Goal: Transaction & Acquisition: Book appointment/travel/reservation

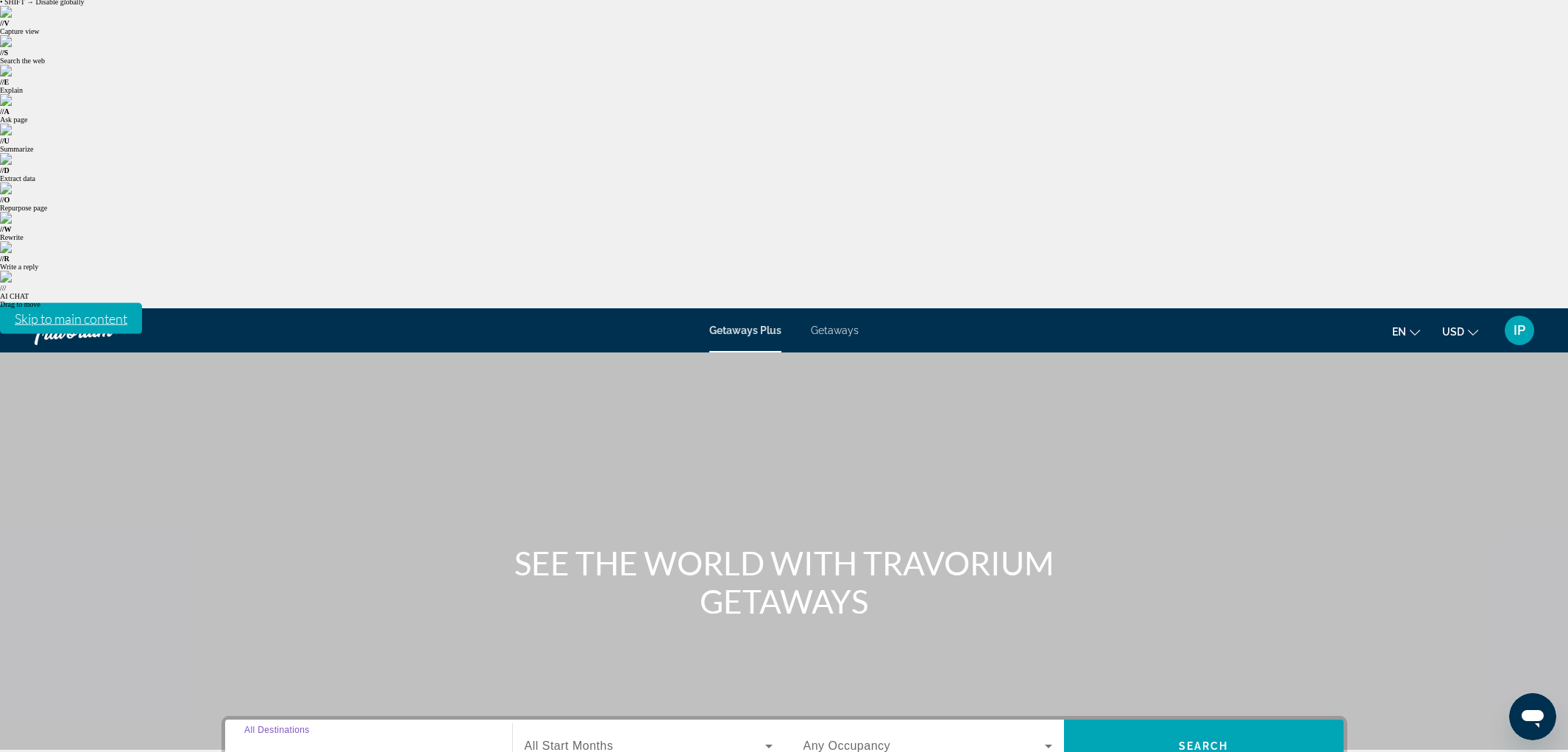
scroll to position [43, 0]
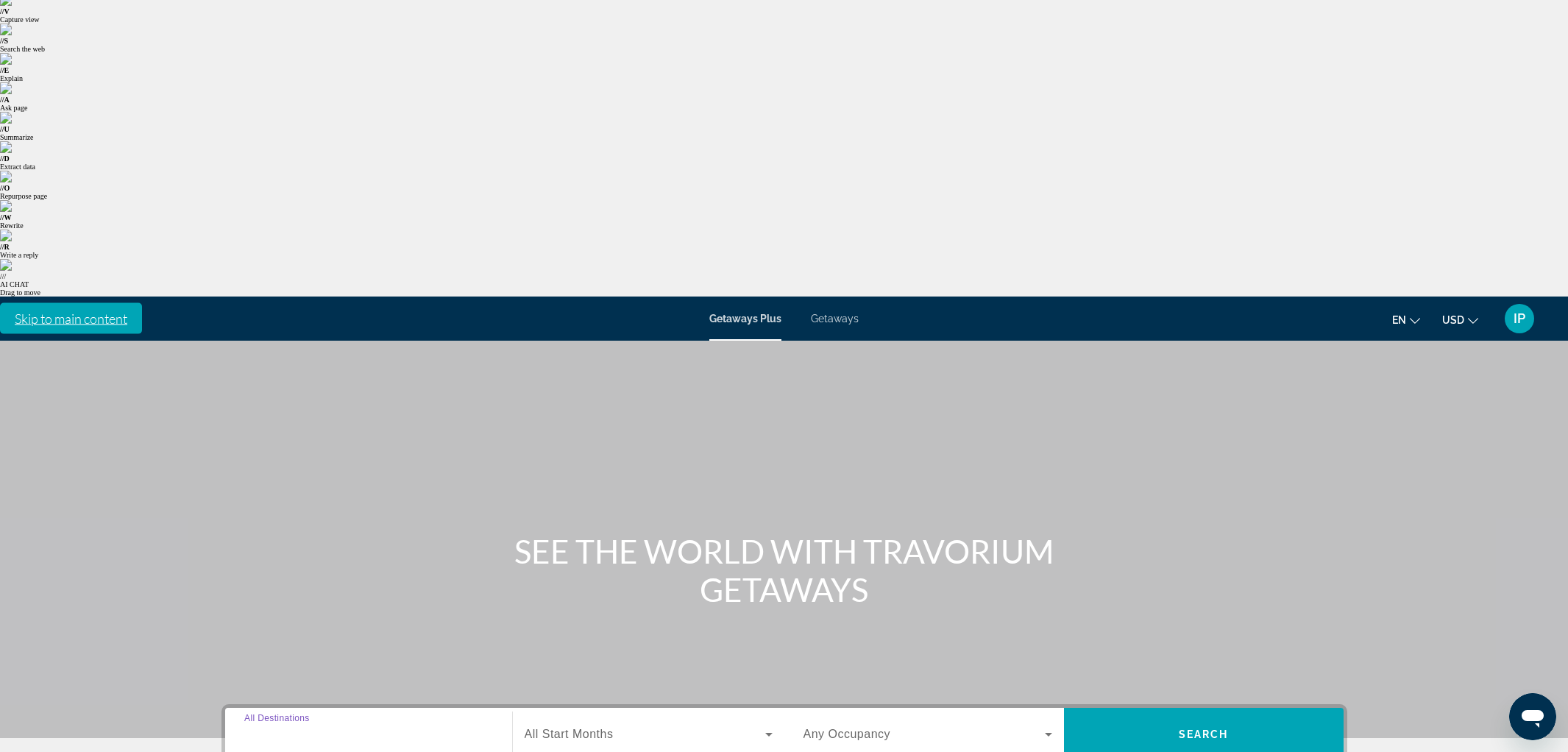
type input "**********"
click at [557, 725] on span "Search widget" at bounding box center [645, 734] width 240 height 18
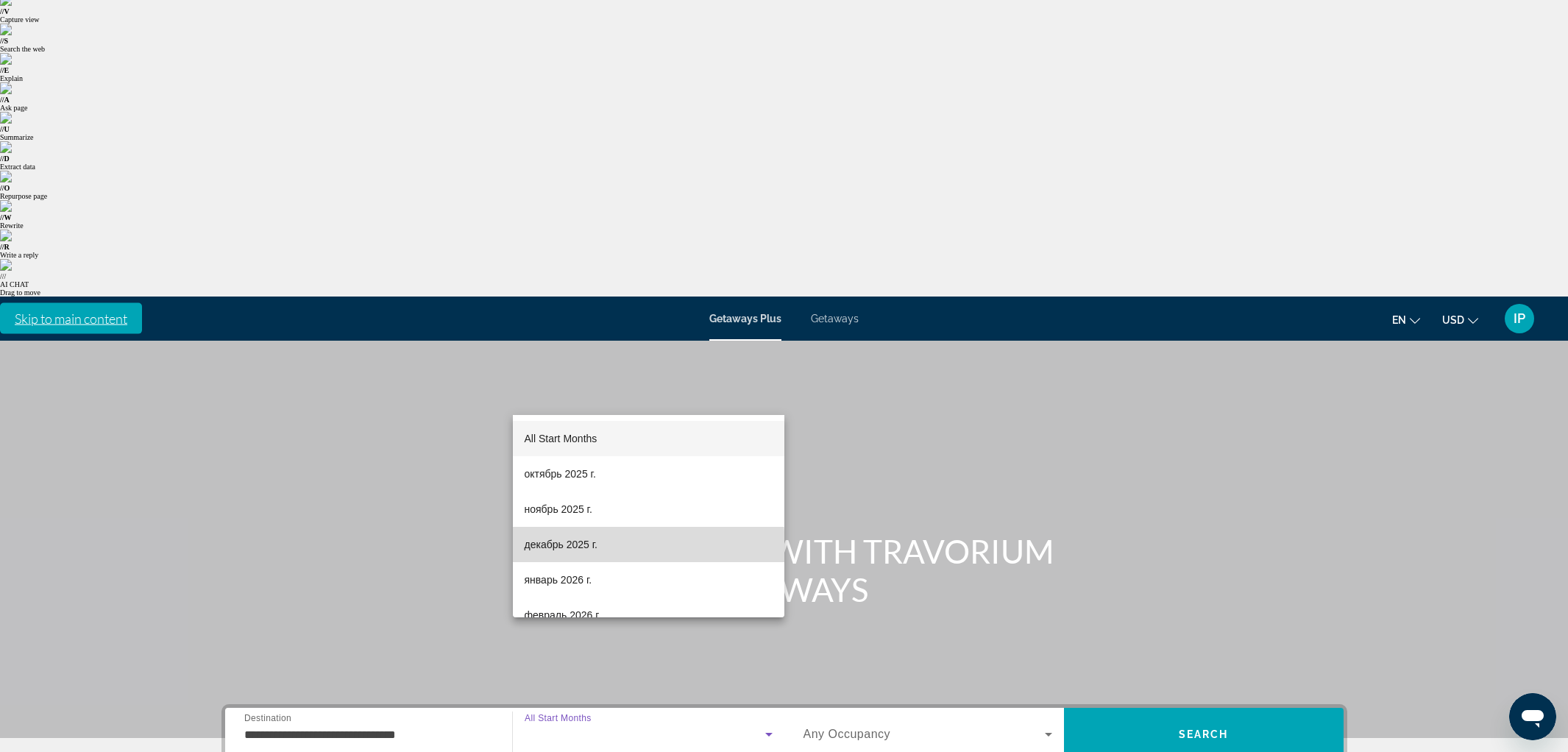
click at [573, 548] on span "декабрь 2025 г." at bounding box center [561, 545] width 73 height 18
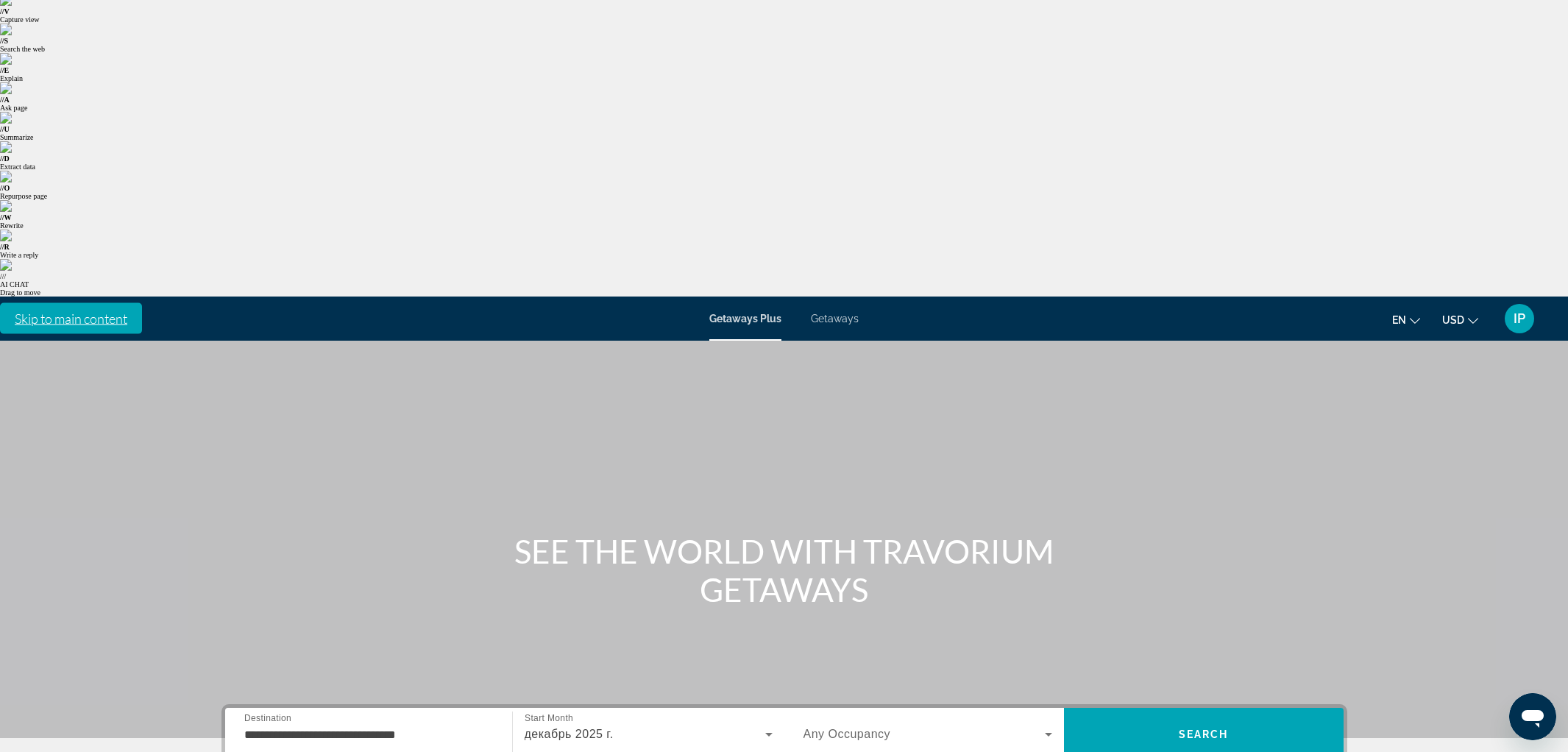
click at [838, 727] on span "Any Occupancy" at bounding box center [847, 733] width 87 height 13
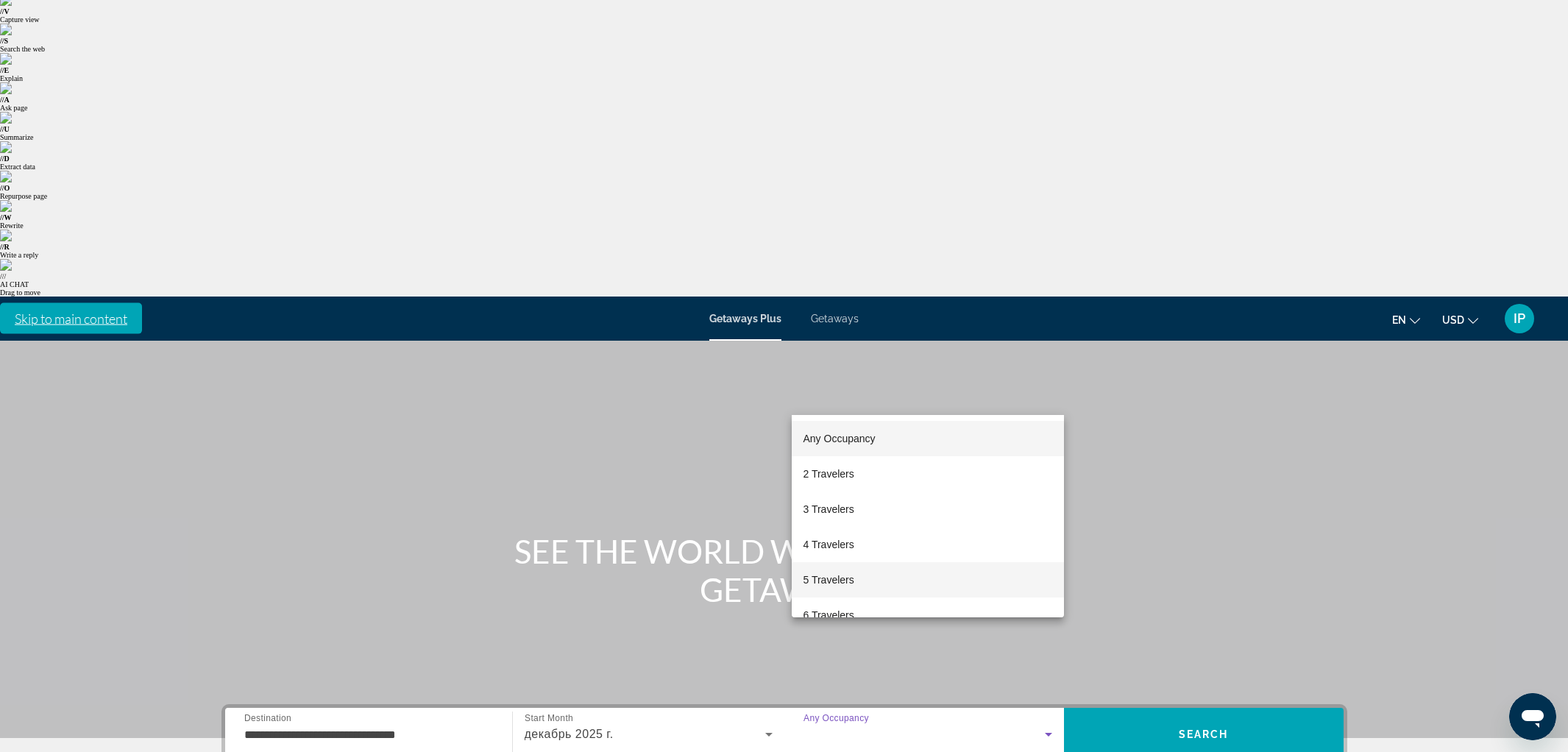
drag, startPoint x: 846, startPoint y: 570, endPoint x: 852, endPoint y: 563, distance: 9.2
click at [846, 570] on mat-option "5 Travelers" at bounding box center [928, 579] width 272 height 35
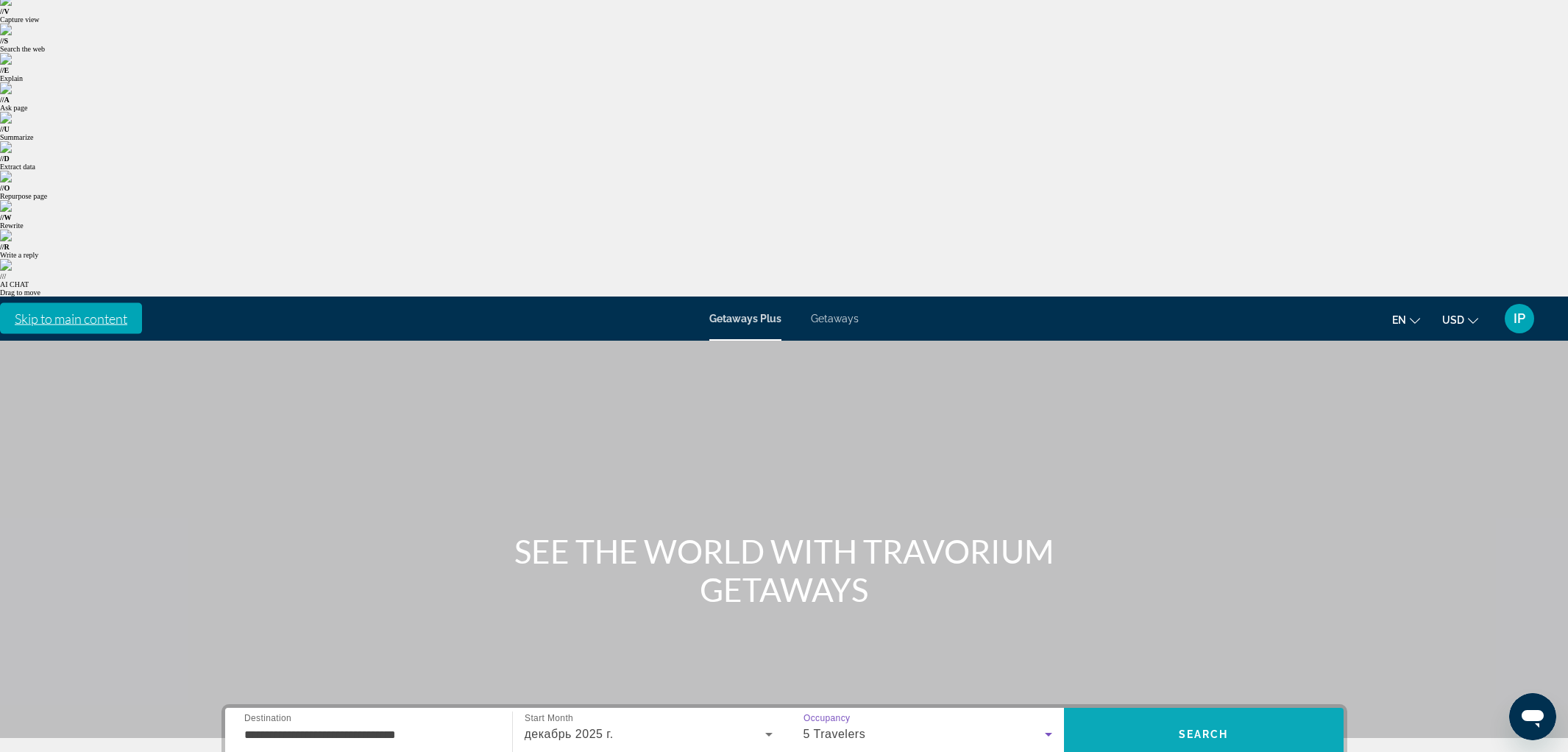
click at [1168, 716] on span "Search" at bounding box center [1204, 733] width 280 height 35
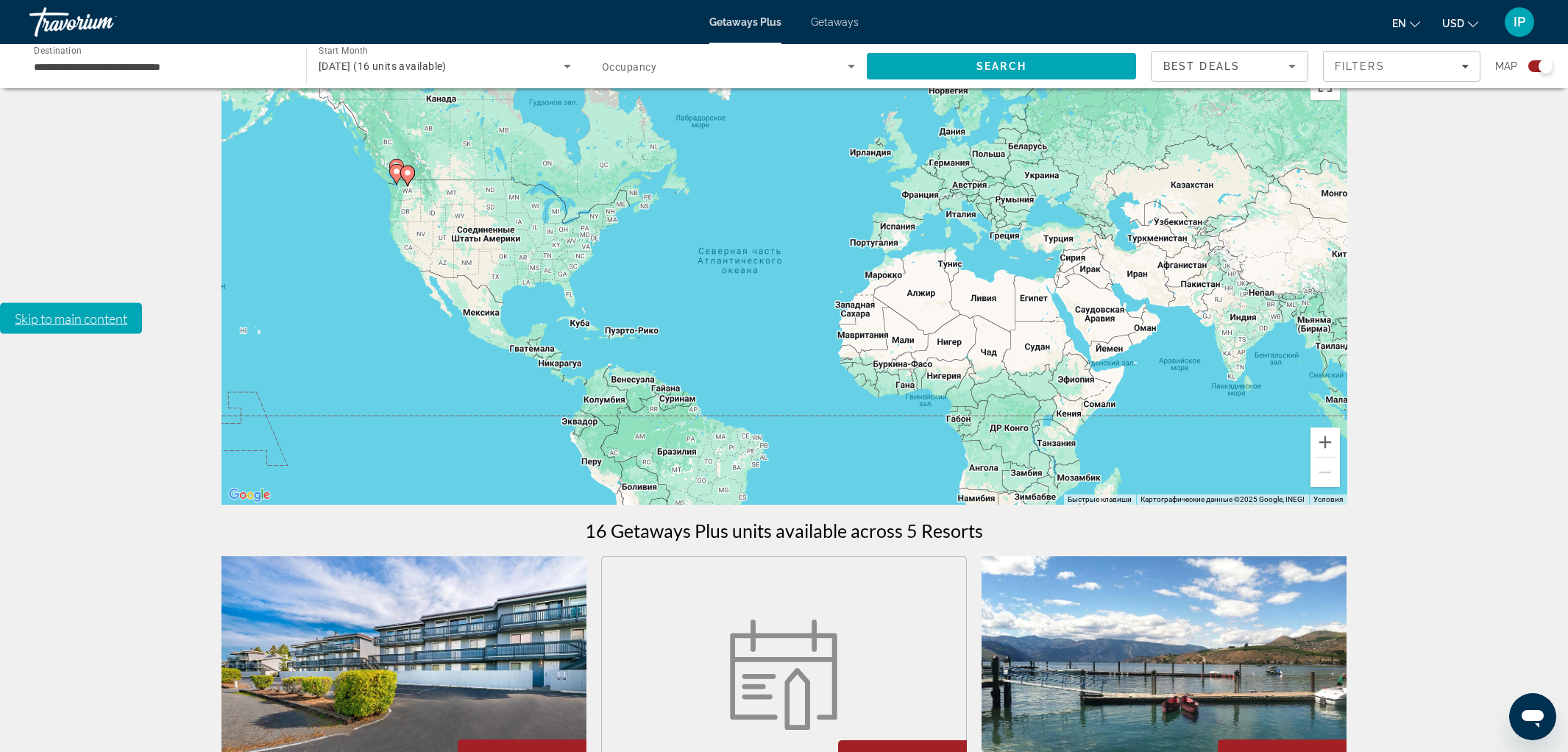
scroll to position [381, 0]
click at [708, 555] on figure "Main content" at bounding box center [784, 672] width 364 height 235
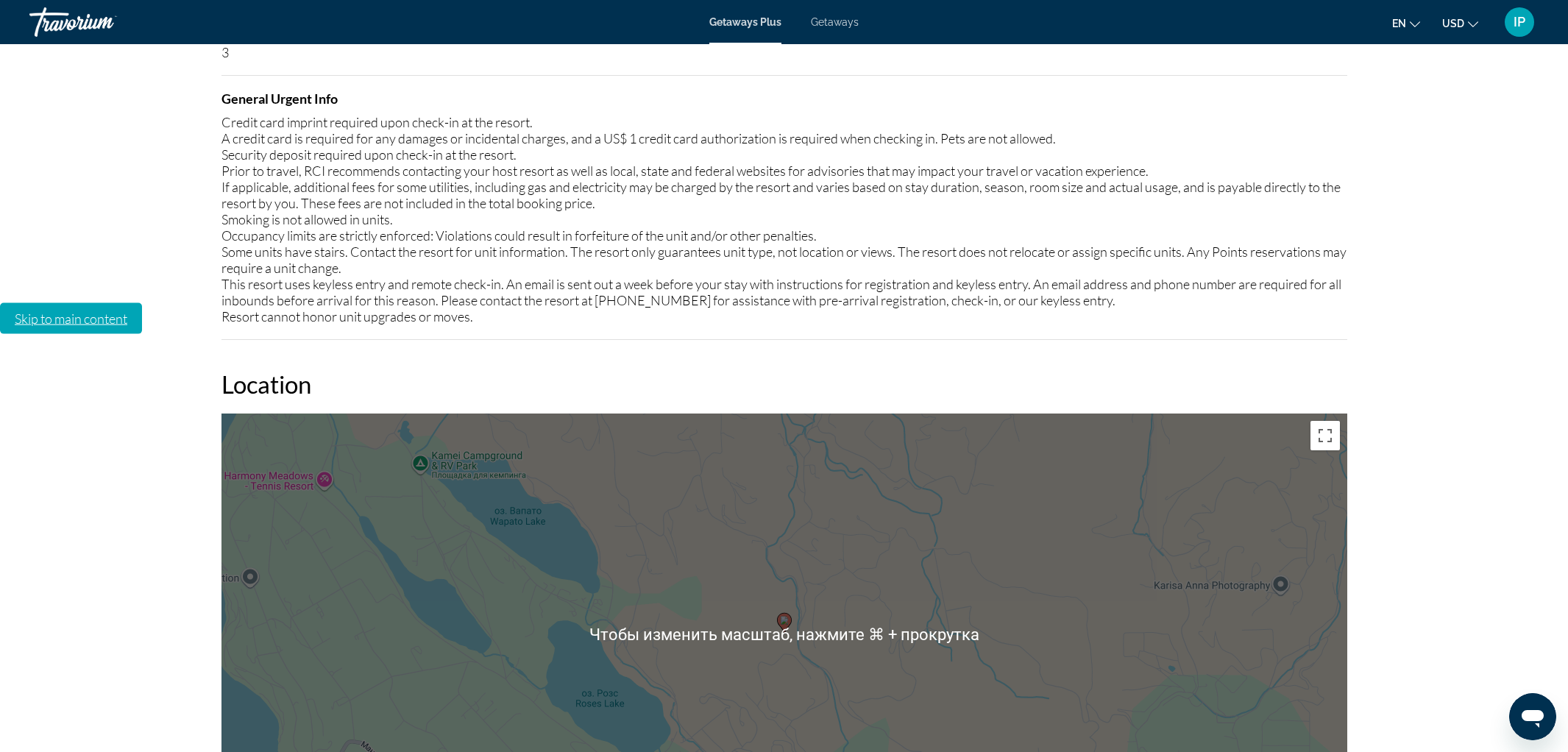
scroll to position [1221, 0]
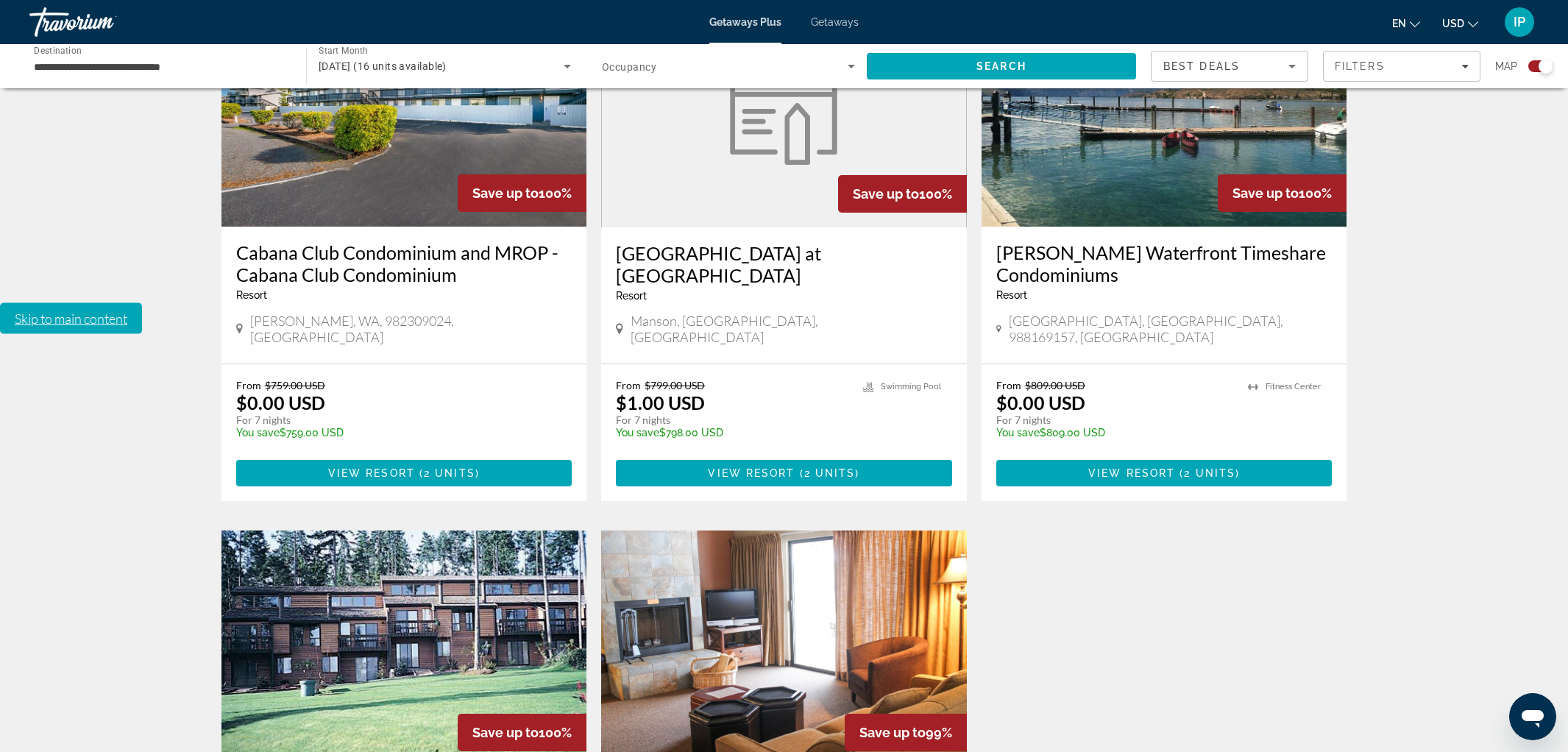
scroll to position [948, 0]
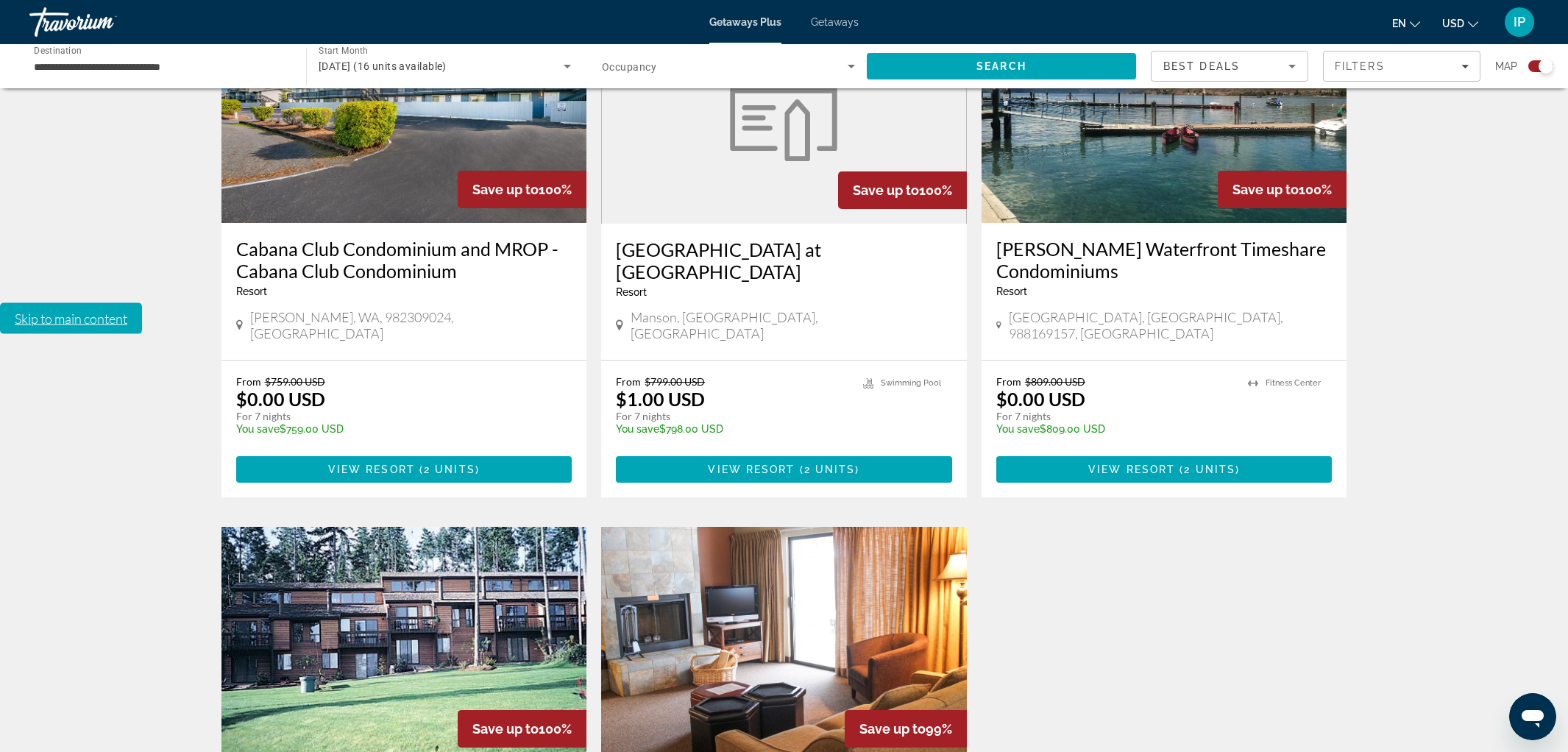
click at [395, 527] on img "Main content" at bounding box center [405, 644] width 366 height 235
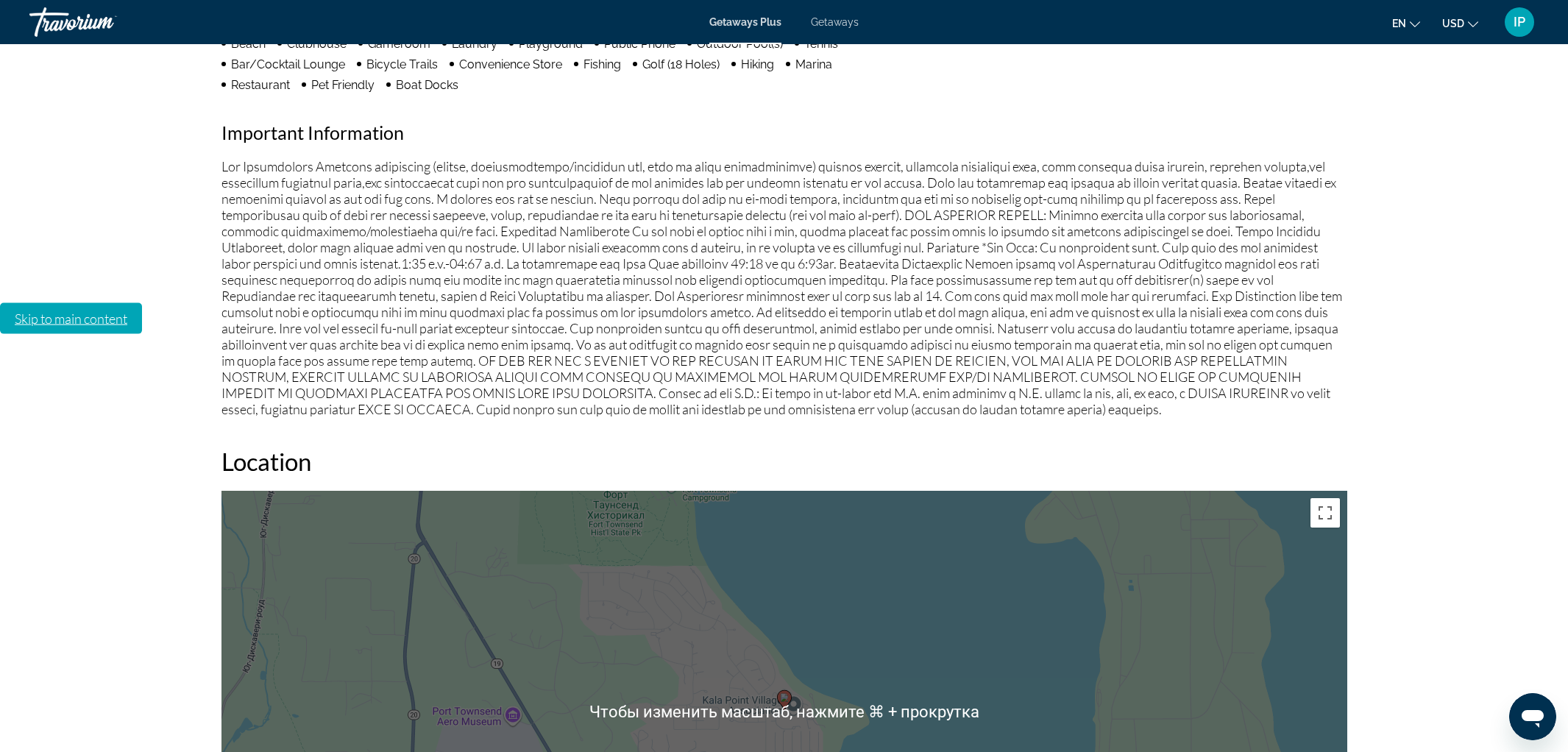
scroll to position [1458, 0]
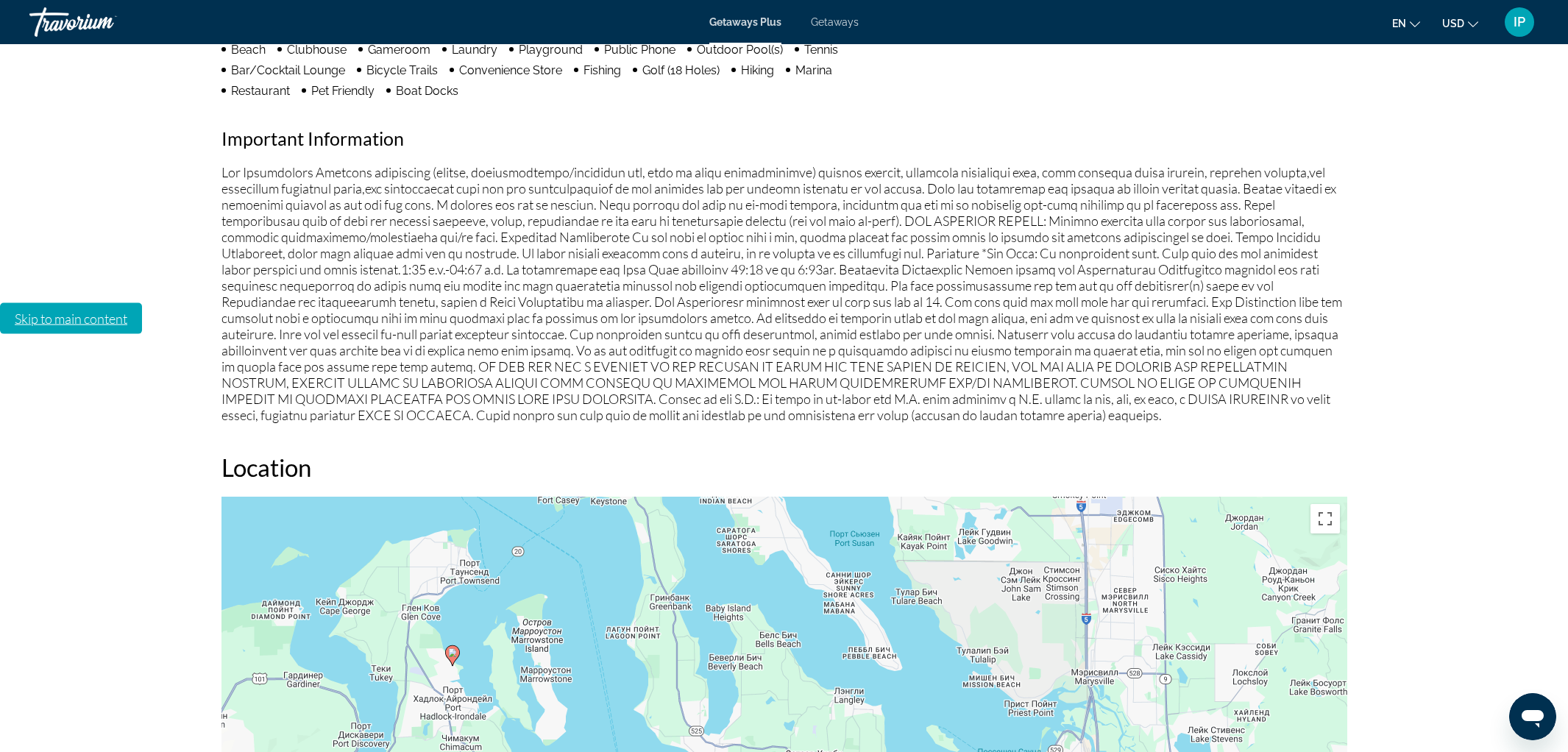
drag, startPoint x: 1136, startPoint y: 493, endPoint x: 802, endPoint y: 441, distance: 338.0
click at [802, 496] on div "Чтобы активировать перетаскивание с помощью клавиатуры, нажмите Alt + Ввод. Пос…" at bounding box center [784, 716] width 1125 height 441
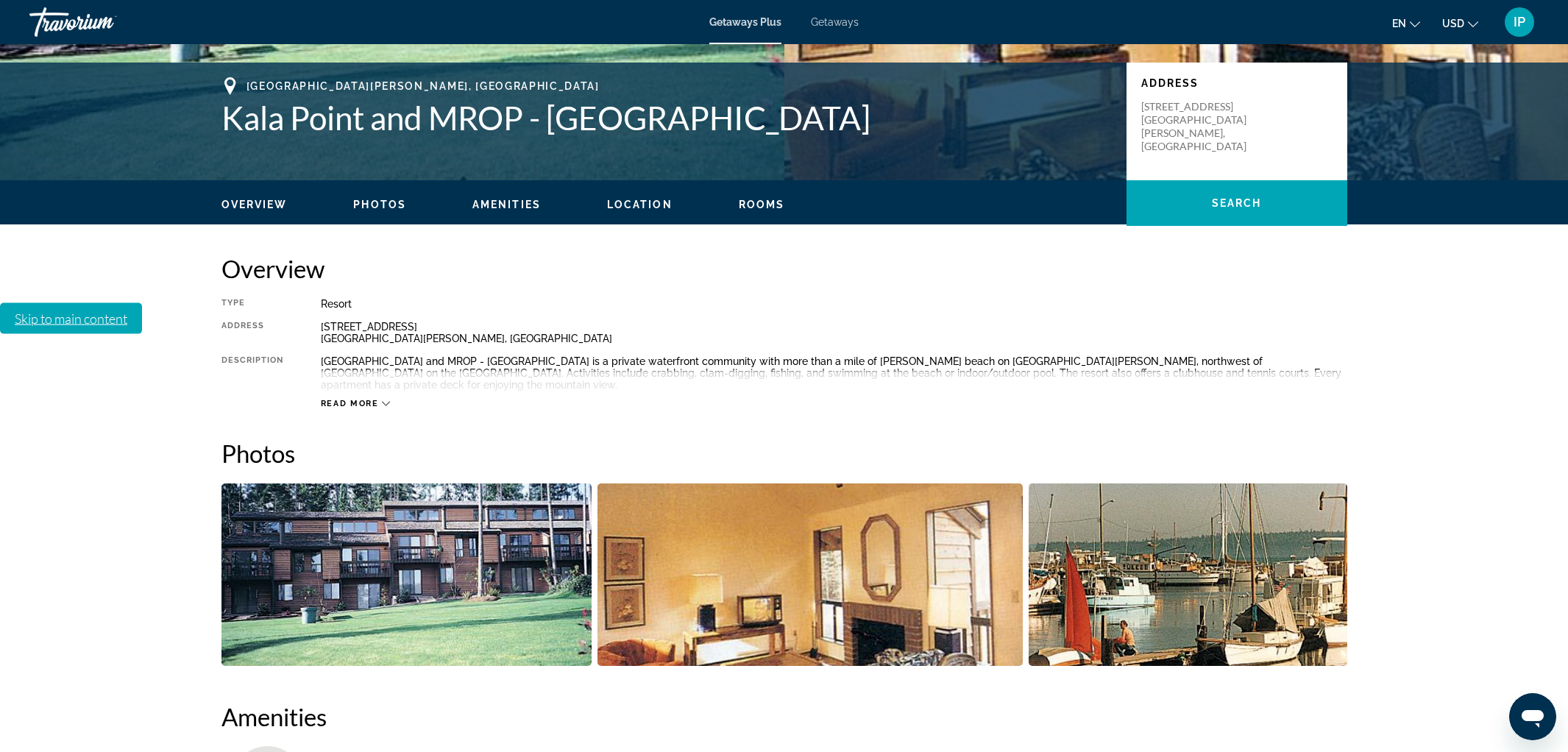
scroll to position [0, 0]
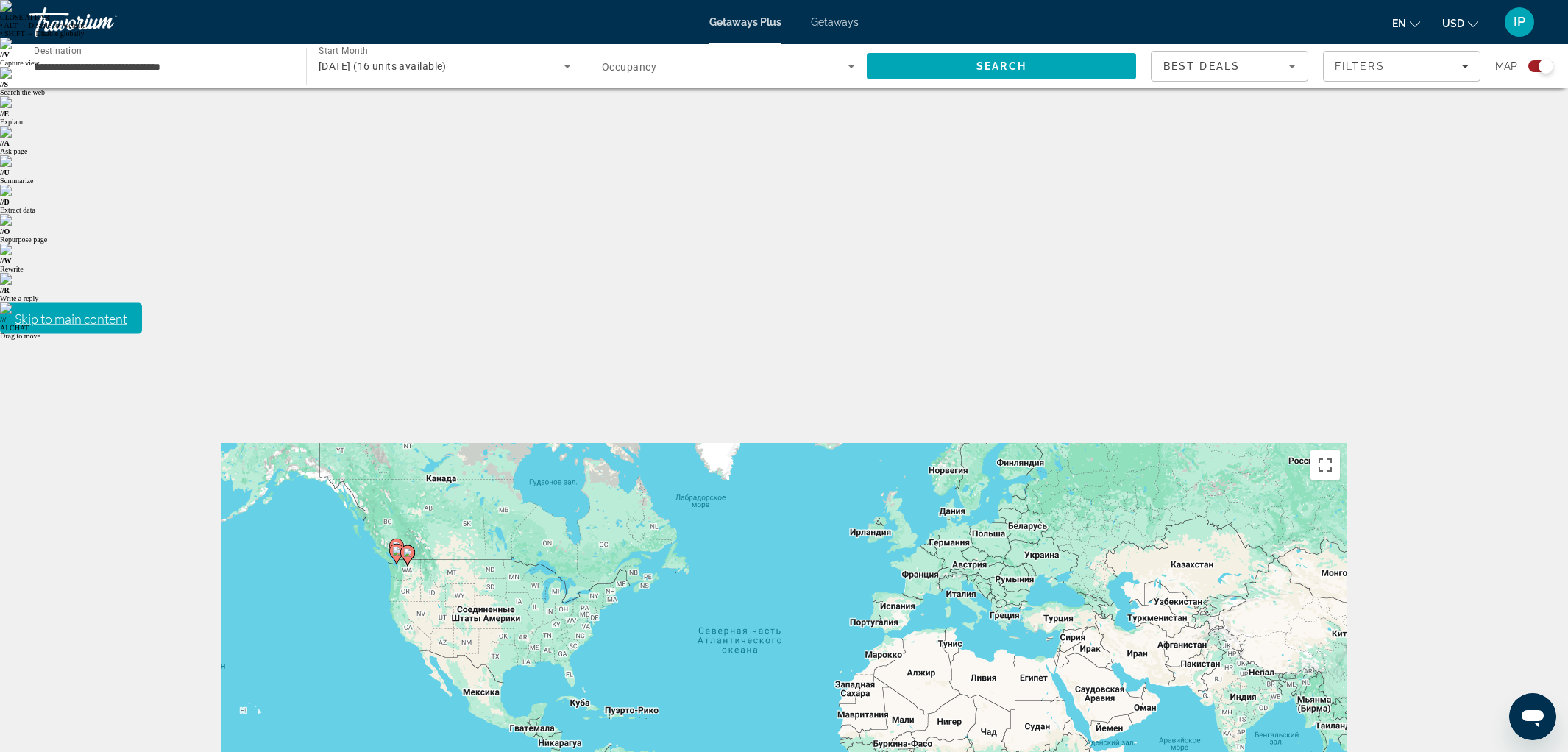
click at [838, 19] on span "Getaways" at bounding box center [834, 22] width 48 height 12
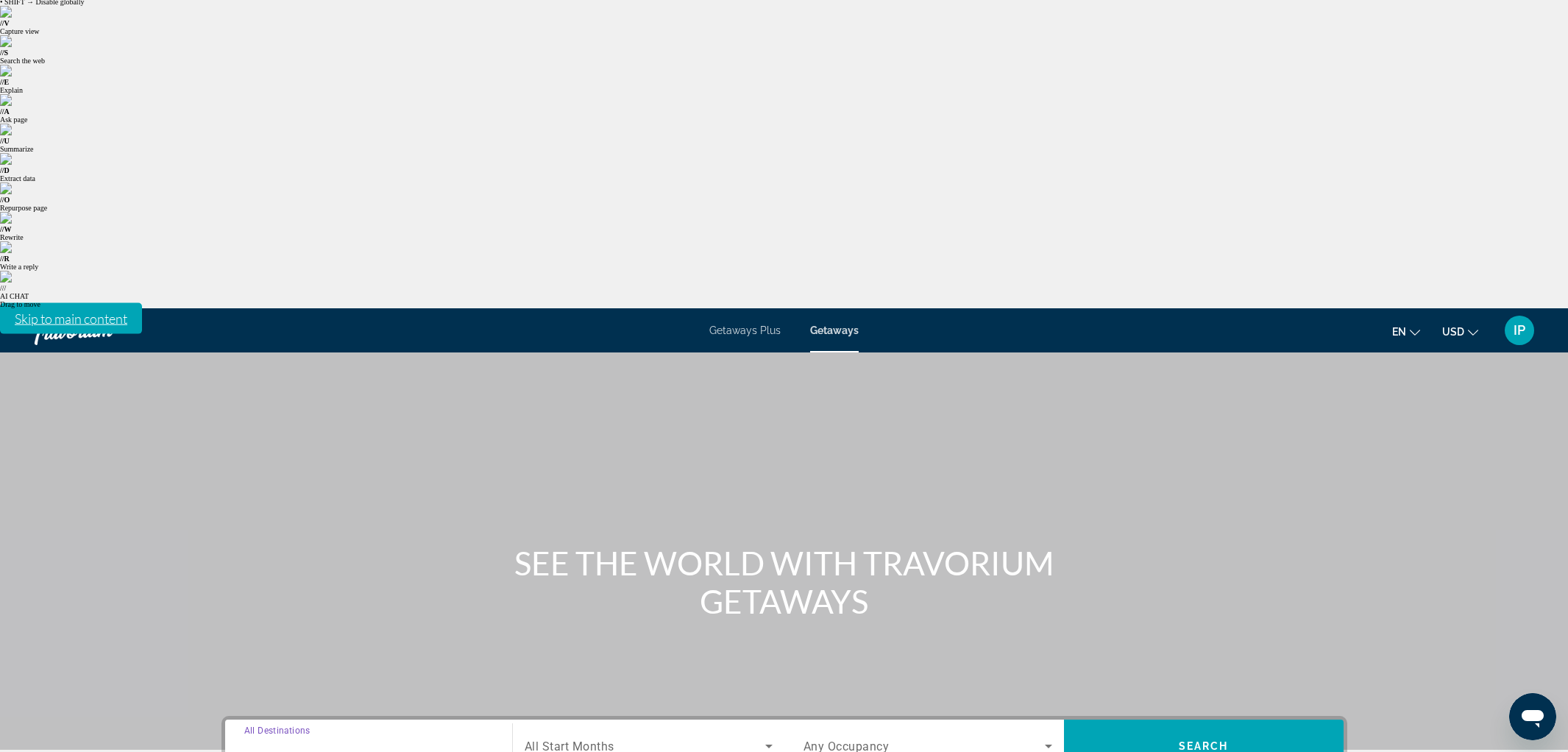
scroll to position [43, 0]
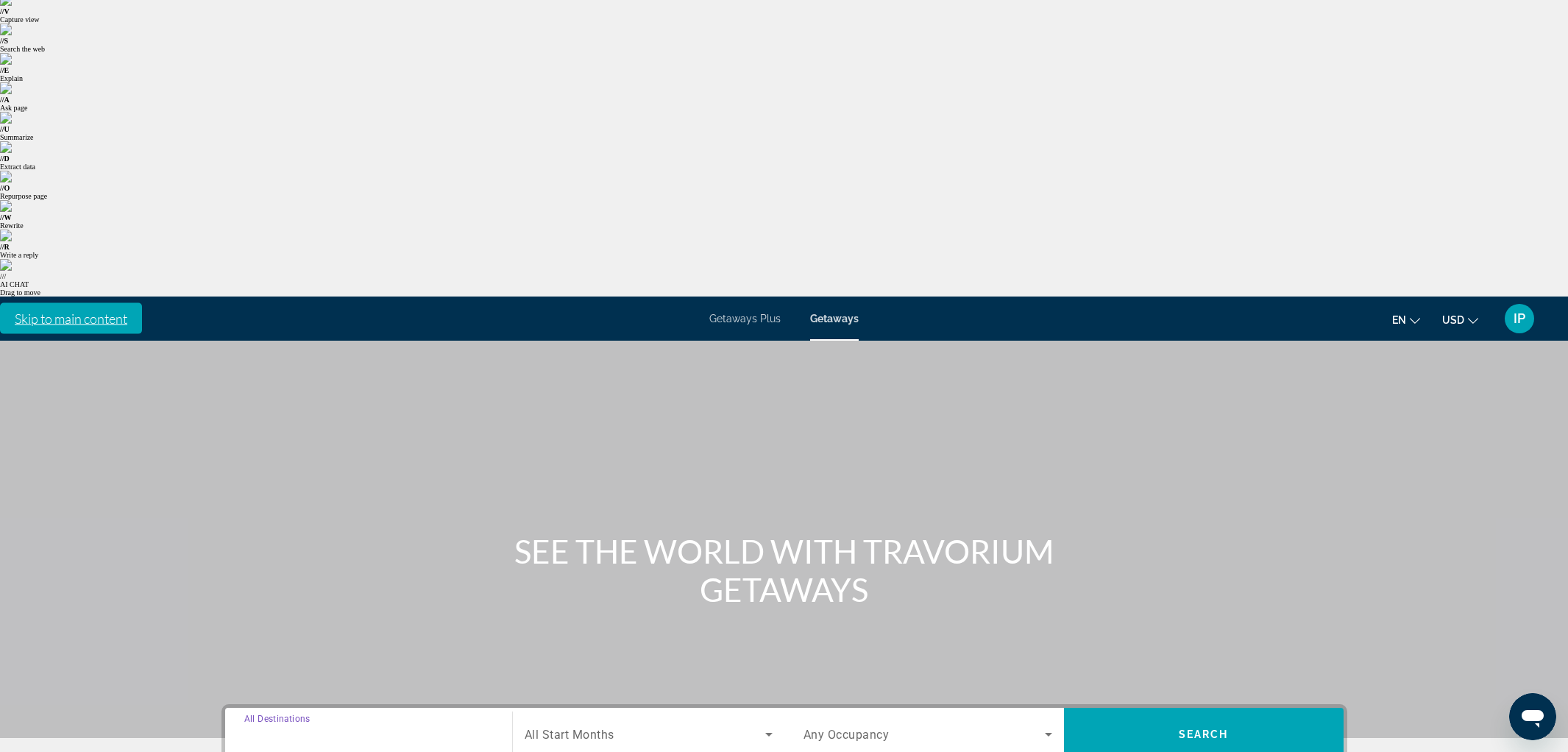
type input "**********"
click at [591, 727] on span "All Start Months" at bounding box center [569, 734] width 90 height 14
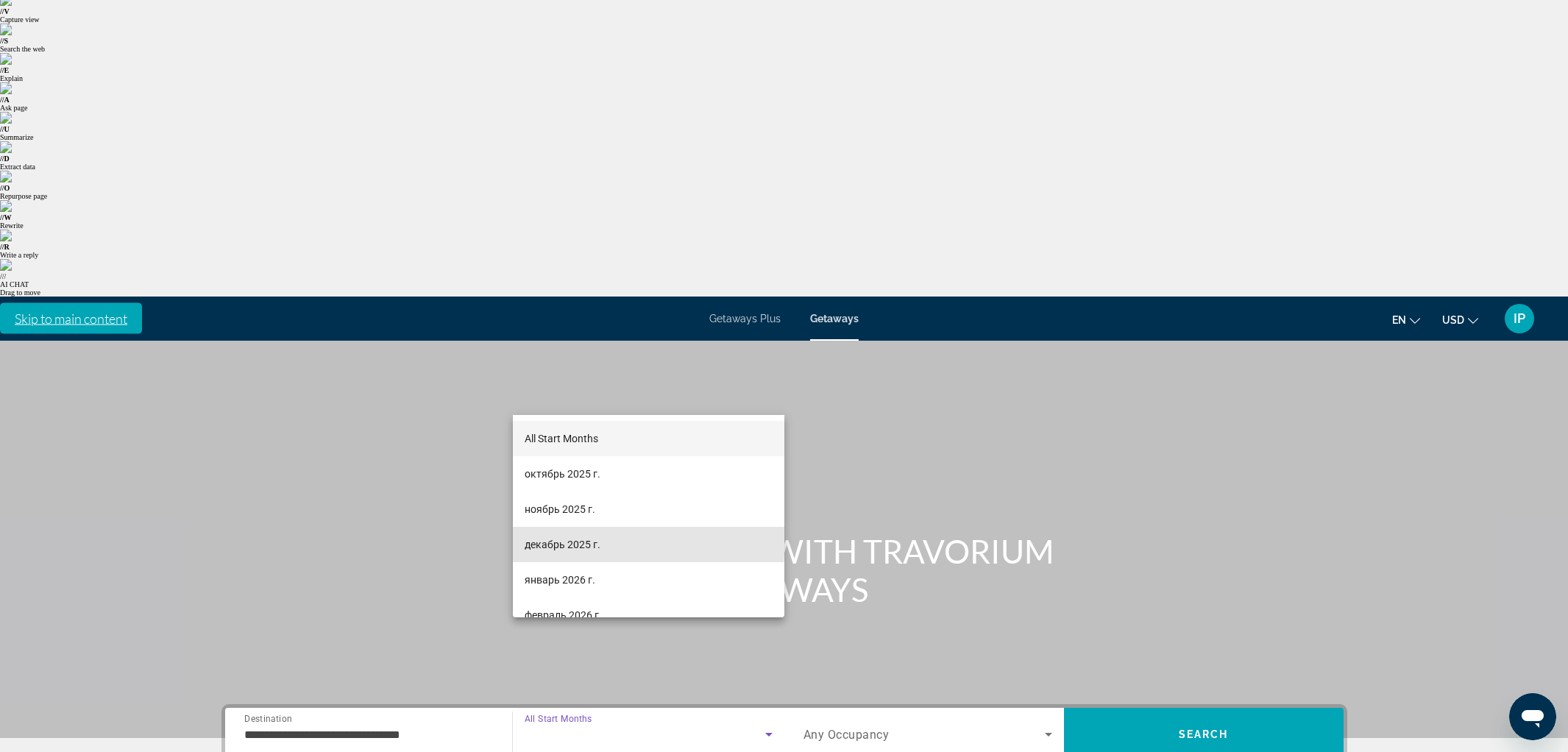
drag, startPoint x: 567, startPoint y: 539, endPoint x: 762, endPoint y: 461, distance: 210.0
click at [569, 538] on span "декабрь 2025 г." at bounding box center [563, 545] width 76 height 18
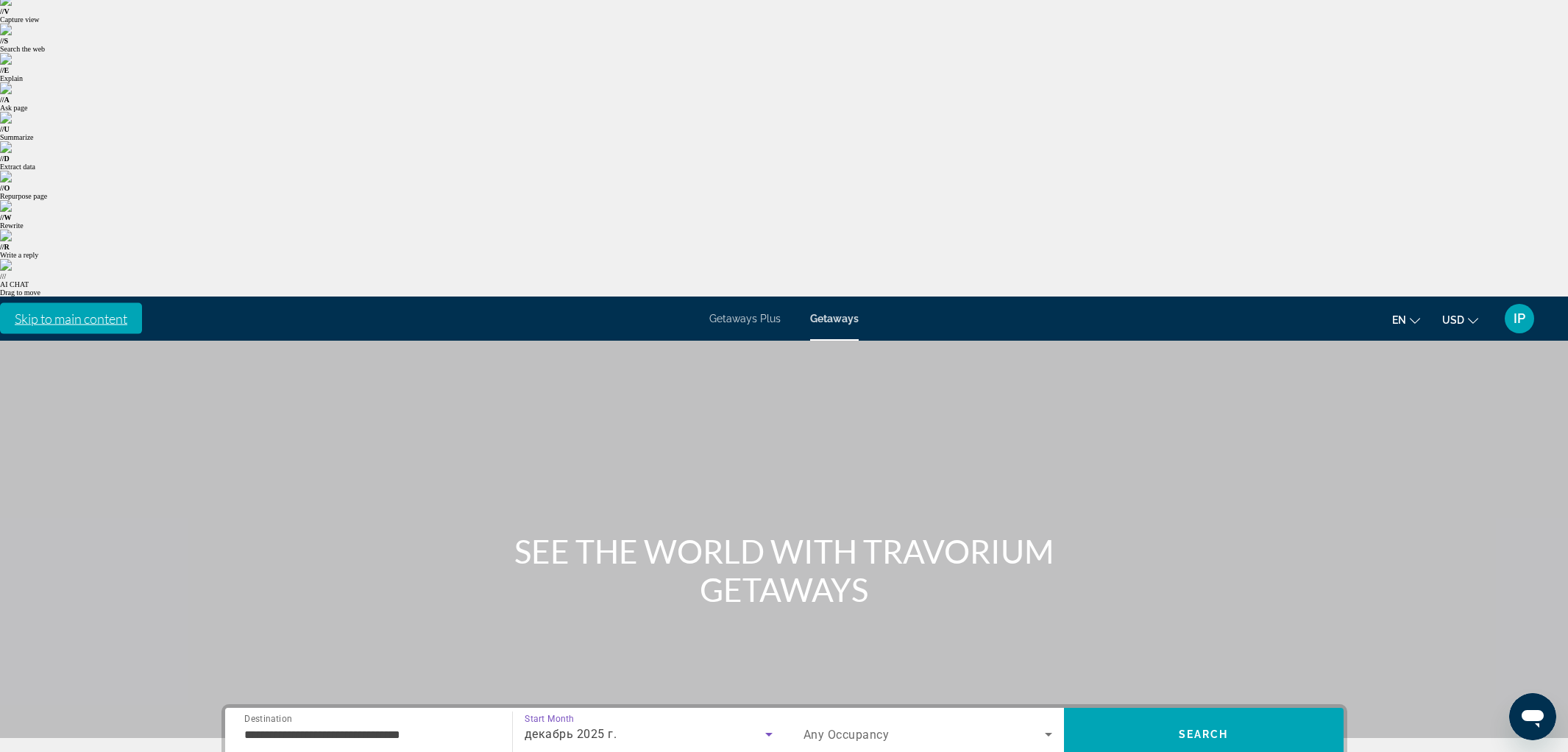
click at [845, 725] on span "Search widget" at bounding box center [924, 734] width 241 height 18
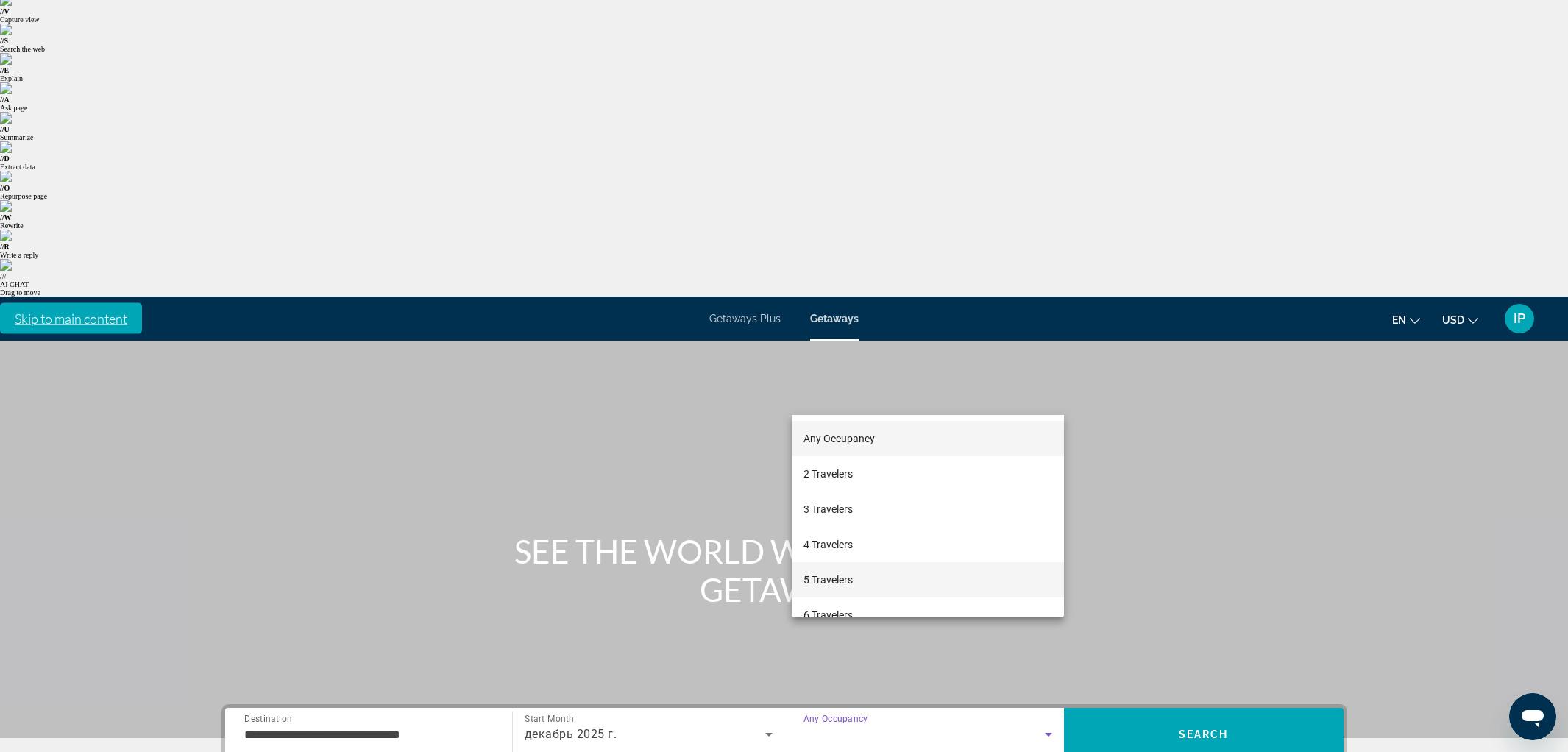
click at [854, 573] on mat-option "5 Travelers" at bounding box center [928, 579] width 272 height 35
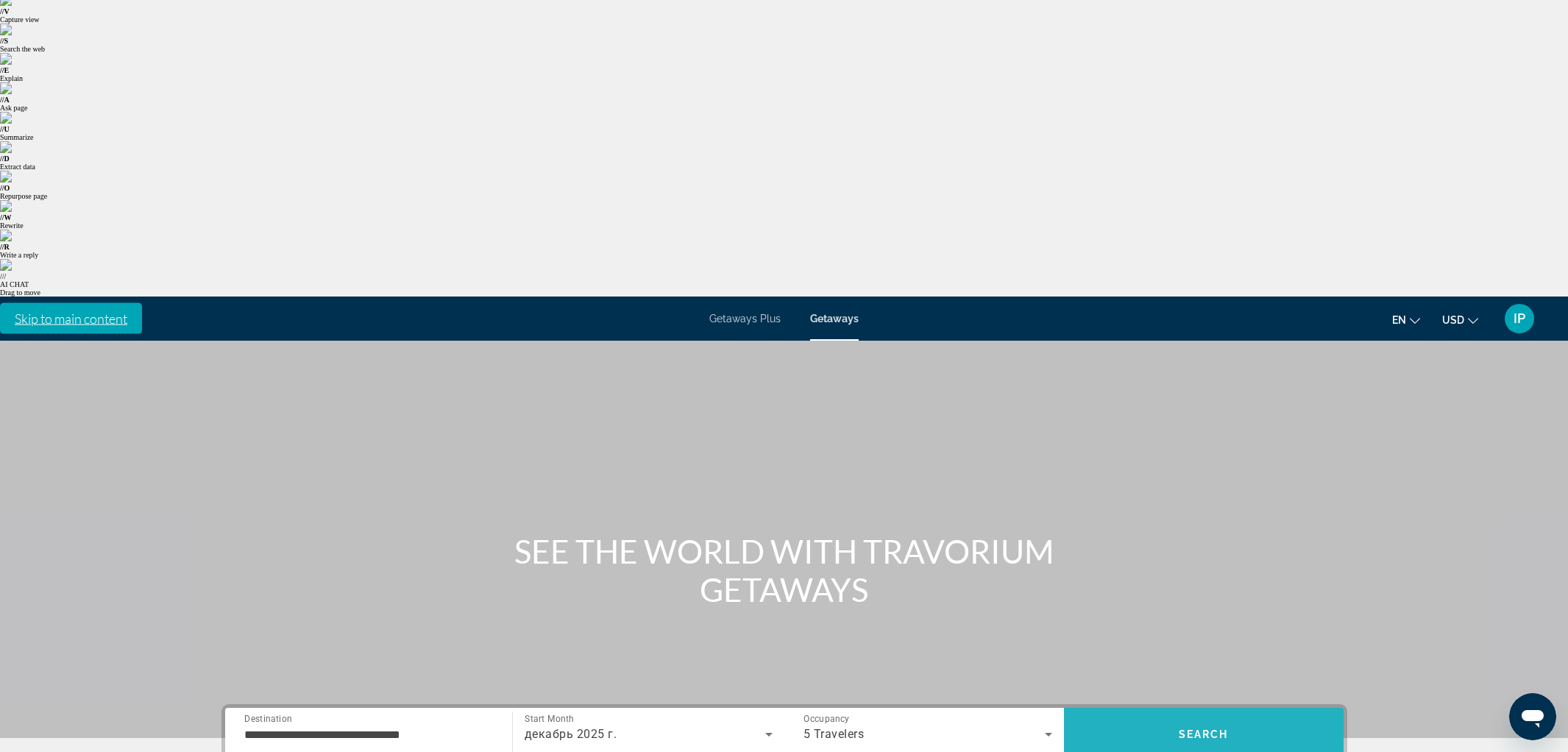
click at [1240, 716] on span "Search" at bounding box center [1204, 733] width 280 height 35
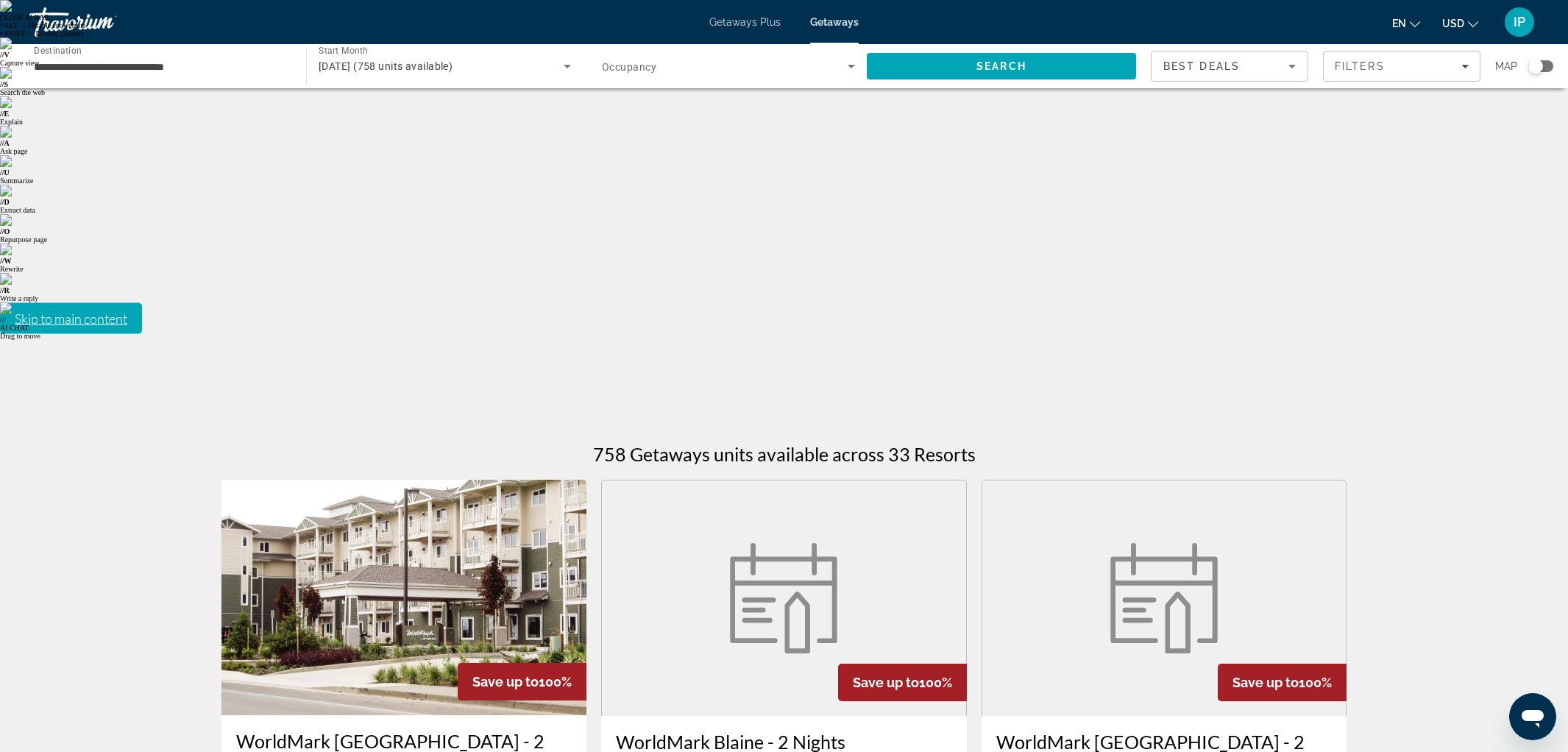
click at [384, 480] on img "Main content" at bounding box center [405, 597] width 366 height 235
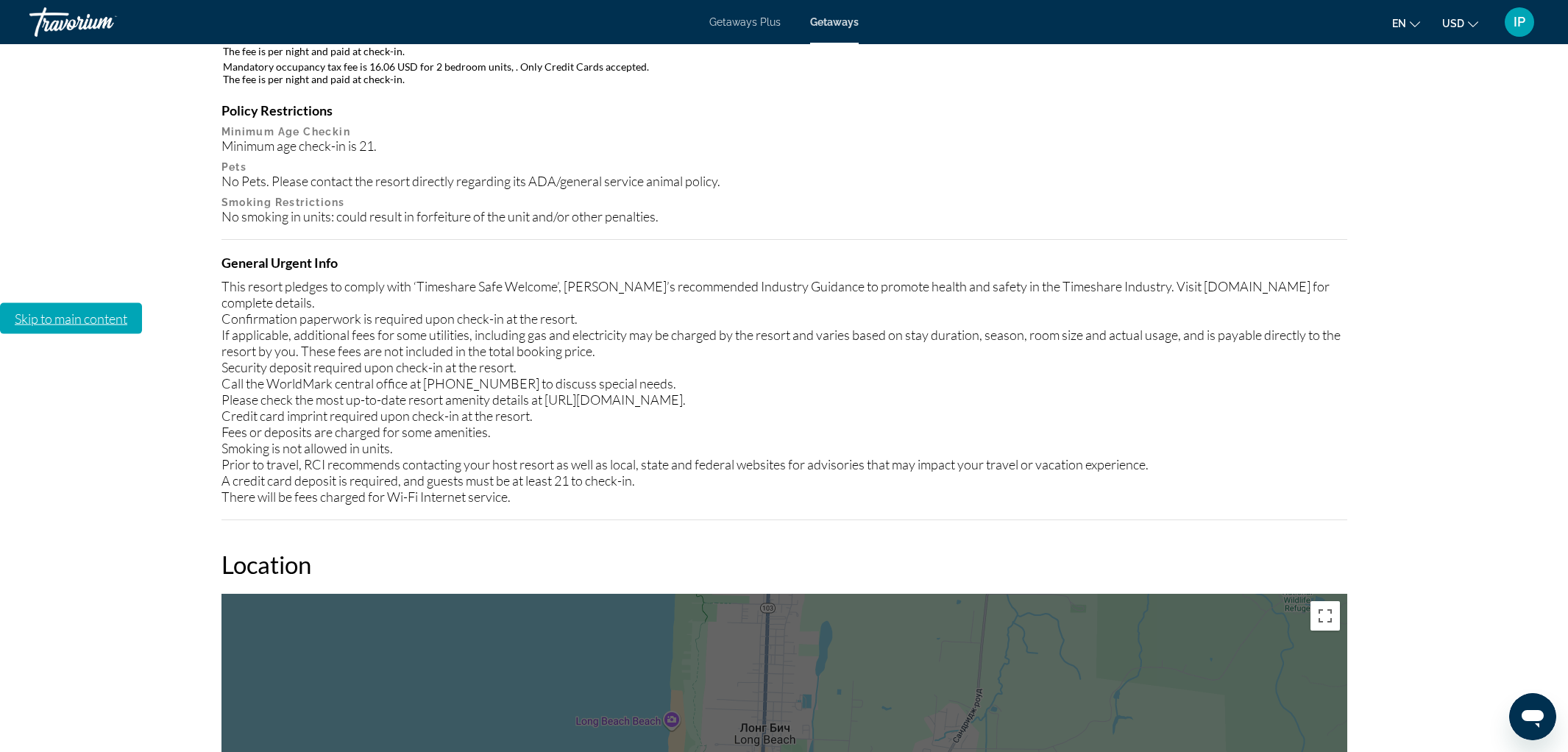
scroll to position [1932, 0]
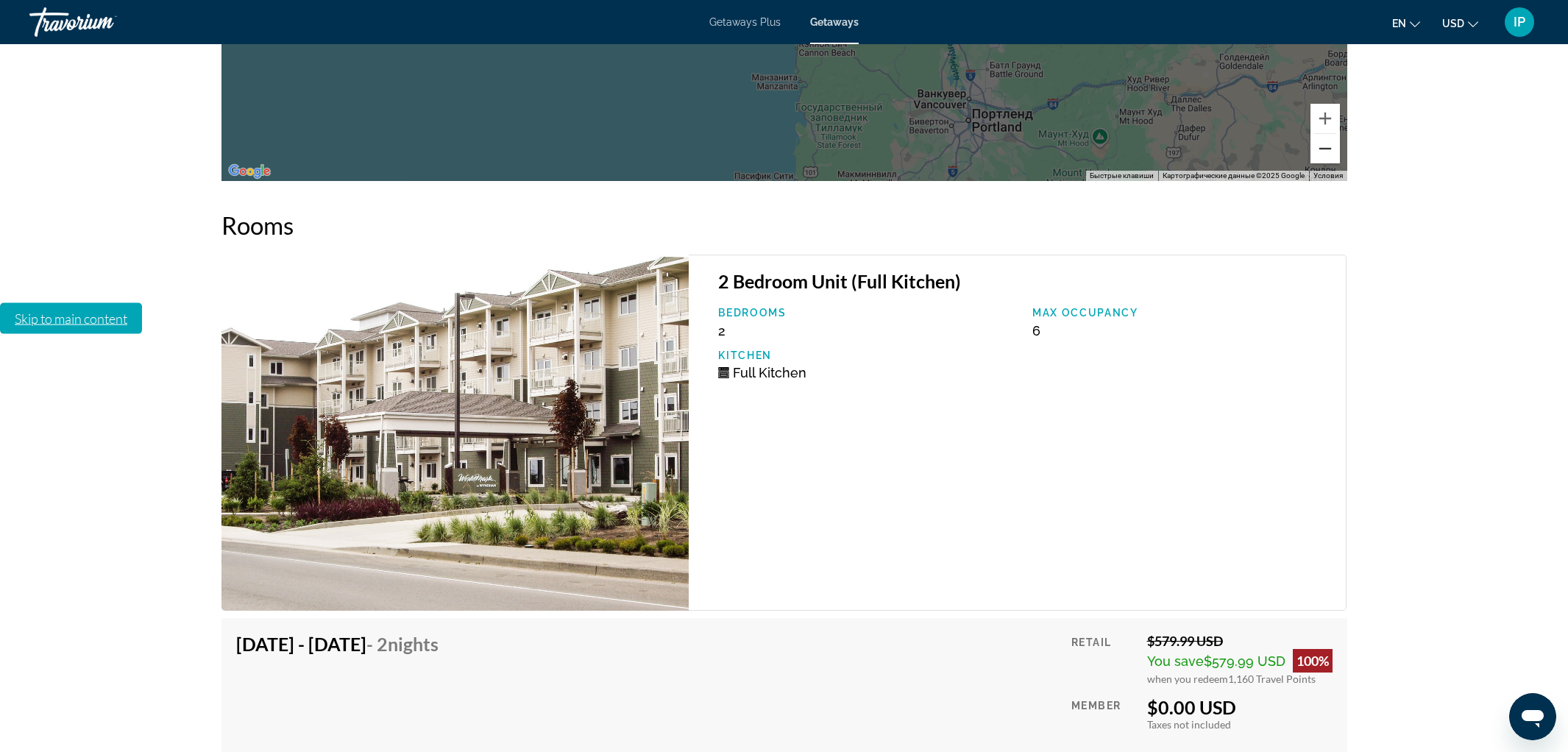
scroll to position [2778, 0]
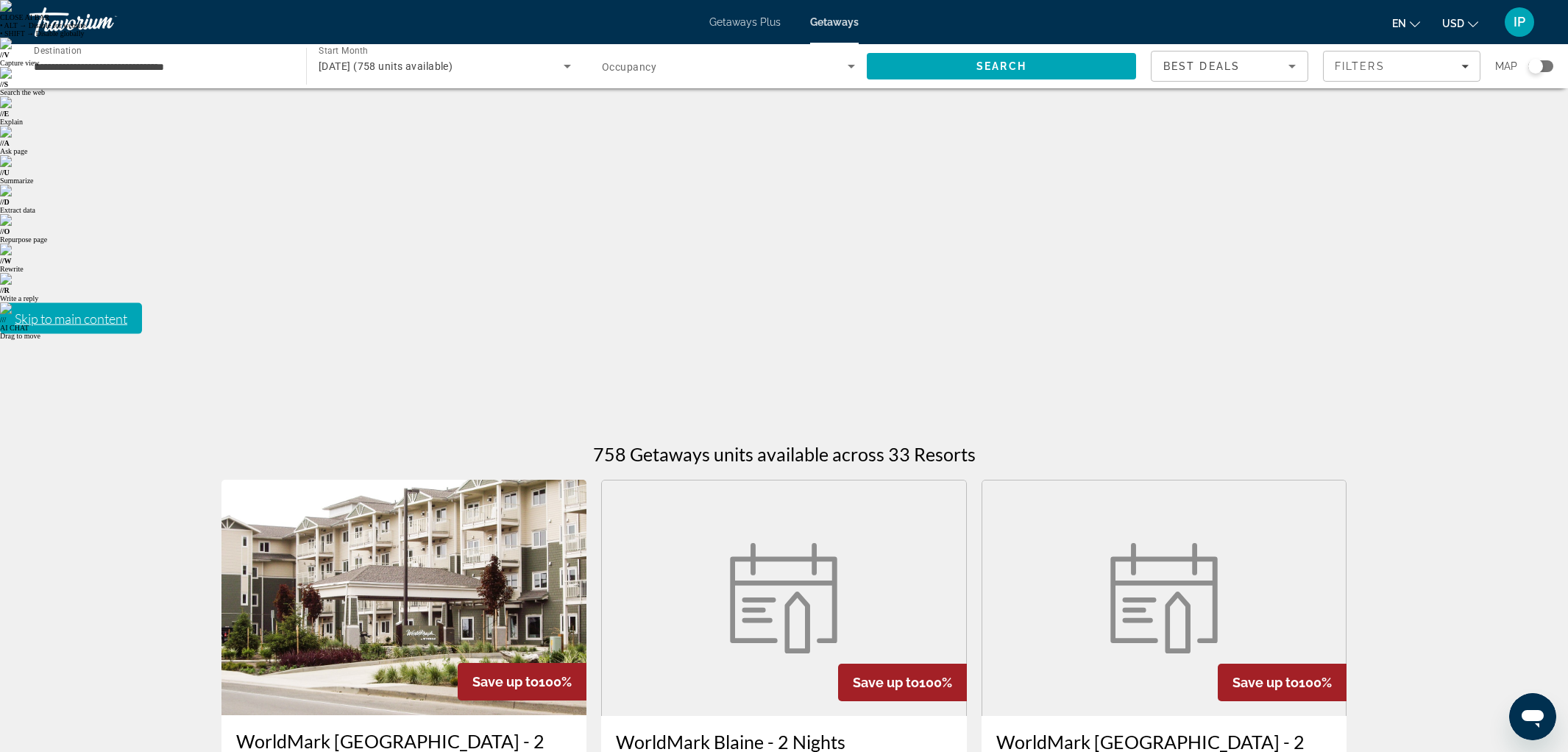
click at [777, 543] on img "Main content" at bounding box center [784, 598] width 125 height 110
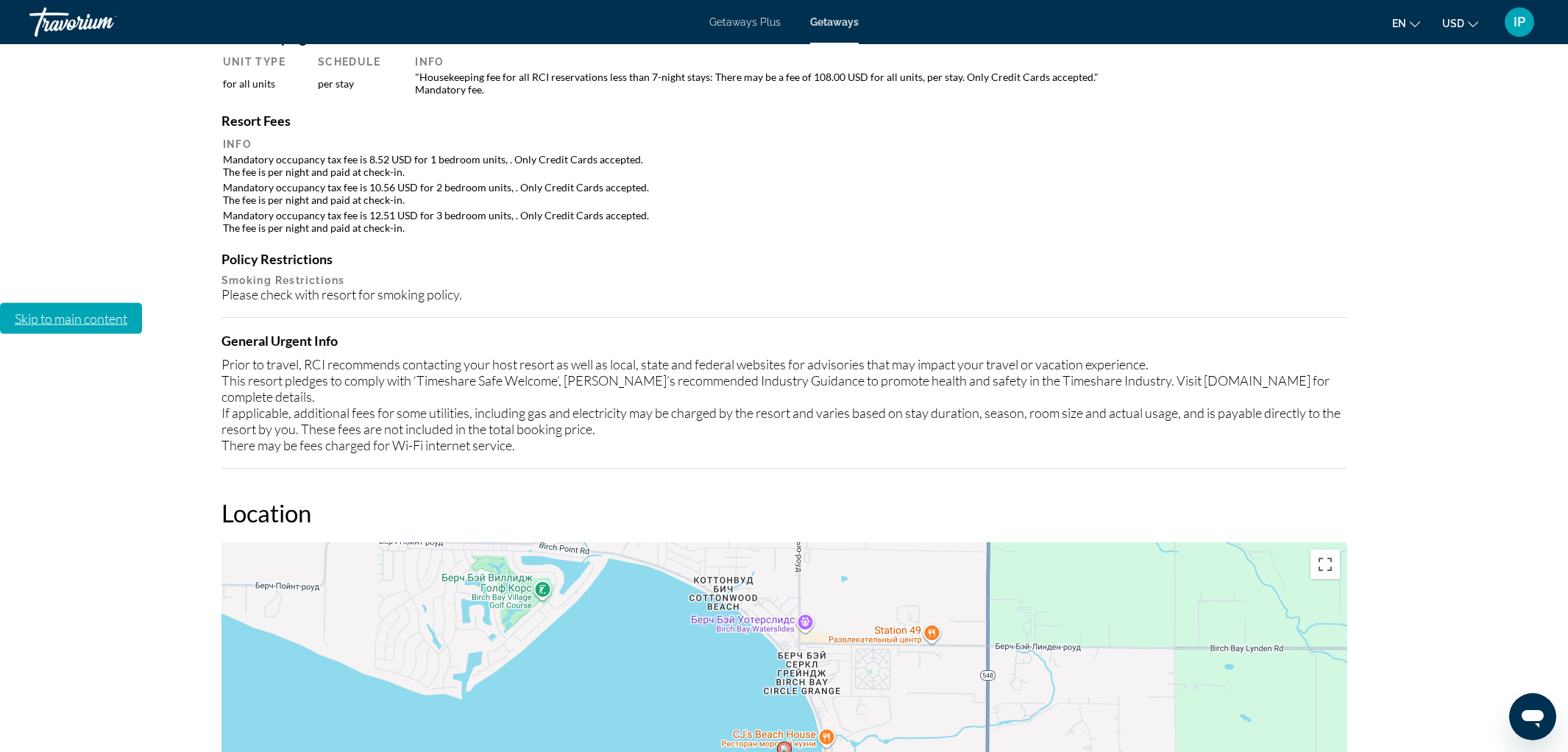
scroll to position [979, 0]
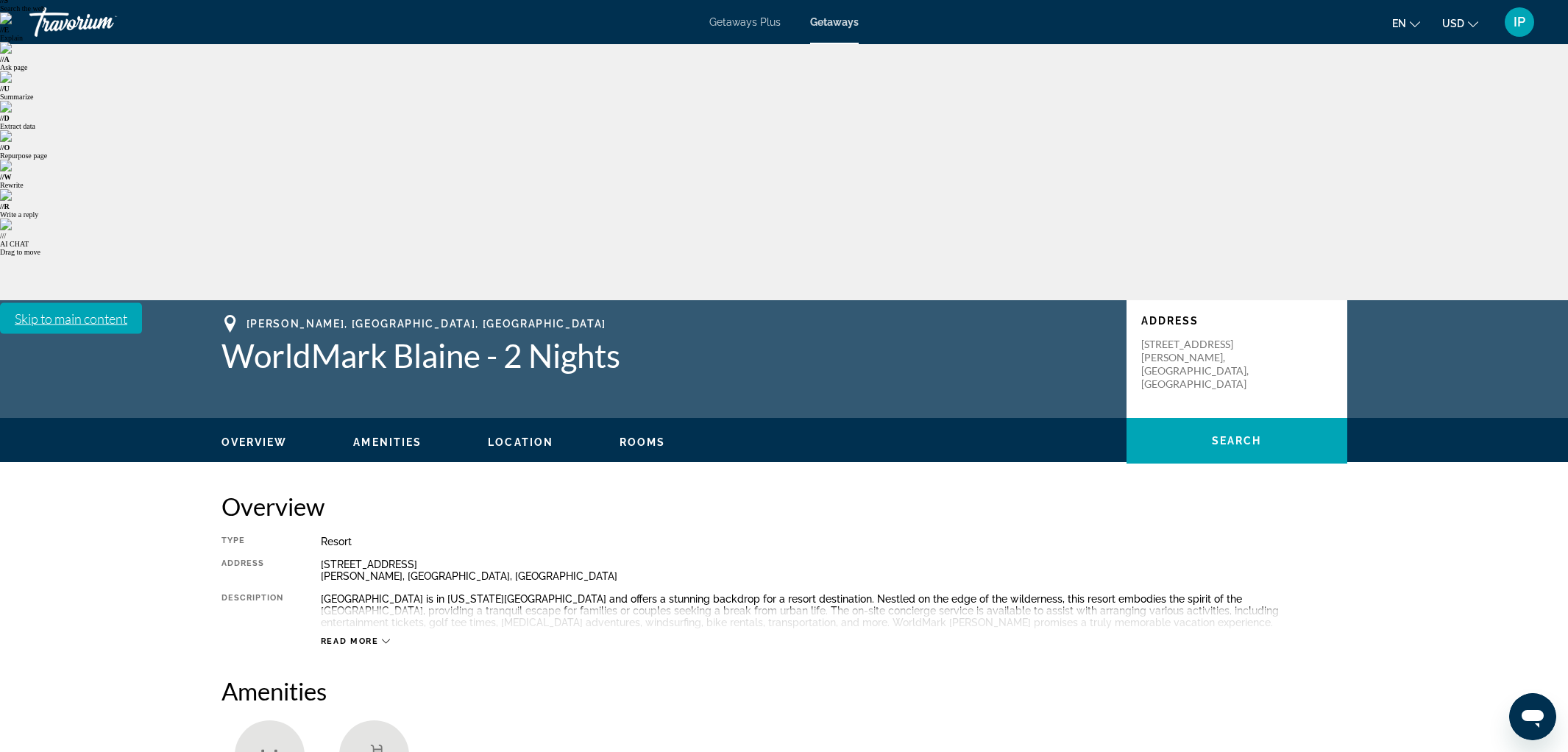
scroll to position [0, 0]
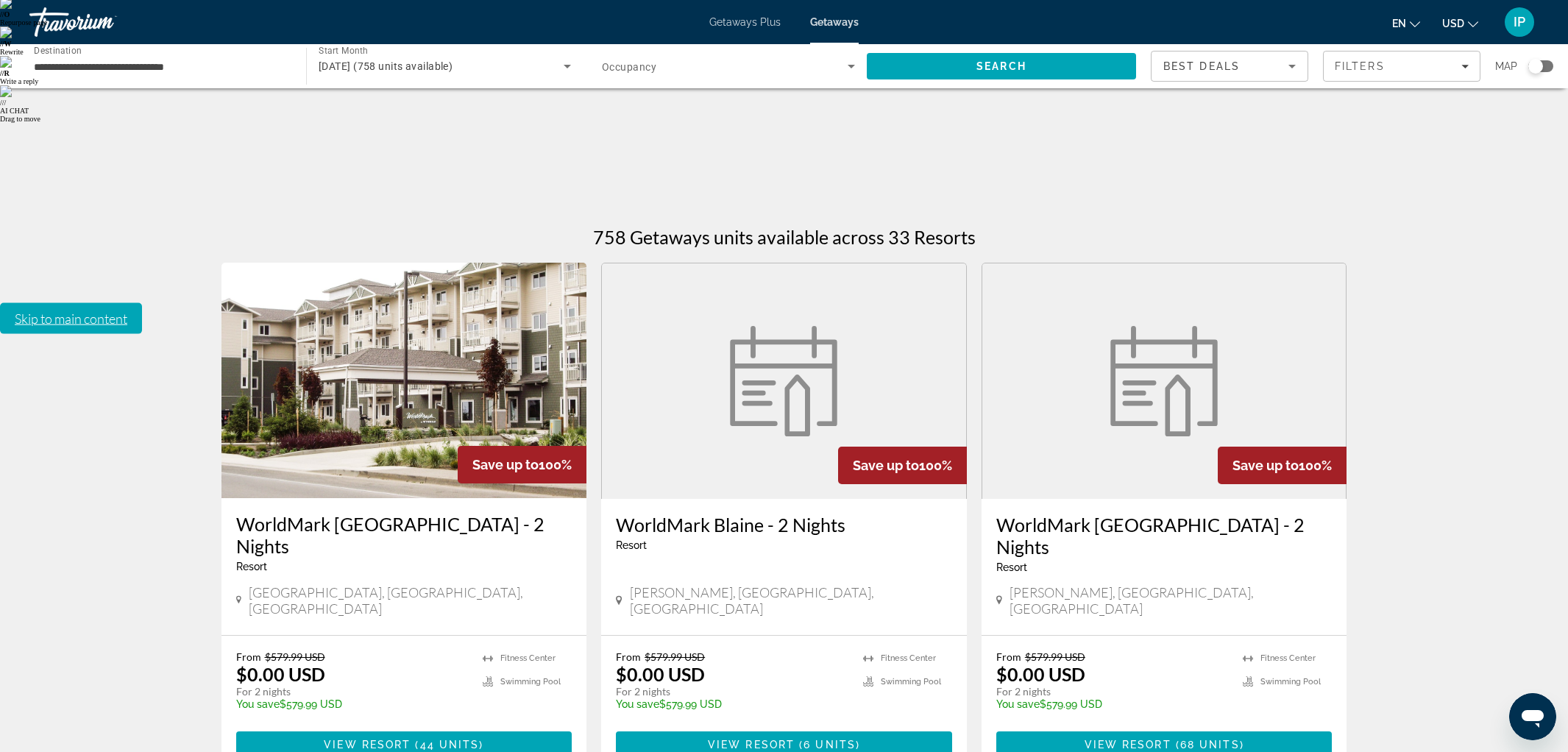
scroll to position [199, 0]
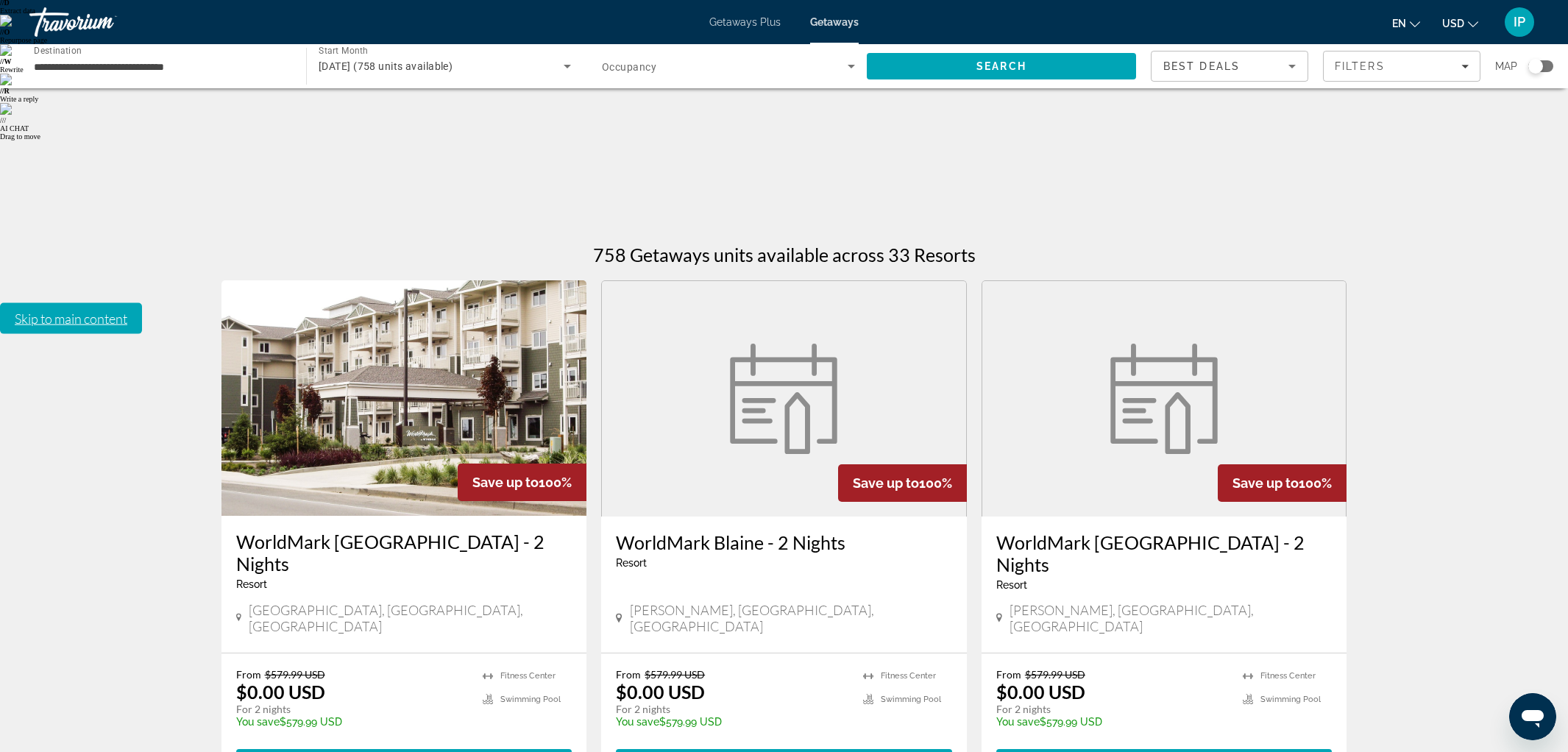
click at [1174, 281] on figure "Main content" at bounding box center [1164, 398] width 364 height 235
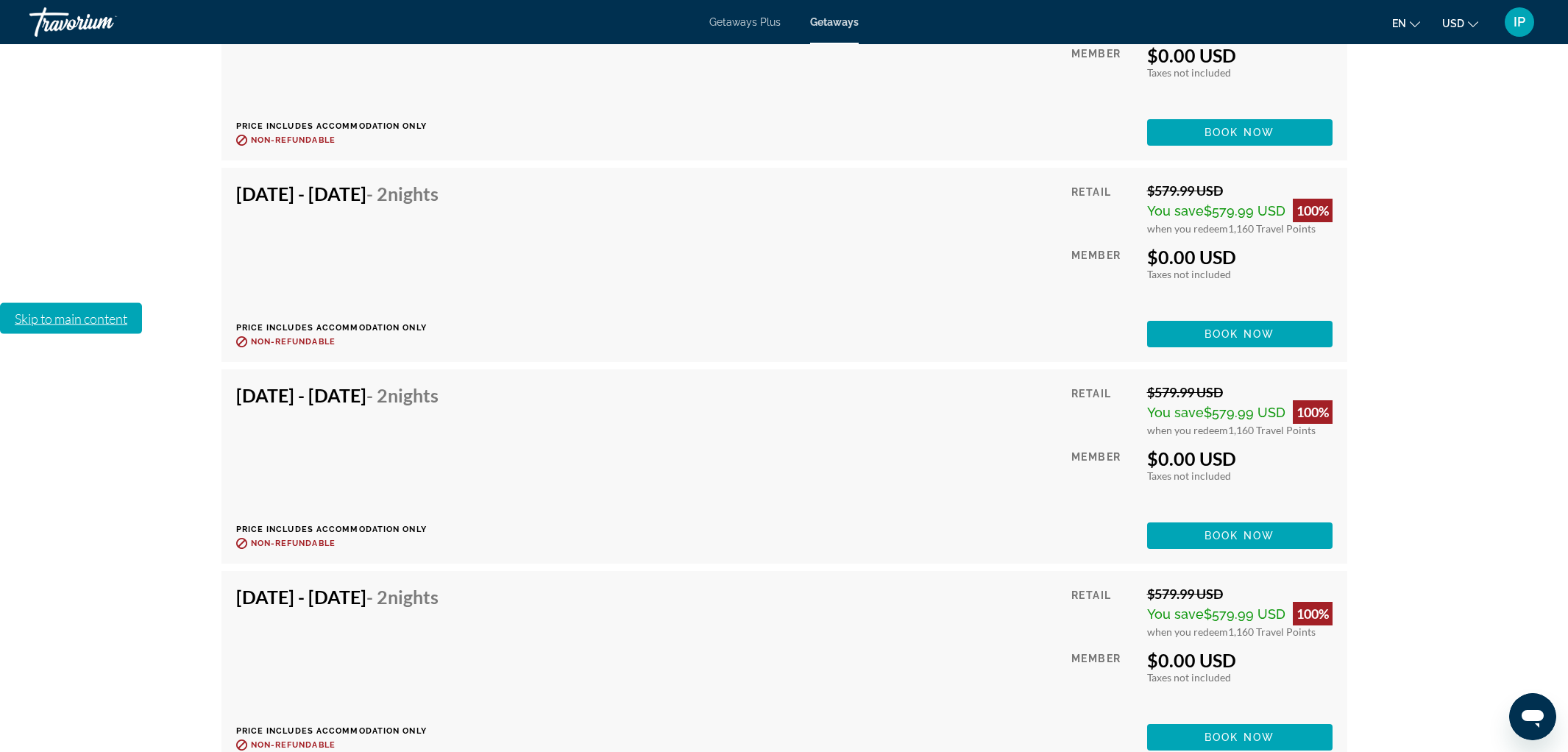
scroll to position [5048, 0]
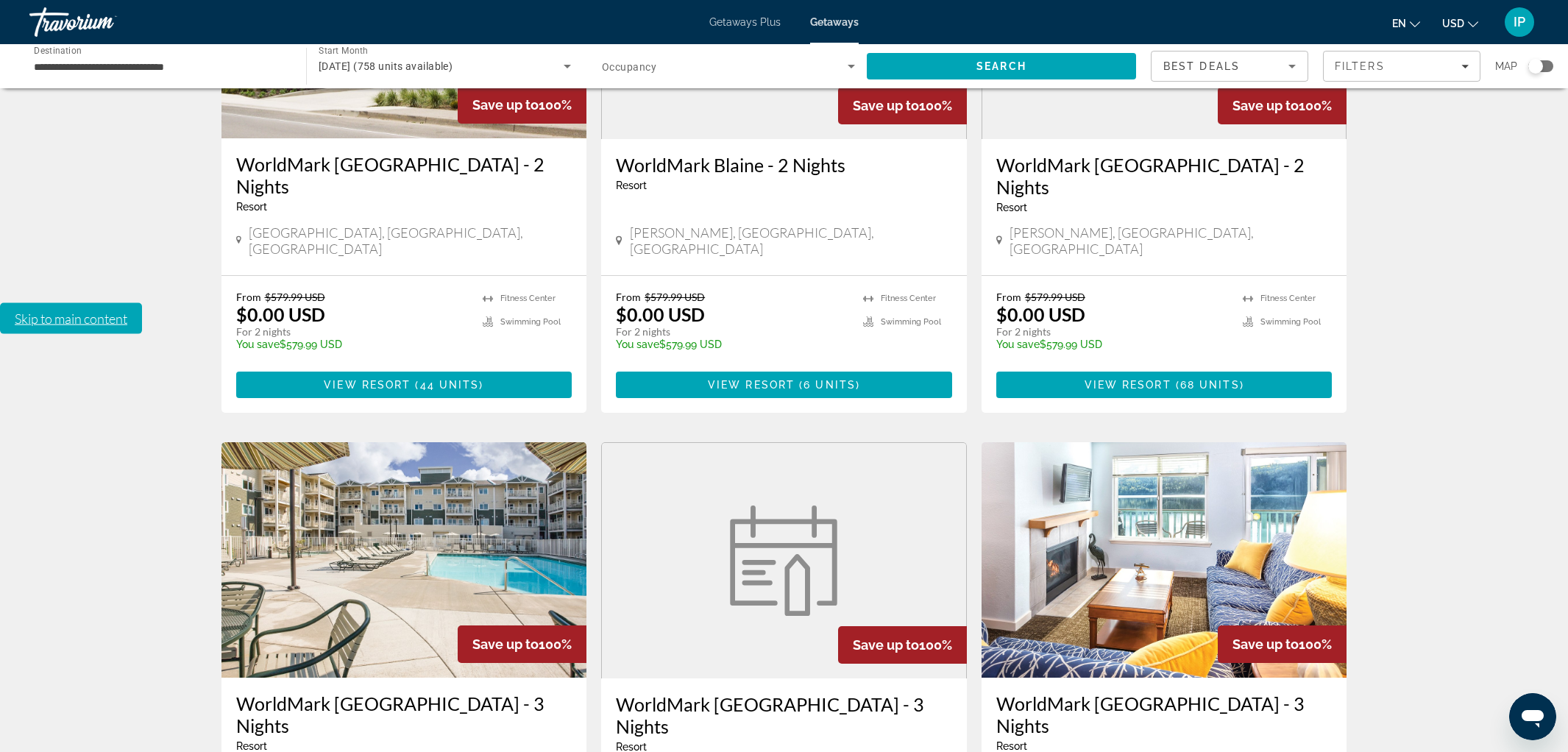
scroll to position [584, 0]
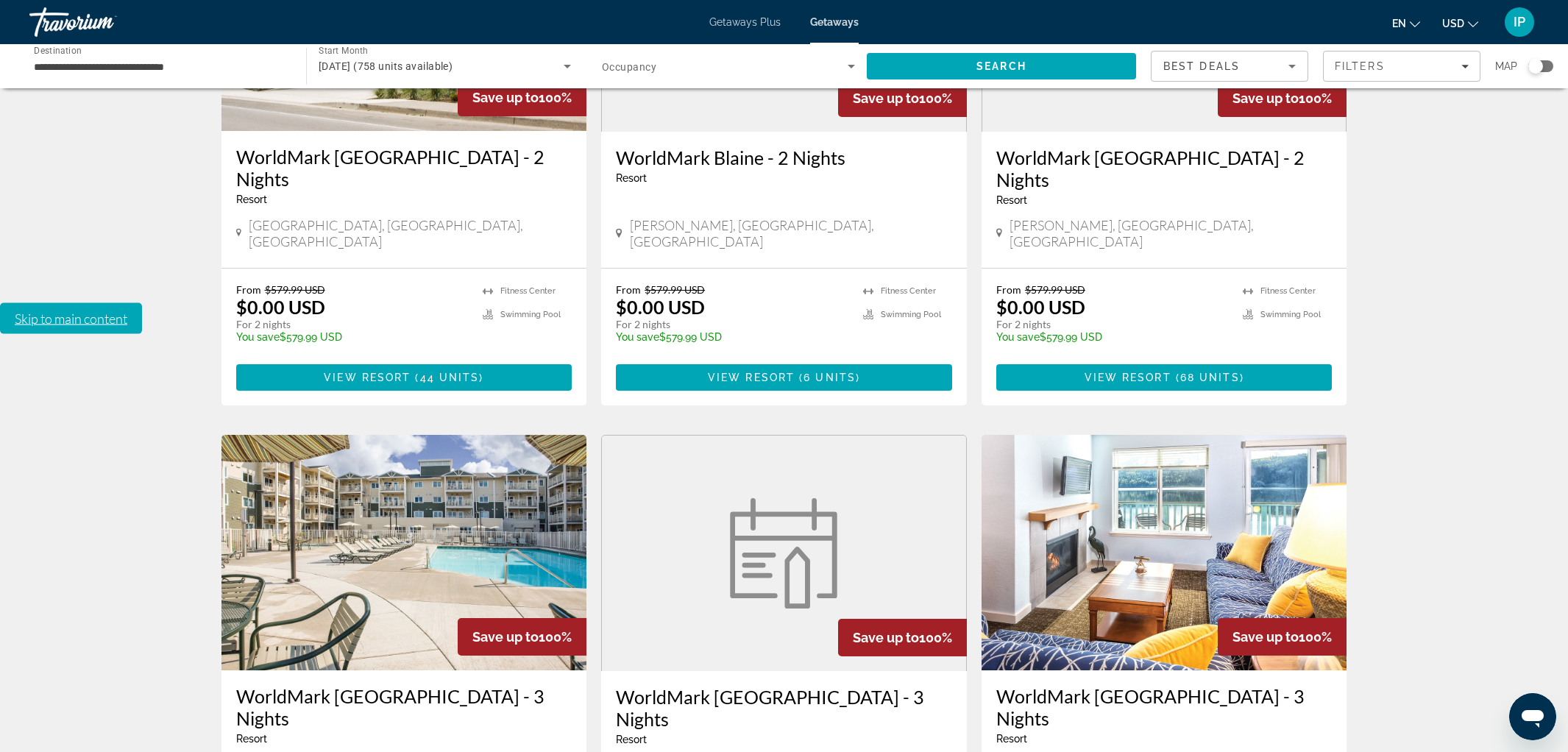
click at [344, 435] on img "Main content" at bounding box center [405, 552] width 366 height 235
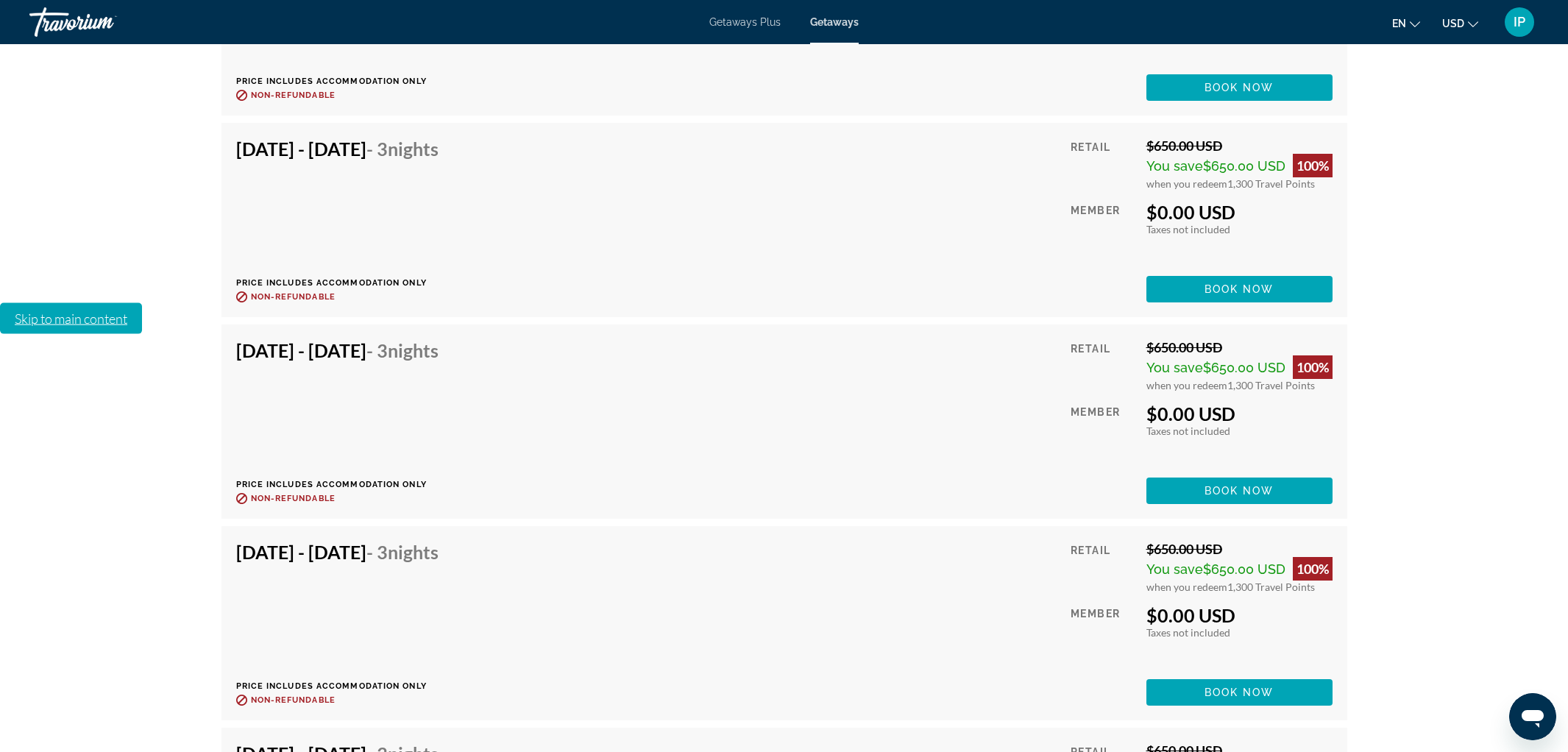
scroll to position [5119, 0]
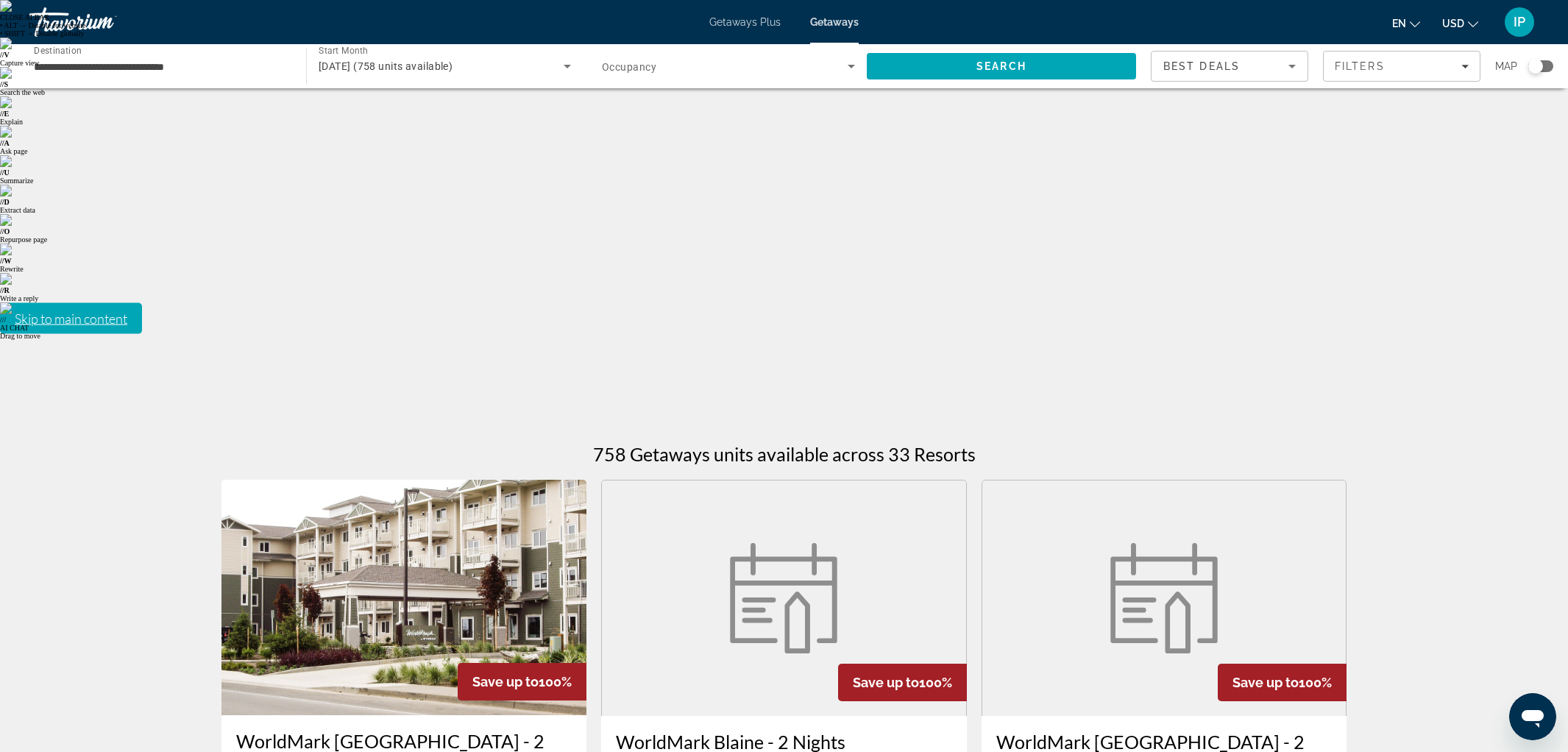
scroll to position [41, 0]
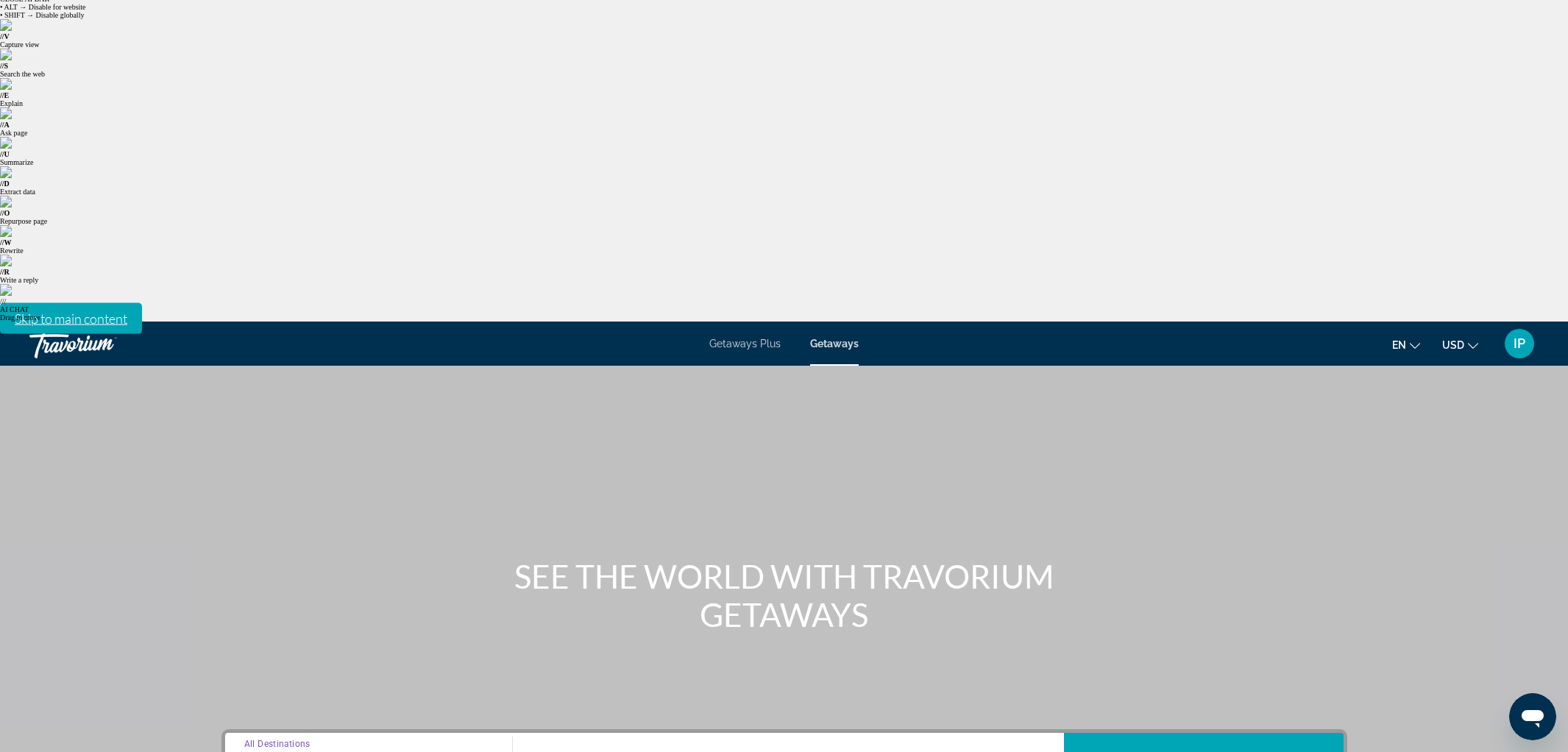
scroll to position [43, 0]
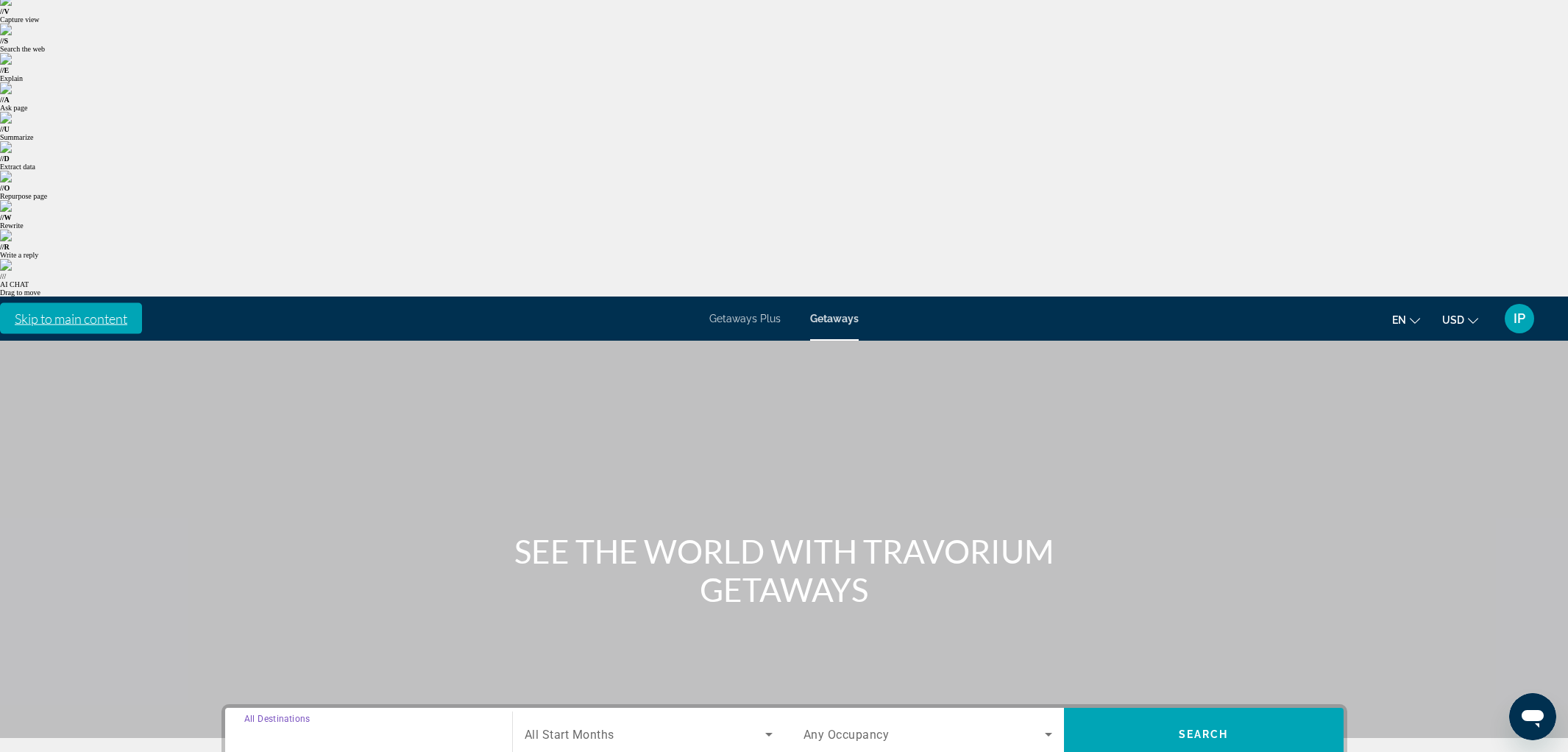
click at [271, 726] on input "**********" at bounding box center [368, 735] width 249 height 18
type input "**********"
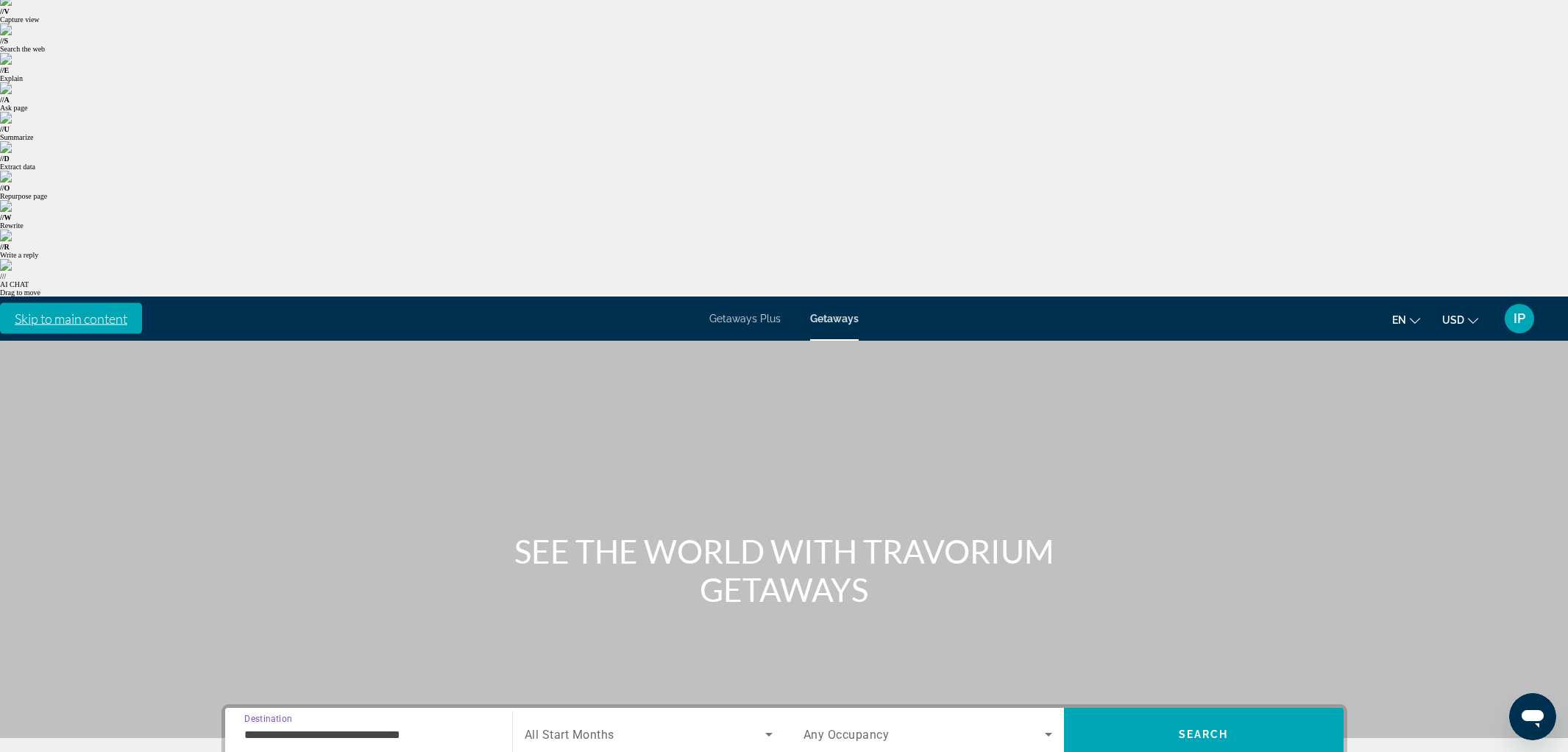
click at [584, 727] on span "All Start Months" at bounding box center [569, 734] width 90 height 14
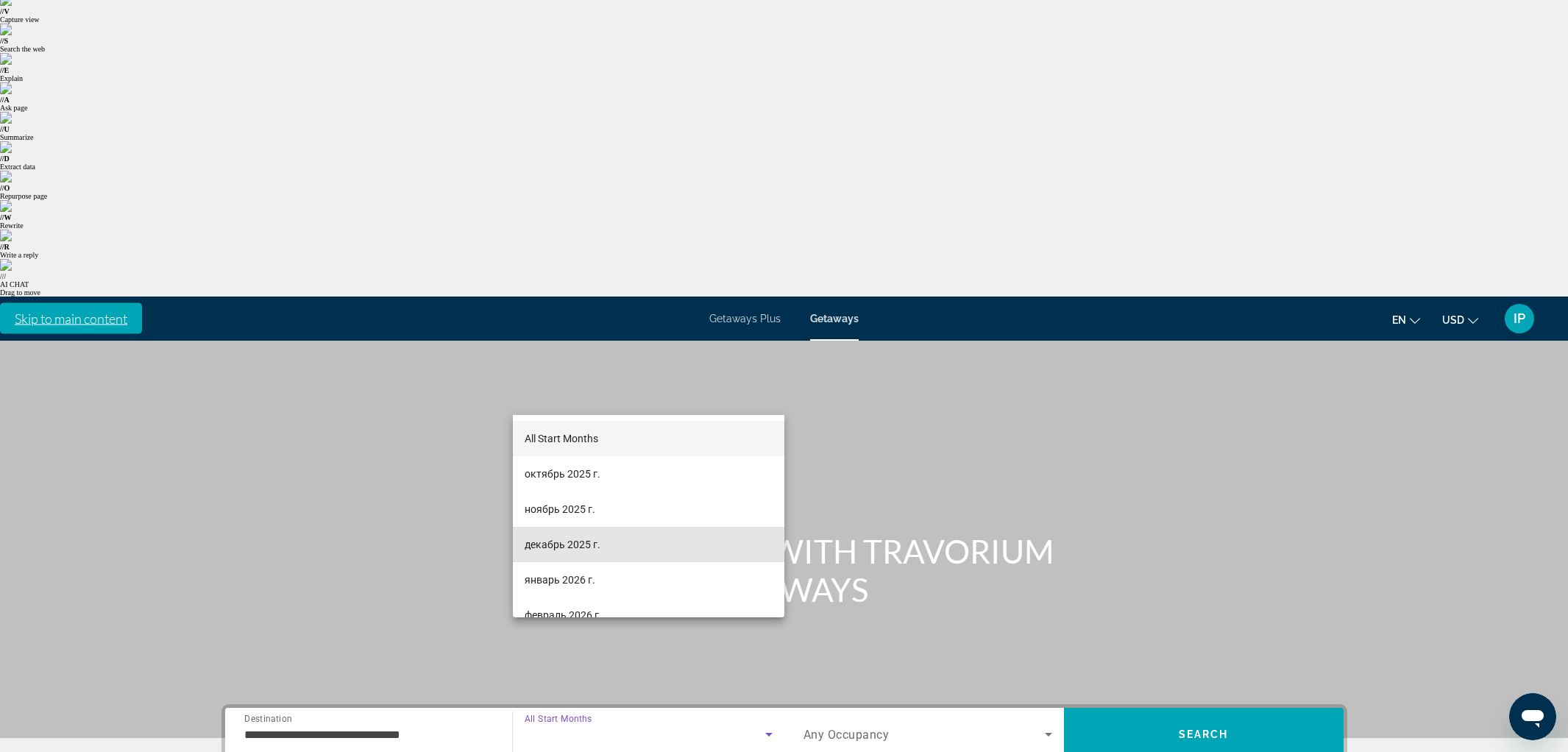
drag, startPoint x: 561, startPoint y: 544, endPoint x: 977, endPoint y: 413, distance: 436.1
click at [562, 543] on span "декабрь 2025 г." at bounding box center [563, 545] width 76 height 18
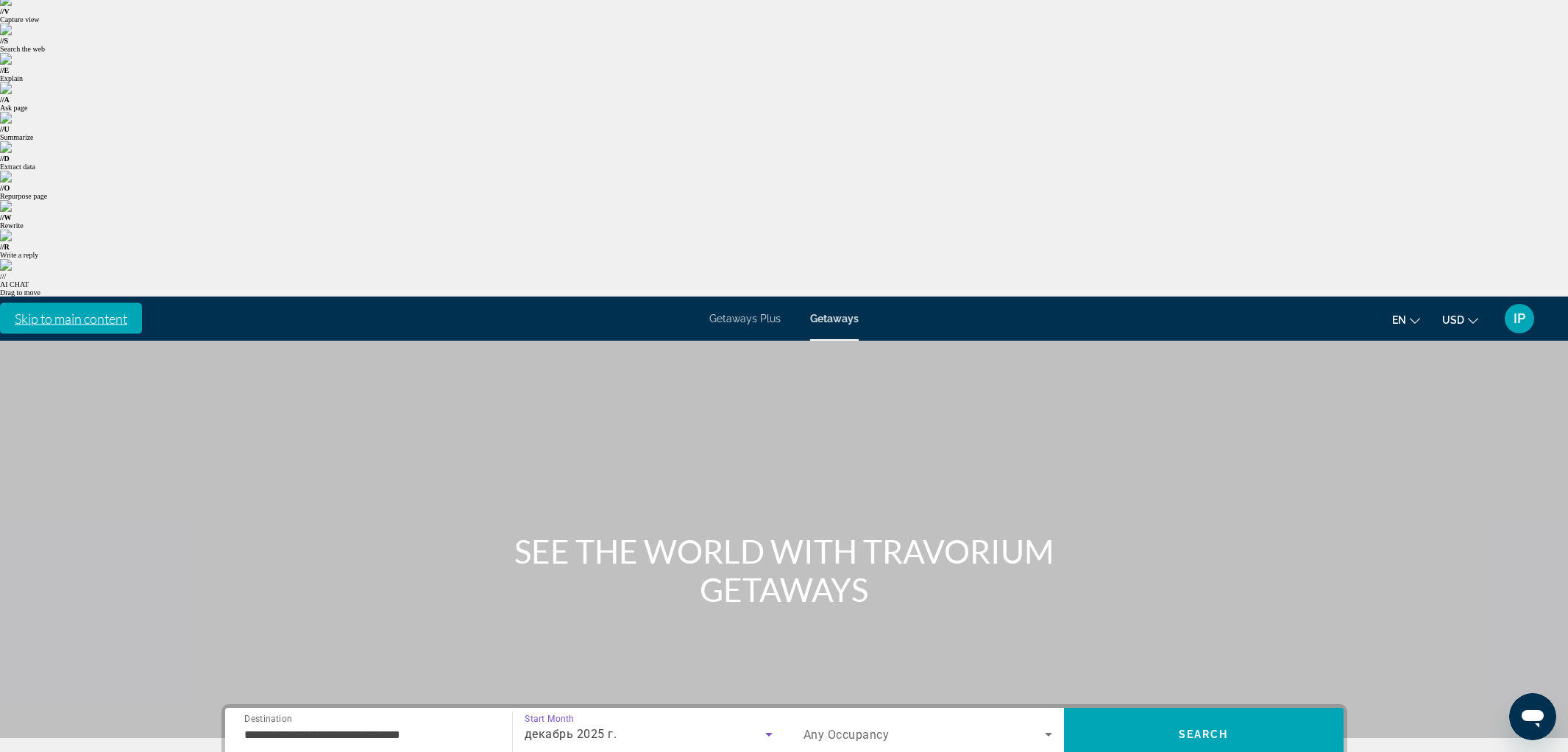
click at [858, 727] on span "Any Occupancy" at bounding box center [846, 734] width 86 height 14
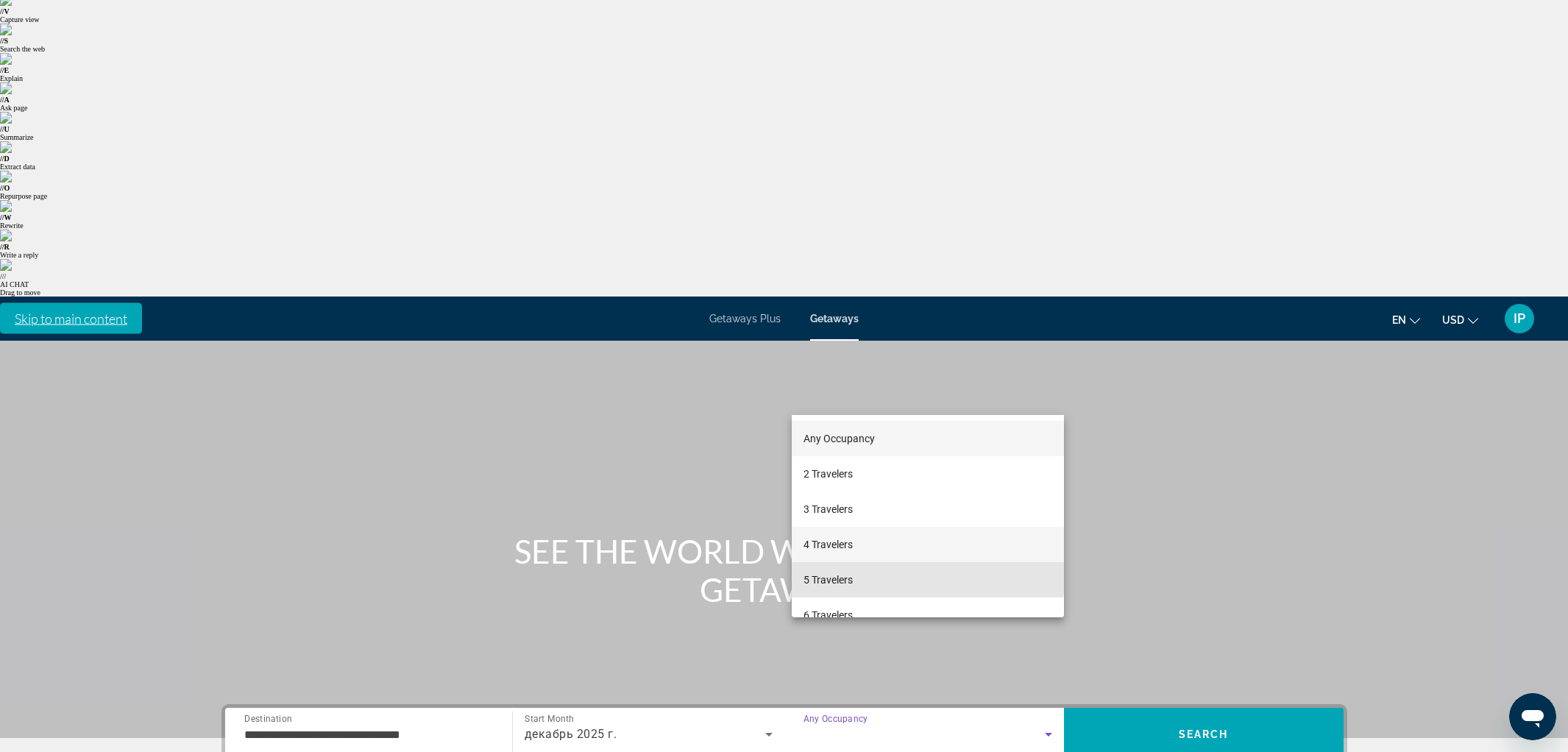
drag, startPoint x: 851, startPoint y: 574, endPoint x: 934, endPoint y: 534, distance: 92.1
click at [852, 573] on span "5 Travelers" at bounding box center [828, 580] width 49 height 18
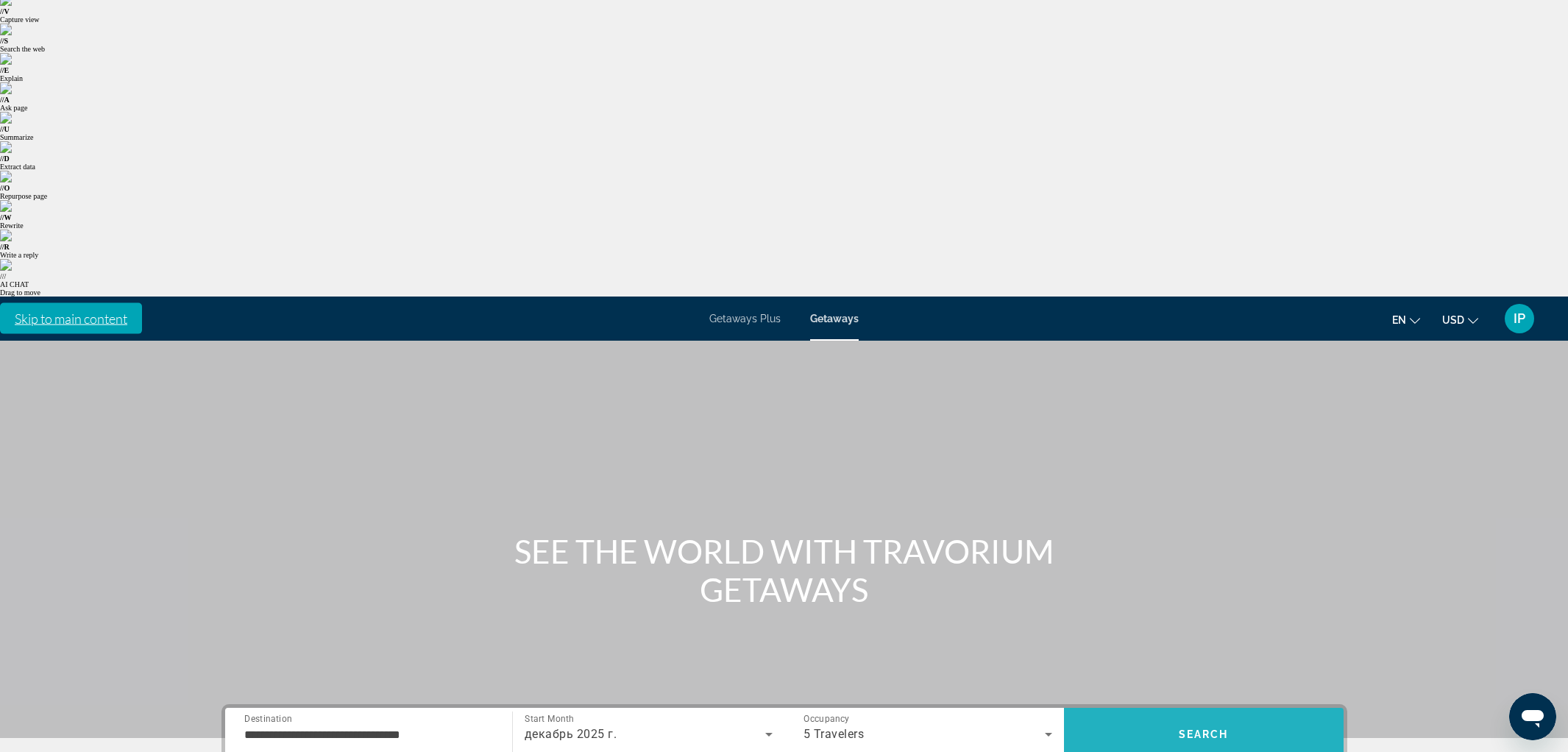
click at [1190, 716] on span "Search" at bounding box center [1204, 733] width 280 height 35
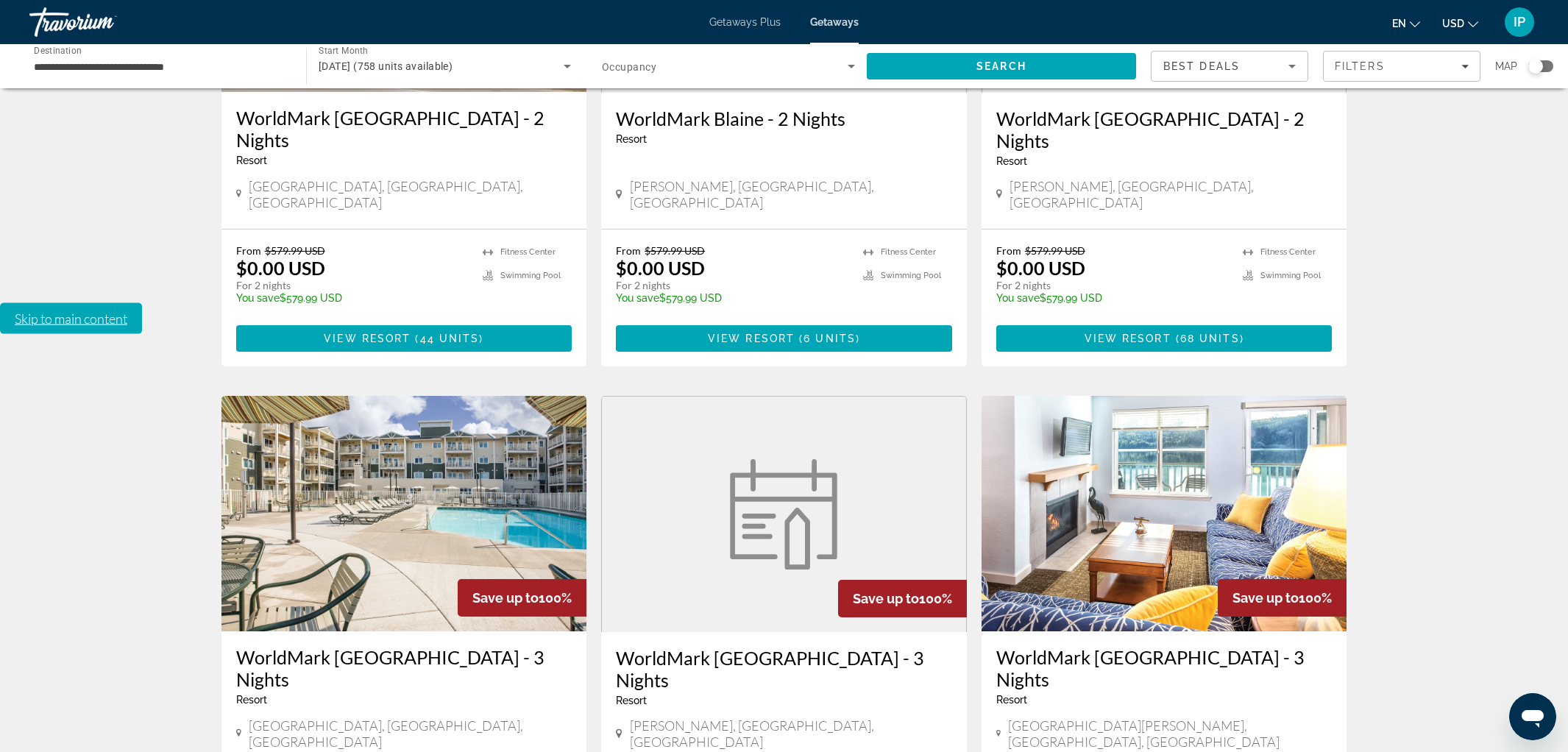
scroll to position [624, 0]
click at [1039, 395] on img "Main content" at bounding box center [1164, 512] width 366 height 235
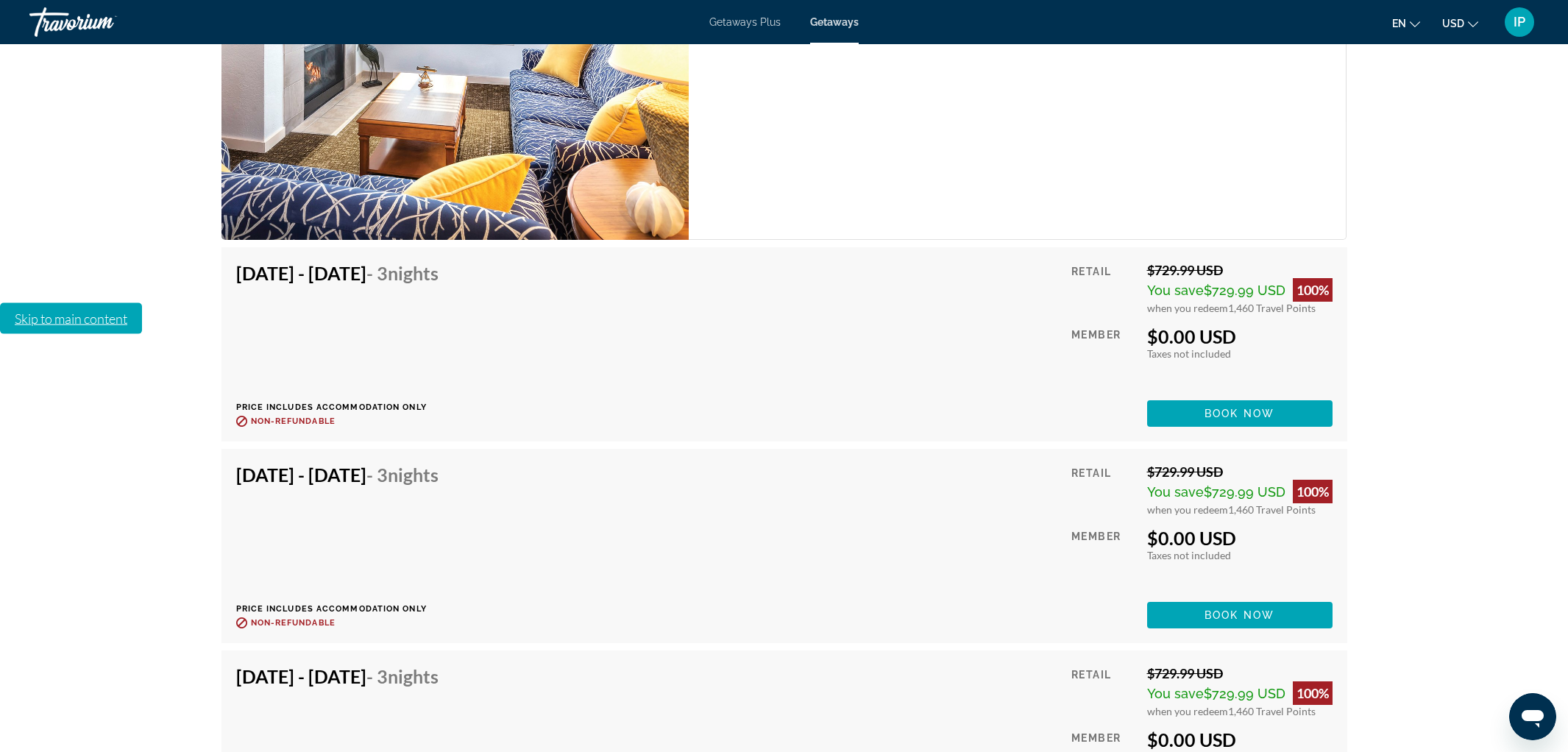
scroll to position [3397, 0]
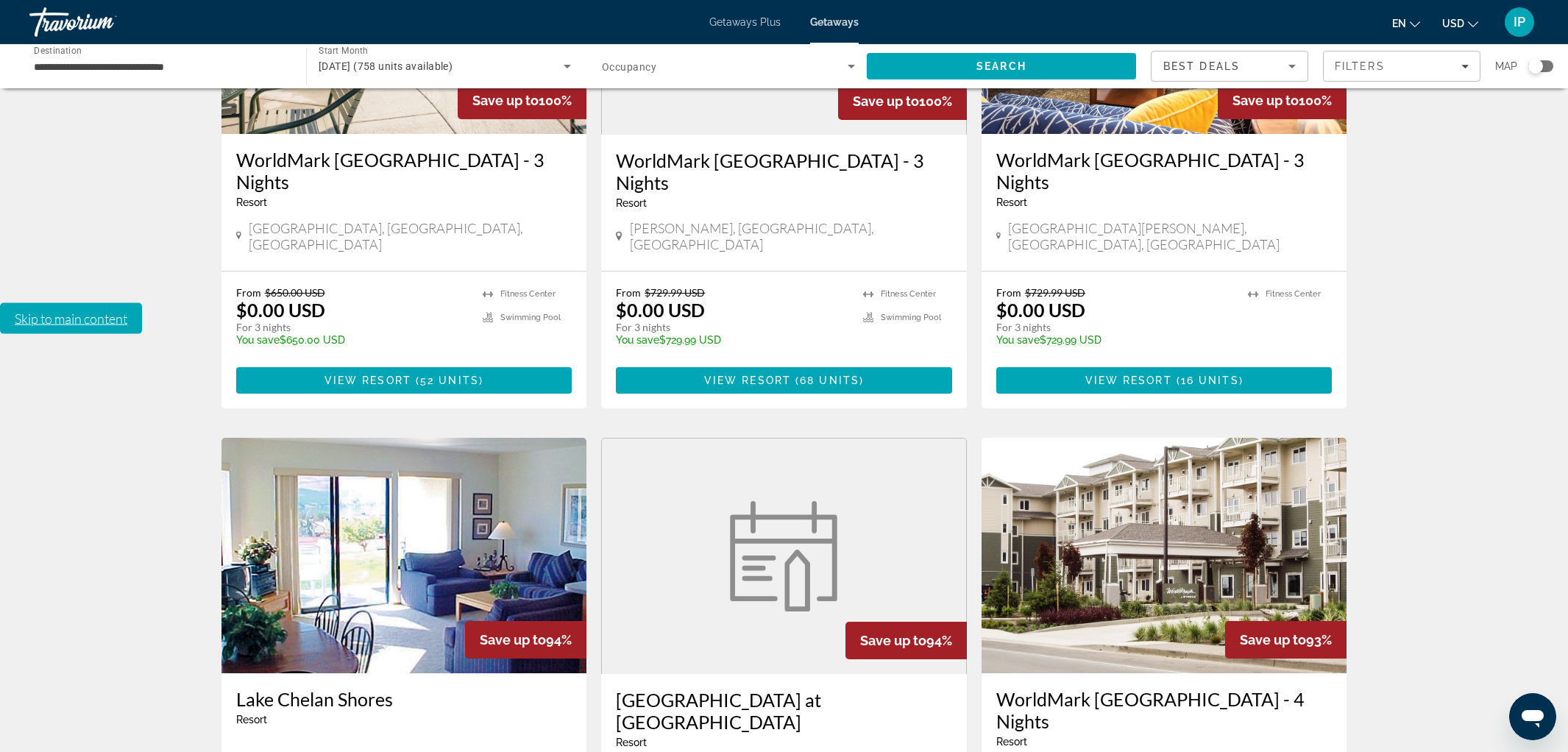
scroll to position [1116, 0]
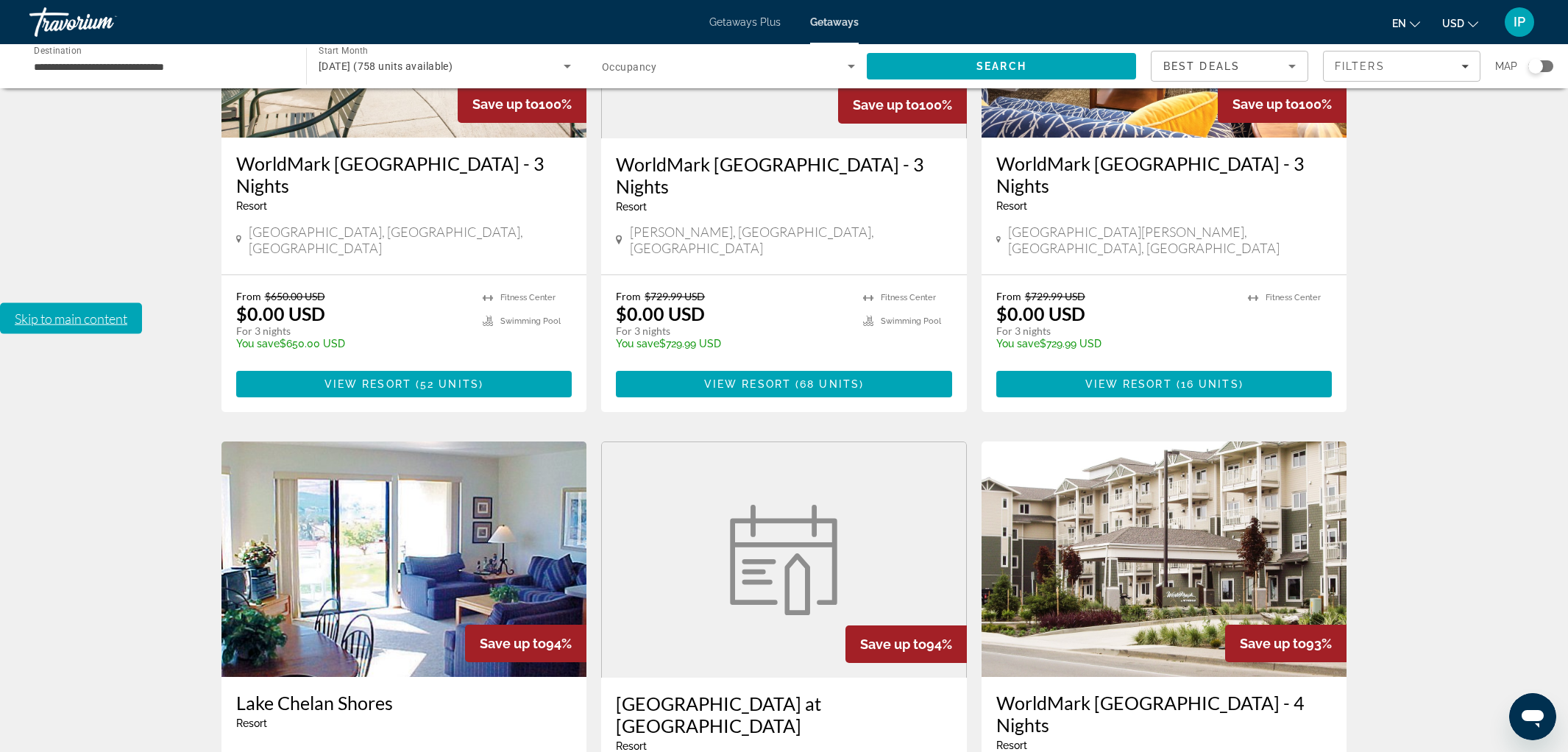
click at [1144, 441] on img "Main content" at bounding box center [1164, 558] width 366 height 235
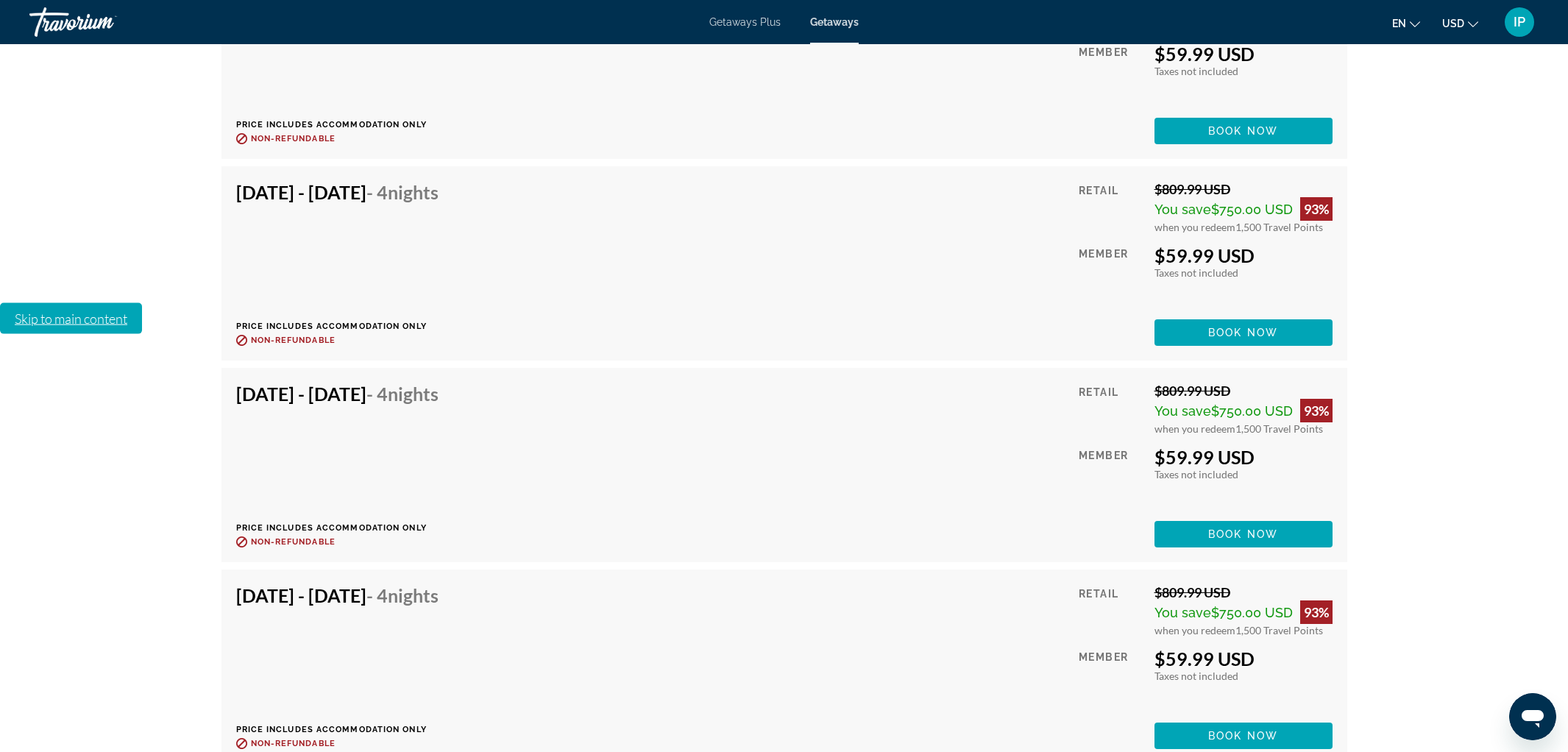
scroll to position [4846, 0]
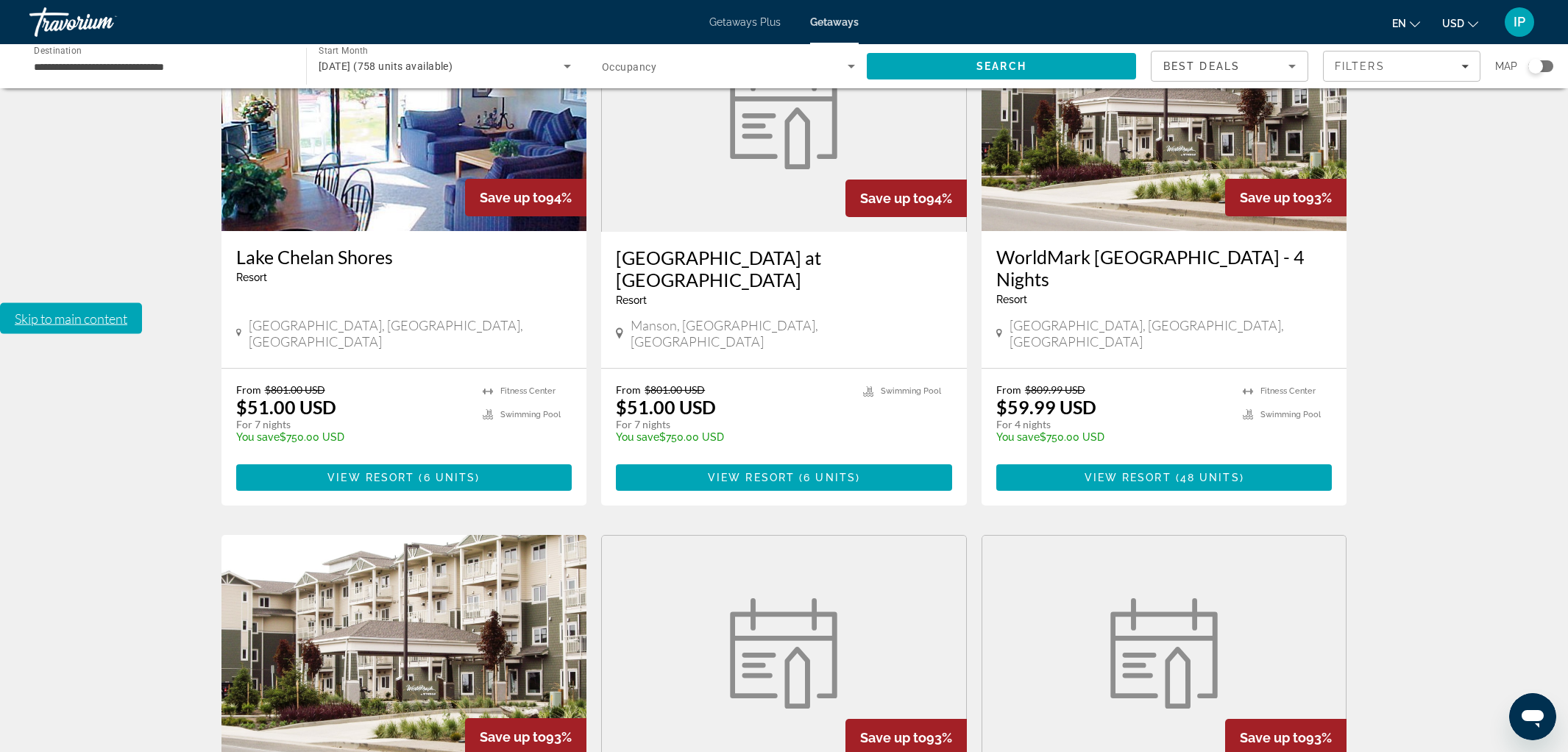
scroll to position [1564, 0]
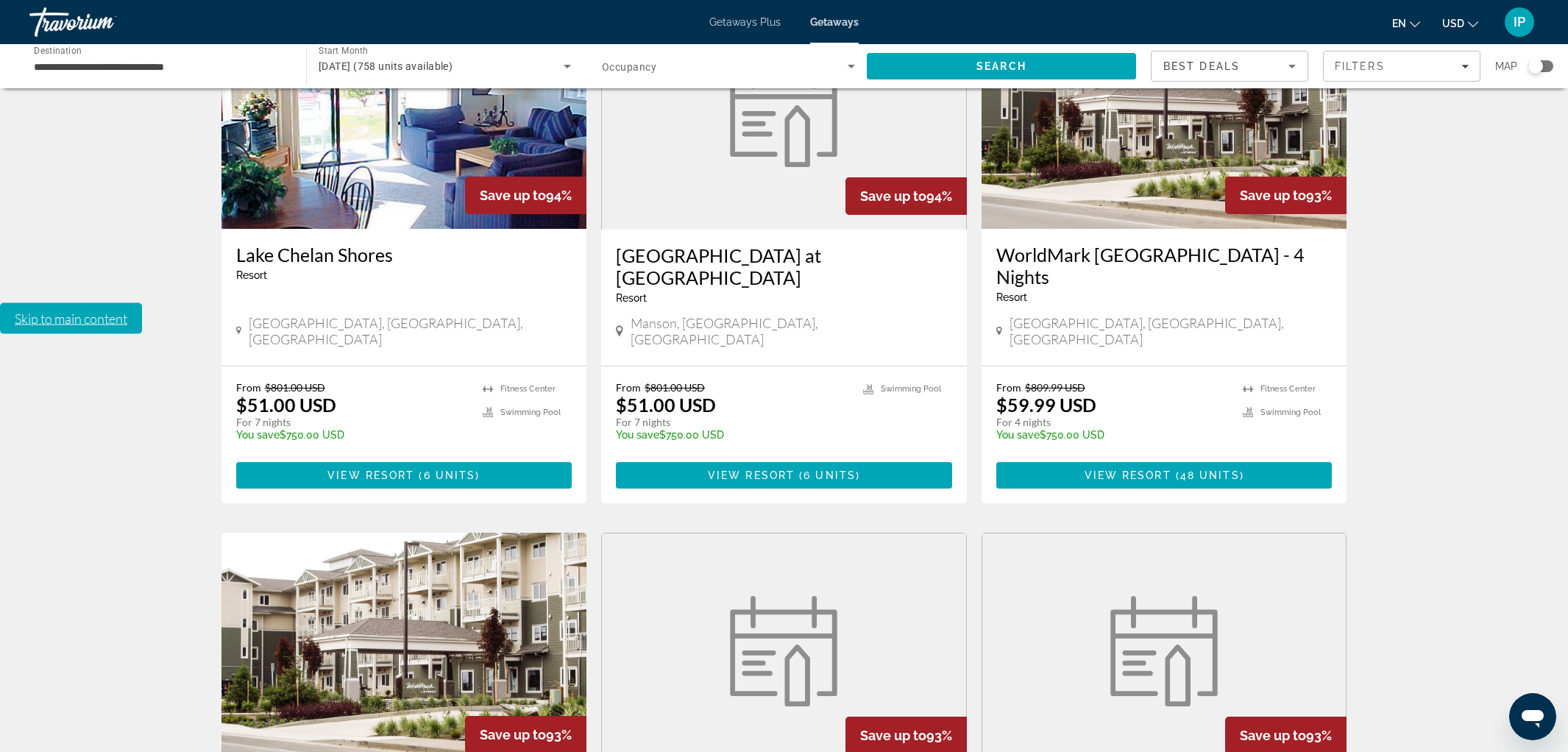
click at [257, 533] on img "Main content" at bounding box center [405, 650] width 366 height 235
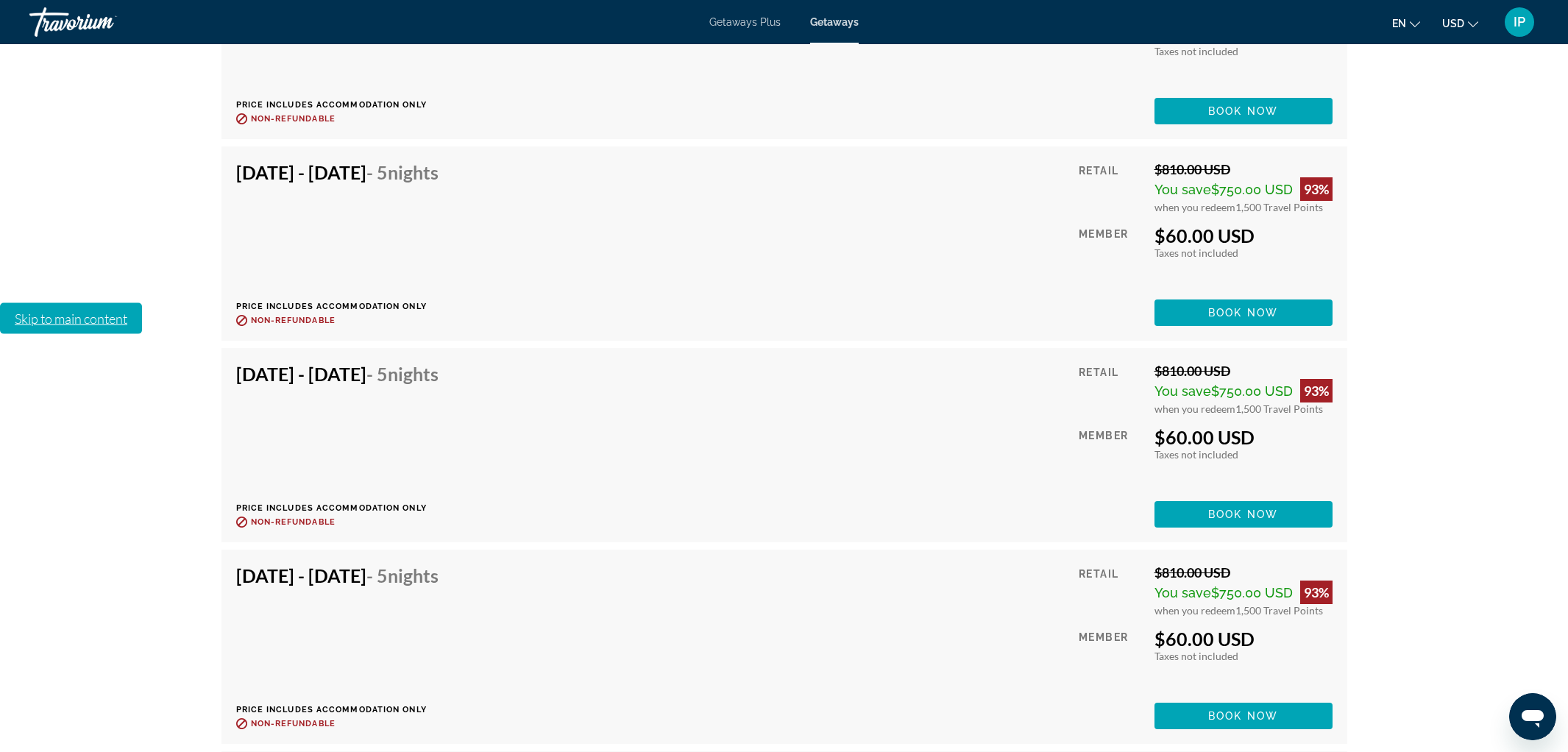
scroll to position [4716, 0]
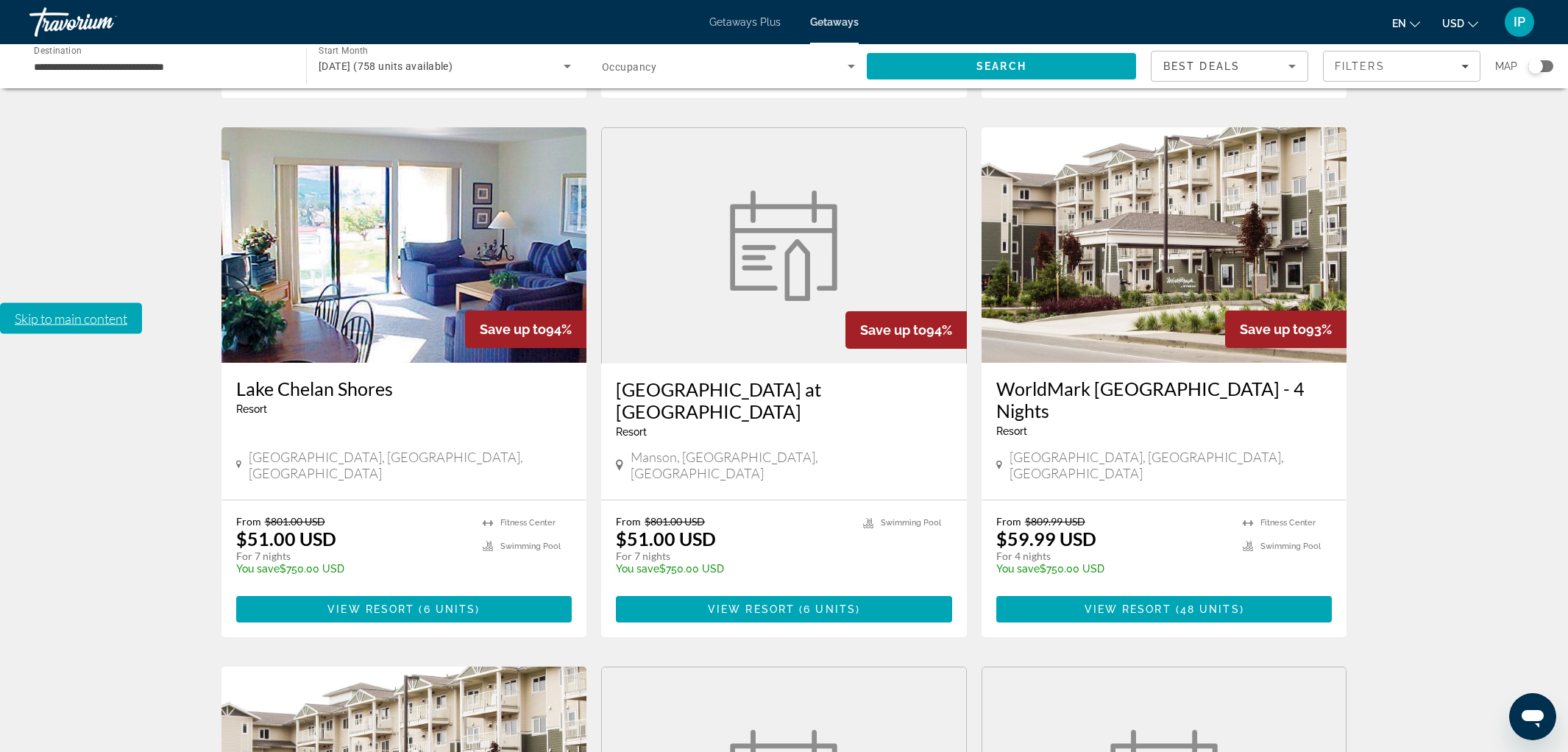
scroll to position [1631, 0]
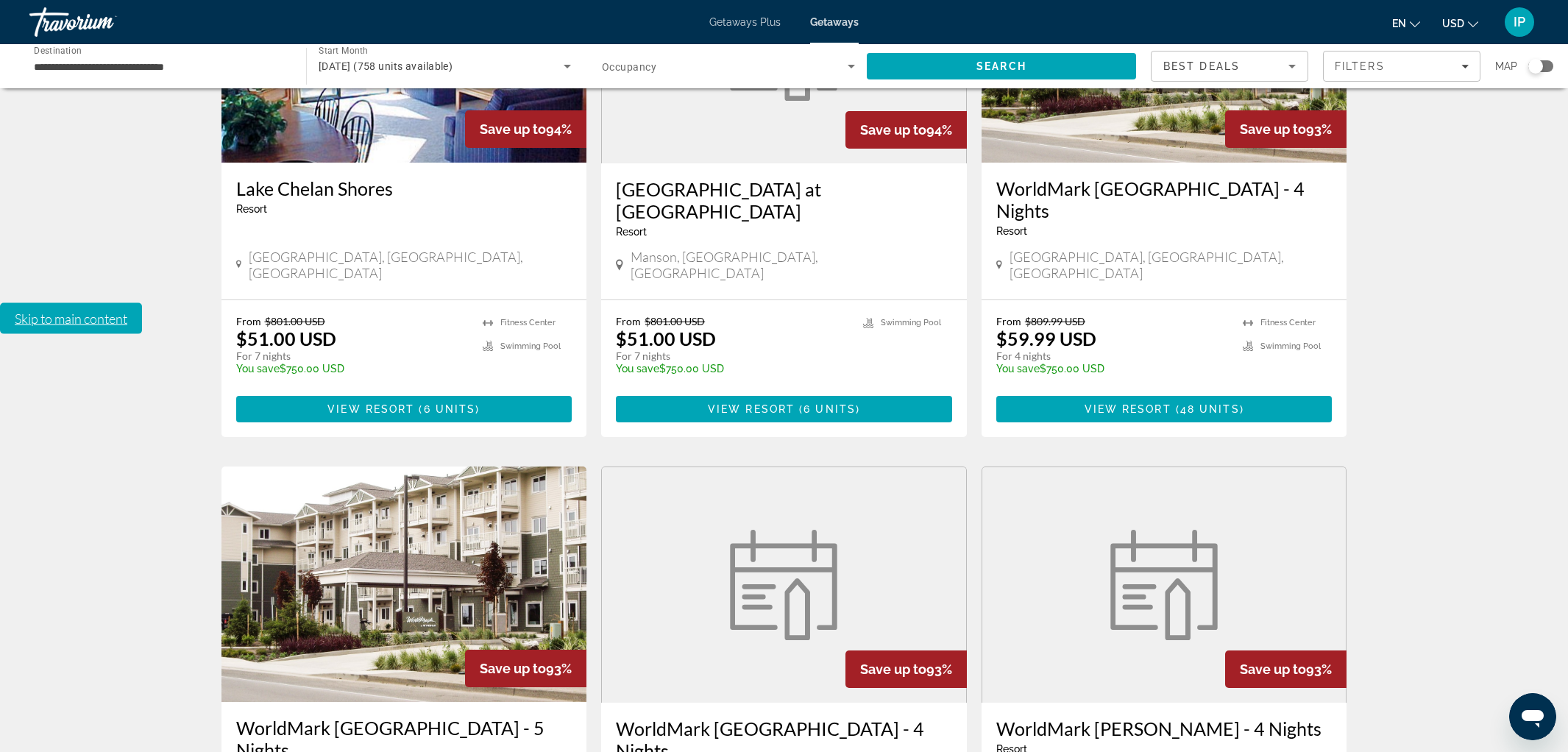
click at [712, 467] on figure "Main content" at bounding box center [784, 584] width 364 height 235
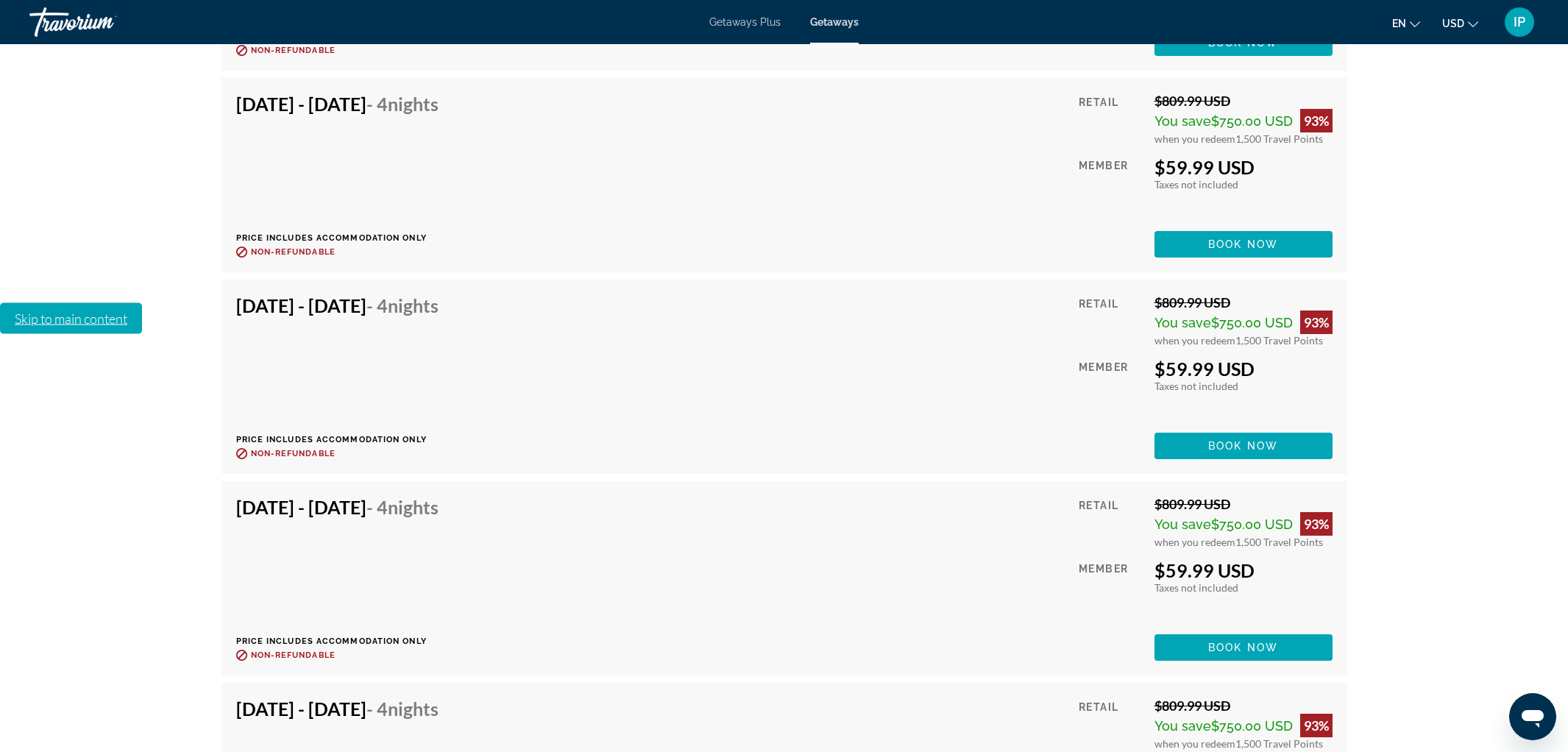
scroll to position [4534, 0]
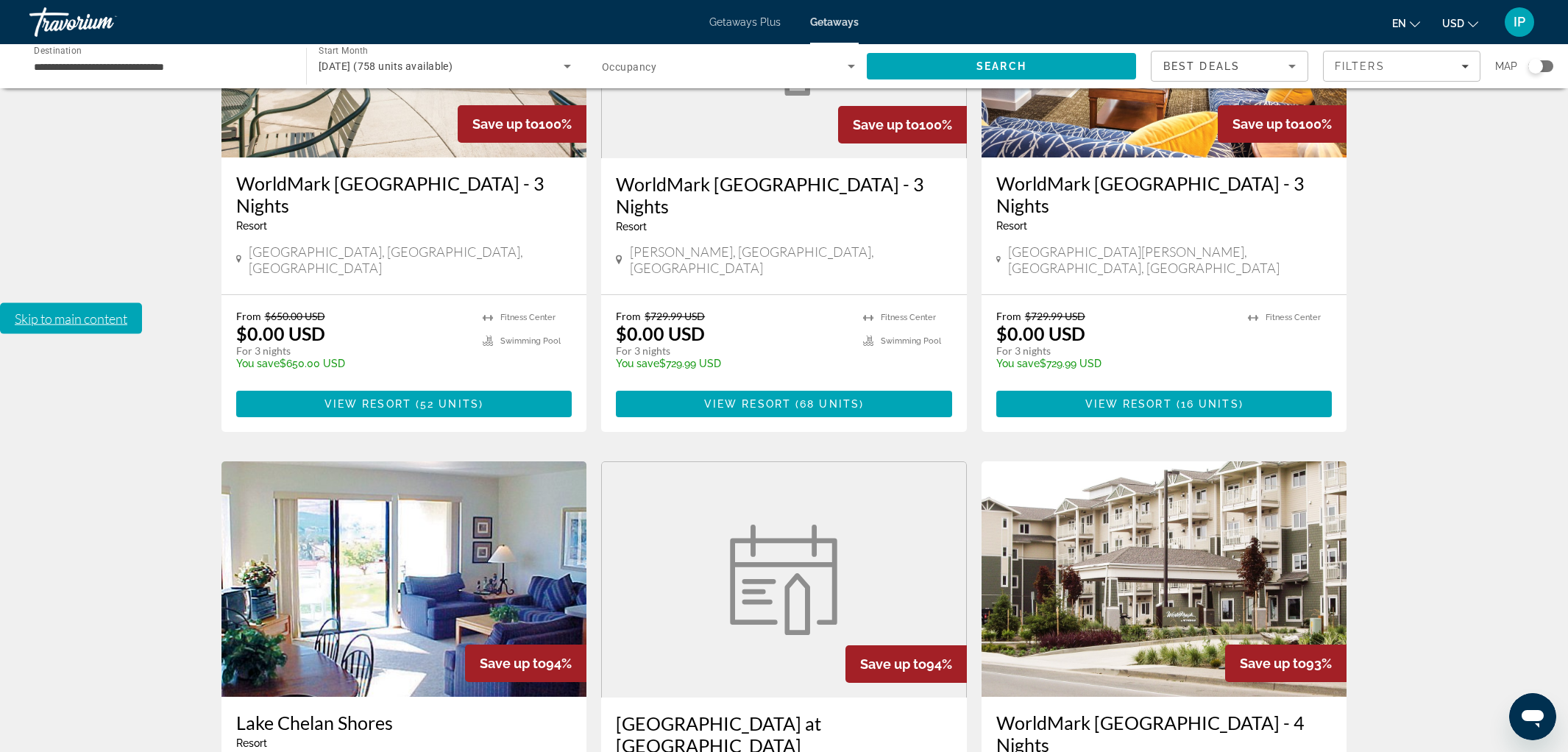
scroll to position [1631, 0]
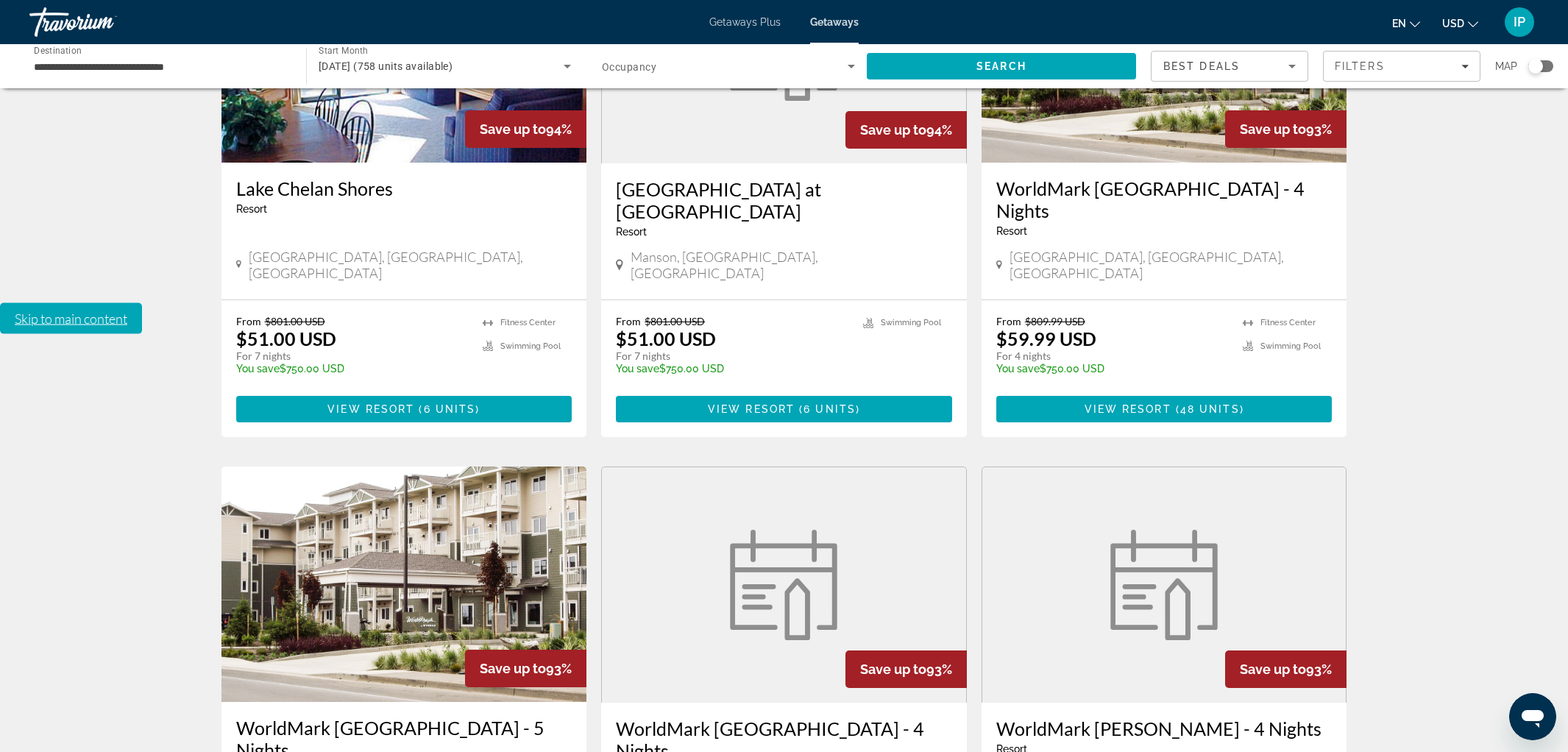
click at [1073, 467] on figure "Main content" at bounding box center [1164, 584] width 364 height 235
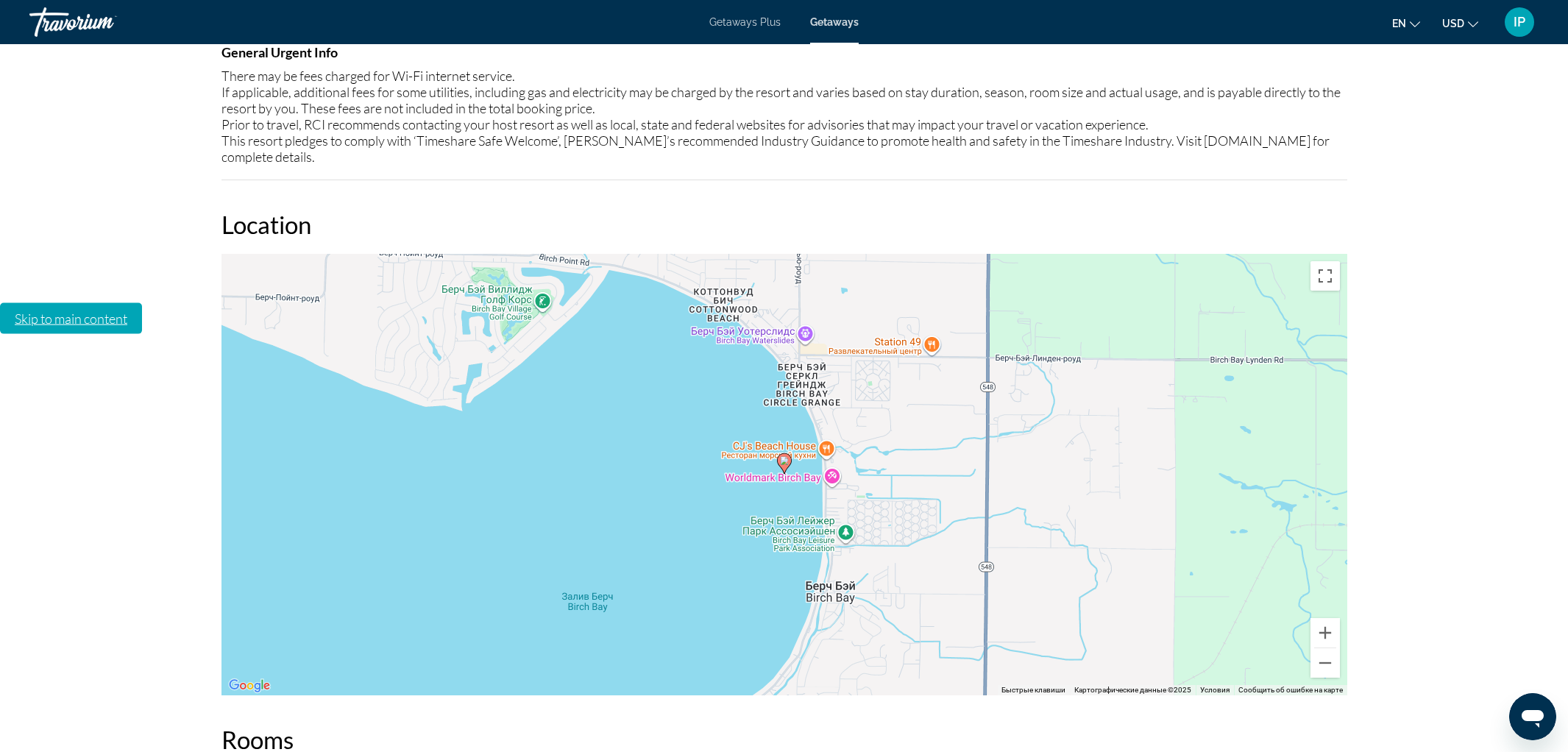
scroll to position [1502, 0]
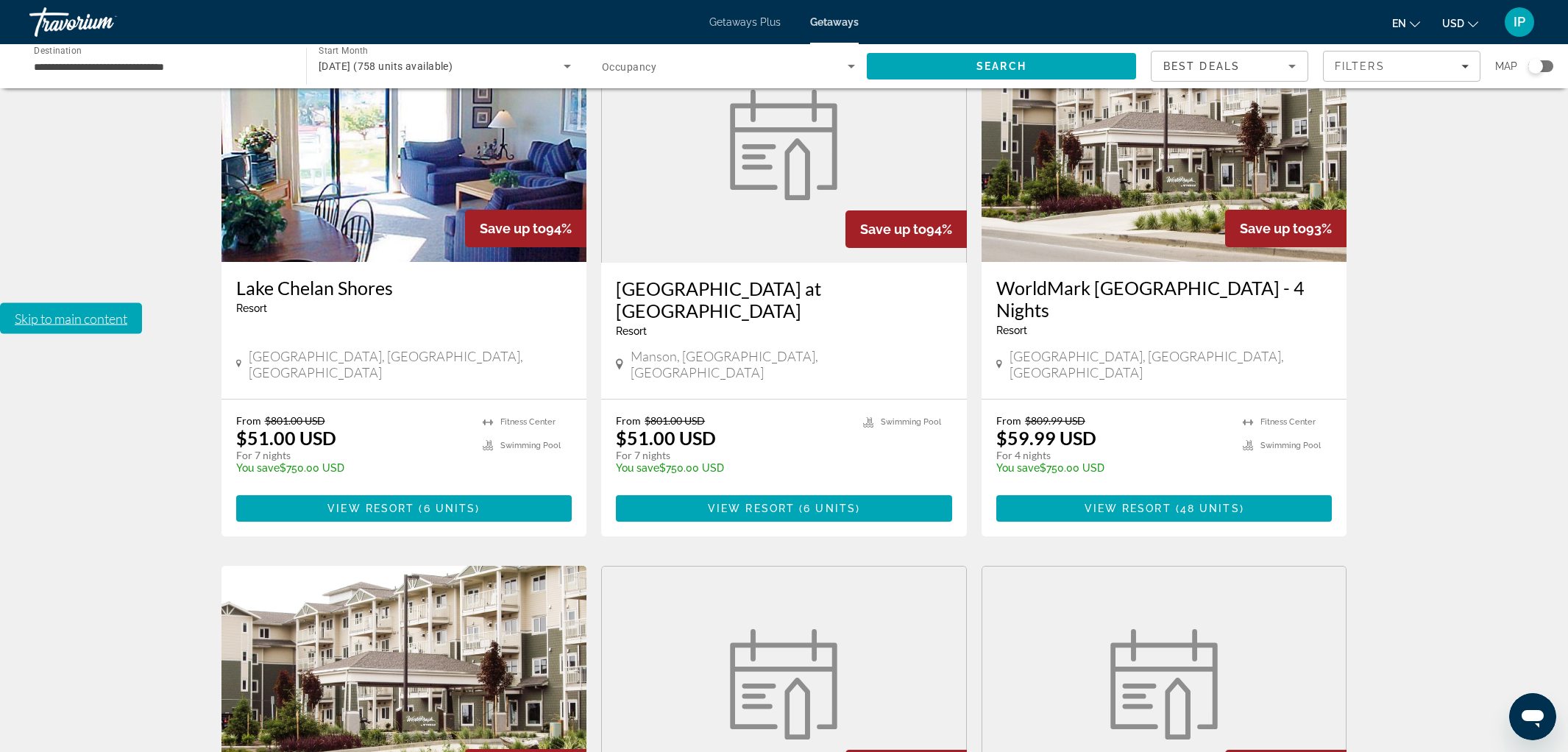
scroll to position [1631, 0]
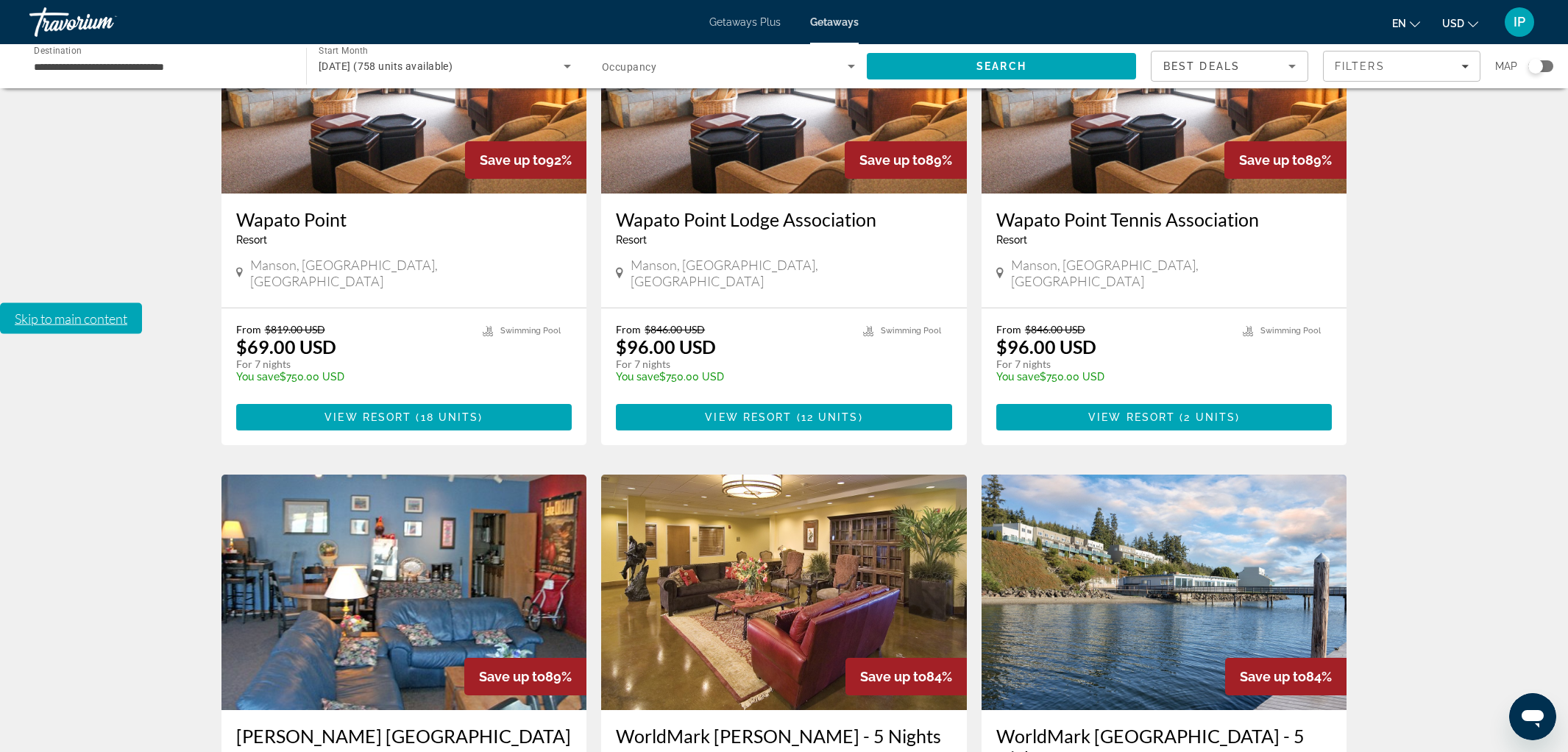
scroll to position [523, 0]
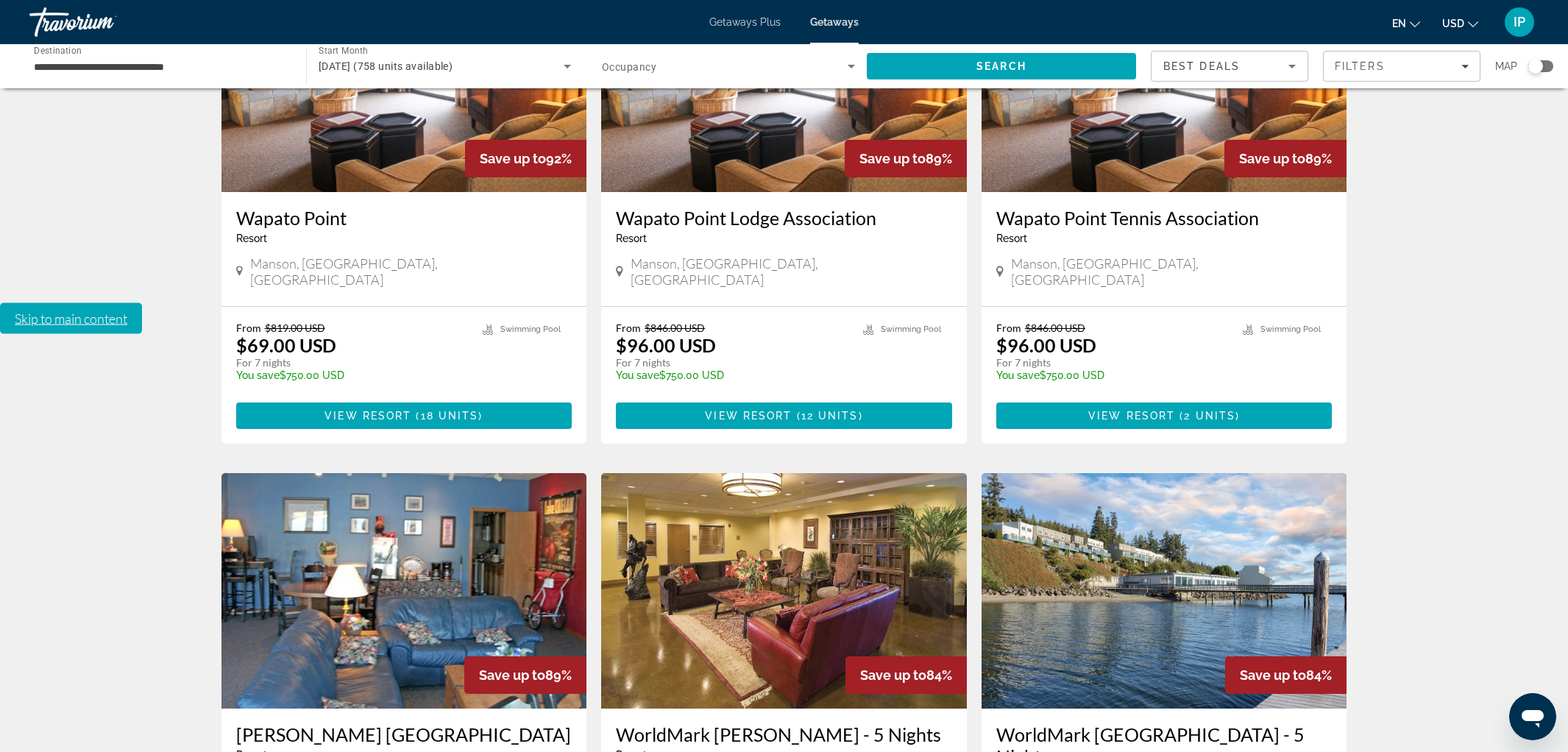
click at [1137, 473] on img "Main content" at bounding box center [1164, 590] width 366 height 235
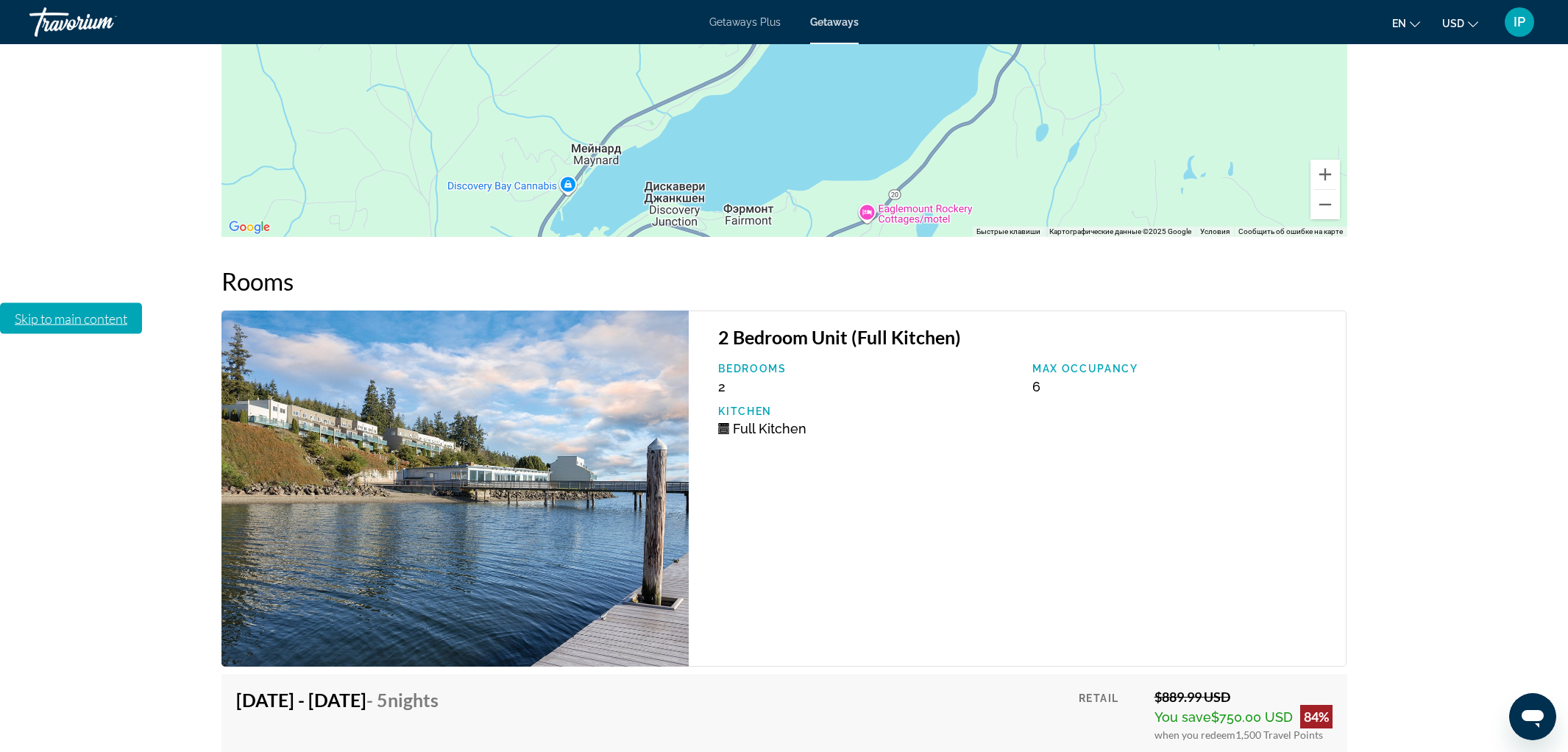
scroll to position [2993, 0]
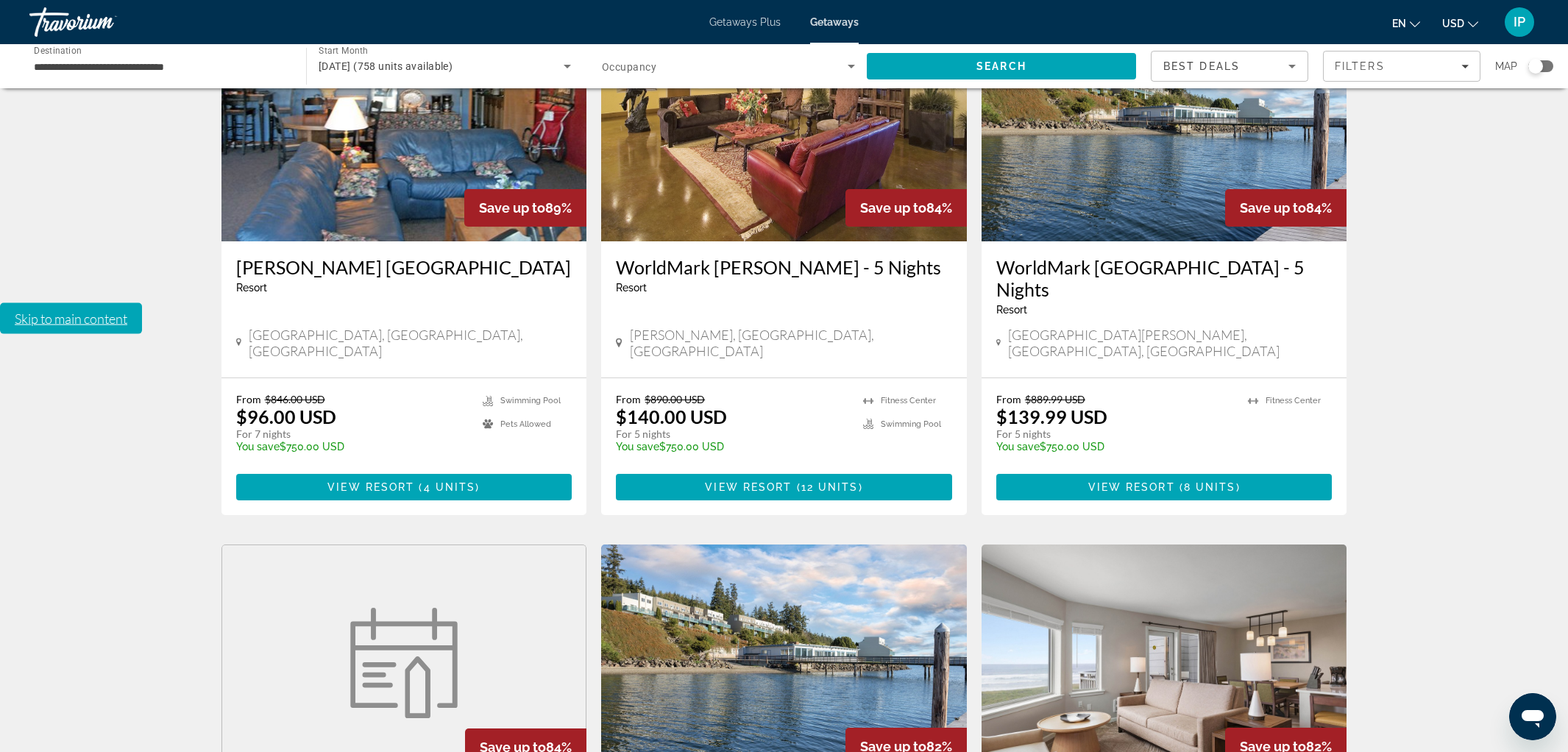
scroll to position [998, 0]
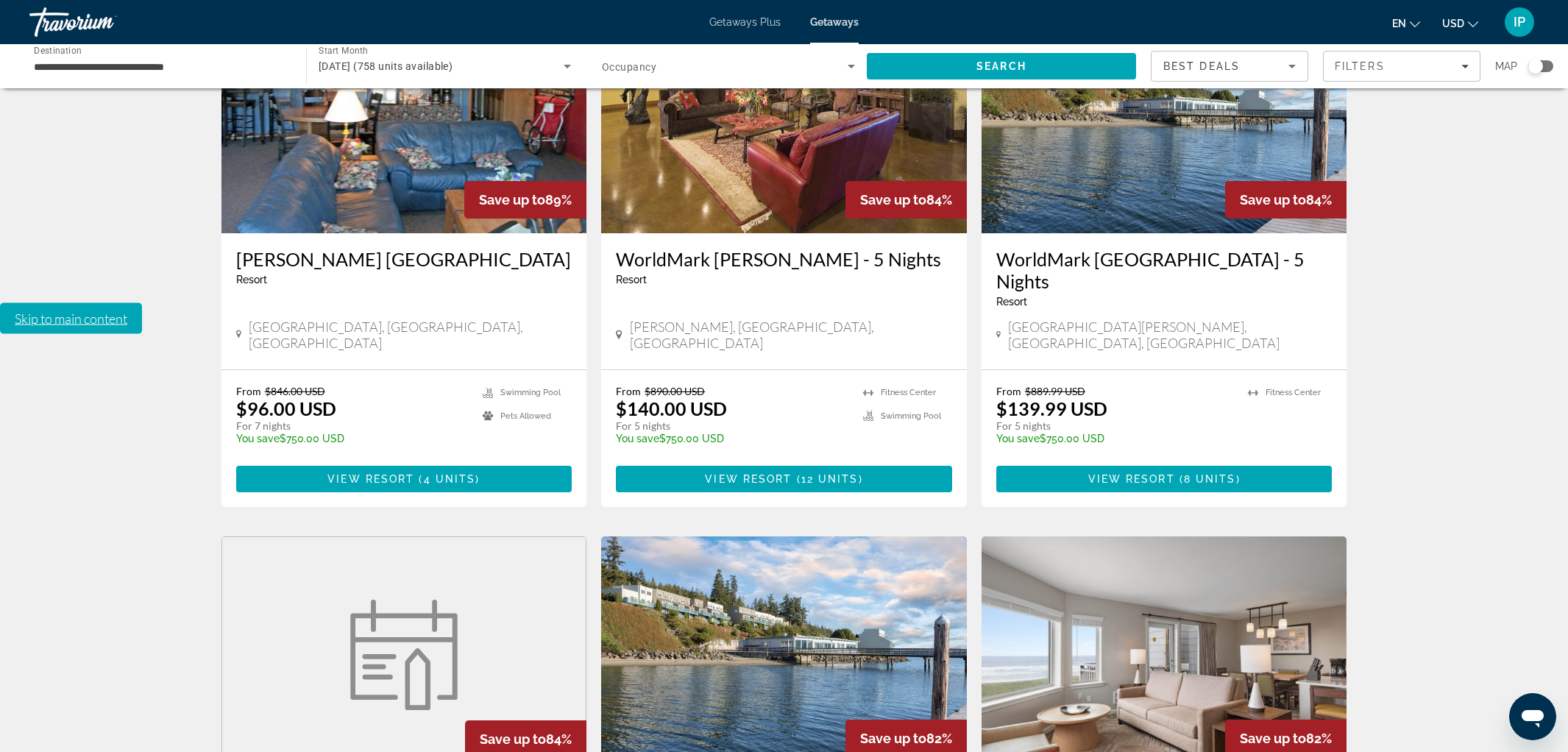
click at [699, 536] on img "Main content" at bounding box center [784, 654] width 366 height 235
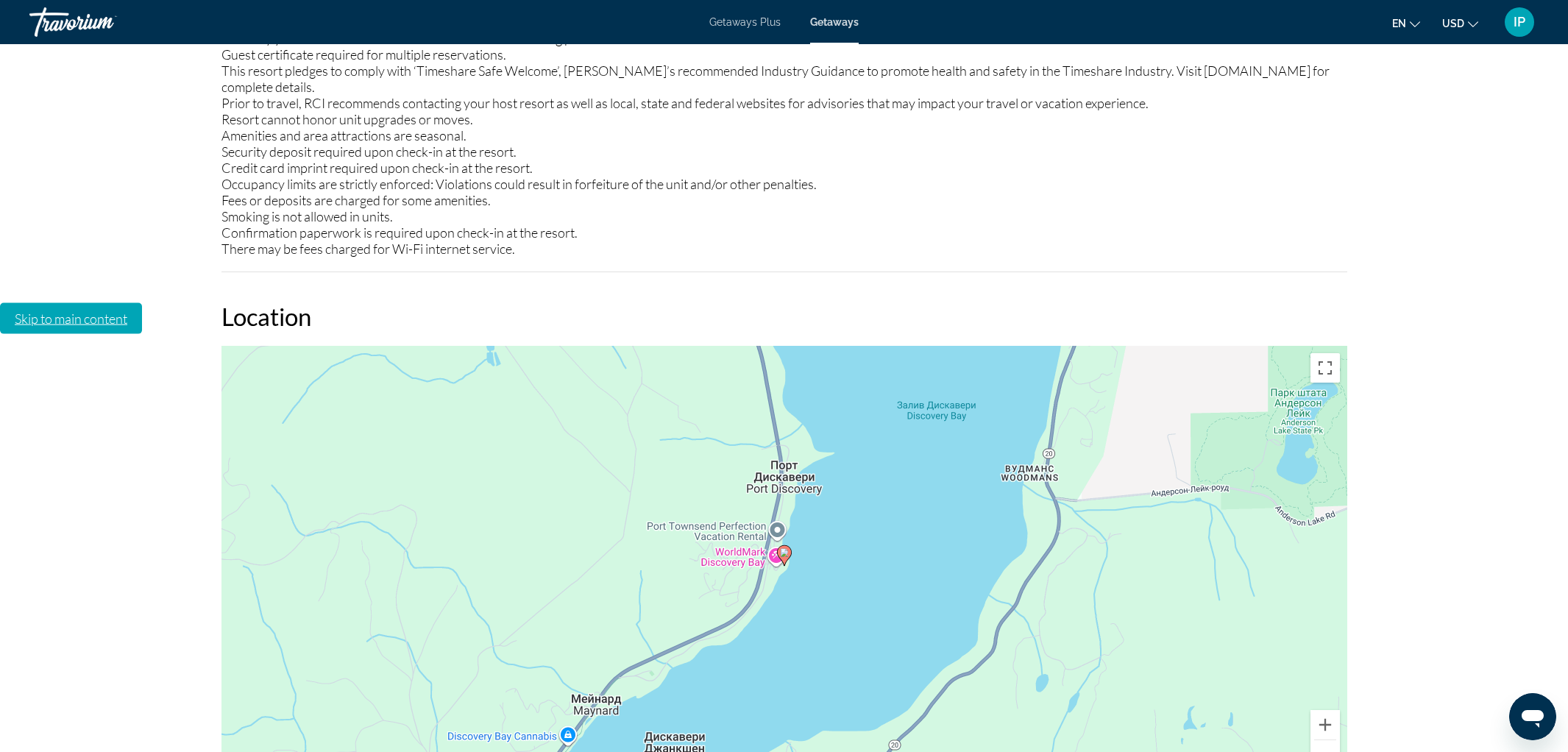
scroll to position [2213, 0]
click at [1324, 742] on button "Уменьшить" at bounding box center [1325, 756] width 29 height 29
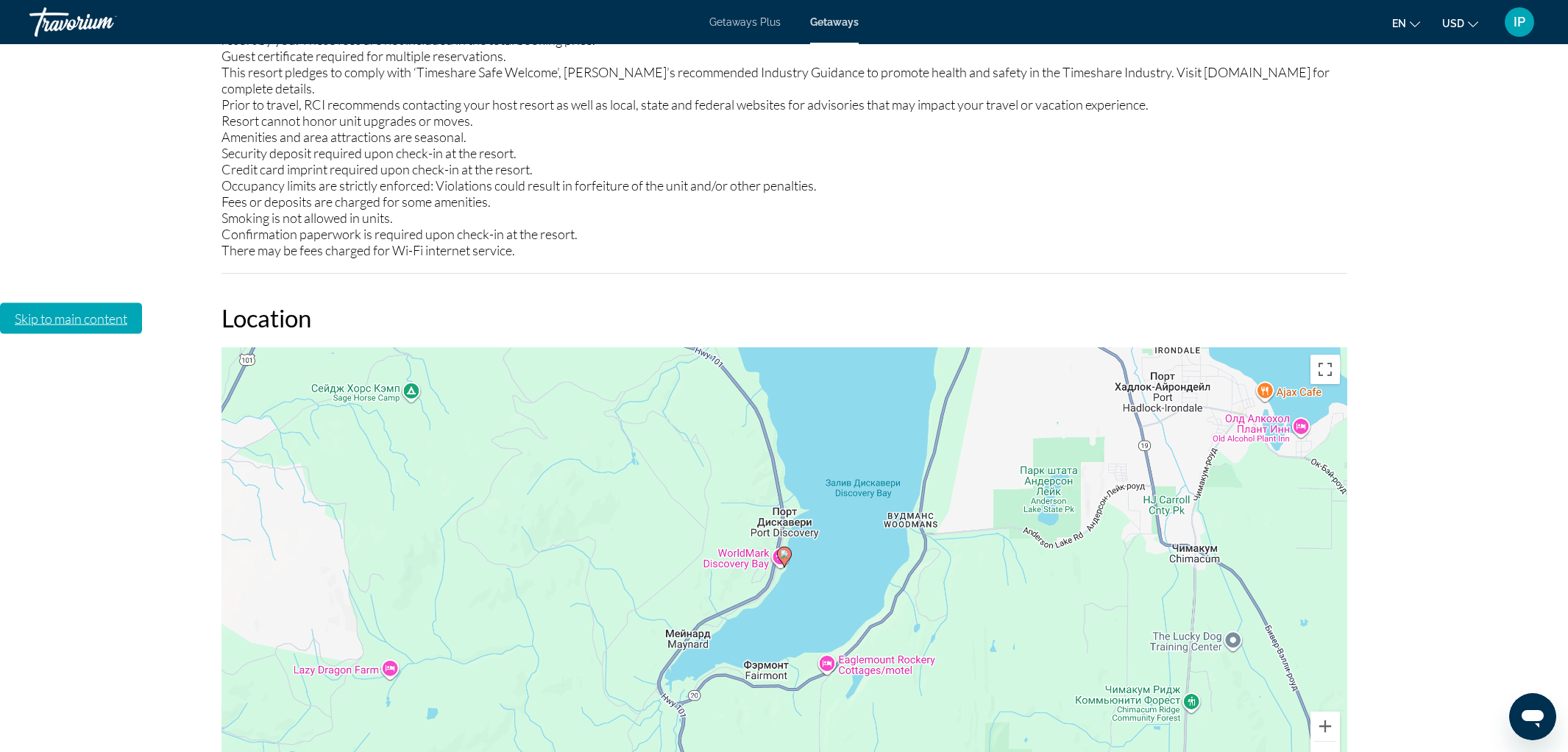
click at [1324, 742] on button "Уменьшить" at bounding box center [1325, 756] width 29 height 29
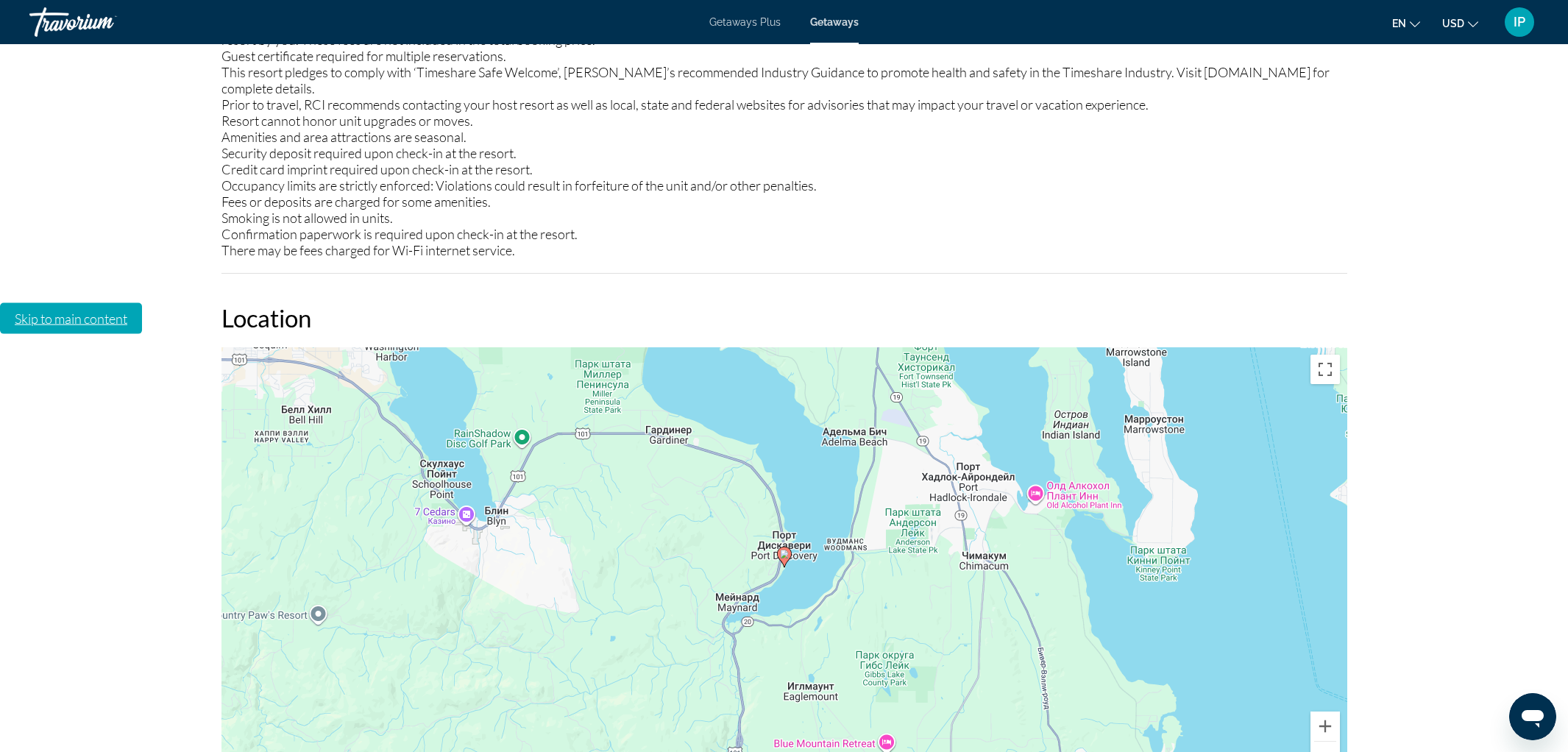
click at [1324, 742] on button "Уменьшить" at bounding box center [1325, 756] width 29 height 29
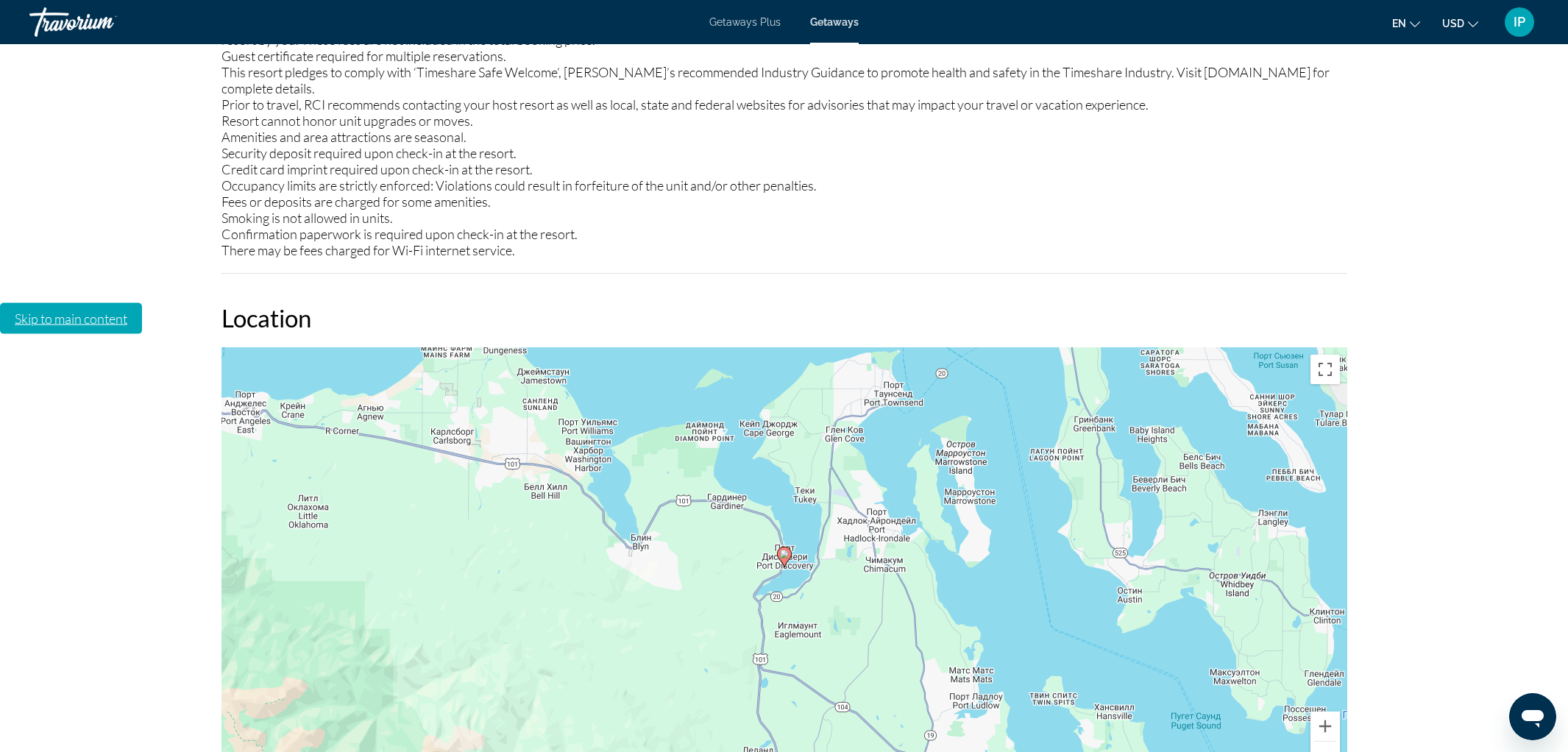
click at [1324, 742] on button "Уменьшить" at bounding box center [1325, 756] width 29 height 29
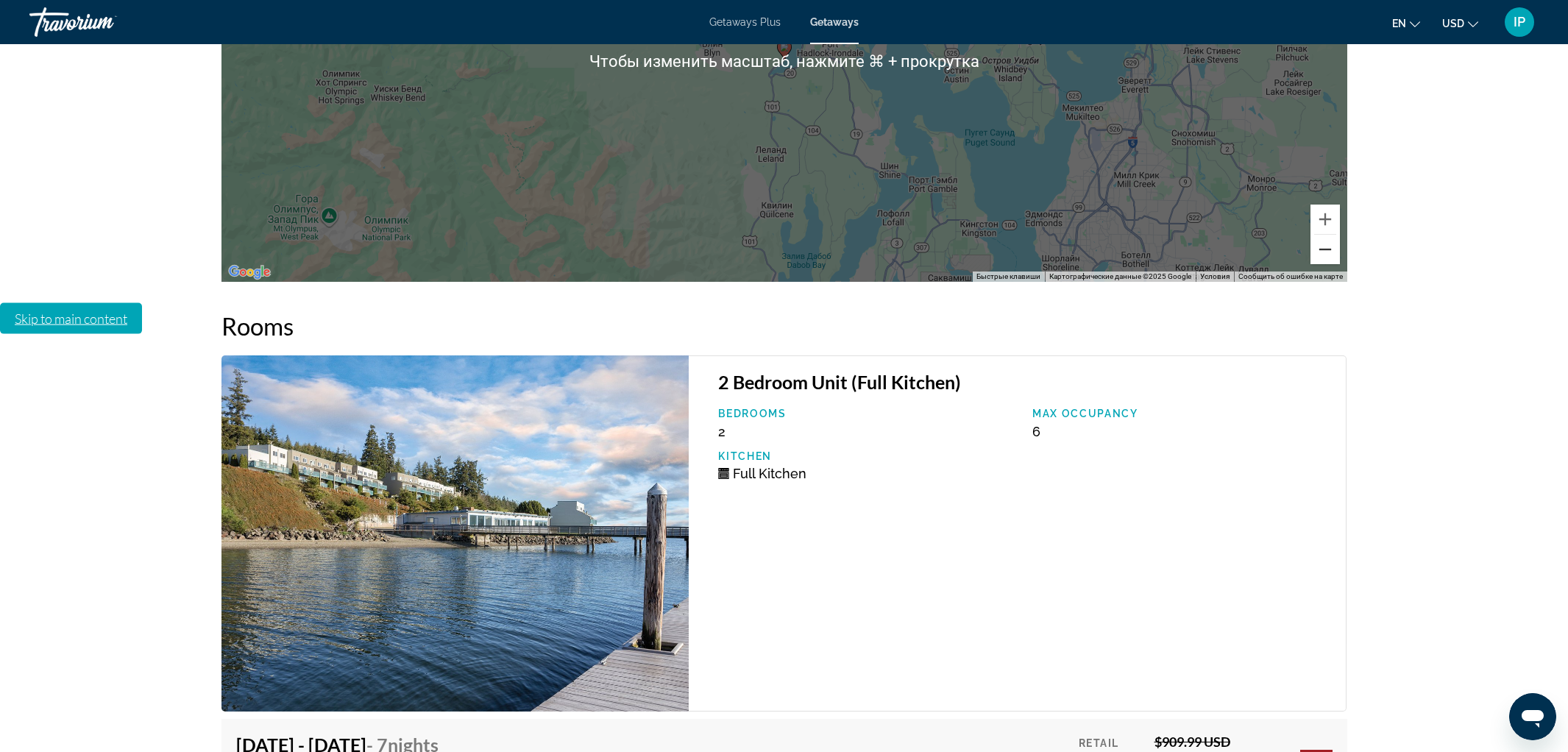
scroll to position [2742, 0]
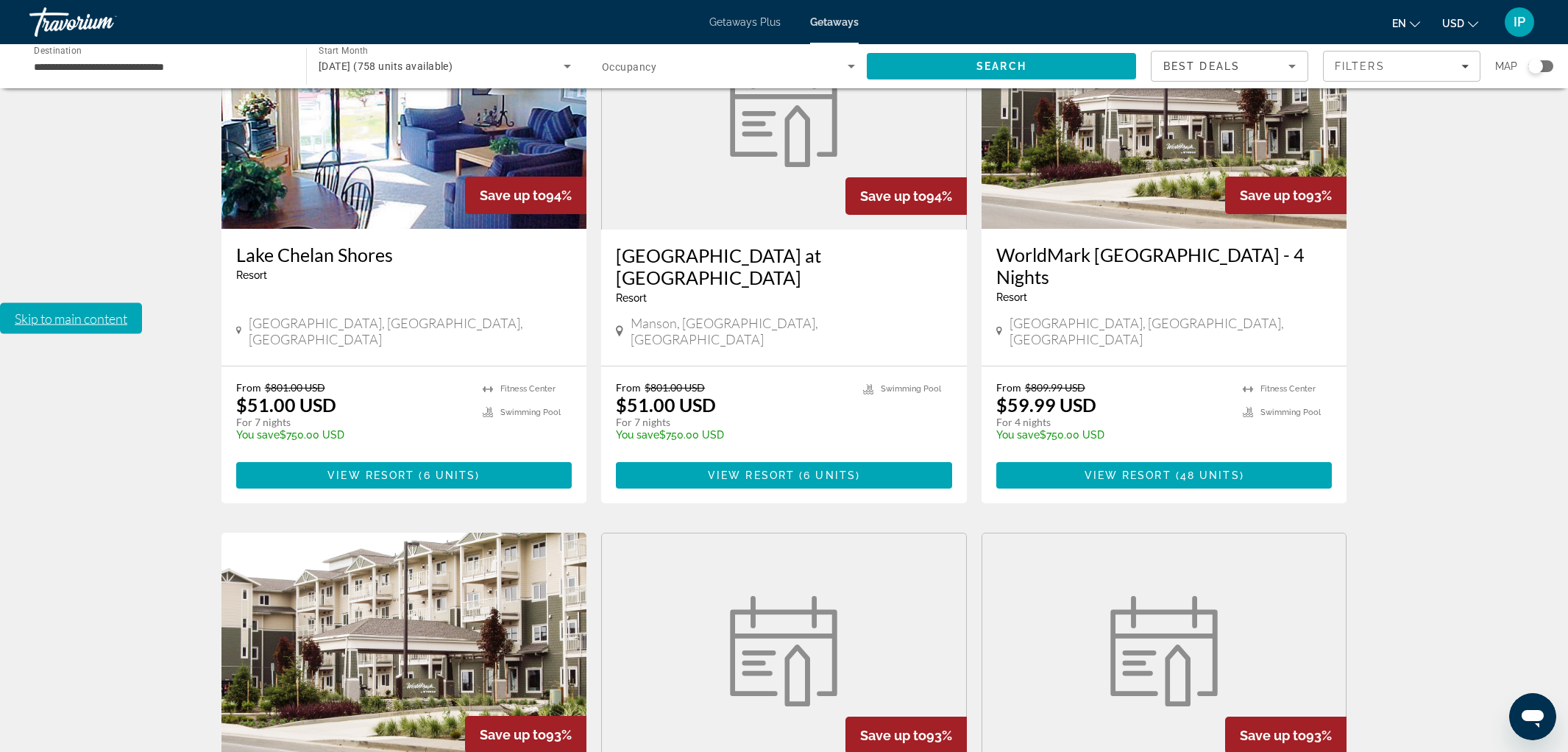
scroll to position [1631, 0]
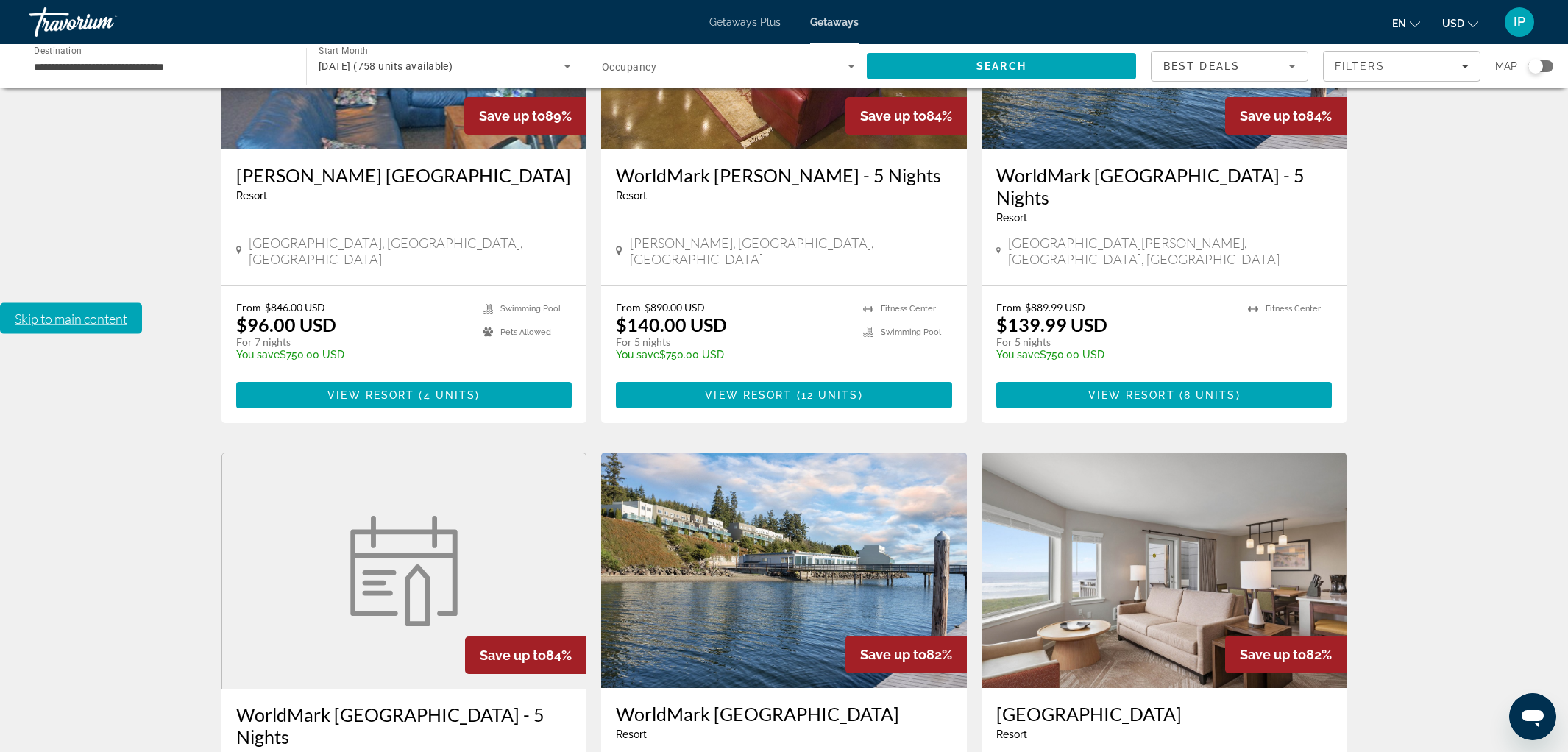
scroll to position [1083, 0]
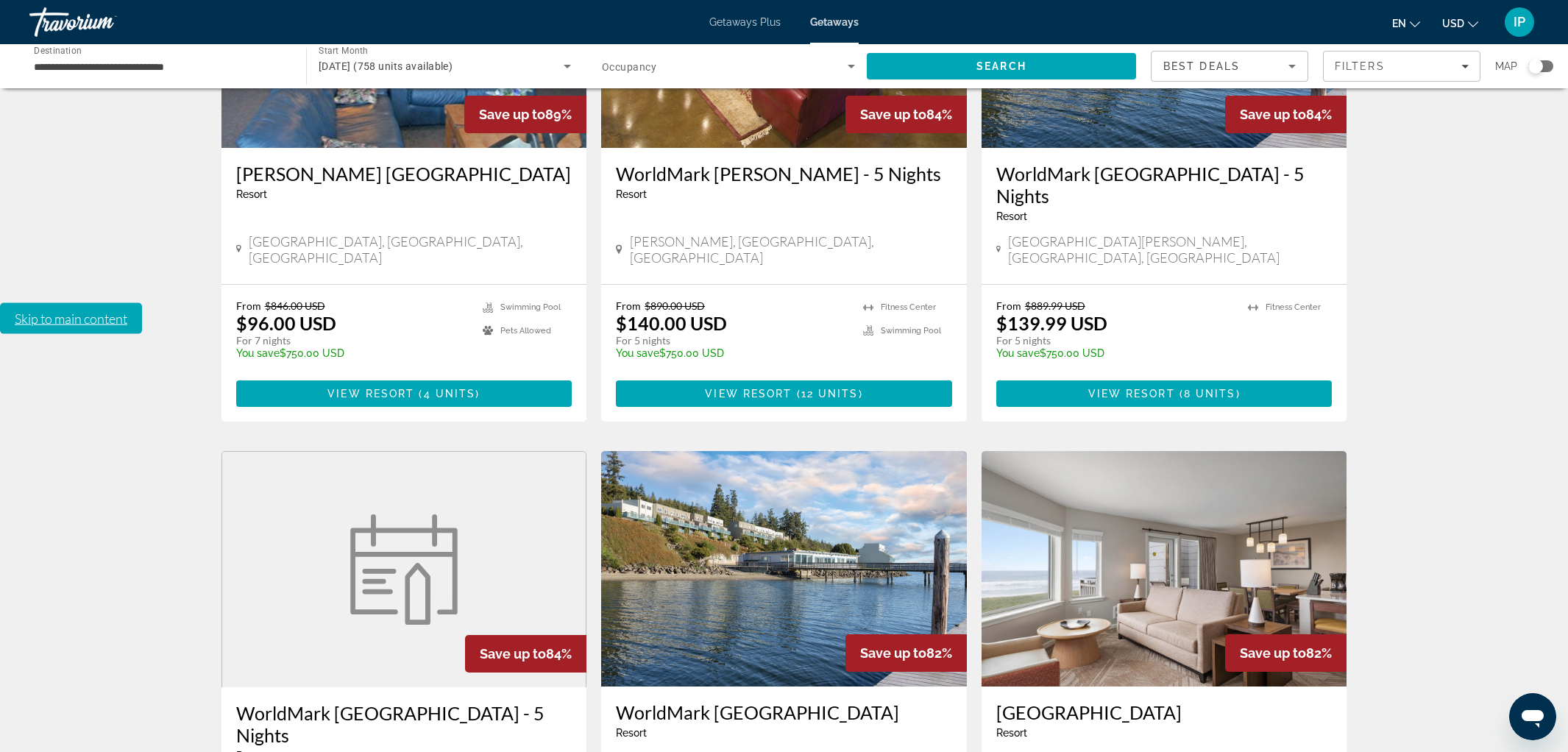
click at [1102, 451] on img "Main content" at bounding box center [1164, 568] width 366 height 235
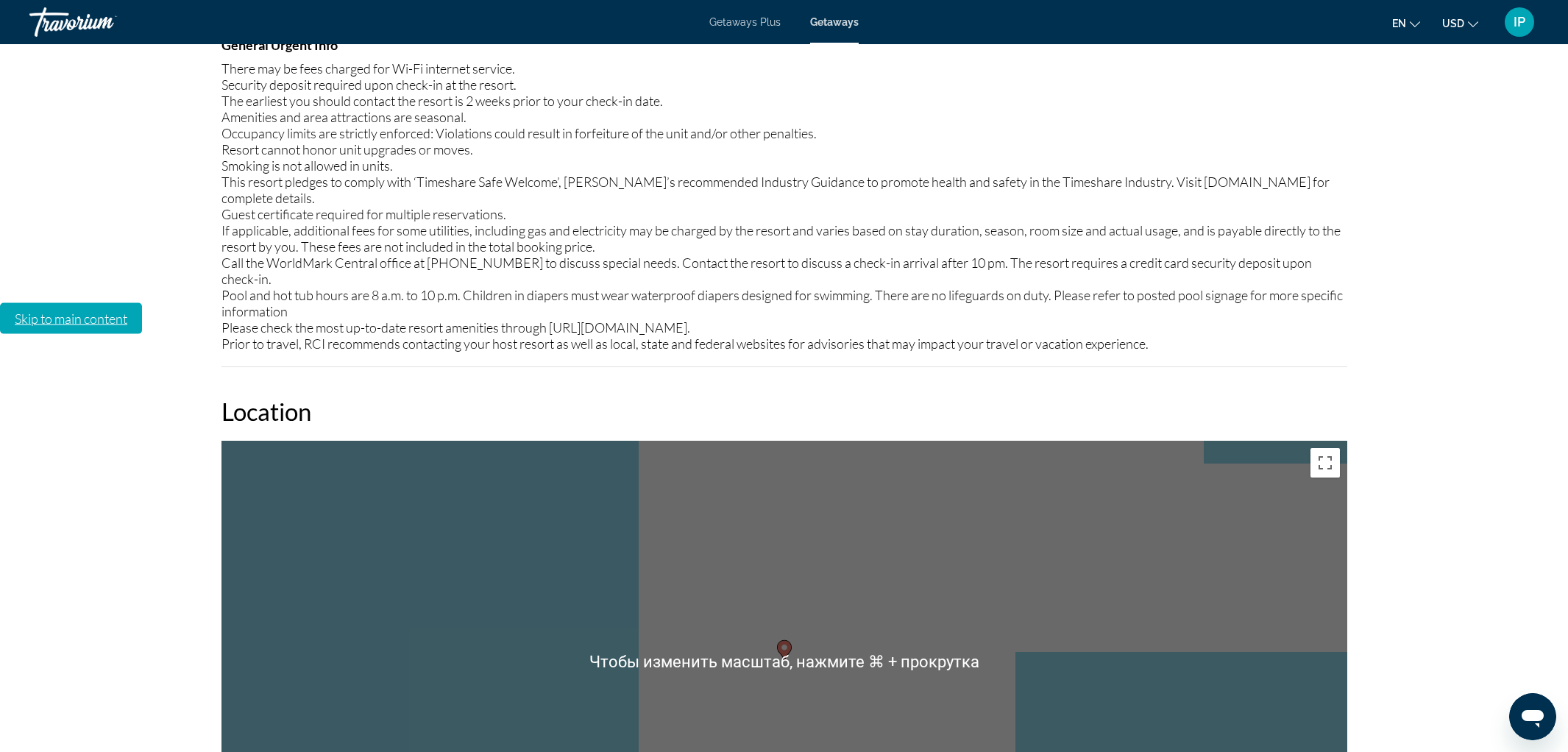
scroll to position [2277, 0]
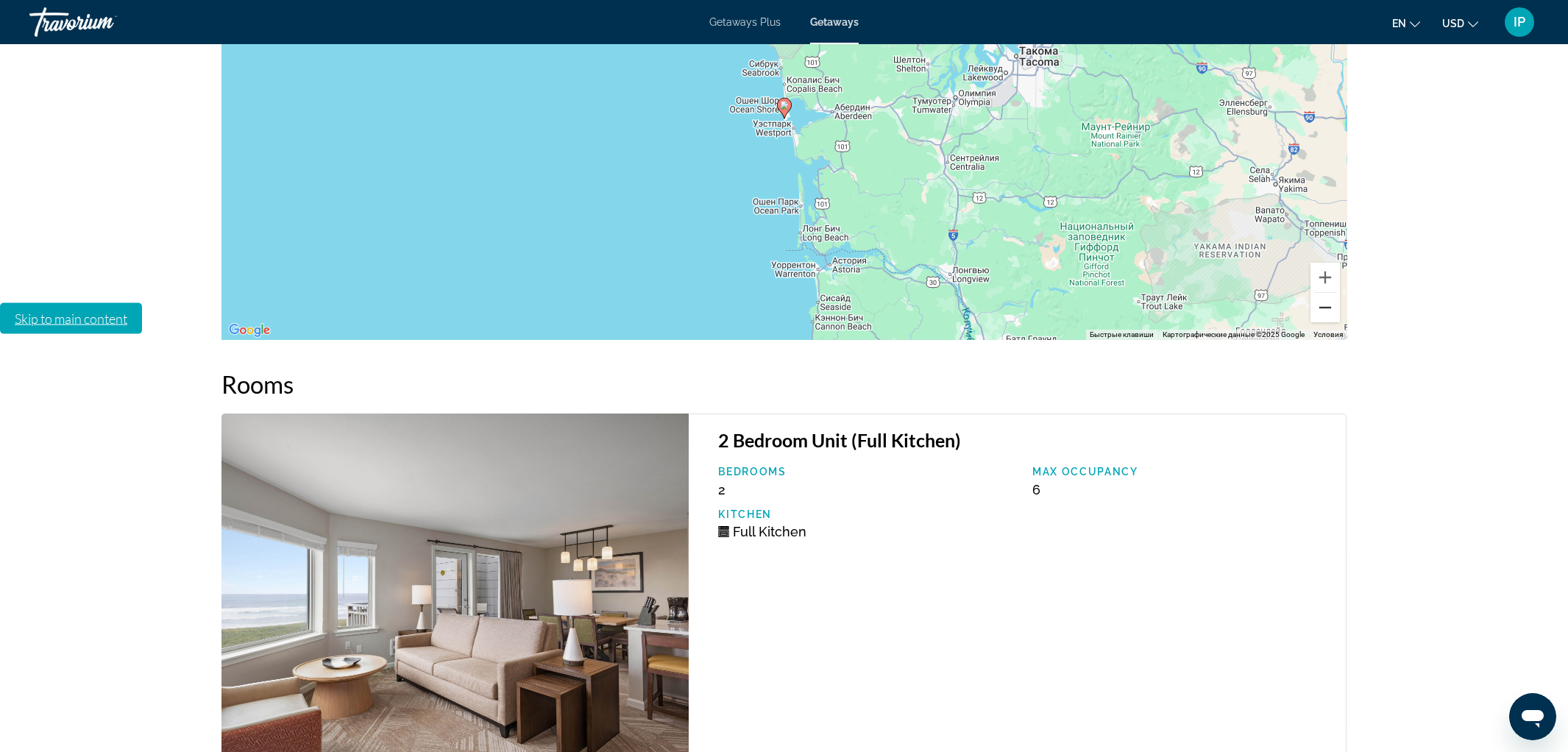
scroll to position [2820, 0]
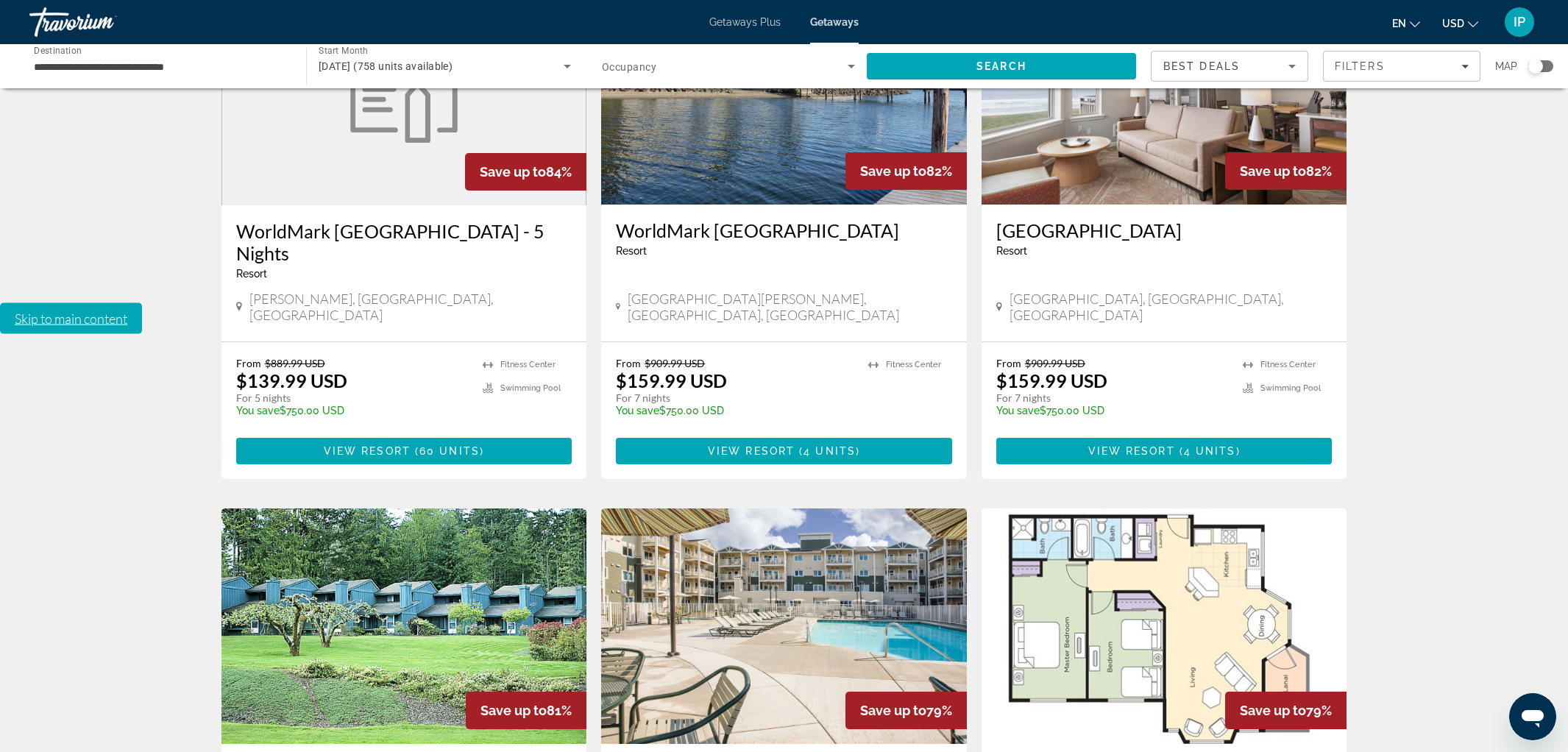
scroll to position [1558, 0]
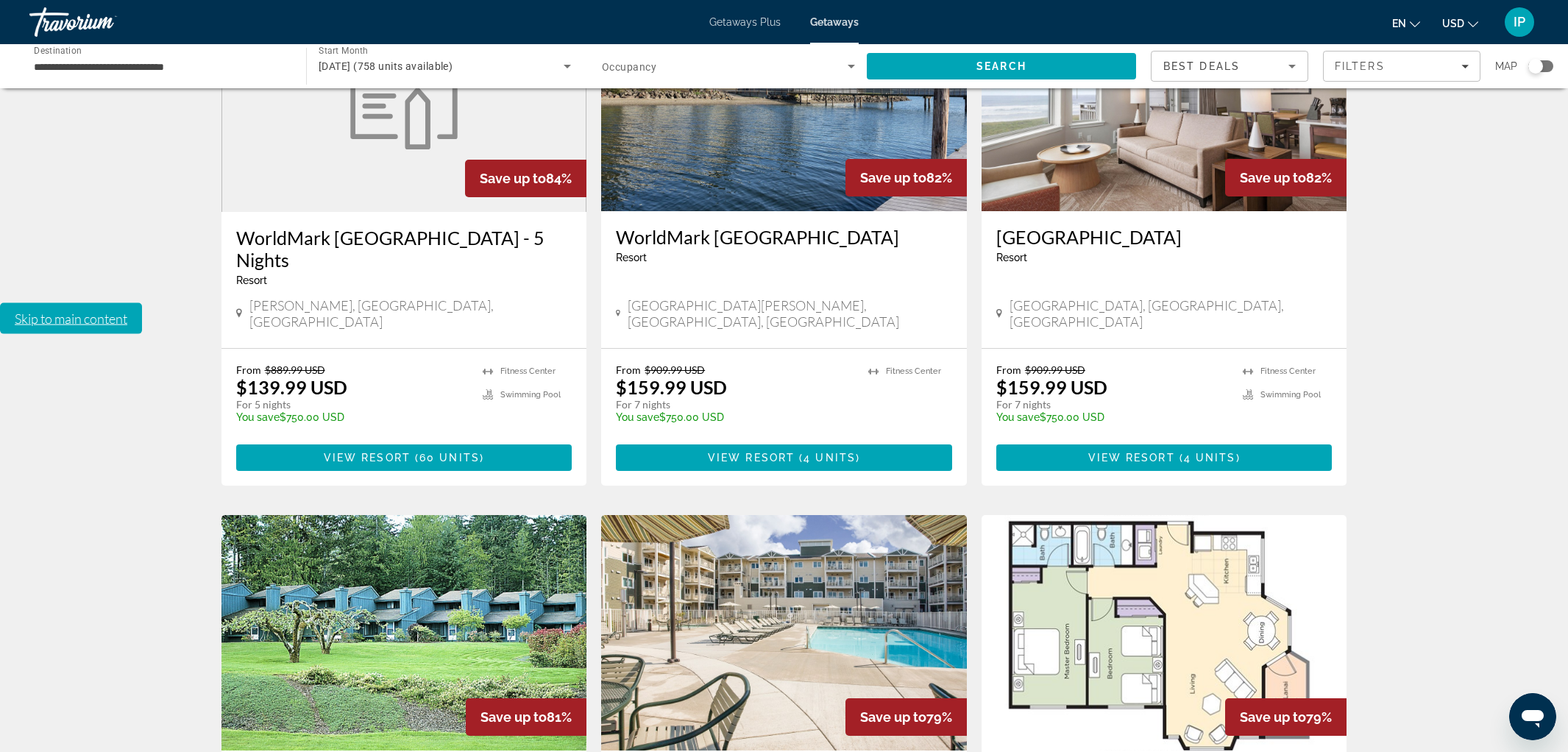
click at [747, 515] on img "Main content" at bounding box center [784, 632] width 366 height 235
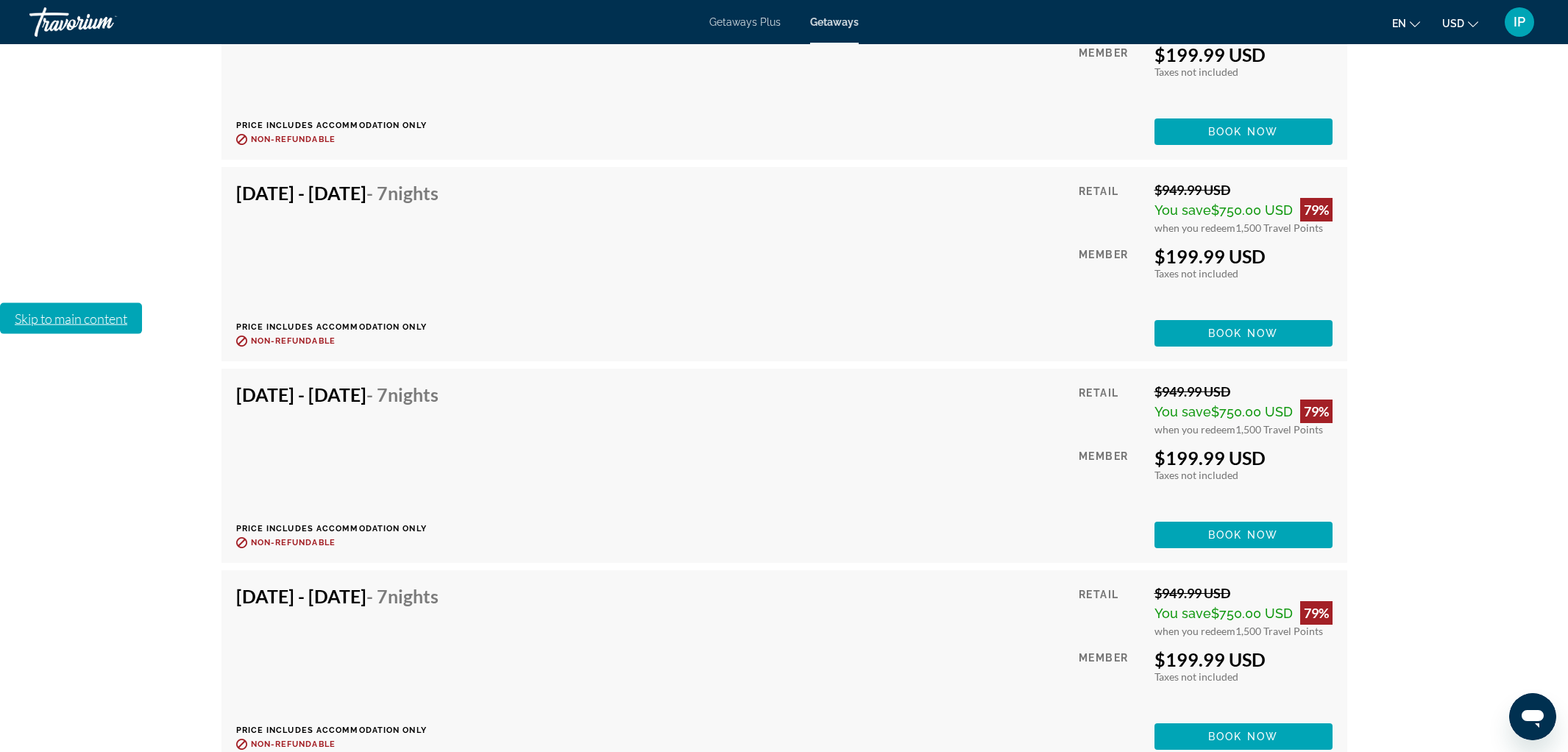
scroll to position [4666, 0]
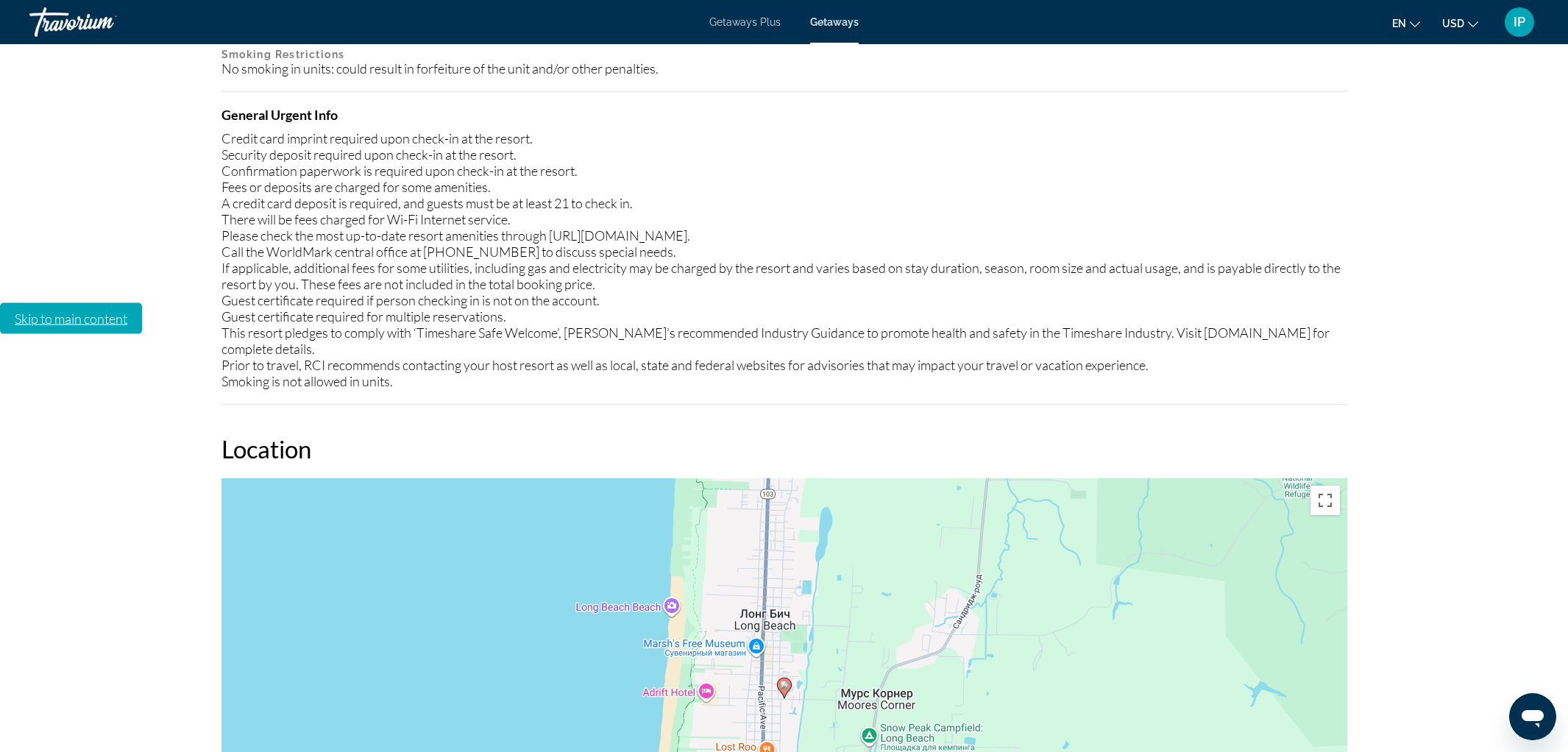
scroll to position [1993, 0]
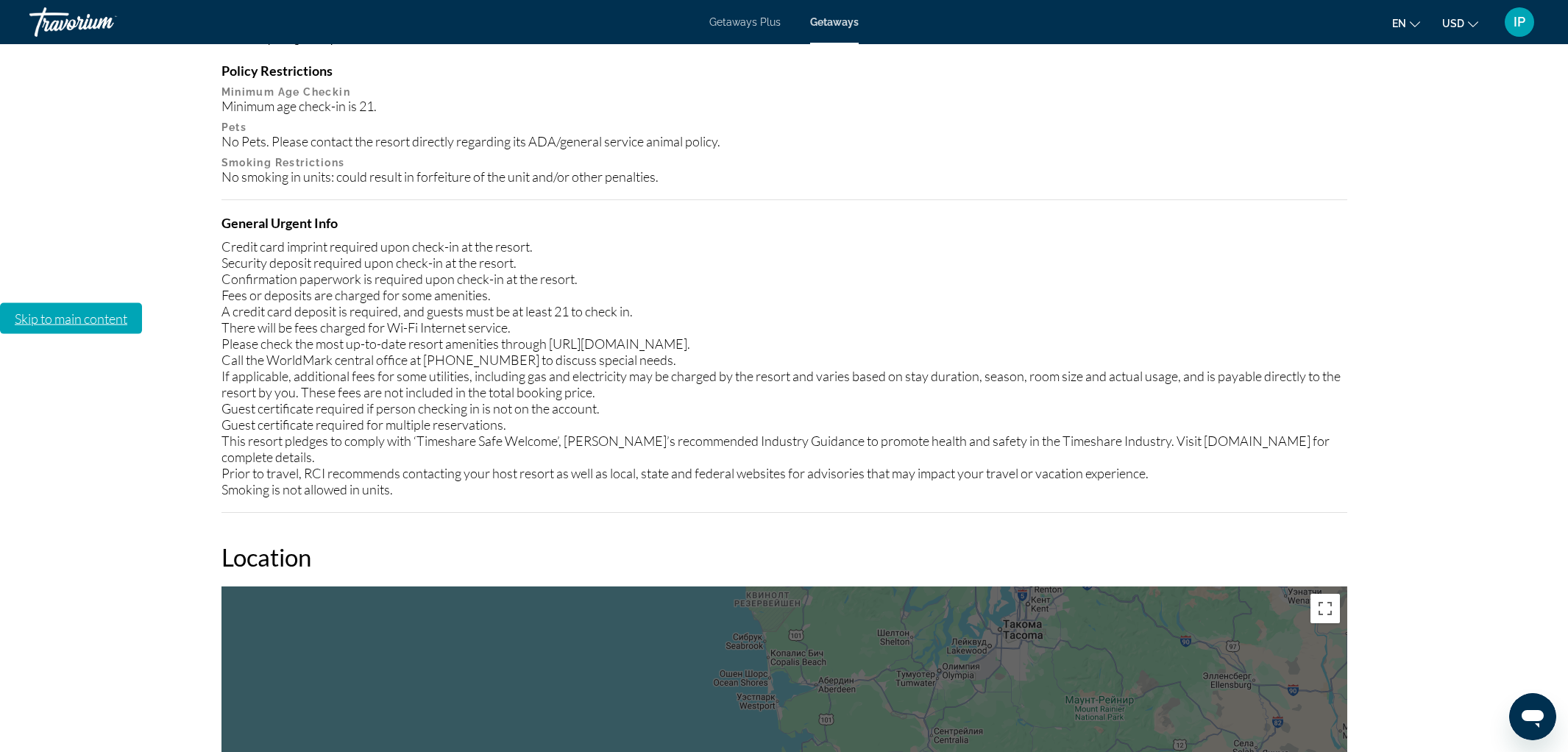
scroll to position [1898, 0]
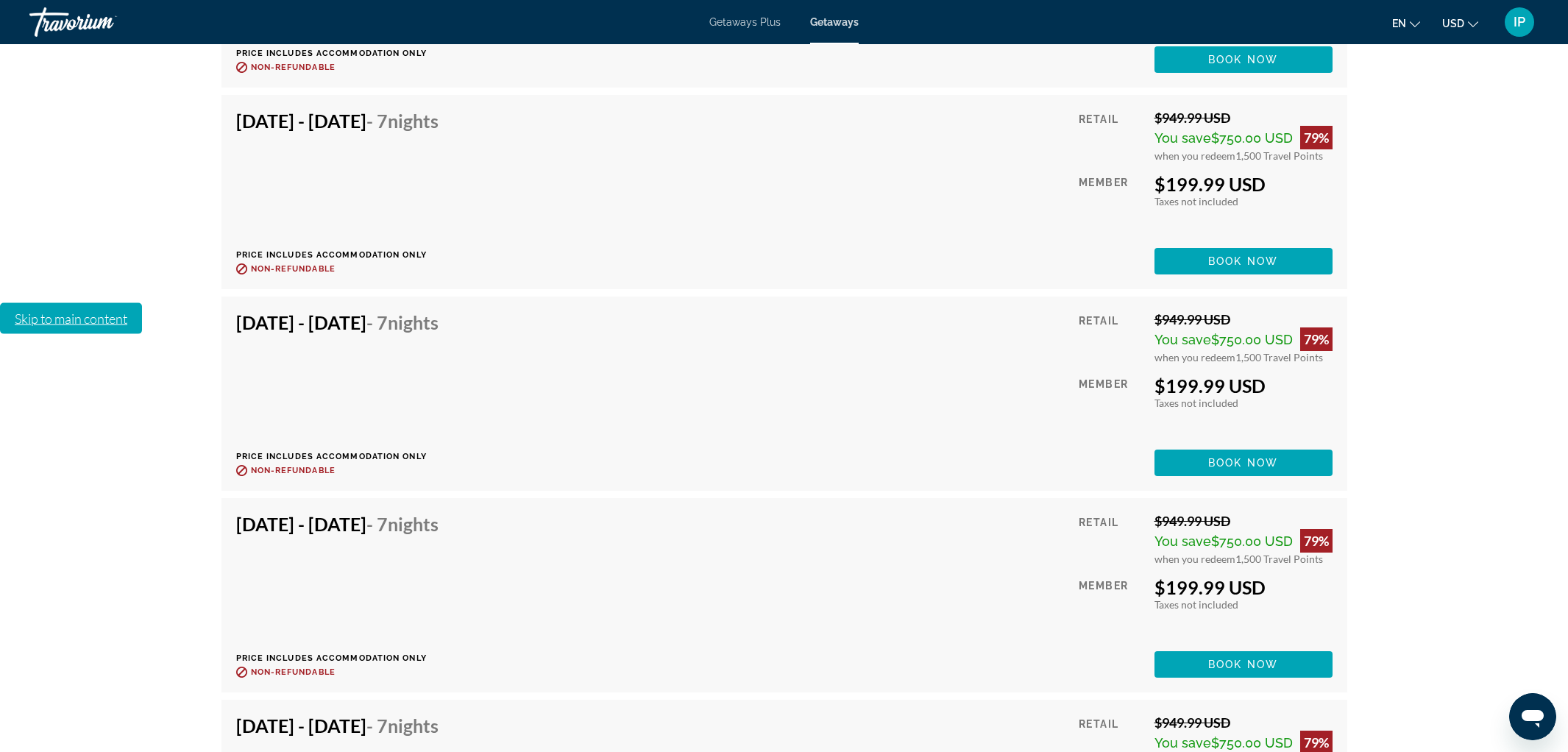
scroll to position [4666, 0]
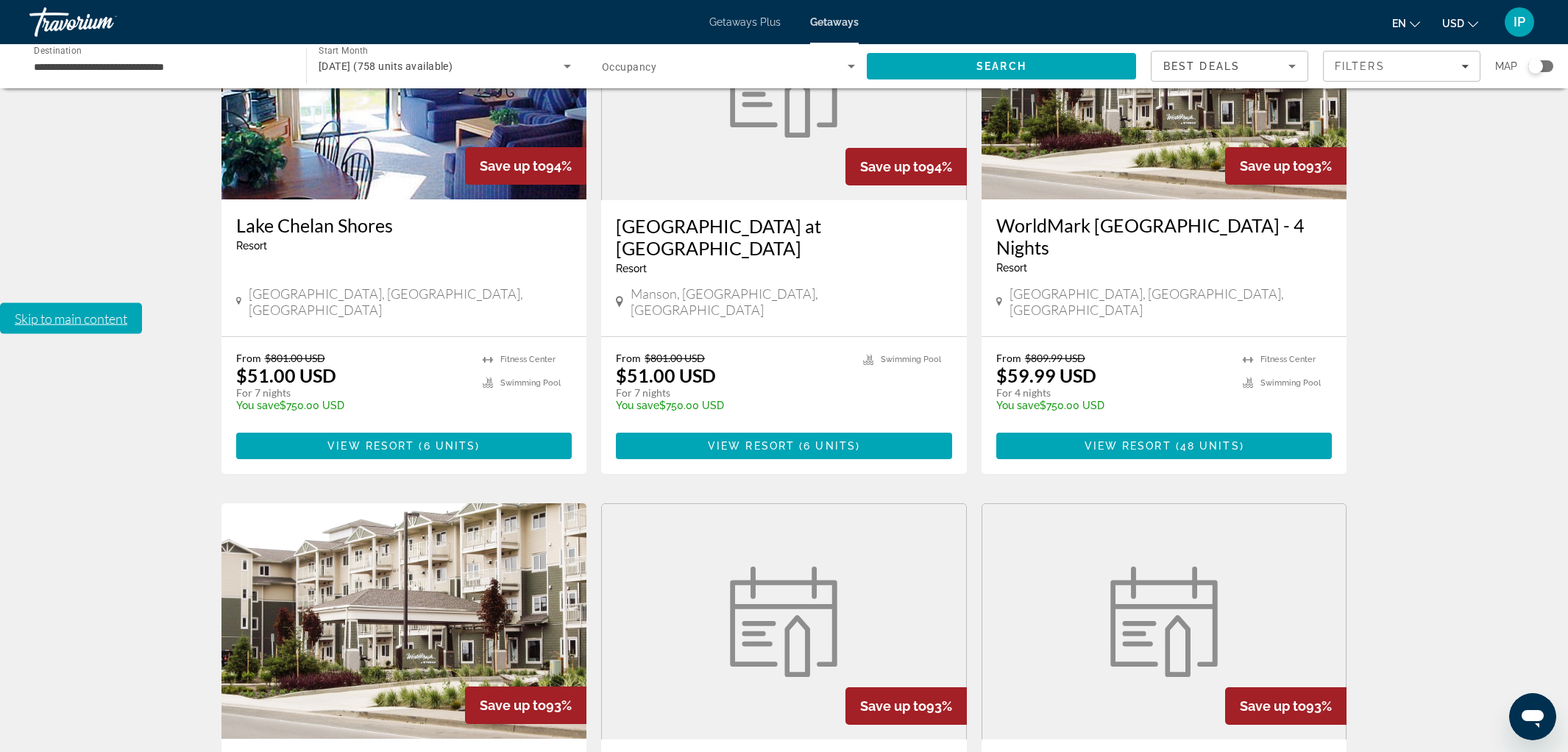
scroll to position [1631, 0]
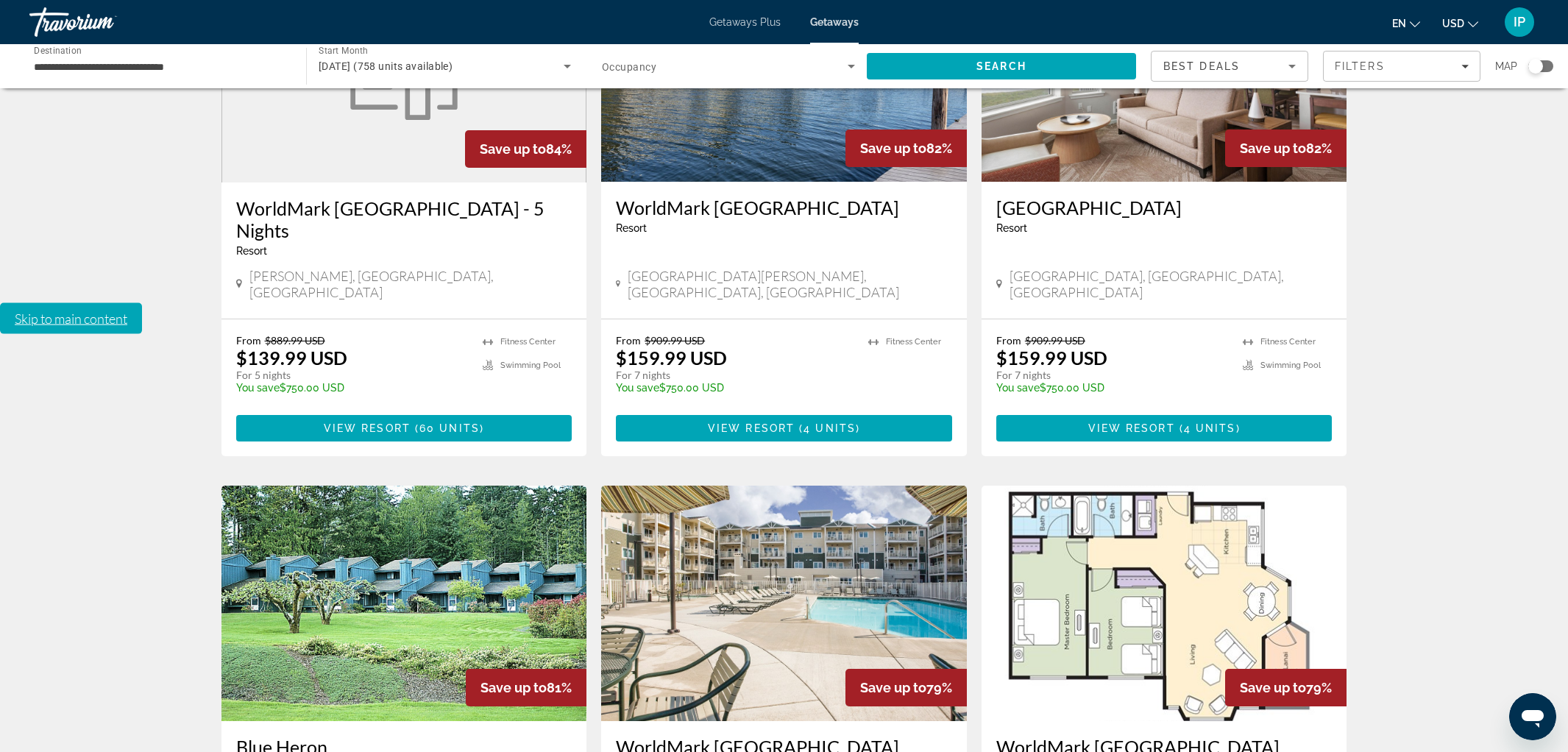
scroll to position [1629, 0]
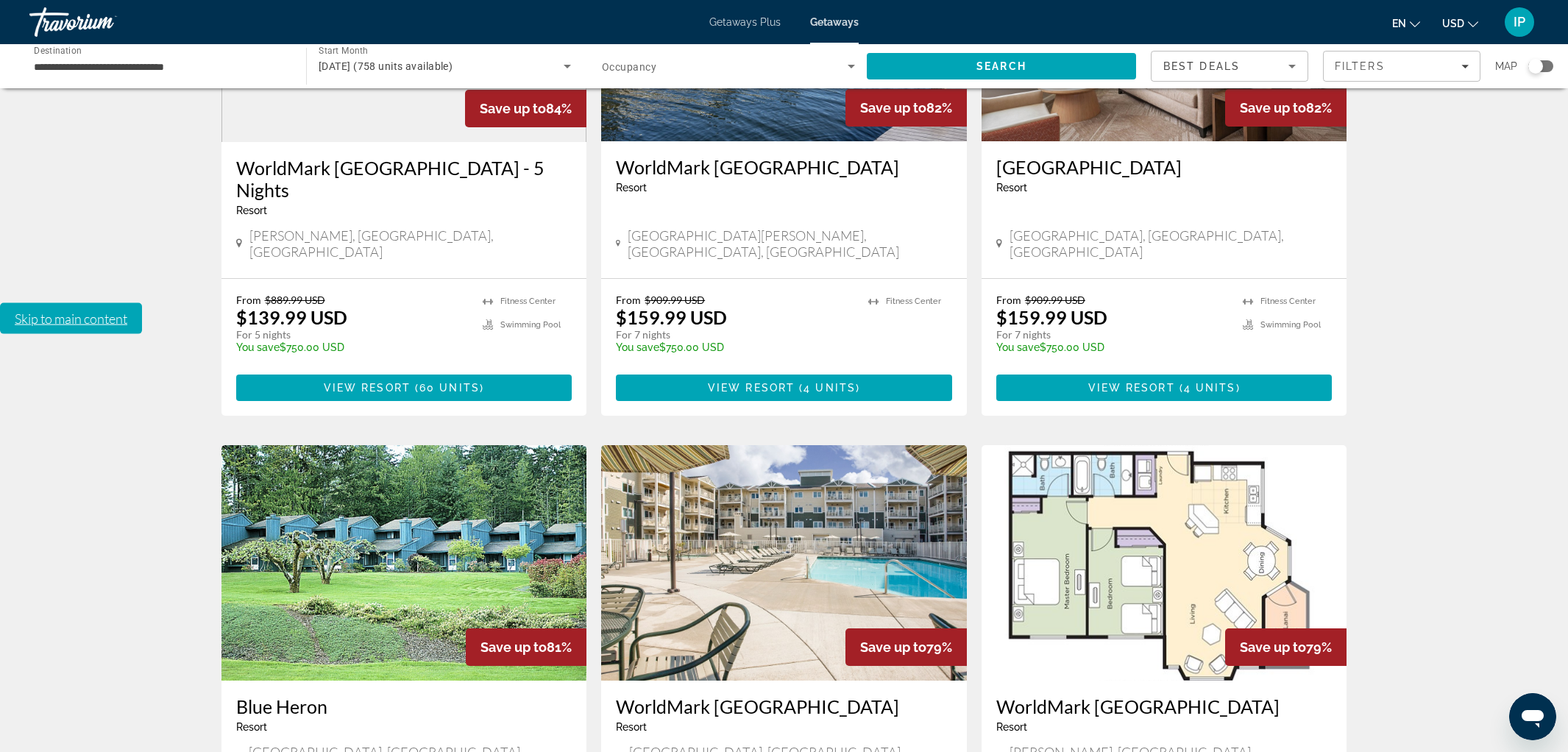
click at [278, 445] on img "Main content" at bounding box center [405, 562] width 366 height 235
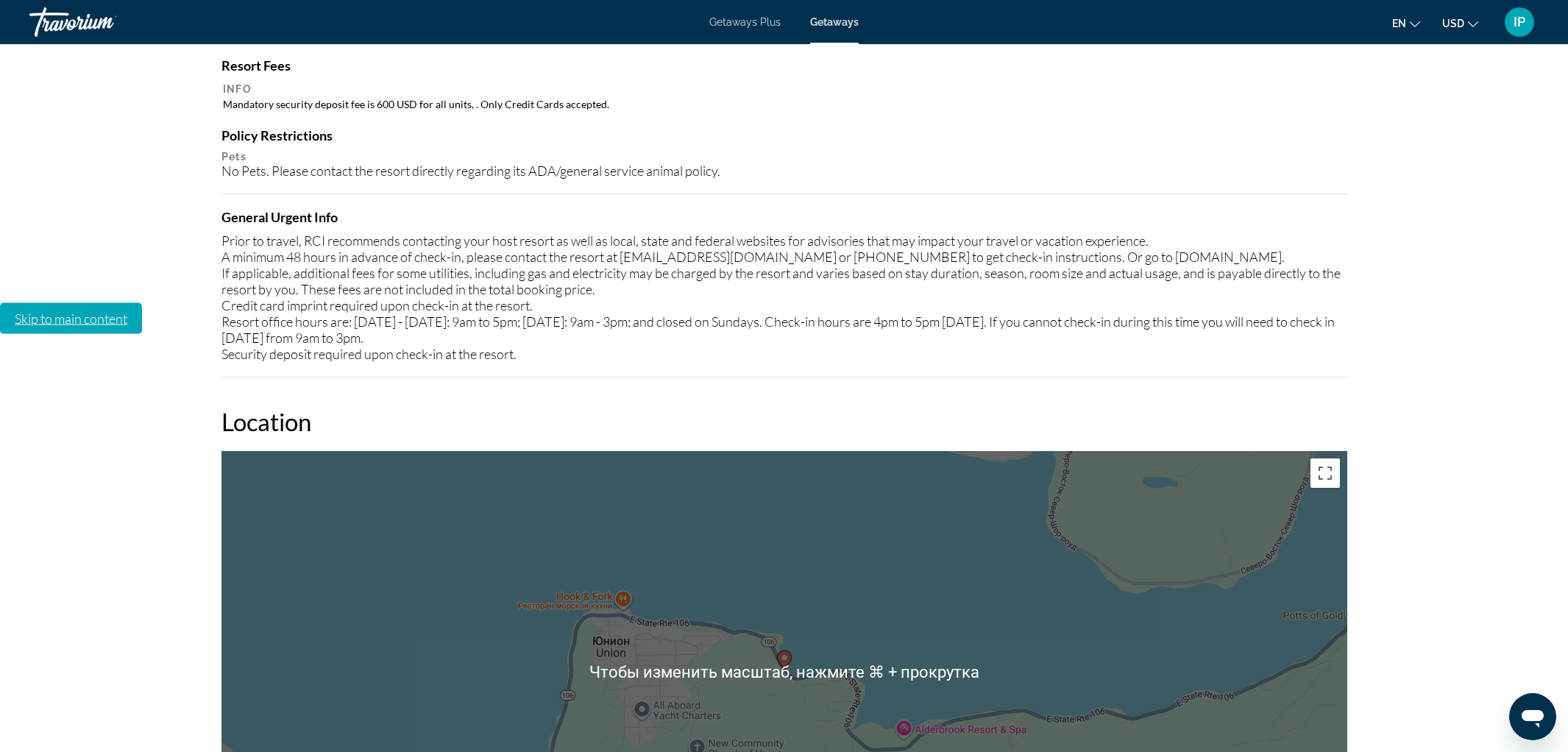
scroll to position [1797, 0]
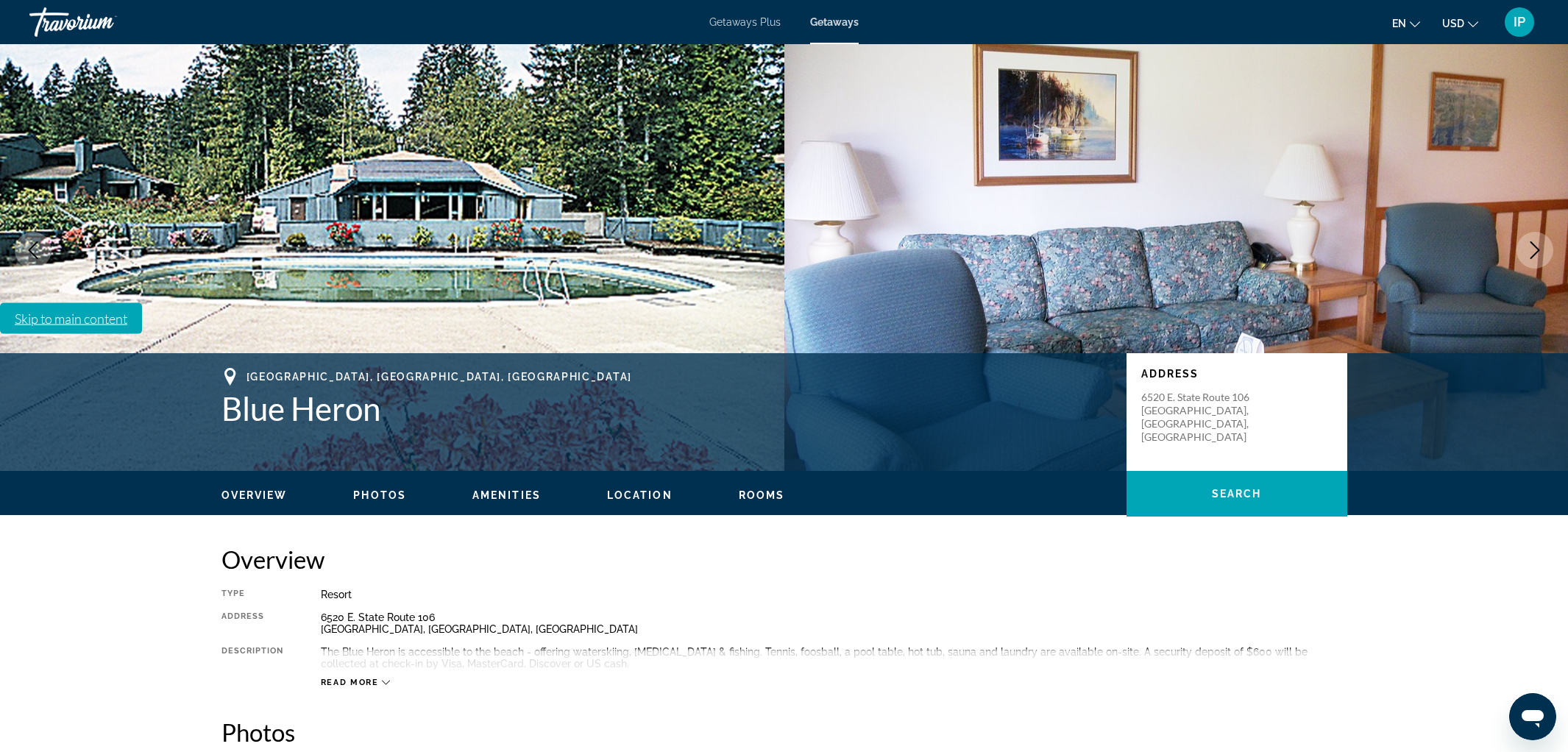
scroll to position [351, 0]
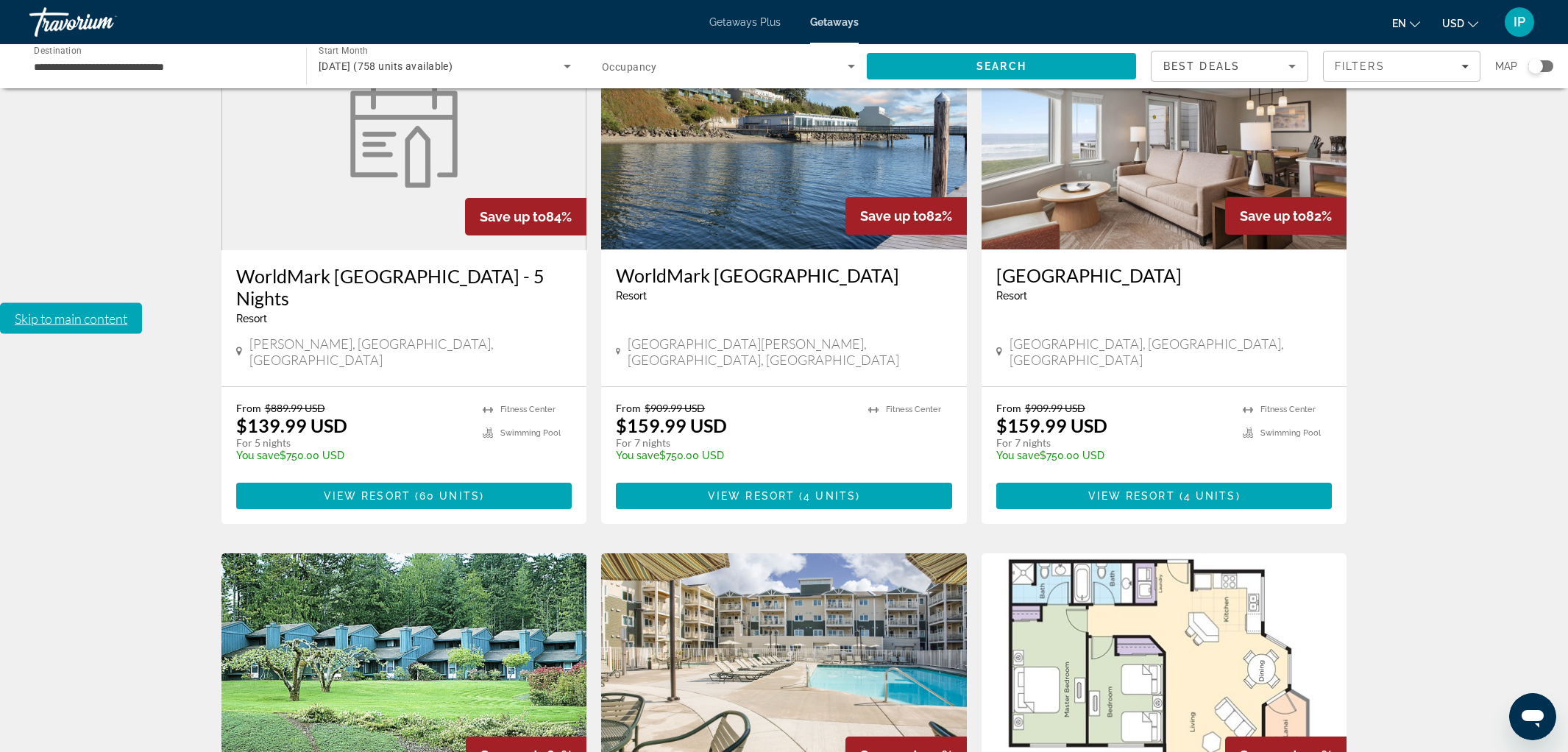
scroll to position [1524, 0]
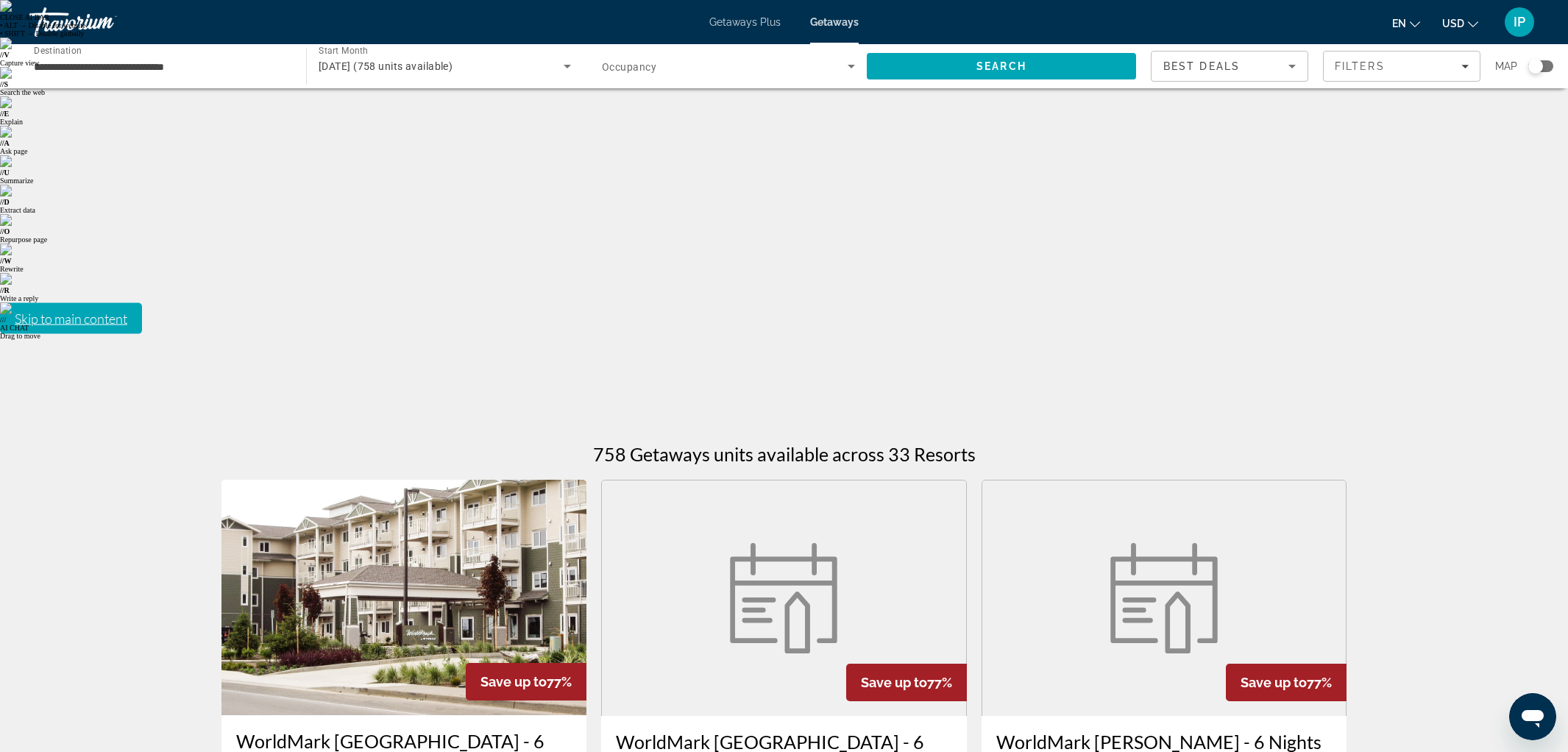
click at [350, 480] on img "Main content" at bounding box center [405, 597] width 366 height 235
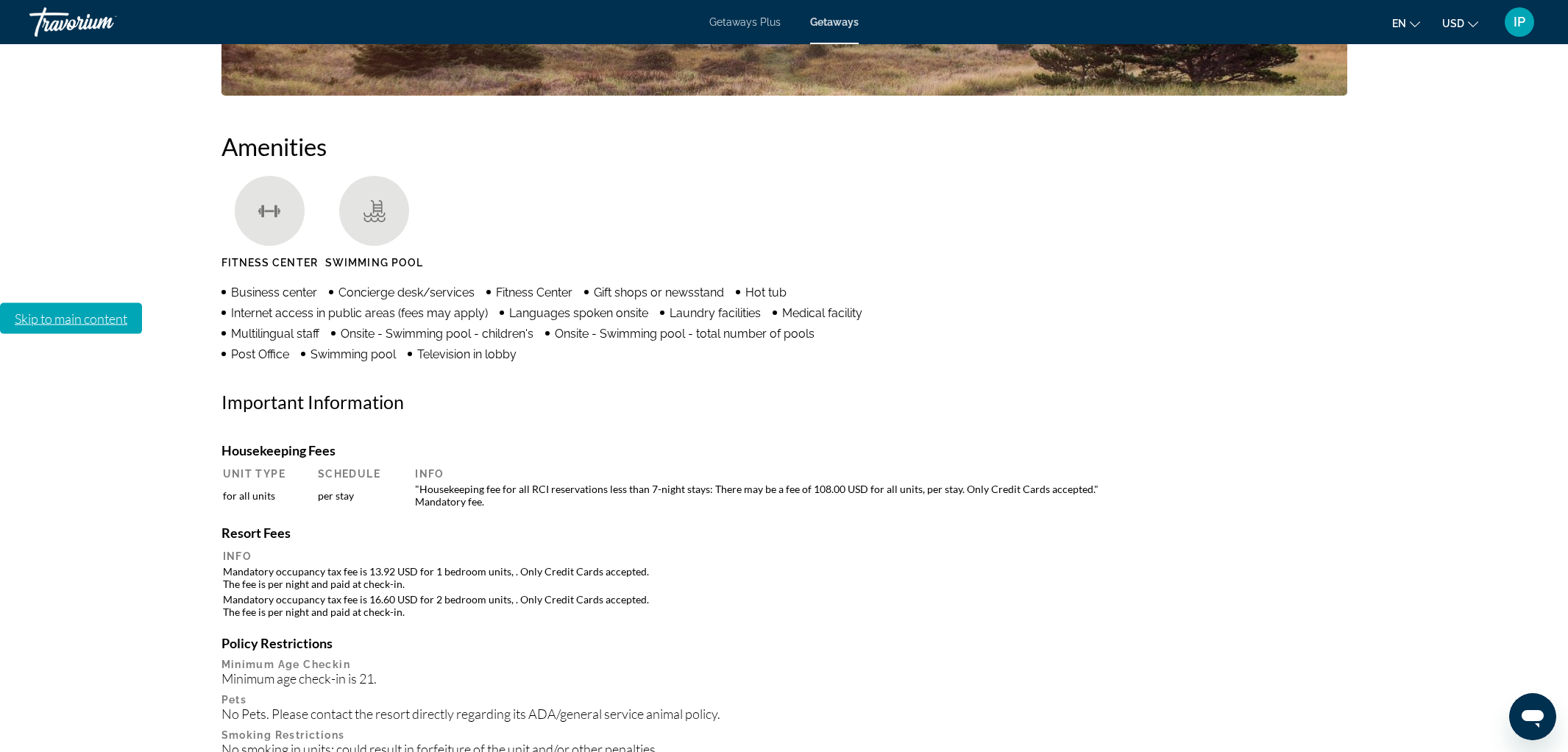
scroll to position [1392, 0]
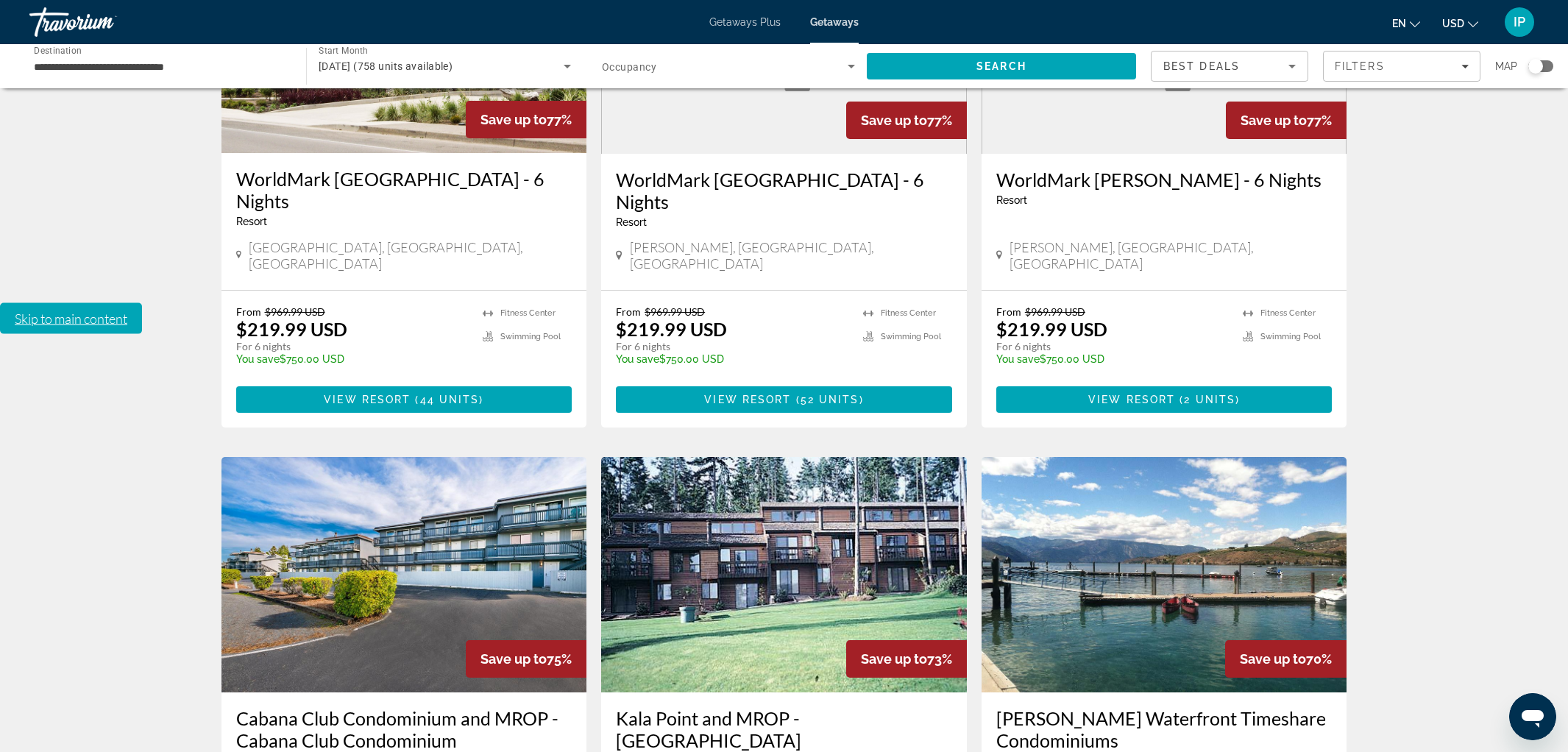
scroll to position [561, 0]
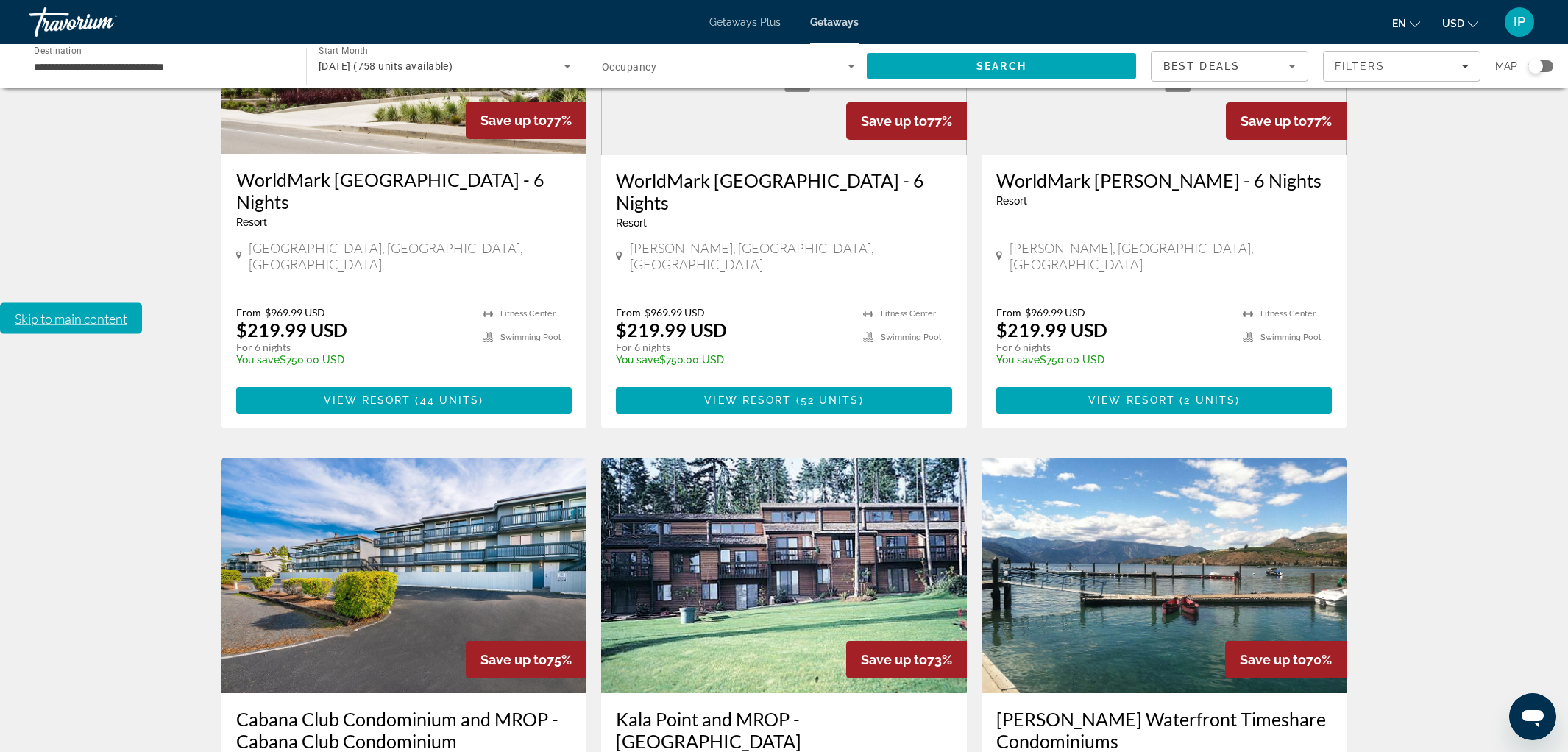
click at [739, 457] on img "Main content" at bounding box center [784, 574] width 366 height 235
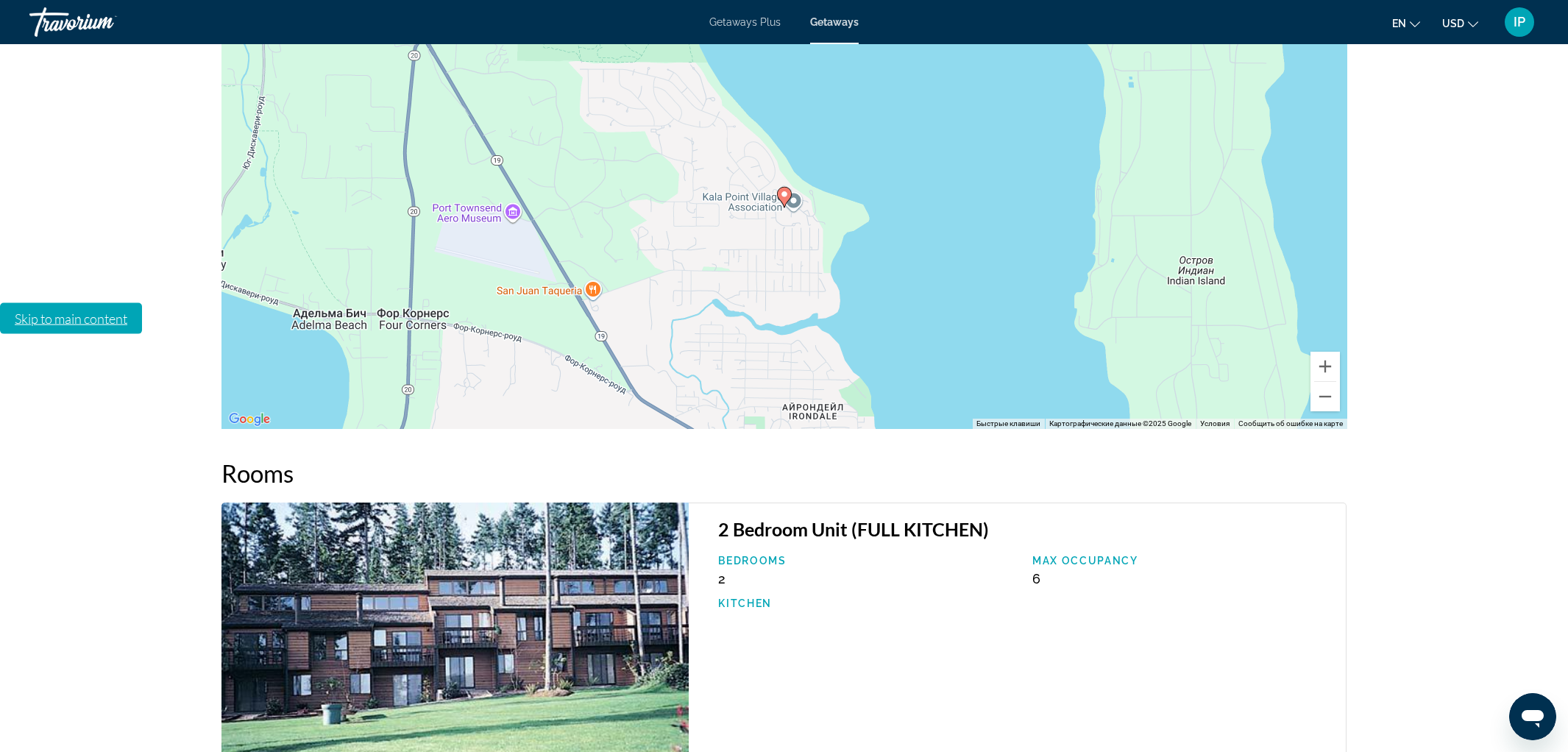
scroll to position [2105, 0]
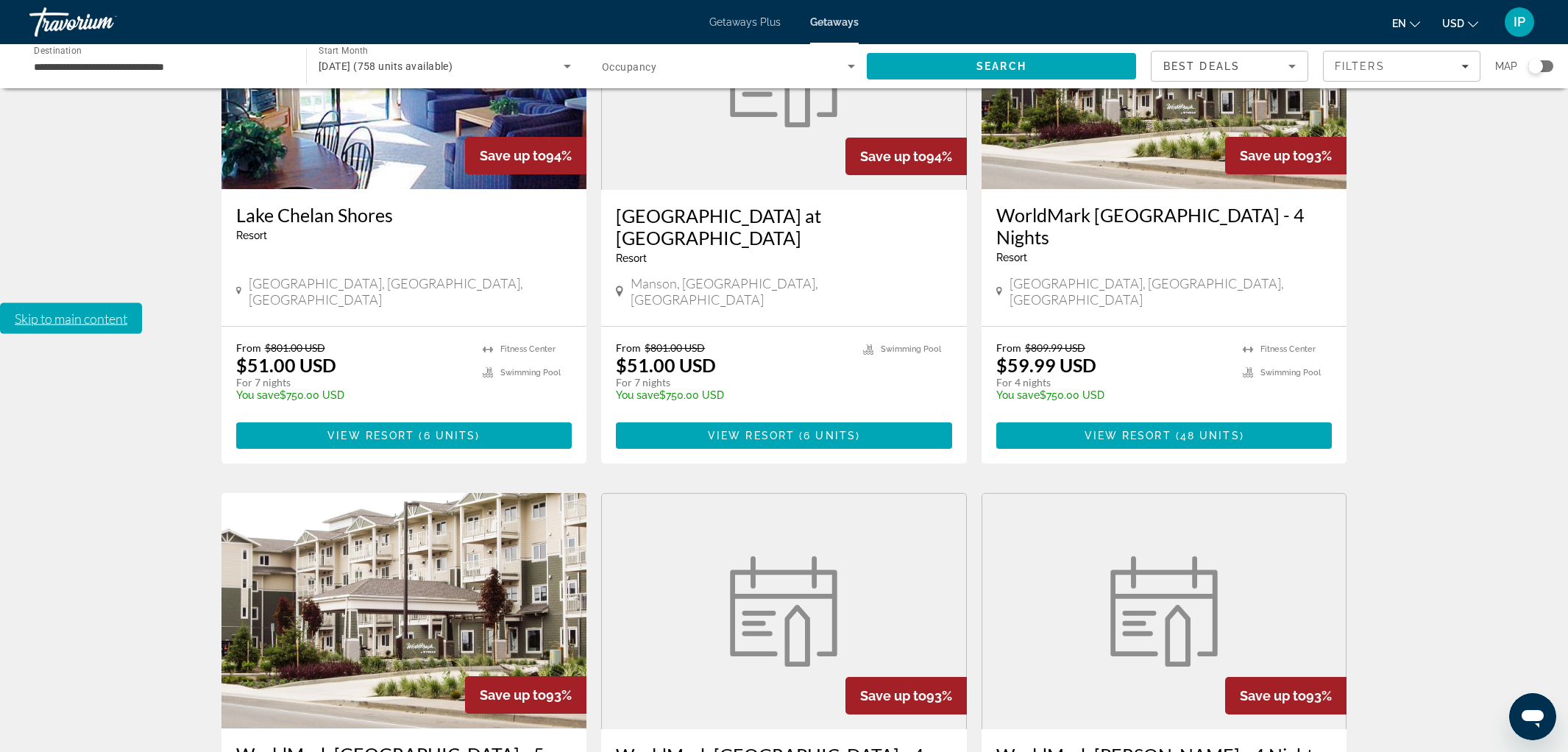
scroll to position [1631, 0]
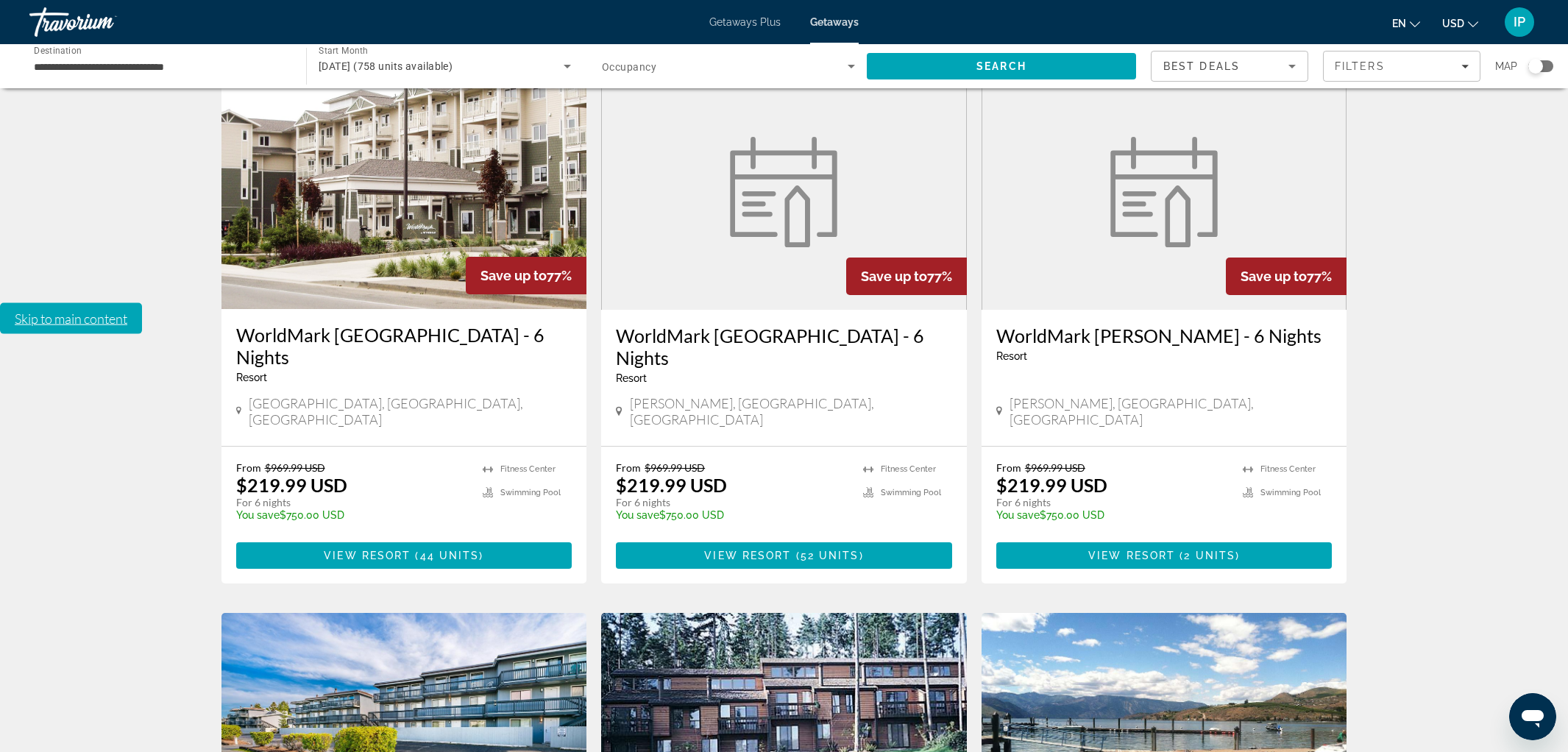
scroll to position [412, 0]
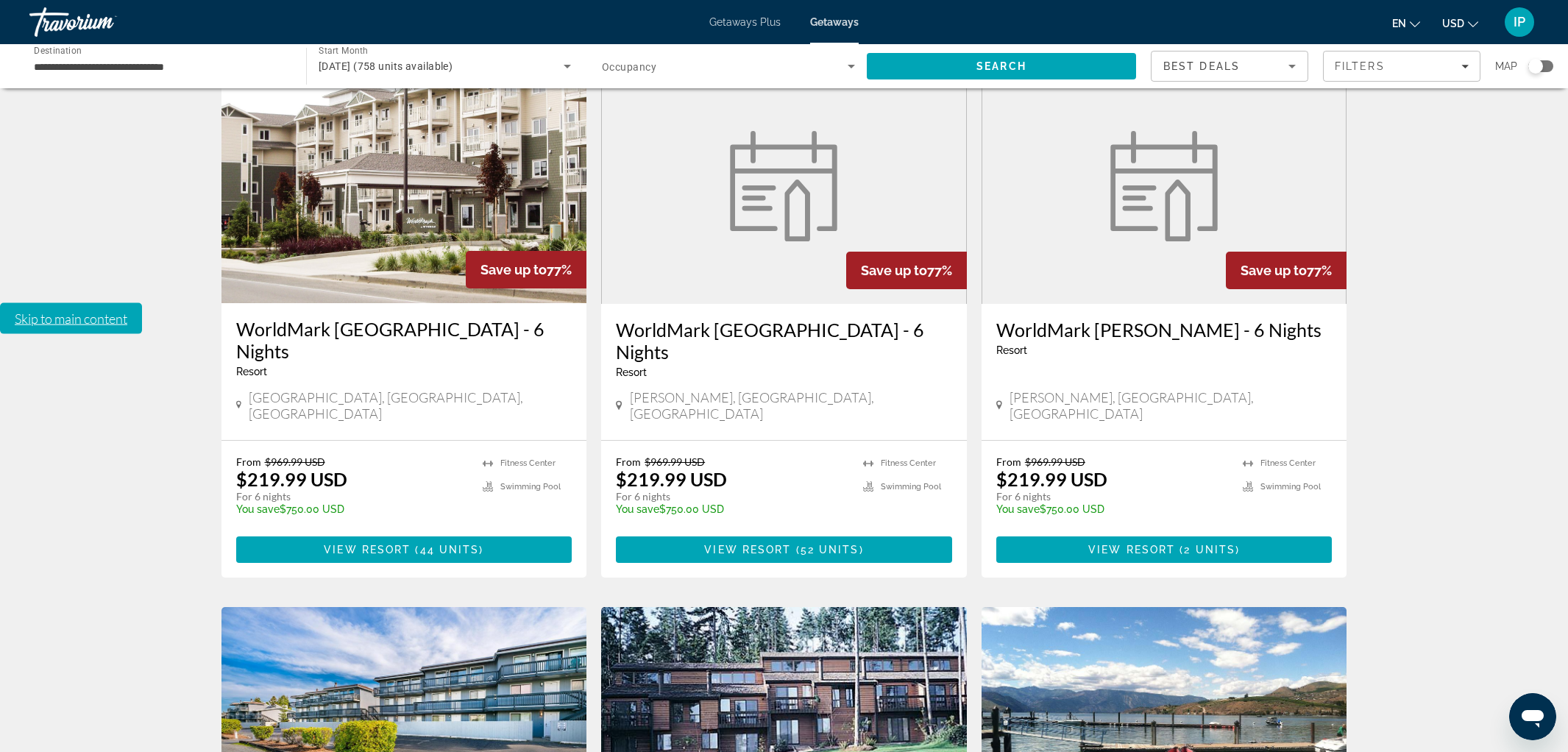
click at [736, 607] on img "Main content" at bounding box center [784, 724] width 366 height 235
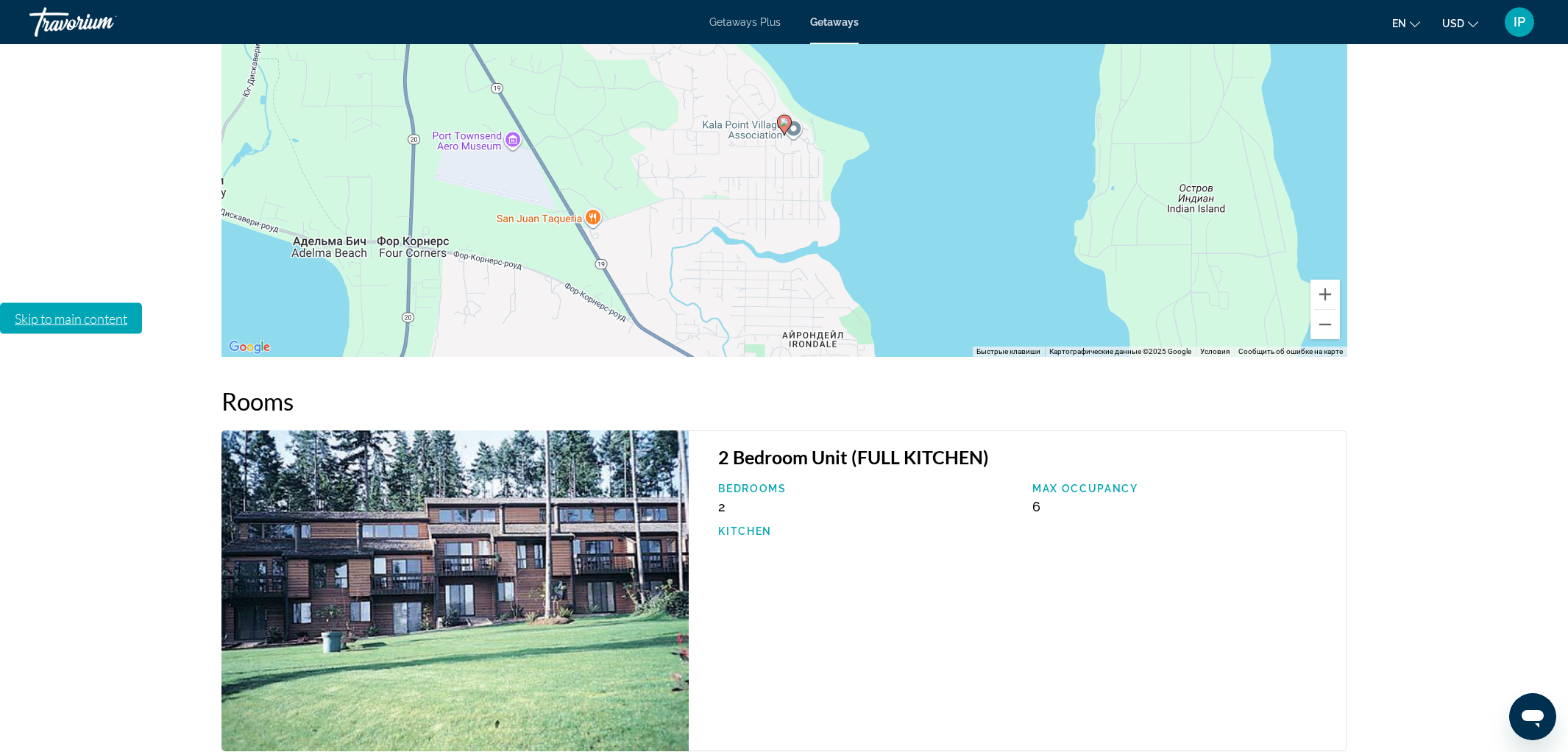
scroll to position [2105, 0]
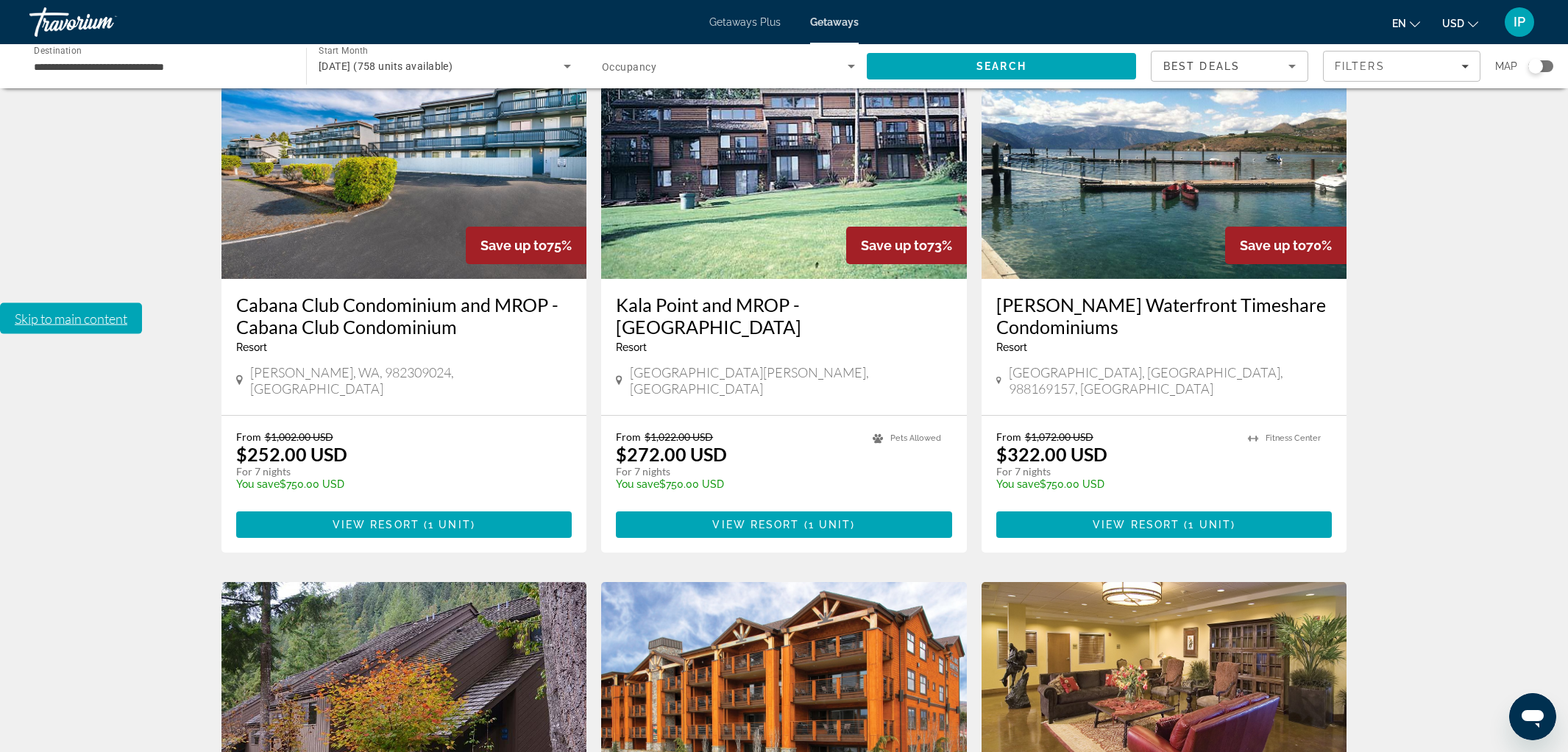
scroll to position [1150, 0]
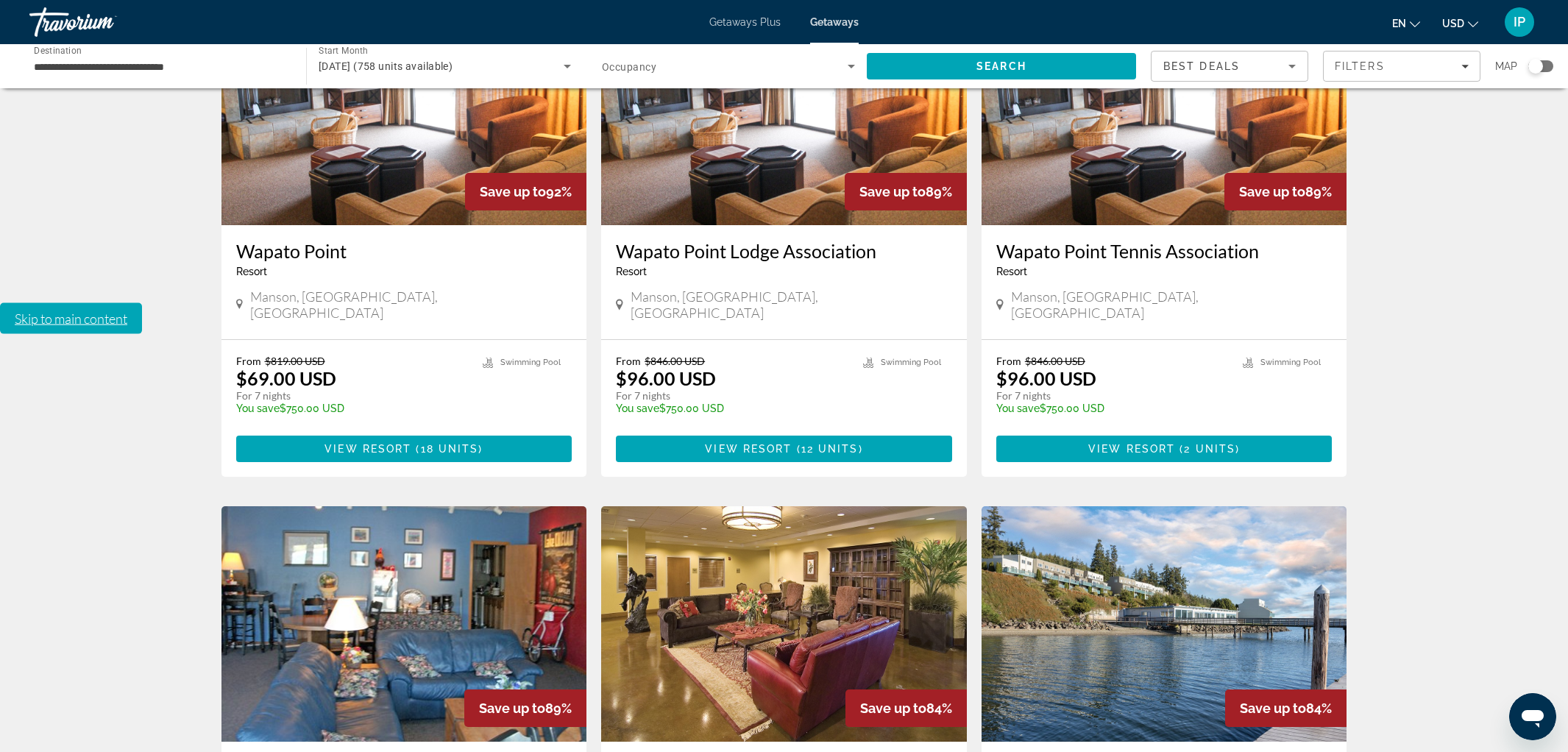
scroll to position [492, 0]
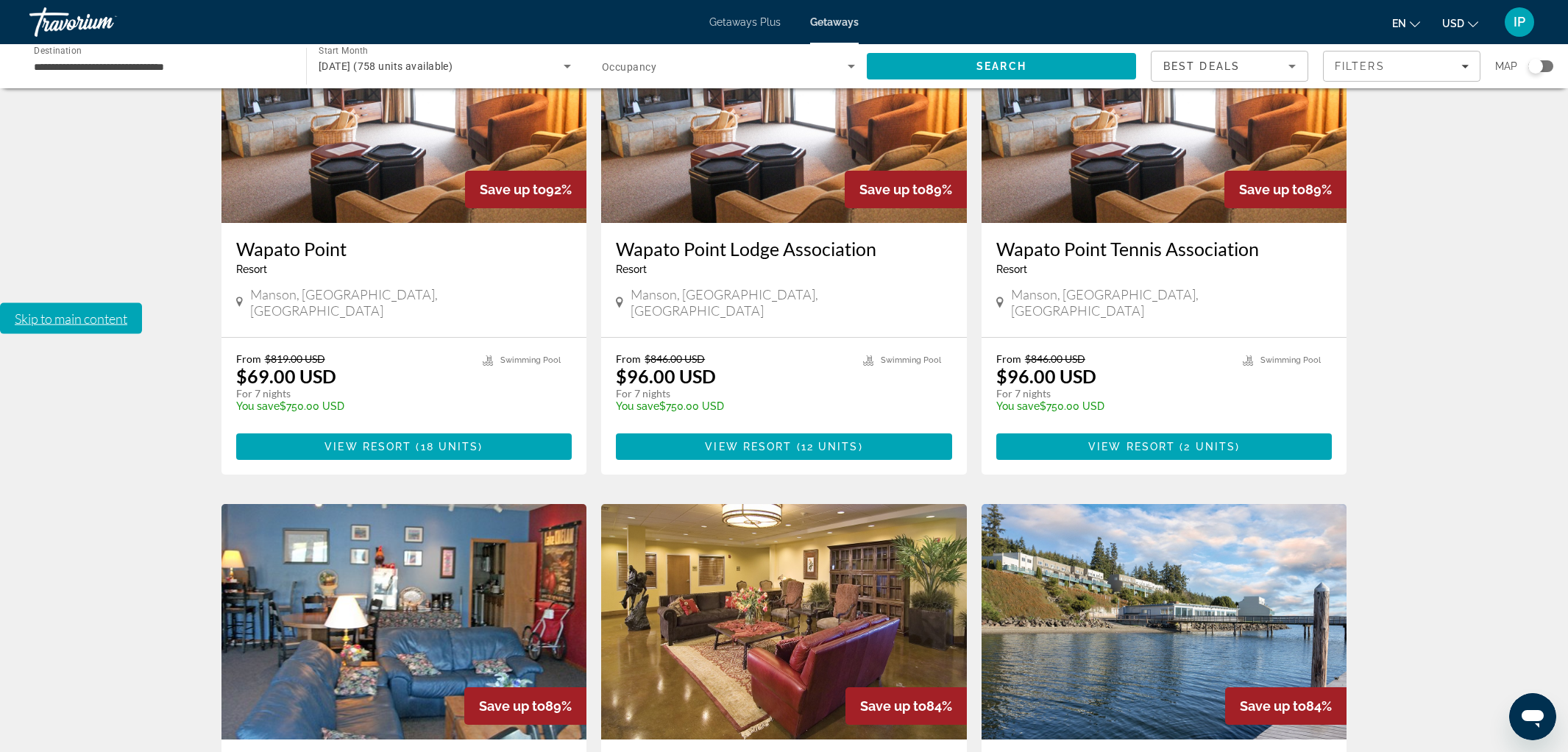
click at [1094, 504] on img "Main content" at bounding box center [1164, 621] width 366 height 235
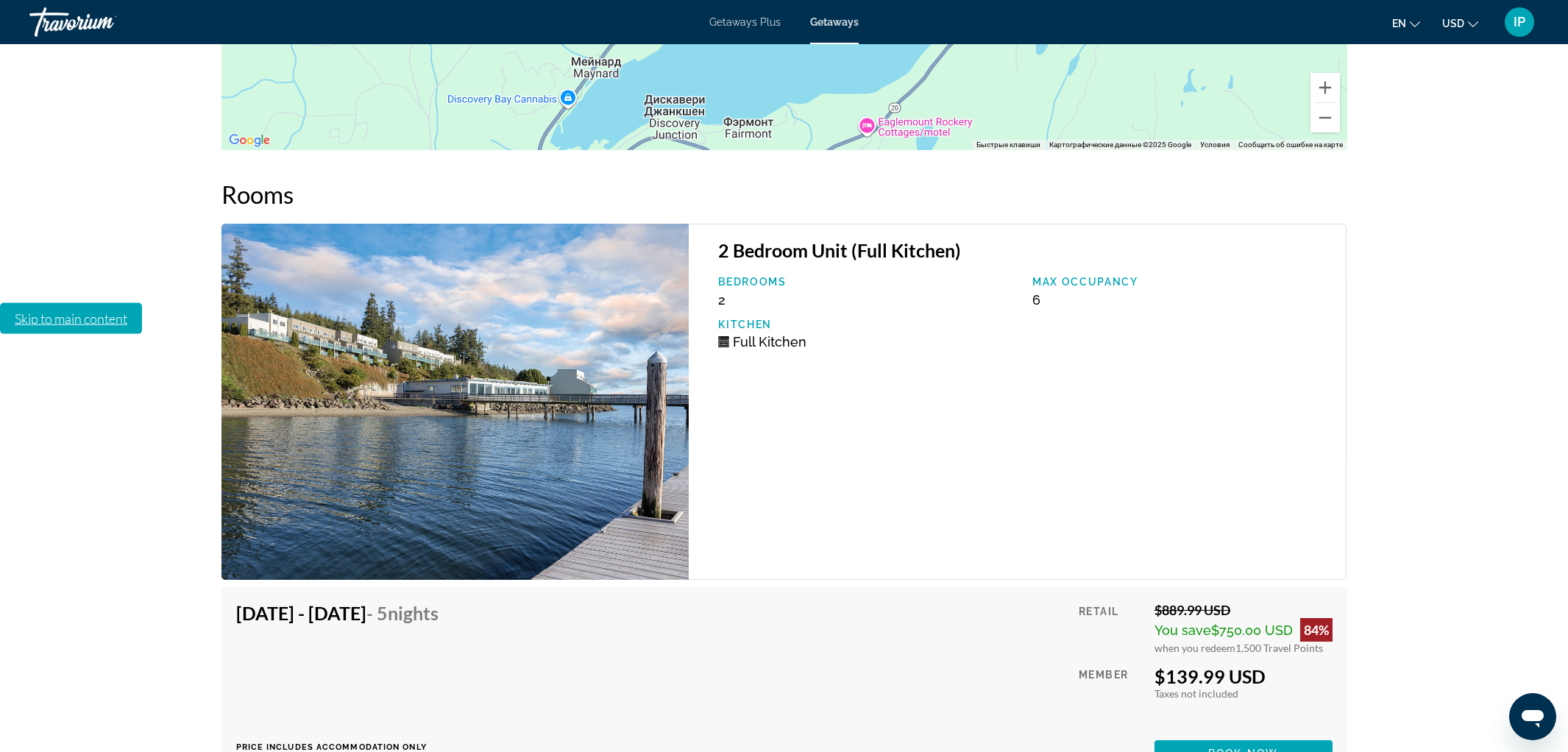
scroll to position [2993, 0]
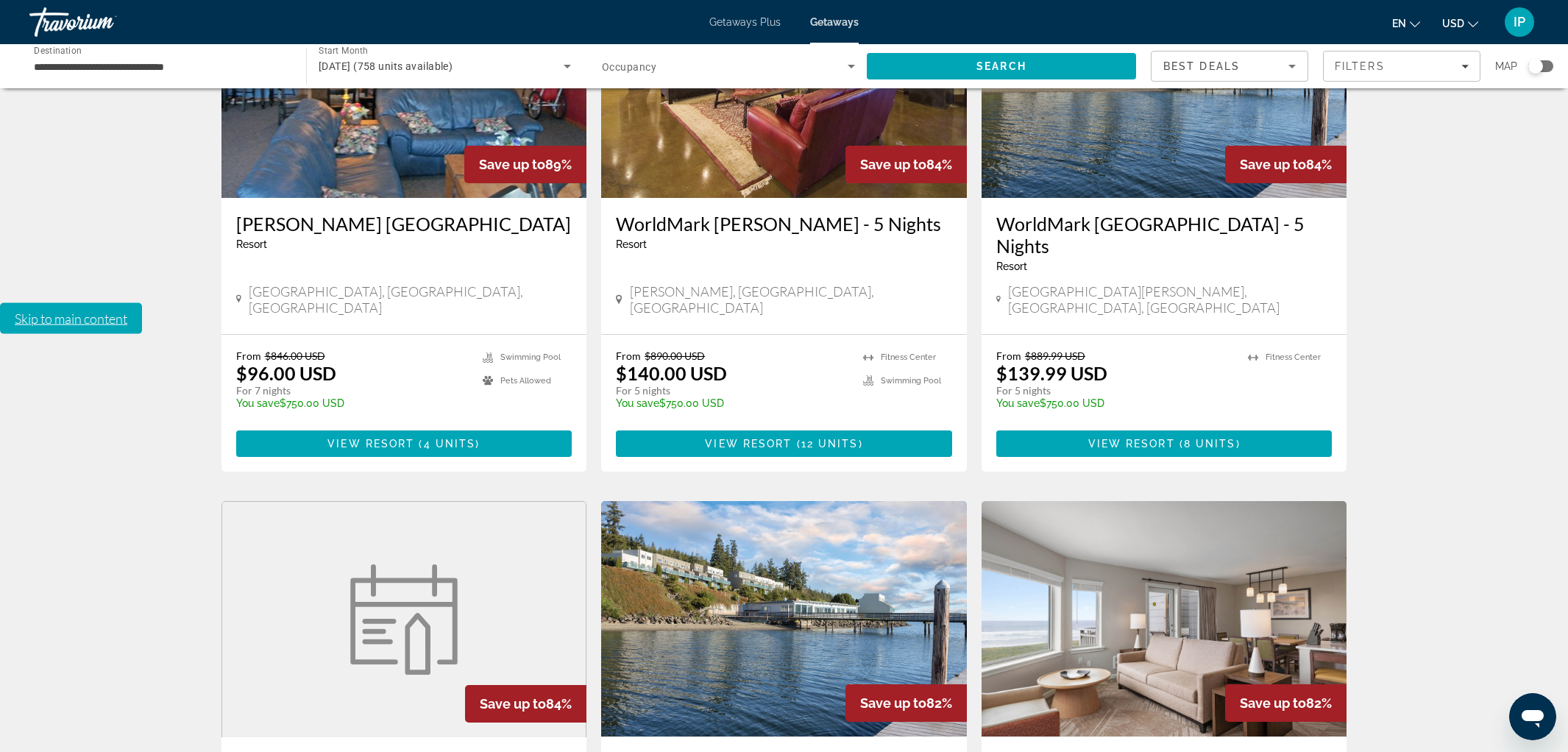
scroll to position [1035, 0]
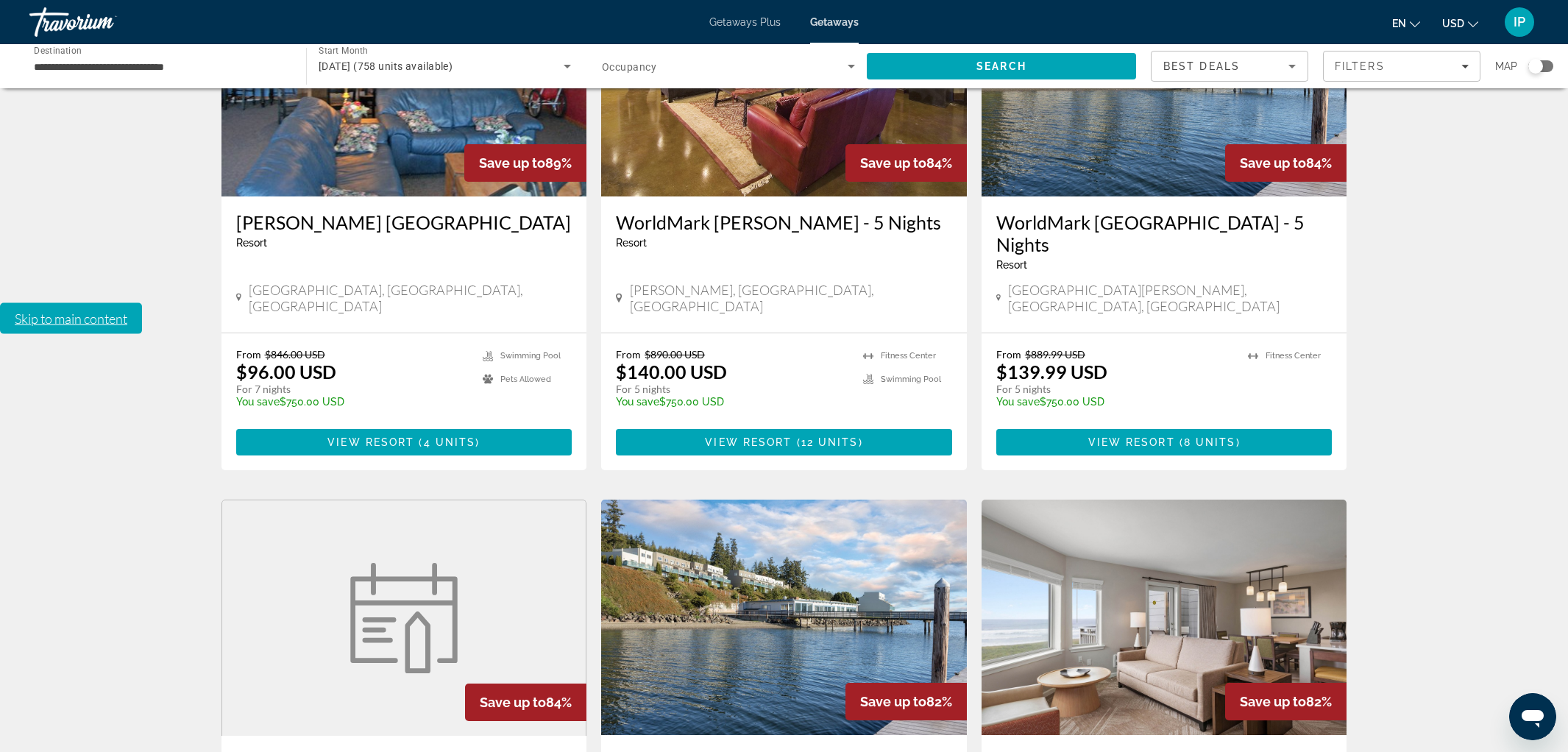
click at [716, 499] on img "Main content" at bounding box center [784, 616] width 366 height 235
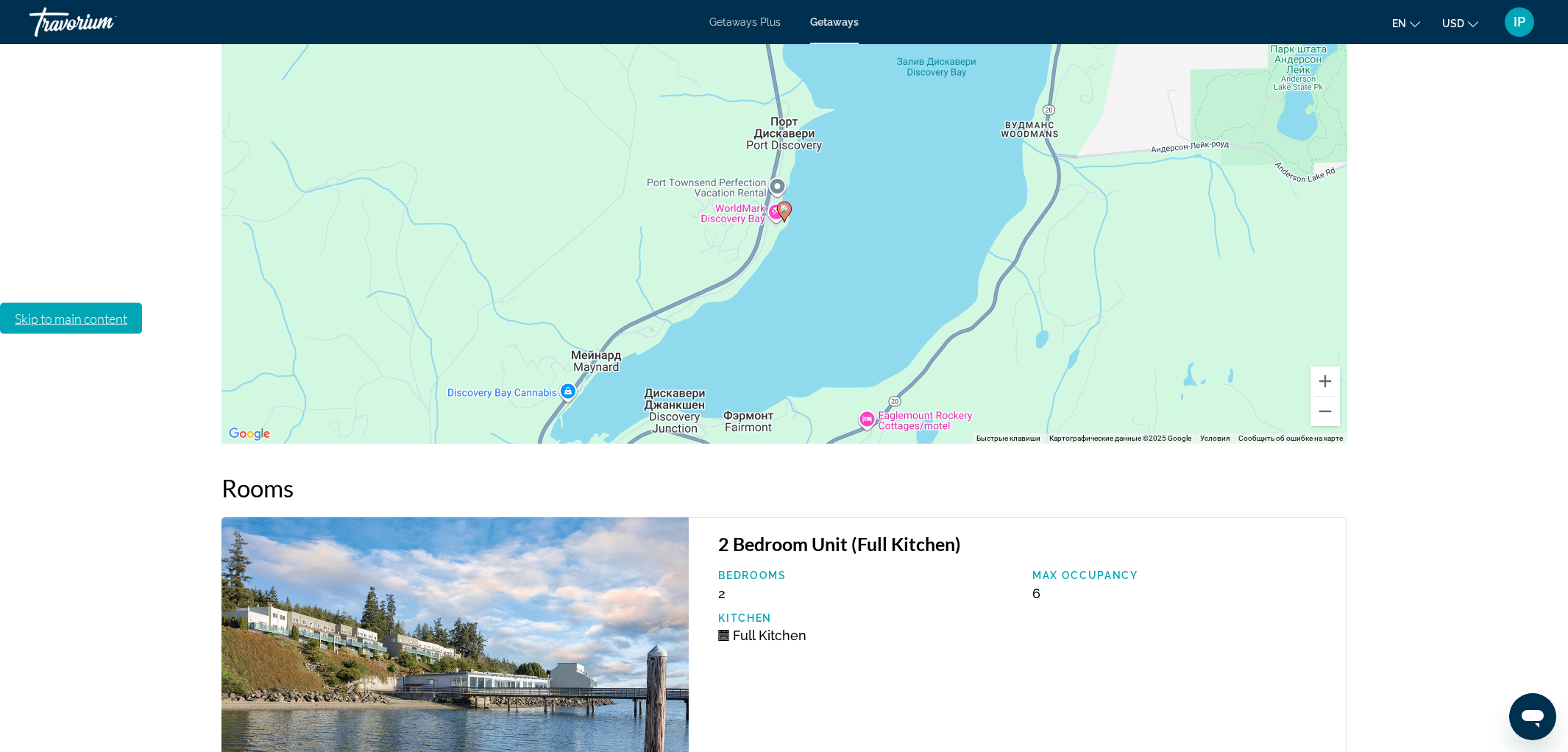
scroll to position [2742, 0]
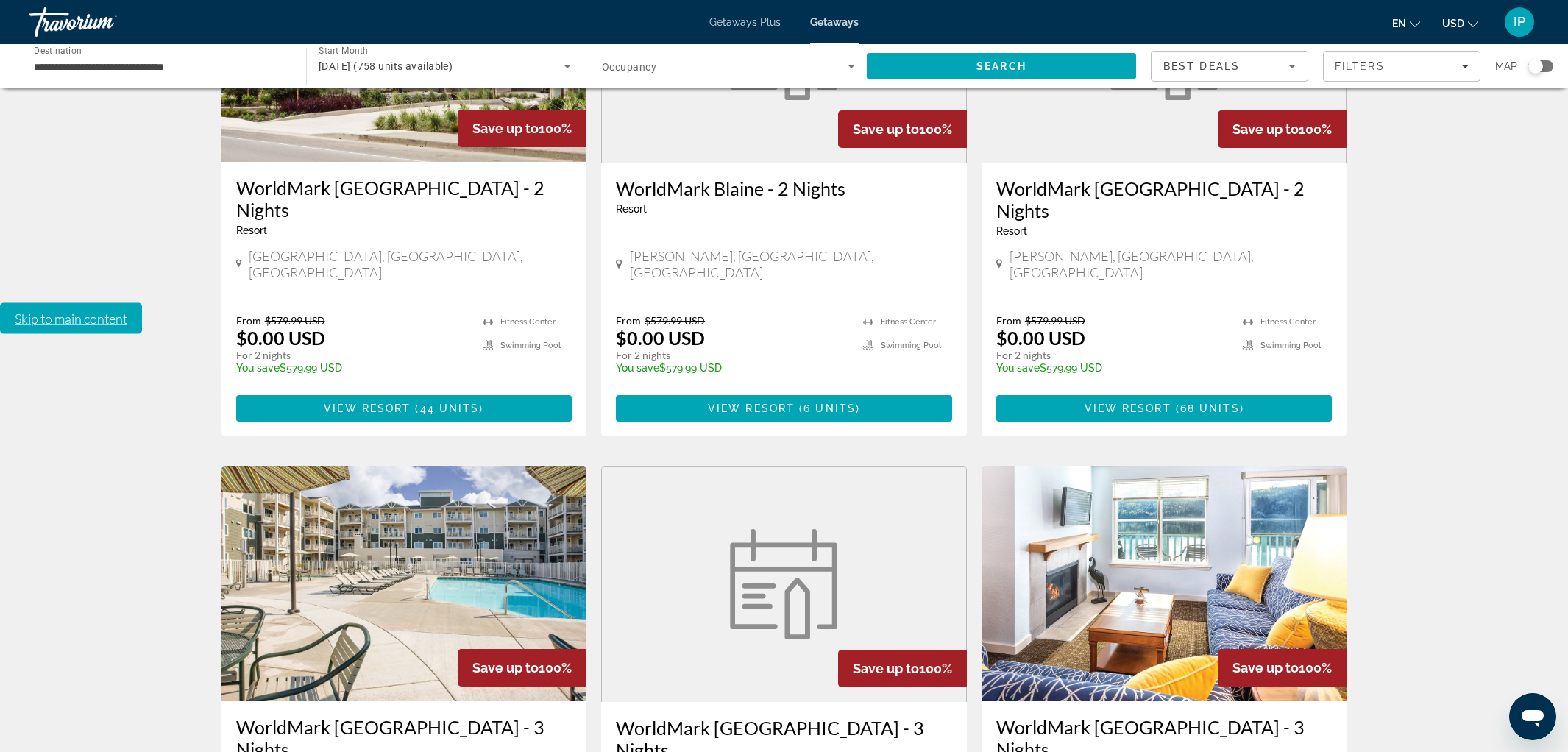
scroll to position [595, 0]
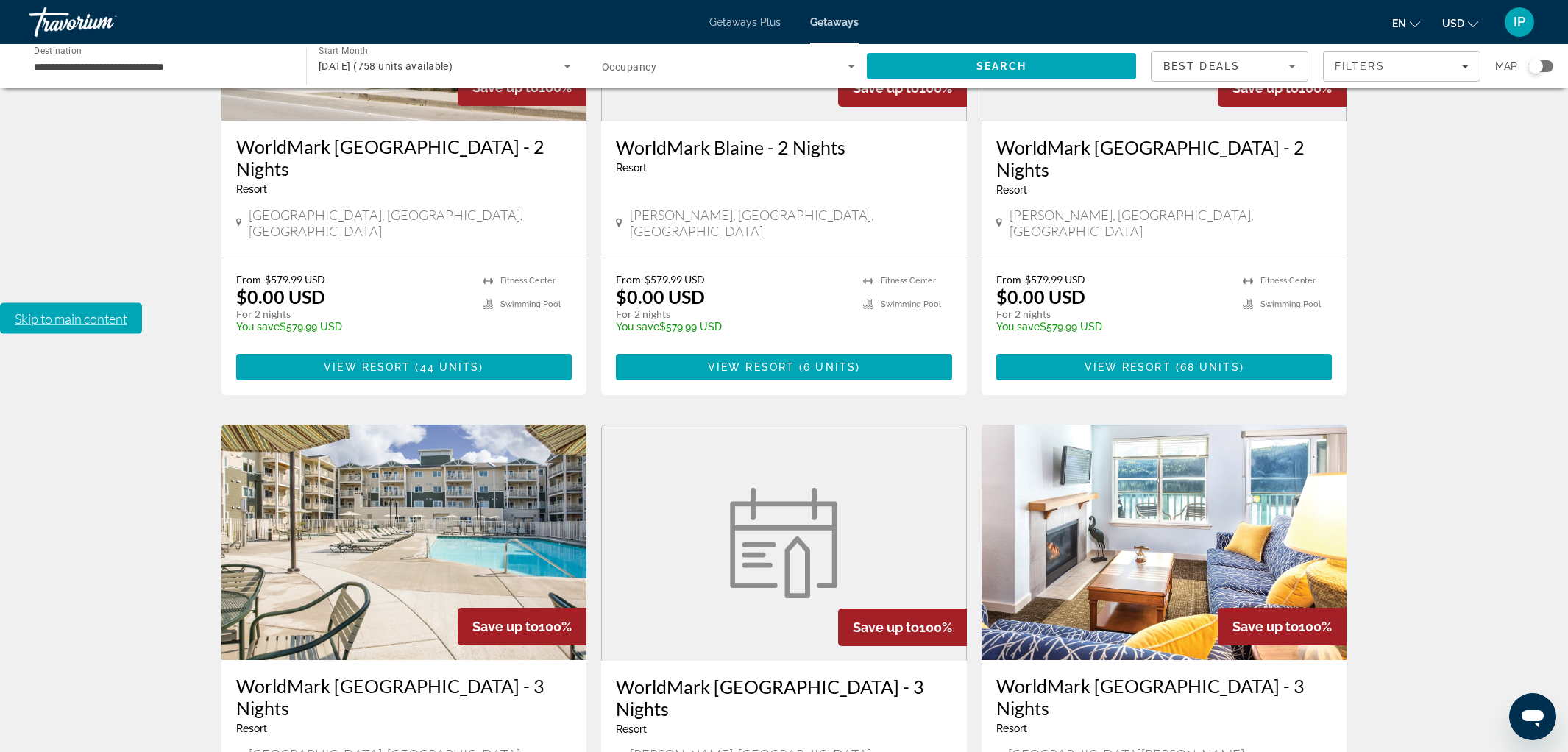
click at [1158, 424] on img "Main content" at bounding box center [1164, 542] width 366 height 235
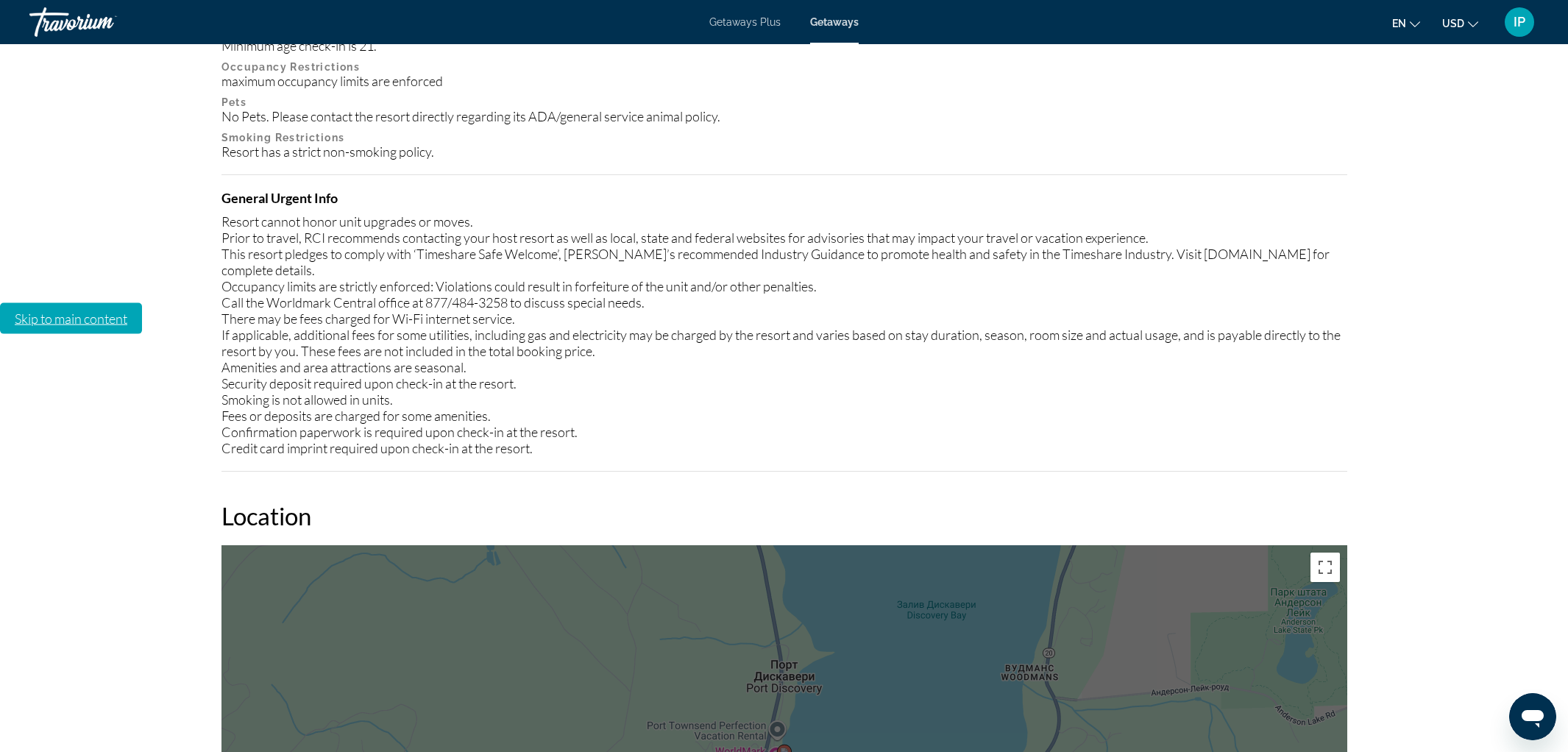
scroll to position [2068, 0]
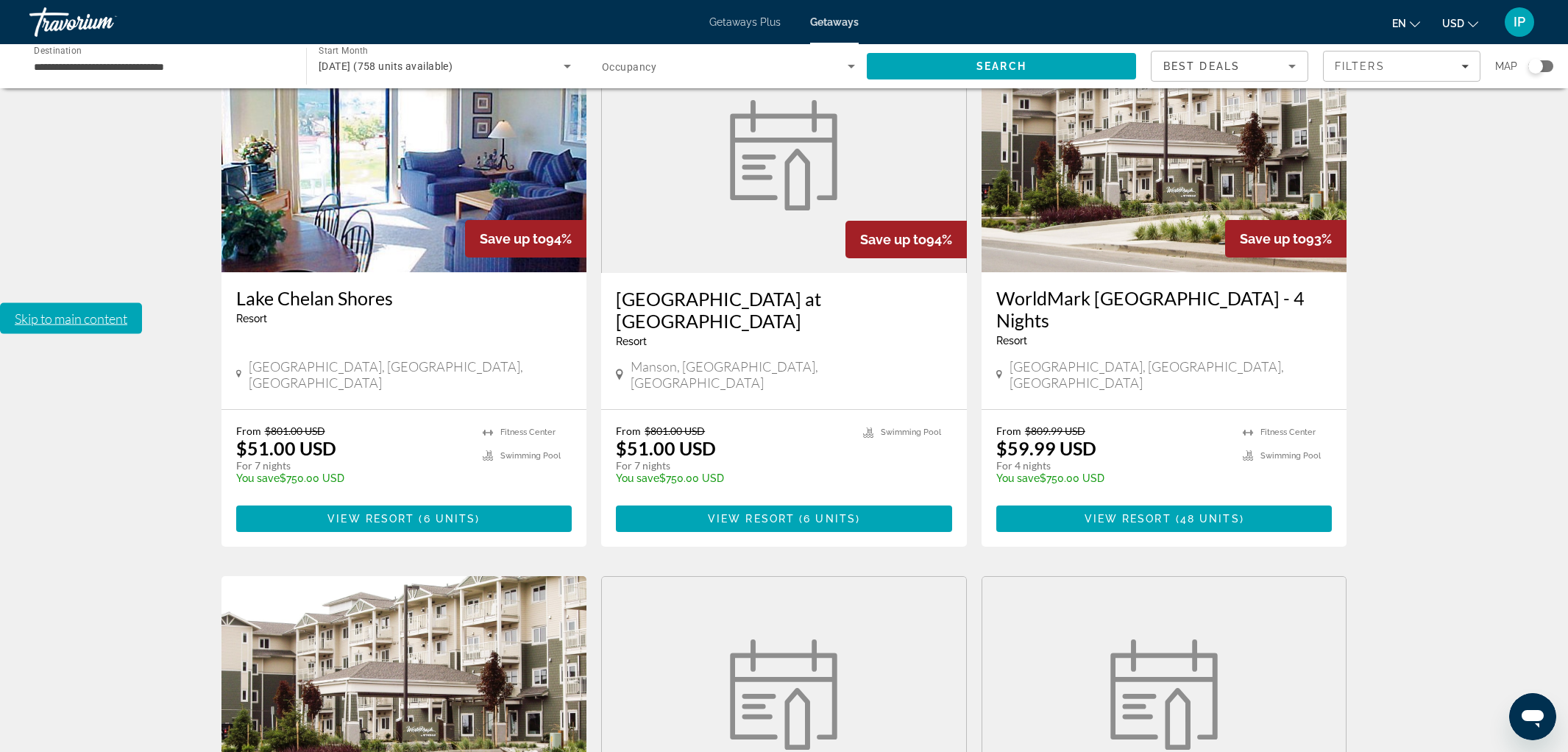
scroll to position [1526, 0]
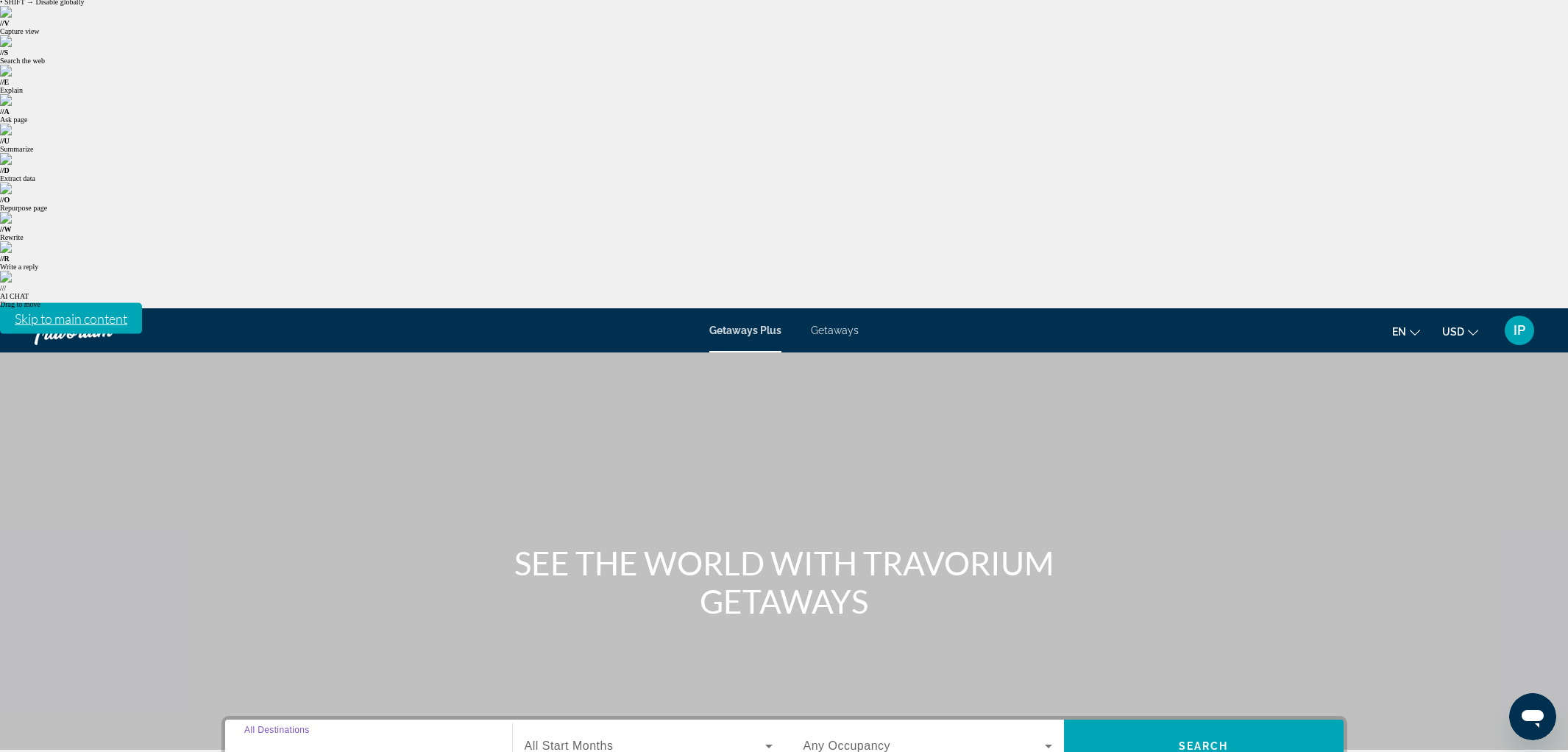
scroll to position [43, 0]
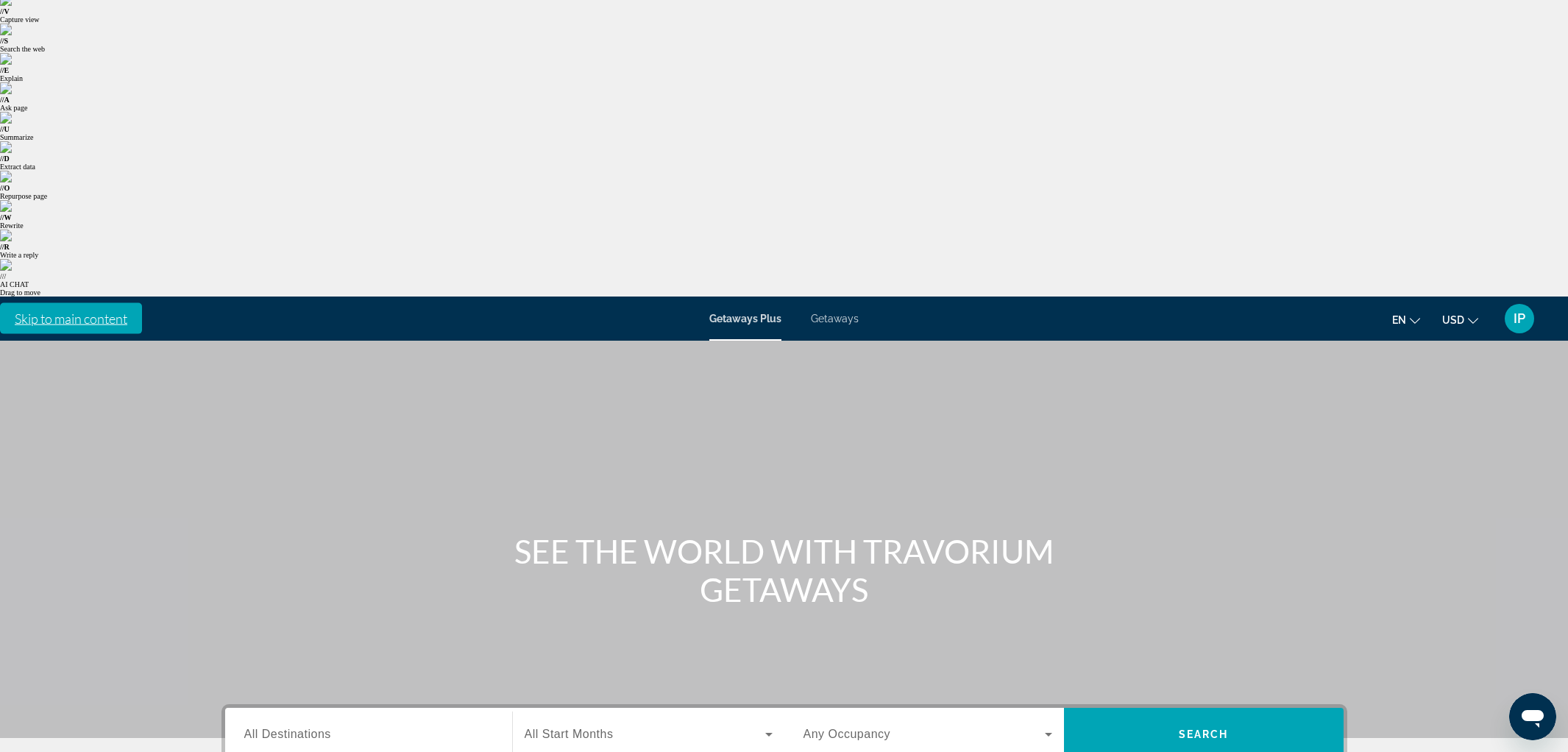
type input "**********"
click at [589, 727] on span "All Start Months" at bounding box center [569, 733] width 89 height 13
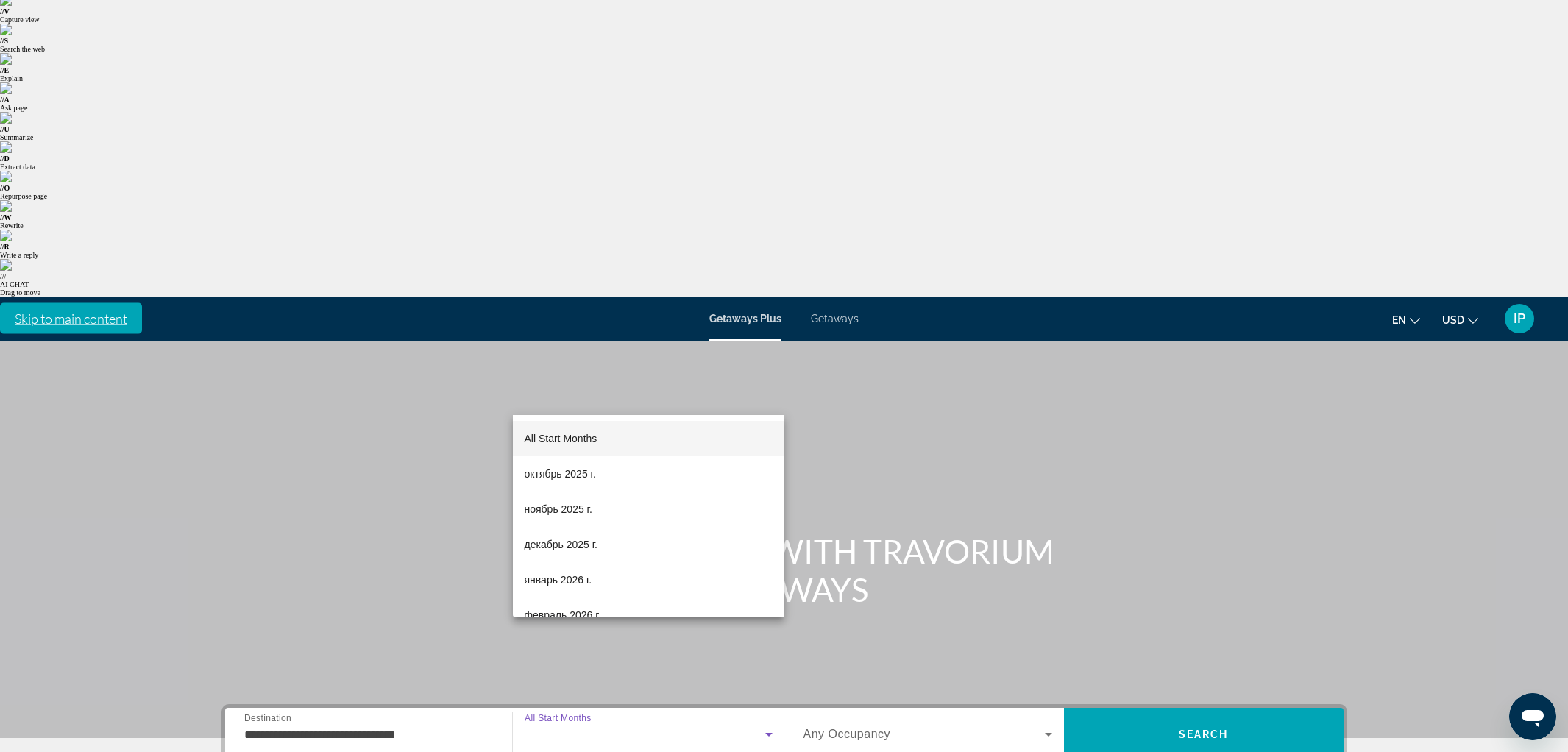
drag, startPoint x: 572, startPoint y: 548, endPoint x: 762, endPoint y: 448, distance: 214.7
click at [574, 548] on span "декабрь 2025 г." at bounding box center [561, 545] width 73 height 18
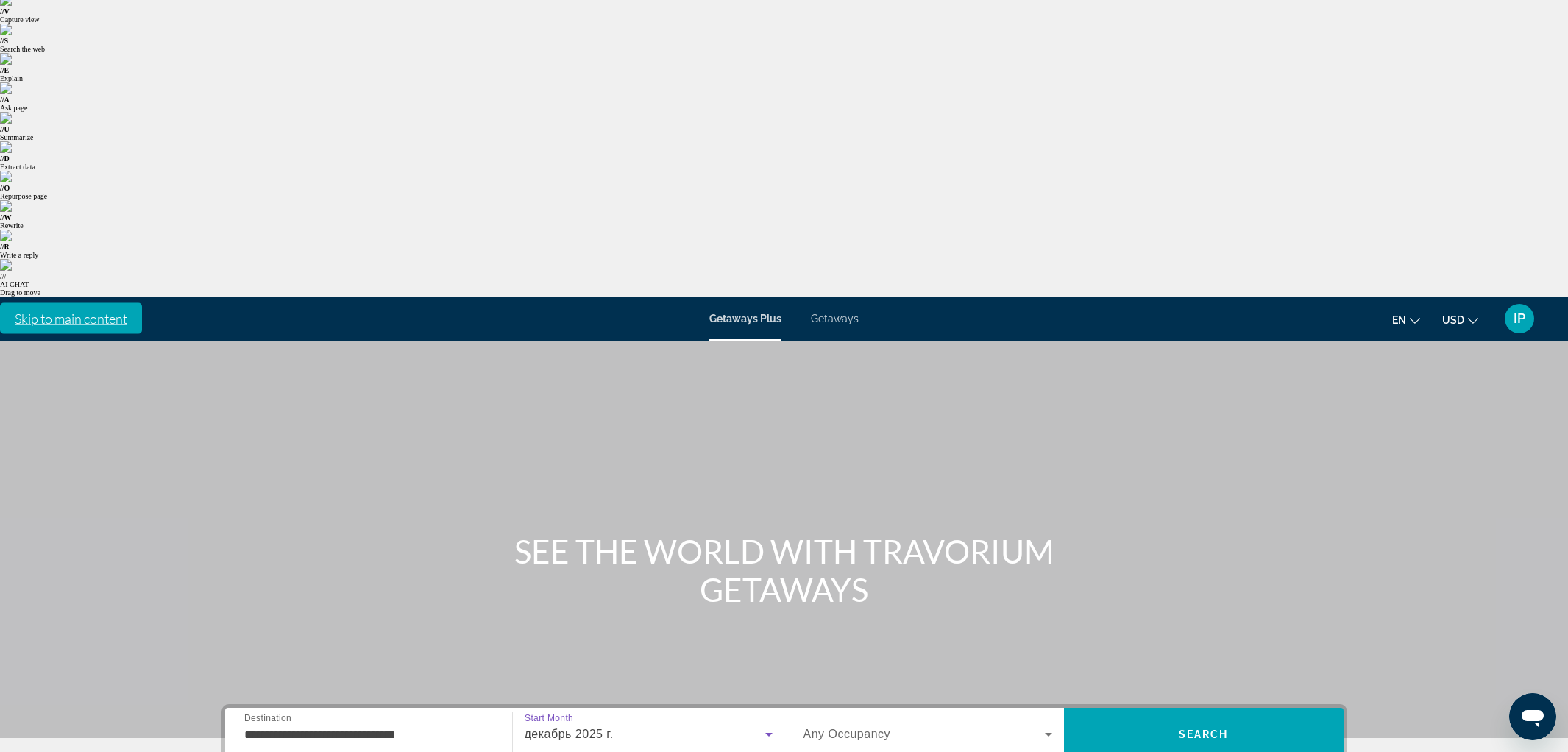
click at [857, 727] on span "Any Occupancy" at bounding box center [847, 733] width 87 height 13
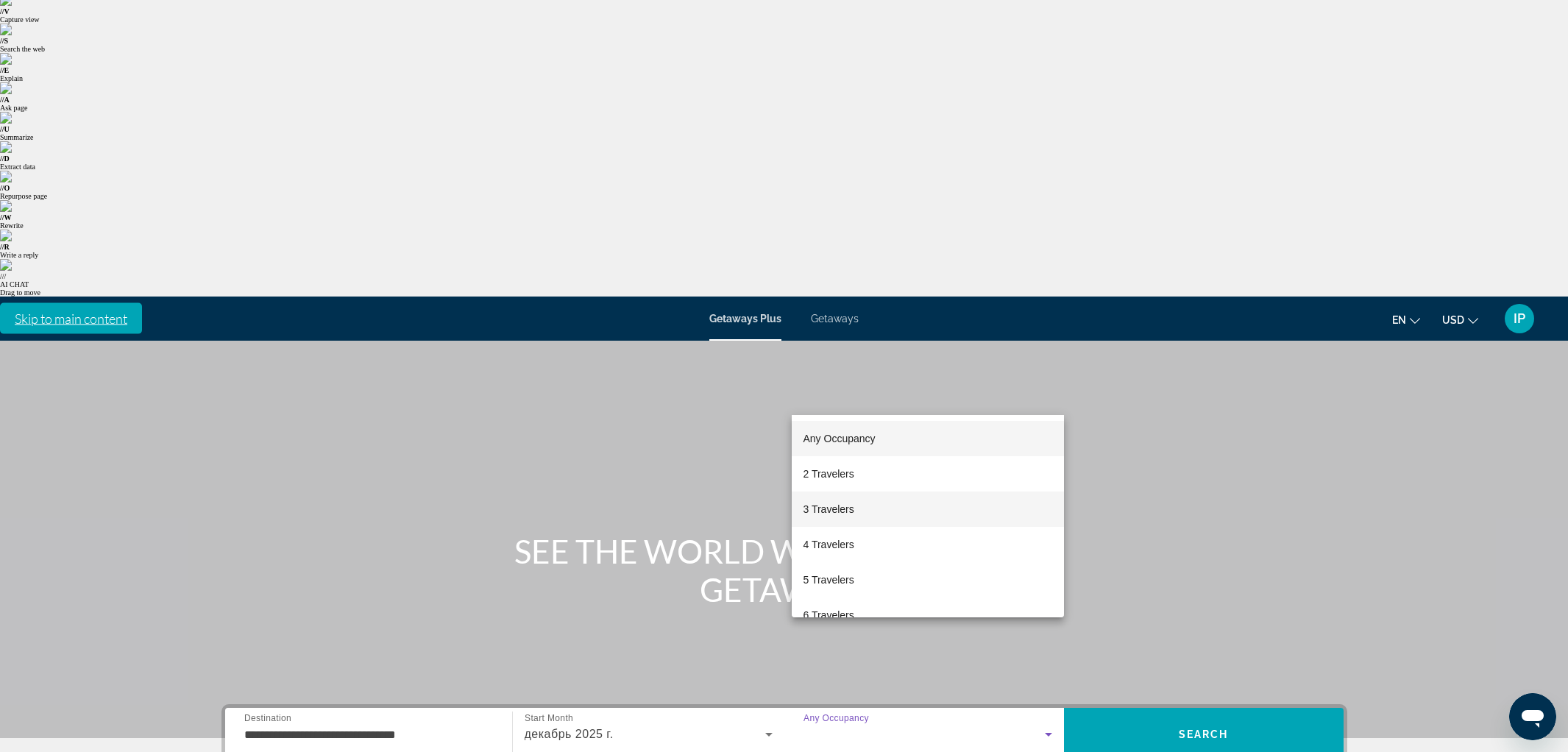
drag, startPoint x: 840, startPoint y: 539, endPoint x: 887, endPoint y: 508, distance: 56.3
click at [849, 533] on mat-option "4 Travelers" at bounding box center [928, 544] width 272 height 35
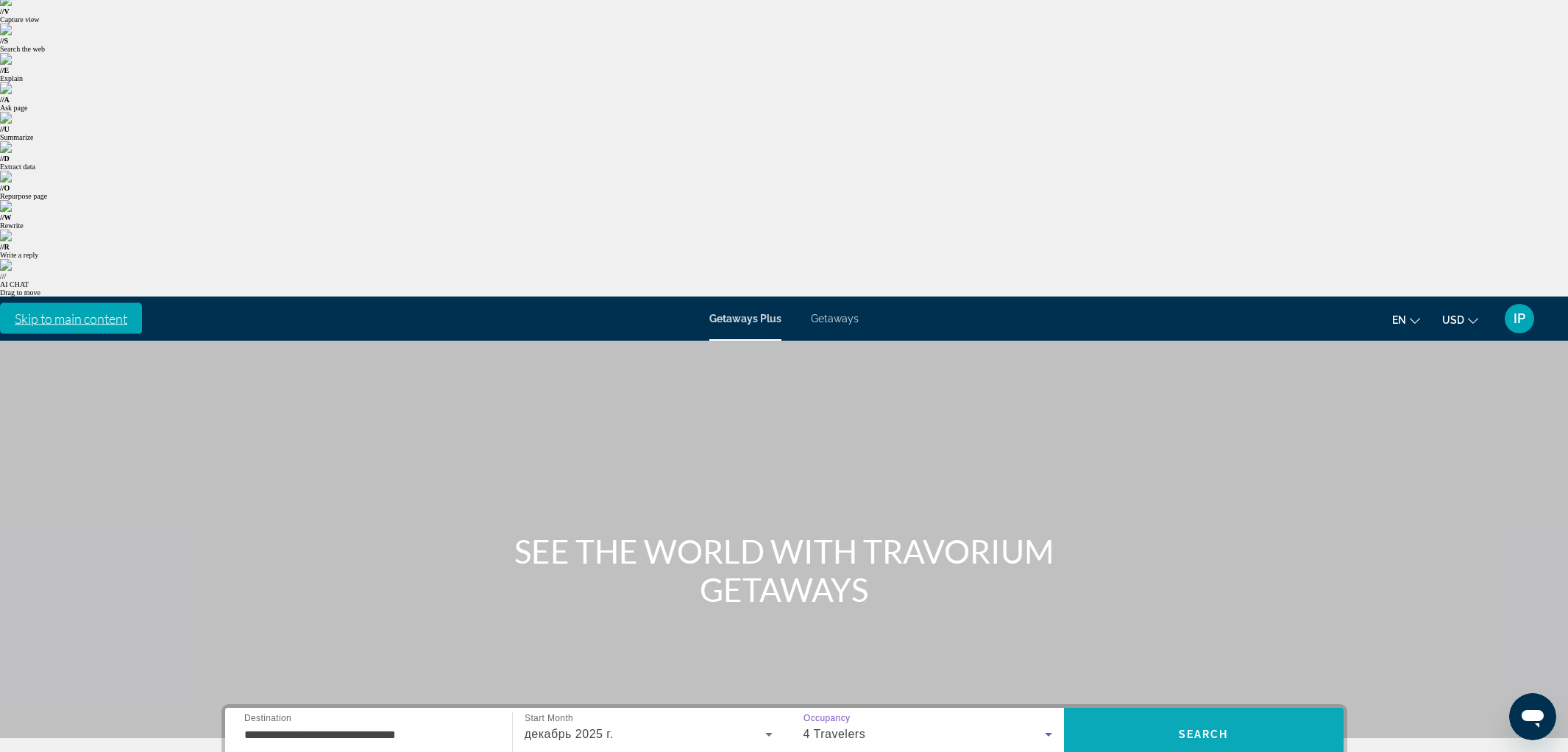
click at [1129, 716] on span "Search" at bounding box center [1204, 733] width 280 height 35
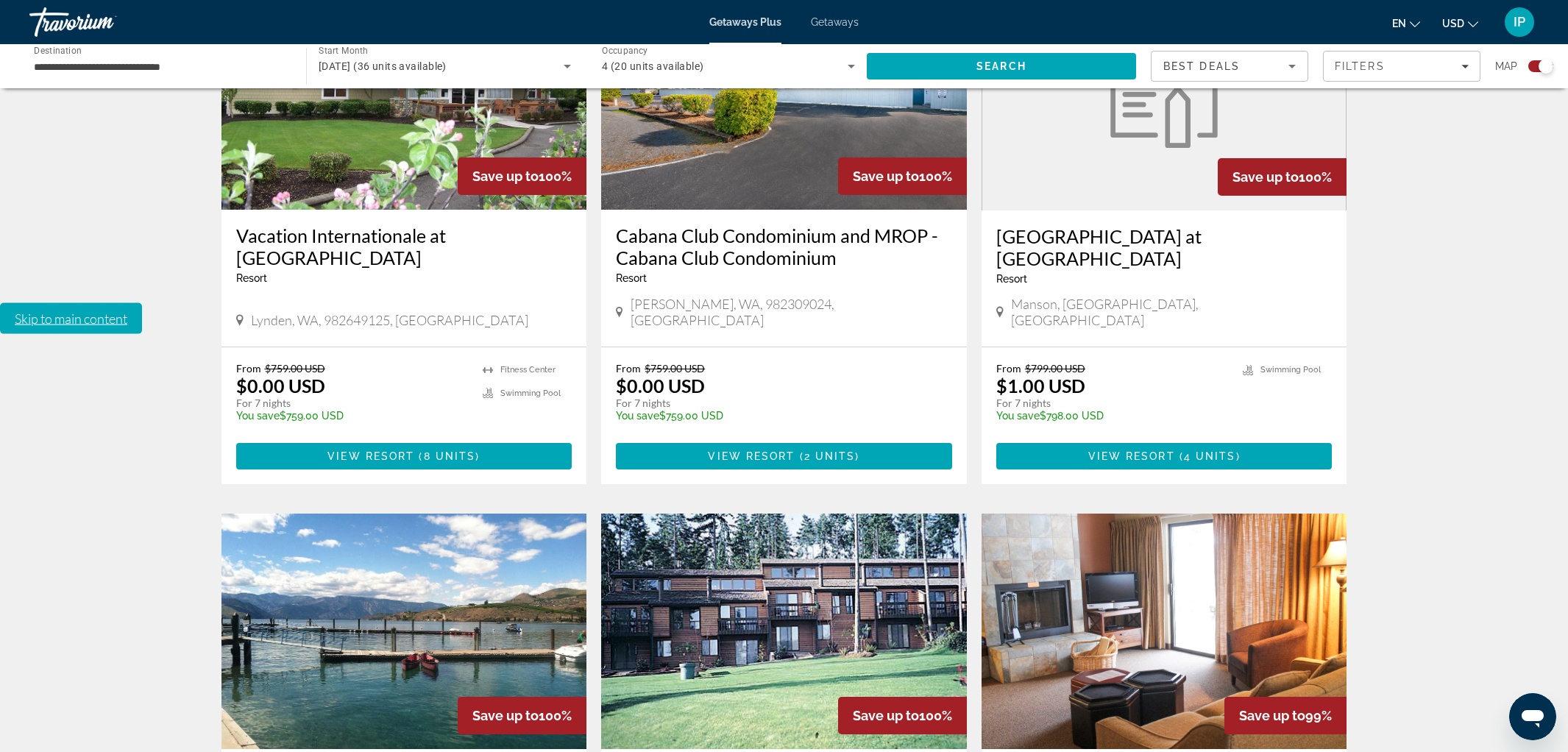
scroll to position [991, 0]
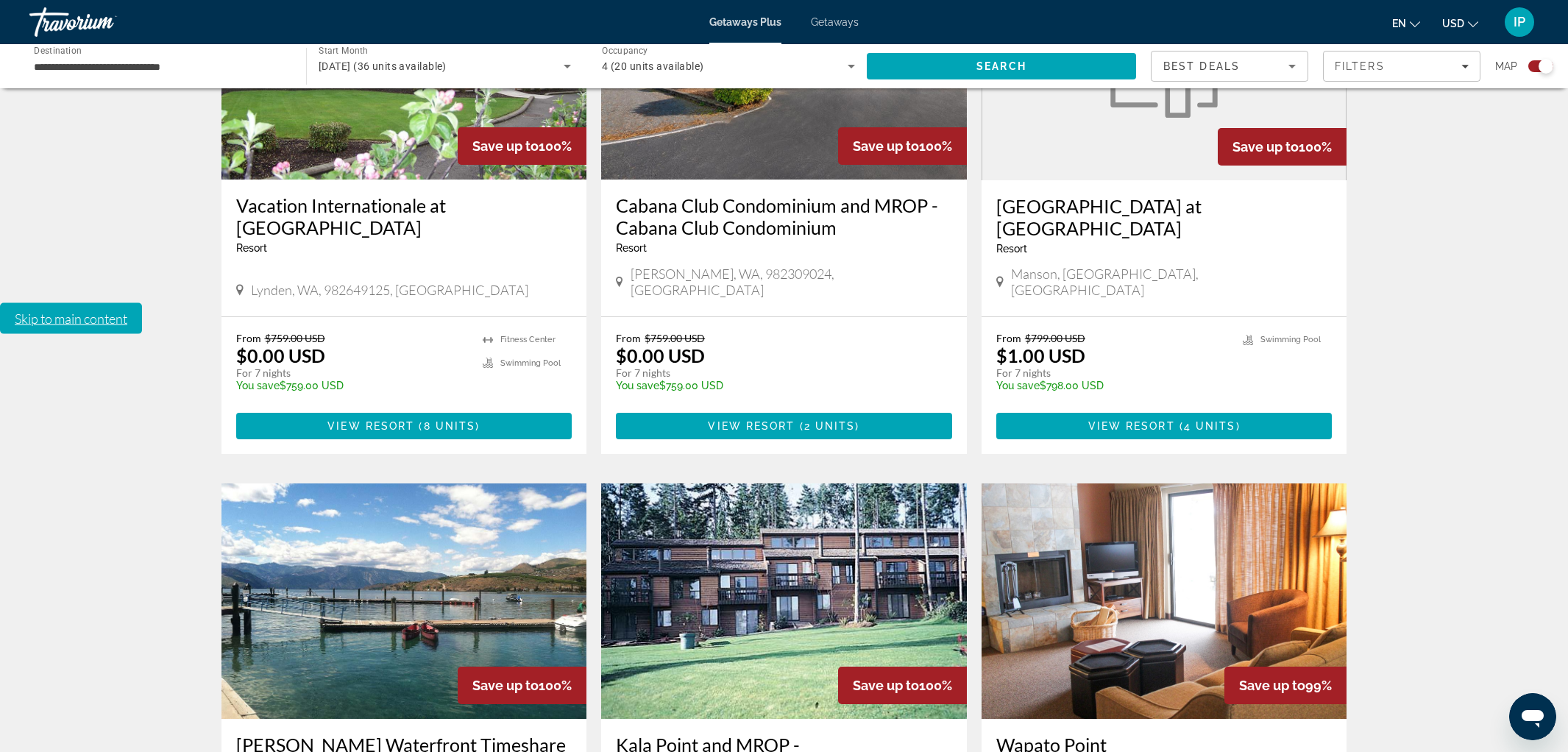
click at [744, 483] on img "Main content" at bounding box center [784, 601] width 366 height 235
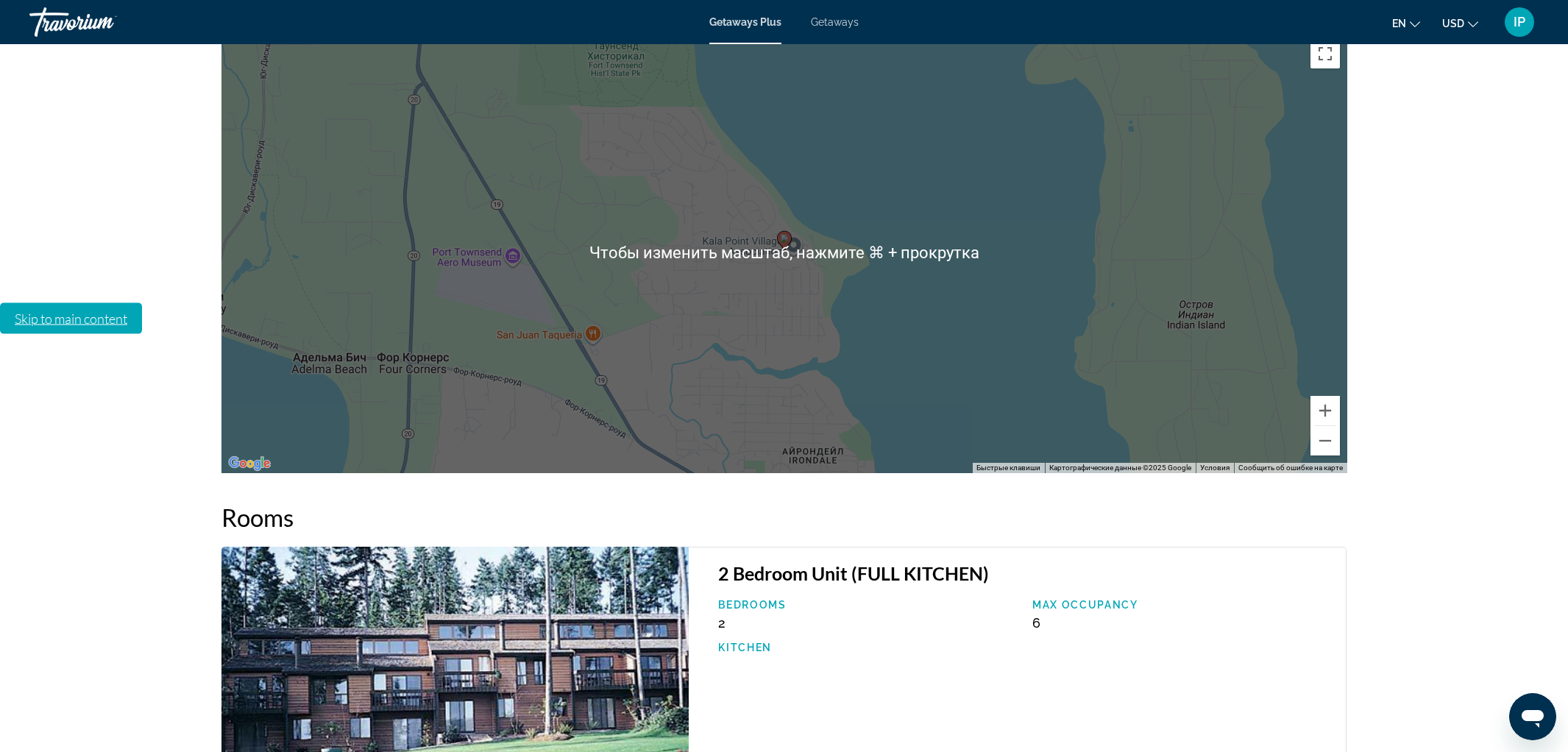
scroll to position [2105, 0]
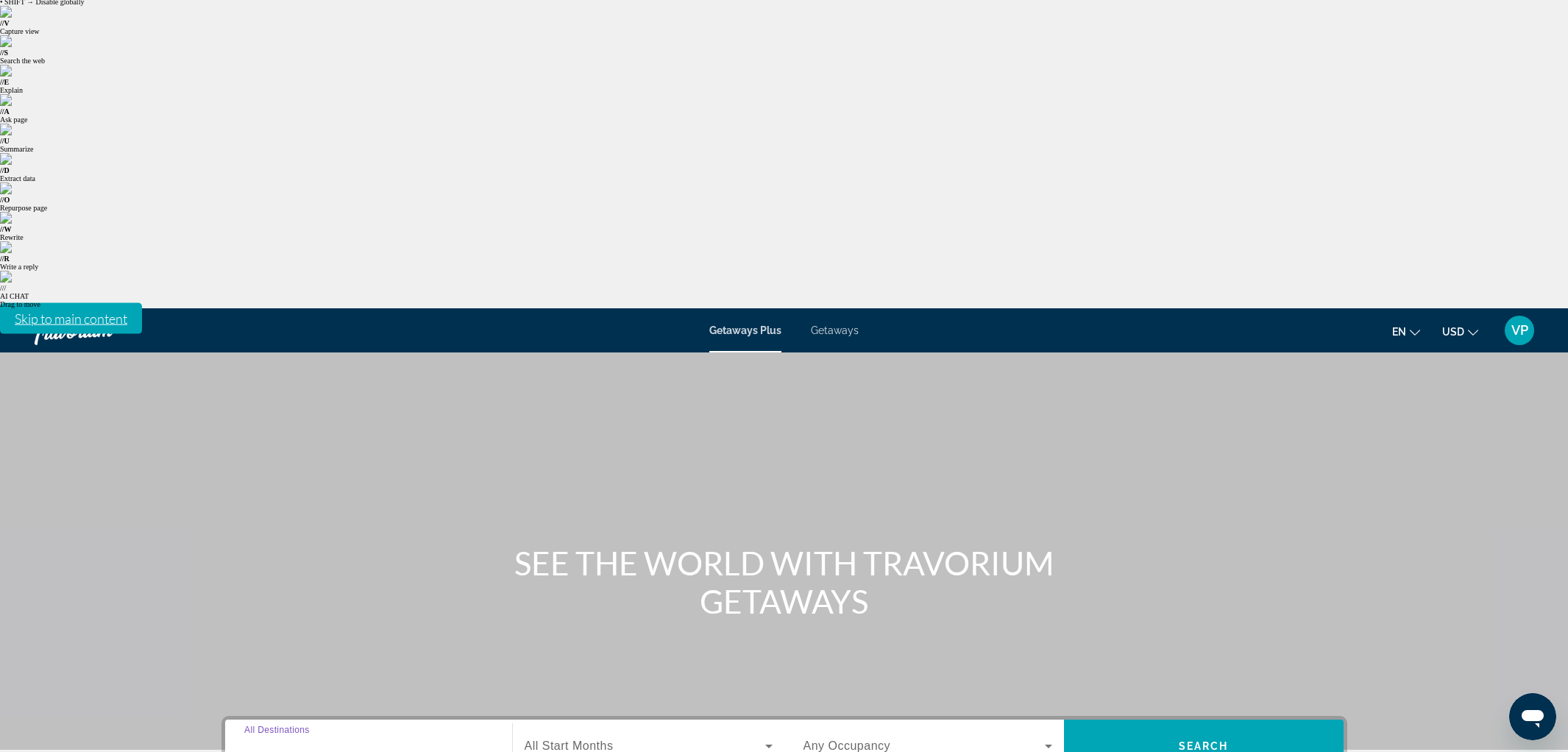
scroll to position [43, 0]
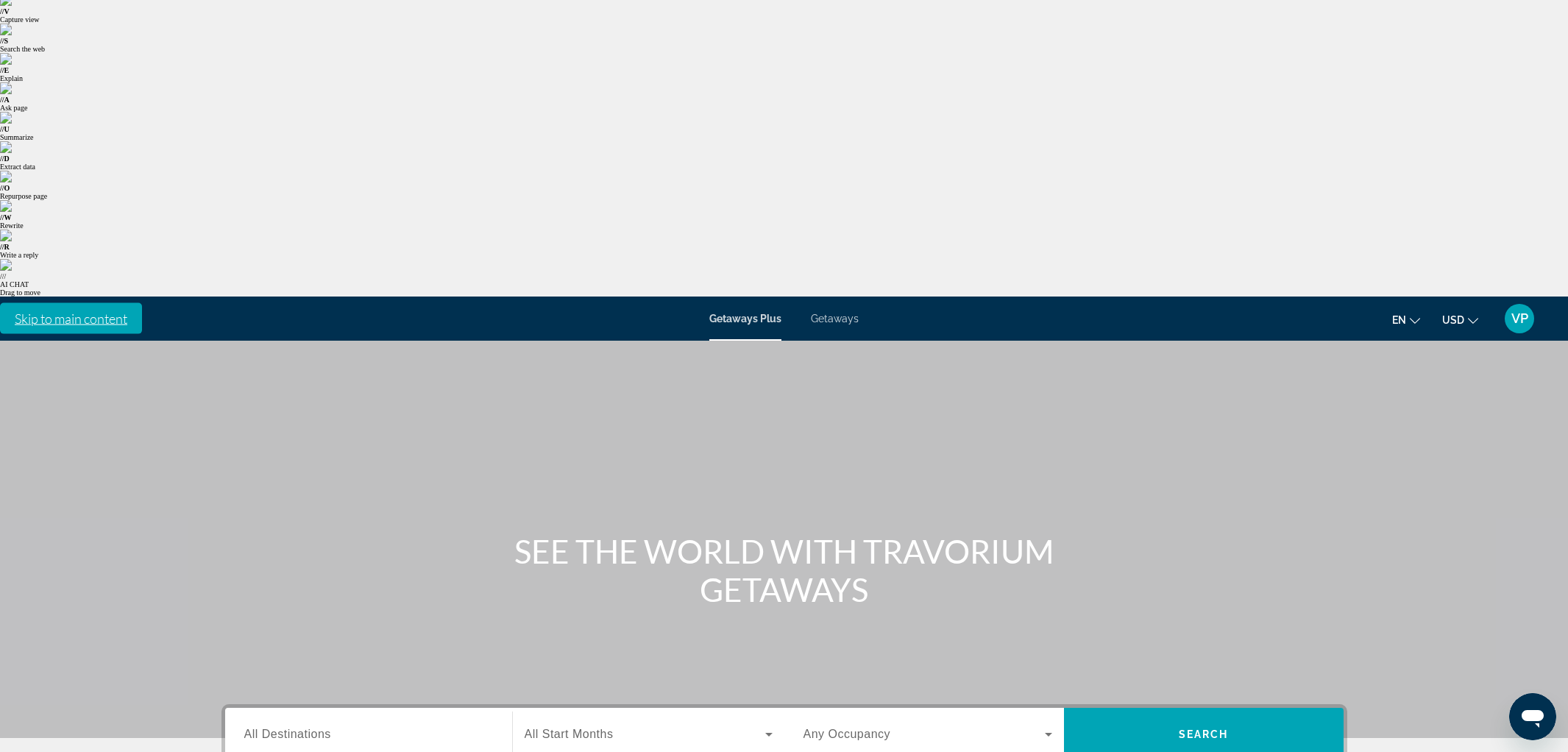
type input "**********"
click at [610, 713] on div "Search widget" at bounding box center [649, 733] width 248 height 41
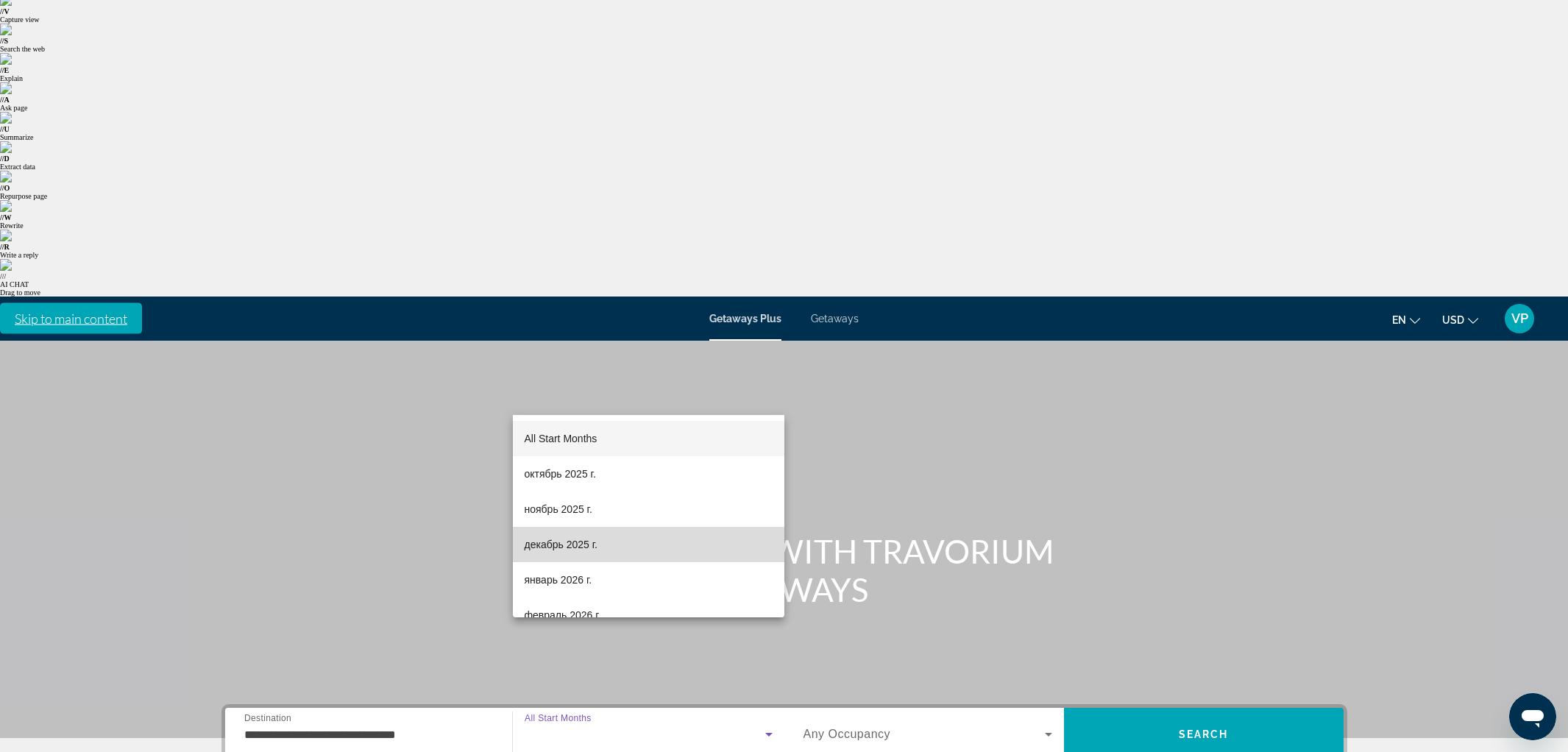
click at [589, 558] on mat-option "декабрь 2025 г." at bounding box center [649, 544] width 272 height 35
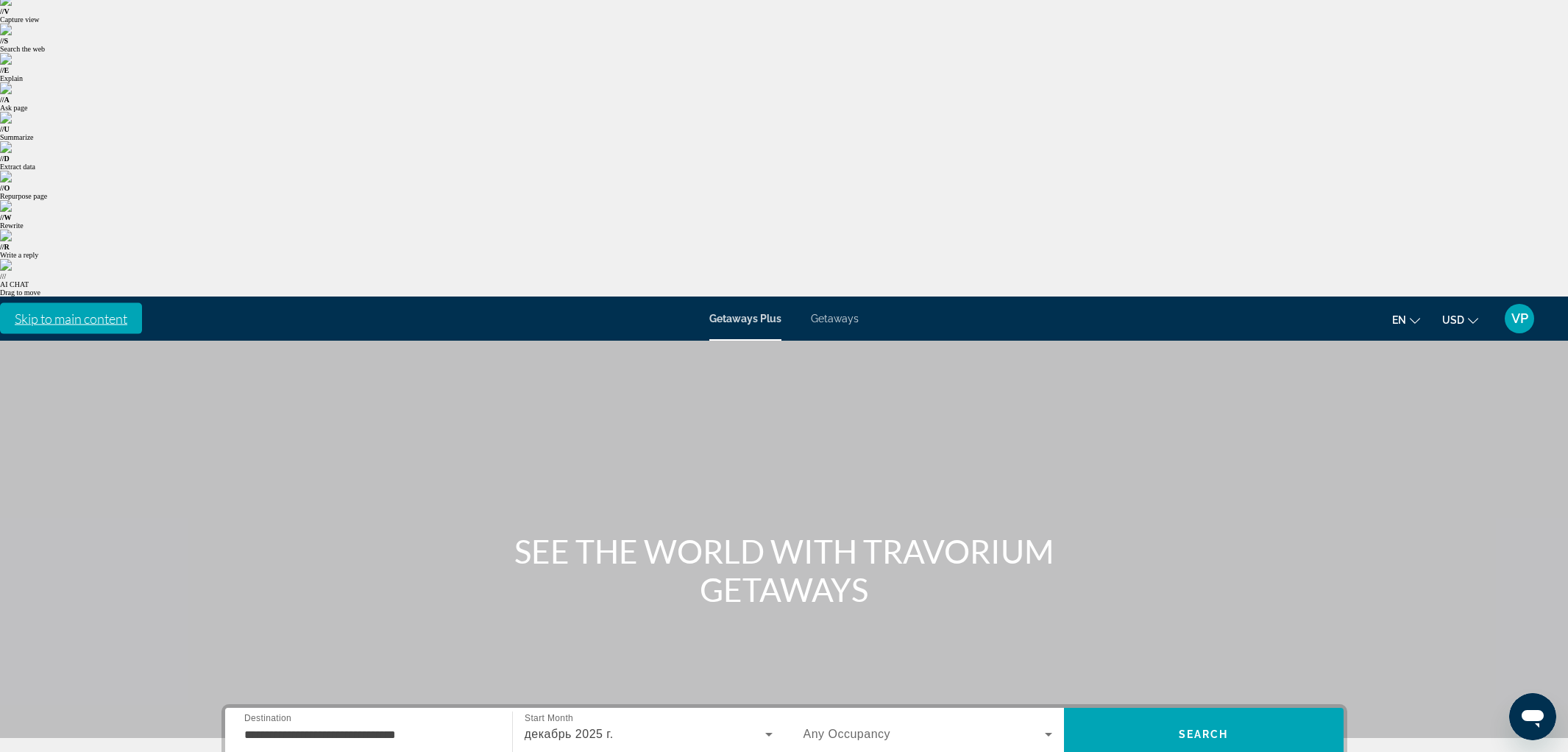
click at [855, 727] on span "Any Occupancy" at bounding box center [847, 733] width 87 height 13
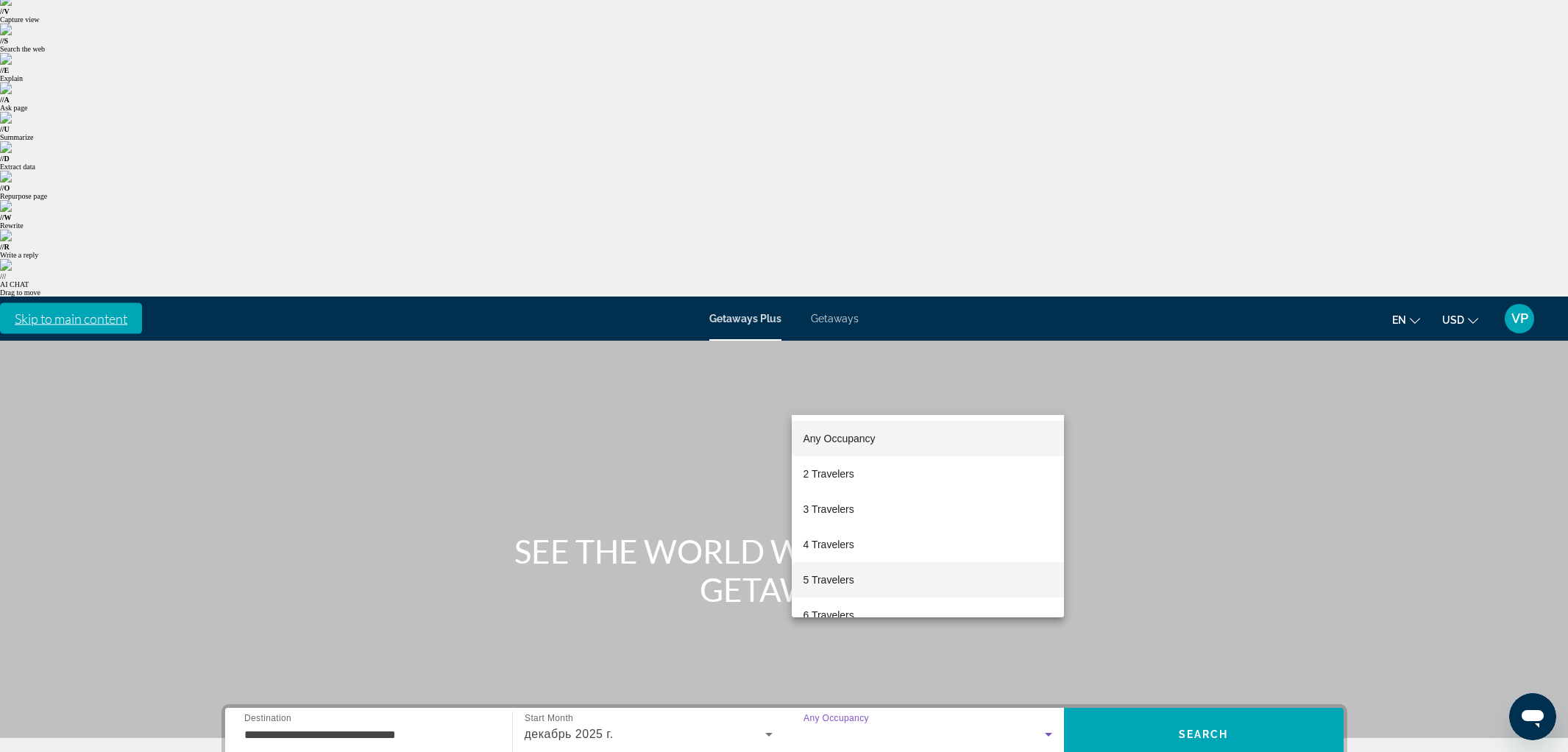
click at [840, 578] on span "5 Travelers" at bounding box center [829, 580] width 51 height 18
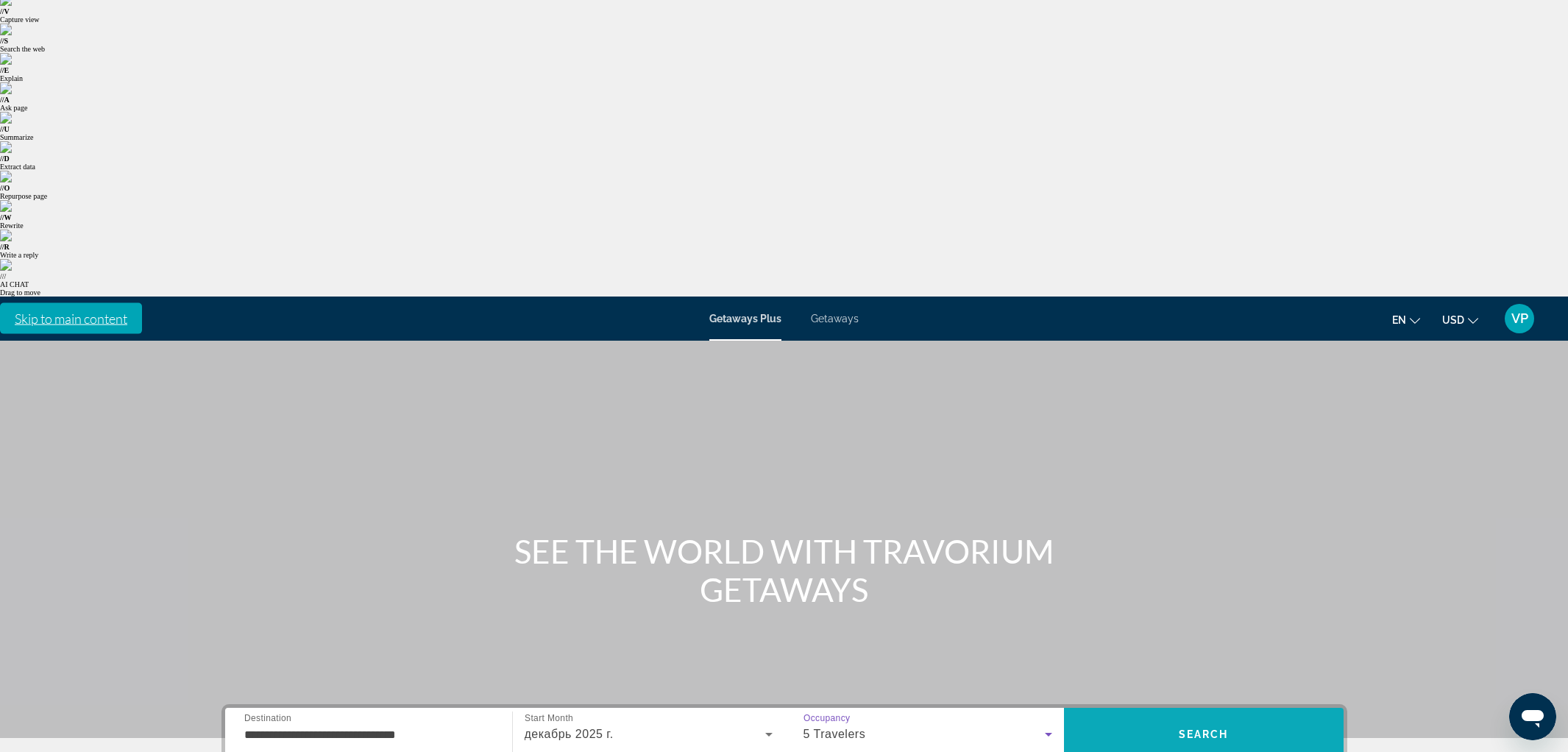
click at [1225, 728] on span "Search" at bounding box center [1203, 734] width 50 height 12
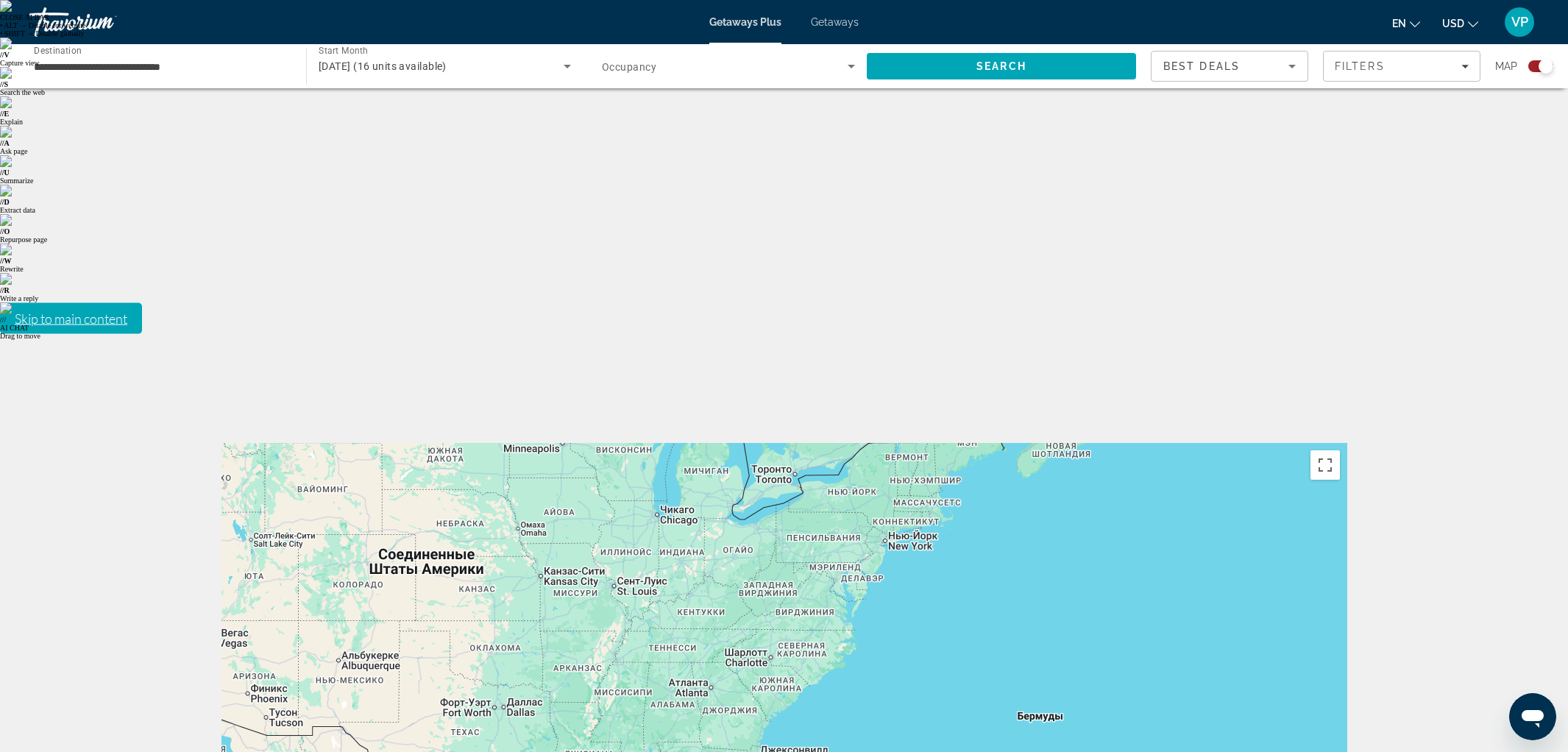
drag, startPoint x: 375, startPoint y: 234, endPoint x: 645, endPoint y: 268, distance: 272.1
click at [1214, 442] on div "Main content" at bounding box center [784, 662] width 1125 height 441
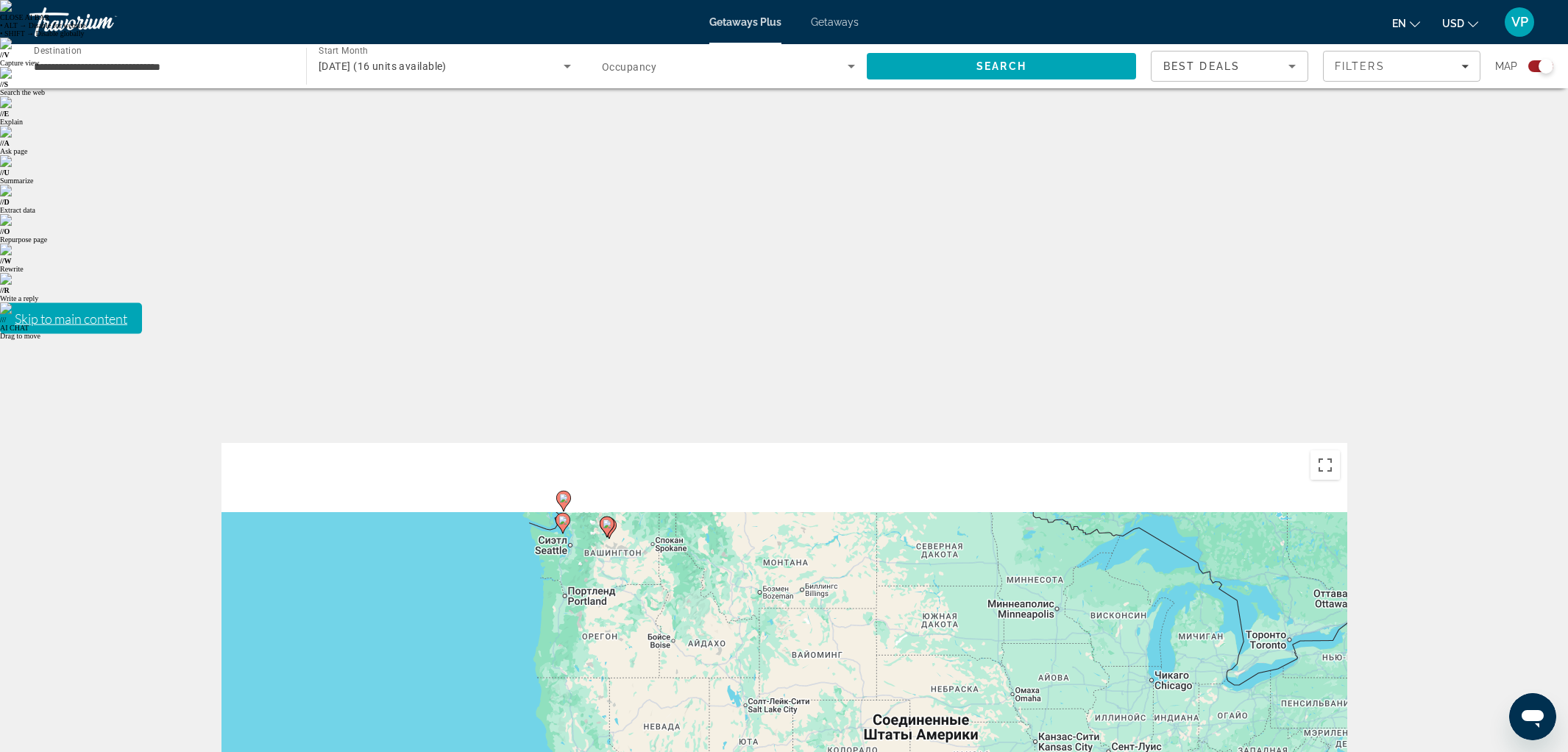
drag, startPoint x: 541, startPoint y: 262, endPoint x: 1005, endPoint y: 421, distance: 490.5
click at [1005, 442] on div "Чтобы активировать перетаскивание с помощью клавиатуры, нажмите Alt + Ввод. Пос…" at bounding box center [784, 662] width 1125 height 441
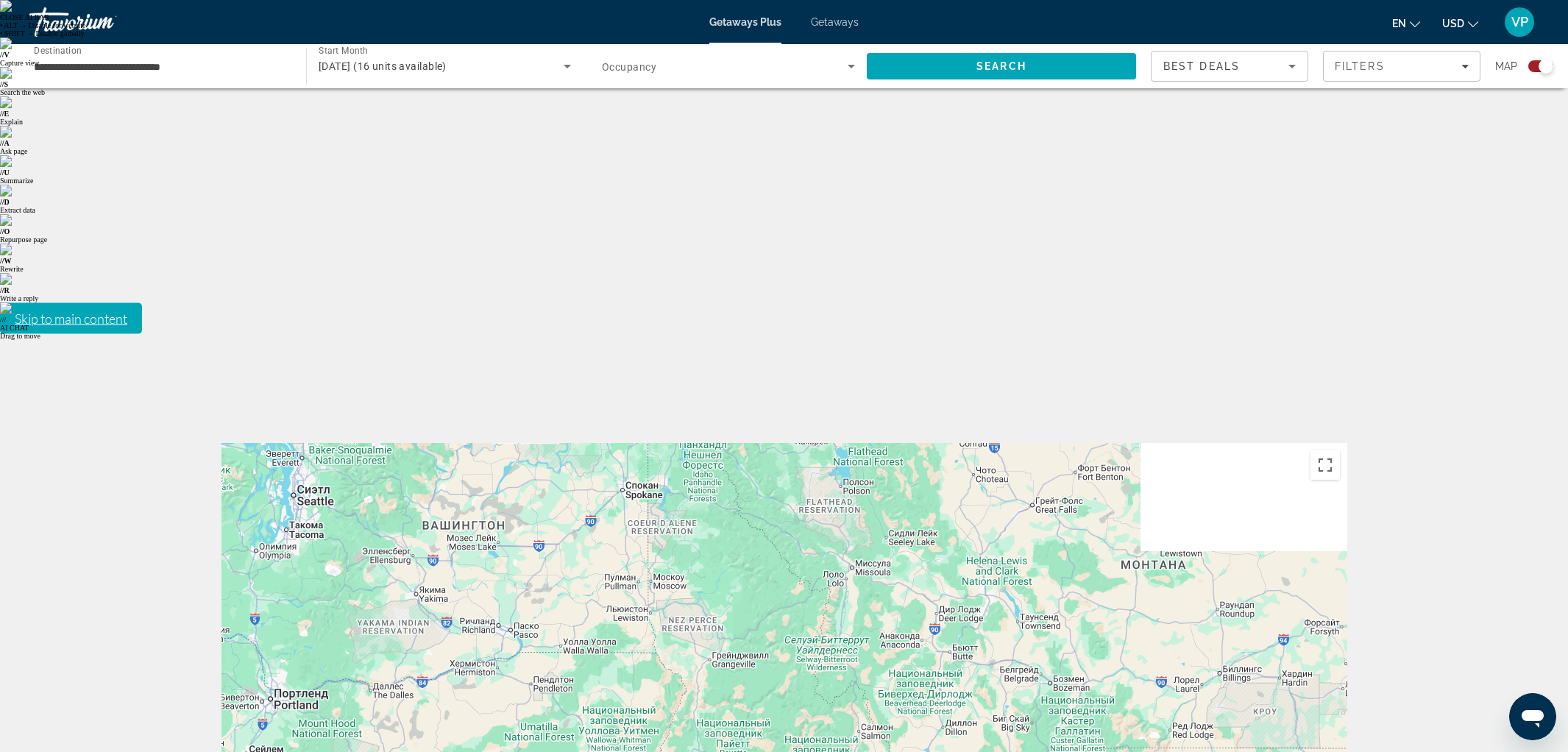
drag, startPoint x: 513, startPoint y: 165, endPoint x: 870, endPoint y: 457, distance: 461.2
click at [870, 457] on div "Main content" at bounding box center [784, 662] width 1125 height 441
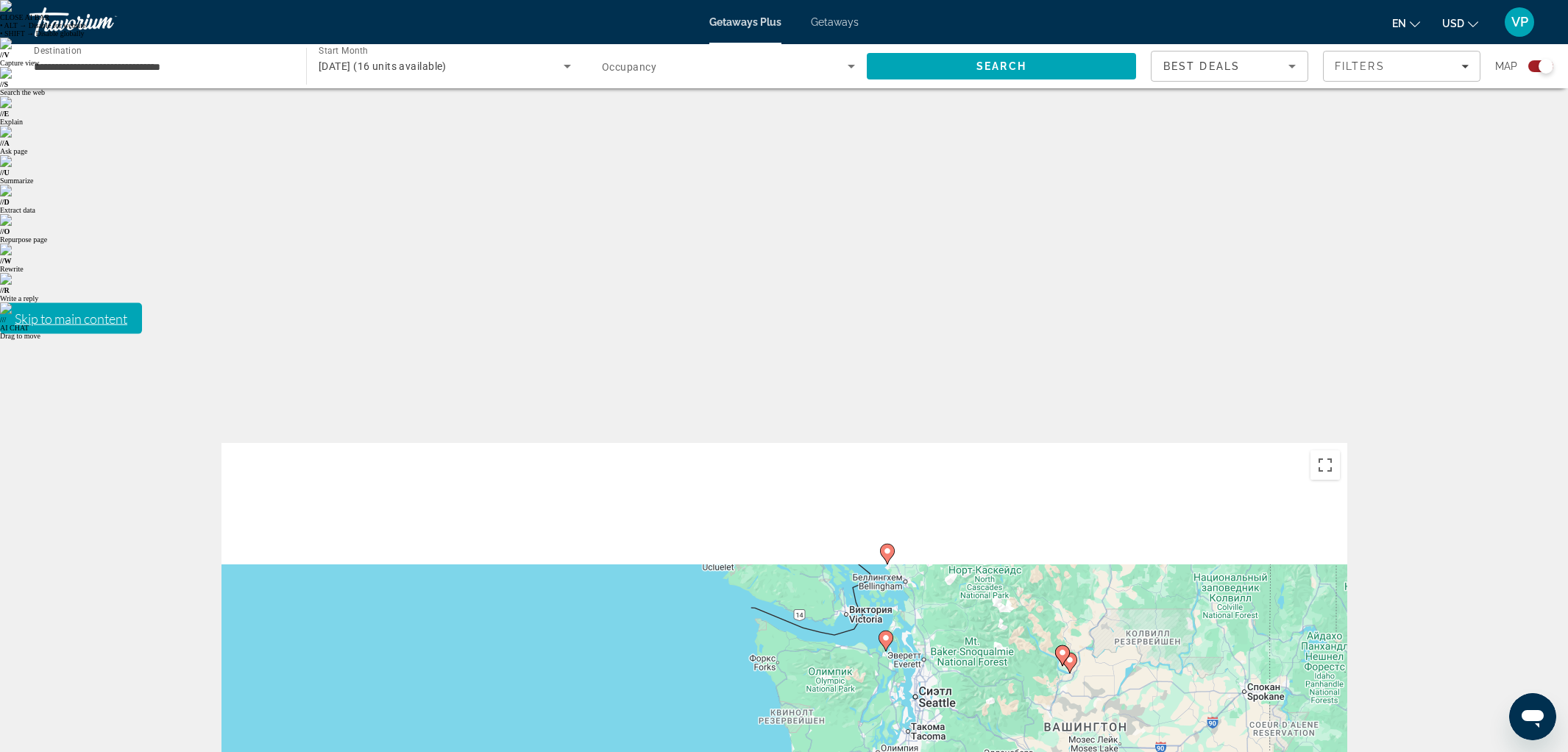
drag, startPoint x: 409, startPoint y: 304, endPoint x: 1034, endPoint y: 507, distance: 657.1
click at [1034, 507] on div "Чтобы активировать перетаскивание с помощью клавиатуры, нажмите Alt + Ввод. Пос…" at bounding box center [784, 662] width 1125 height 441
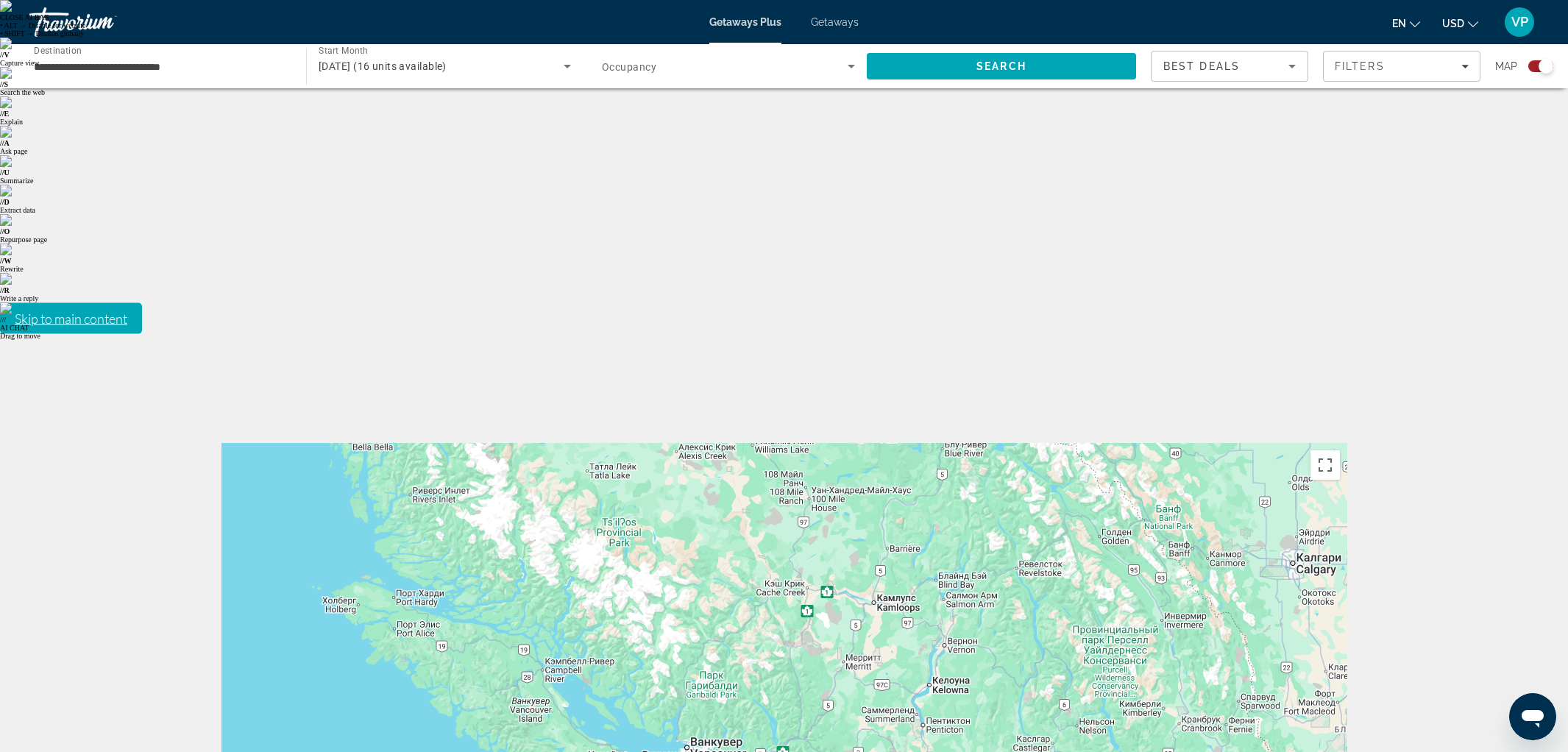
drag, startPoint x: 905, startPoint y: 317, endPoint x: 726, endPoint y: 517, distance: 268.4
click at [723, 536] on div "Чтобы активировать перетаскивание с помощью клавиатуры, нажмите Alt + Ввод. Пос…" at bounding box center [784, 662] width 1125 height 441
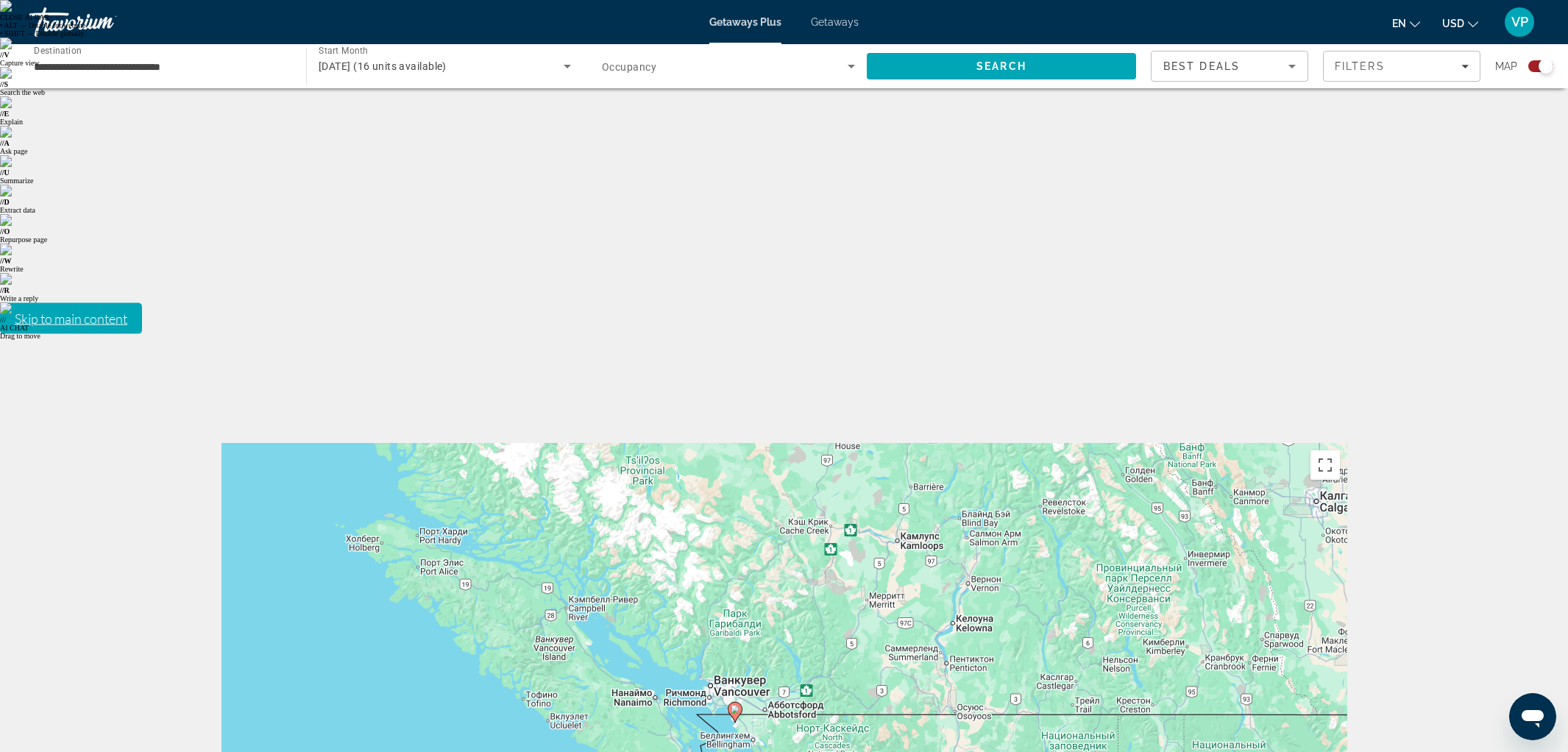
drag, startPoint x: 848, startPoint y: 475, endPoint x: 871, endPoint y: 415, distance: 64.3
click at [871, 442] on div "Чтобы активировать перетаскивание с помощью клавиатуры, нажмите Alt + Ввод. Пос…" at bounding box center [784, 662] width 1125 height 441
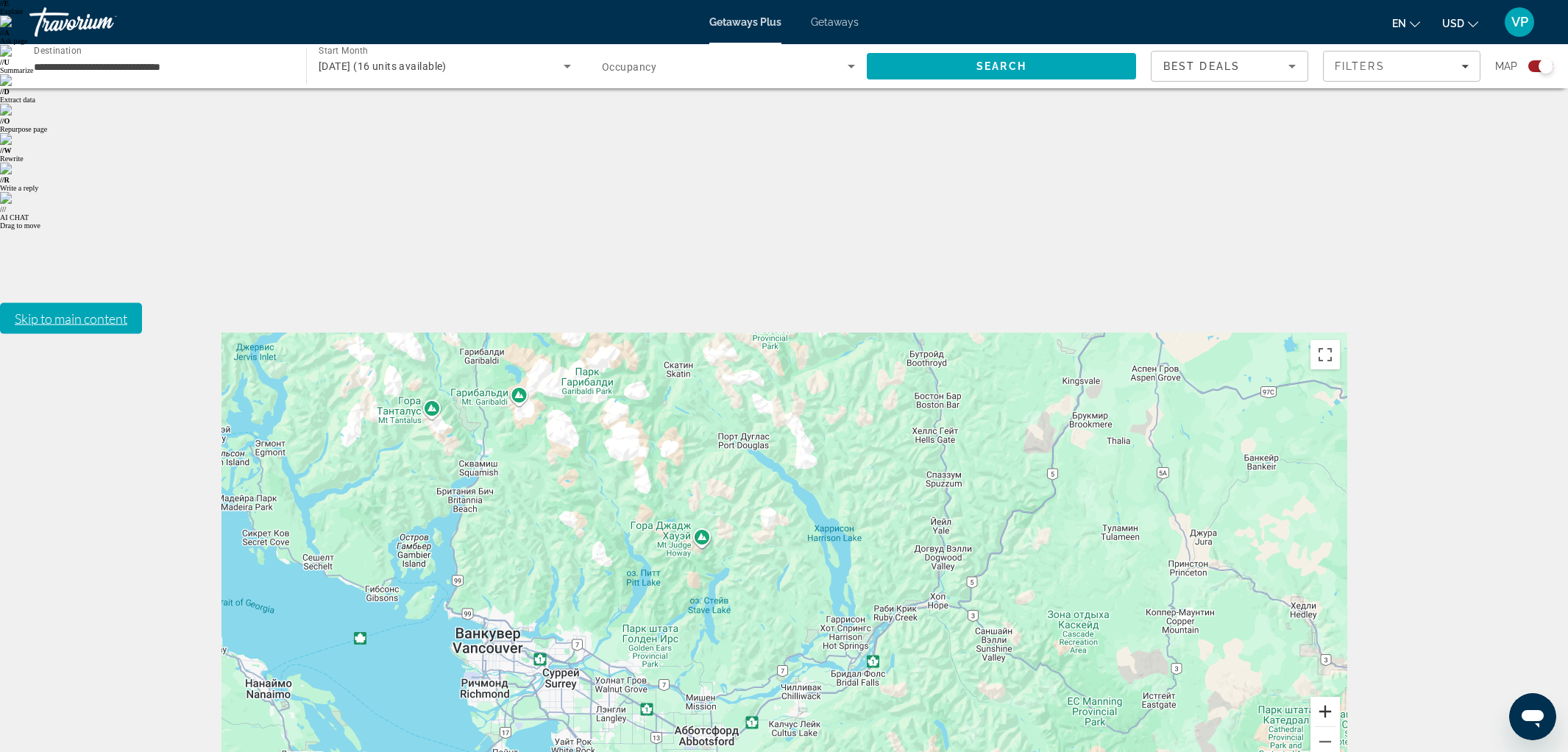
scroll to position [111, 0]
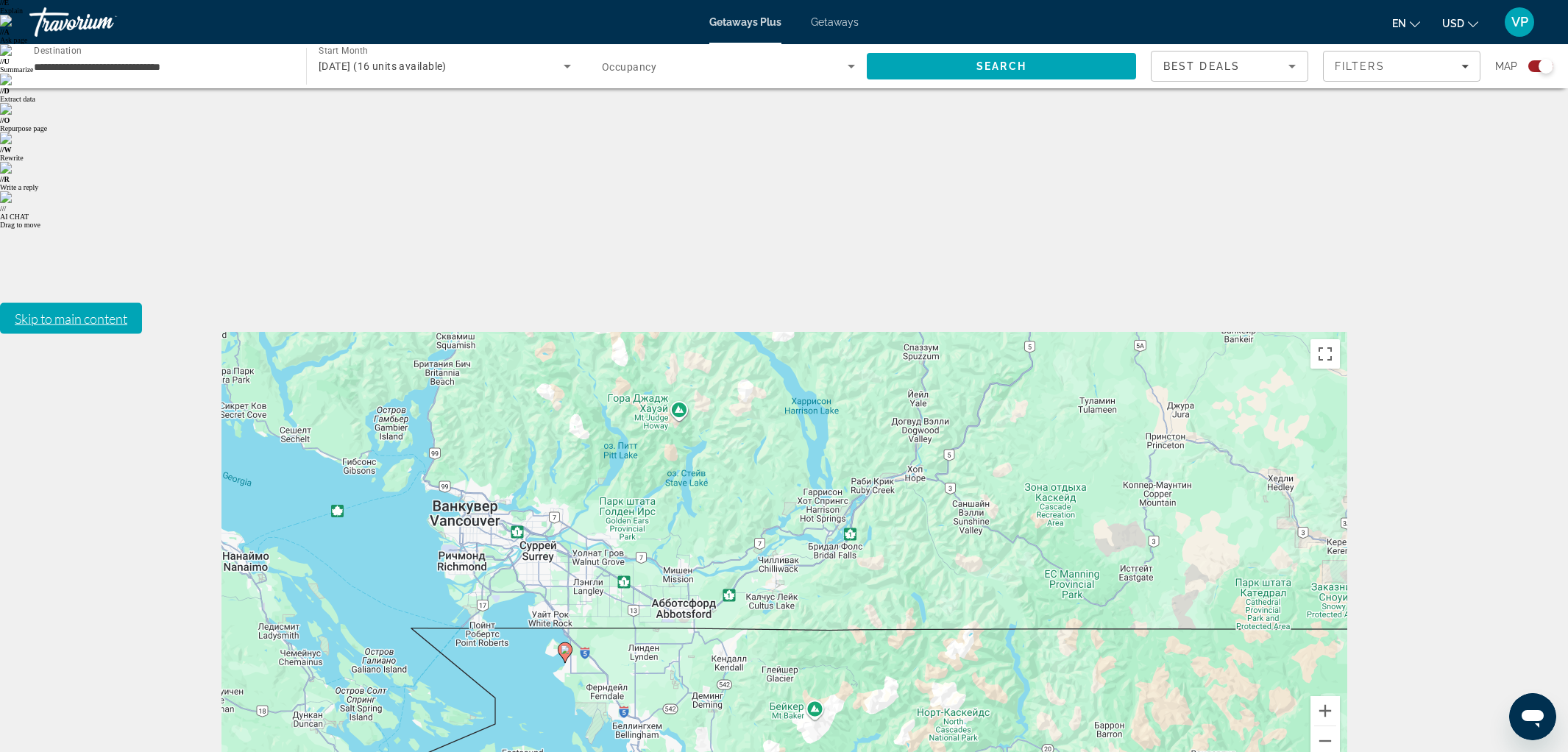
drag, startPoint x: 625, startPoint y: 389, endPoint x: 602, endPoint y: 262, distance: 129.1
click at [602, 332] on div "Чтобы активировать перетаскивание с помощью клавиатуры, нажмите Alt + Ввод. Пос…" at bounding box center [784, 552] width 1125 height 441
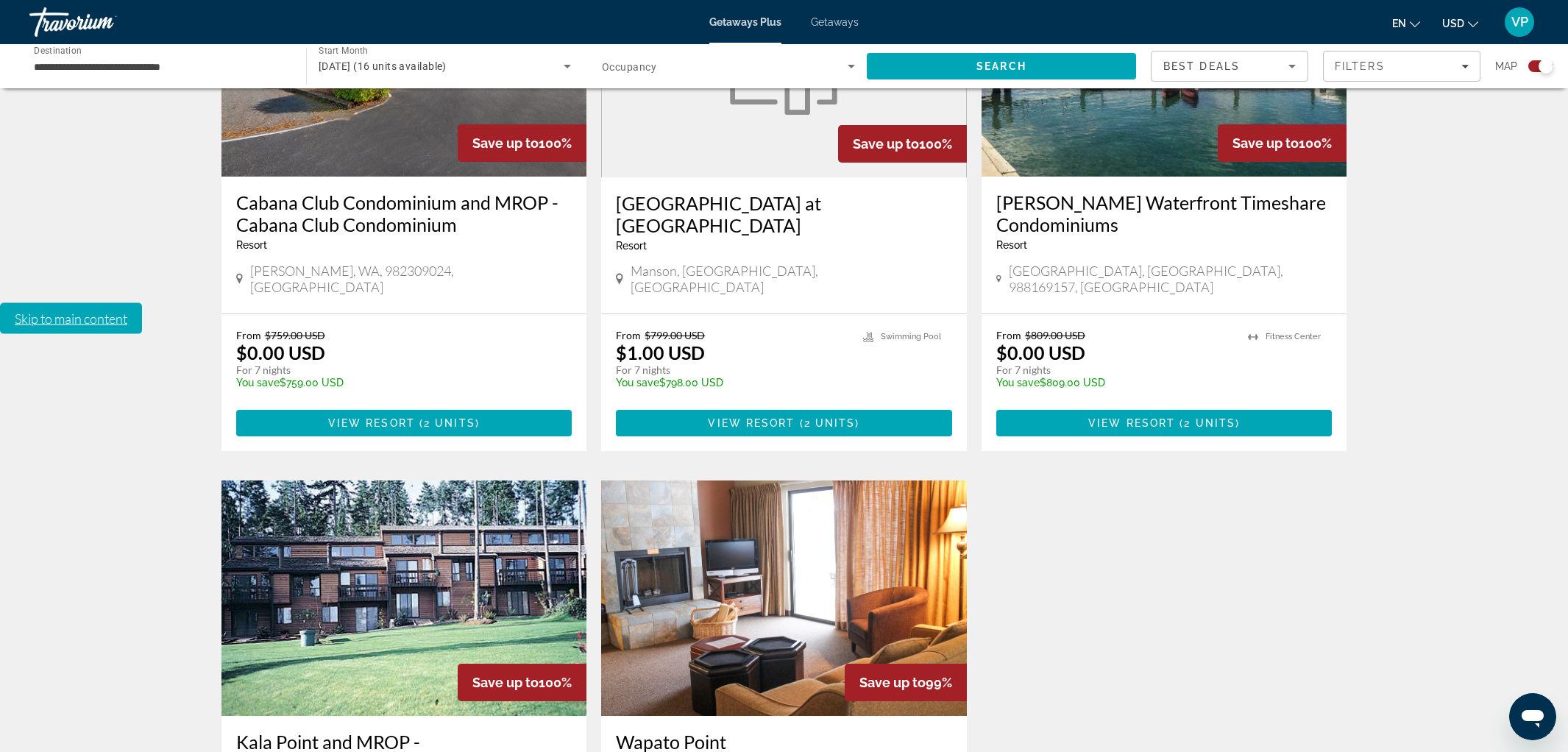
scroll to position [996, 0]
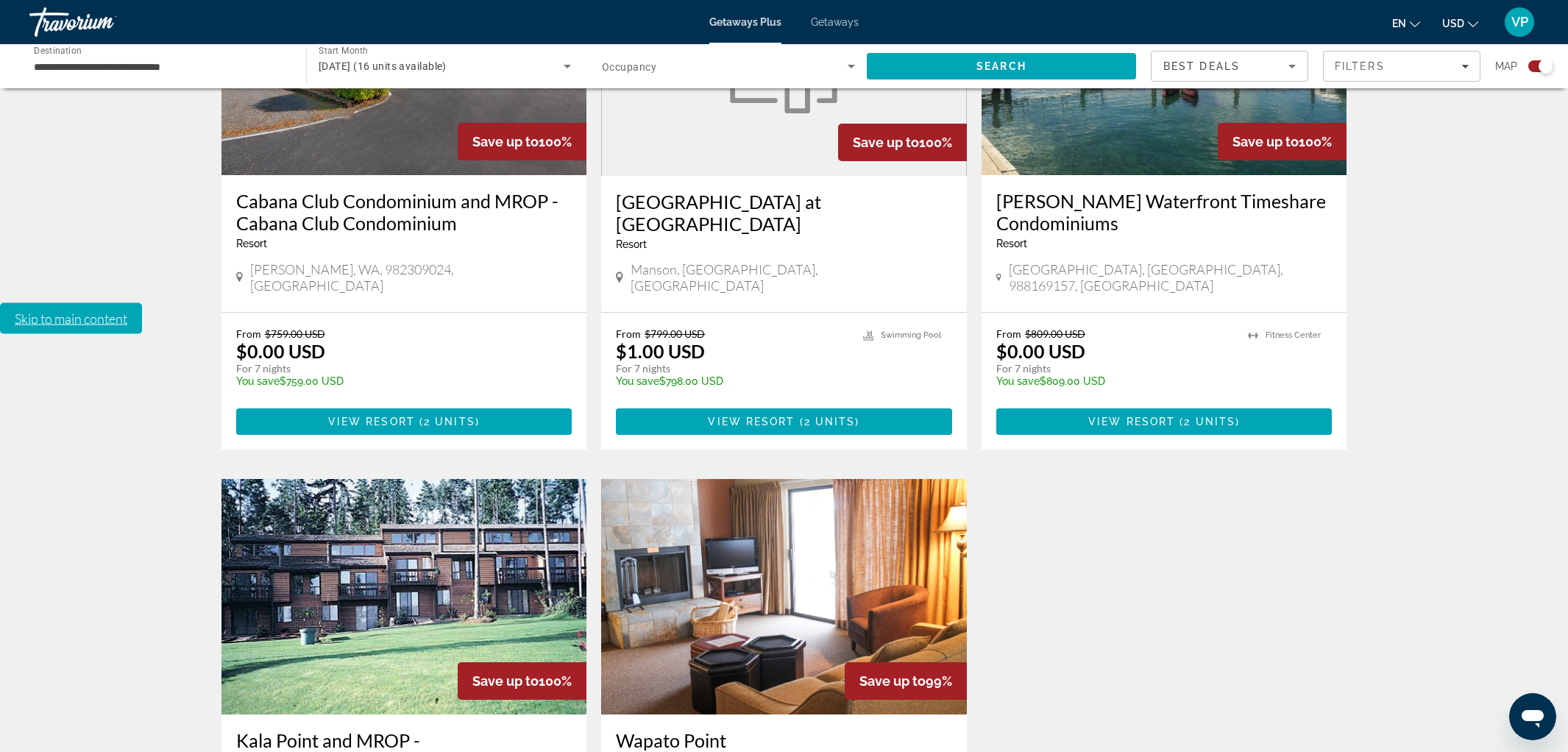
click at [357, 479] on img "Main content" at bounding box center [405, 596] width 366 height 235
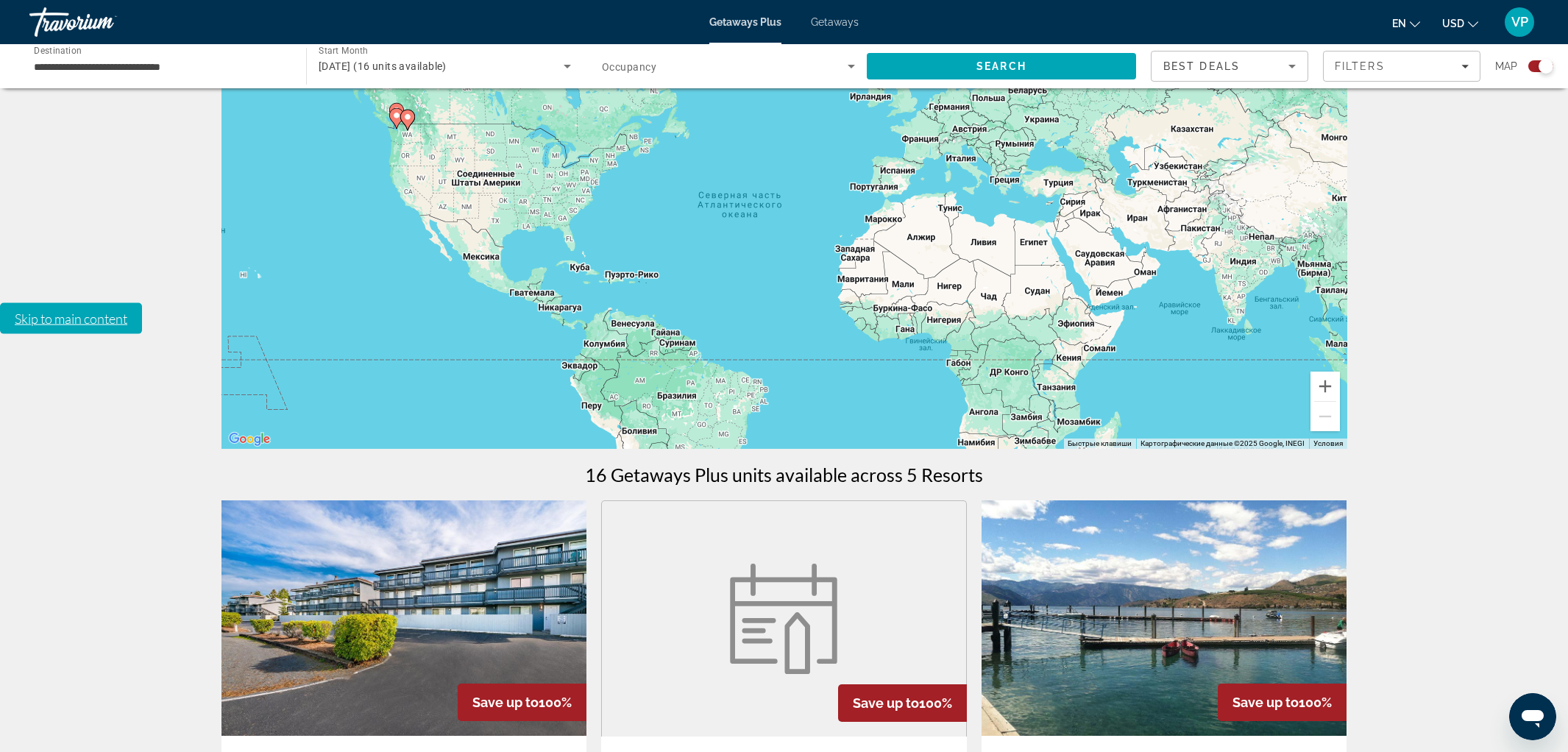
scroll to position [439, 0]
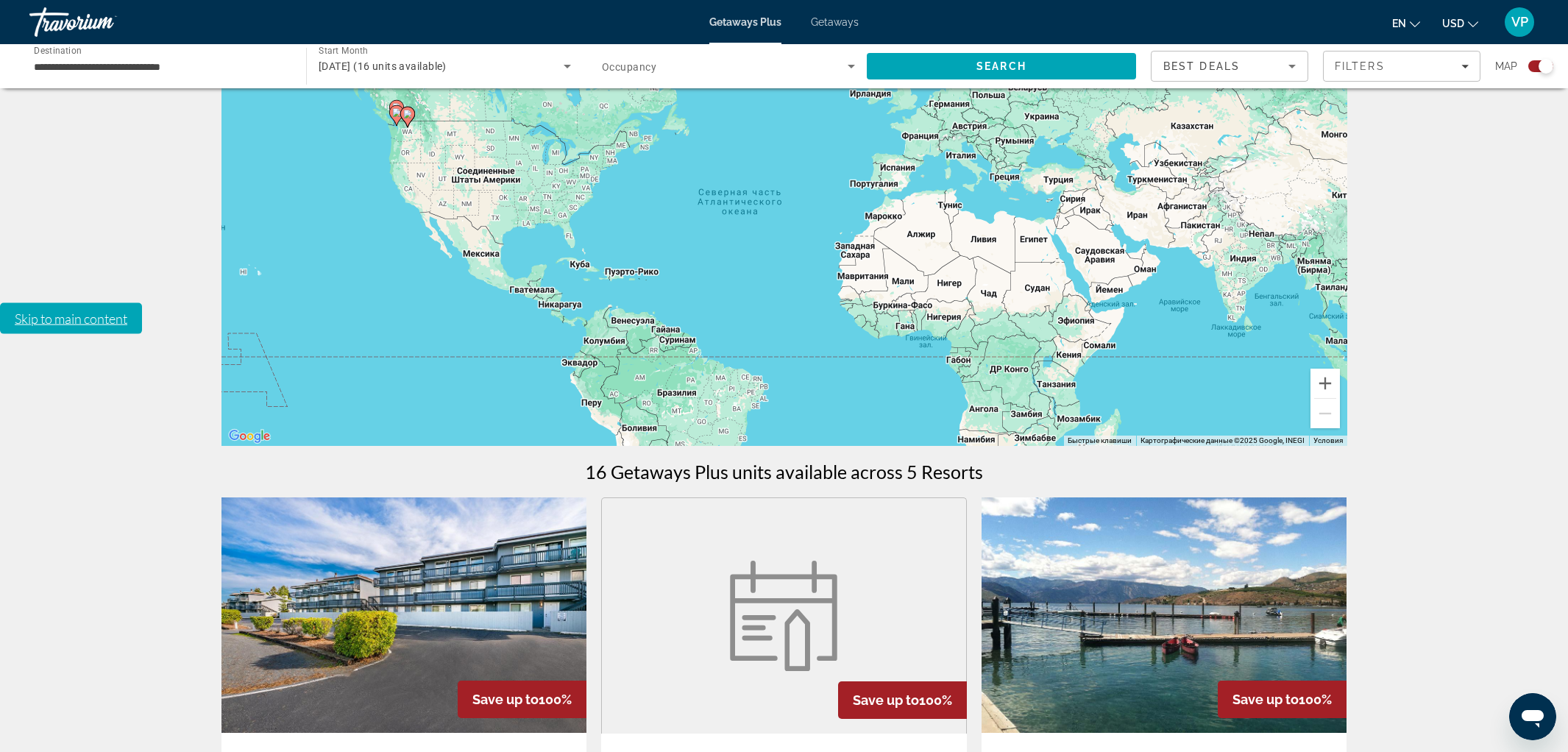
click at [395, 497] on img "Main content" at bounding box center [405, 614] width 366 height 235
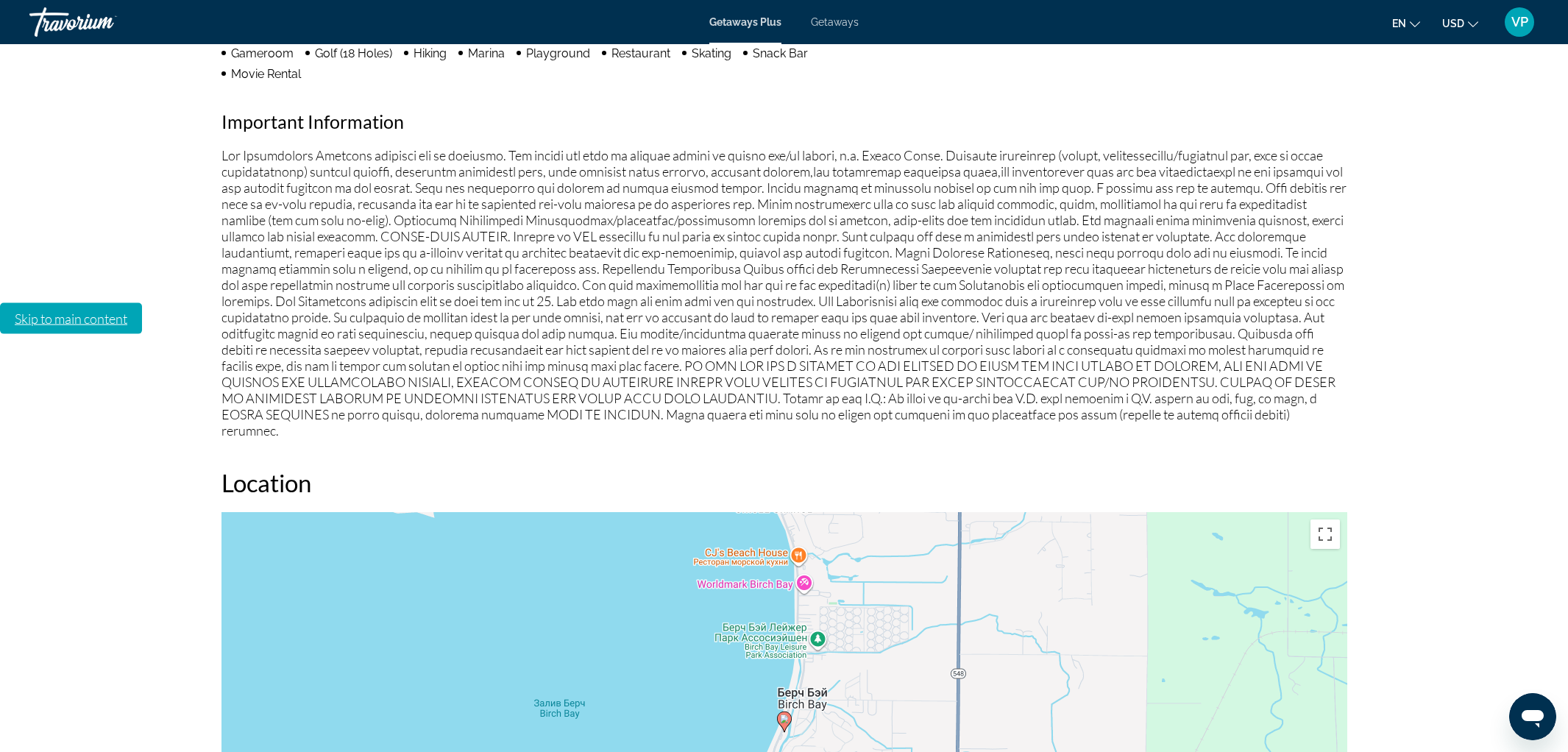
scroll to position [1579, 0]
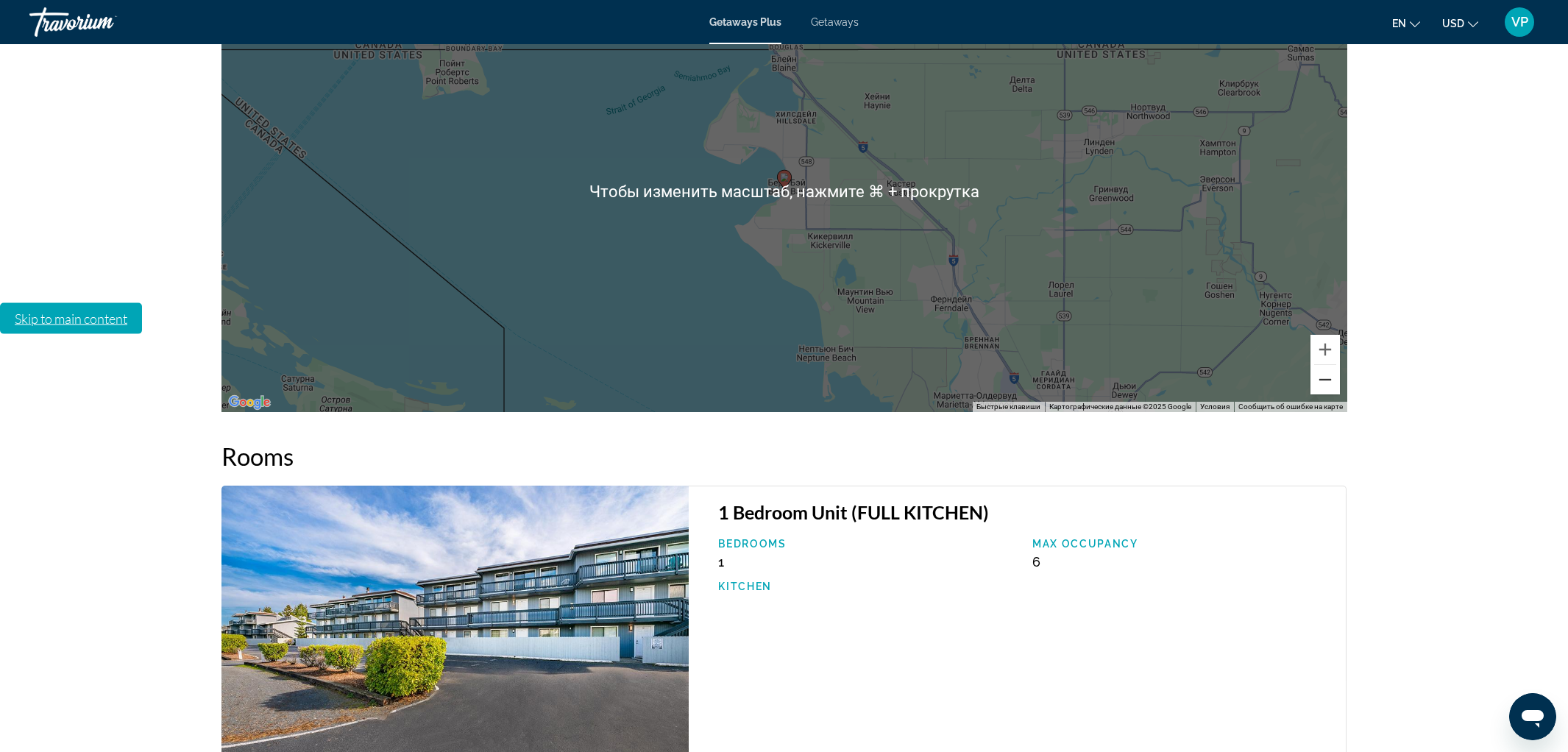
scroll to position [2247, 0]
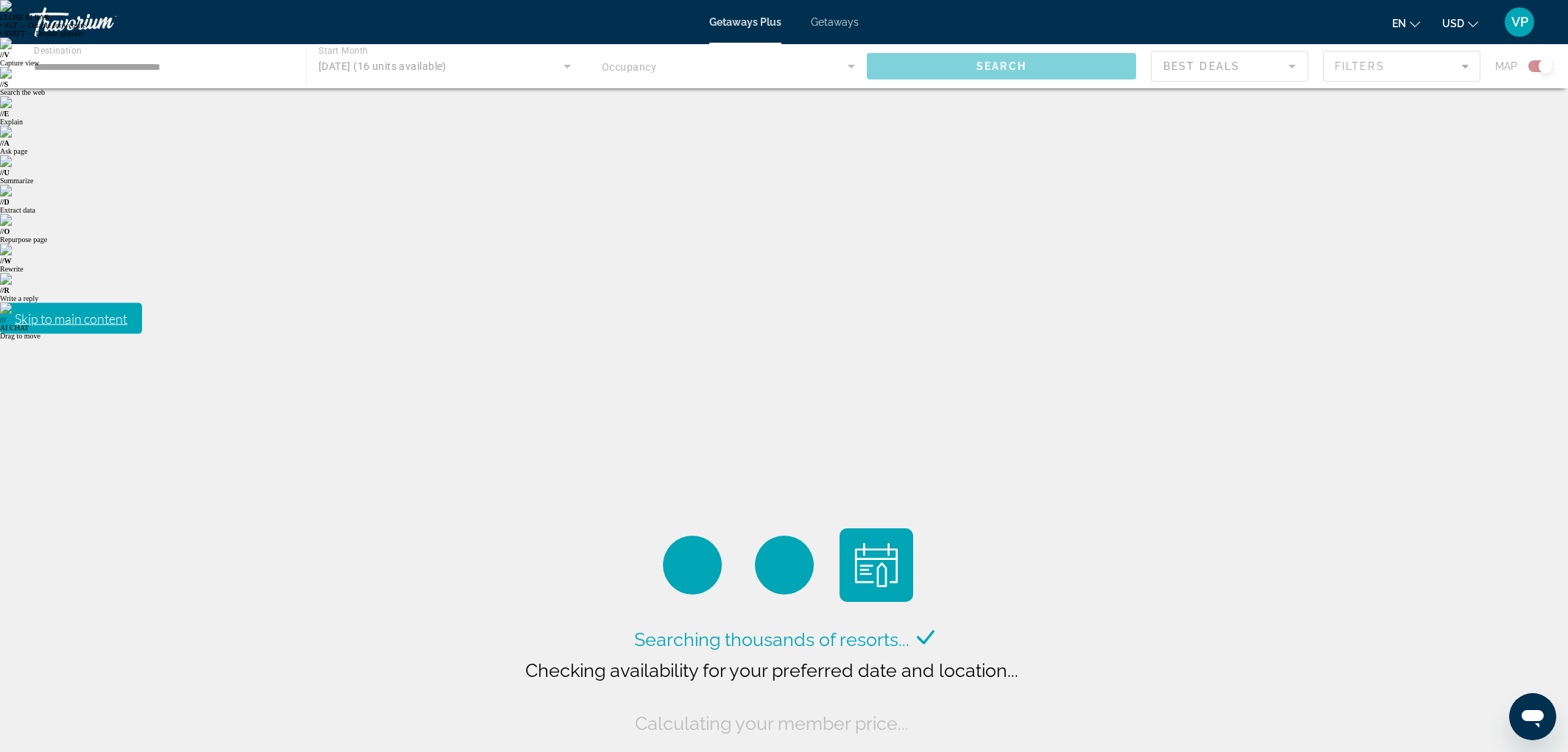
click at [844, 28] on div "Getaways Plus Getaways en English Español Français Italiano Português русский U…" at bounding box center [784, 22] width 1568 height 38
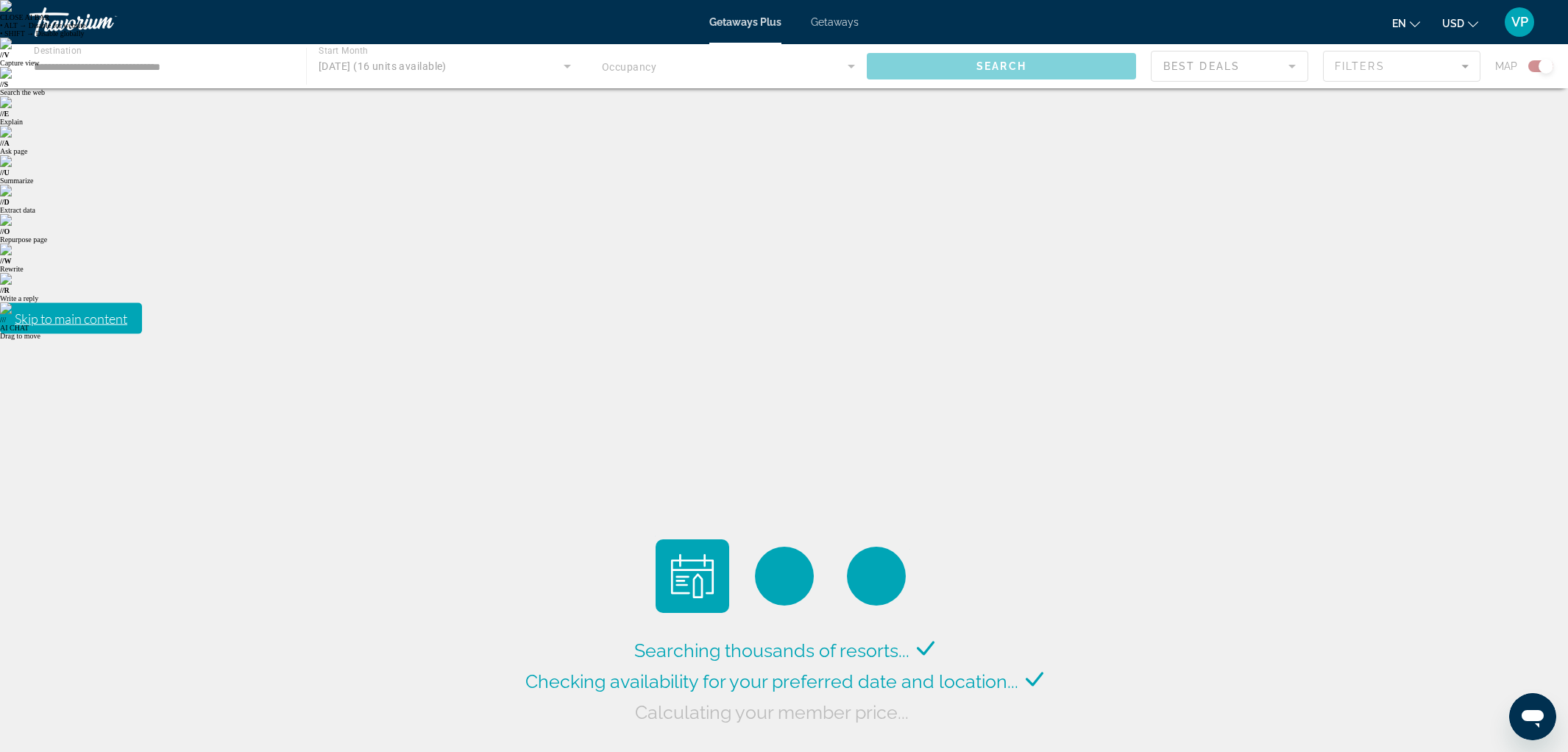
click at [831, 23] on span "Getaways" at bounding box center [834, 22] width 48 height 12
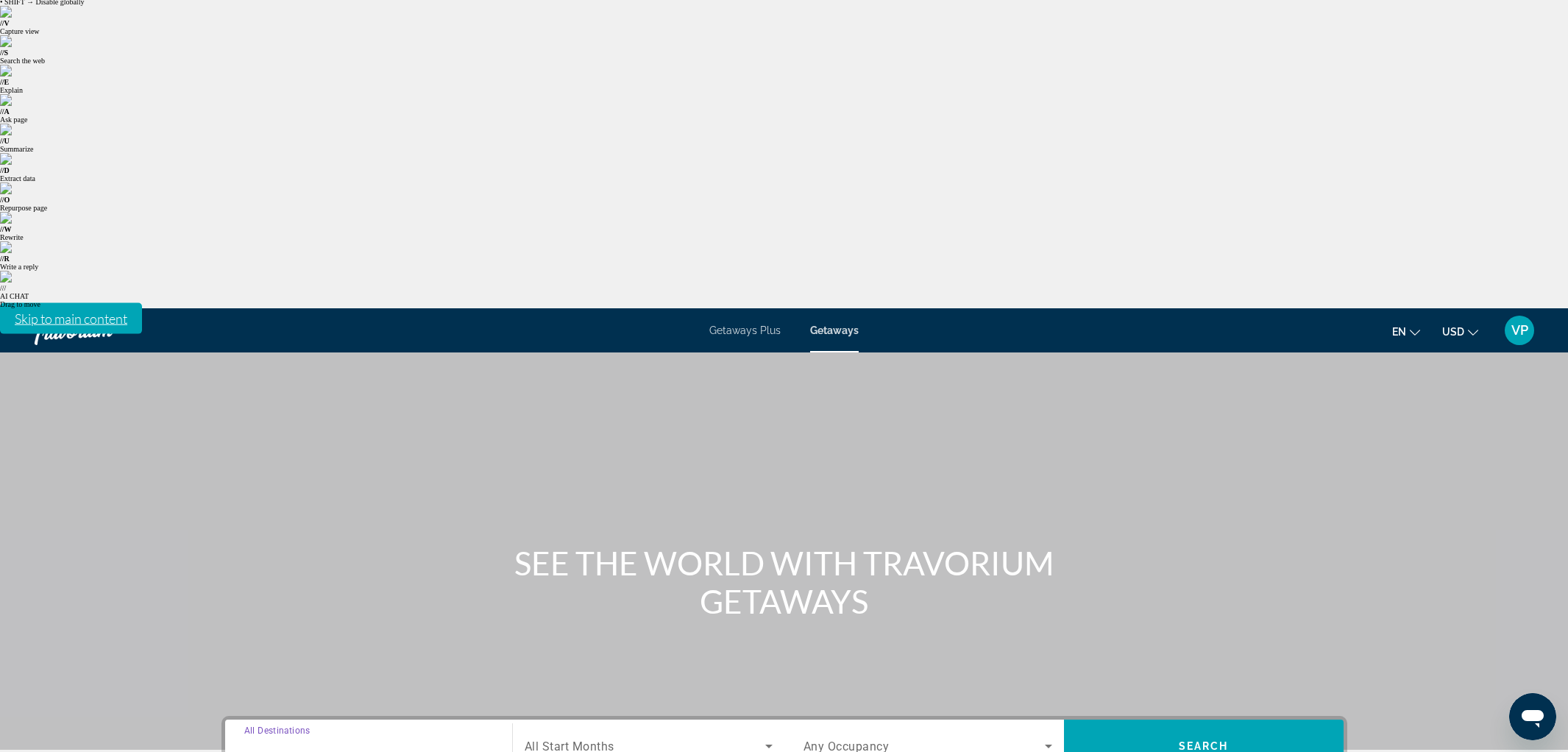
scroll to position [43, 0]
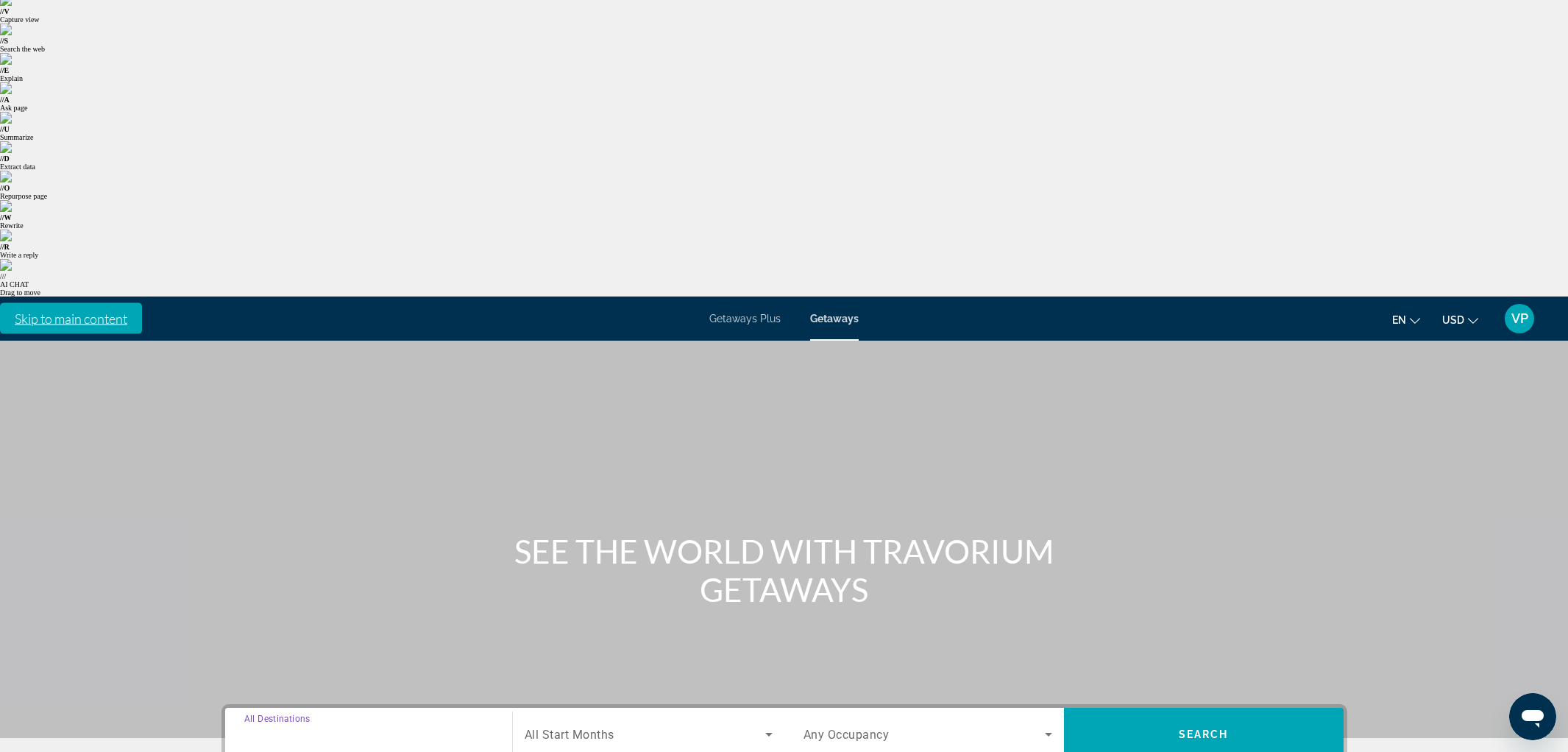
type input "**********"
click at [595, 727] on span "All Start Months" at bounding box center [569, 734] width 90 height 14
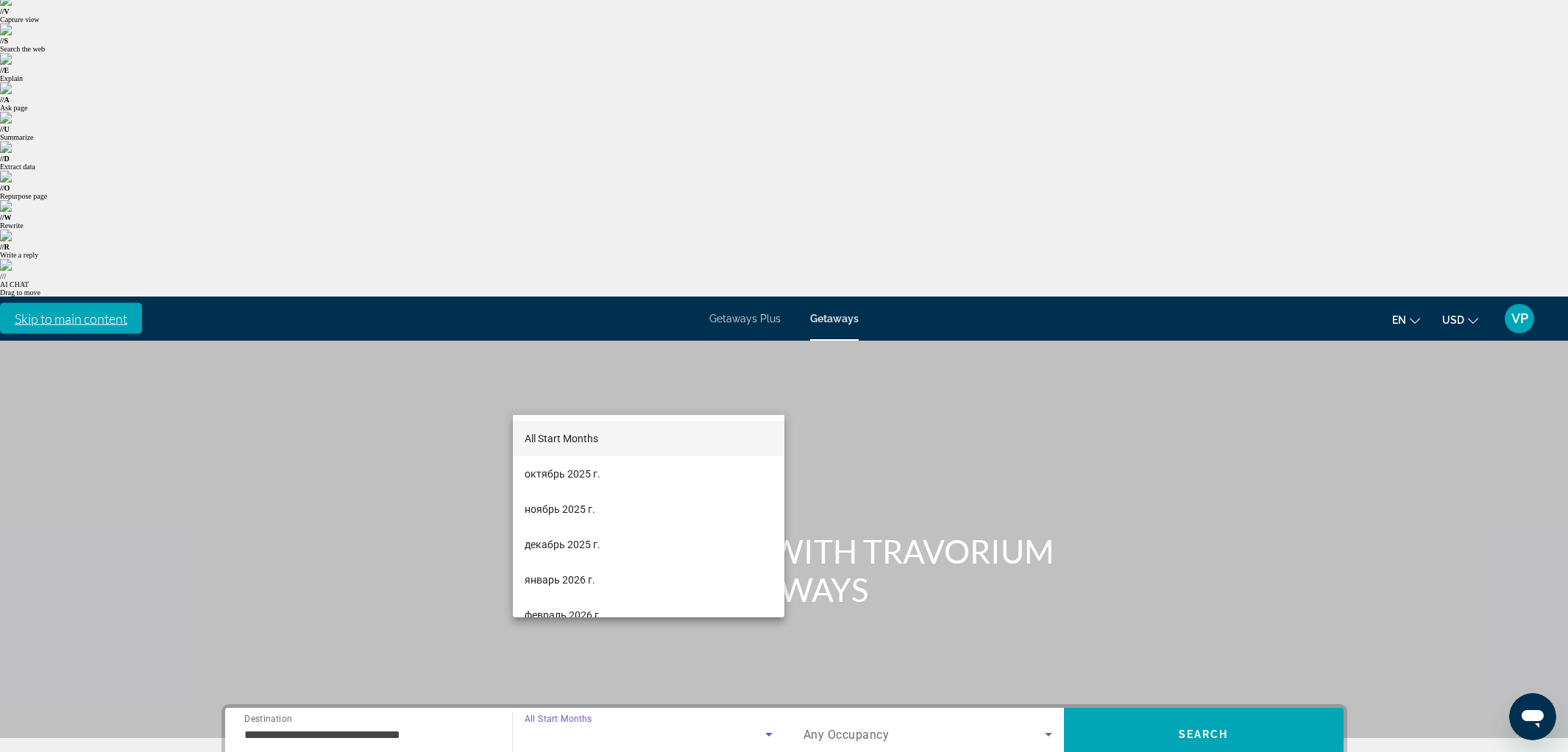
drag, startPoint x: 580, startPoint y: 539, endPoint x: 790, endPoint y: 413, distance: 244.9
click at [586, 534] on mat-option "декабрь 2025 г." at bounding box center [649, 544] width 272 height 35
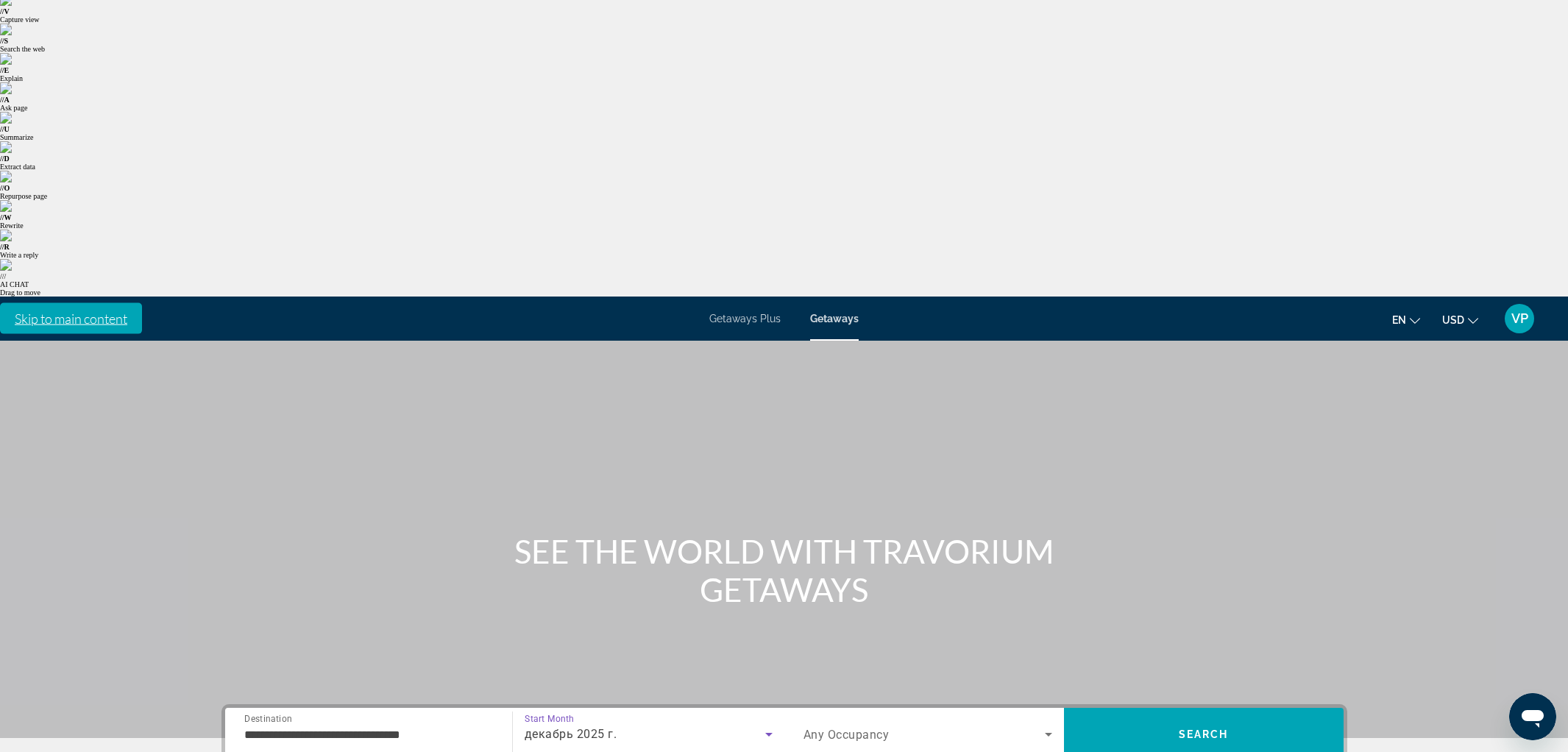
click at [834, 725] on span "Search widget" at bounding box center [924, 734] width 241 height 18
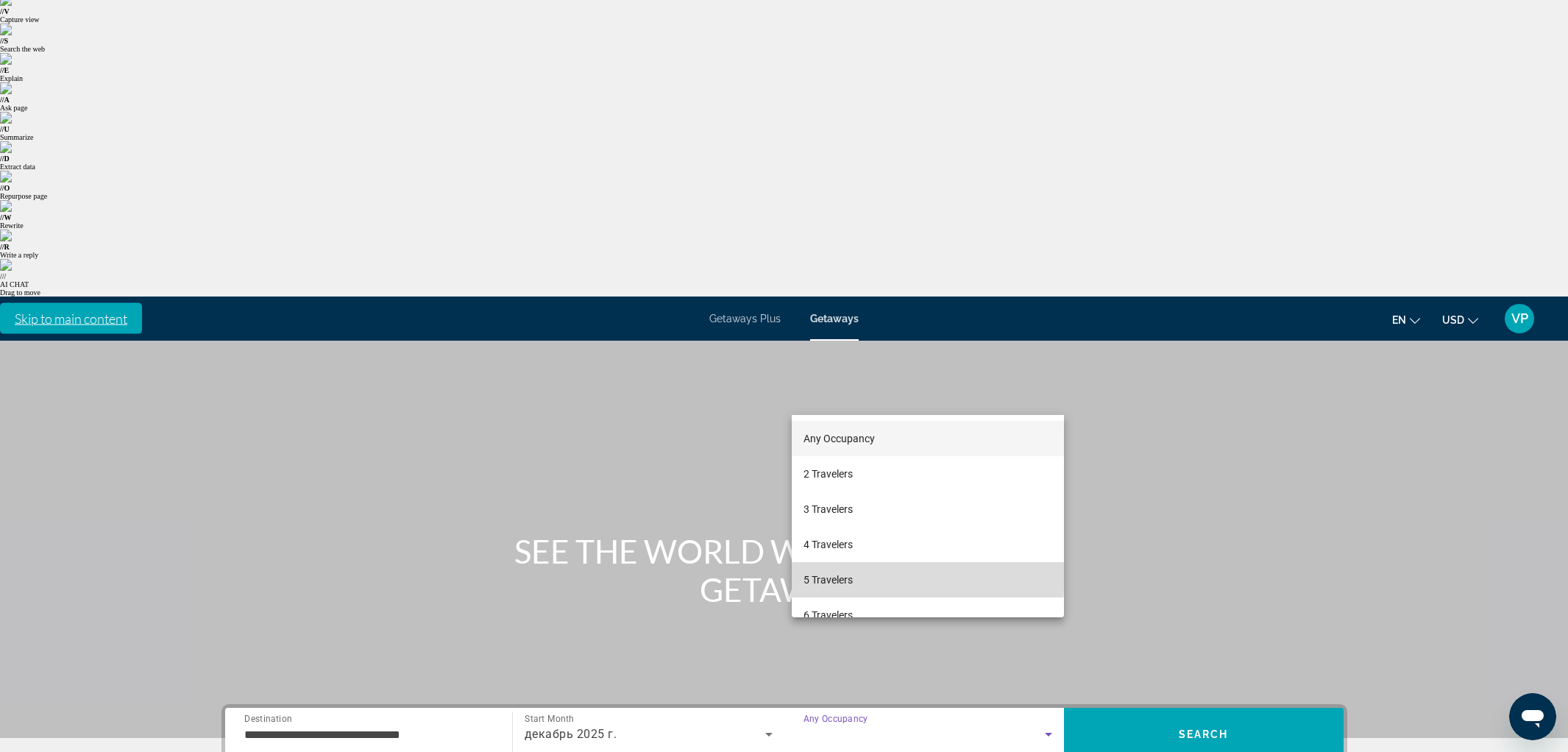
click at [824, 571] on span "5 Travelers" at bounding box center [828, 580] width 49 height 18
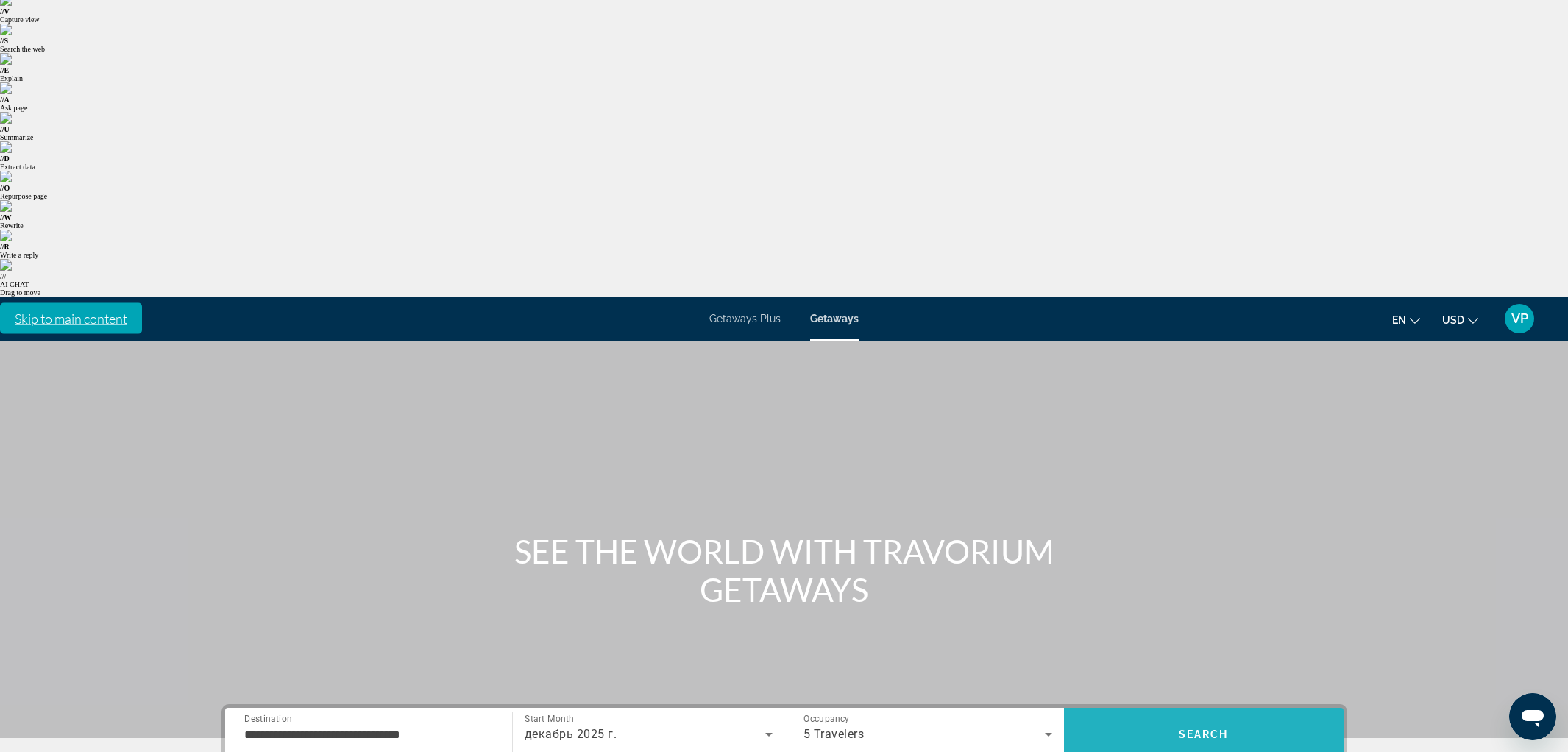
click at [1162, 716] on span "Search" at bounding box center [1204, 733] width 280 height 35
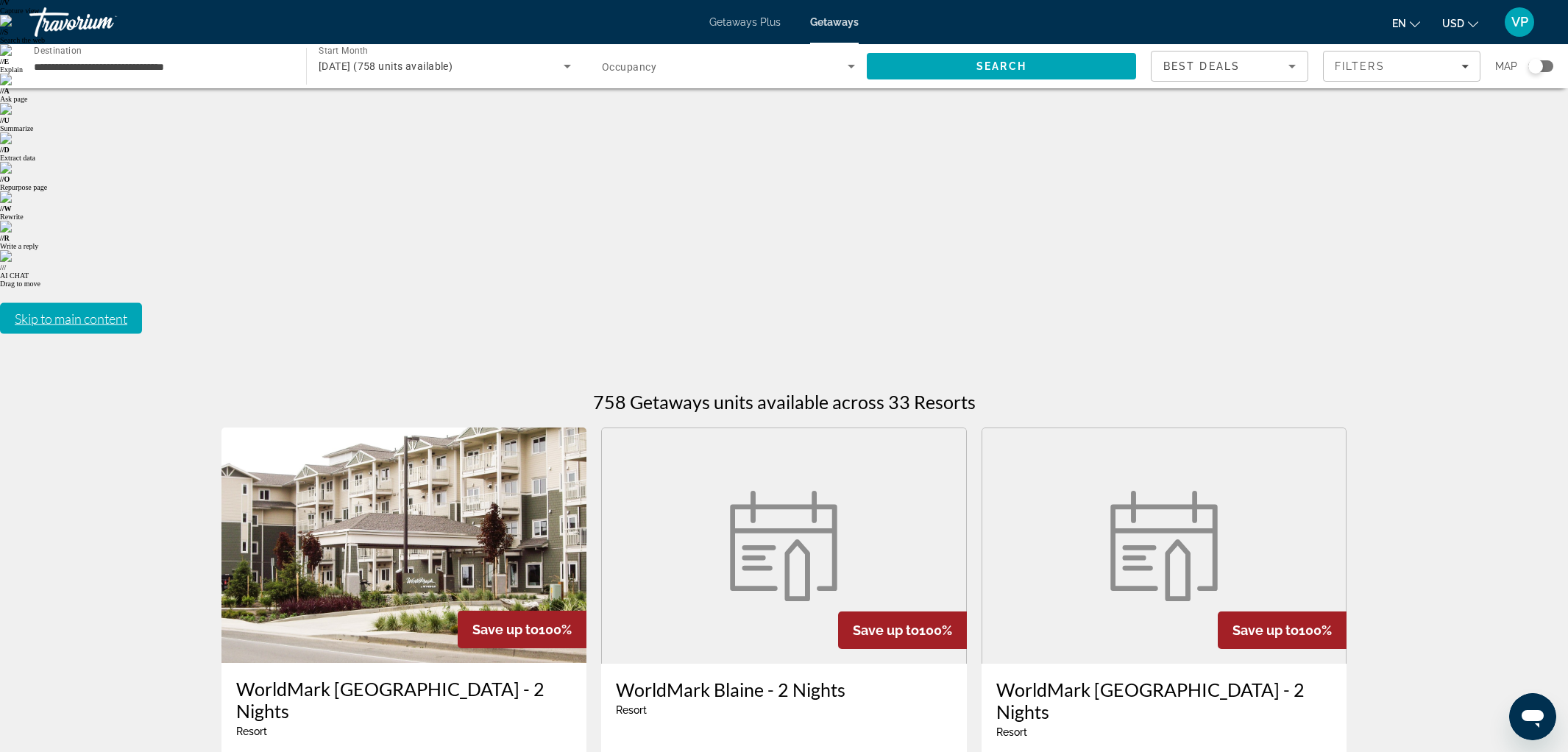
scroll to position [44, 0]
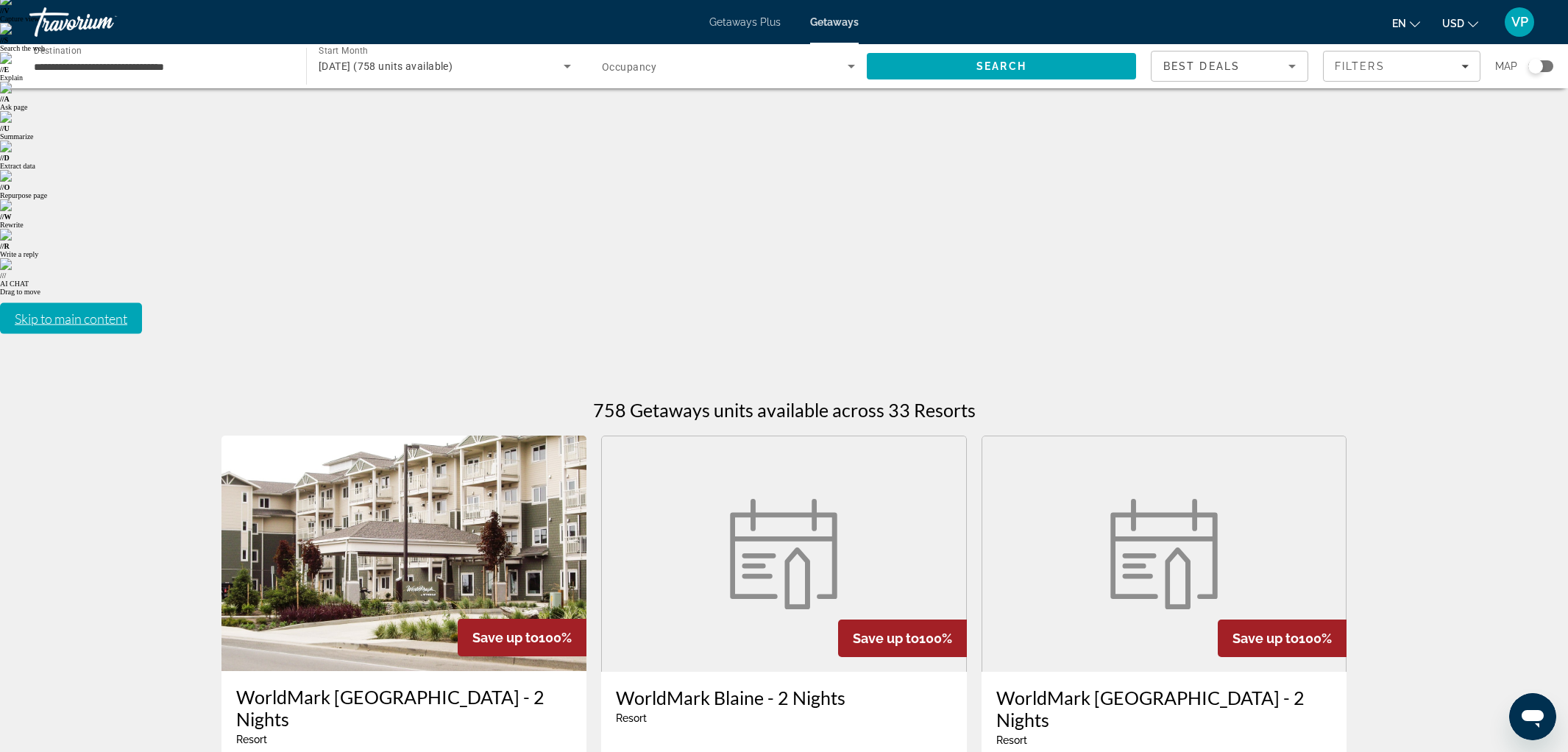
click at [743, 436] on figure "Main content" at bounding box center [784, 554] width 364 height 235
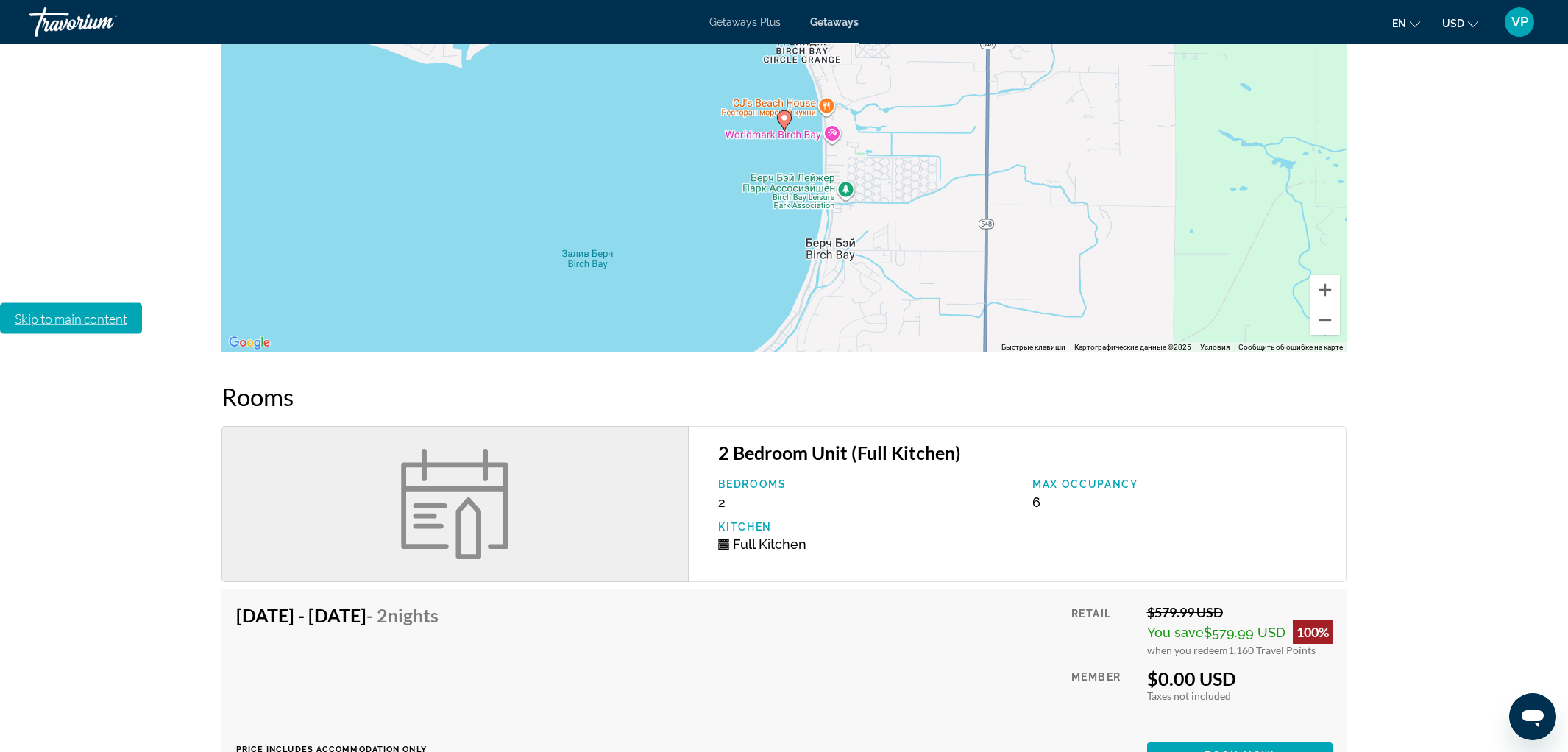
scroll to position [1703, 0]
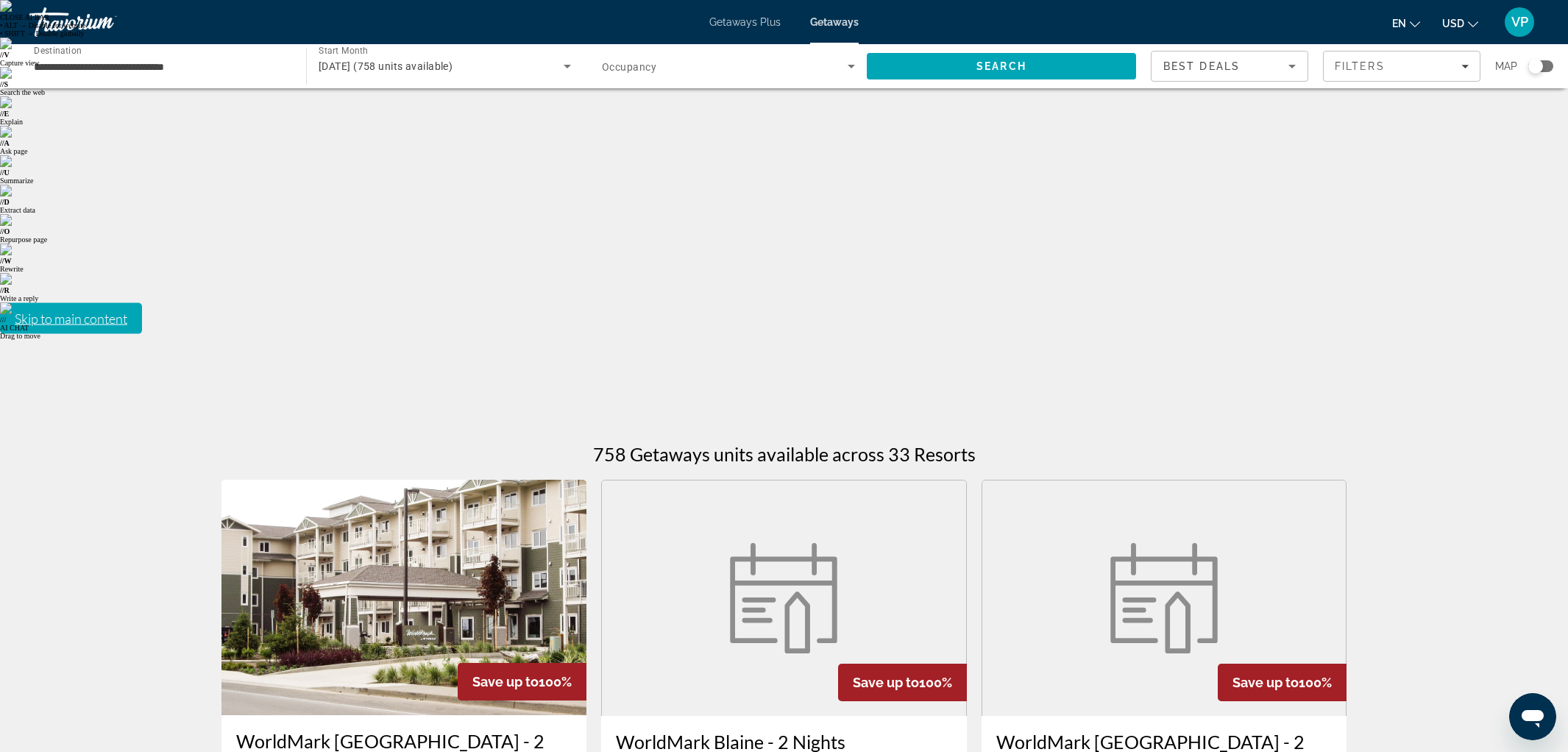
click at [1235, 480] on figure "Main content" at bounding box center [1164, 598] width 364 height 235
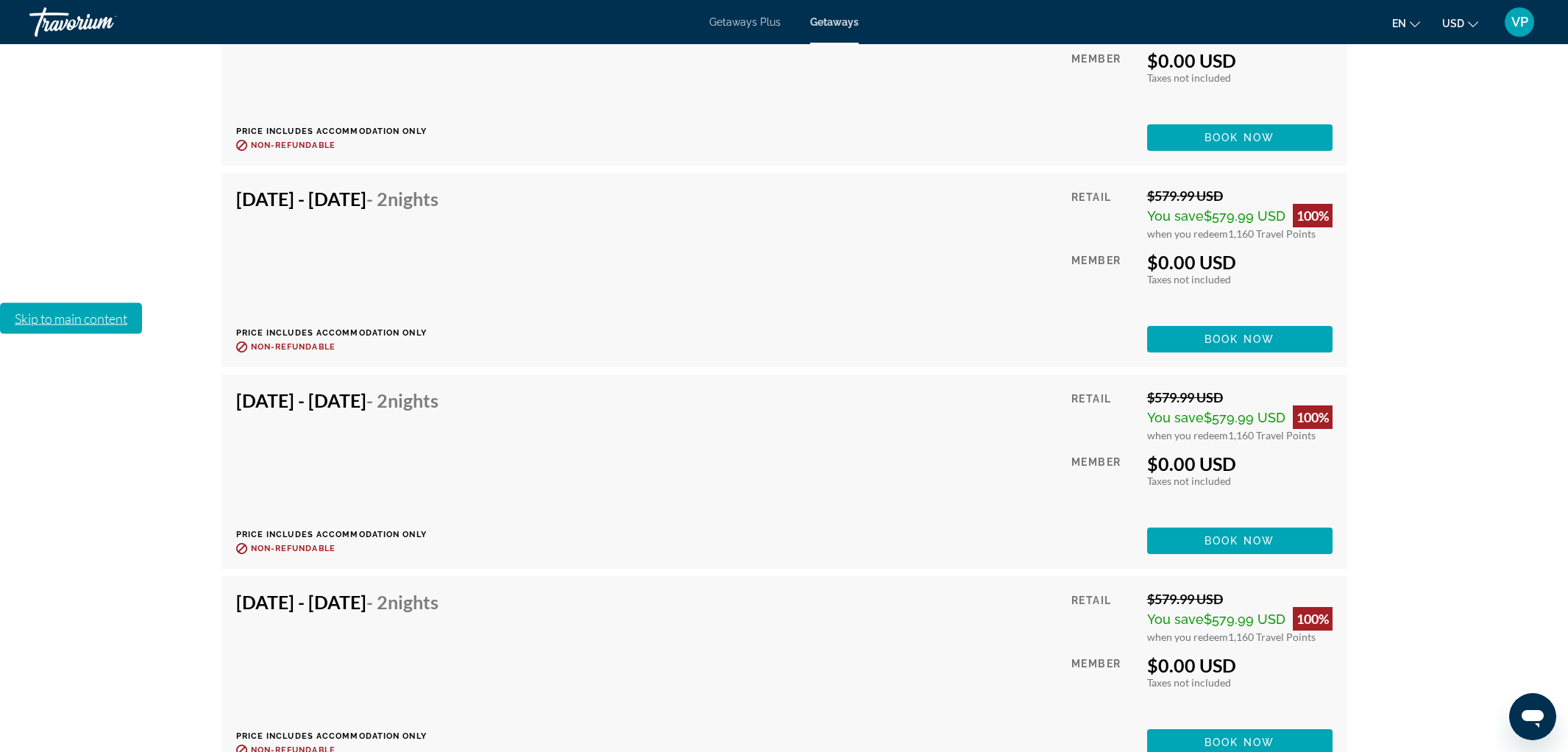
scroll to position [5139, 0]
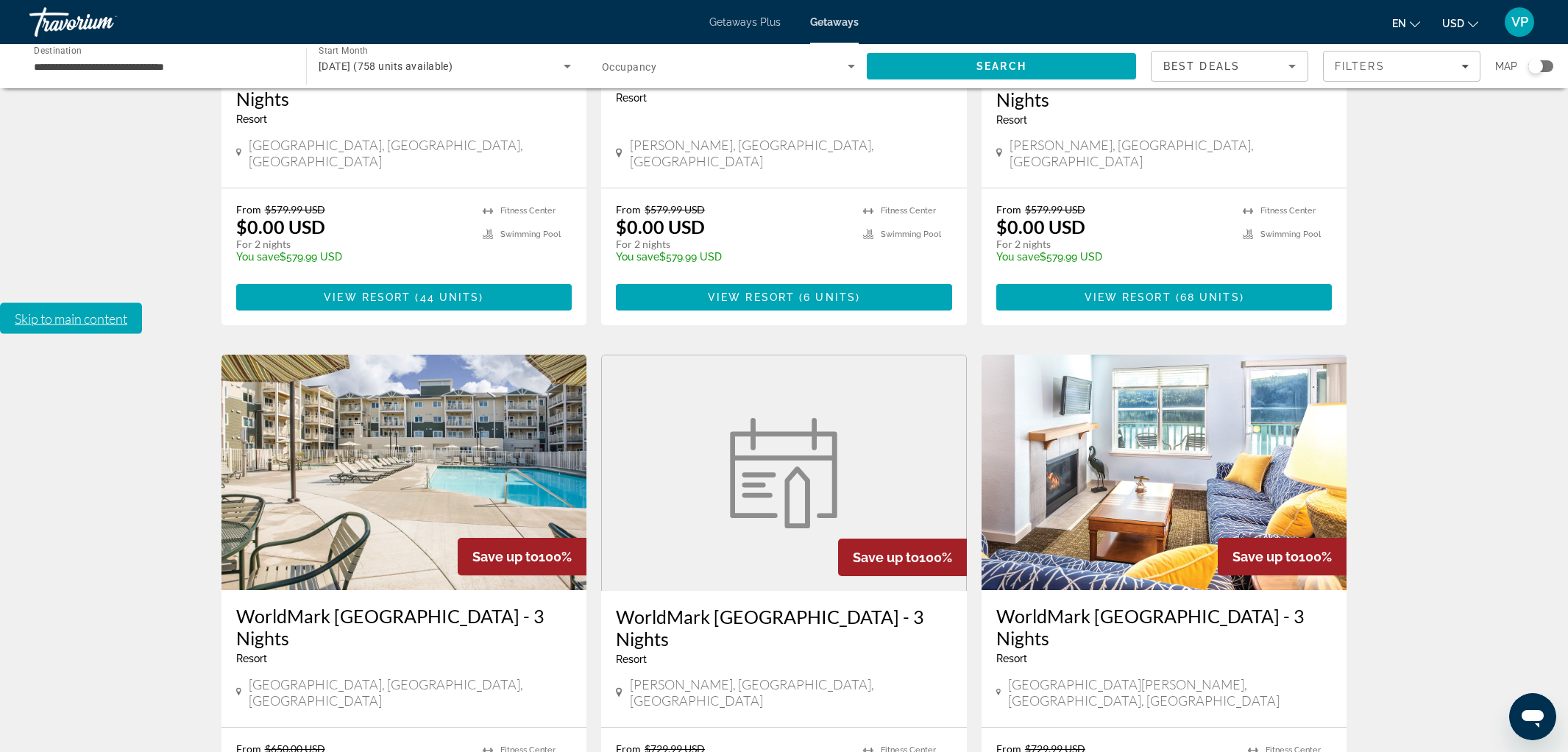
scroll to position [668, 0]
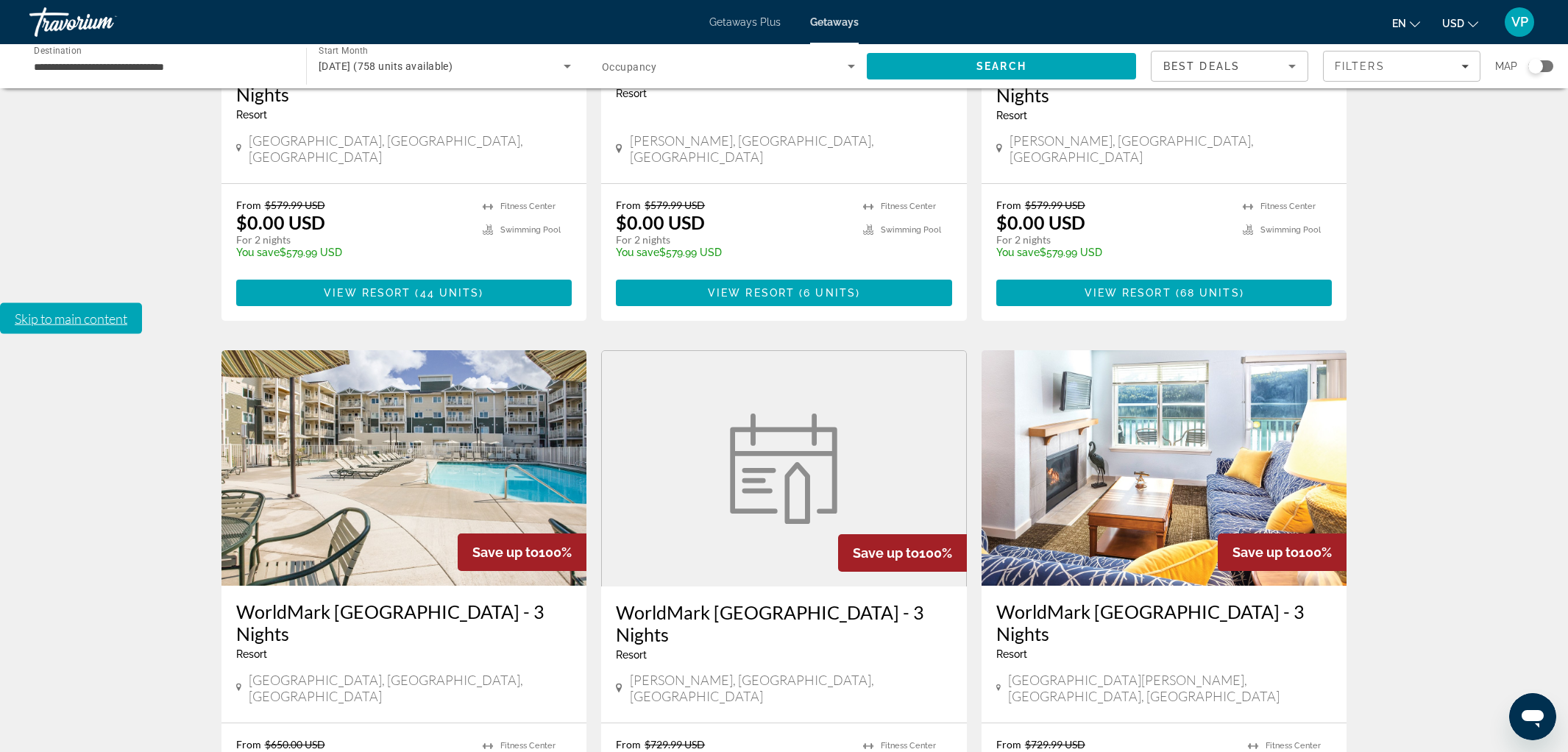
click at [1110, 350] on img "Main content" at bounding box center [1164, 467] width 366 height 235
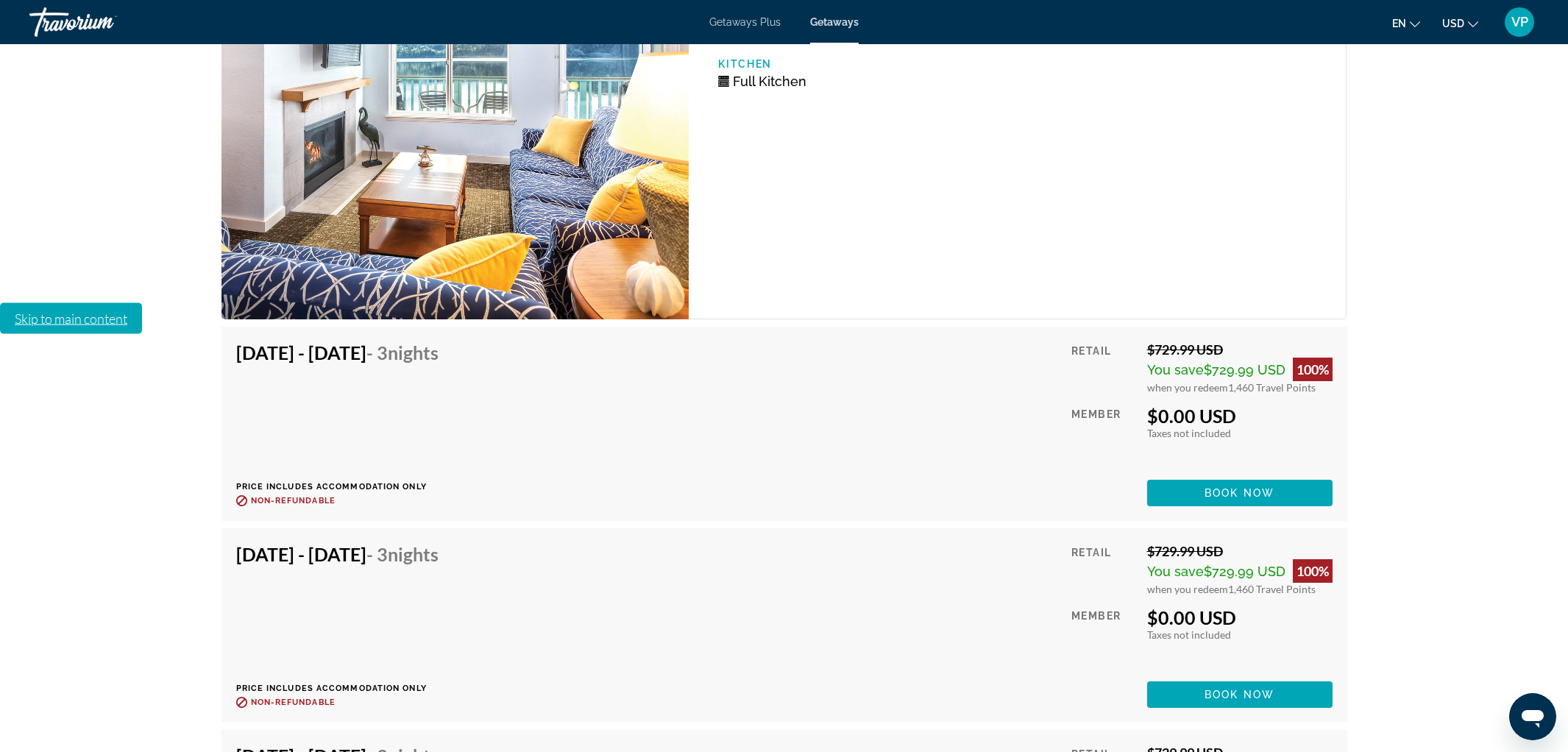
scroll to position [3397, 0]
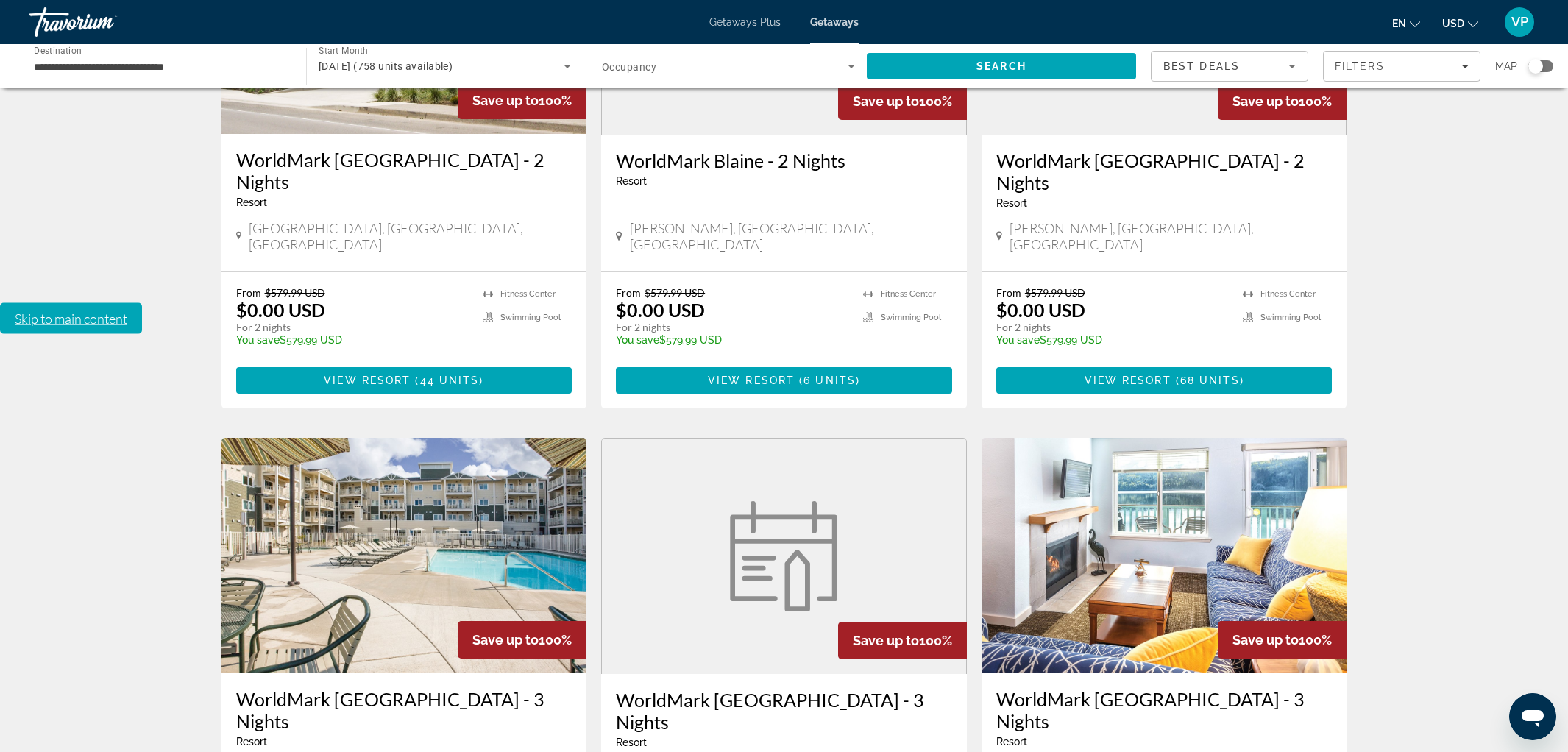
scroll to position [582, 0]
click at [852, 58] on icon "Search widget" at bounding box center [852, 66] width 18 height 18
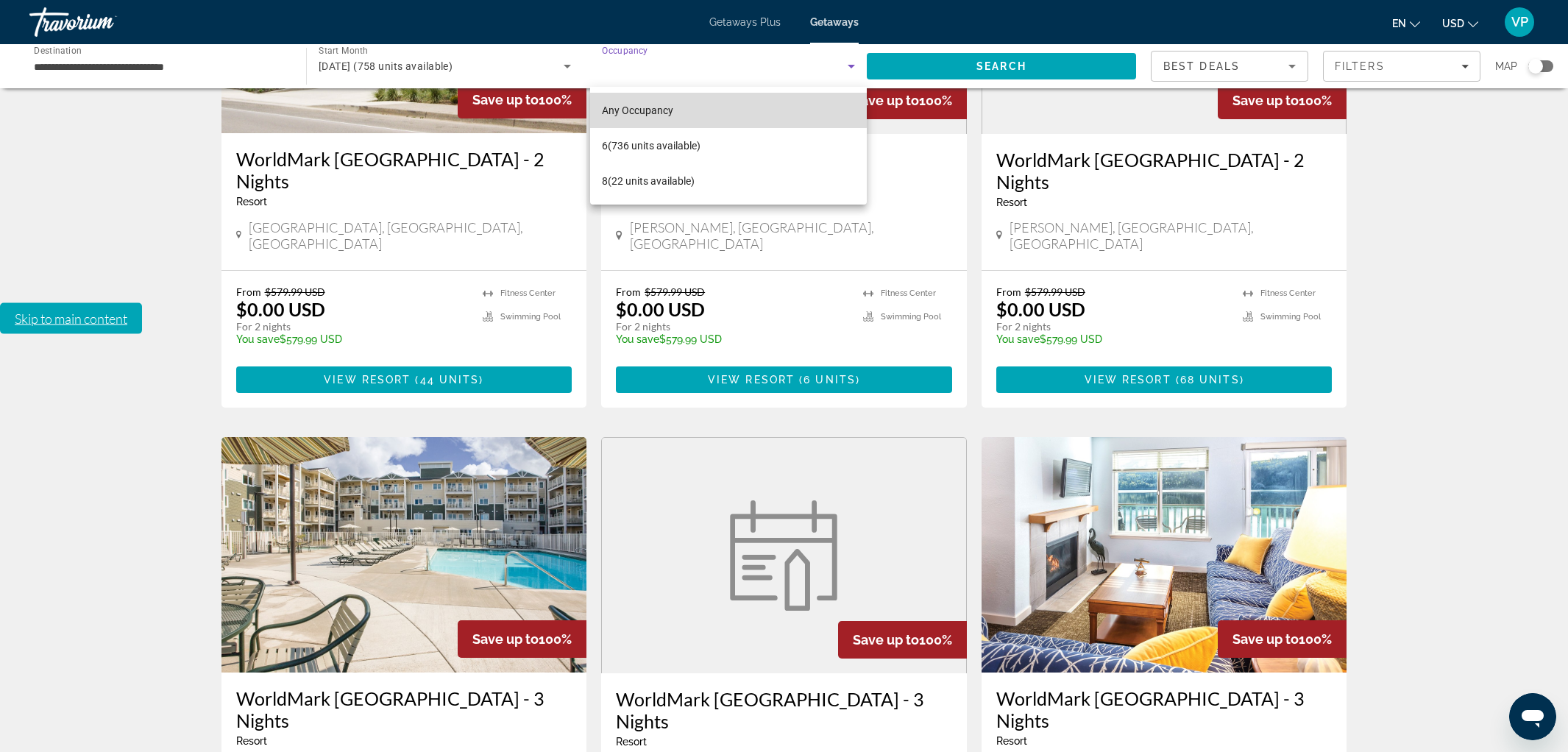
click at [655, 110] on span "Any Occupancy" at bounding box center [637, 110] width 72 height 12
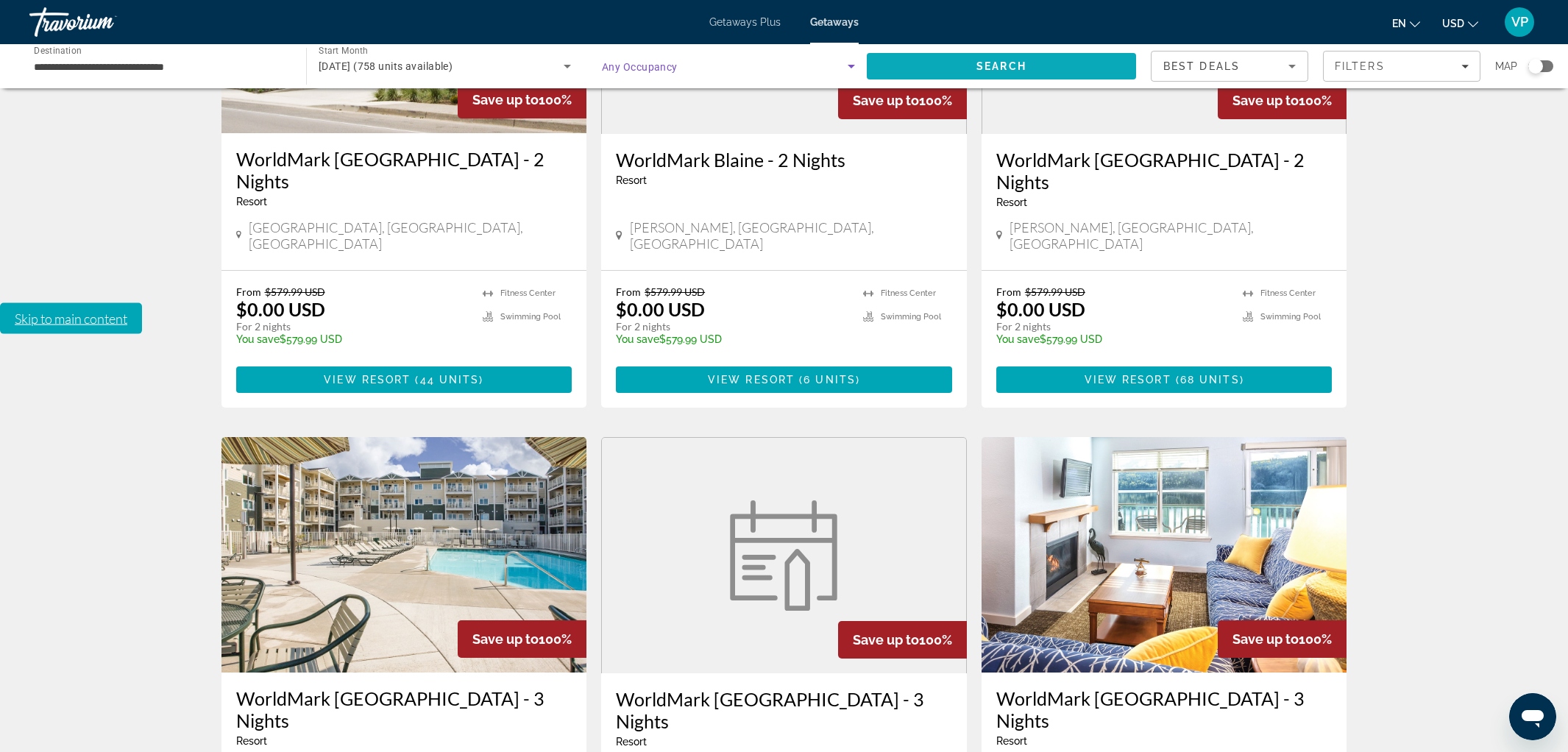
click at [943, 63] on span "Search" at bounding box center [1001, 66] width 269 height 35
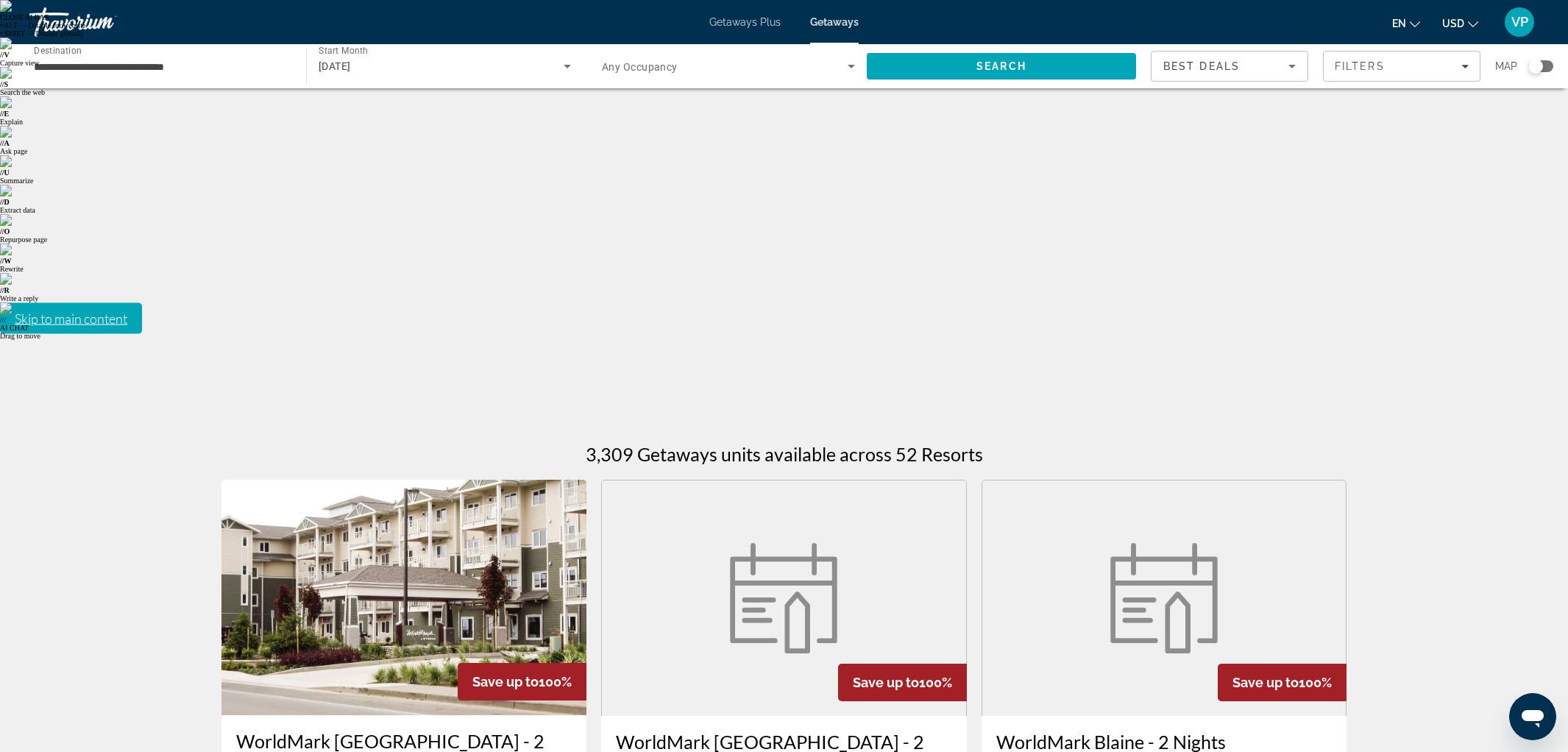
click at [345, 68] on span "[DATE]" at bounding box center [334, 66] width 32 height 12
click at [345, 68] on div at bounding box center [784, 376] width 1568 height 752
click at [715, 21] on span "Getaways Plus" at bounding box center [745, 22] width 72 height 12
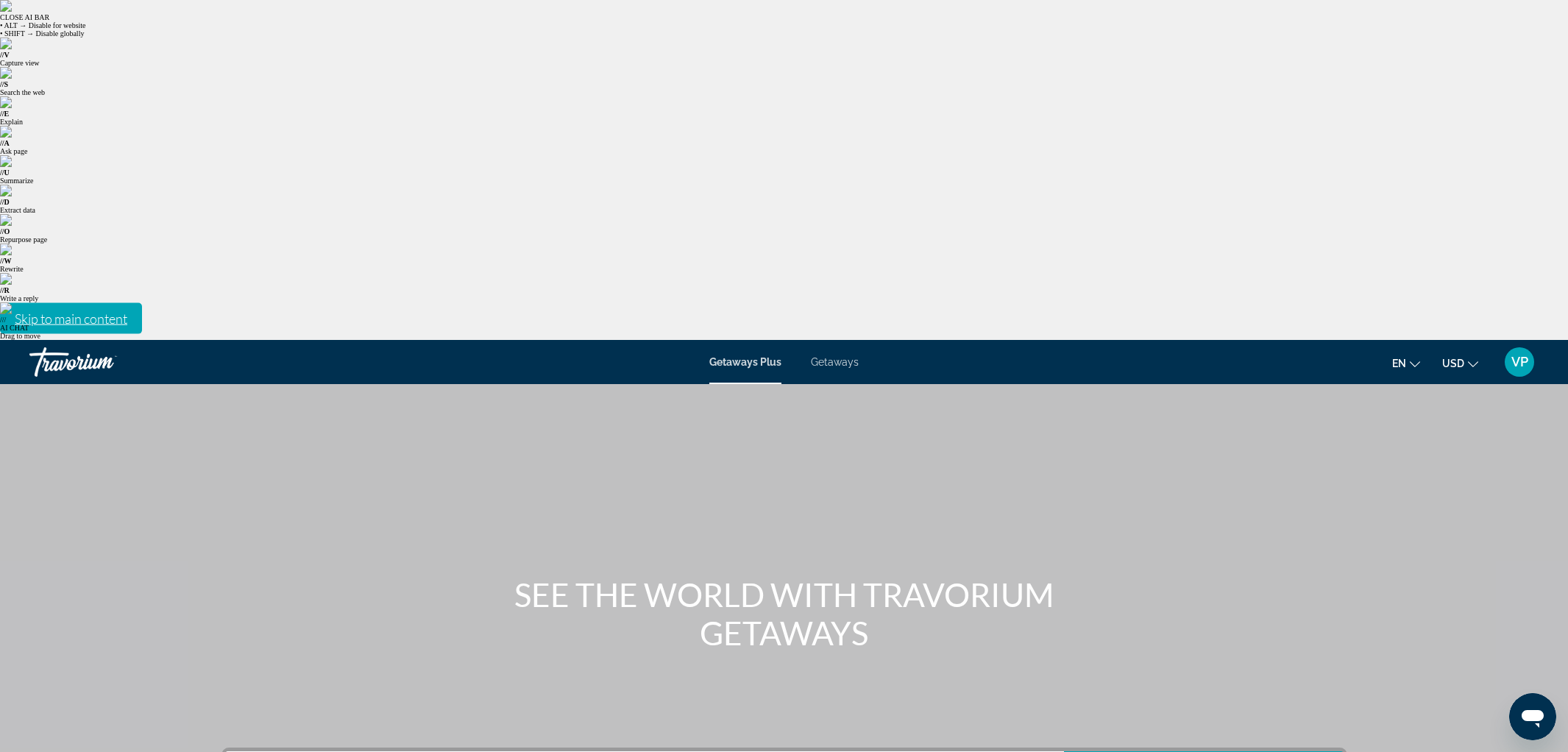
click at [850, 356] on span "Getaways" at bounding box center [834, 362] width 48 height 12
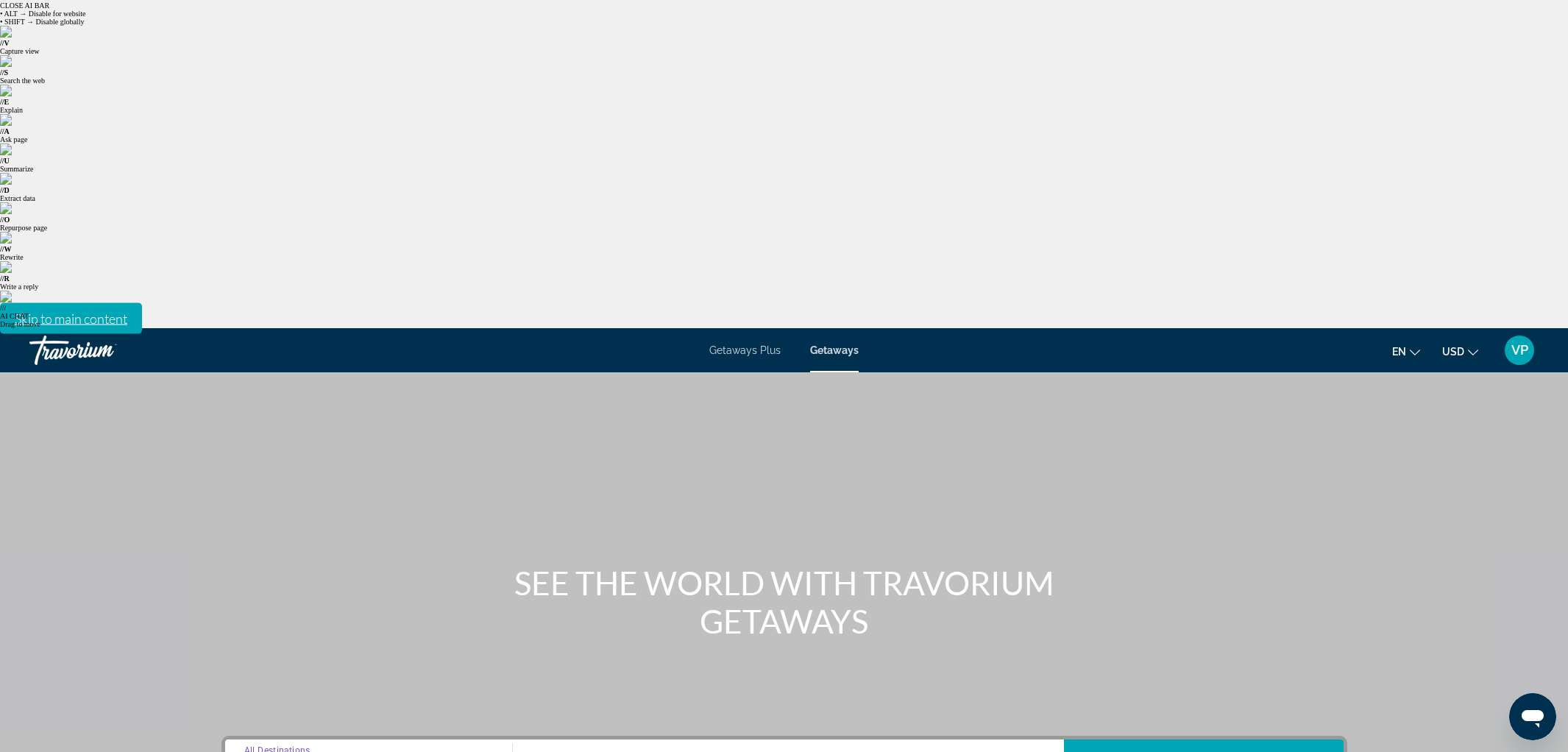
scroll to position [43, 0]
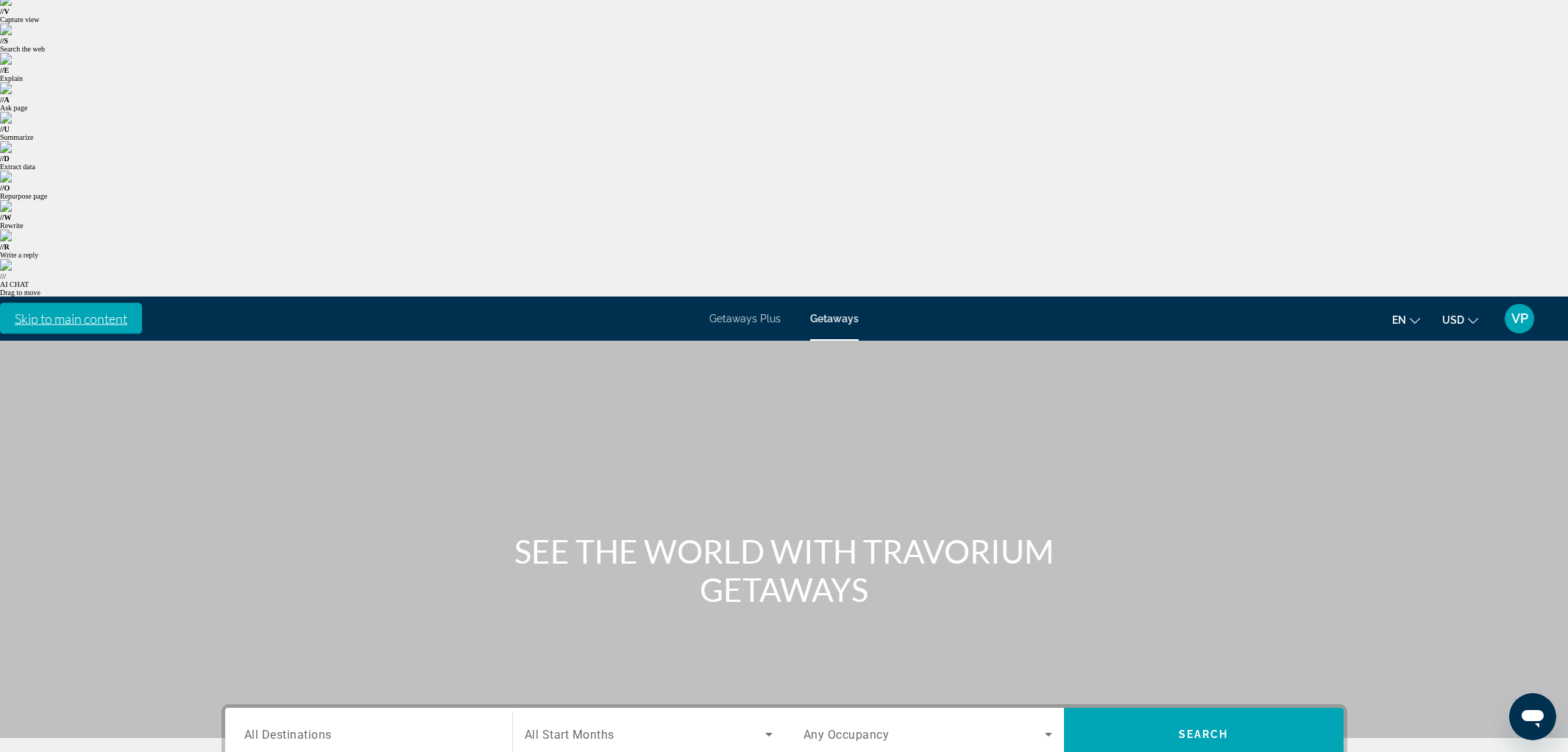
type input "**********"
click at [668, 725] on span "Search widget" at bounding box center [645, 734] width 240 height 18
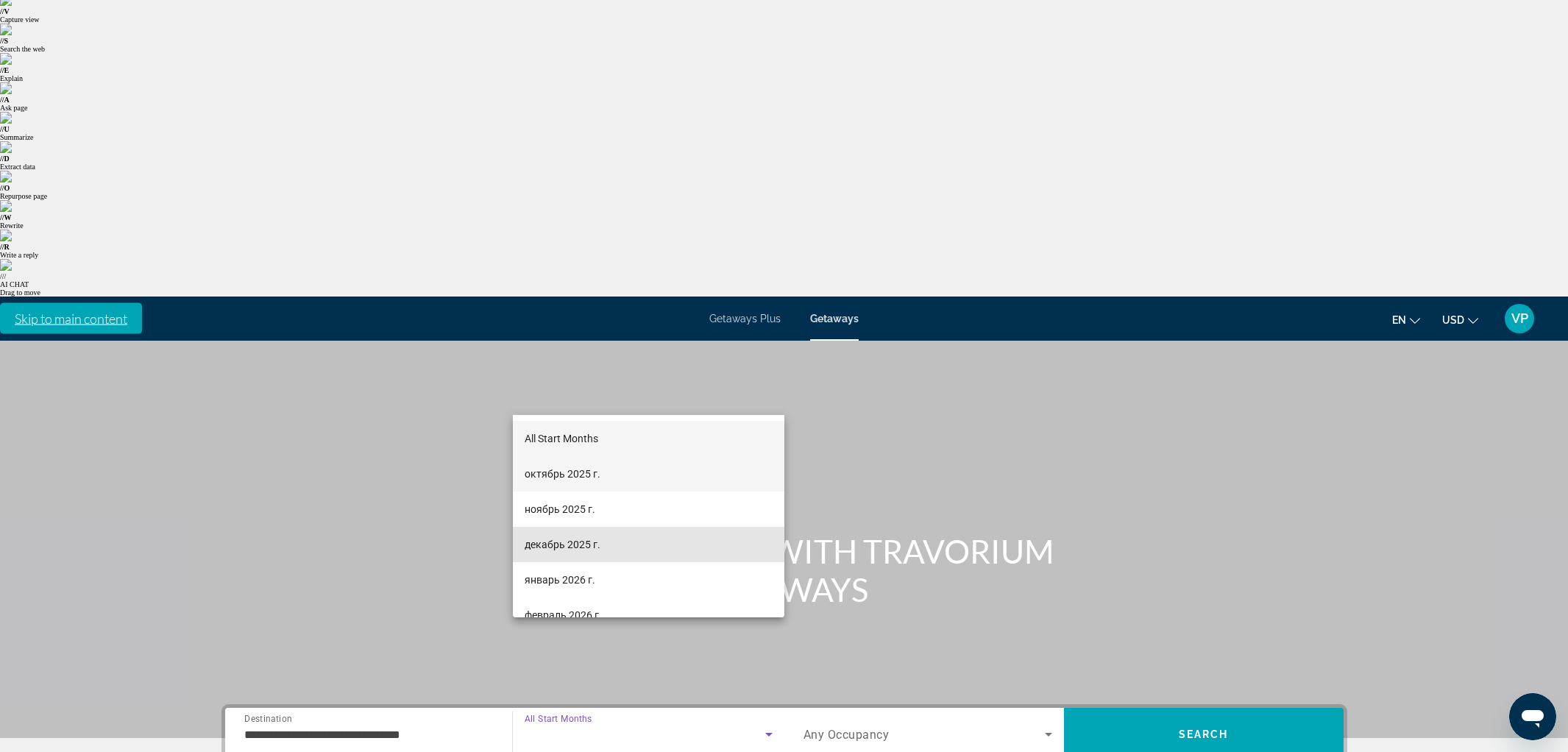
drag, startPoint x: 591, startPoint y: 551, endPoint x: 754, endPoint y: 483, distance: 176.6
click at [591, 550] on span "декабрь 2025 г." at bounding box center [563, 545] width 76 height 18
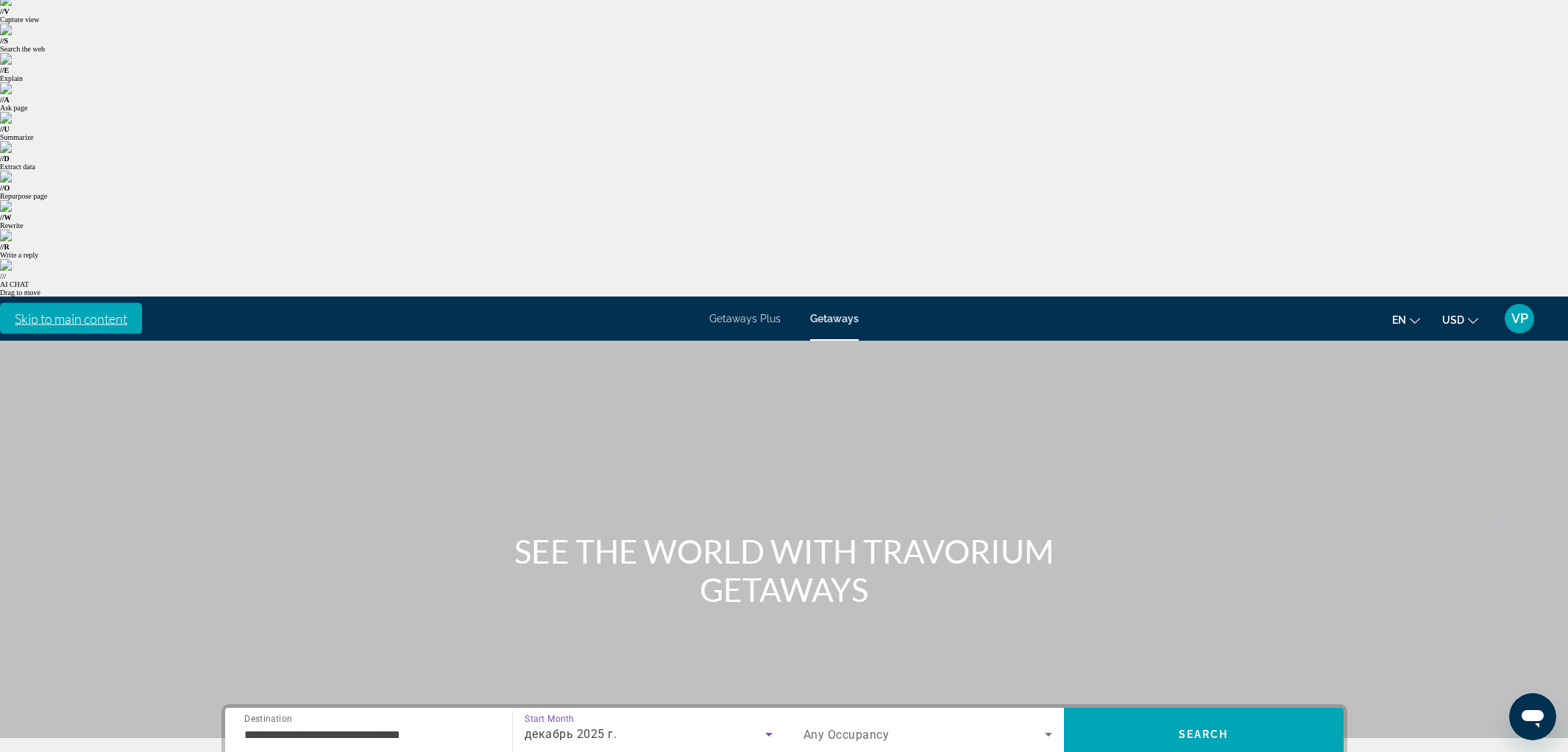
click at [862, 727] on span "Any Occupancy" at bounding box center [846, 734] width 86 height 14
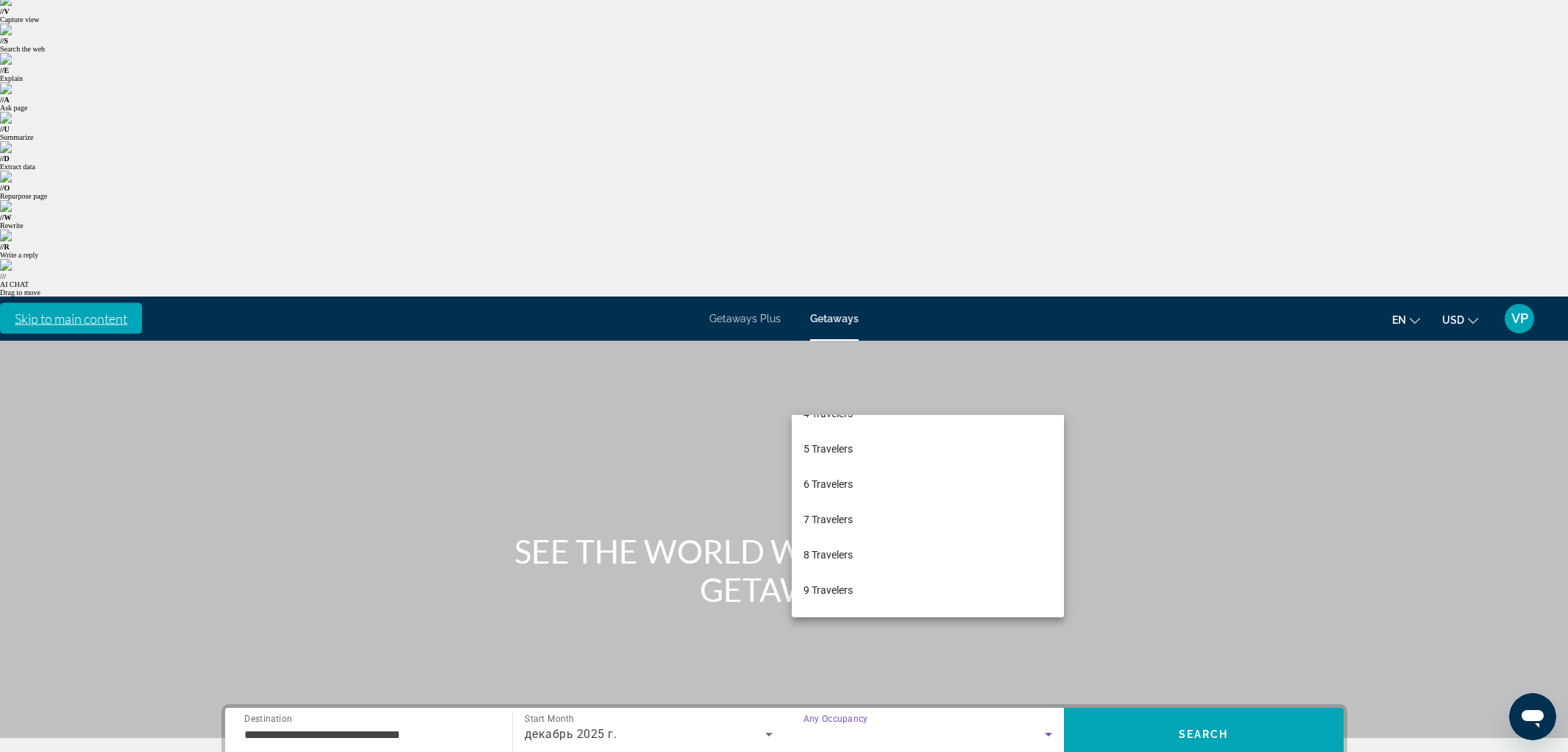
scroll to position [163, 0]
drag, startPoint x: 841, startPoint y: 595, endPoint x: 1068, endPoint y: 446, distance: 271.5
click at [845, 591] on span "10 Travelers" at bounding box center [831, 594] width 55 height 18
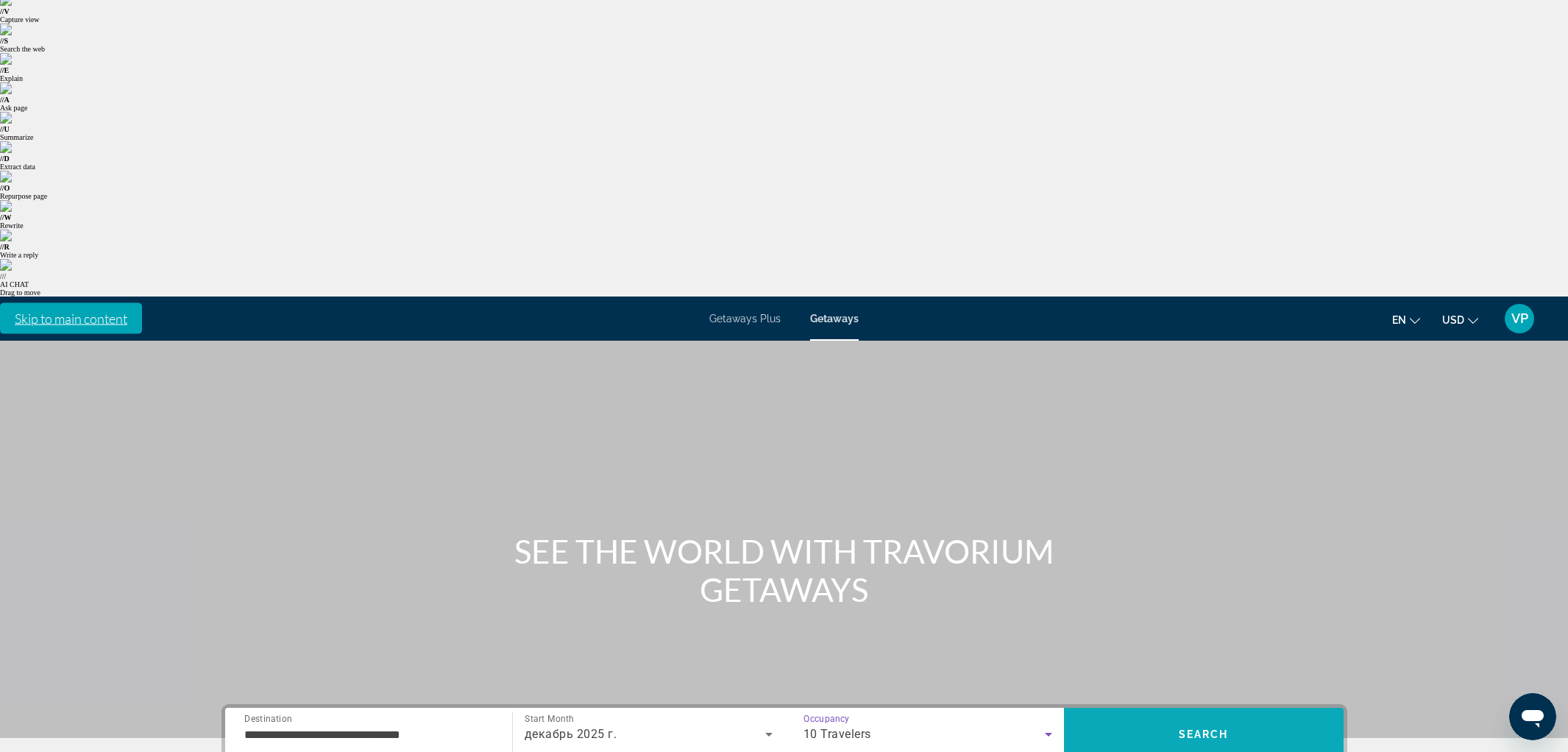
click at [1155, 716] on span "Search" at bounding box center [1204, 733] width 280 height 35
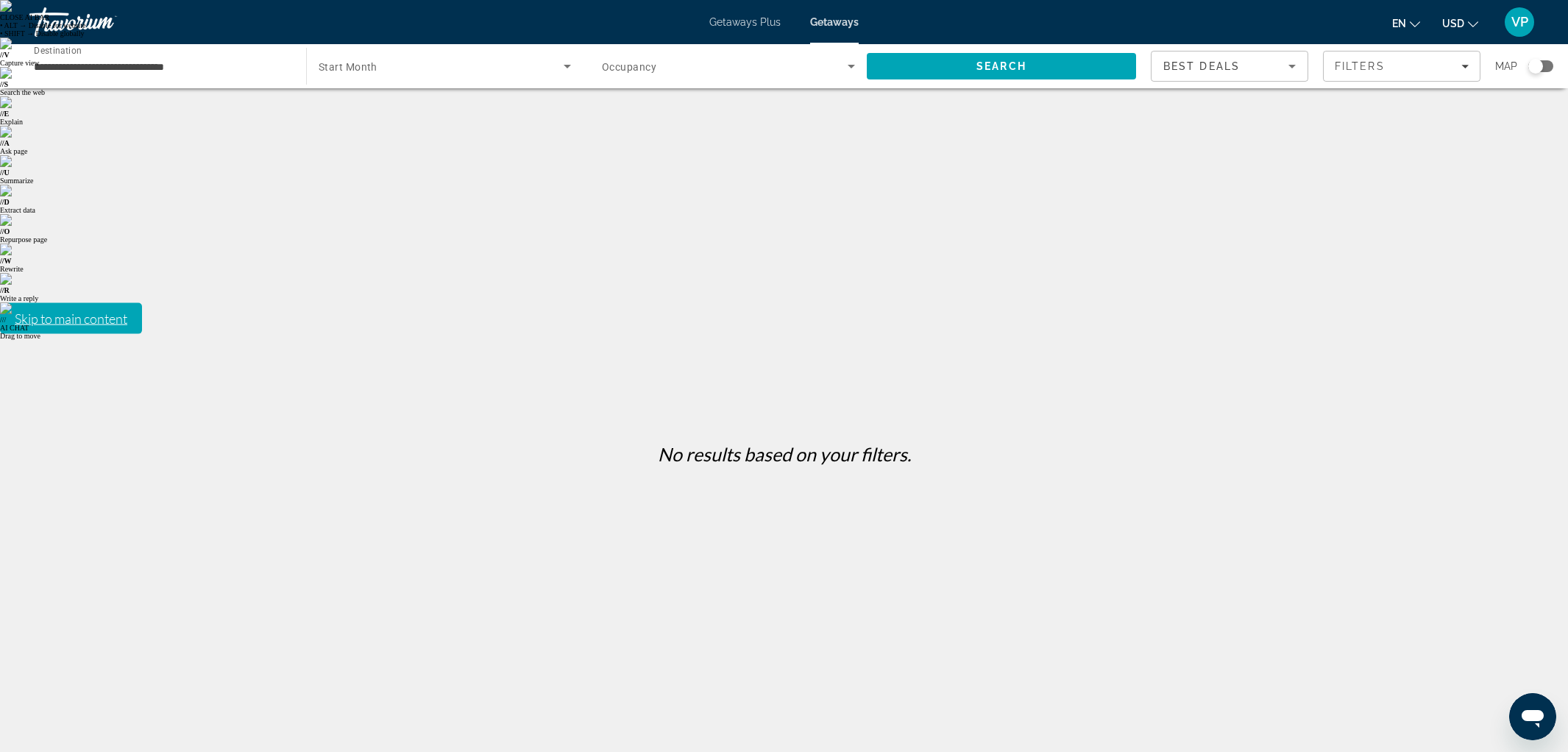
click at [622, 61] on span "Occupancy" at bounding box center [628, 67] width 54 height 12
click at [435, 69] on div at bounding box center [784, 376] width 1568 height 752
click at [346, 62] on span "Start Month" at bounding box center [348, 67] width 59 height 12
click at [731, 27] on div at bounding box center [784, 376] width 1568 height 752
click at [773, 24] on span "Getaways Plus" at bounding box center [745, 22] width 72 height 12
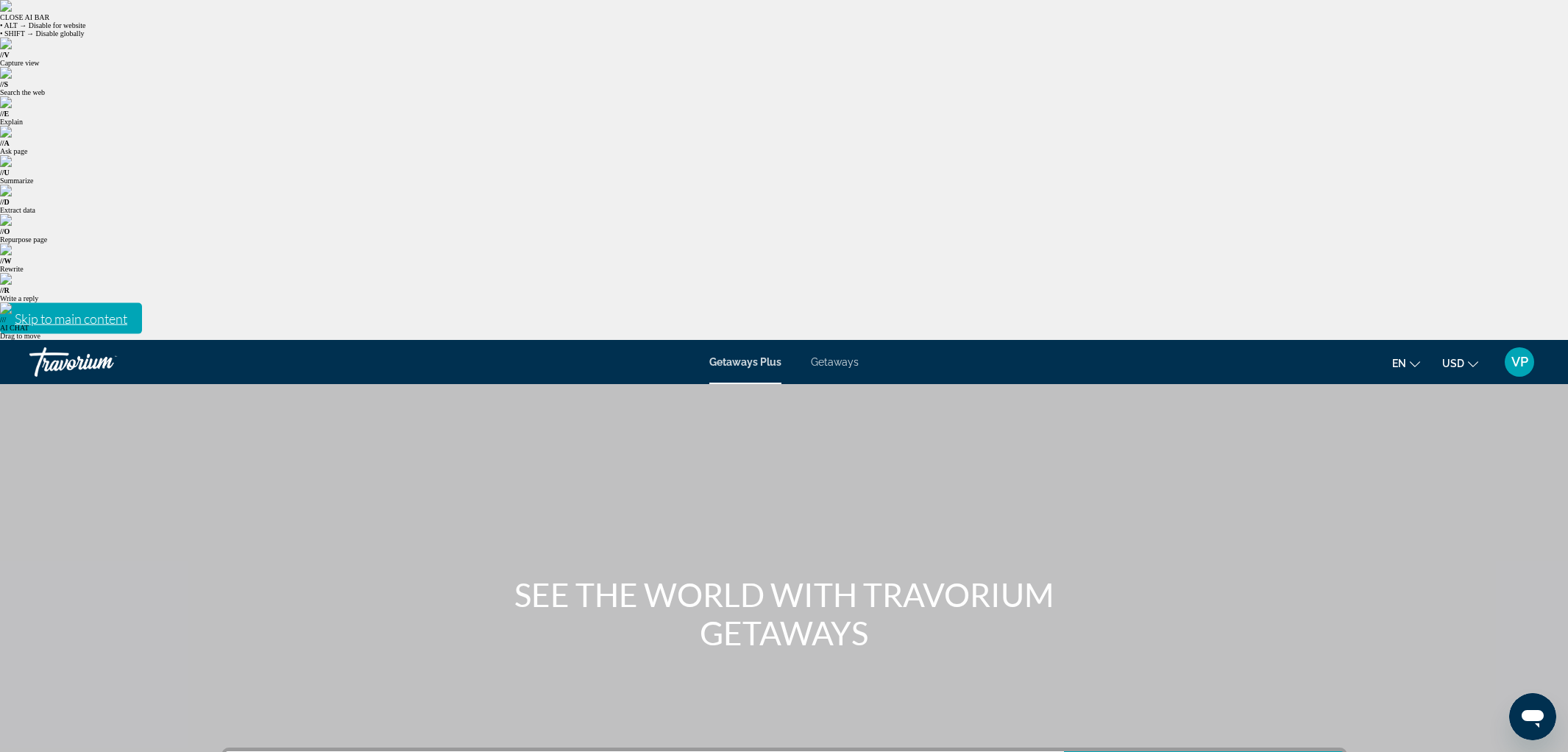
click at [831, 356] on span "Getaways" at bounding box center [834, 362] width 48 height 12
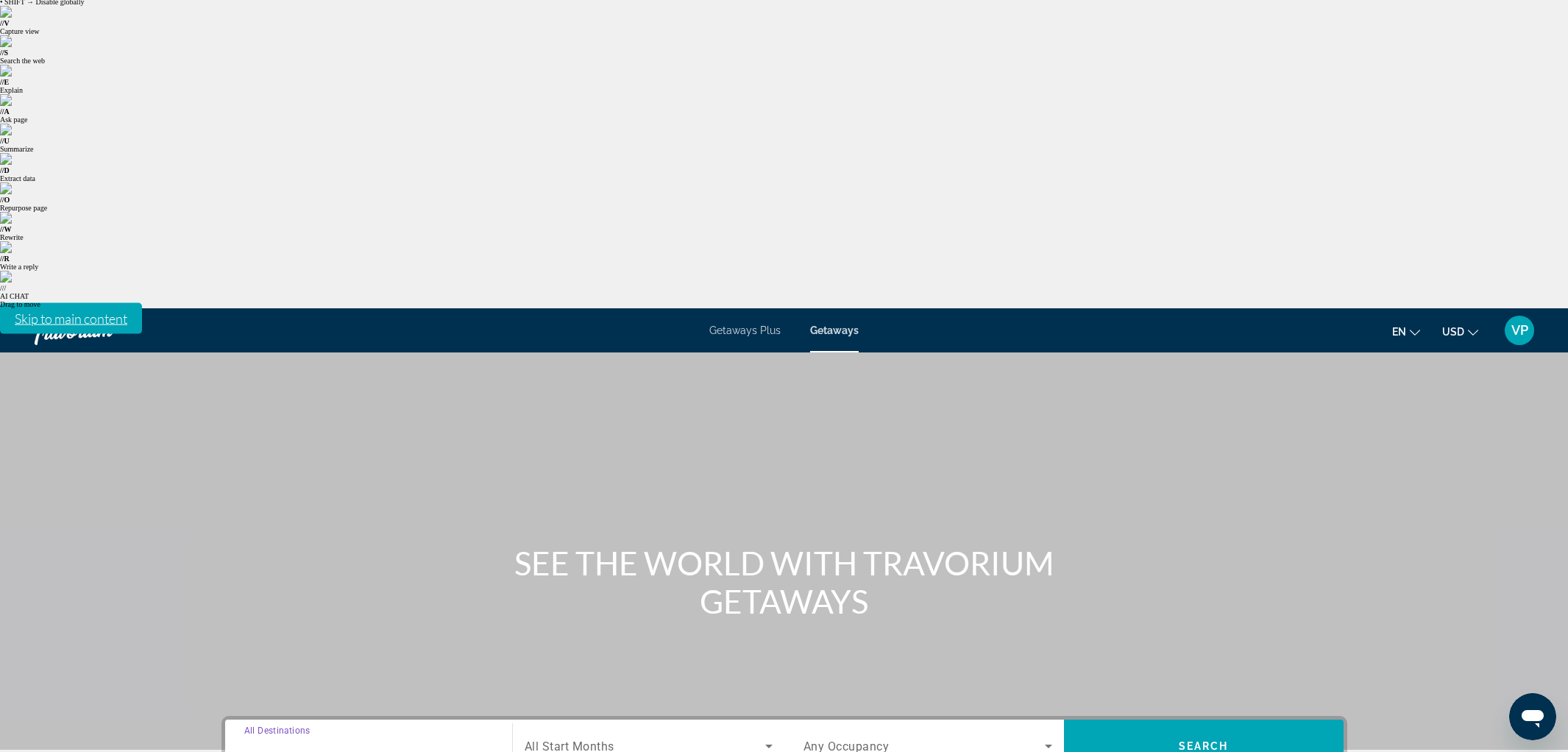
scroll to position [43, 0]
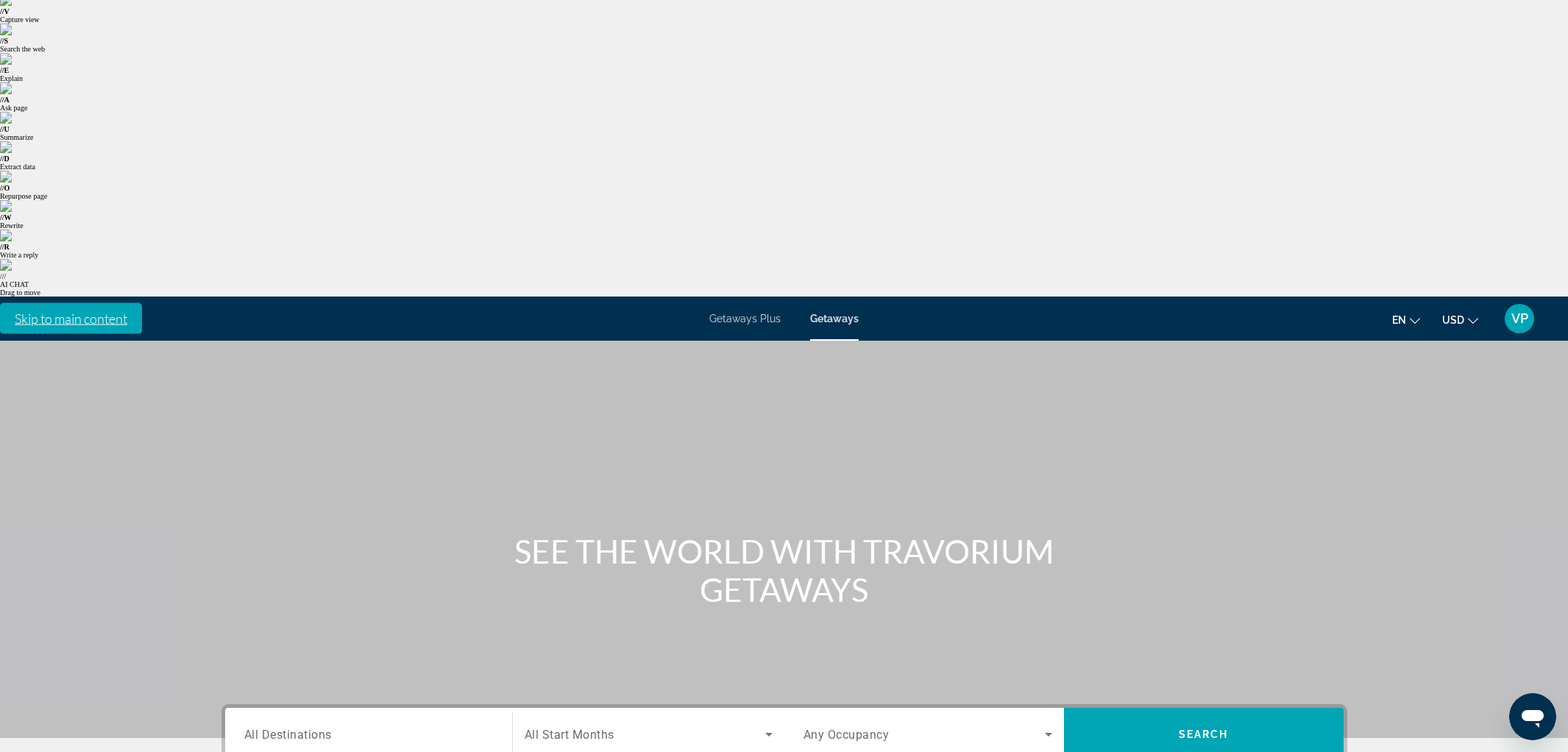
drag, startPoint x: 337, startPoint y: 524, endPoint x: 519, endPoint y: 408, distance: 215.8
type input "**********"
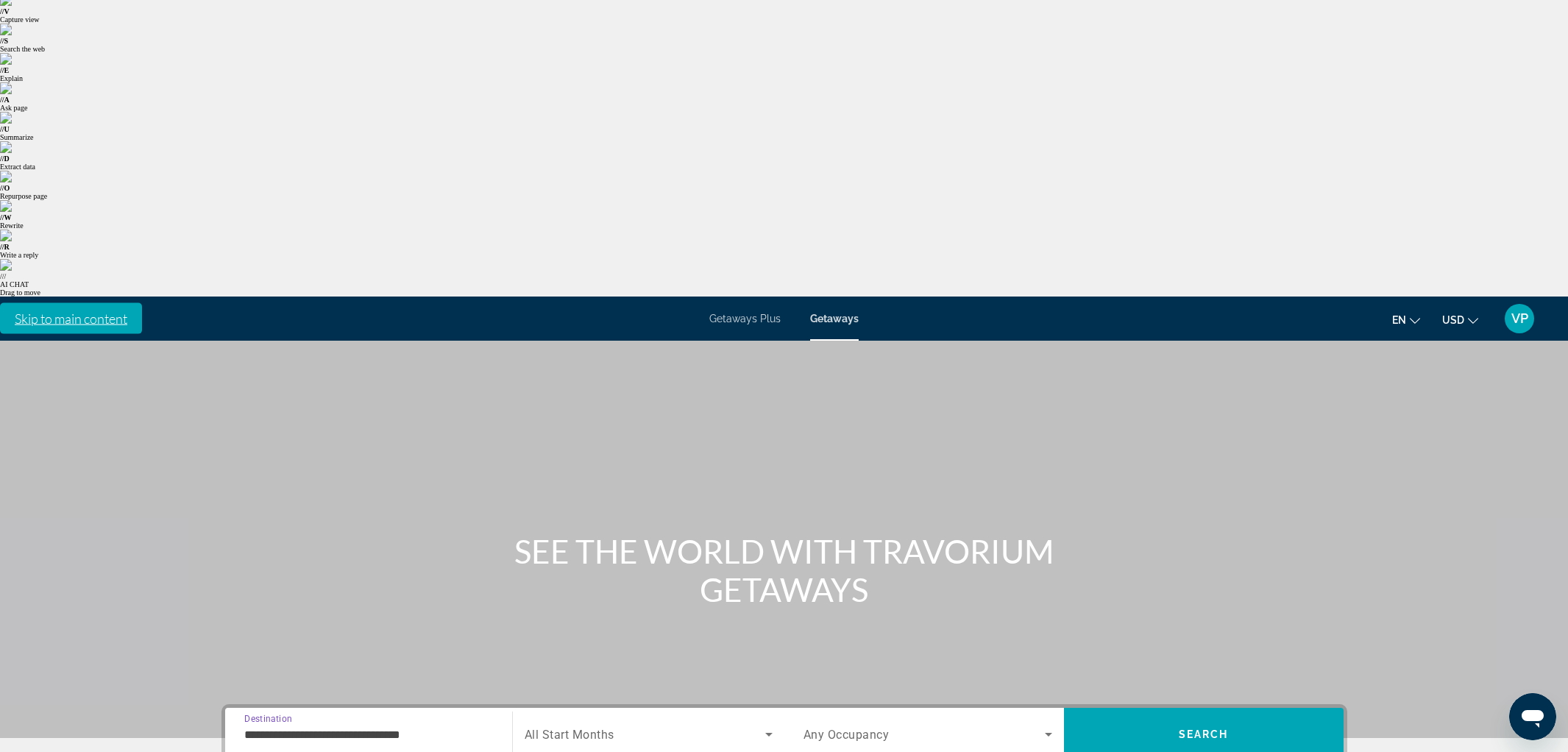
click at [544, 713] on div "Search widget" at bounding box center [649, 733] width 248 height 41
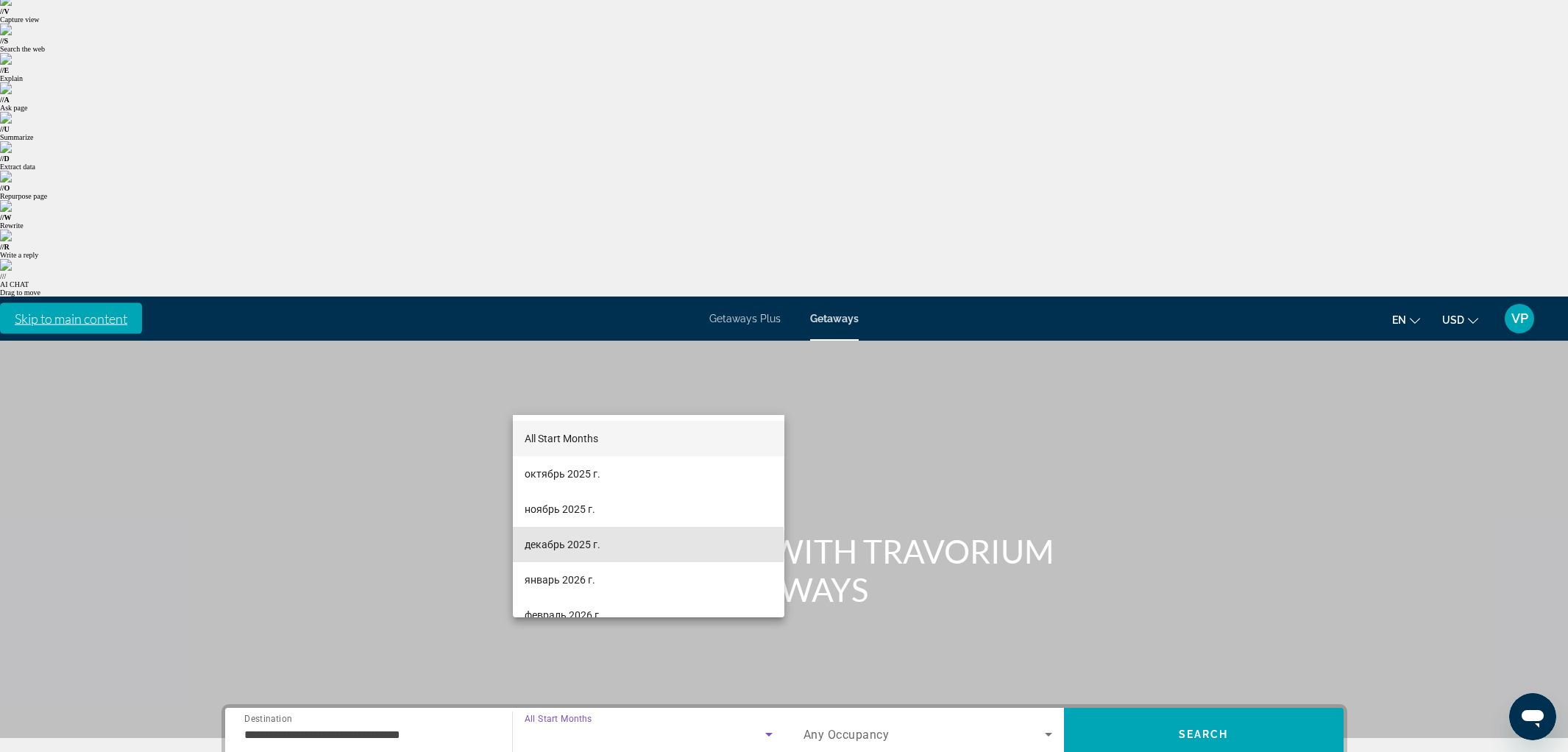
drag, startPoint x: 562, startPoint y: 545, endPoint x: 813, endPoint y: 424, distance: 278.6
click at [567, 543] on span "декабрь 2025 г." at bounding box center [563, 545] width 76 height 18
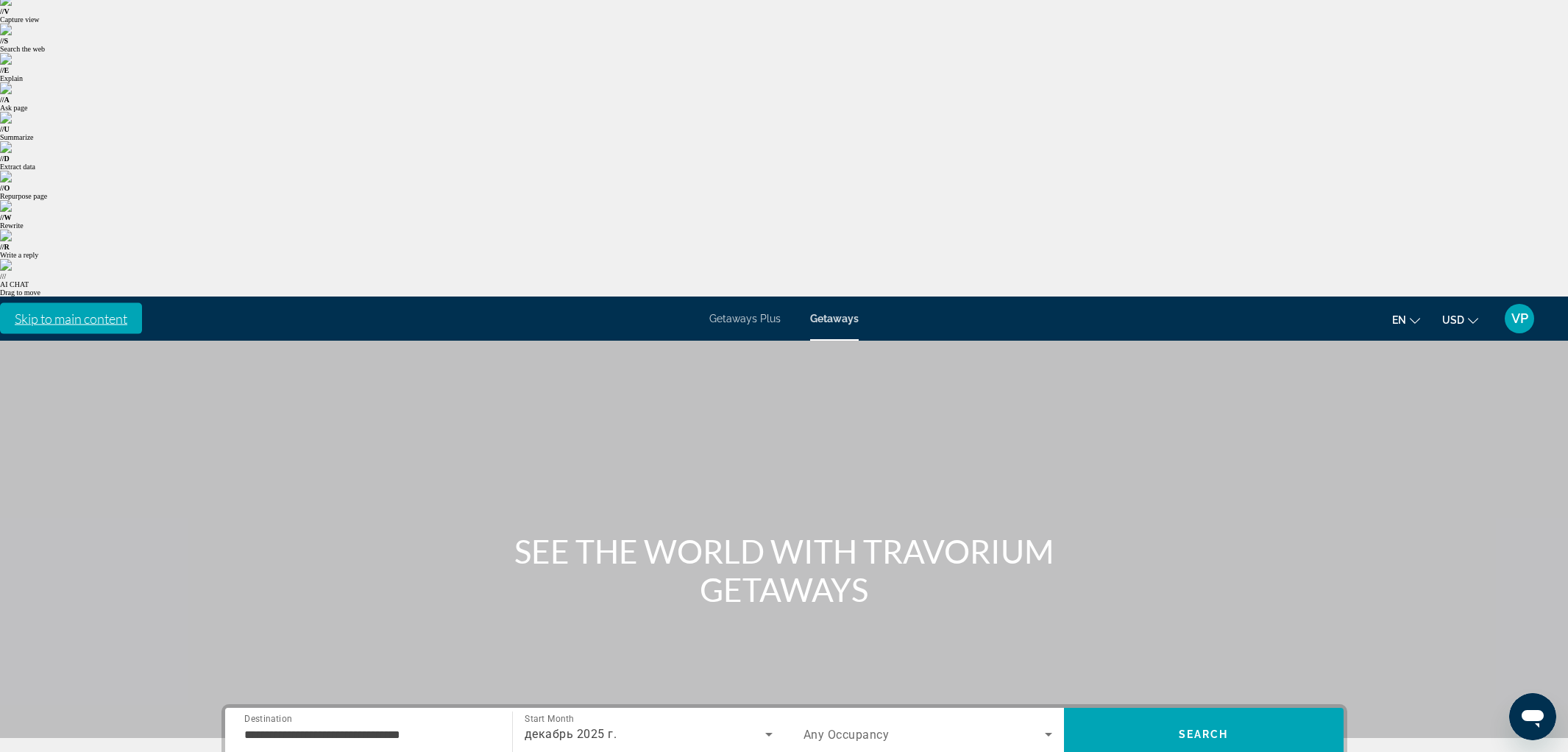
click at [840, 727] on span "Any Occupancy" at bounding box center [846, 734] width 86 height 14
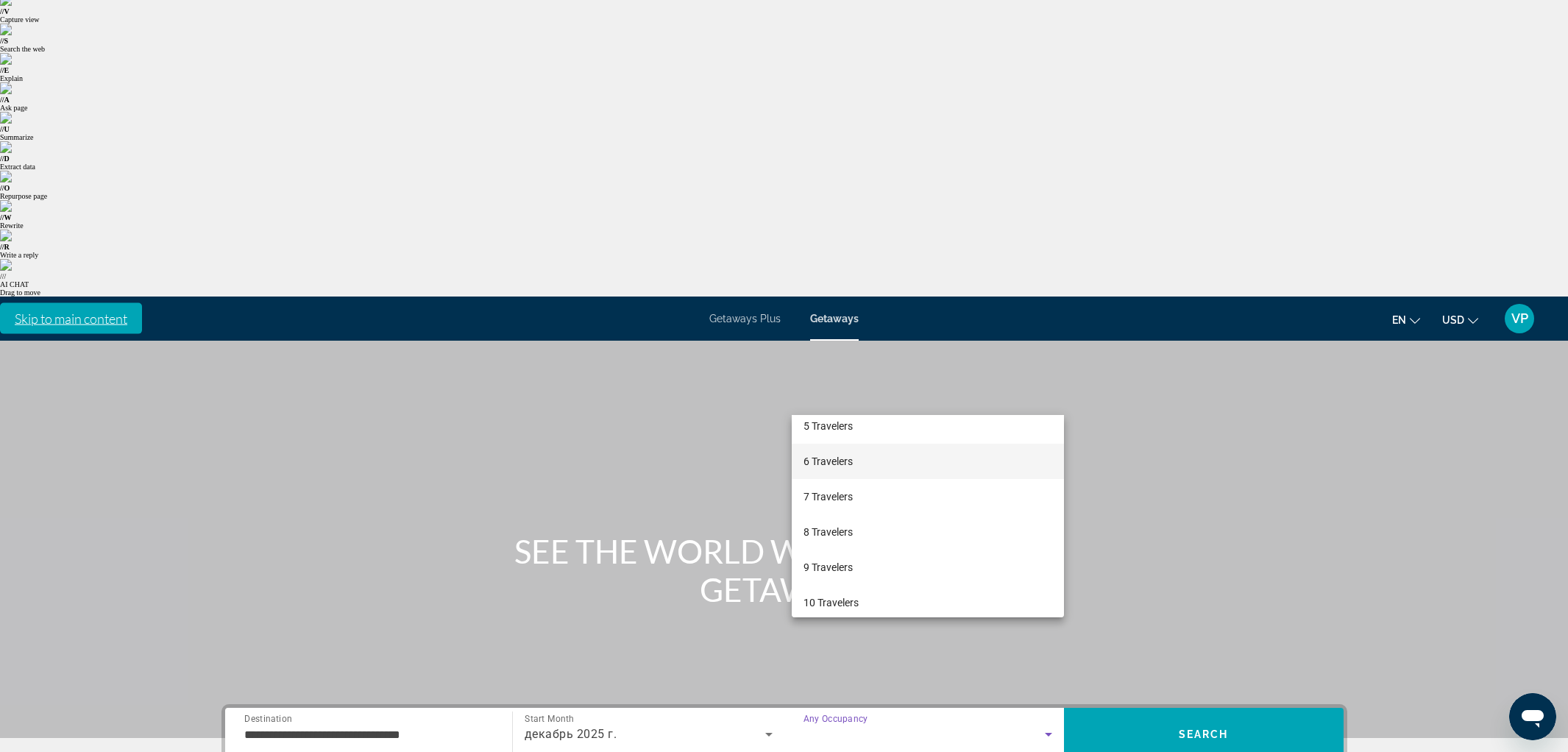
scroll to position [156, 0]
drag, startPoint x: 849, startPoint y: 529, endPoint x: 1108, endPoint y: 433, distance: 276.2
click at [849, 529] on span "8 Travelers" at bounding box center [828, 530] width 49 height 18
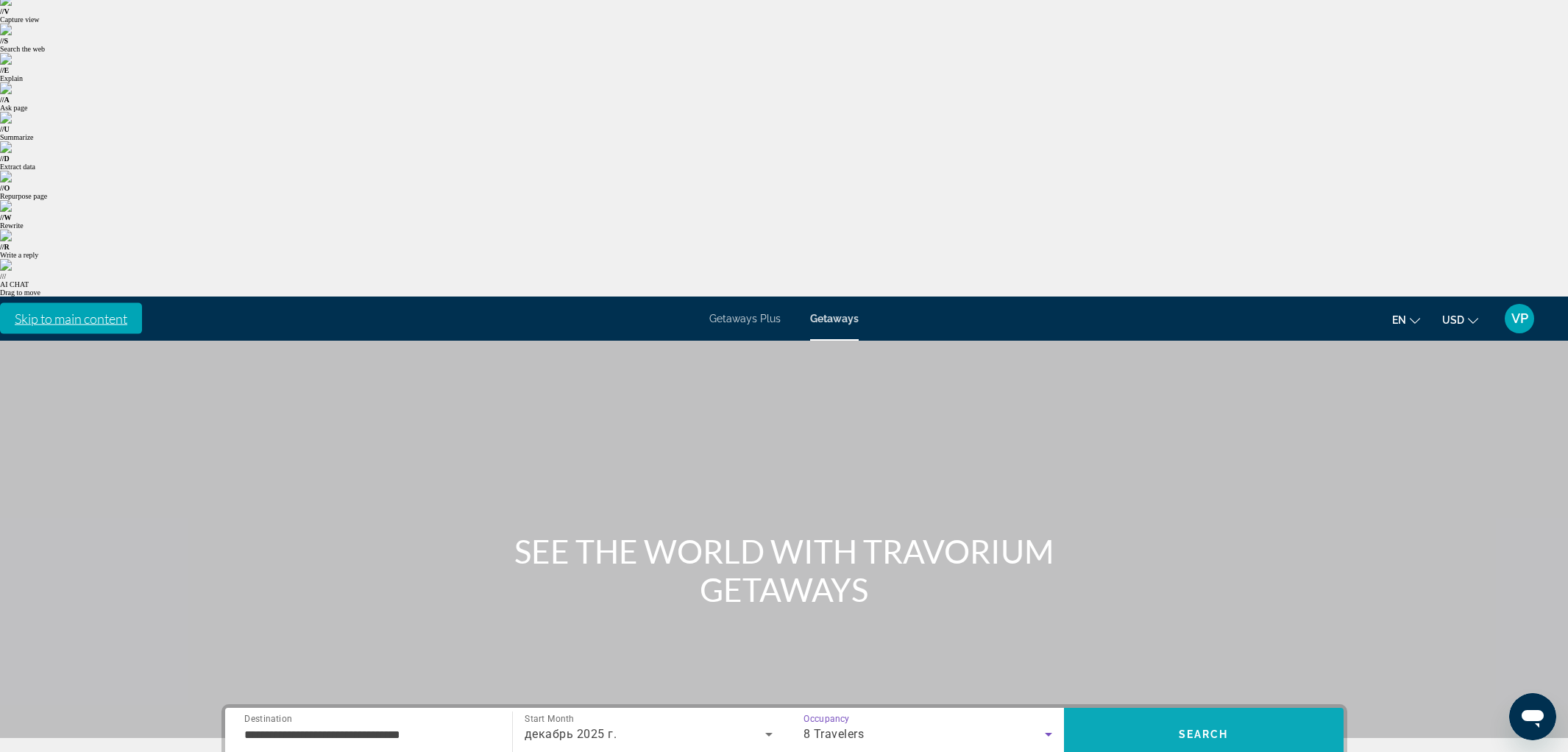
click at [1175, 716] on span "Search" at bounding box center [1204, 733] width 280 height 35
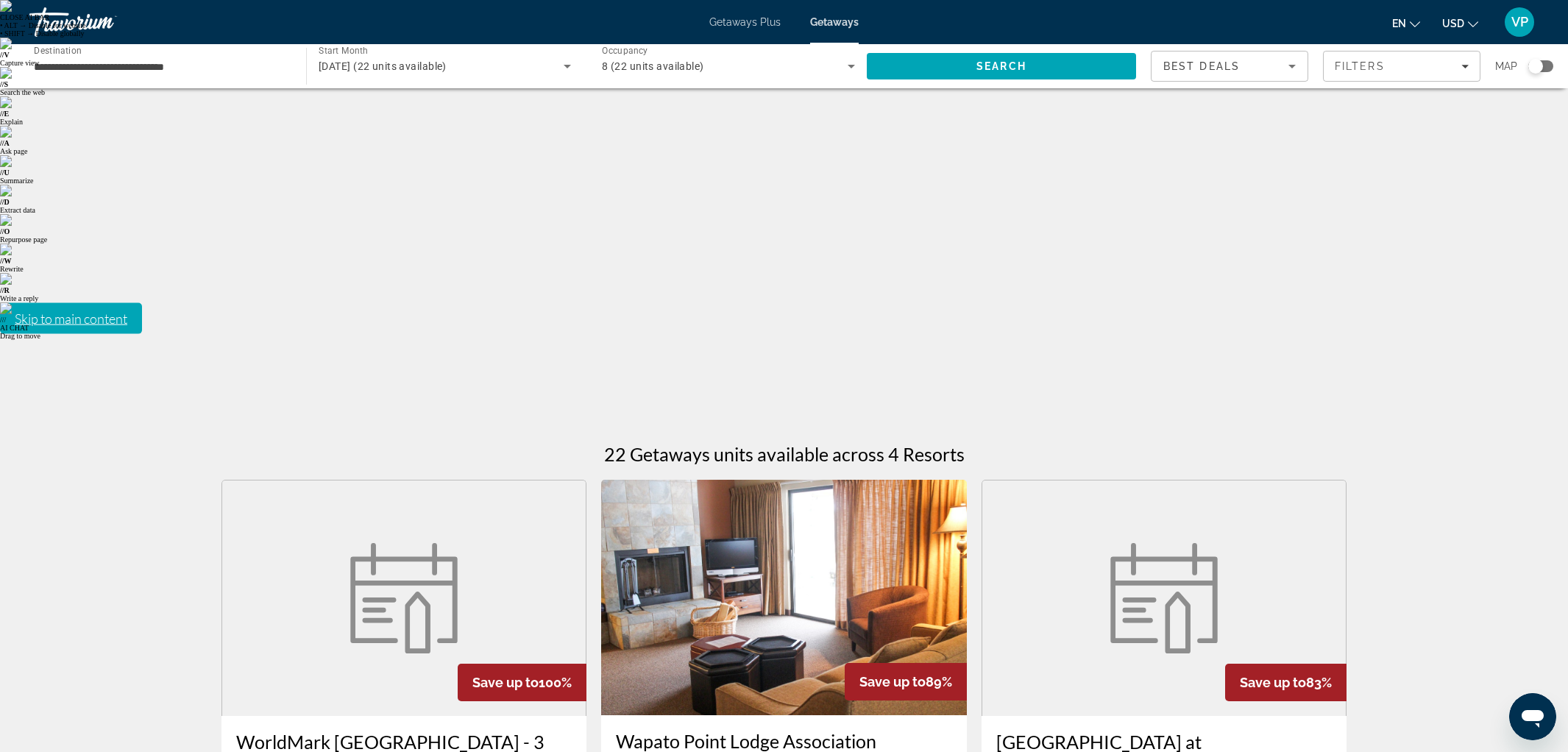
click at [640, 59] on div "8 (22 units available)" at bounding box center [724, 66] width 246 height 18
click at [297, 261] on div at bounding box center [784, 376] width 1568 height 752
click at [322, 480] on figure "Main content" at bounding box center [405, 598] width 364 height 235
click at [738, 20] on span "Getaways Plus" at bounding box center [745, 22] width 72 height 12
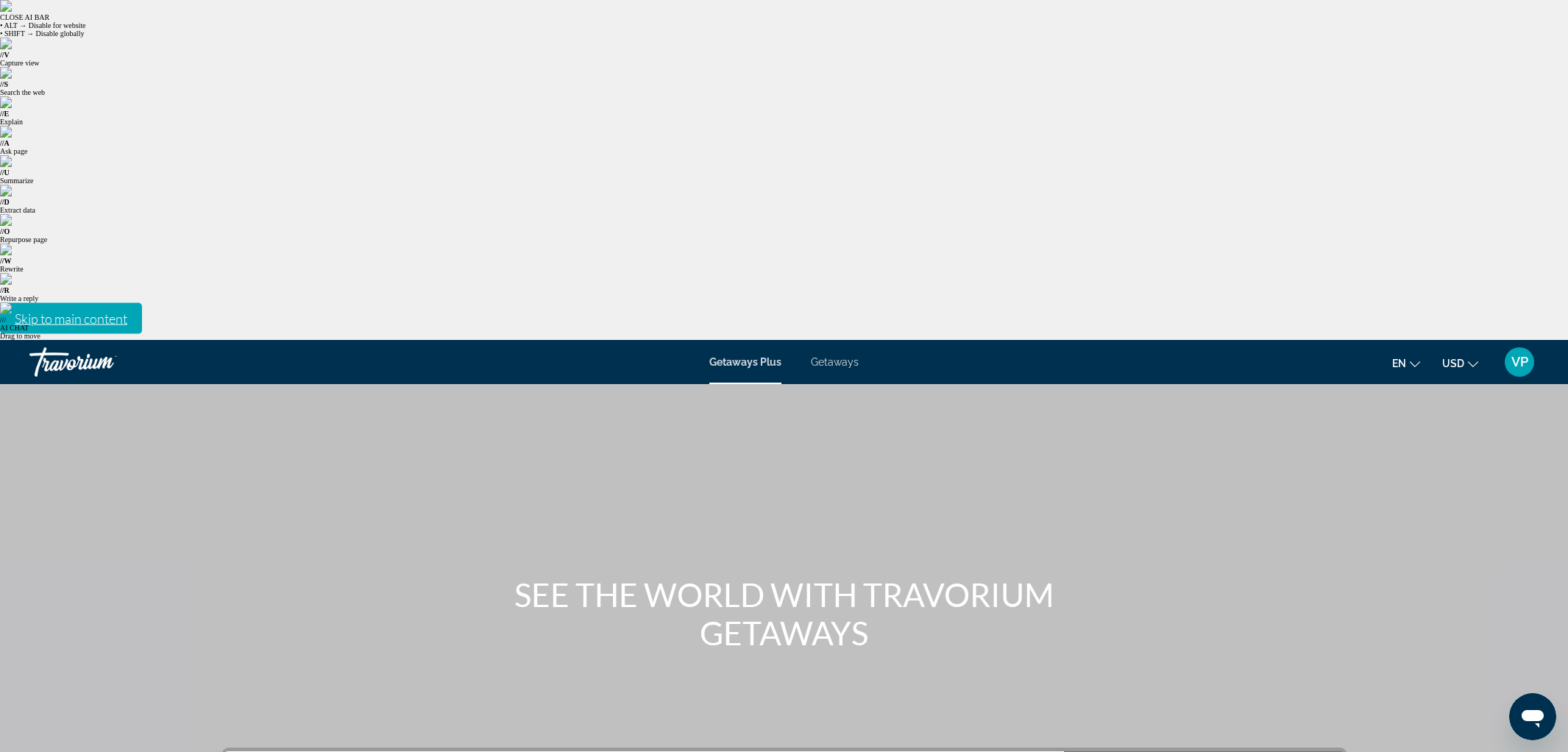
click at [837, 356] on span "Getaways" at bounding box center [834, 362] width 48 height 12
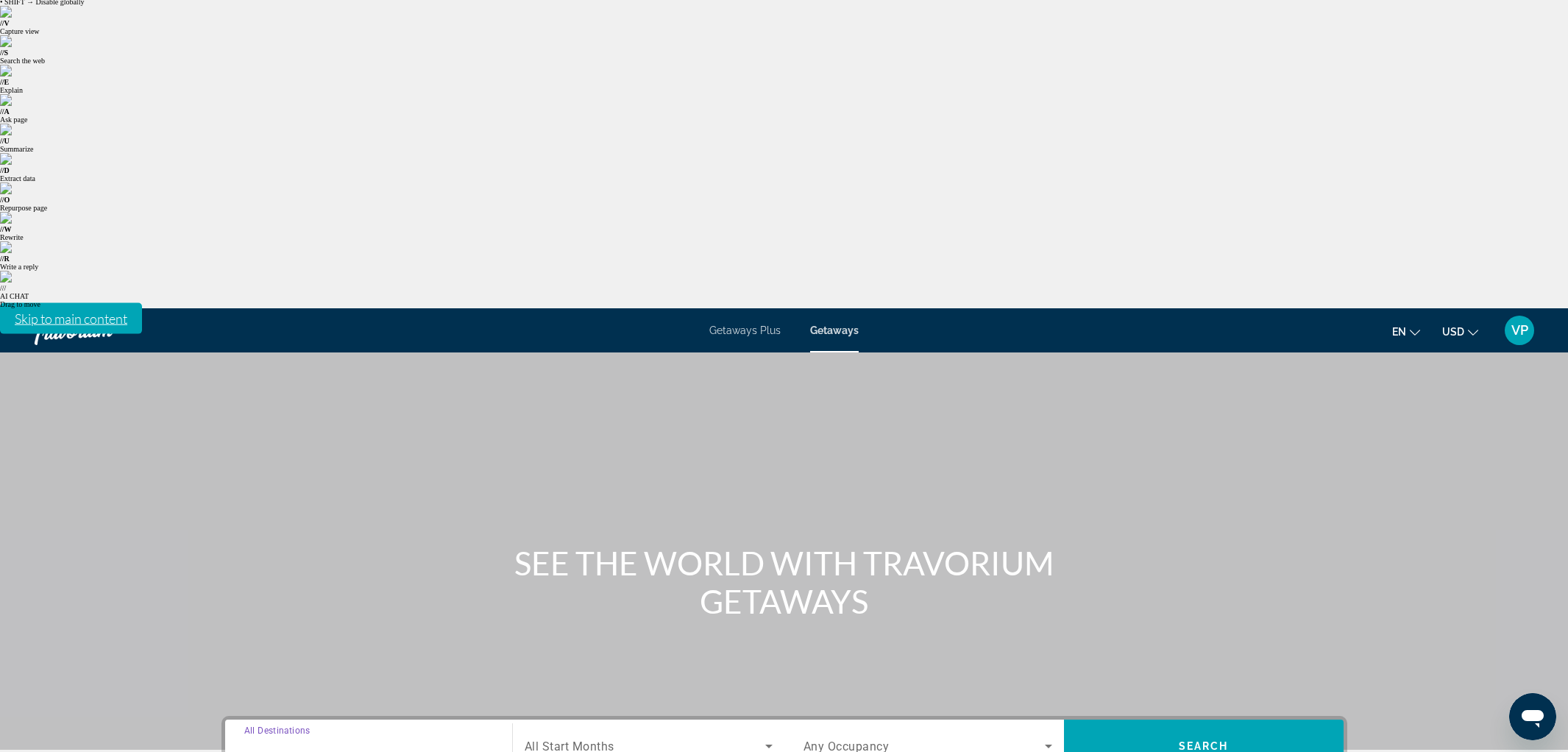
scroll to position [43, 0]
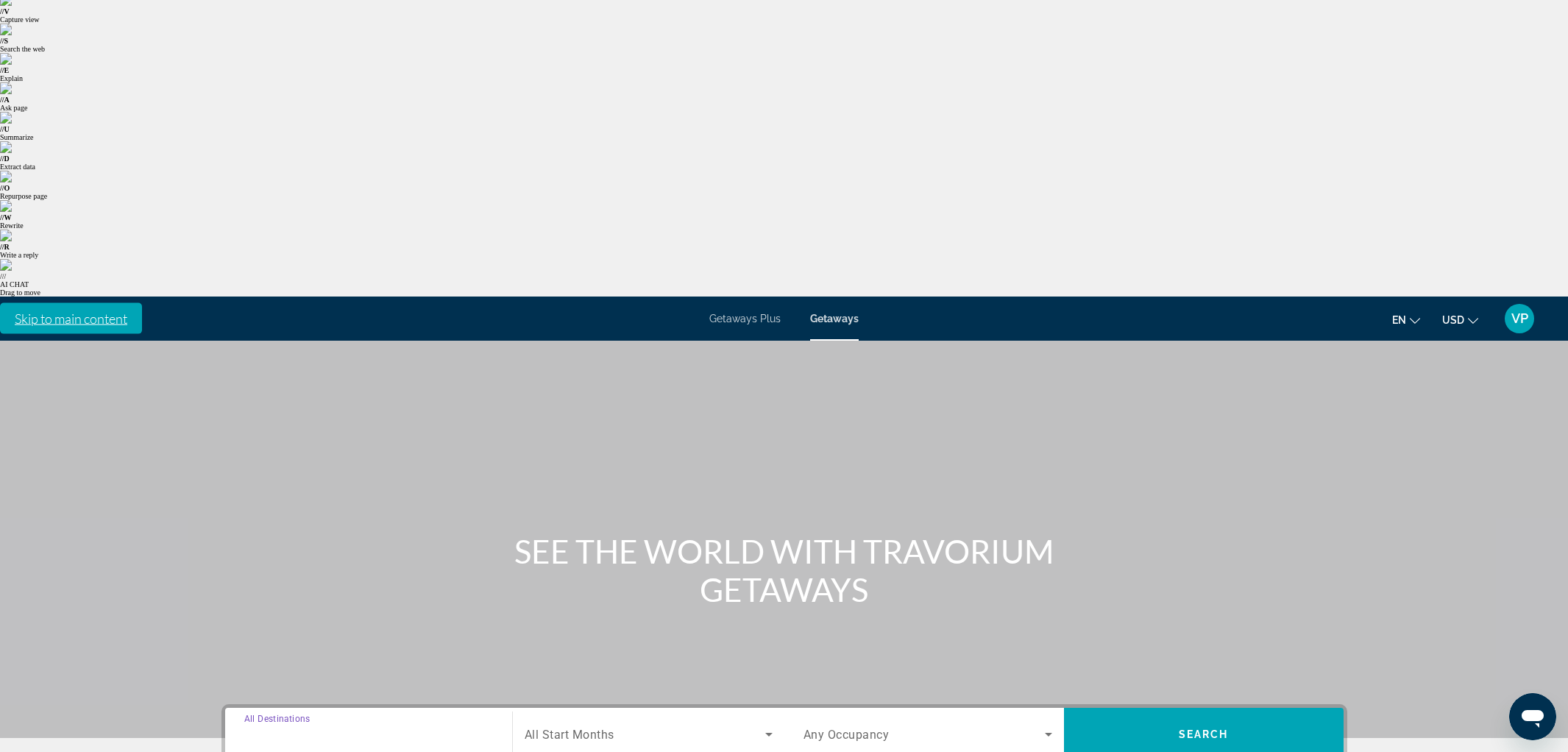
type input "**********"
click at [590, 713] on div "Search widget" at bounding box center [649, 733] width 248 height 41
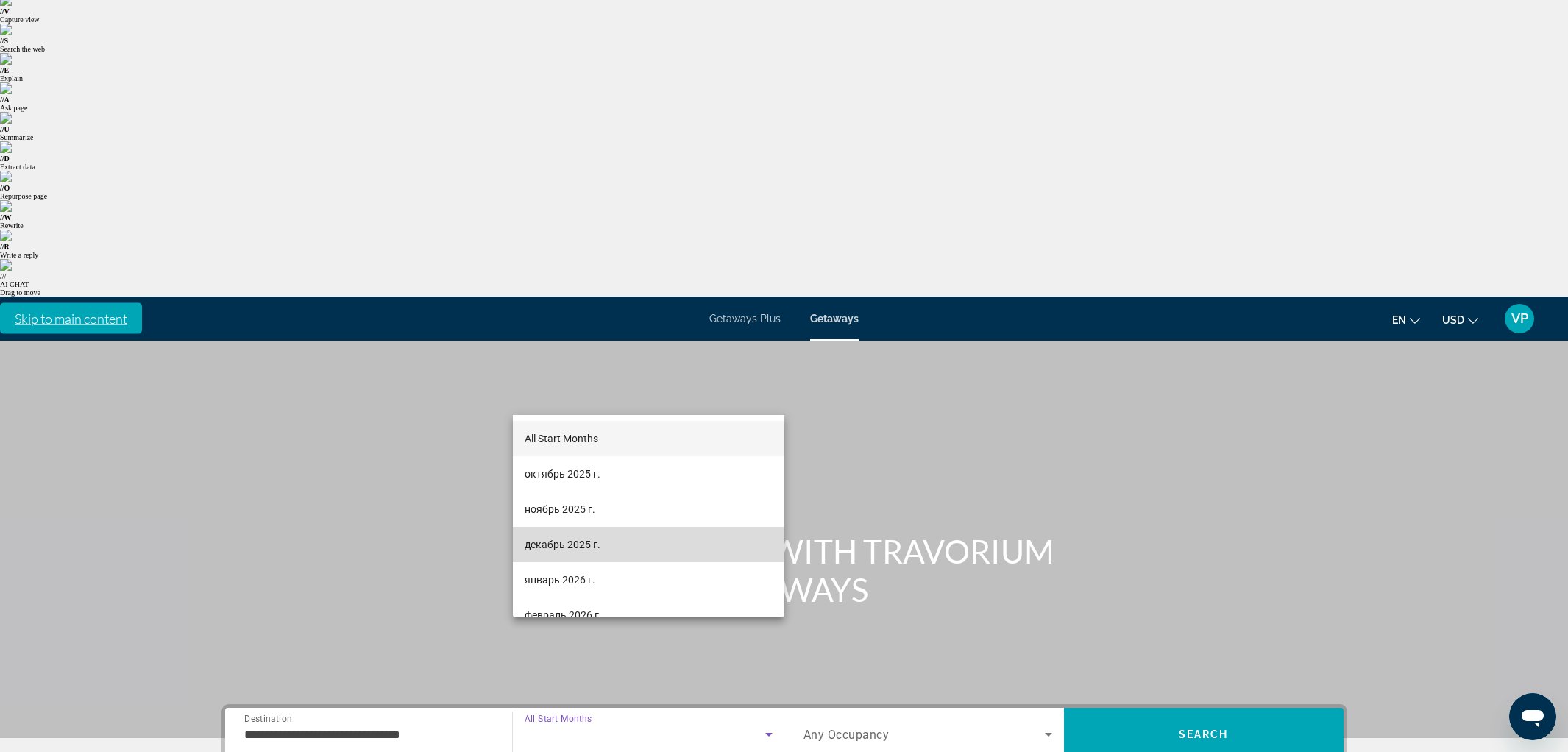
click at [580, 548] on span "декабрь 2025 г." at bounding box center [563, 545] width 76 height 18
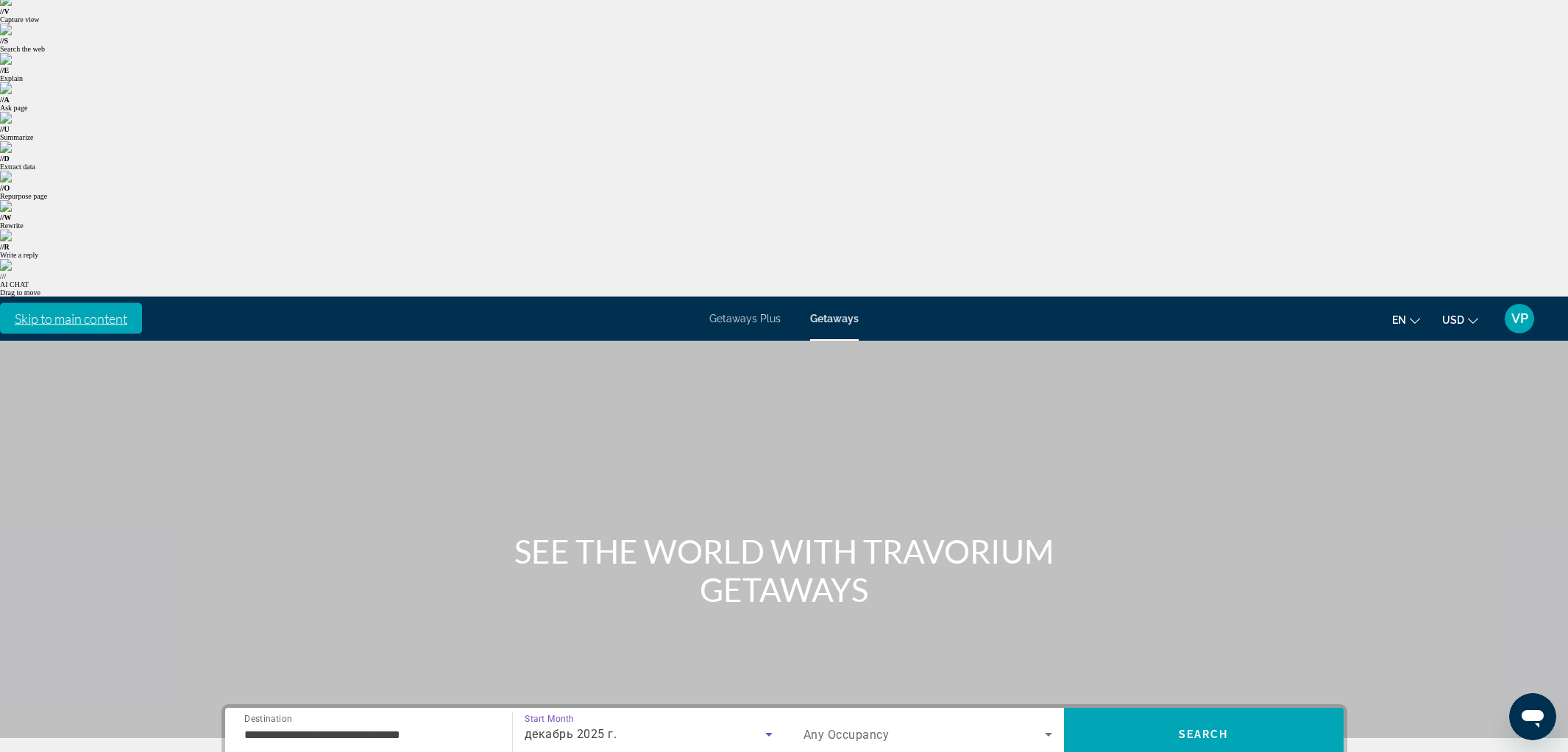
click at [844, 713] on div "Search widget" at bounding box center [928, 733] width 249 height 41
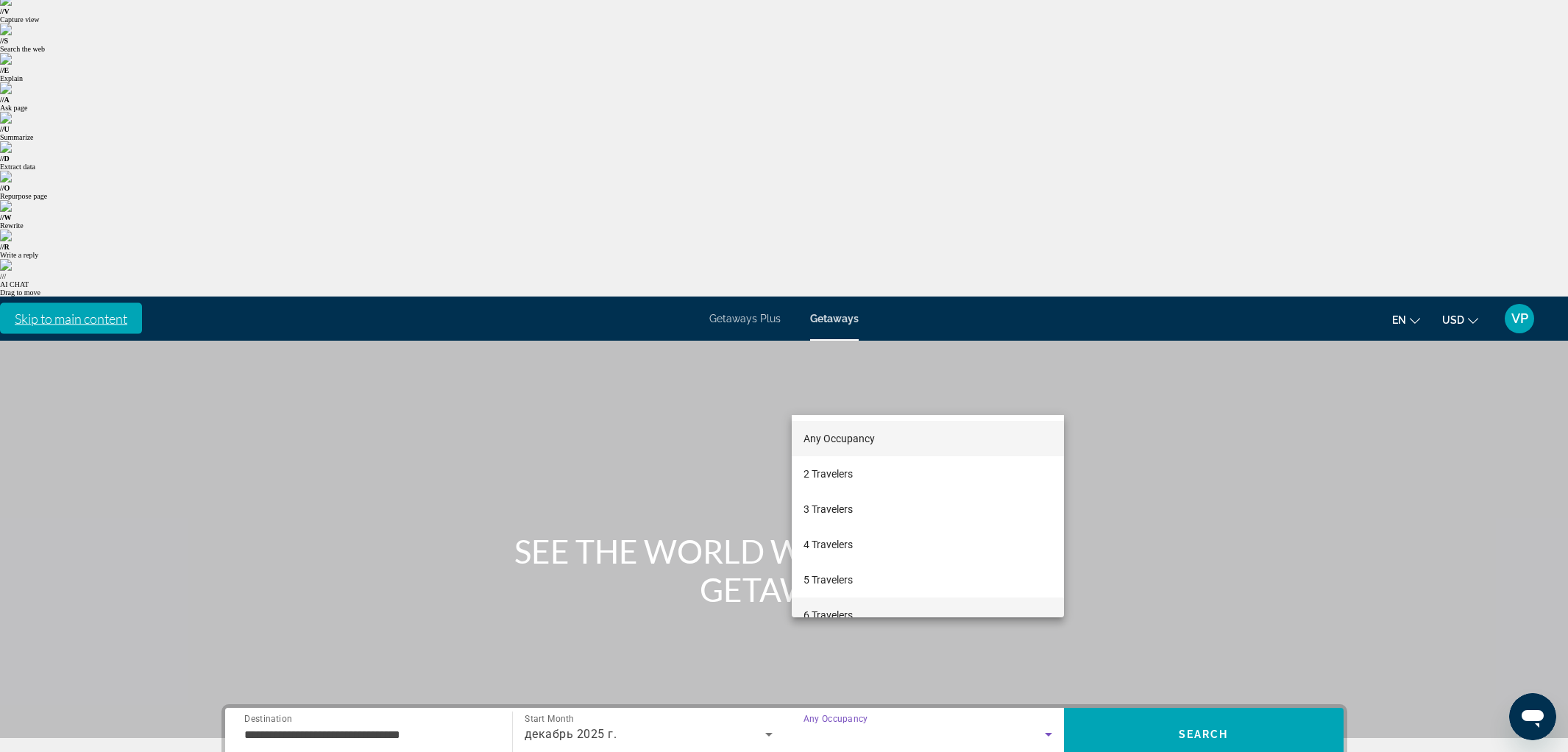
drag, startPoint x: 828, startPoint y: 602, endPoint x: 890, endPoint y: 562, distance: 73.8
click at [828, 602] on mat-option "6 Travelers" at bounding box center [928, 614] width 272 height 35
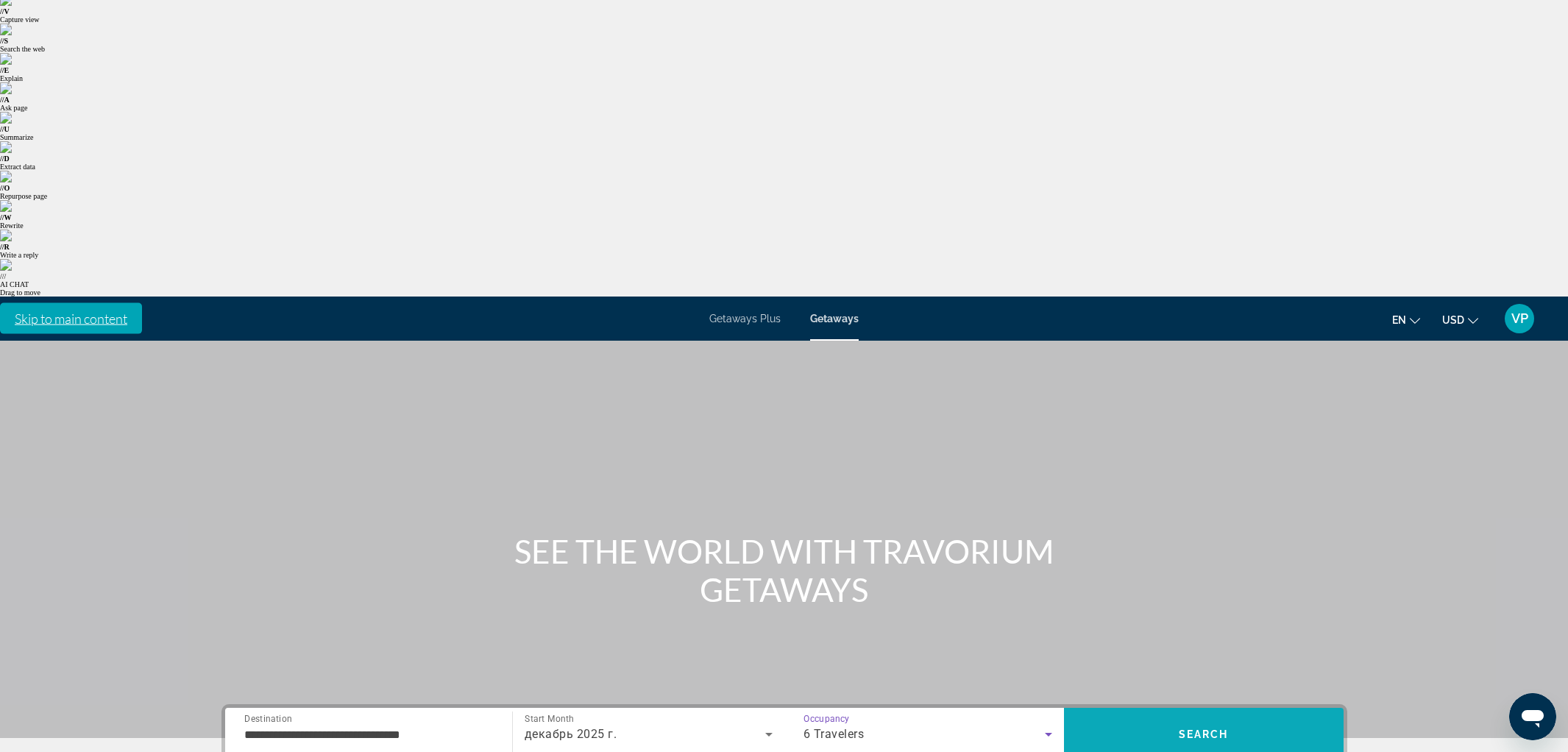
click at [1158, 716] on span "Search" at bounding box center [1204, 733] width 280 height 35
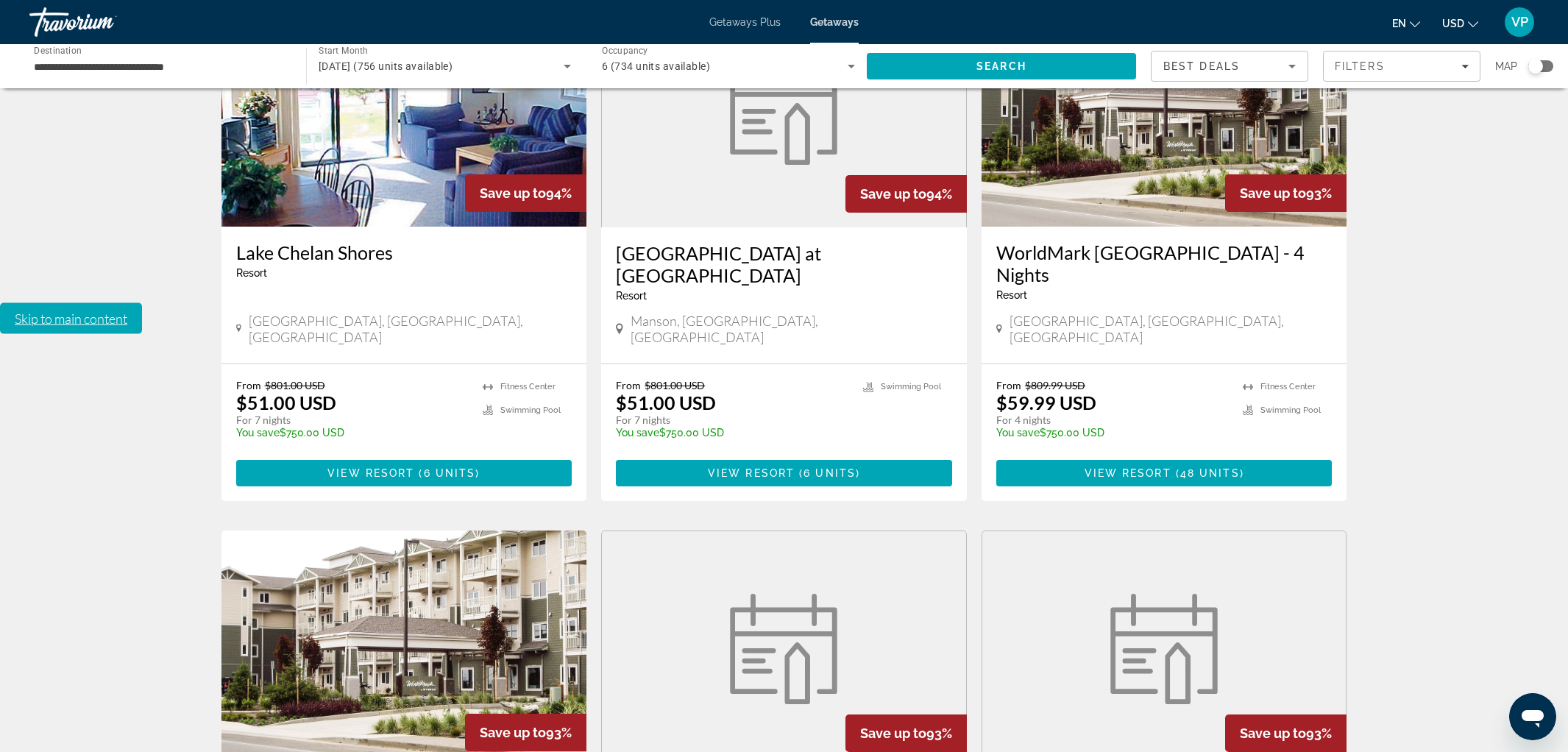
scroll to position [1631, 0]
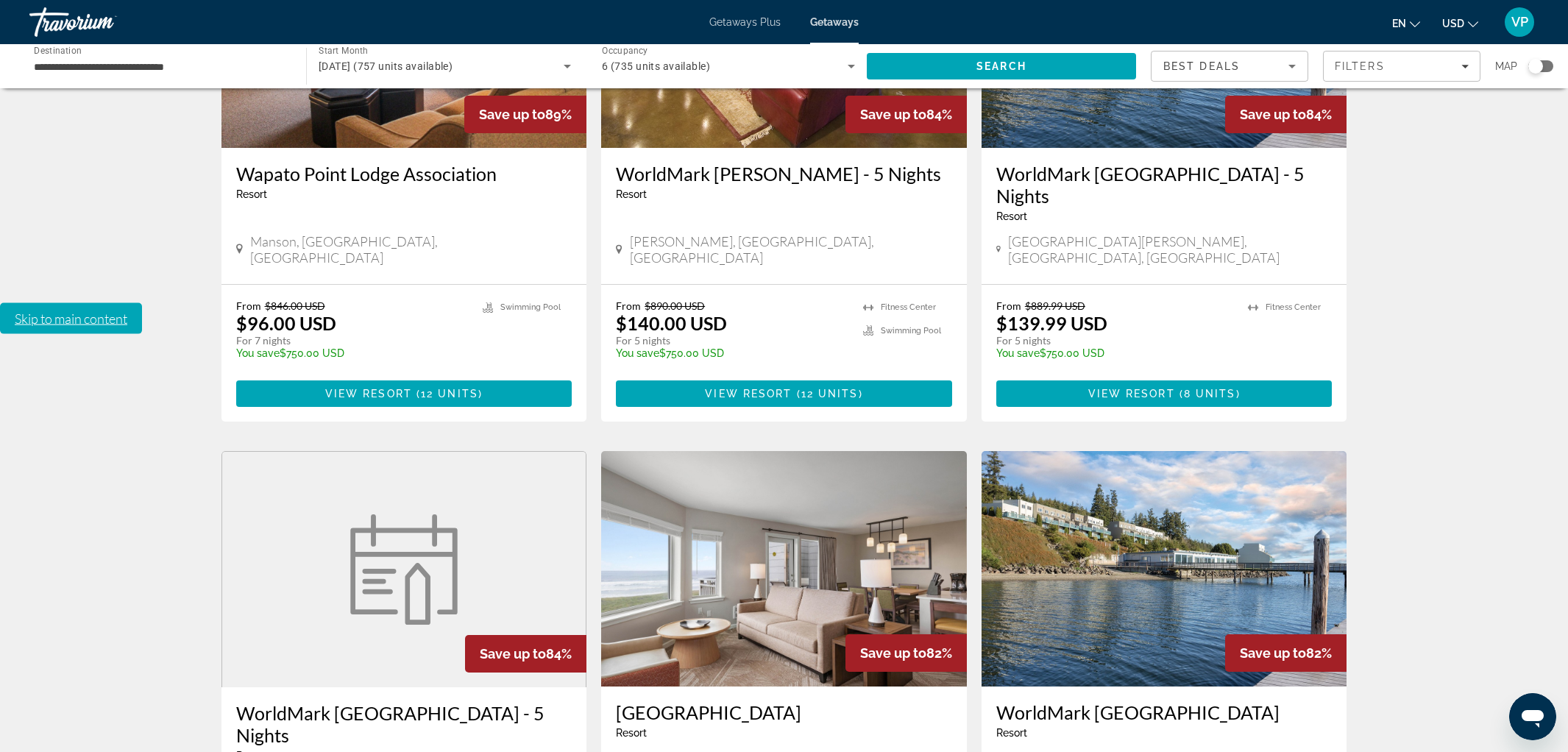
scroll to position [1079, 0]
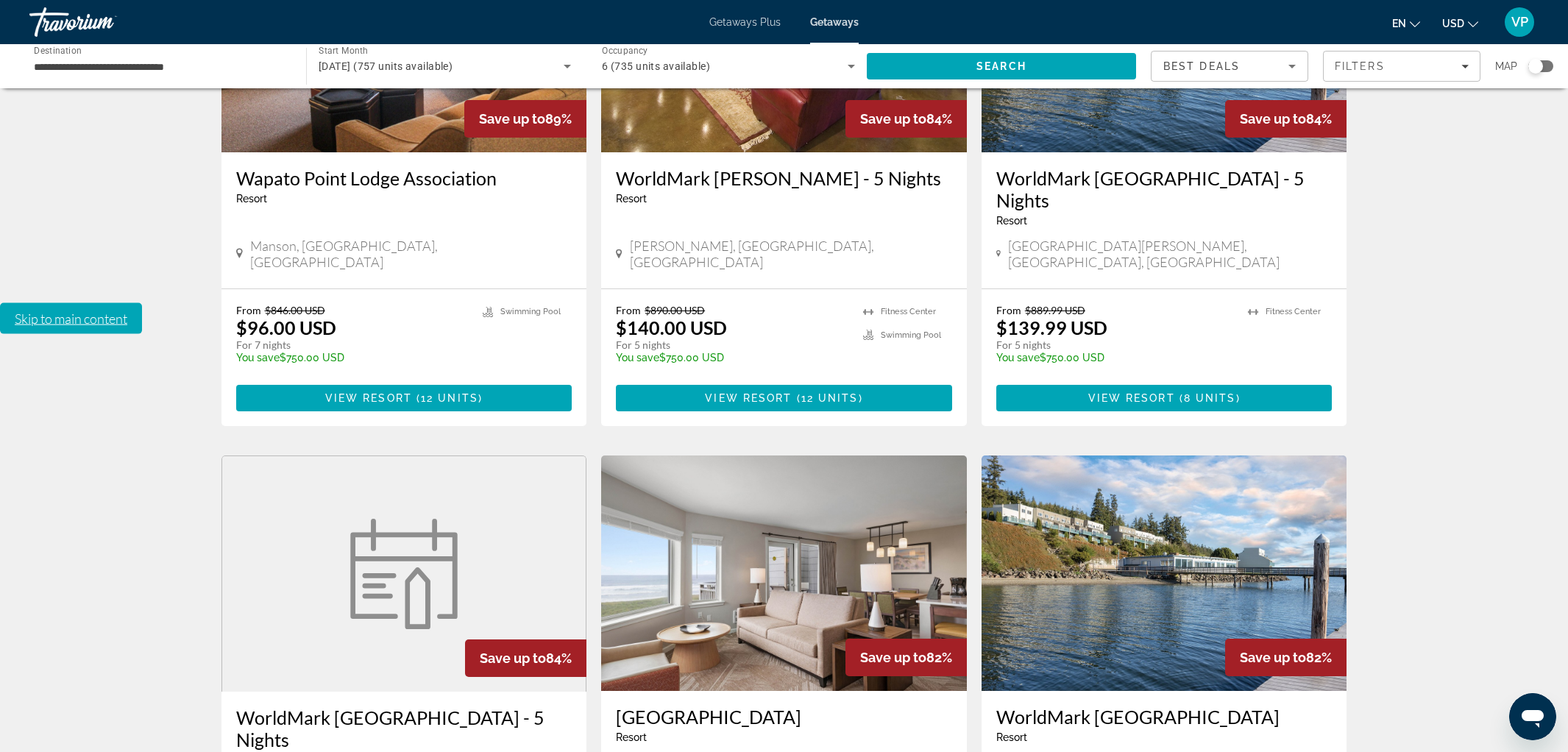
click at [1081, 455] on img "Main content" at bounding box center [1164, 572] width 366 height 235
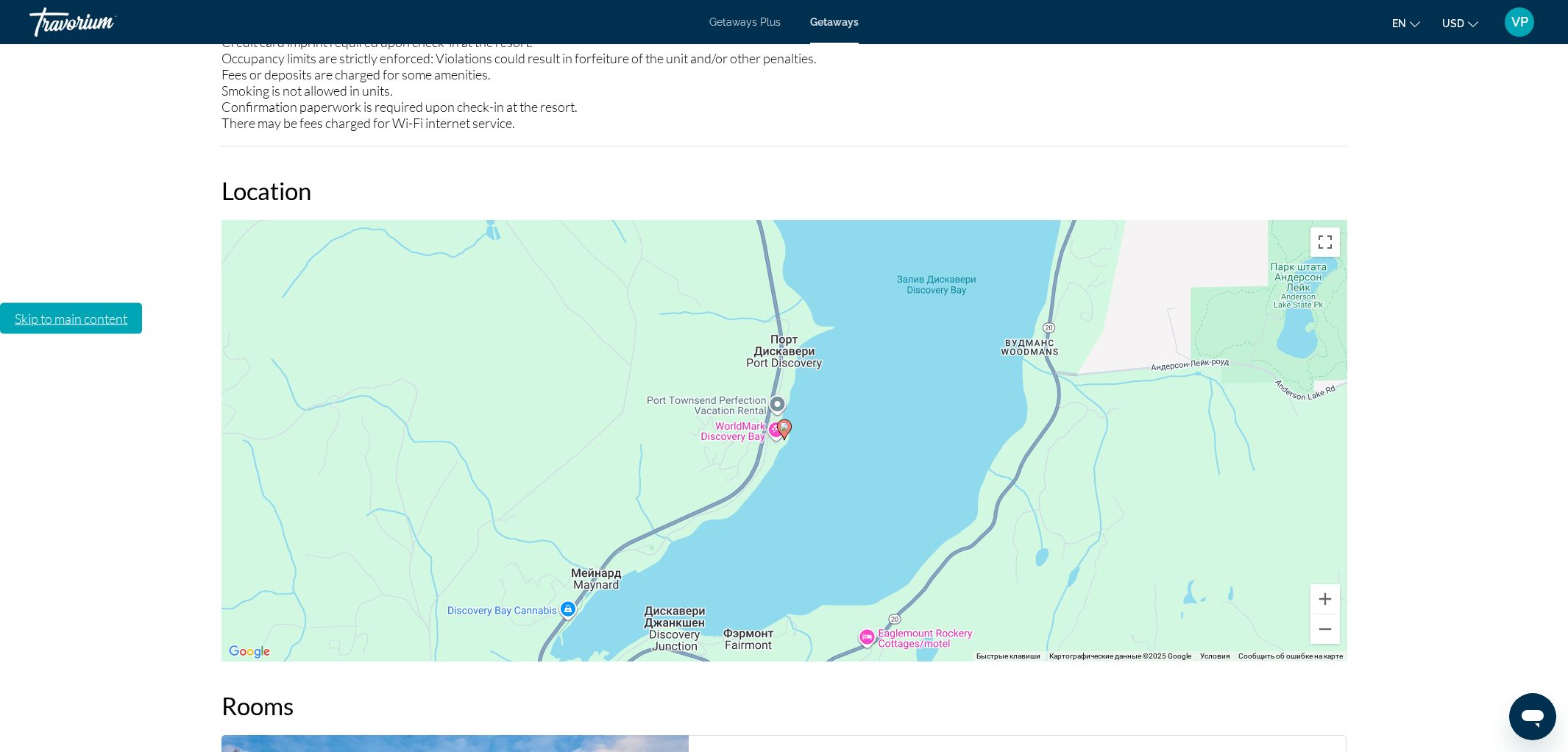
scroll to position [2742, 0]
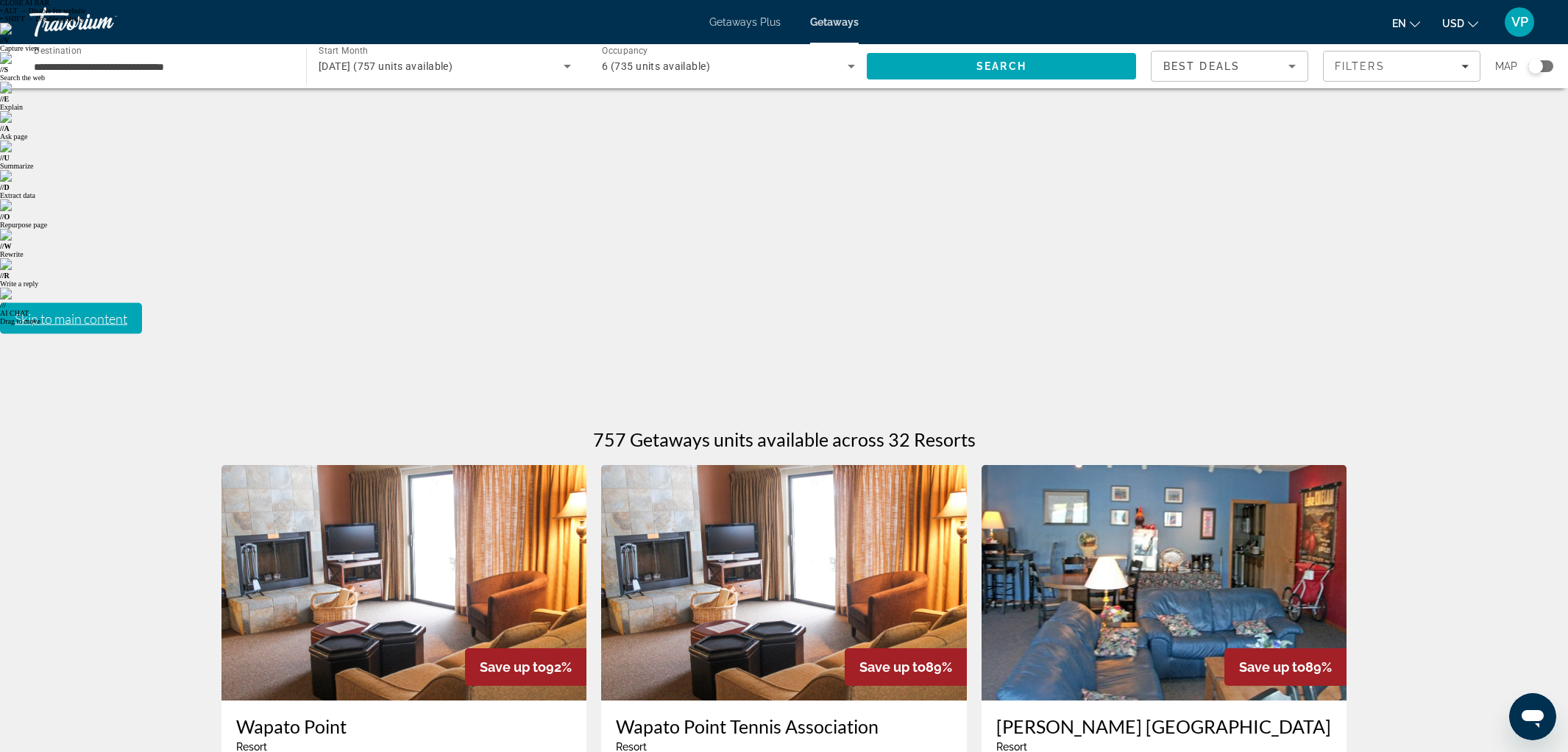
scroll to position [16, 0]
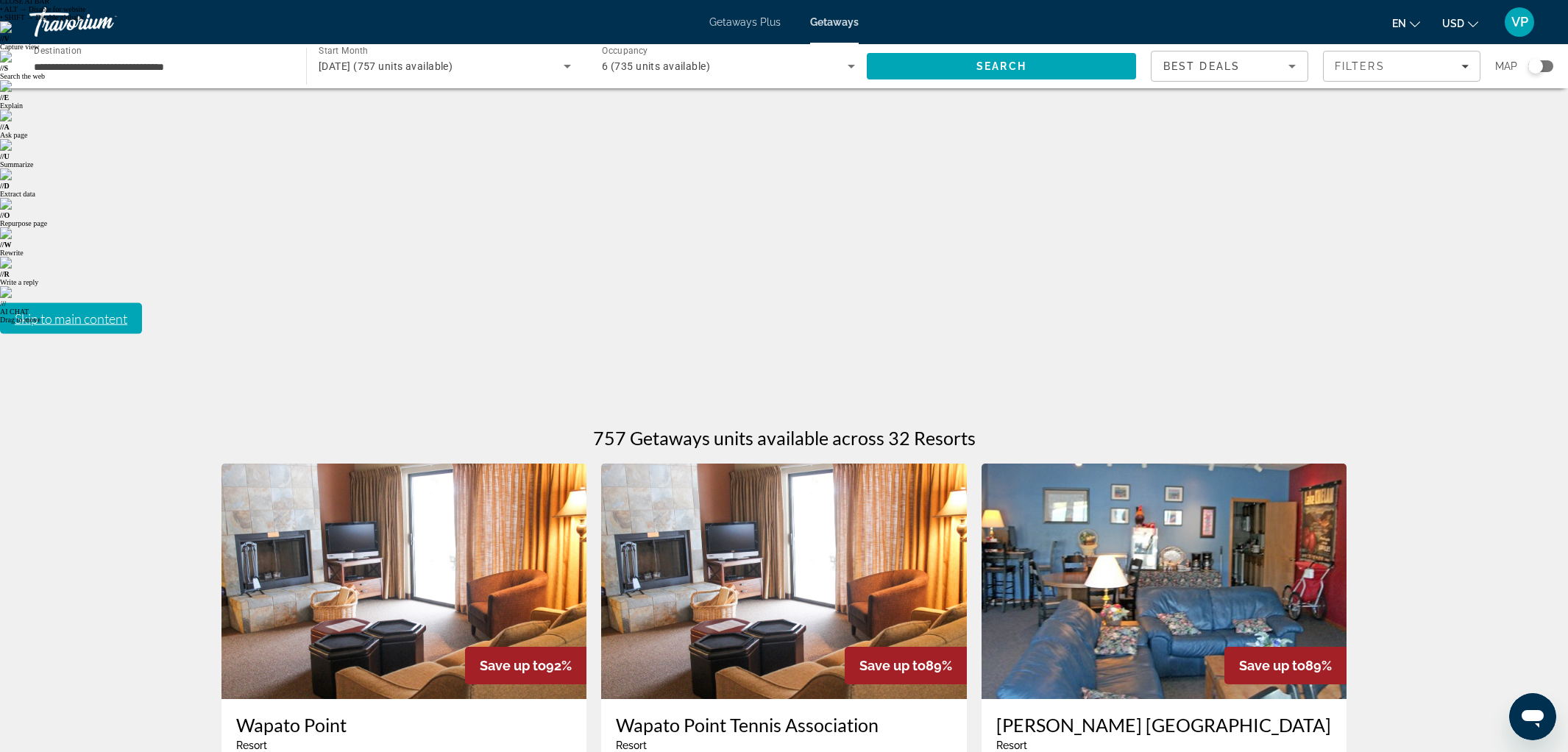
click at [691, 31] on div "Getaways Plus Getaways en English Español Français Italiano Português русский U…" at bounding box center [784, 22] width 1568 height 38
click at [755, 10] on div "Getaways Plus Getaways en English Español Français Italiano Português русский U…" at bounding box center [784, 22] width 1568 height 38
click at [753, 17] on span "Getaways Plus" at bounding box center [745, 22] width 72 height 12
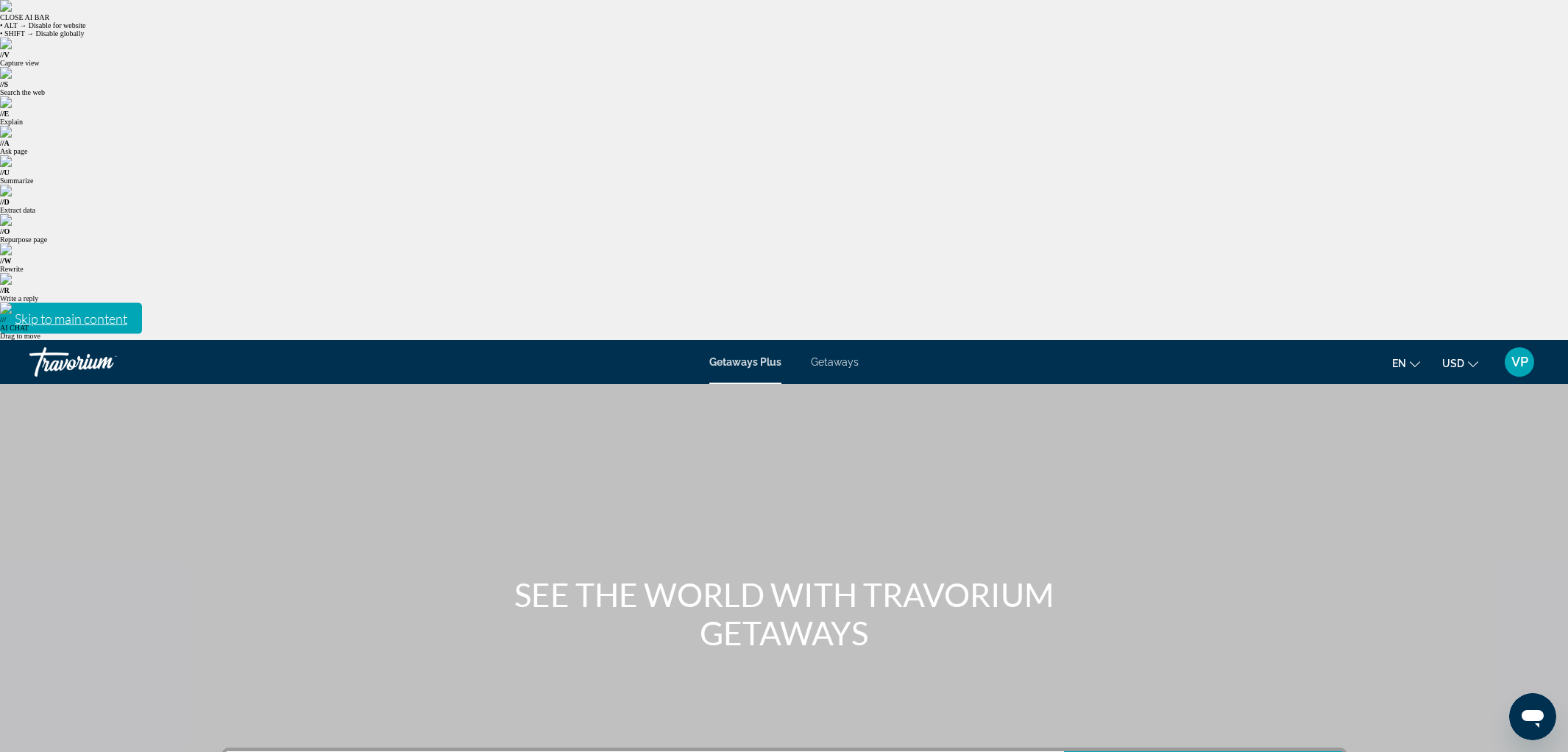
click at [826, 356] on span "Getaways" at bounding box center [834, 362] width 48 height 12
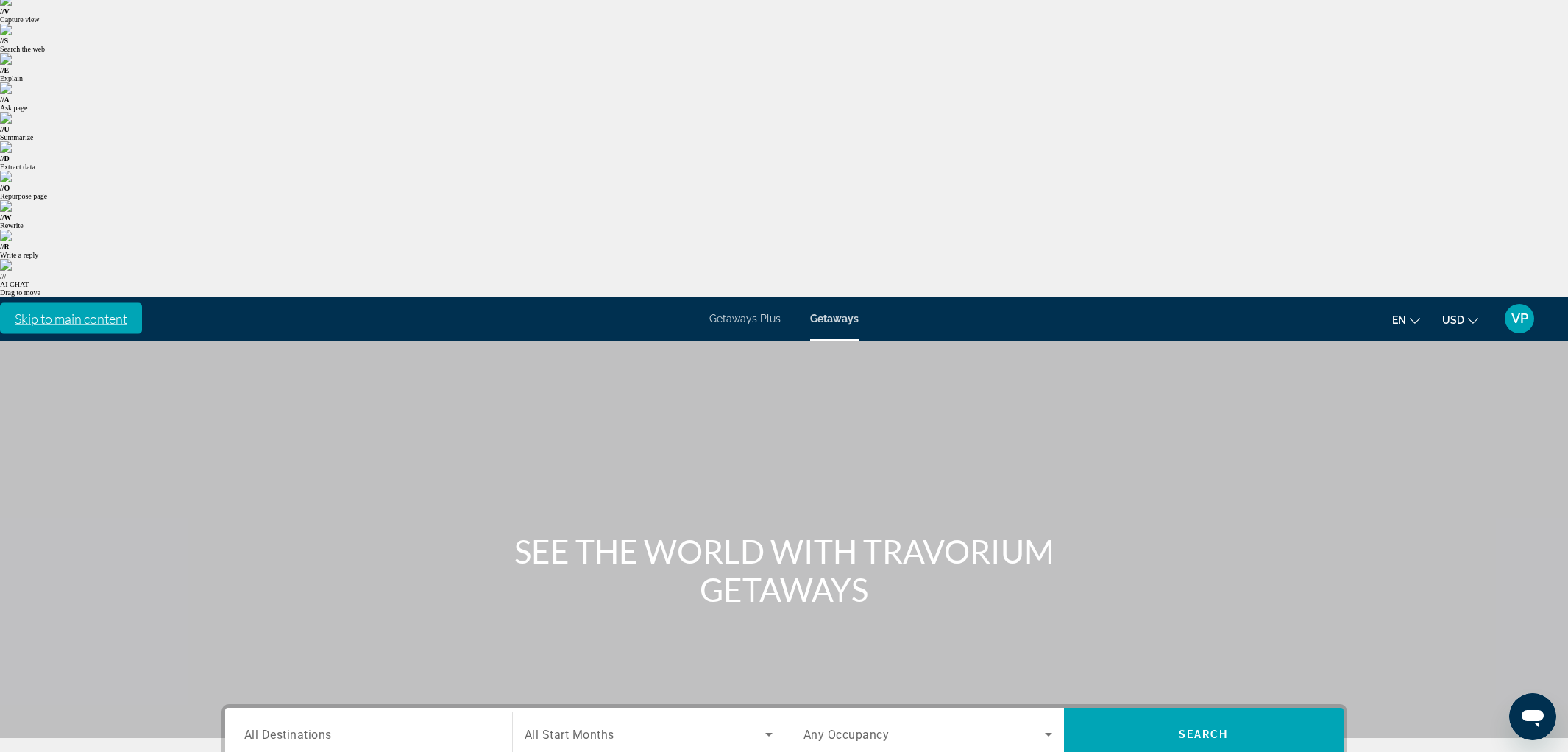
click at [300, 713] on div "Search widget" at bounding box center [368, 734] width 249 height 42
drag, startPoint x: 316, startPoint y: 466, endPoint x: 553, endPoint y: 405, distance: 244.7
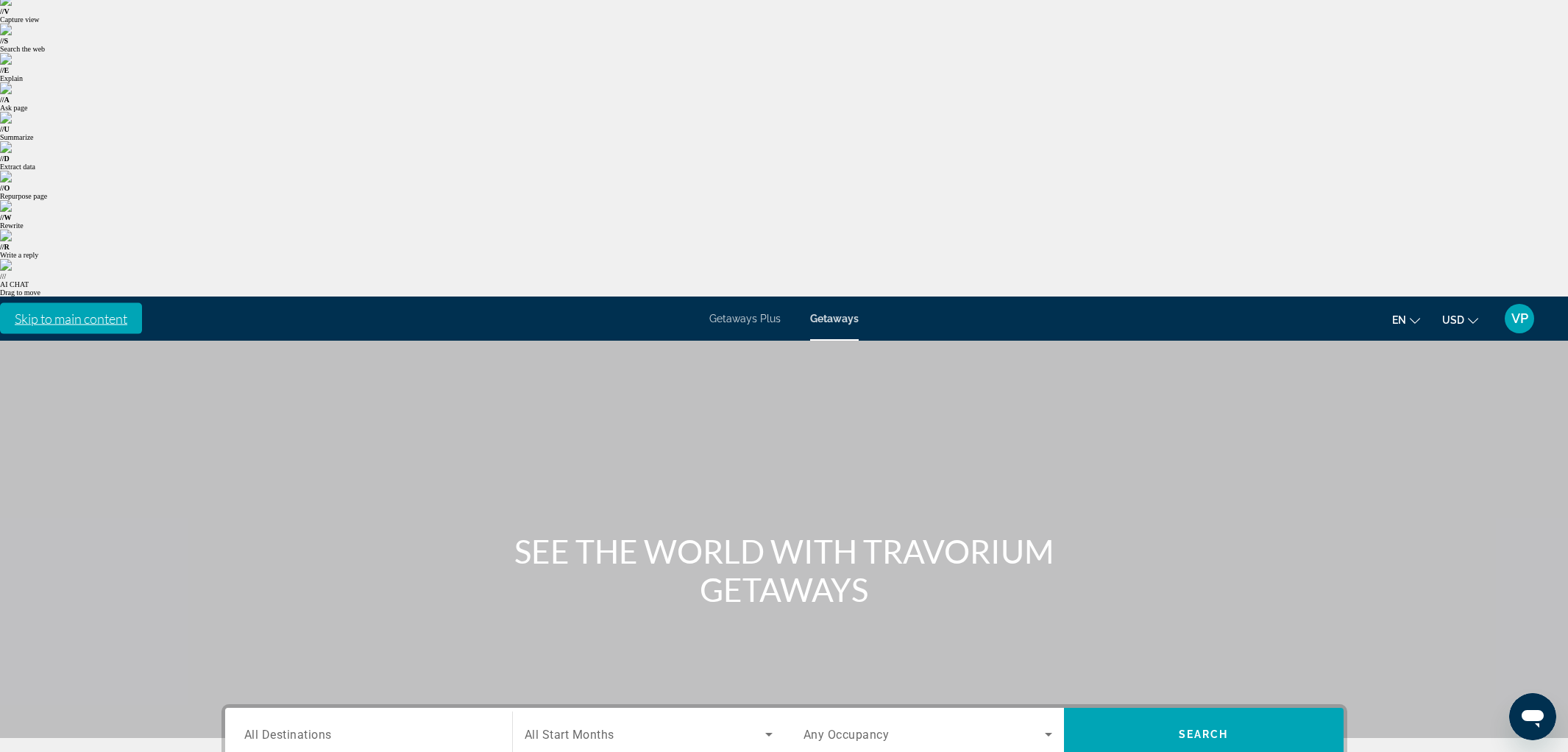
type input "**********"
click at [570, 727] on span "All Start Months" at bounding box center [569, 734] width 90 height 14
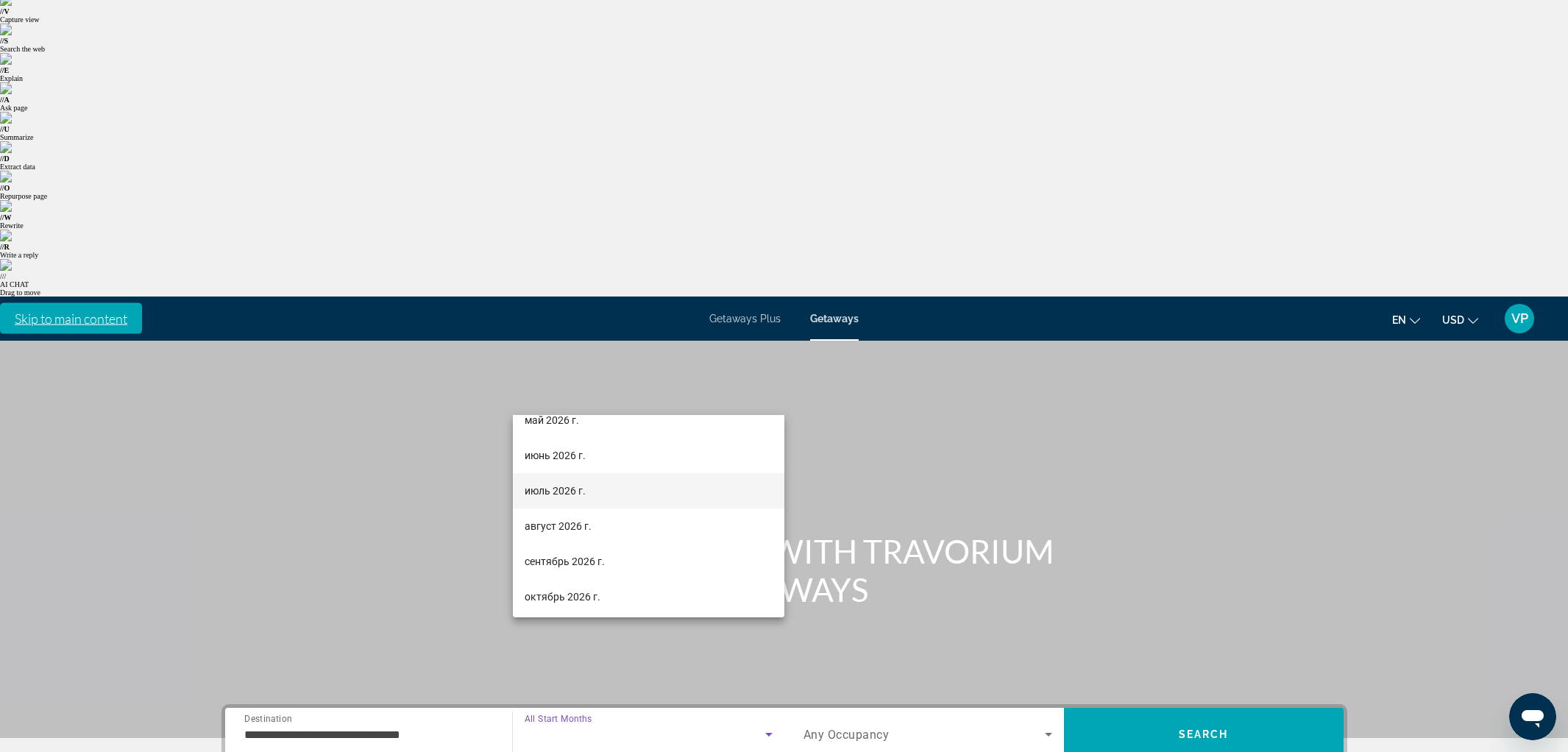
scroll to position [304, 0]
click at [562, 491] on span "июль 2026 г." at bounding box center [555, 488] width 61 height 18
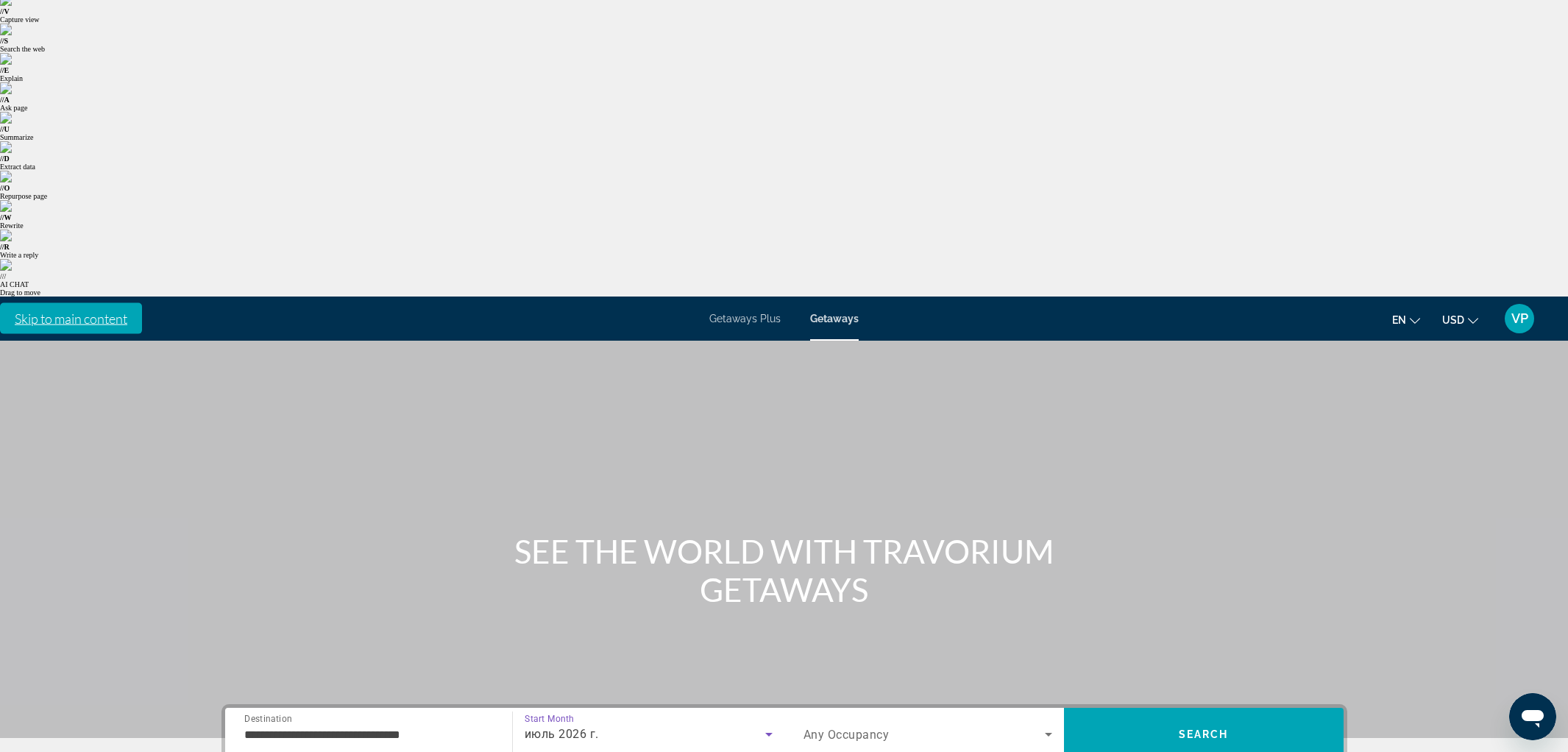
click at [863, 727] on span "Any Occupancy" at bounding box center [846, 734] width 86 height 14
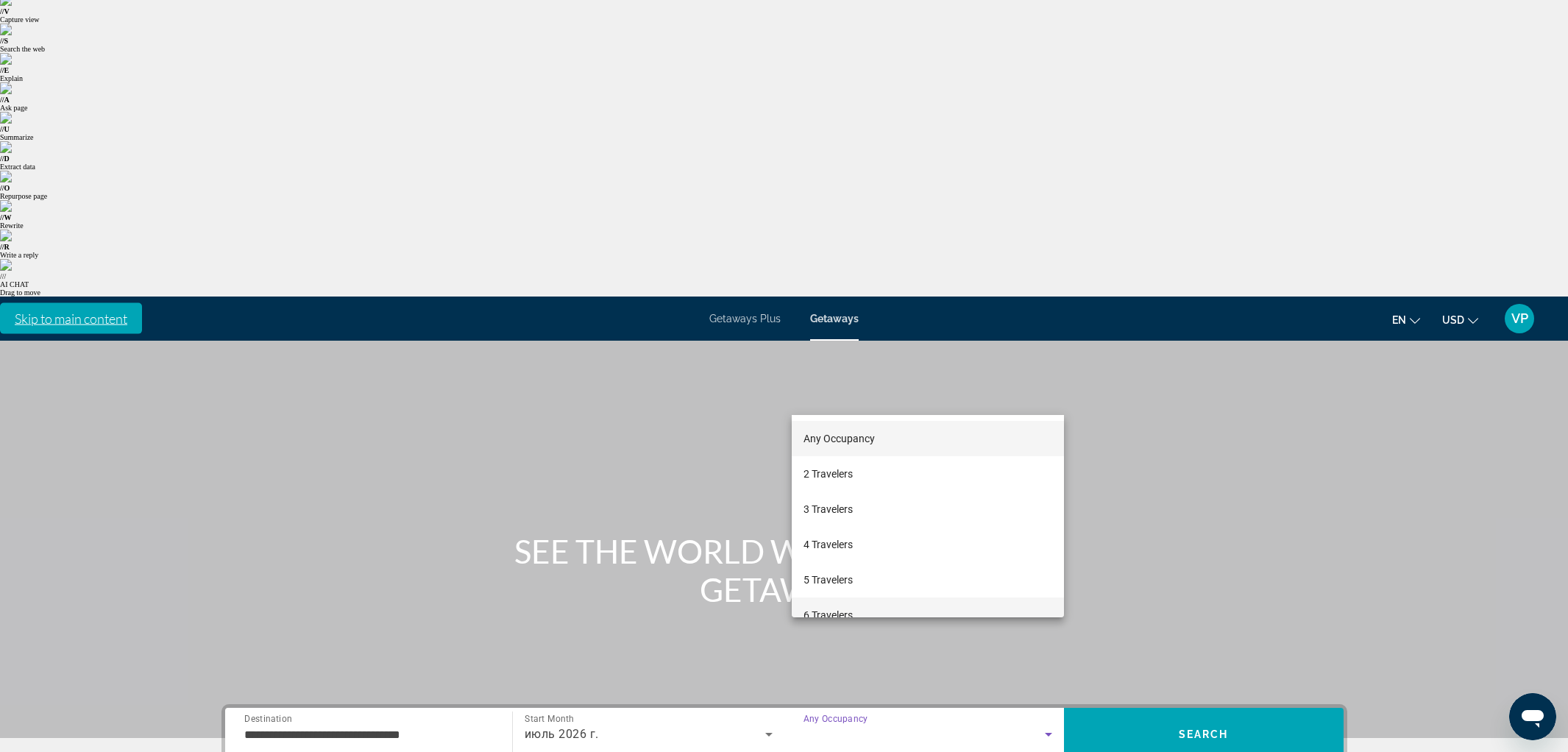
drag, startPoint x: 838, startPoint y: 610, endPoint x: 852, endPoint y: 598, distance: 18.4
click at [838, 610] on span "6 Travelers" at bounding box center [828, 615] width 49 height 18
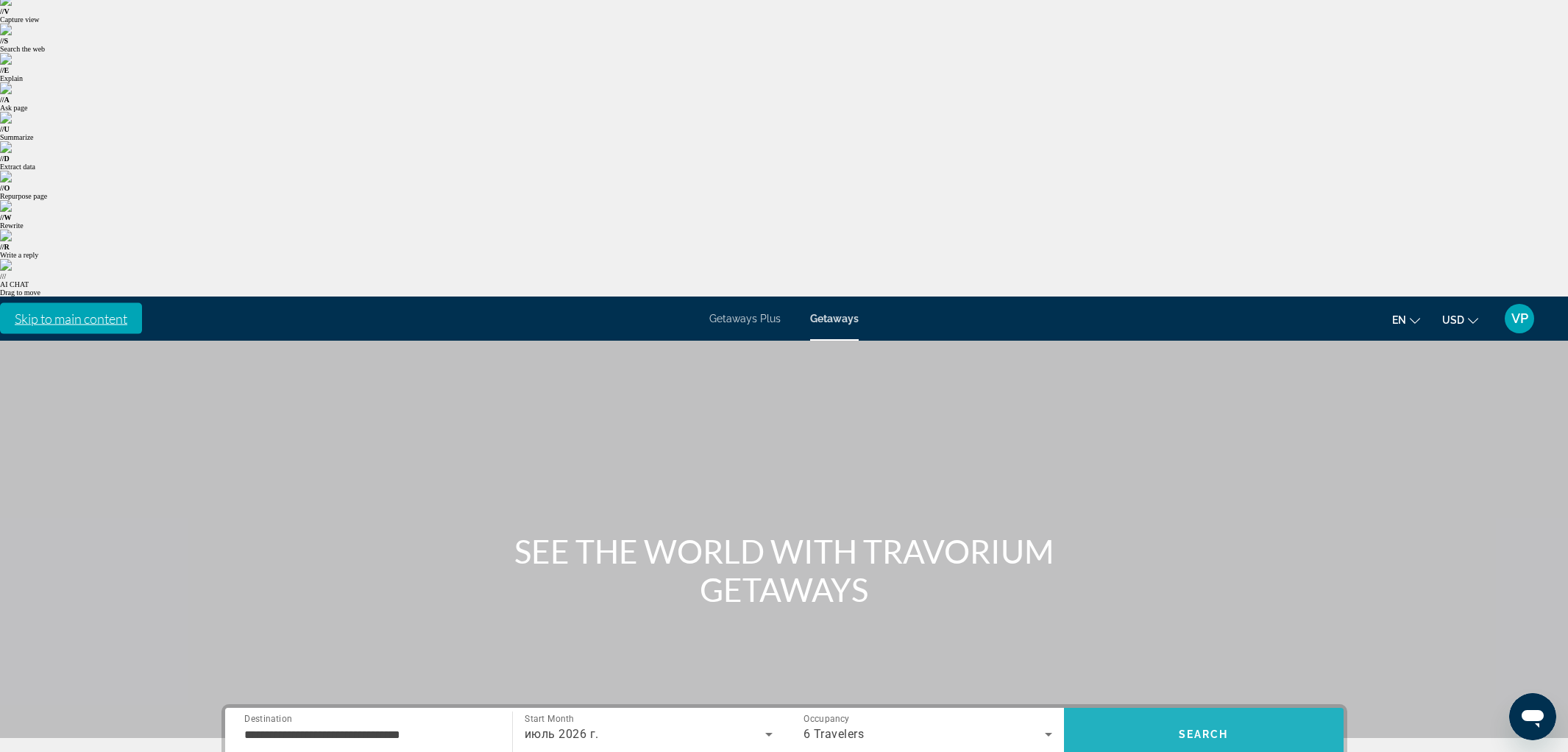
click at [1157, 716] on span "Search" at bounding box center [1204, 733] width 280 height 35
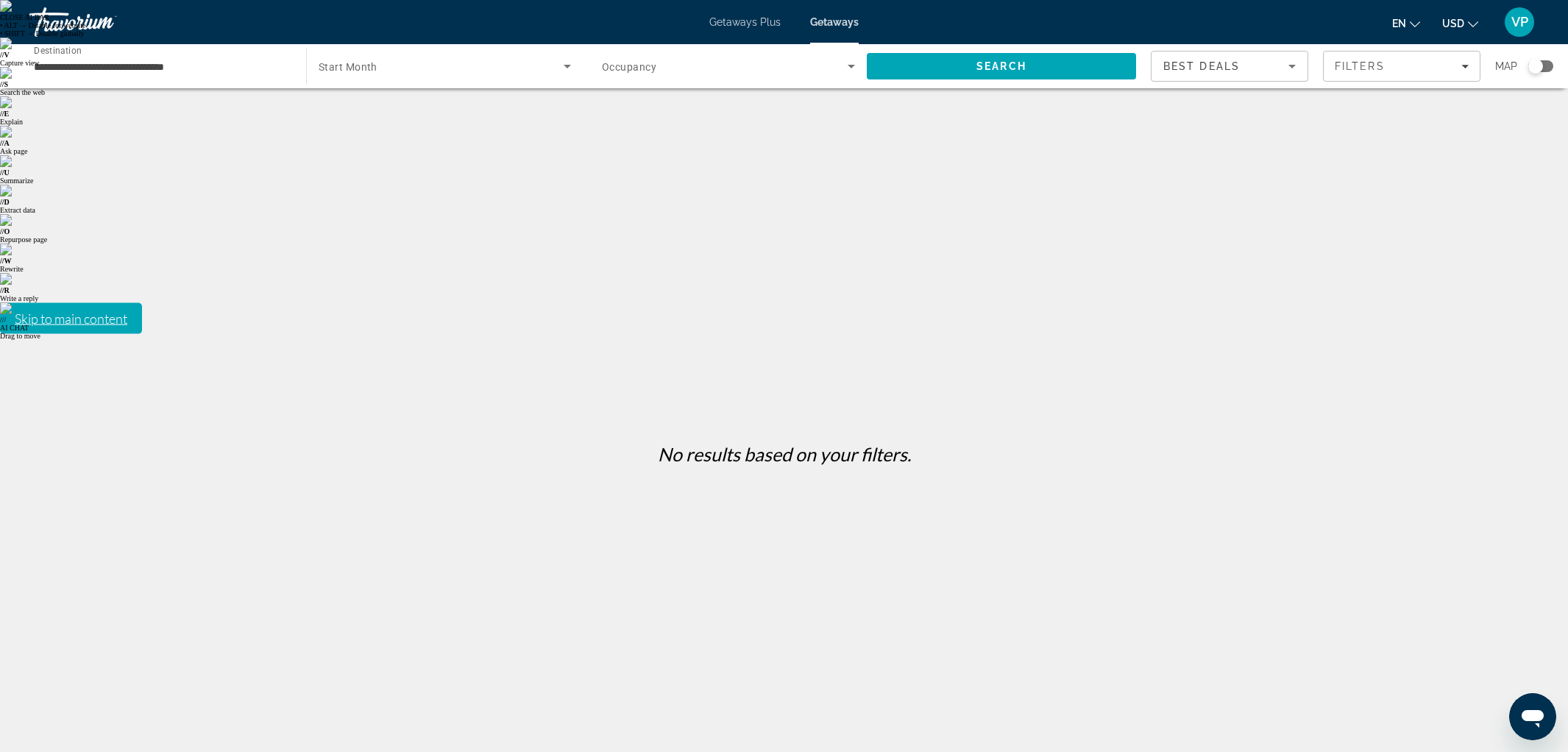
click at [710, 30] on div "Getaways Plus Getaways en English Español Français Italiano Português русский U…" at bounding box center [784, 22] width 1568 height 38
click at [740, 22] on span "Getaways Plus" at bounding box center [745, 22] width 72 height 12
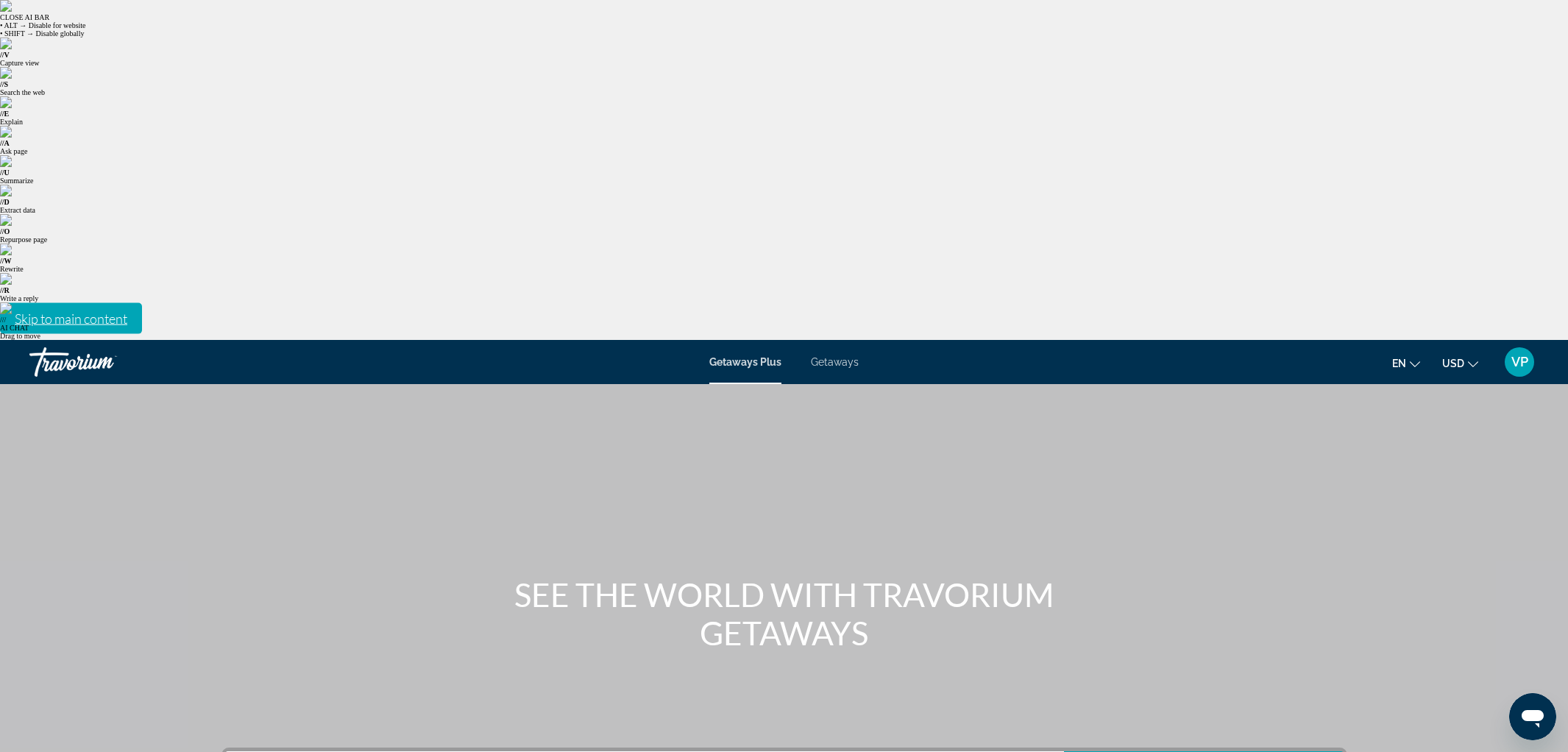
click at [825, 356] on span "Getaways" at bounding box center [834, 362] width 48 height 12
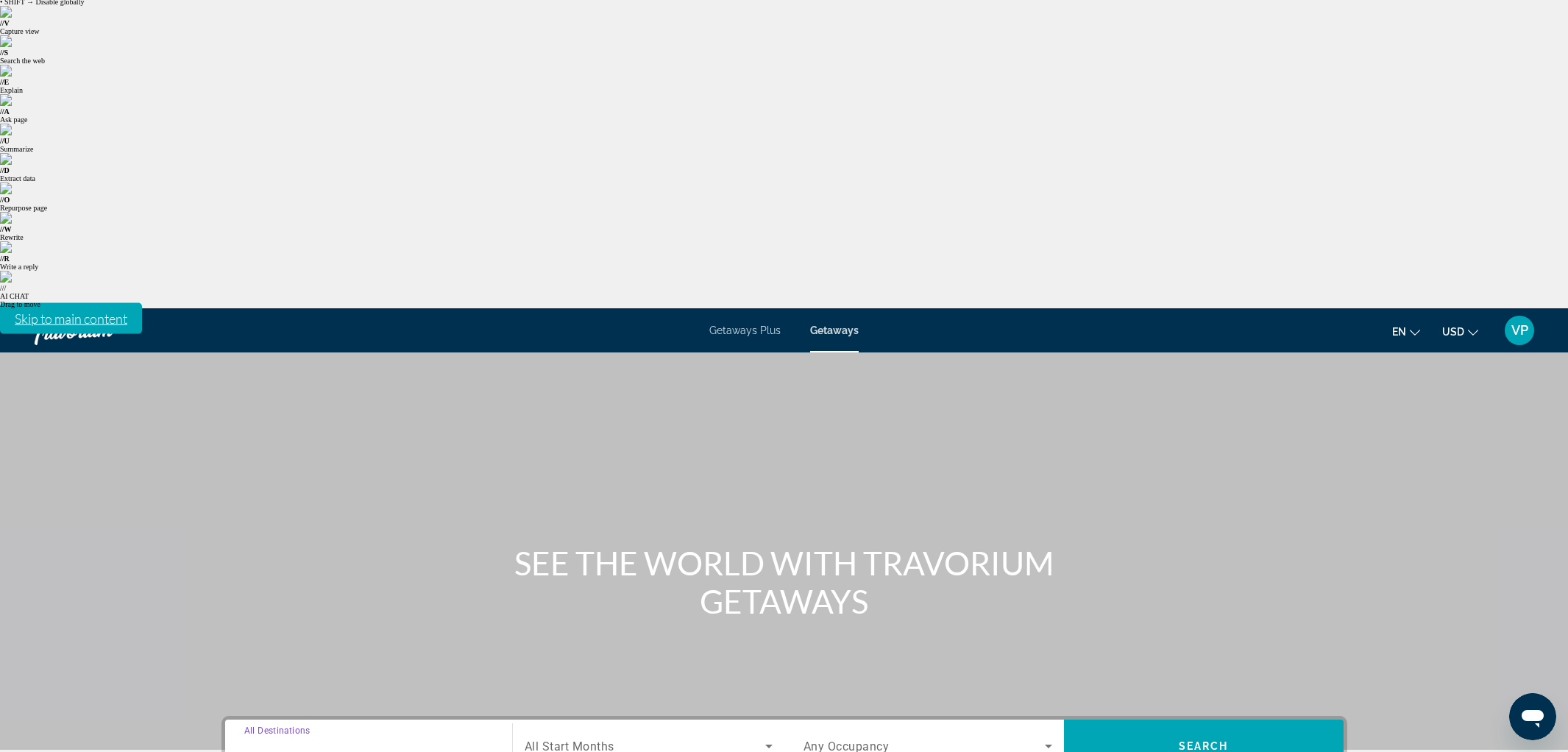
scroll to position [43, 0]
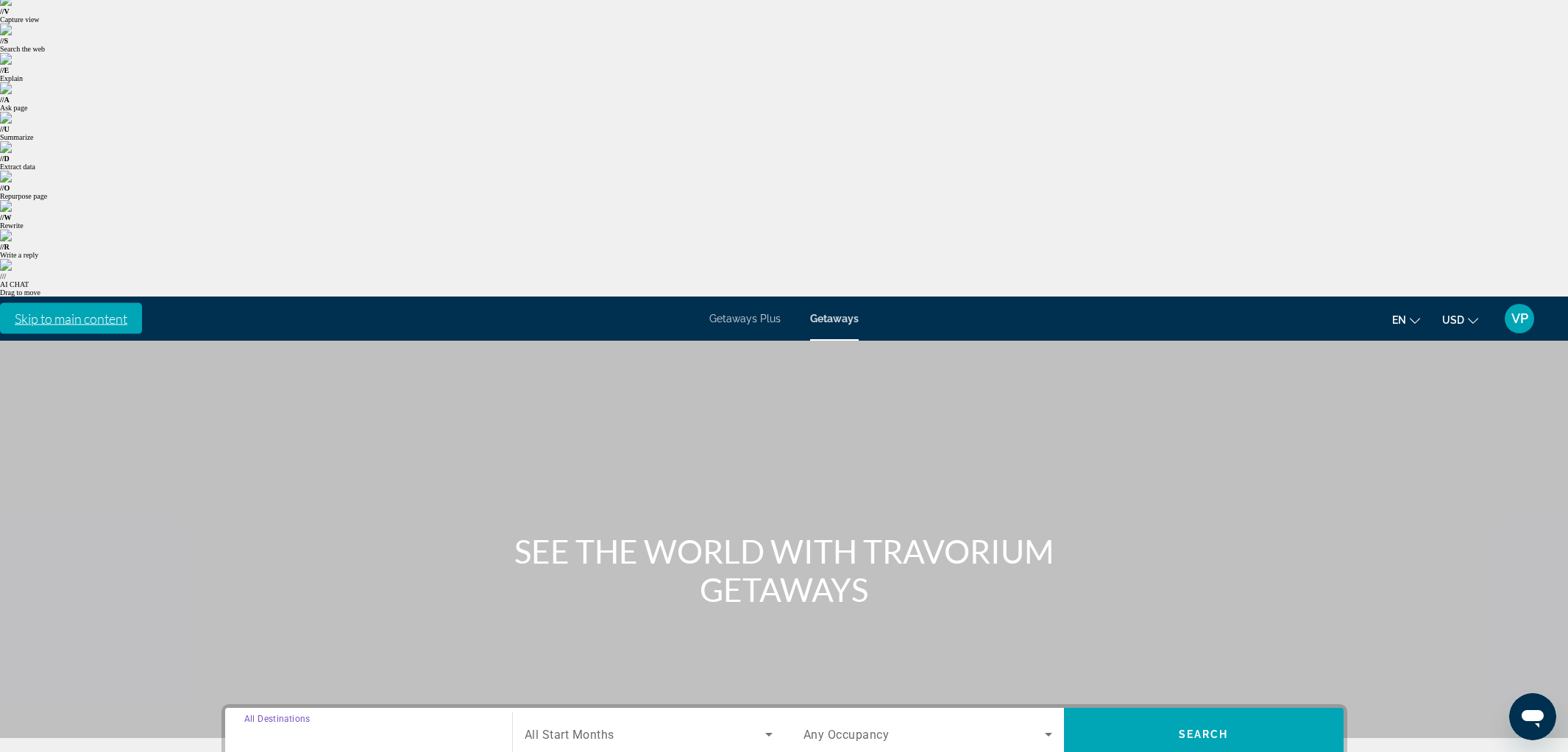
type input "**********"
click at [571, 727] on span "All Start Months" at bounding box center [569, 734] width 90 height 14
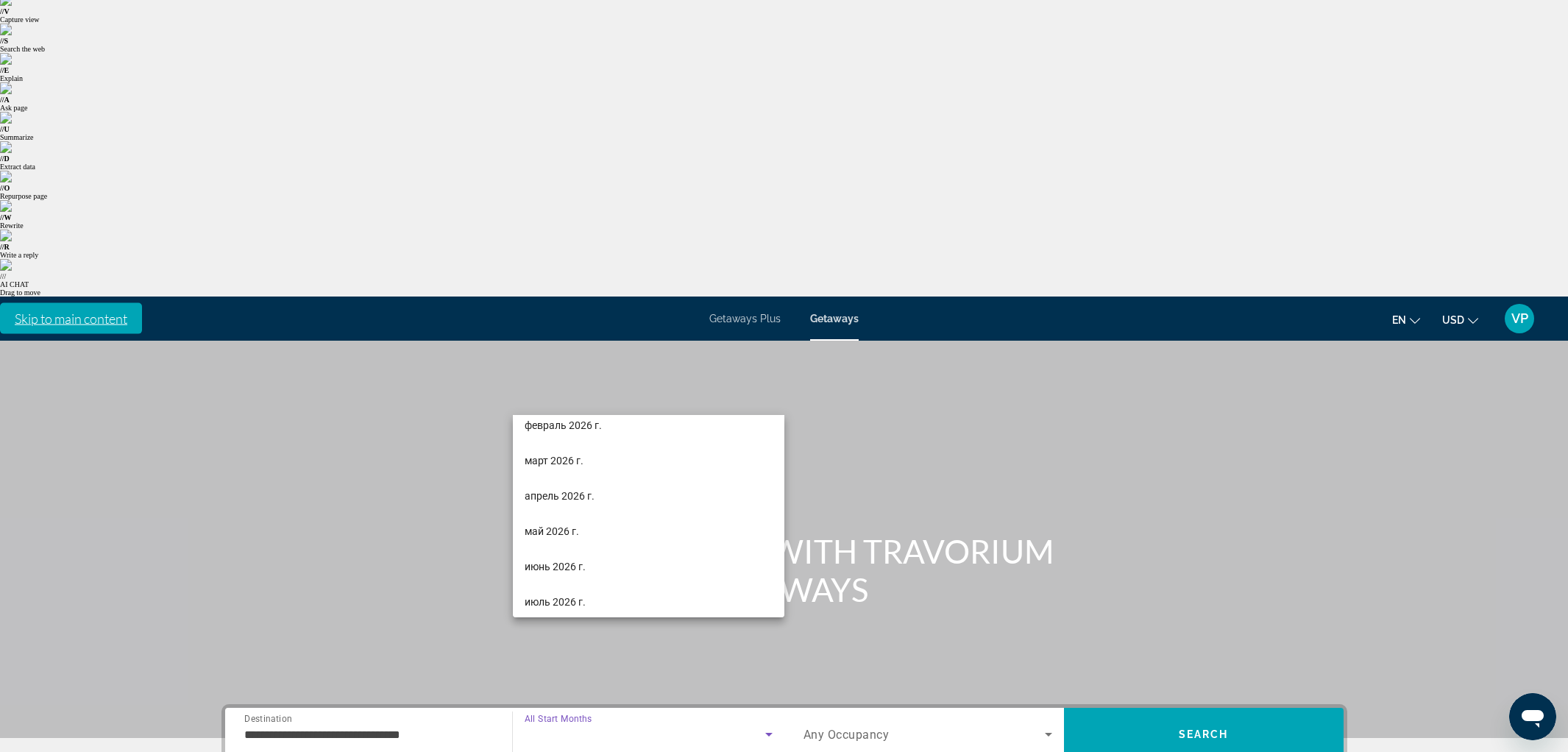
scroll to position [192, 0]
drag, startPoint x: 572, startPoint y: 591, endPoint x: 587, endPoint y: 568, distance: 27.5
click at [572, 591] on span "июль 2026 г." at bounding box center [555, 600] width 61 height 18
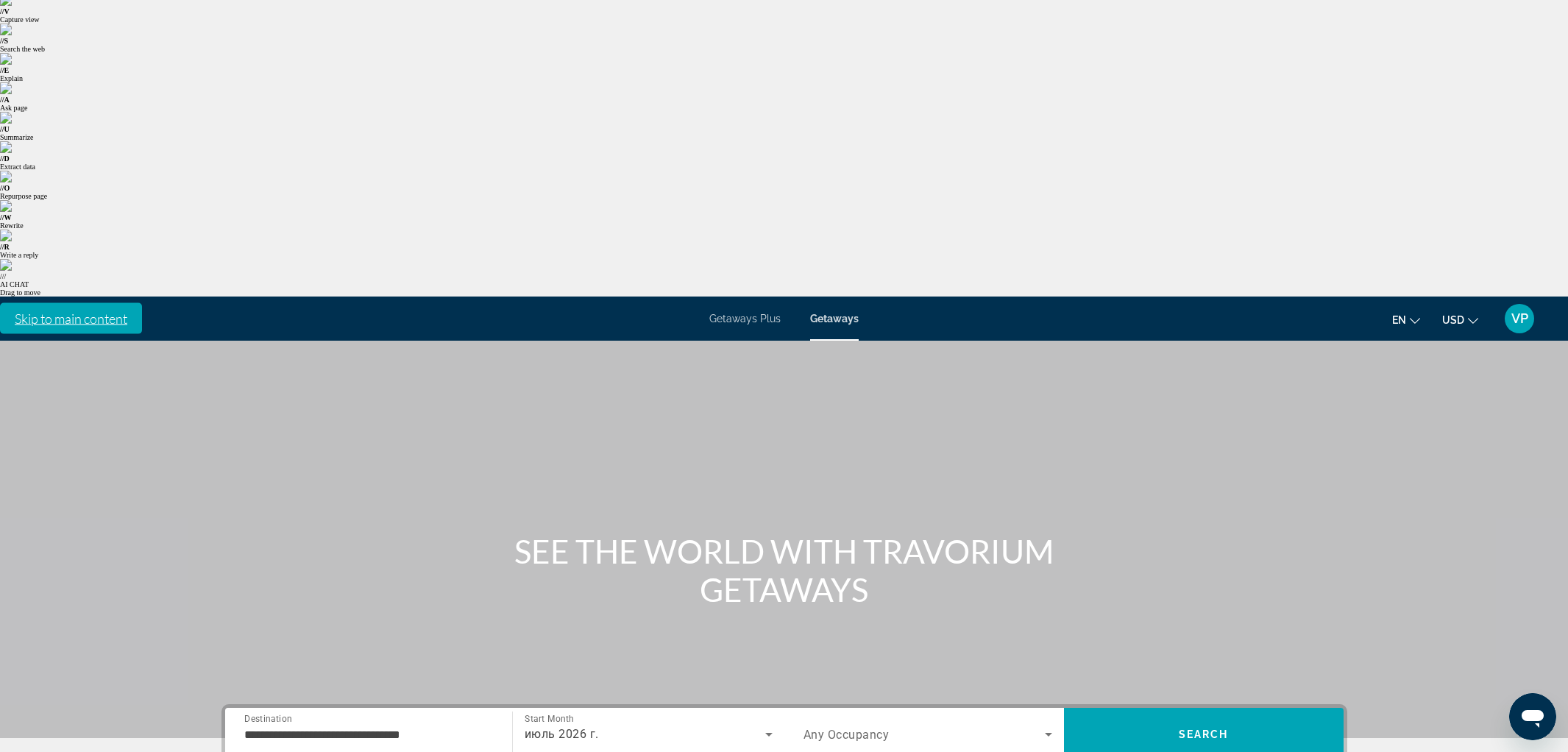
click at [841, 727] on span "Any Occupancy" at bounding box center [846, 734] width 86 height 14
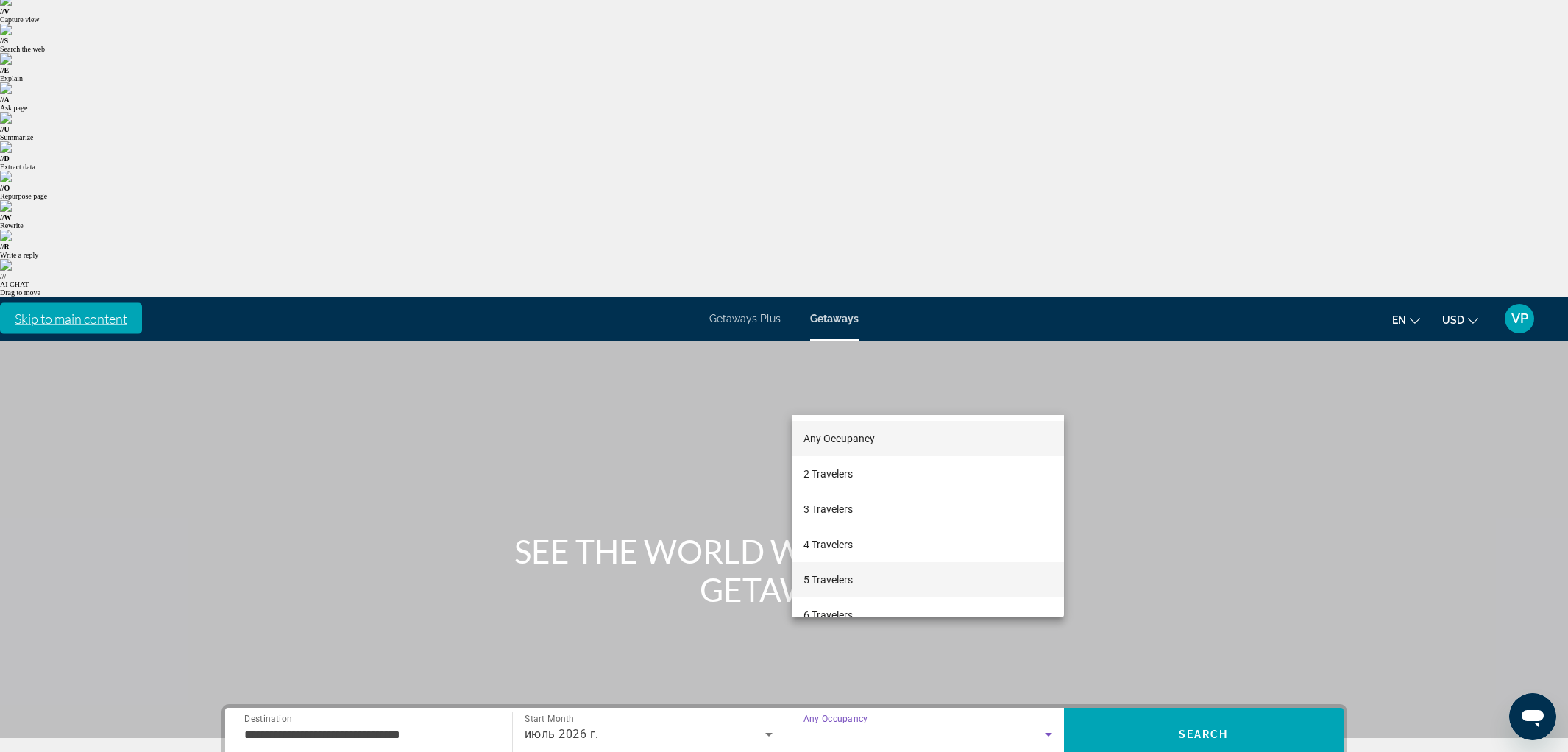
click at [816, 578] on span "5 Travelers" at bounding box center [828, 580] width 49 height 18
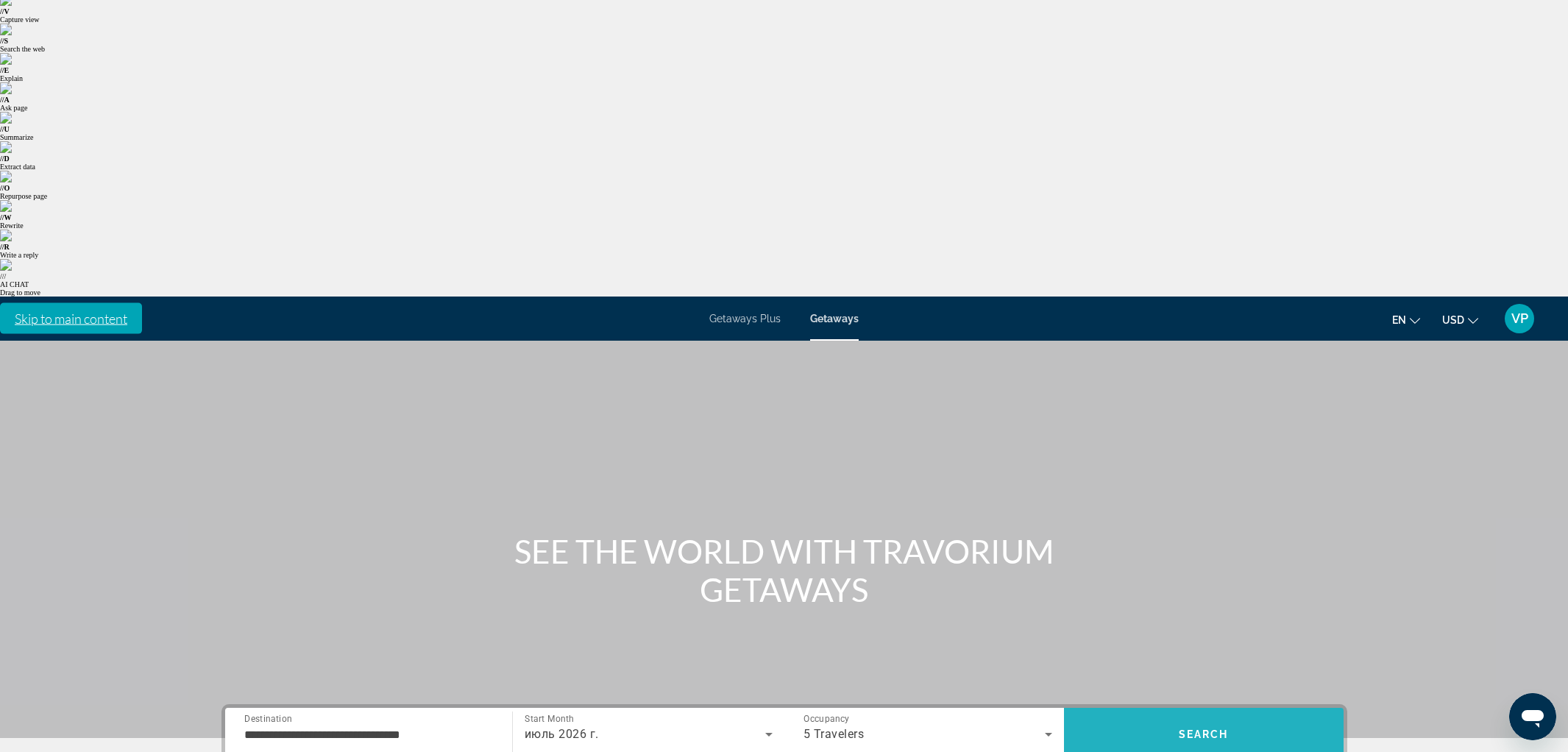
click at [1151, 716] on span "Search" at bounding box center [1204, 733] width 280 height 35
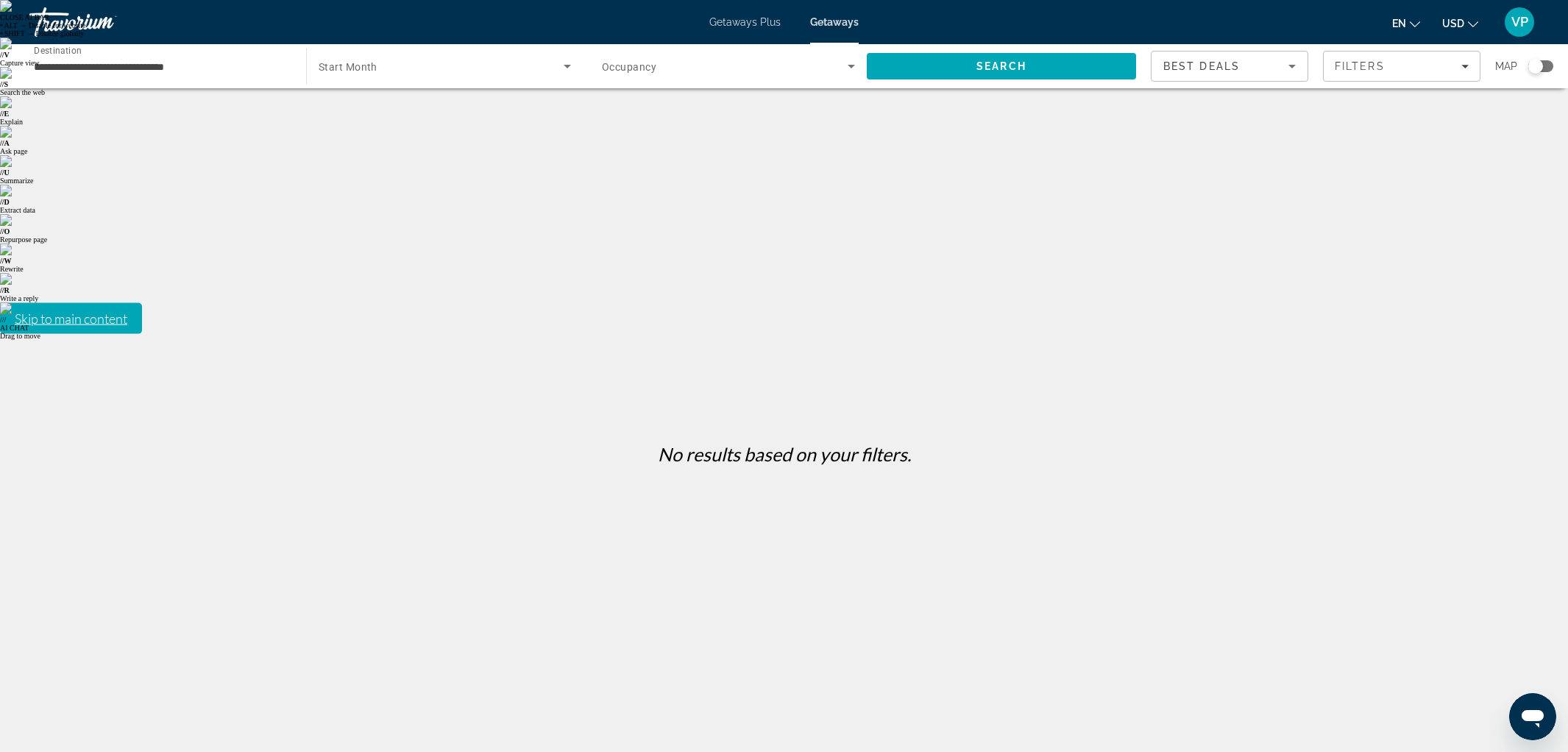
click at [97, 77] on div "**********" at bounding box center [160, 66] width 253 height 42
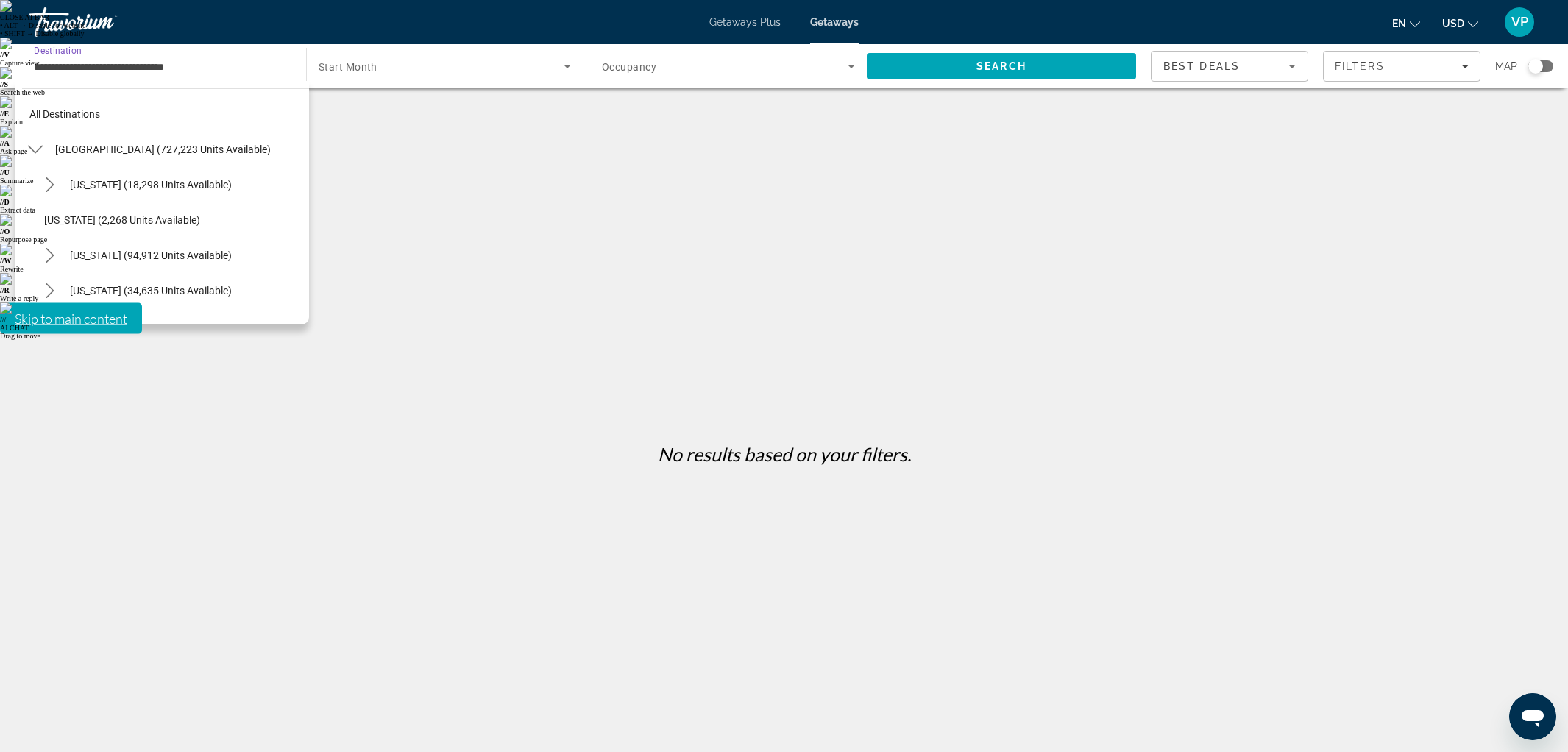
scroll to position [1394, 0]
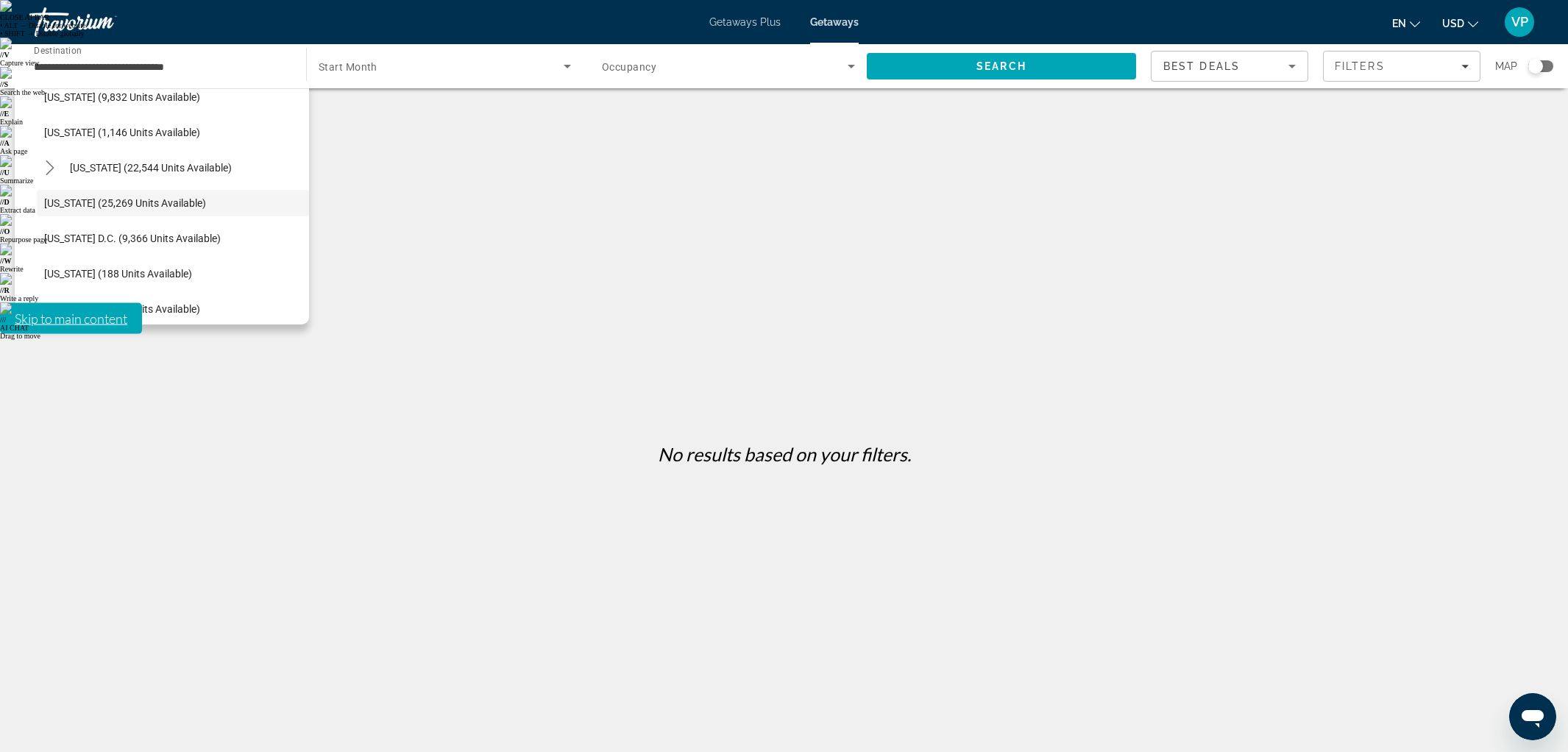
click at [731, 17] on span "Getaways Plus" at bounding box center [745, 22] width 72 height 12
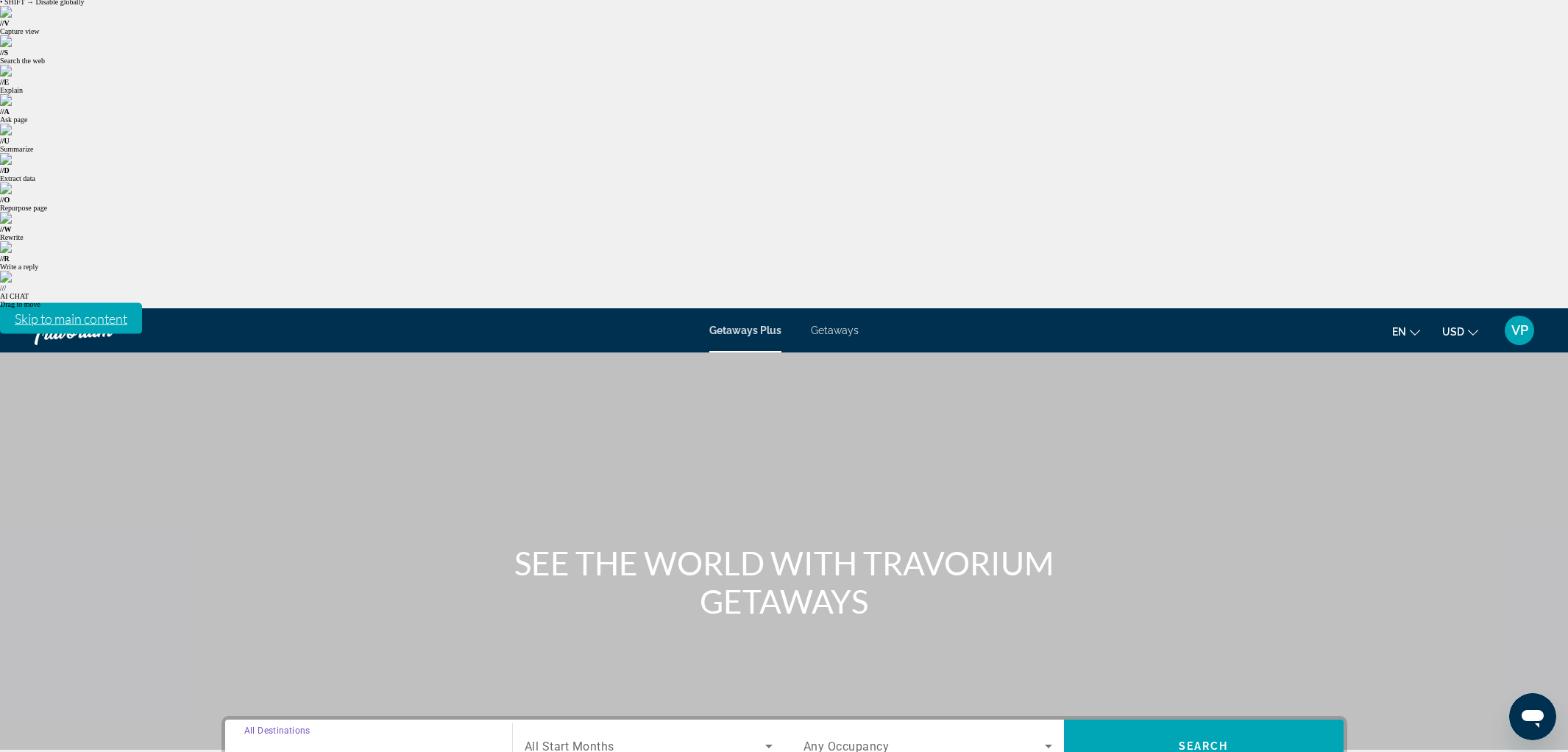
scroll to position [43, 0]
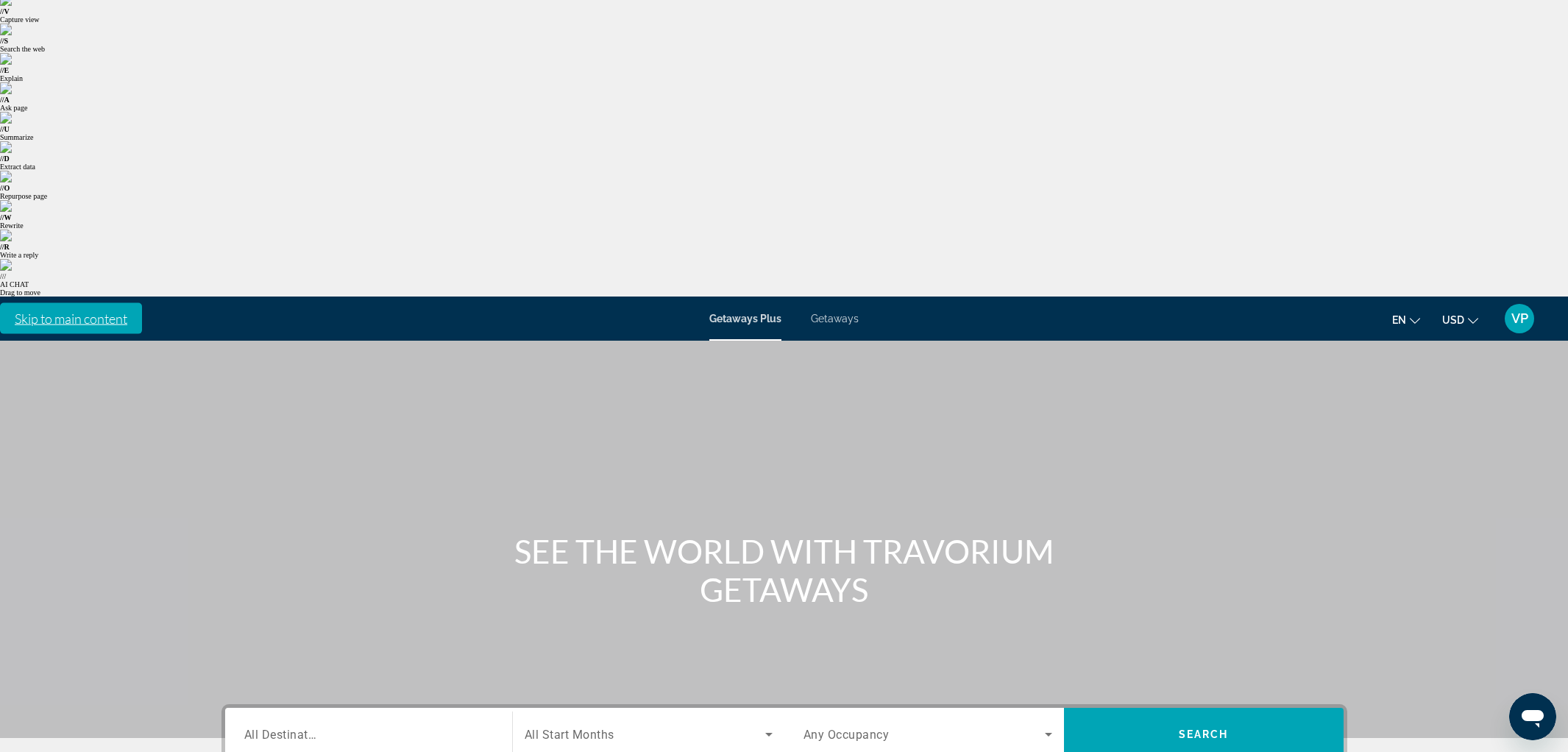
drag, startPoint x: 286, startPoint y: 441, endPoint x: 346, endPoint y: 424, distance: 62.4
type input "**********"
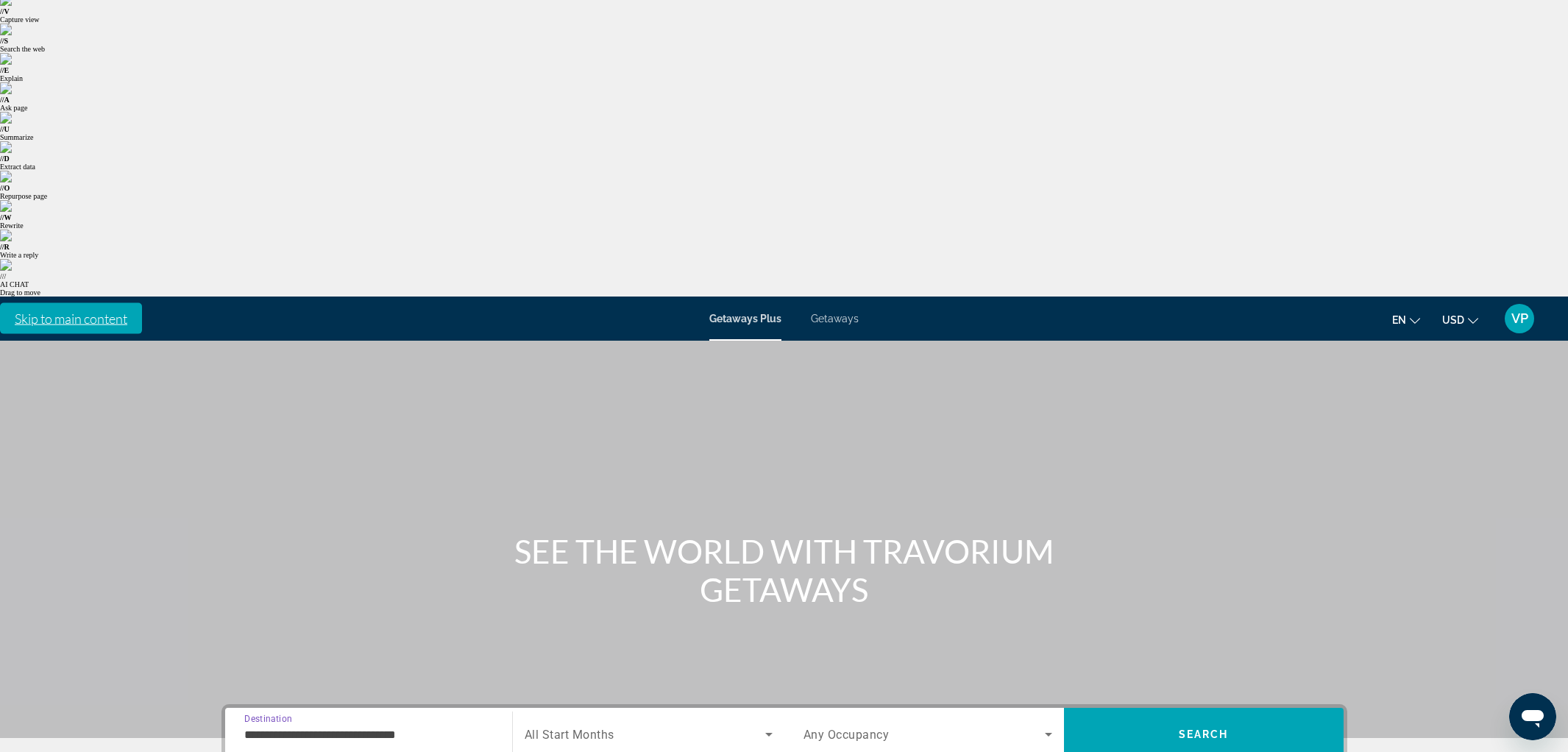
click at [571, 727] on span "All Start Months" at bounding box center [569, 734] width 90 height 14
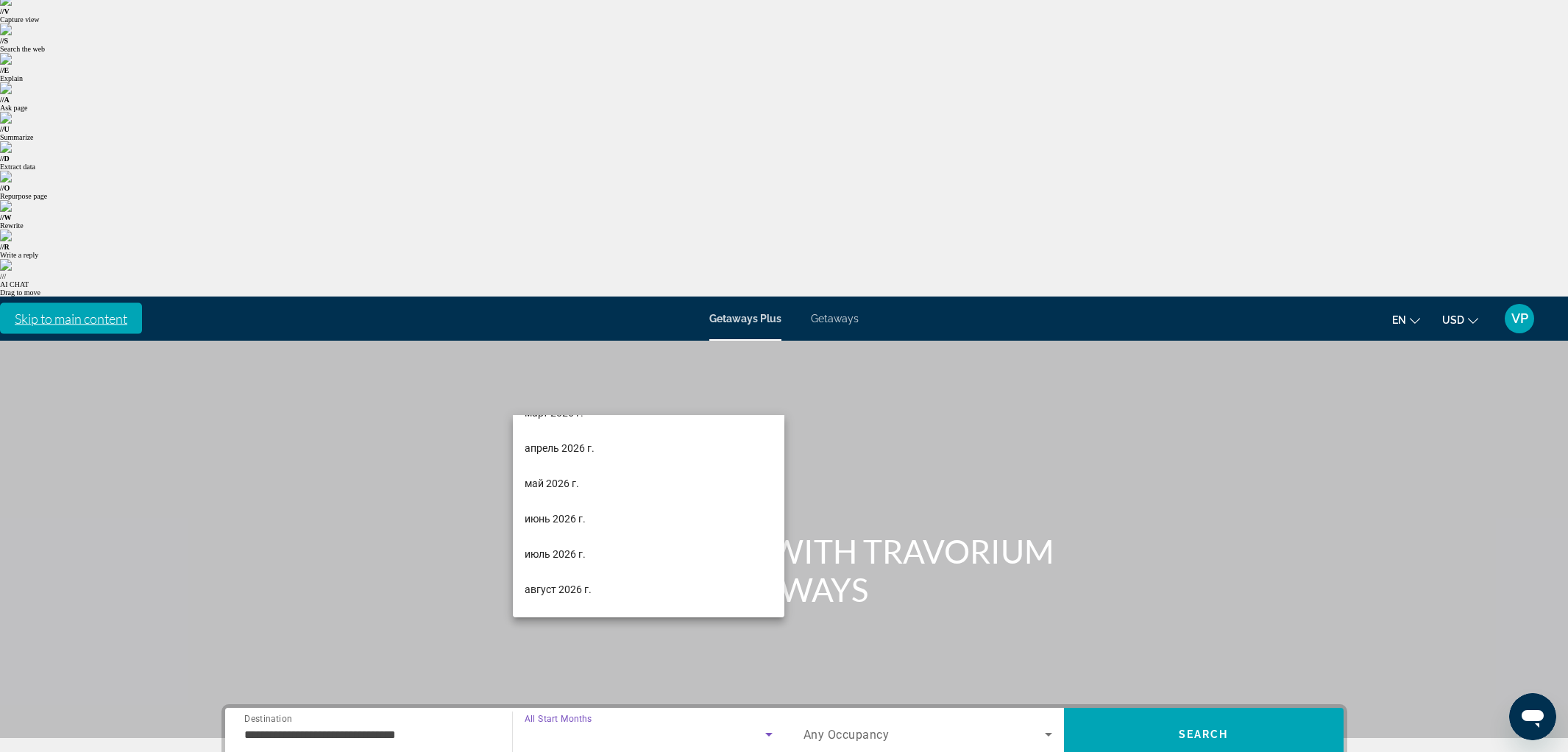
scroll to position [246, 0]
drag, startPoint x: 560, startPoint y: 513, endPoint x: 869, endPoint y: 427, distance: 320.7
click at [561, 512] on span "июнь 2026 г." at bounding box center [555, 510] width 61 height 18
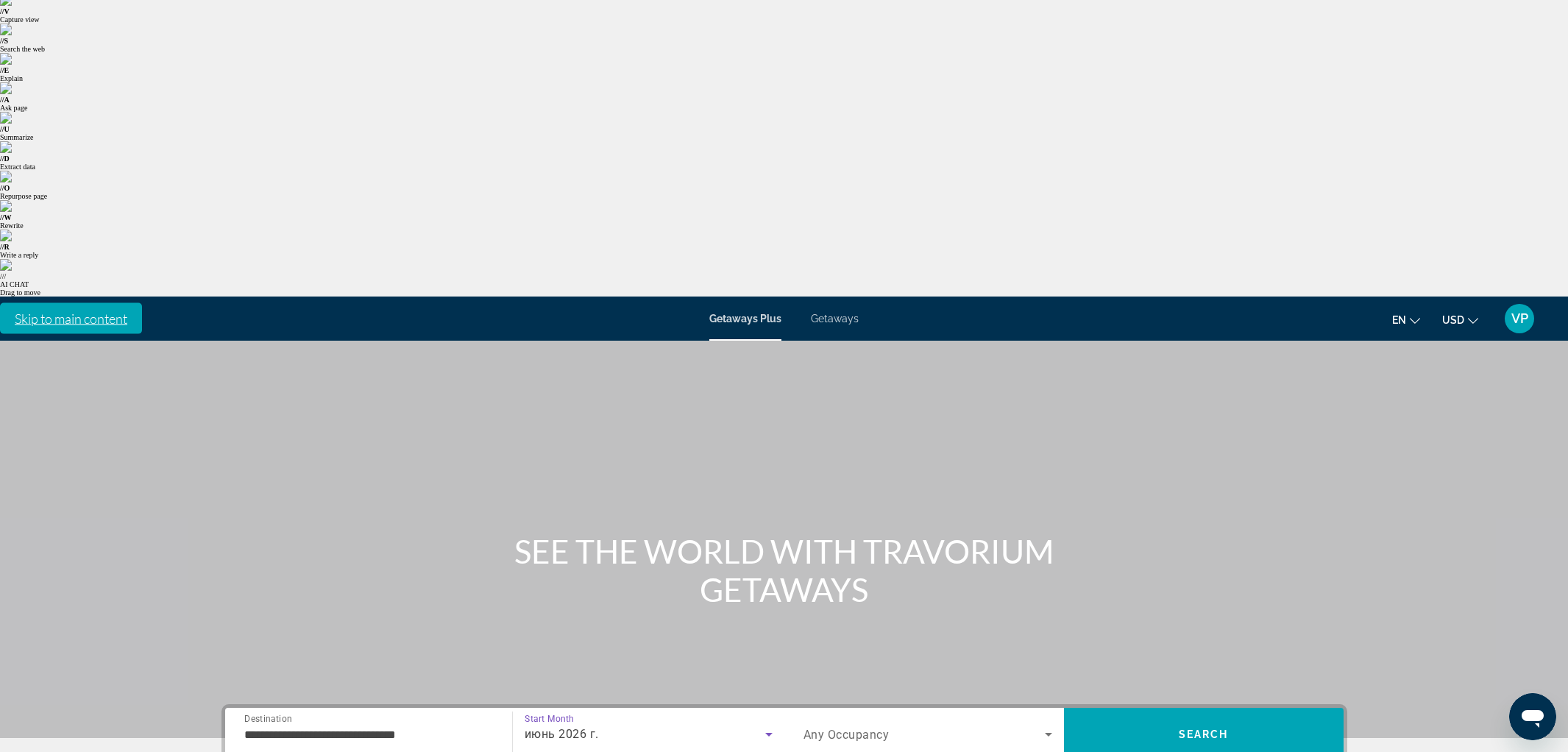
click at [861, 727] on span "Any Occupancy" at bounding box center [846, 734] width 86 height 14
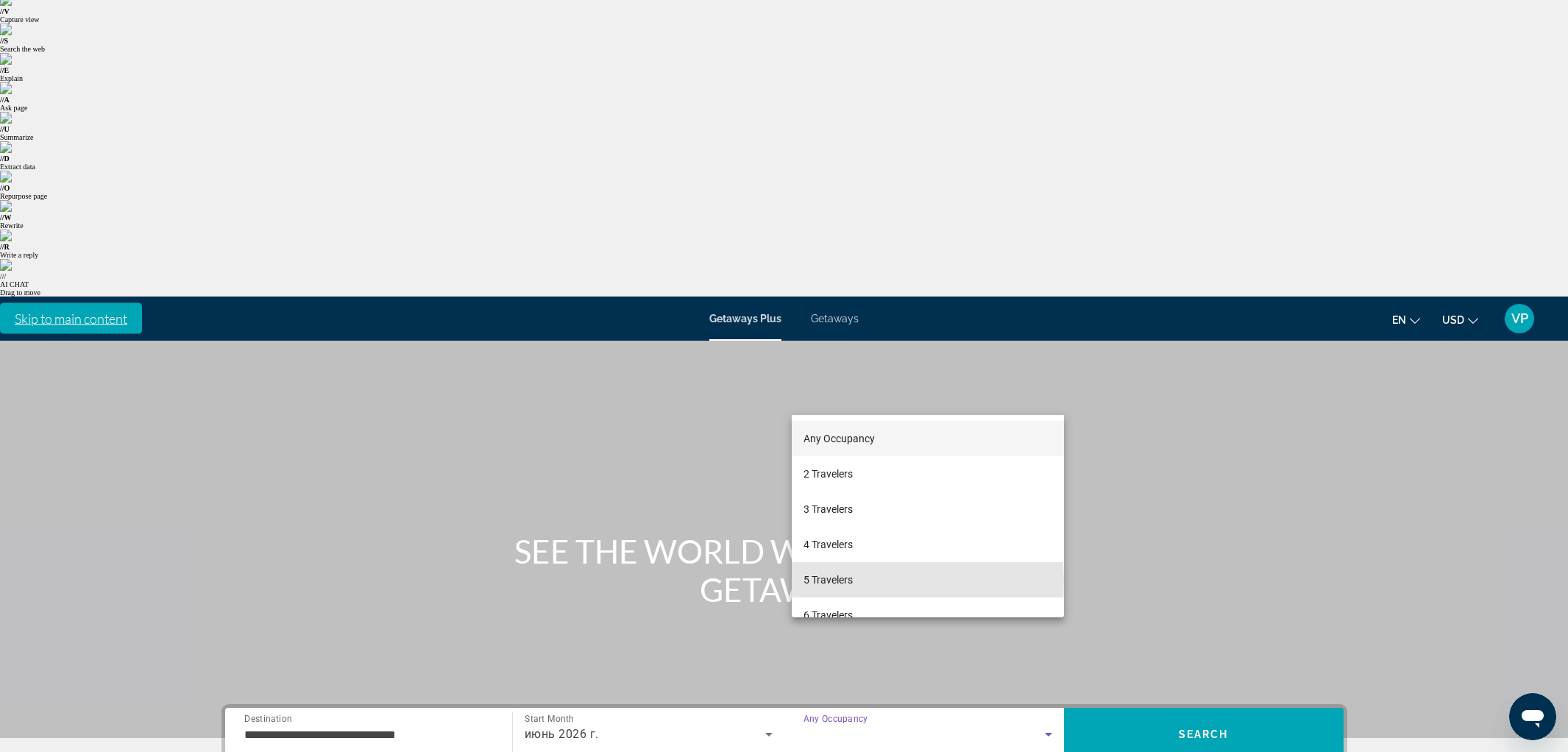
drag, startPoint x: 828, startPoint y: 583, endPoint x: 1211, endPoint y: 408, distance: 421.1
click at [840, 576] on span "5 Travelers" at bounding box center [828, 580] width 49 height 18
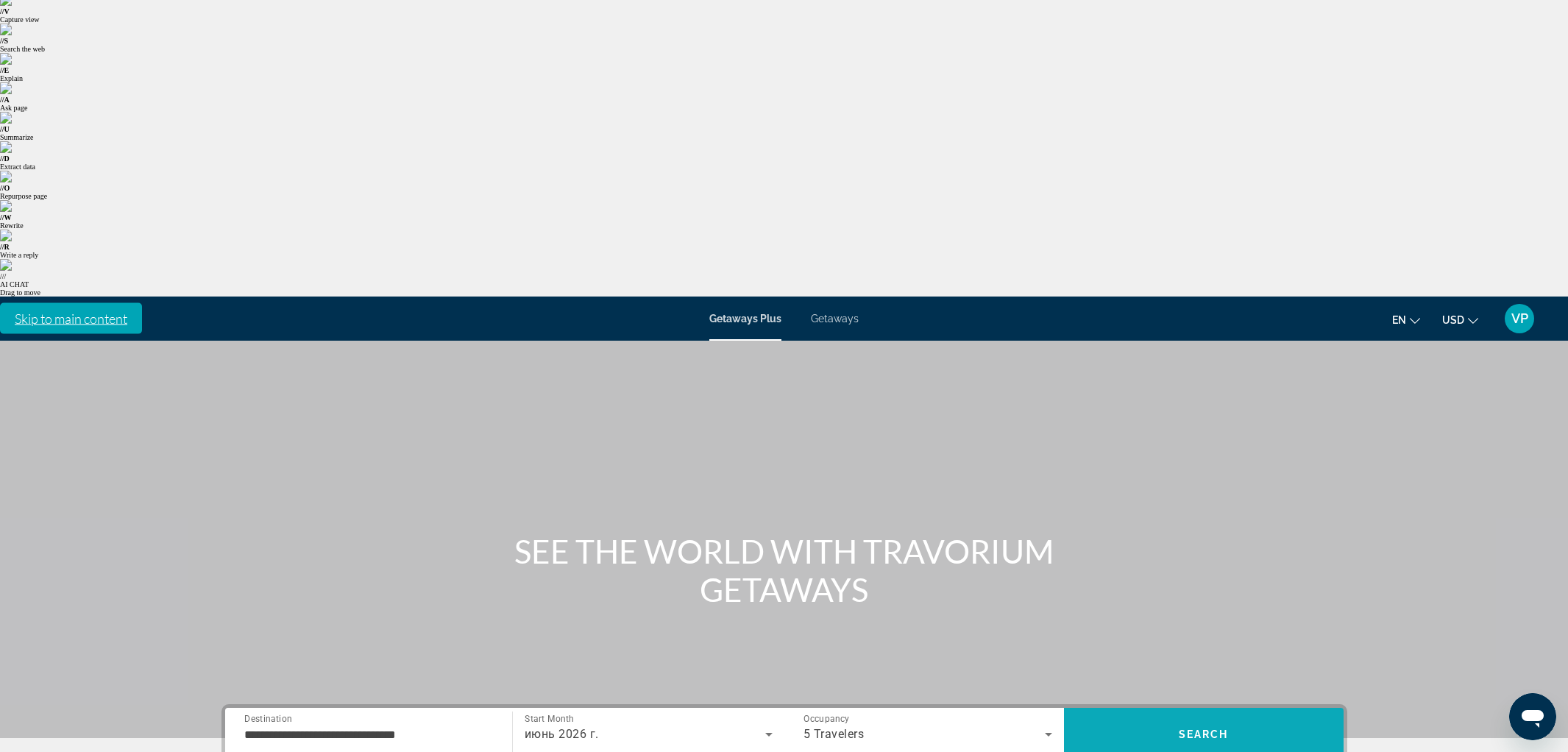
click at [1249, 704] on div "**********" at bounding box center [784, 733] width 1125 height 60
click at [1235, 716] on span "Search" at bounding box center [1204, 733] width 280 height 35
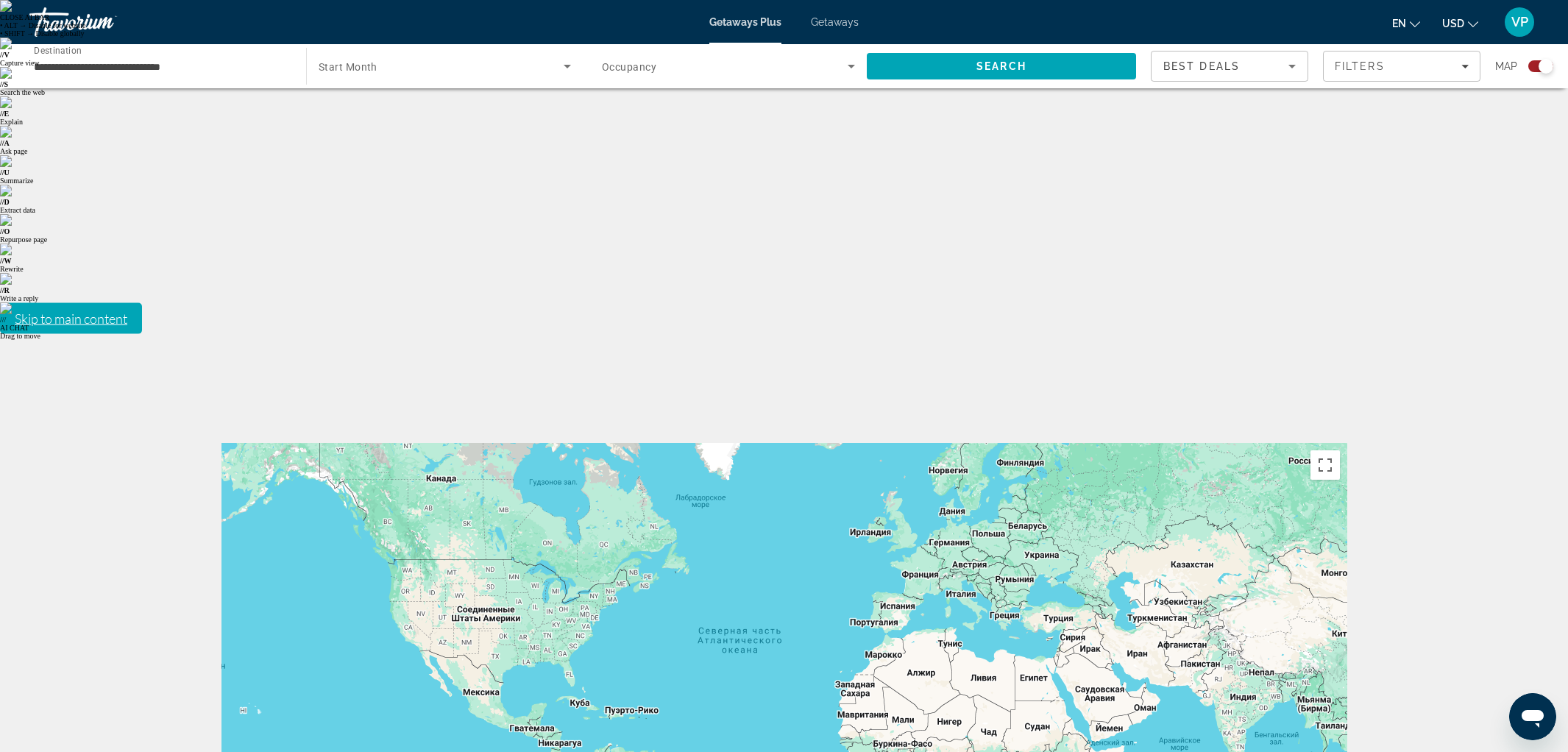
click at [843, 18] on span "Getaways" at bounding box center [834, 22] width 48 height 12
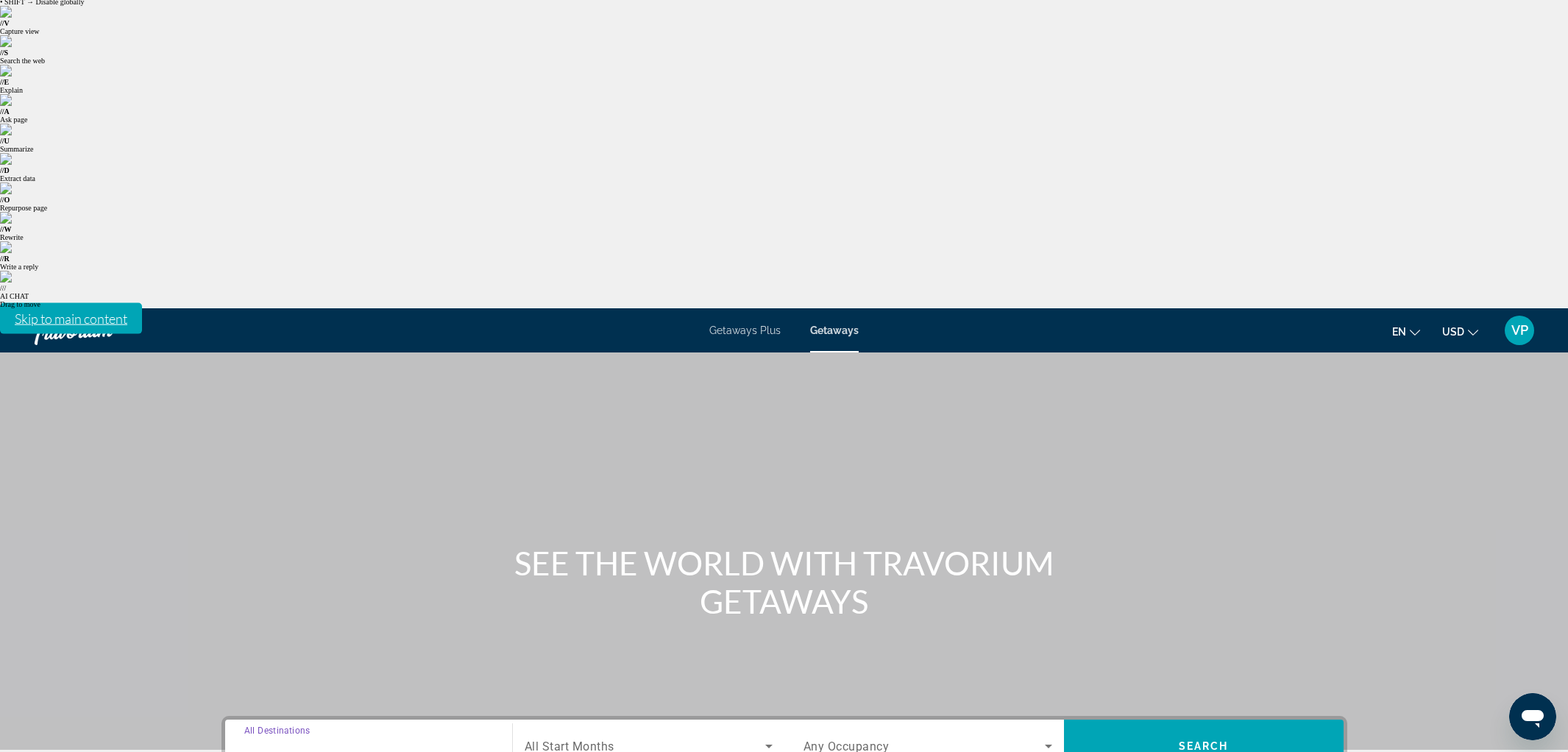
scroll to position [43, 0]
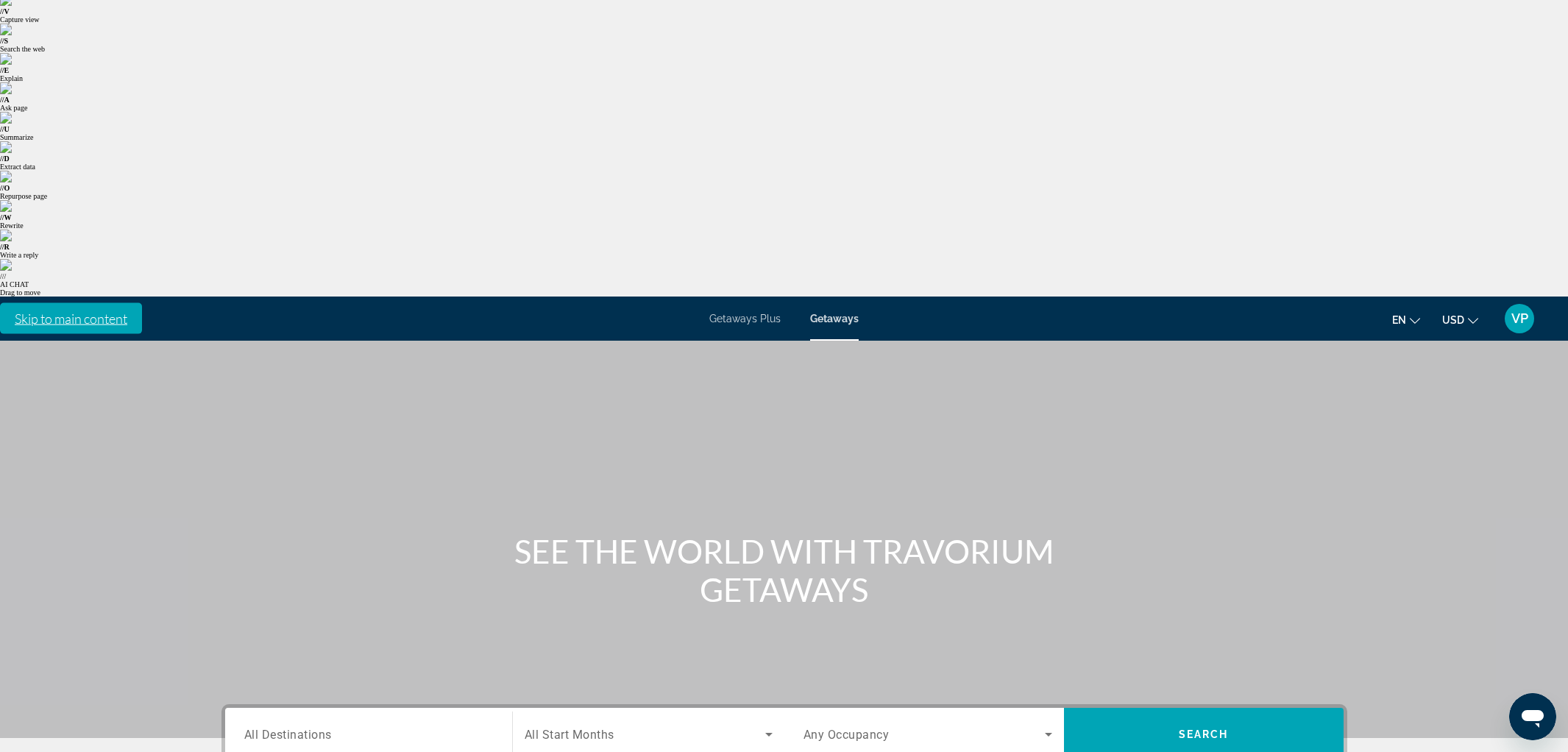
type input "**********"
click at [614, 727] on span "All Start Months" at bounding box center [569, 734] width 90 height 14
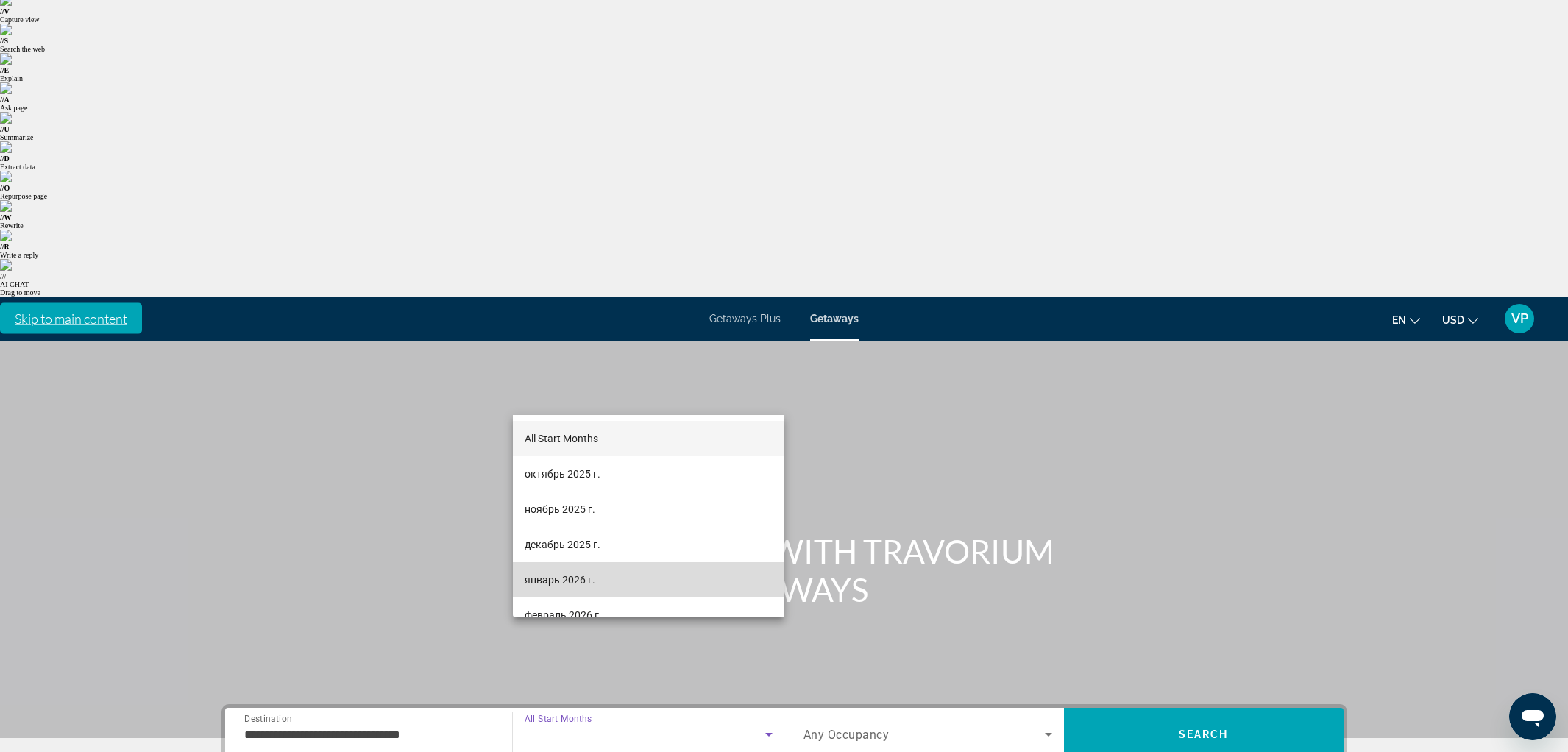
drag, startPoint x: 575, startPoint y: 573, endPoint x: 587, endPoint y: 566, distance: 13.9
click at [578, 571] on span "январь 2026 г." at bounding box center [560, 580] width 71 height 18
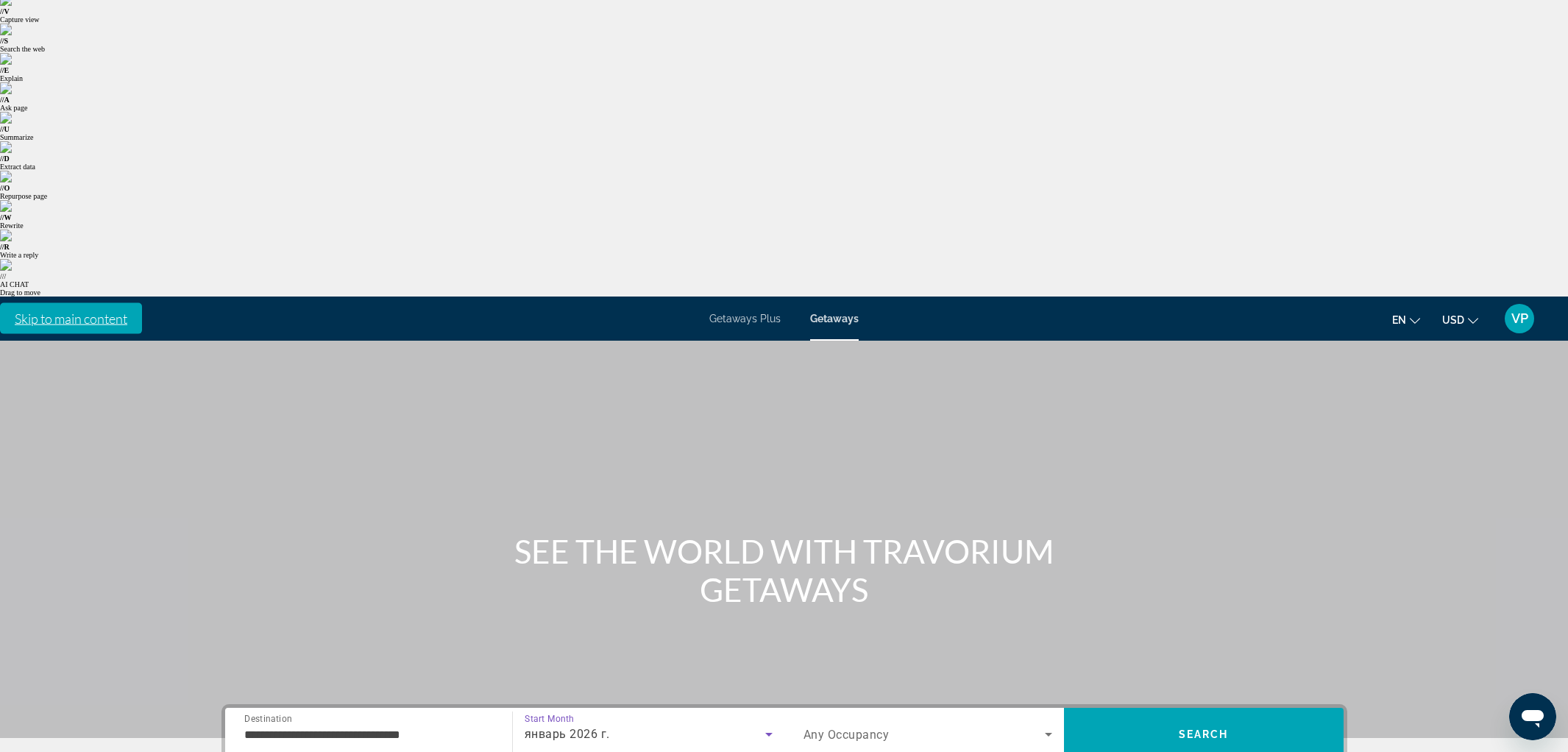
click at [822, 725] on span "Search widget" at bounding box center [924, 734] width 241 height 18
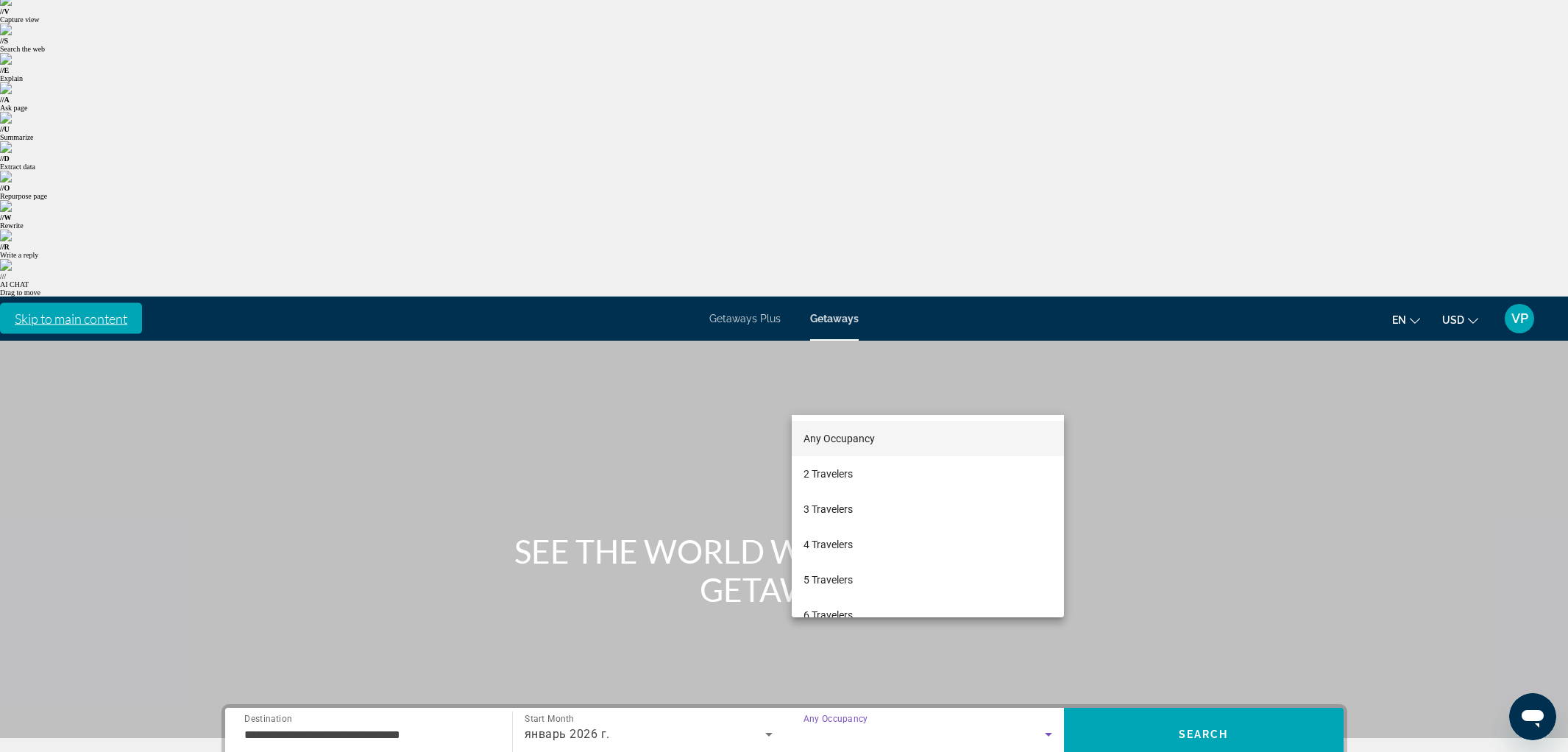
drag, startPoint x: 840, startPoint y: 569, endPoint x: 1030, endPoint y: 452, distance: 223.1
click at [840, 568] on mat-option "5 Travelers" at bounding box center [928, 579] width 272 height 35
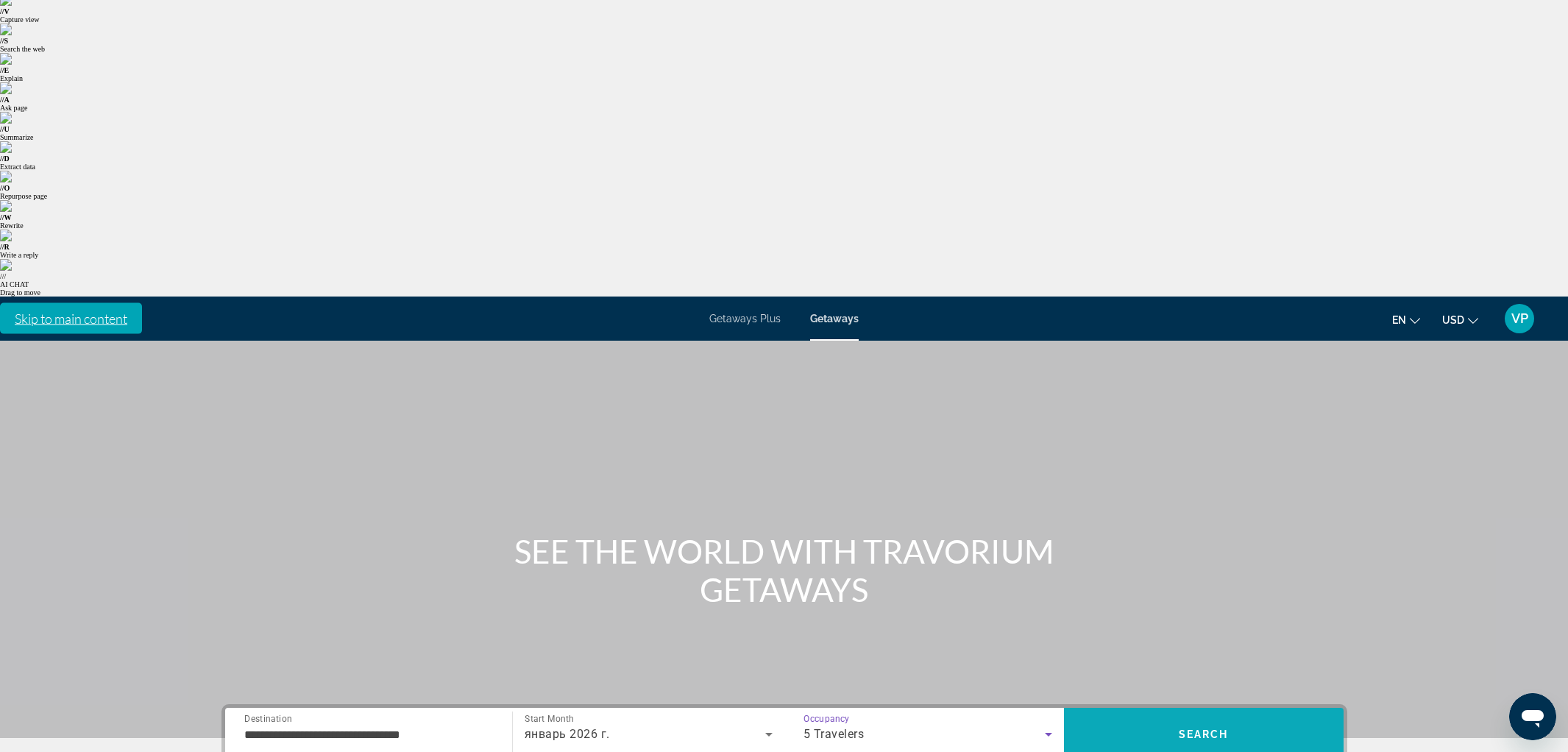
click at [1152, 716] on span "Search" at bounding box center [1204, 733] width 280 height 35
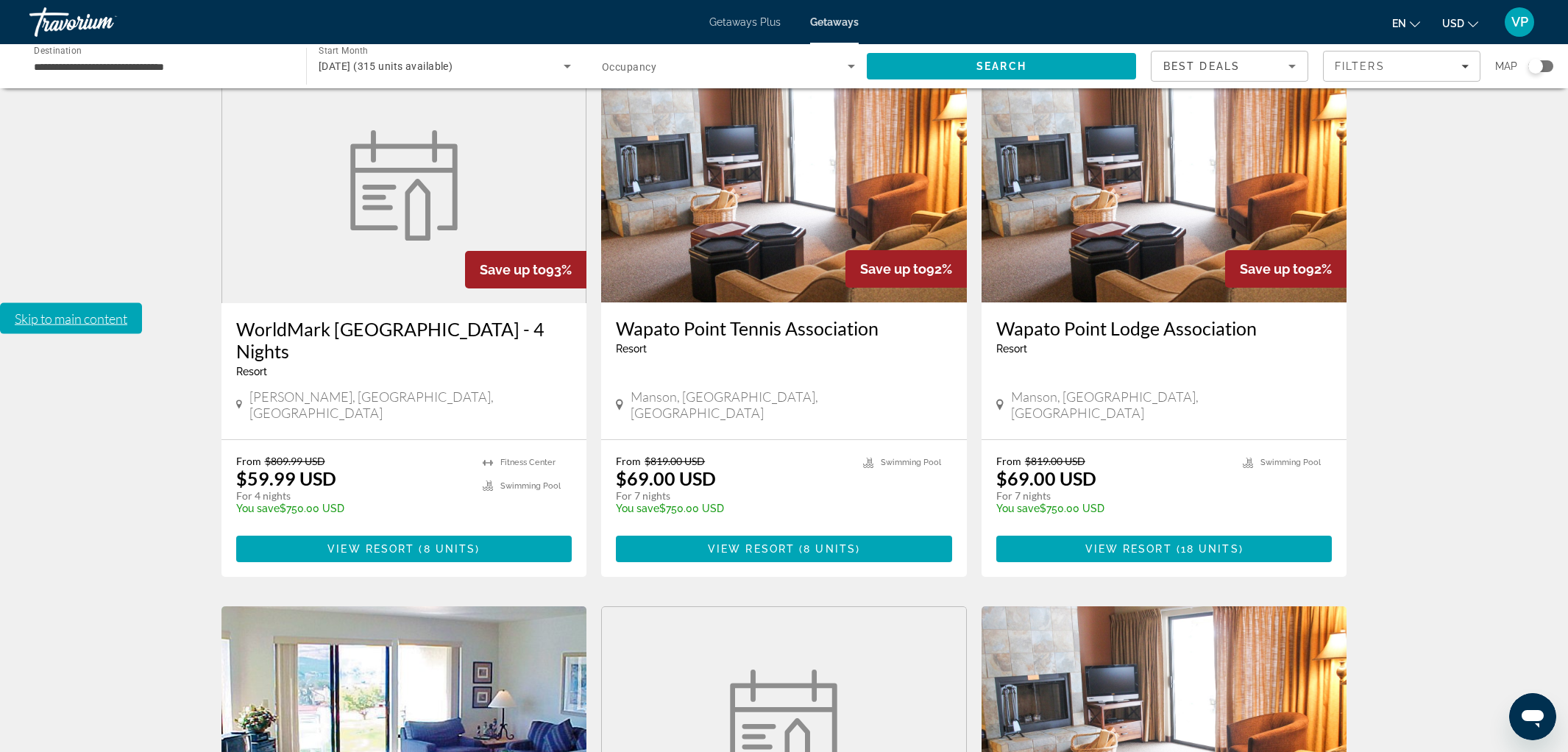
scroll to position [1496, 0]
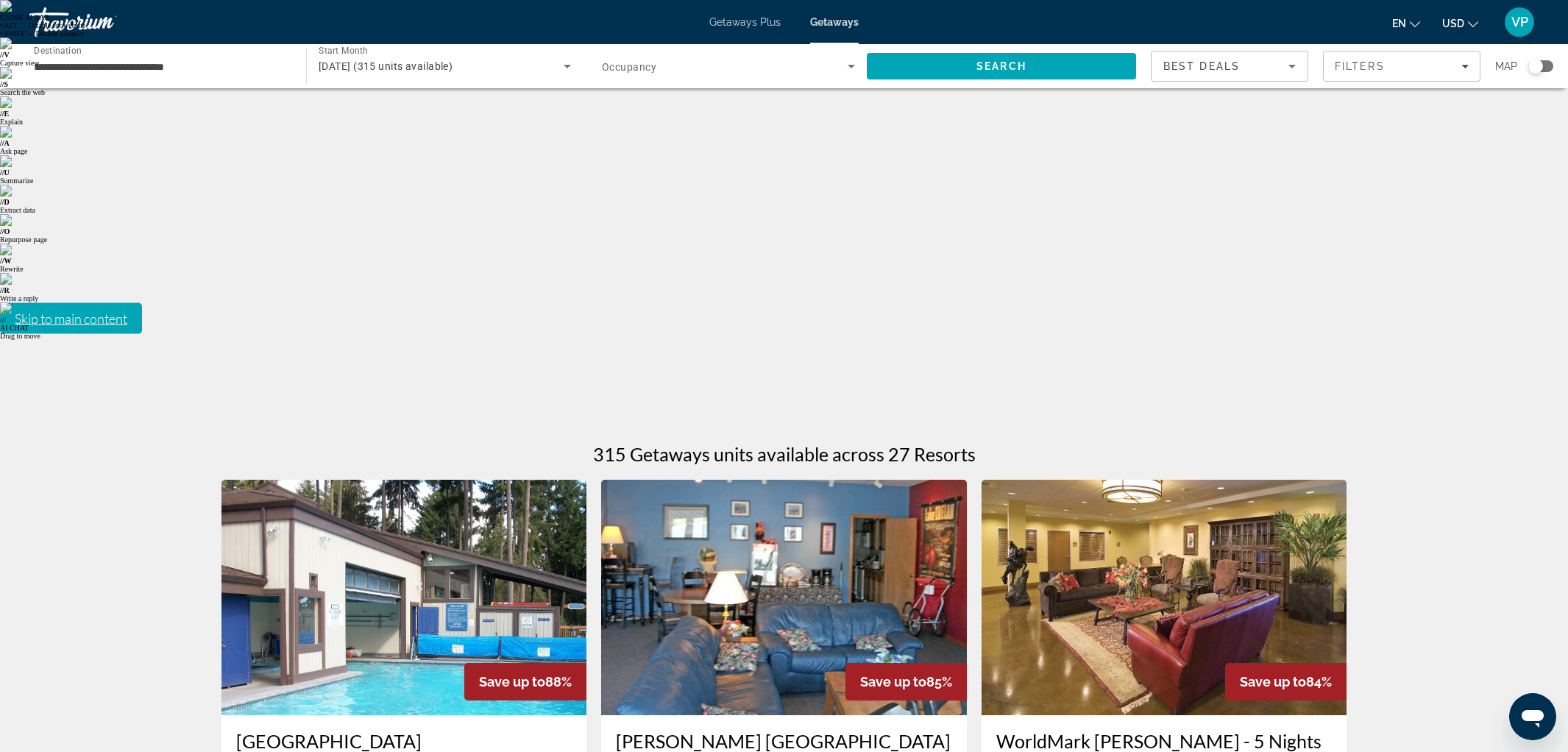
click at [422, 480] on img "Main content" at bounding box center [405, 597] width 366 height 235
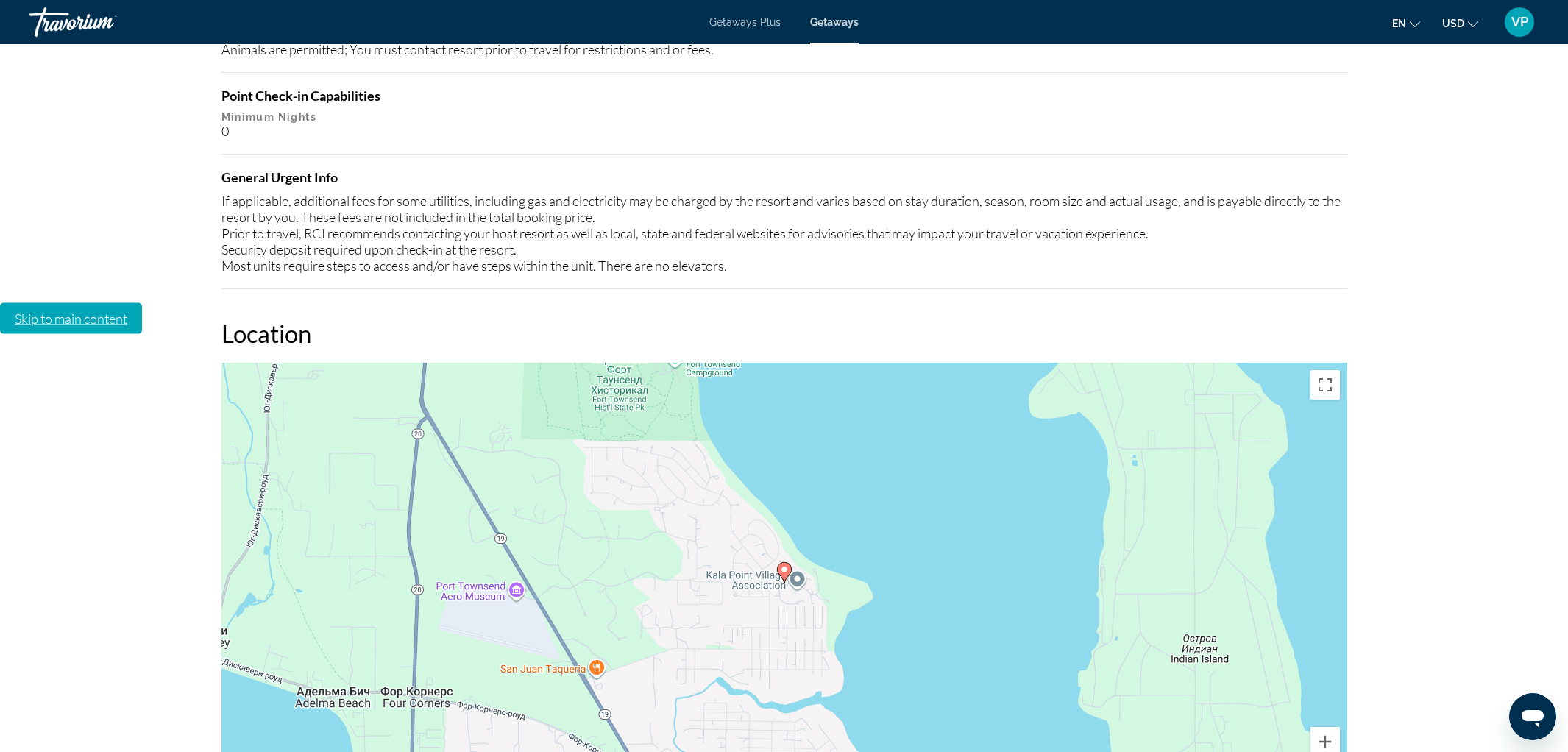
scroll to position [2096, 0]
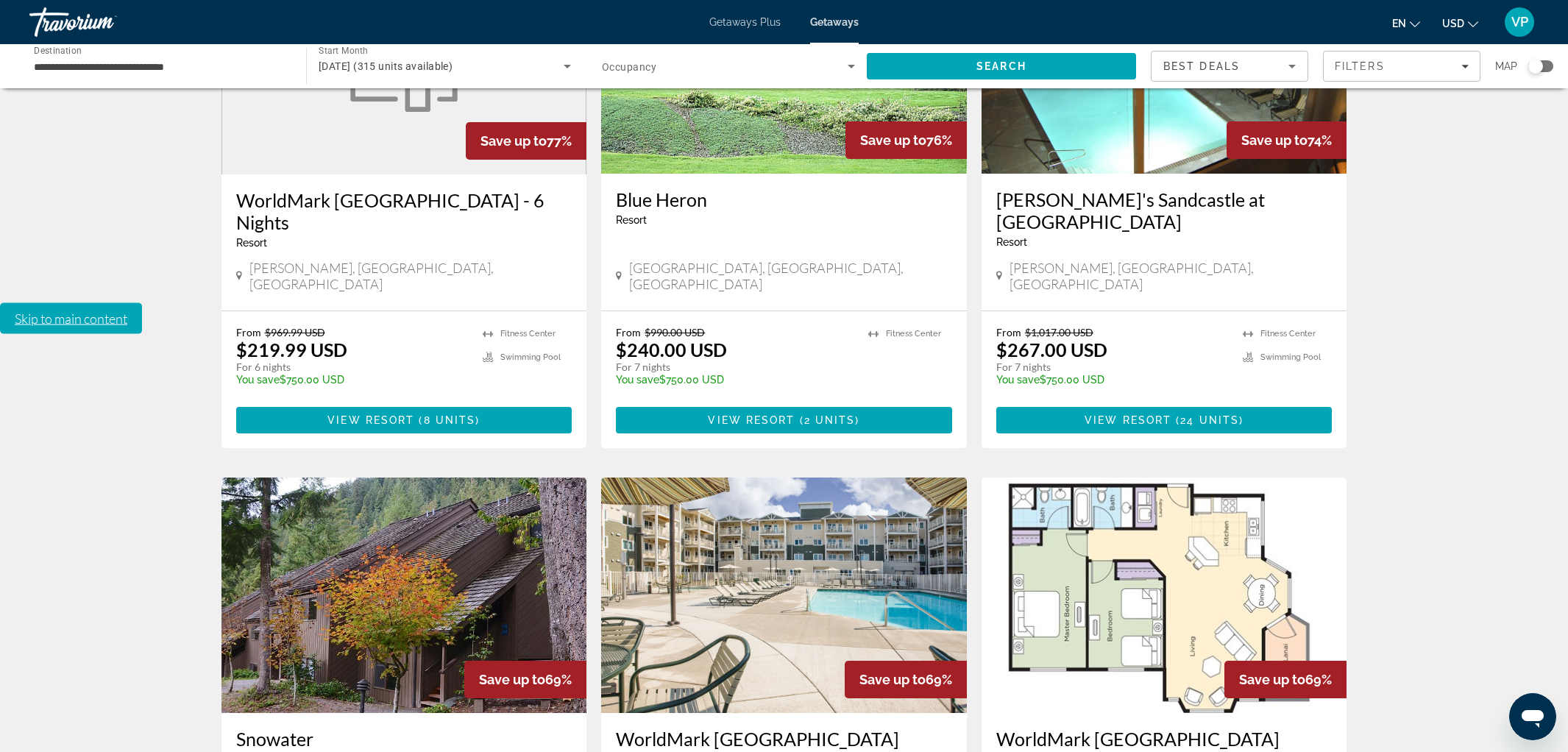
scroll to position [1602, 0]
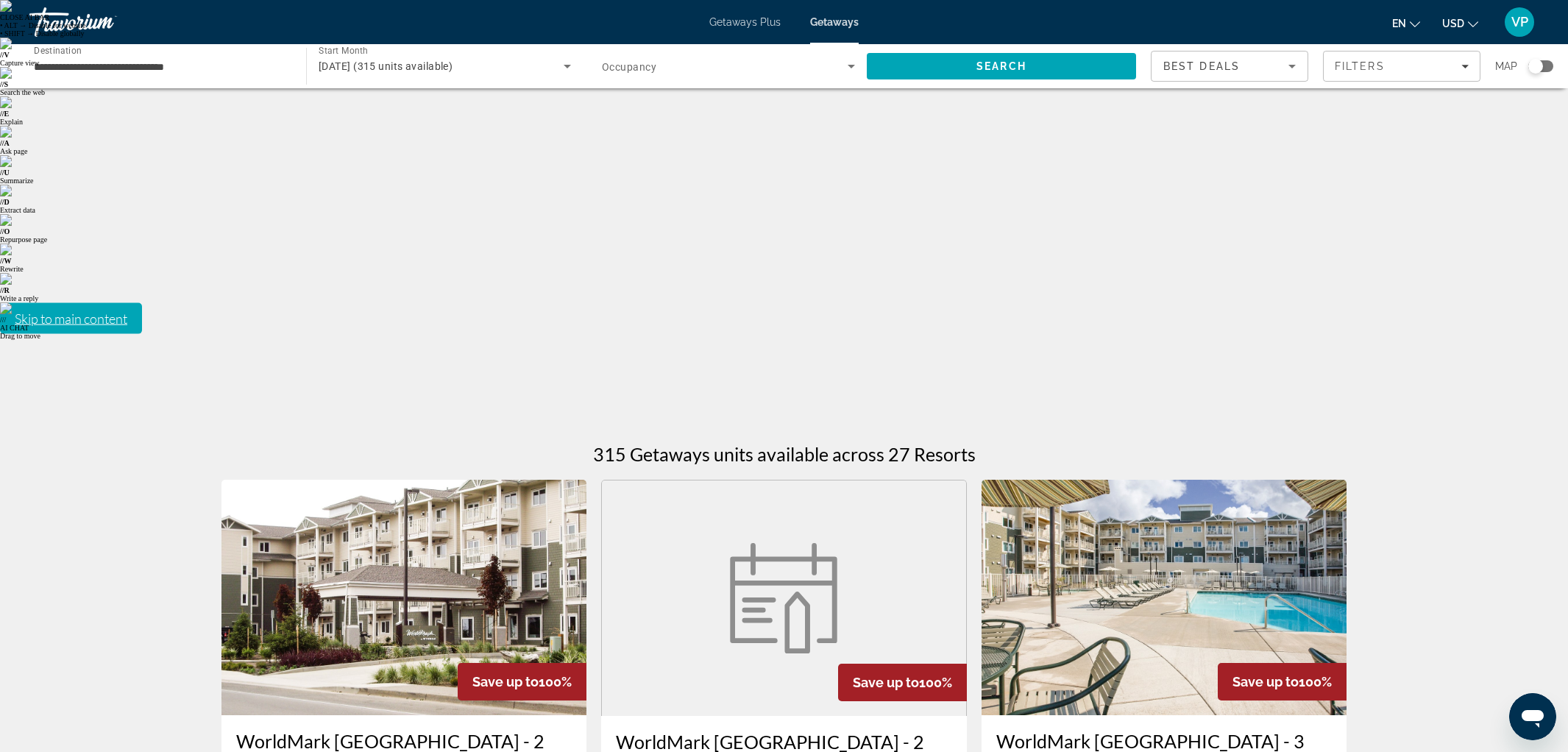
click at [434, 480] on img "Main content" at bounding box center [405, 597] width 366 height 235
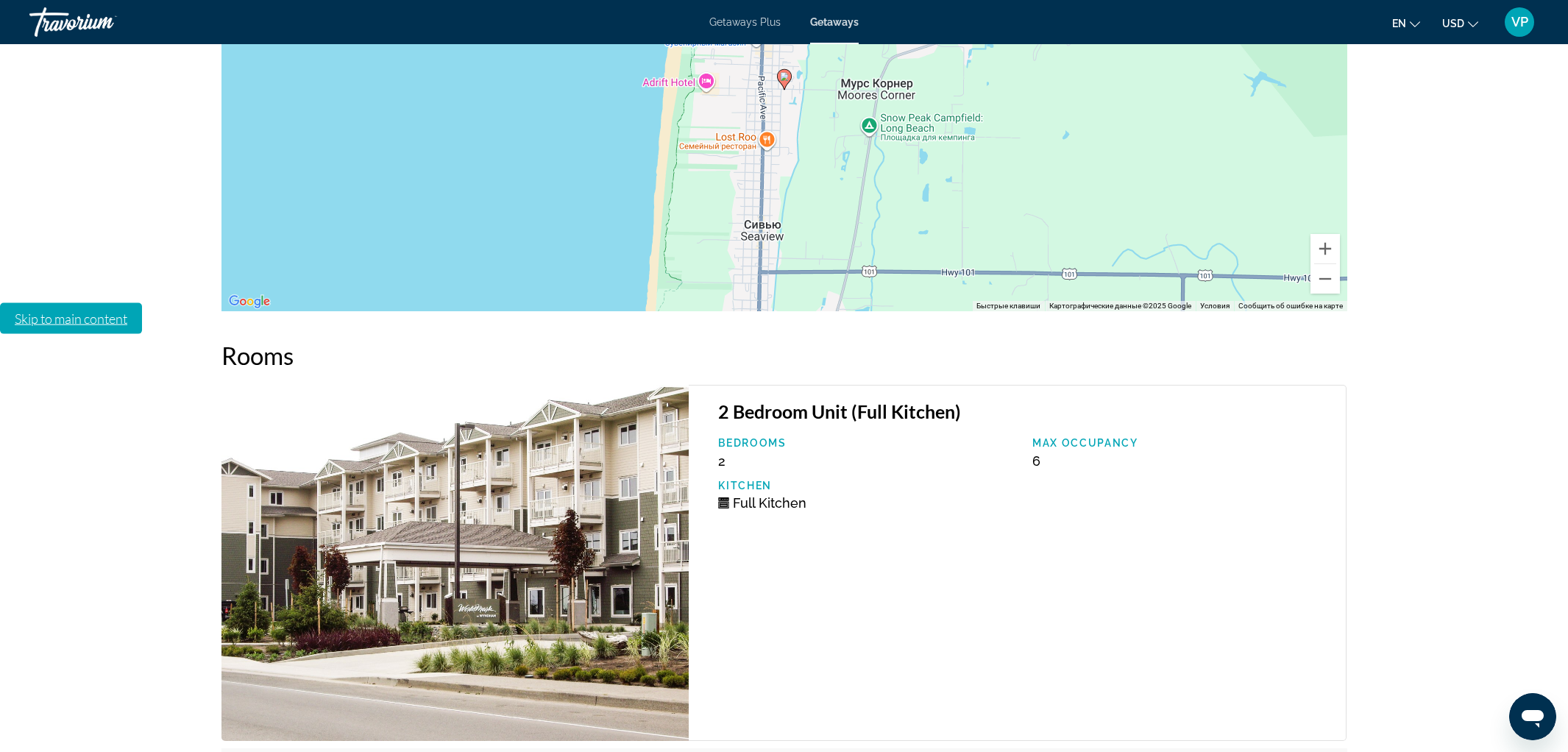
scroll to position [2701, 0]
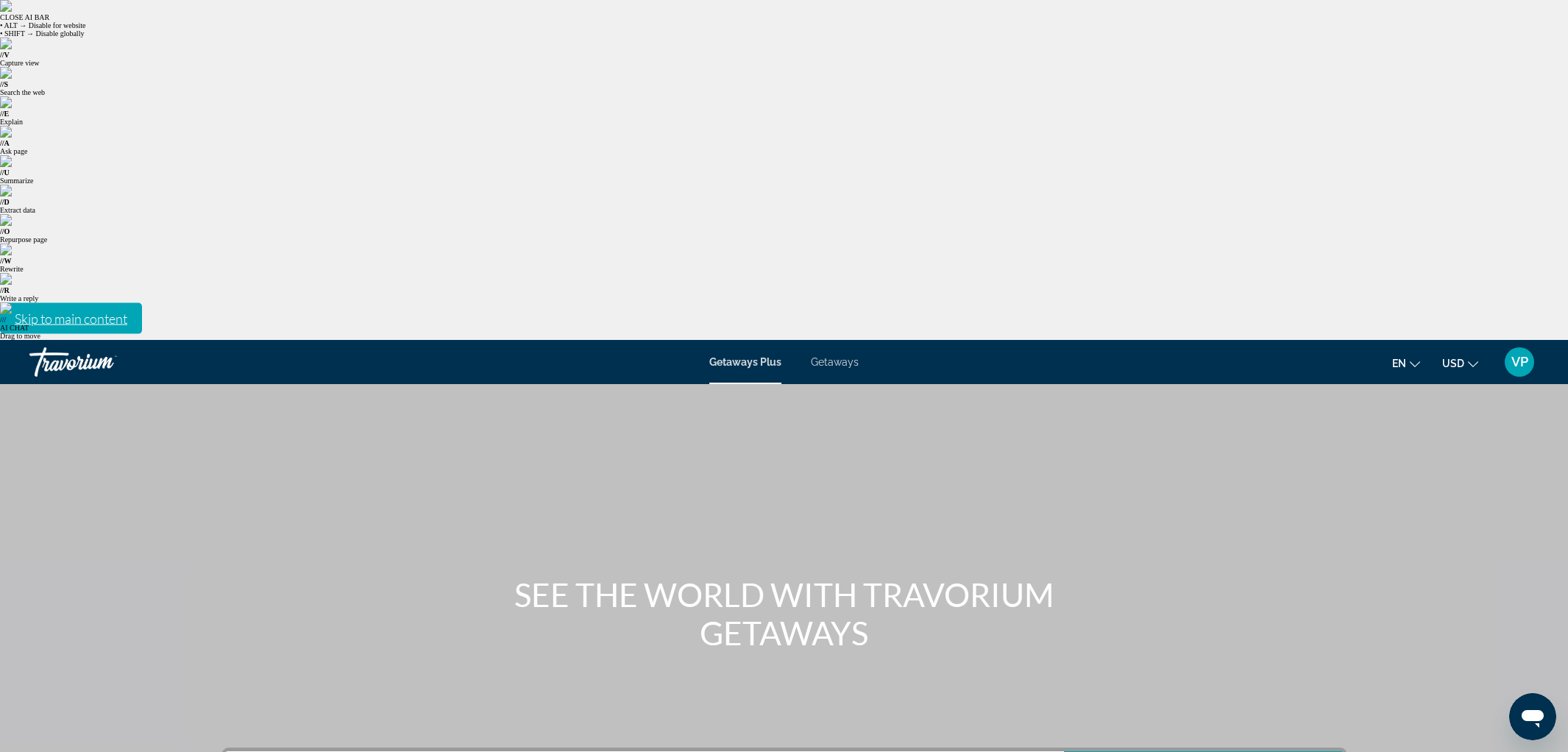
click at [848, 356] on span "Getaways" at bounding box center [834, 362] width 48 height 12
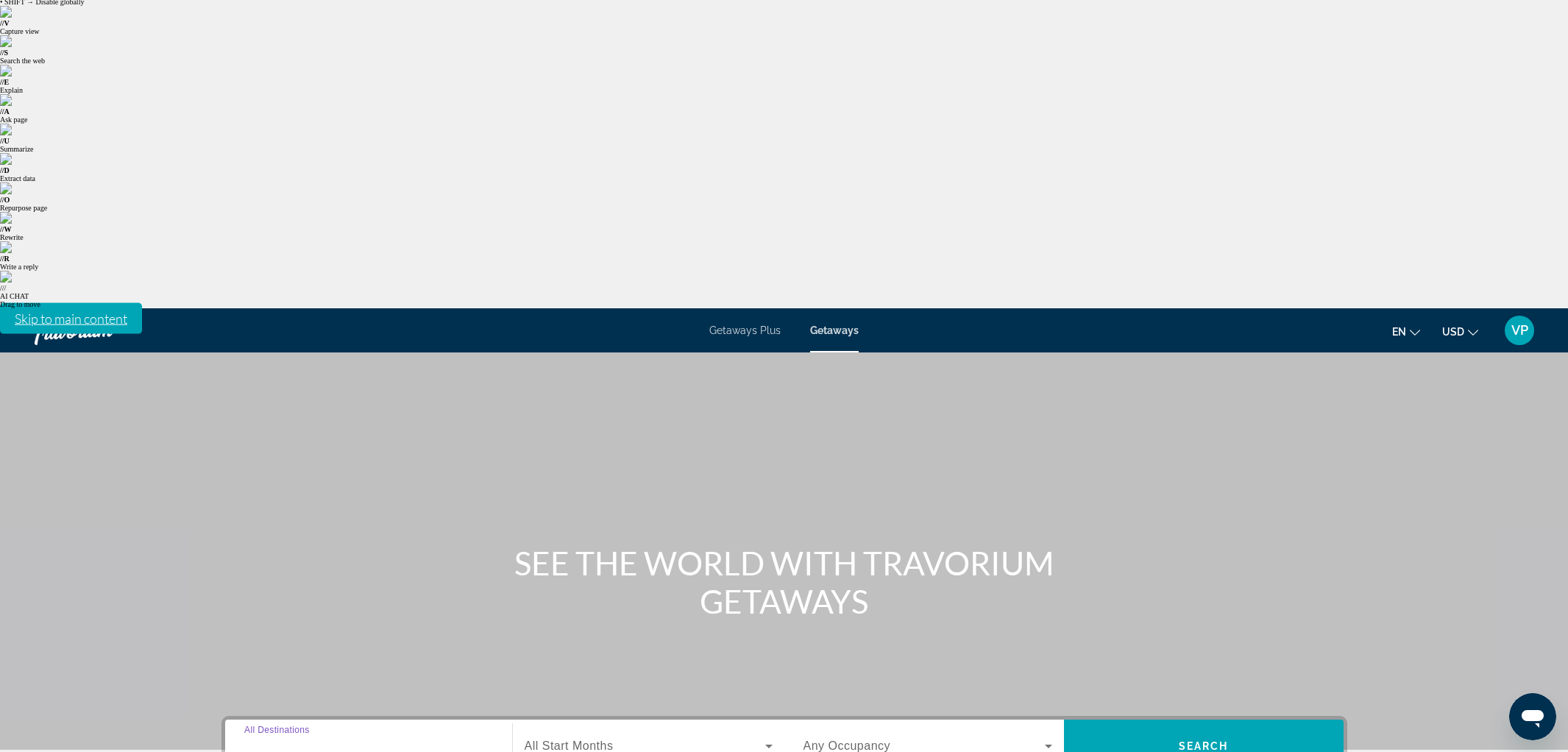
scroll to position [43, 0]
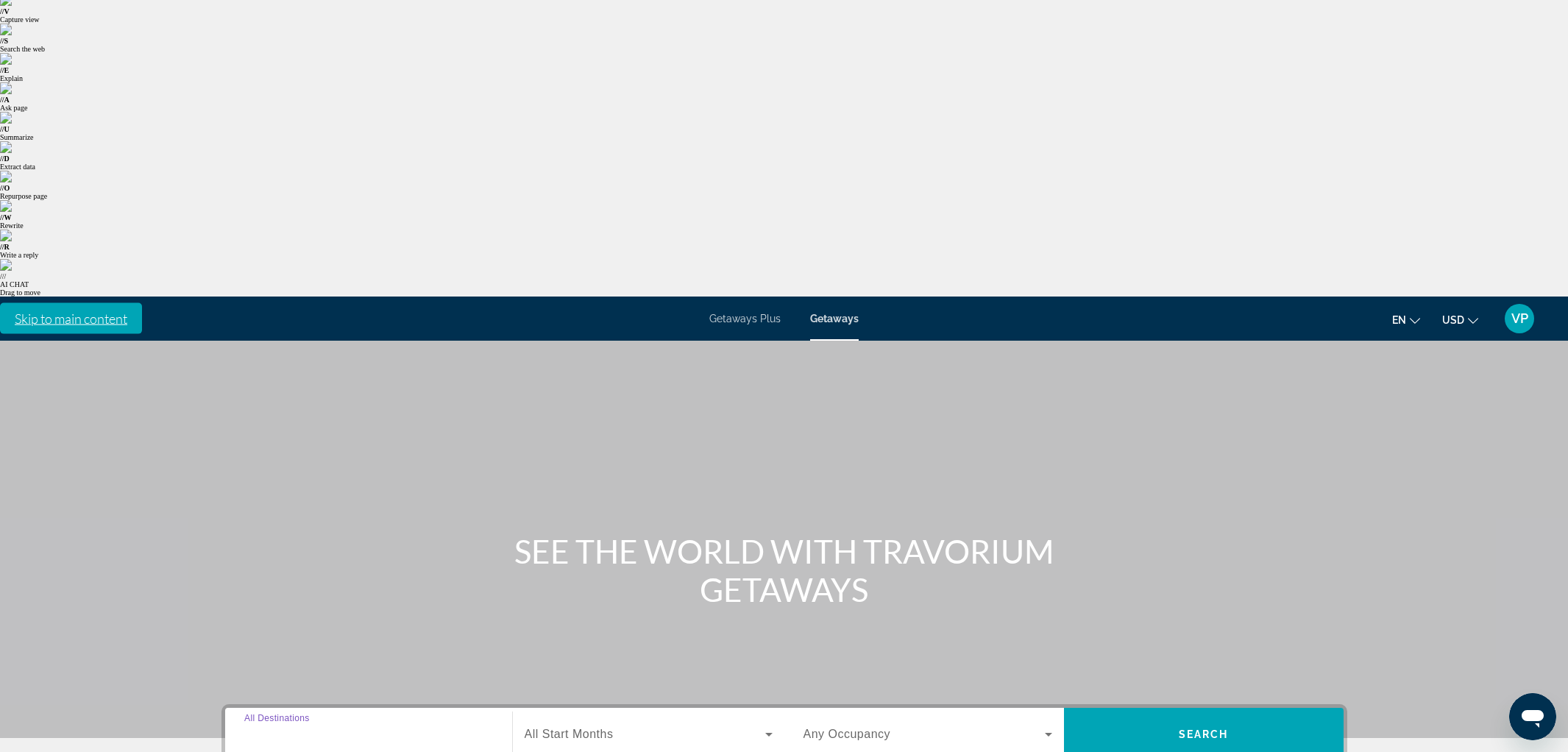
type input "**********"
click at [599, 727] on span "All Start Months" at bounding box center [569, 733] width 89 height 13
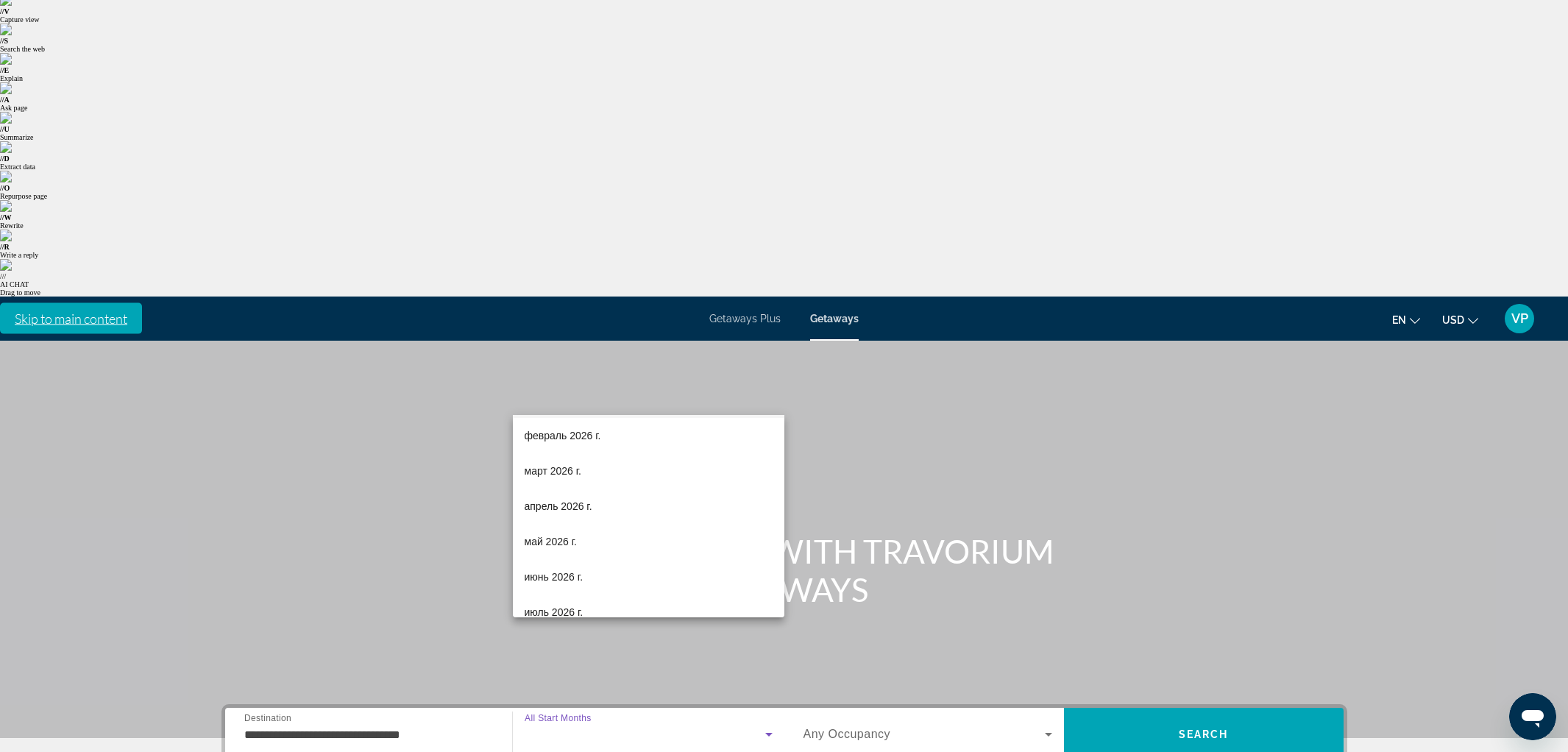
scroll to position [178, 0]
drag, startPoint x: 585, startPoint y: 548, endPoint x: 755, endPoint y: 466, distance: 188.7
click at [586, 547] on mat-option "май 2026 г." at bounding box center [649, 543] width 272 height 35
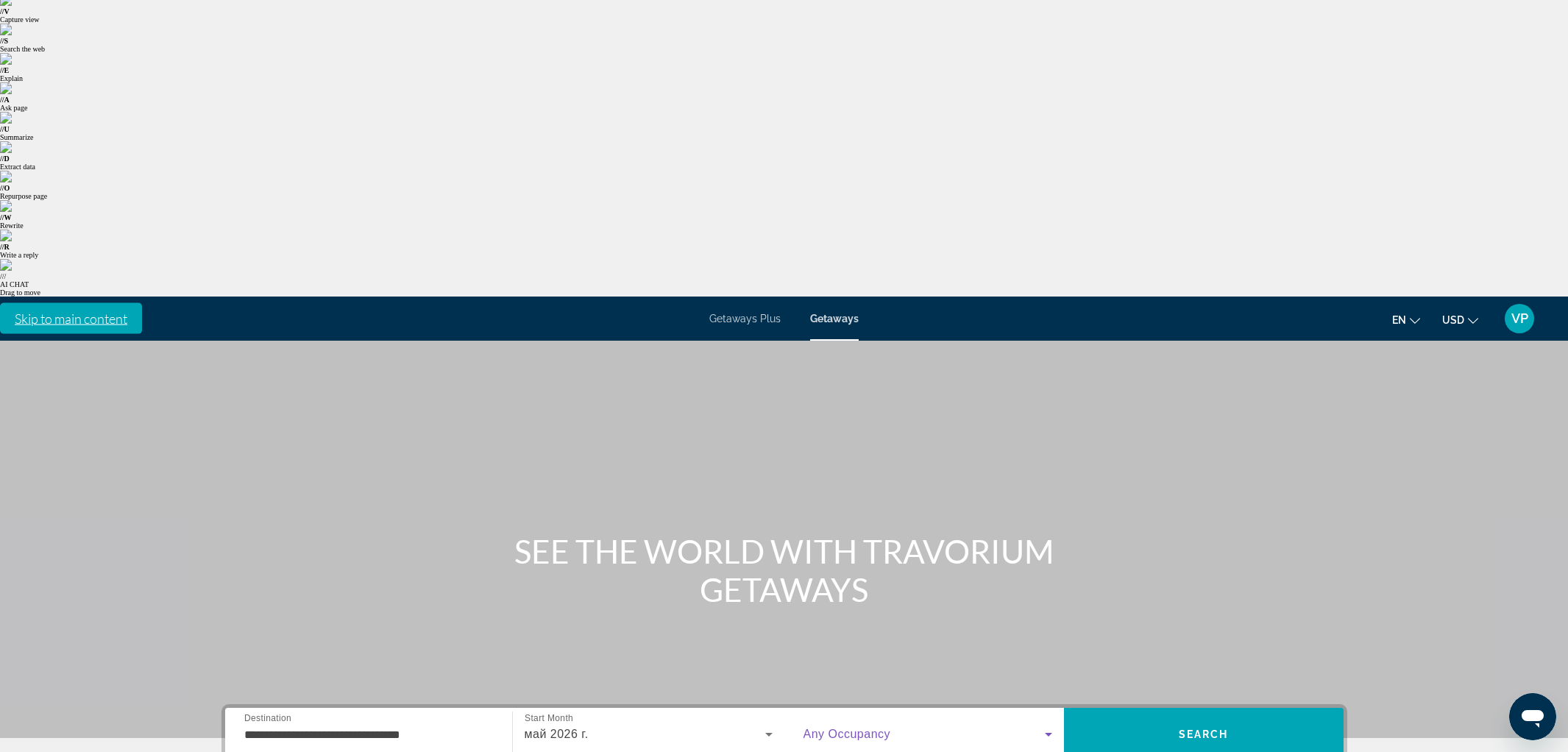
click at [915, 725] on span "Search widget" at bounding box center [924, 734] width 241 height 18
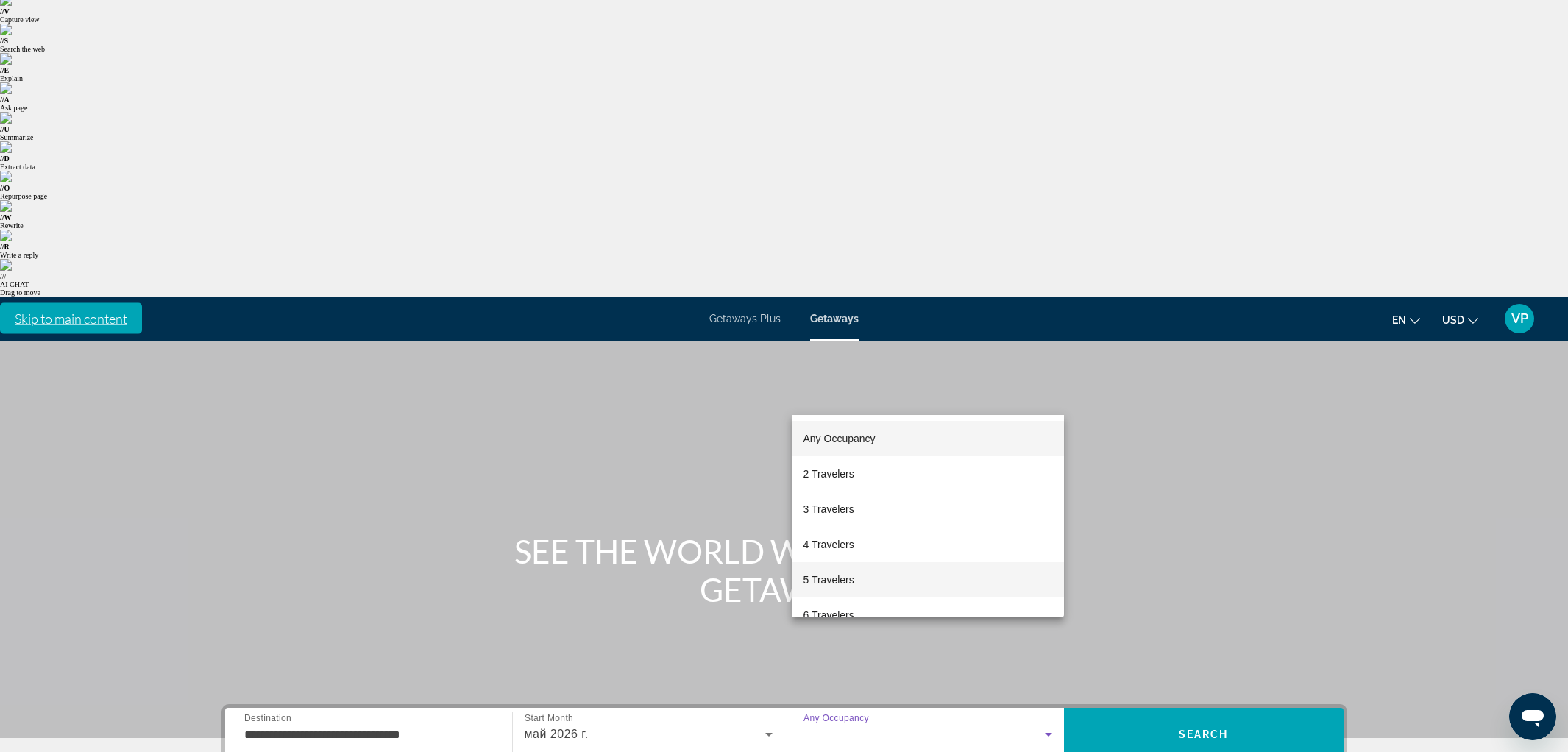
drag, startPoint x: 809, startPoint y: 585, endPoint x: 846, endPoint y: 563, distance: 43.0
click at [812, 583] on span "5 Travelers" at bounding box center [829, 580] width 51 height 18
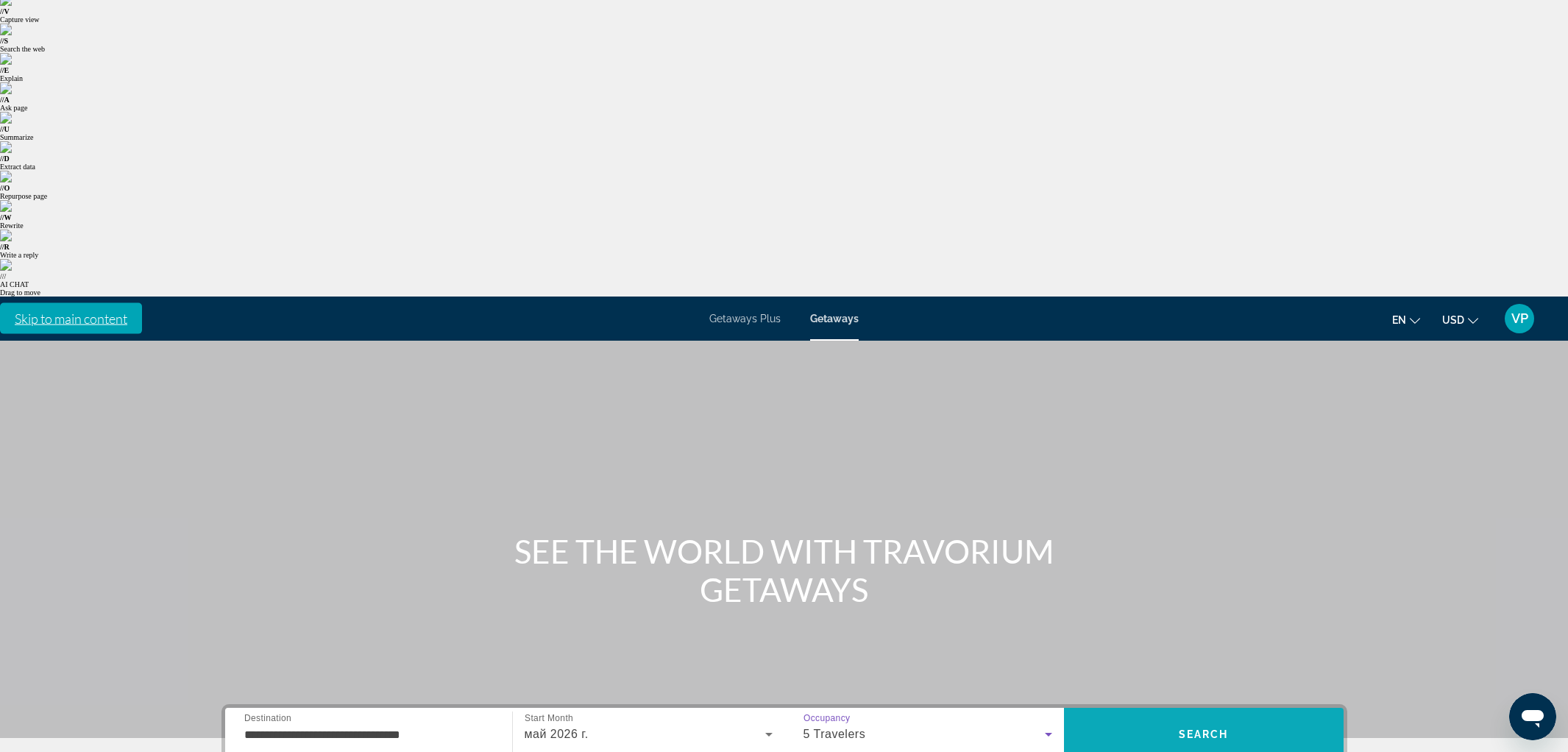
click at [1178, 728] on span "Search" at bounding box center [1203, 734] width 50 height 12
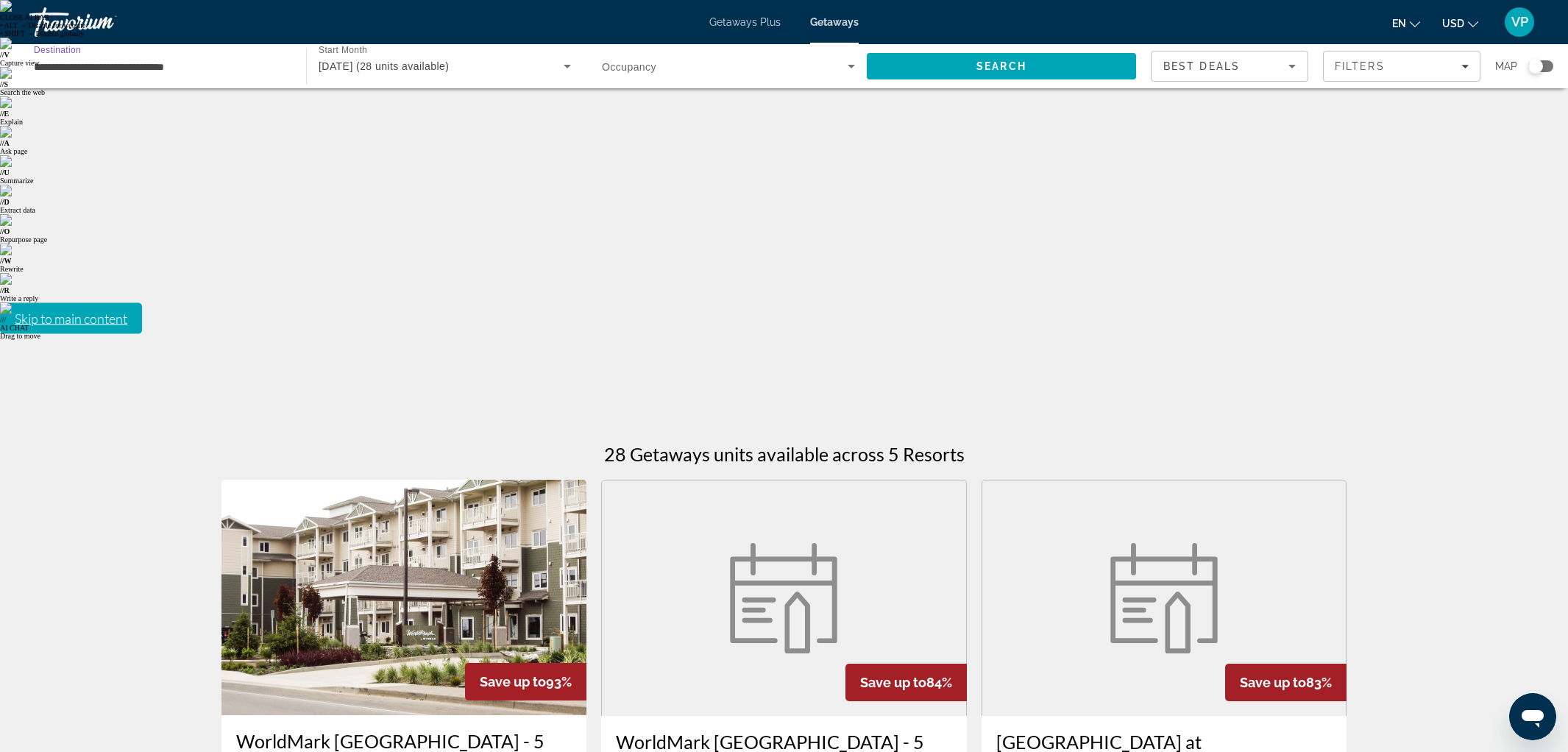
click at [112, 69] on input "**********" at bounding box center [160, 67] width 253 height 18
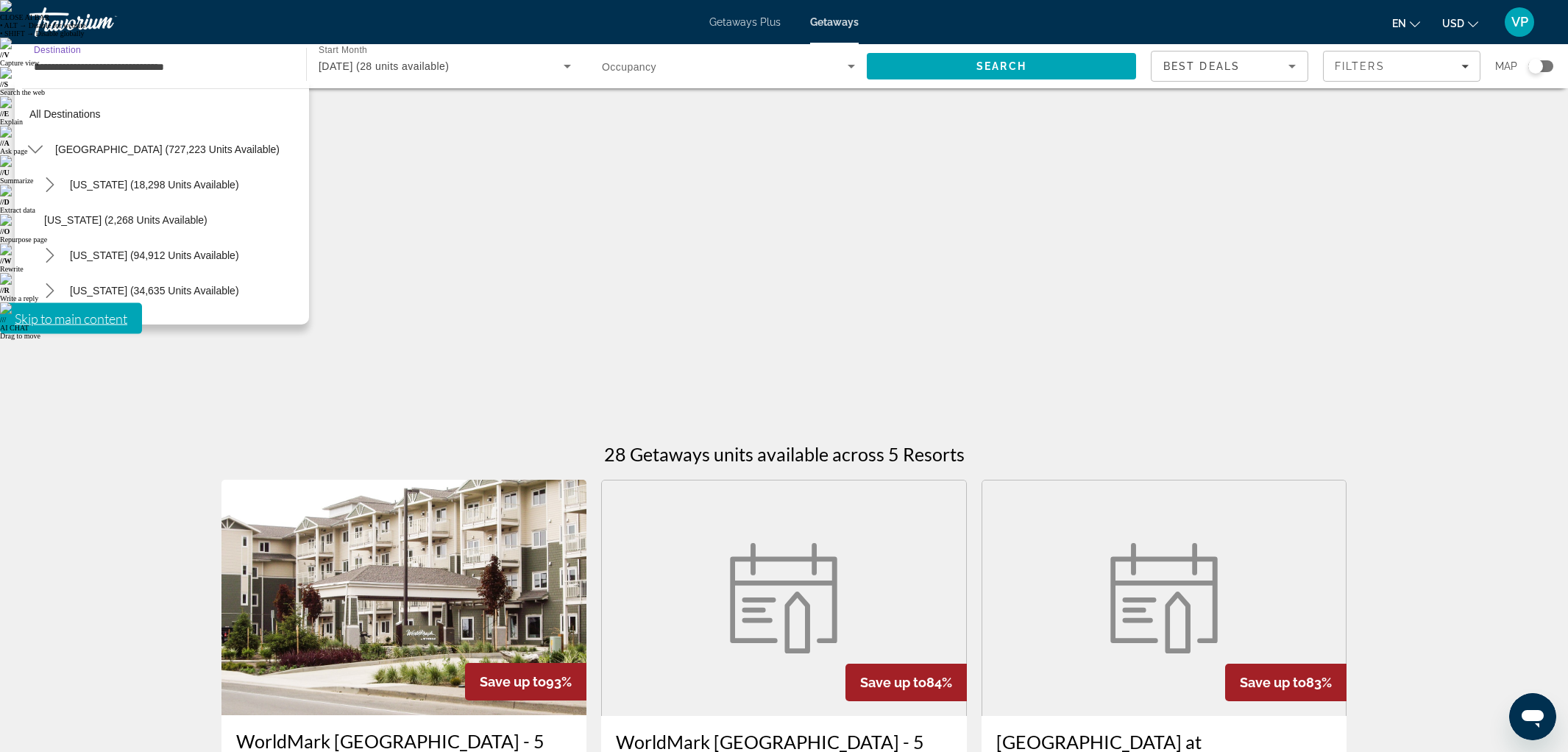
scroll to position [1394, 0]
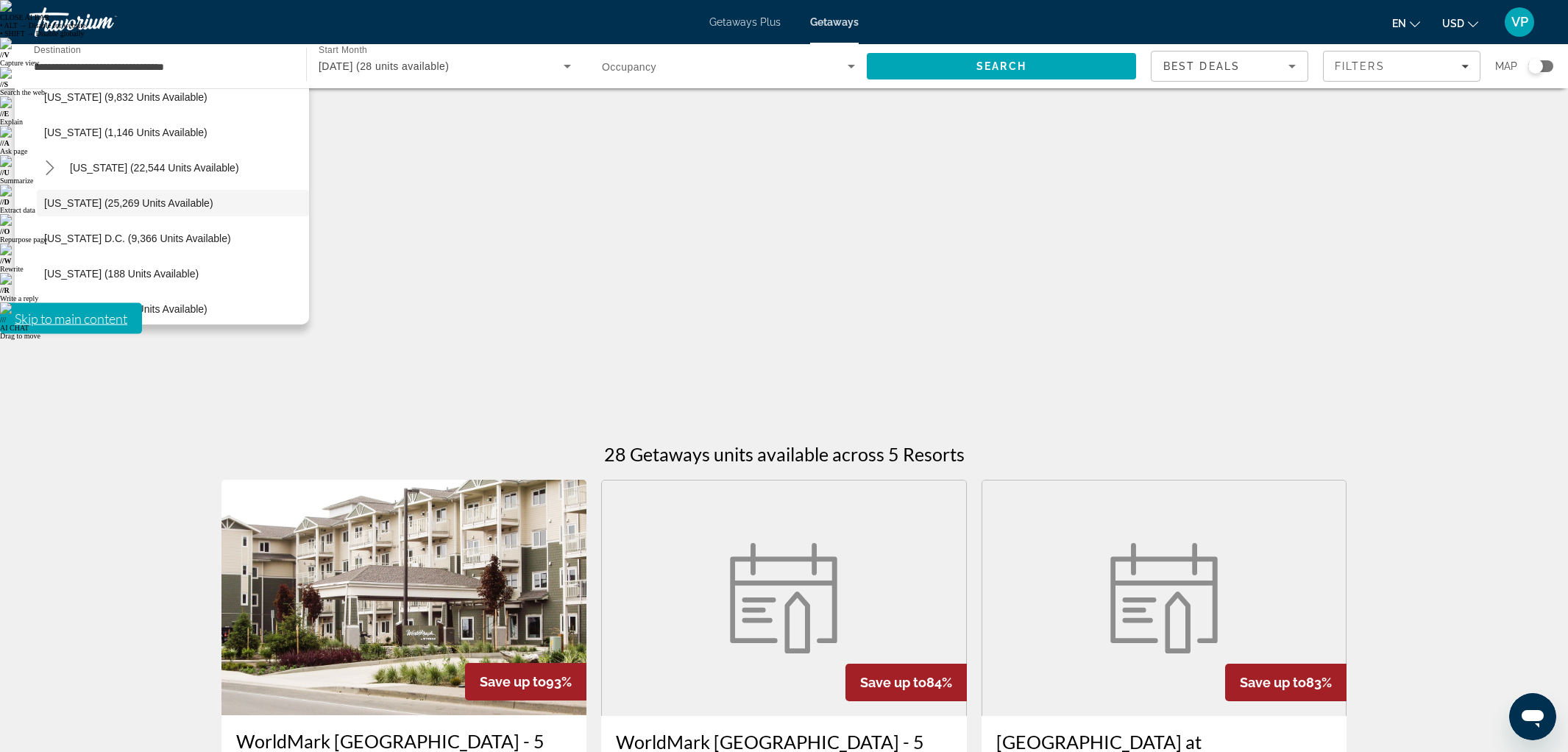
click at [723, 25] on span "Getaways Plus" at bounding box center [745, 22] width 72 height 12
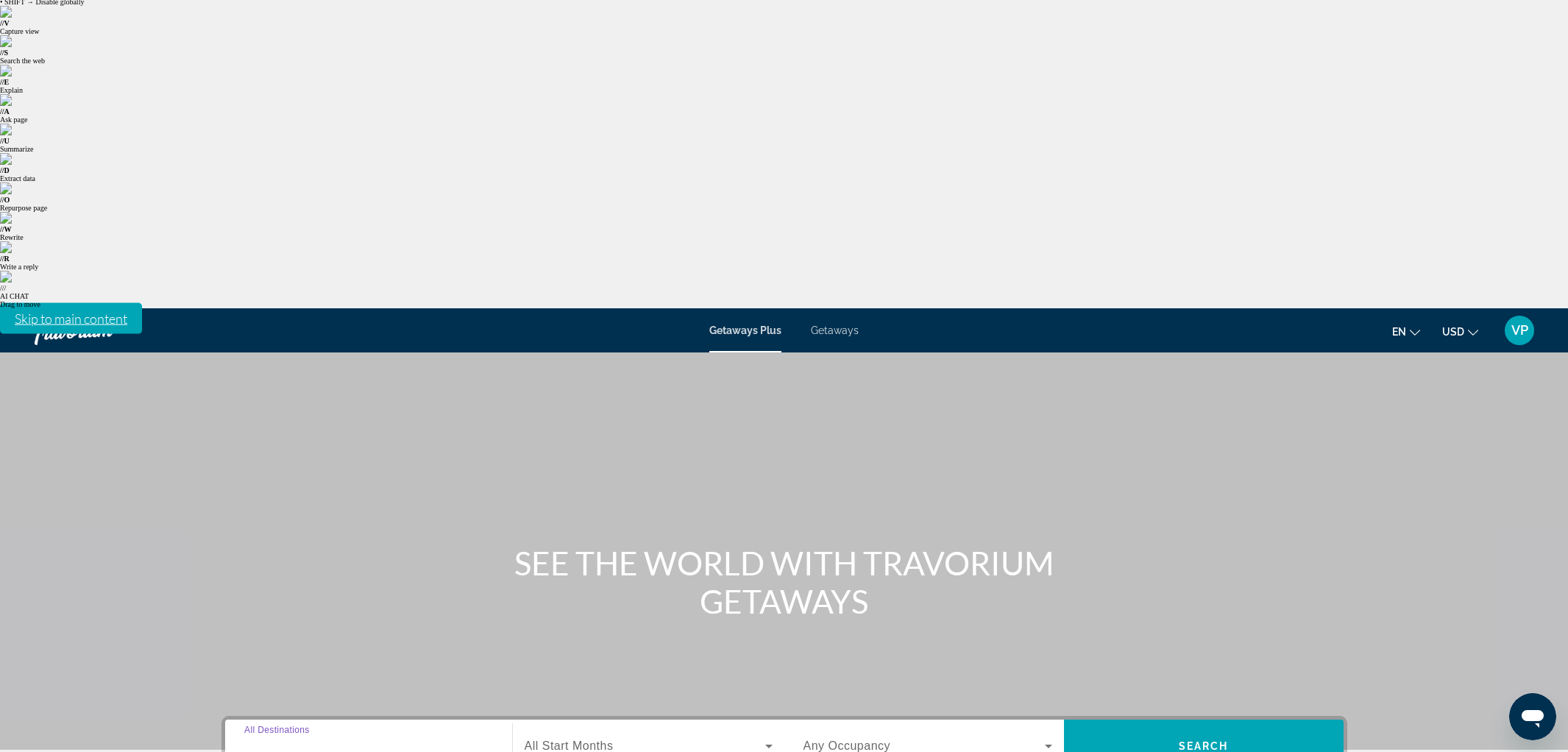
scroll to position [43, 0]
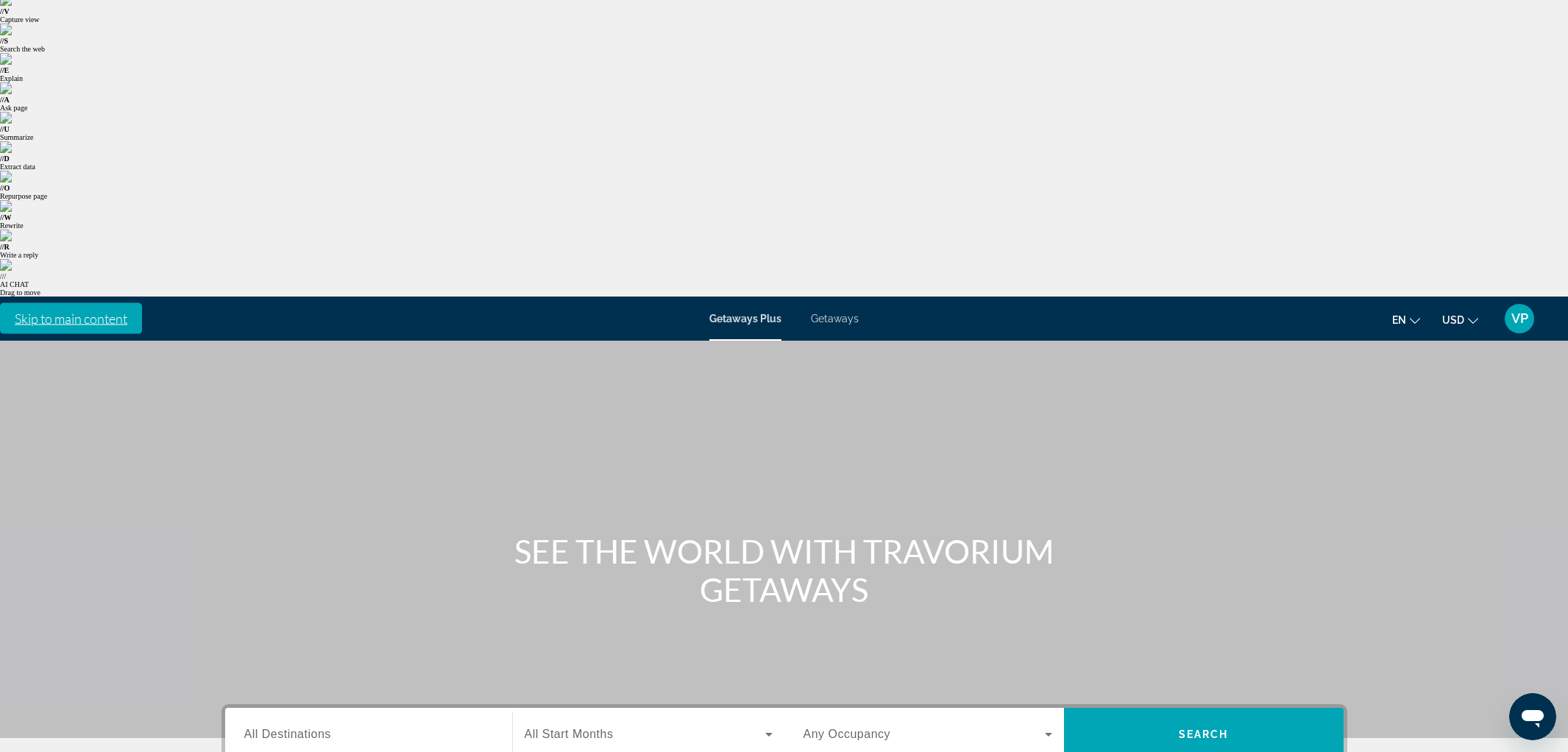
type input "**********"
click at [557, 727] on span "All Start Months" at bounding box center [569, 733] width 89 height 13
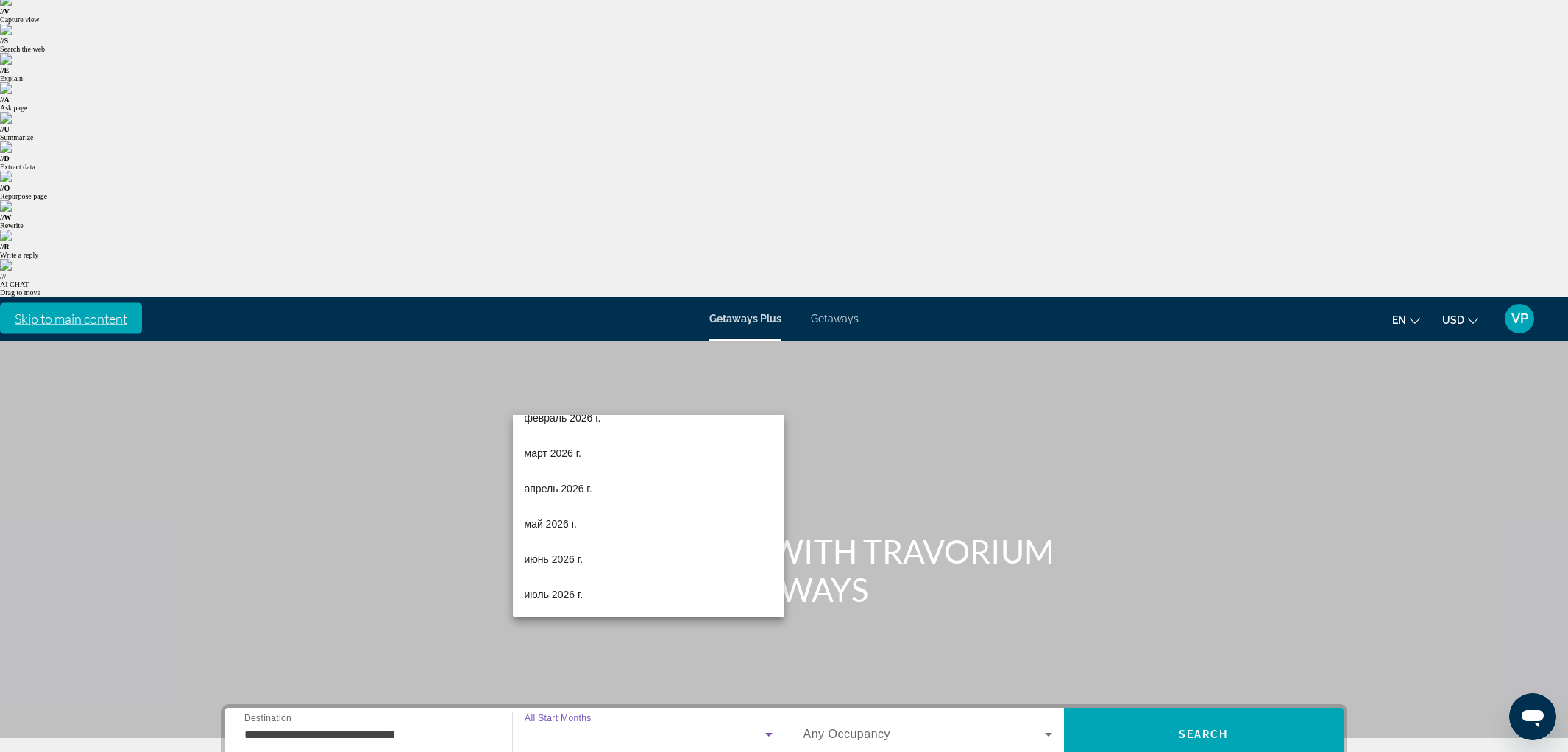
scroll to position [198, 0]
drag, startPoint x: 573, startPoint y: 557, endPoint x: 632, endPoint y: 512, distance: 74.2
click at [572, 557] on span "июнь 2026 г." at bounding box center [554, 558] width 59 height 18
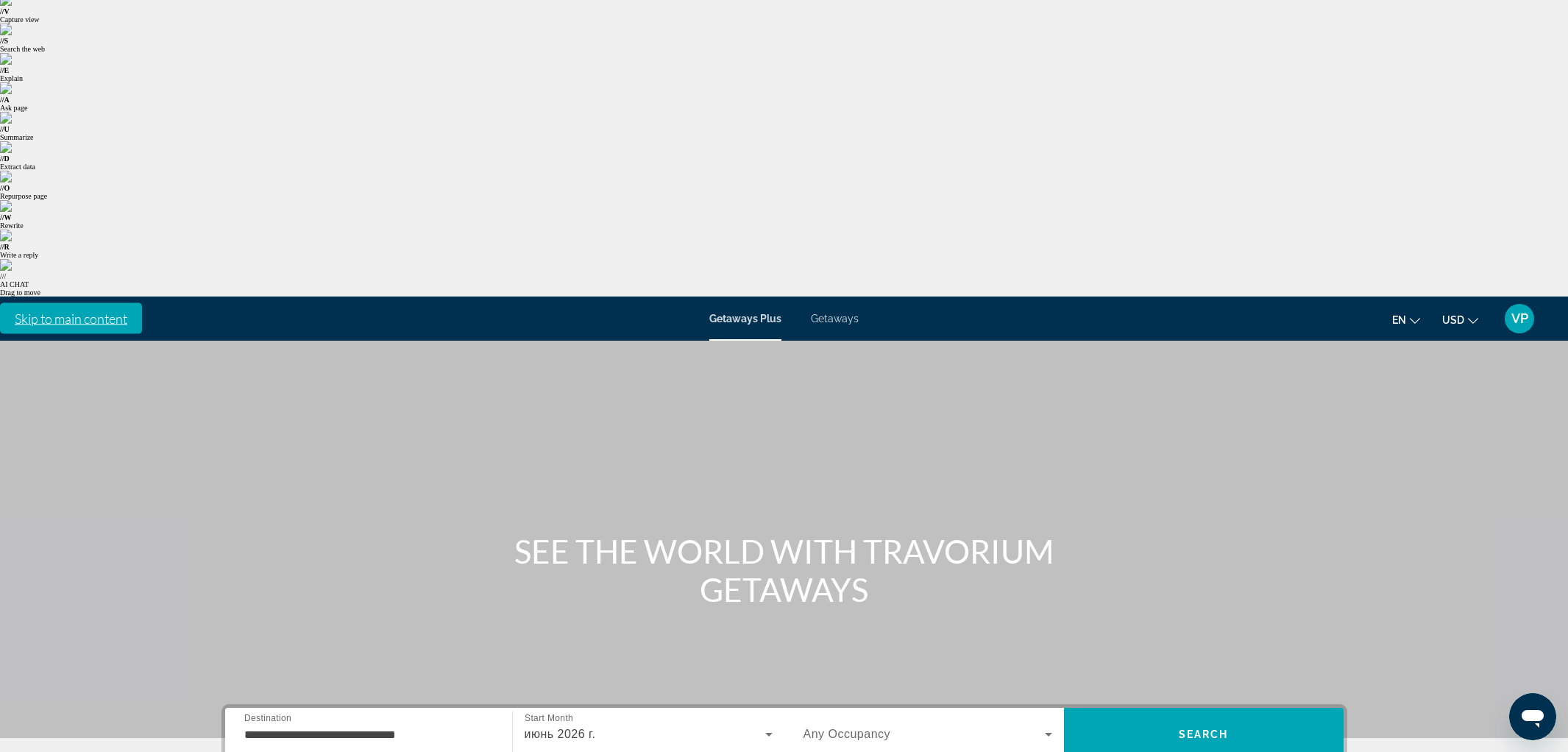
click at [872, 727] on span "Any Occupancy" at bounding box center [847, 733] width 87 height 13
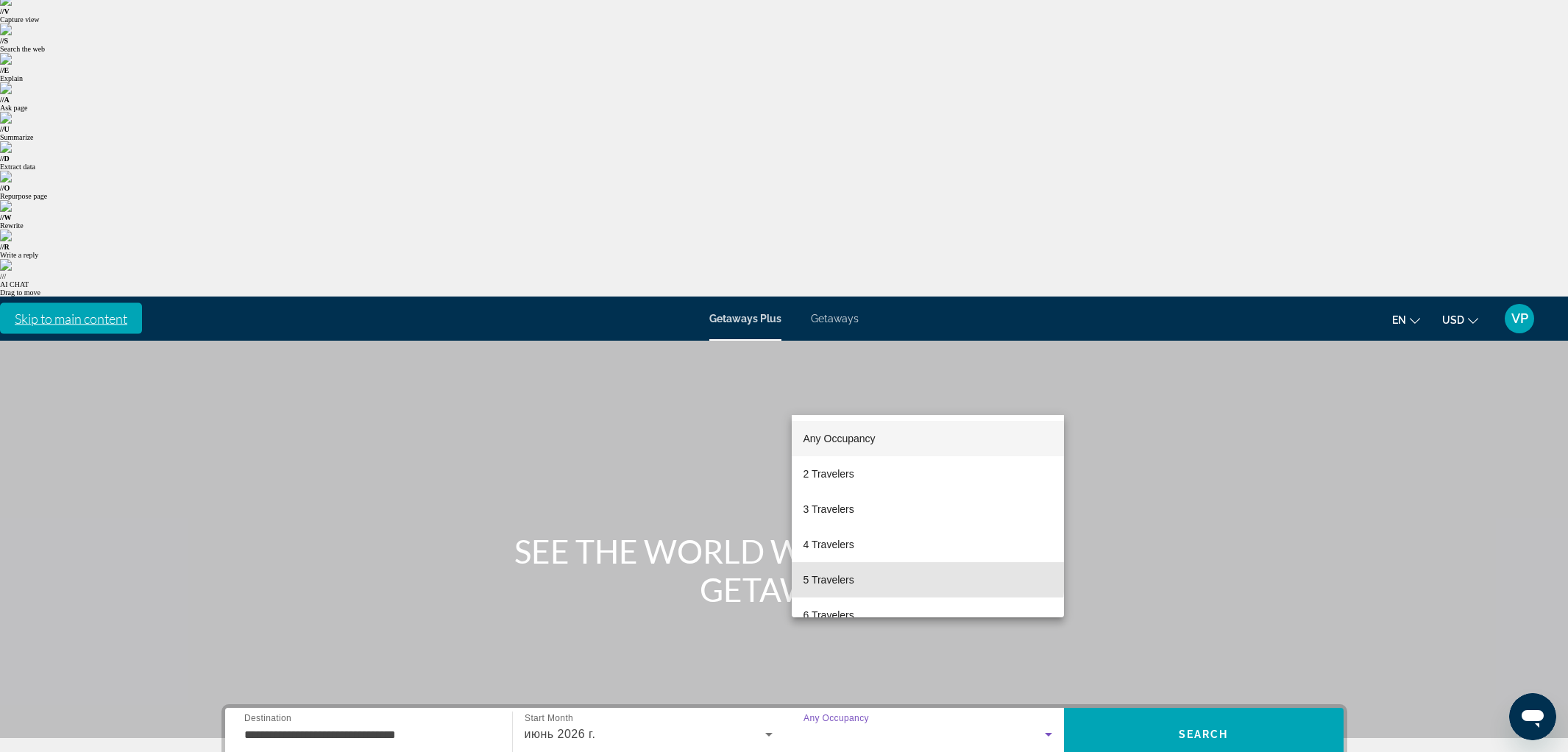
drag, startPoint x: 847, startPoint y: 574, endPoint x: 1089, endPoint y: 416, distance: 289.0
click at [849, 573] on span "5 Travelers" at bounding box center [829, 580] width 51 height 18
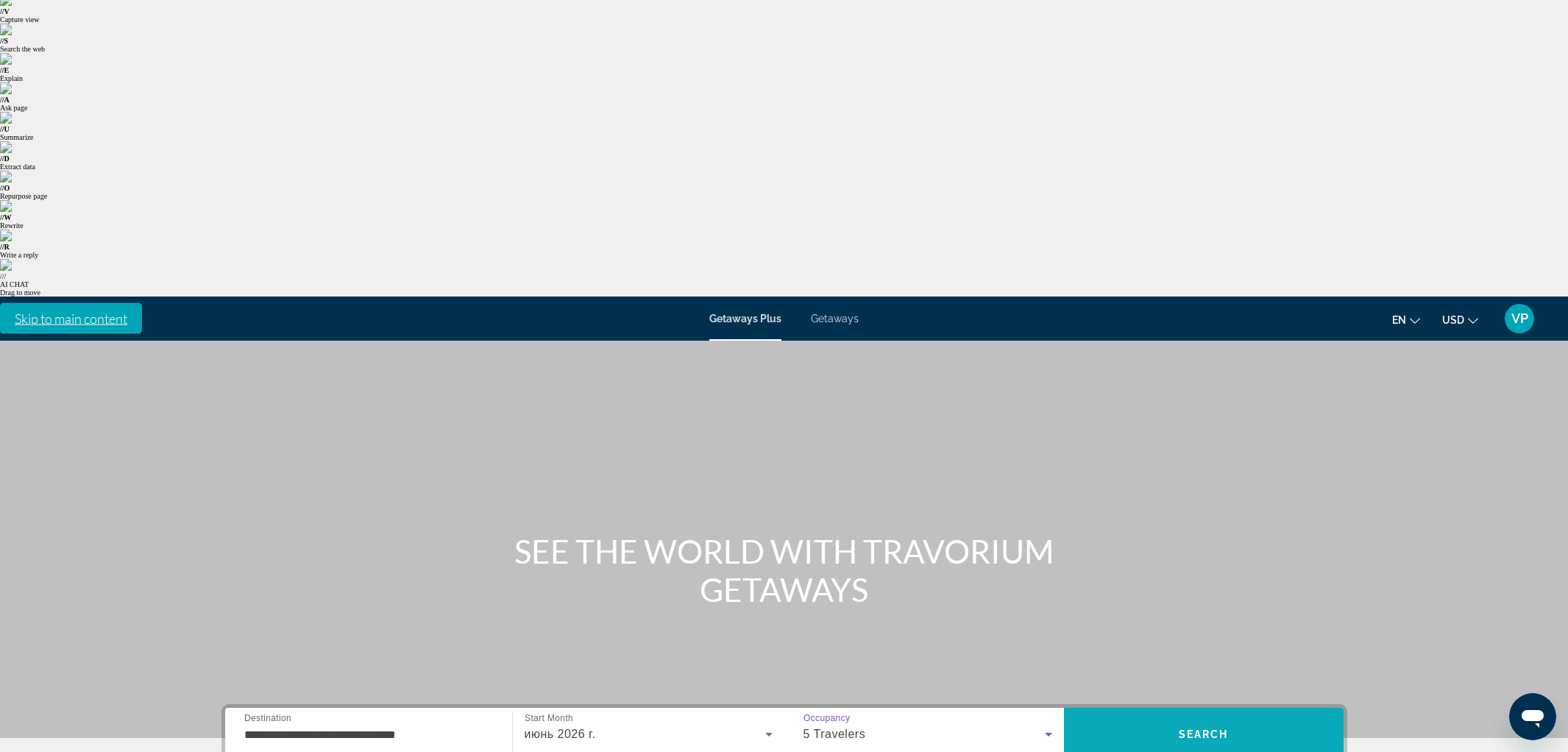
click at [1166, 716] on span "Search" at bounding box center [1204, 733] width 280 height 35
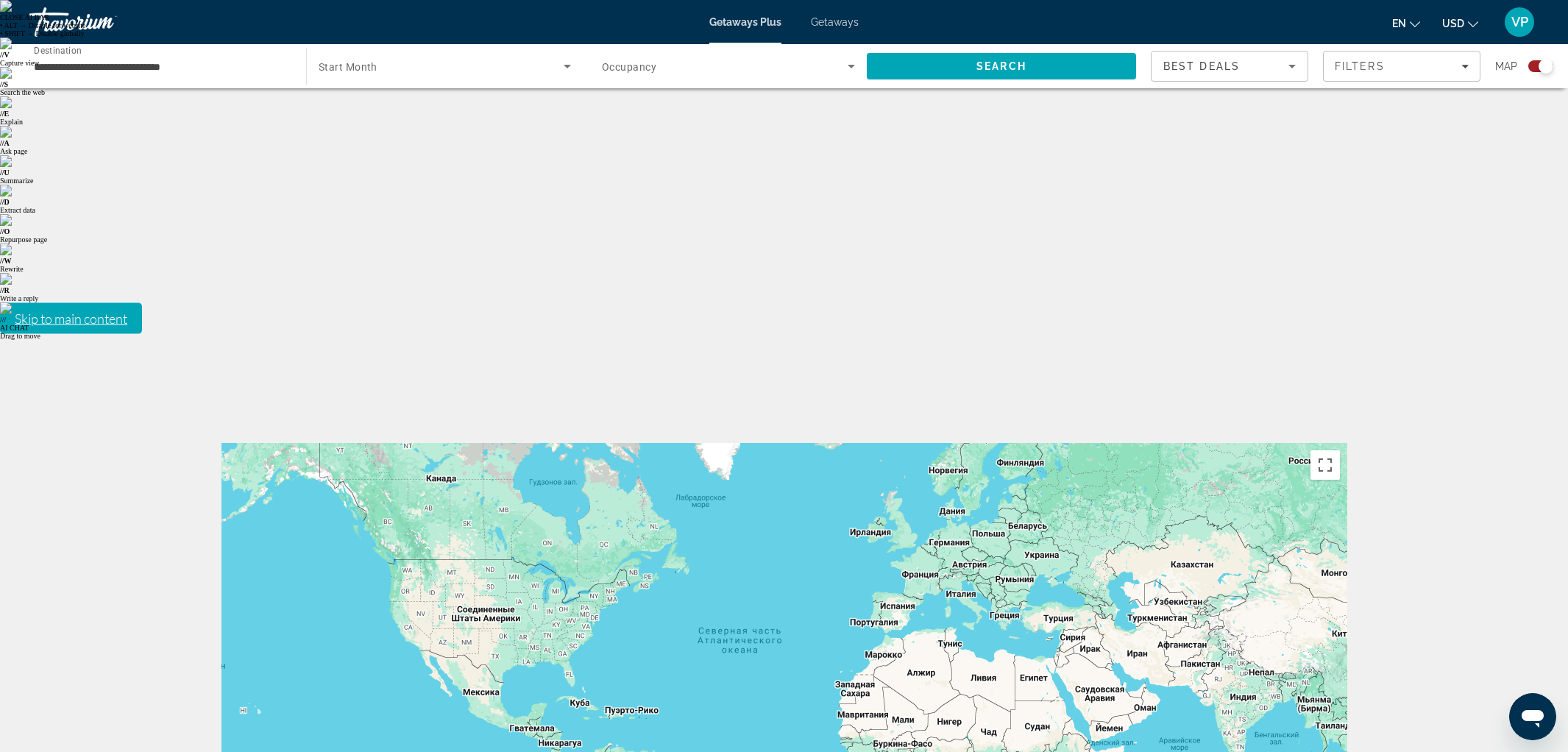
click at [822, 16] on span "Getaways" at bounding box center [834, 22] width 48 height 12
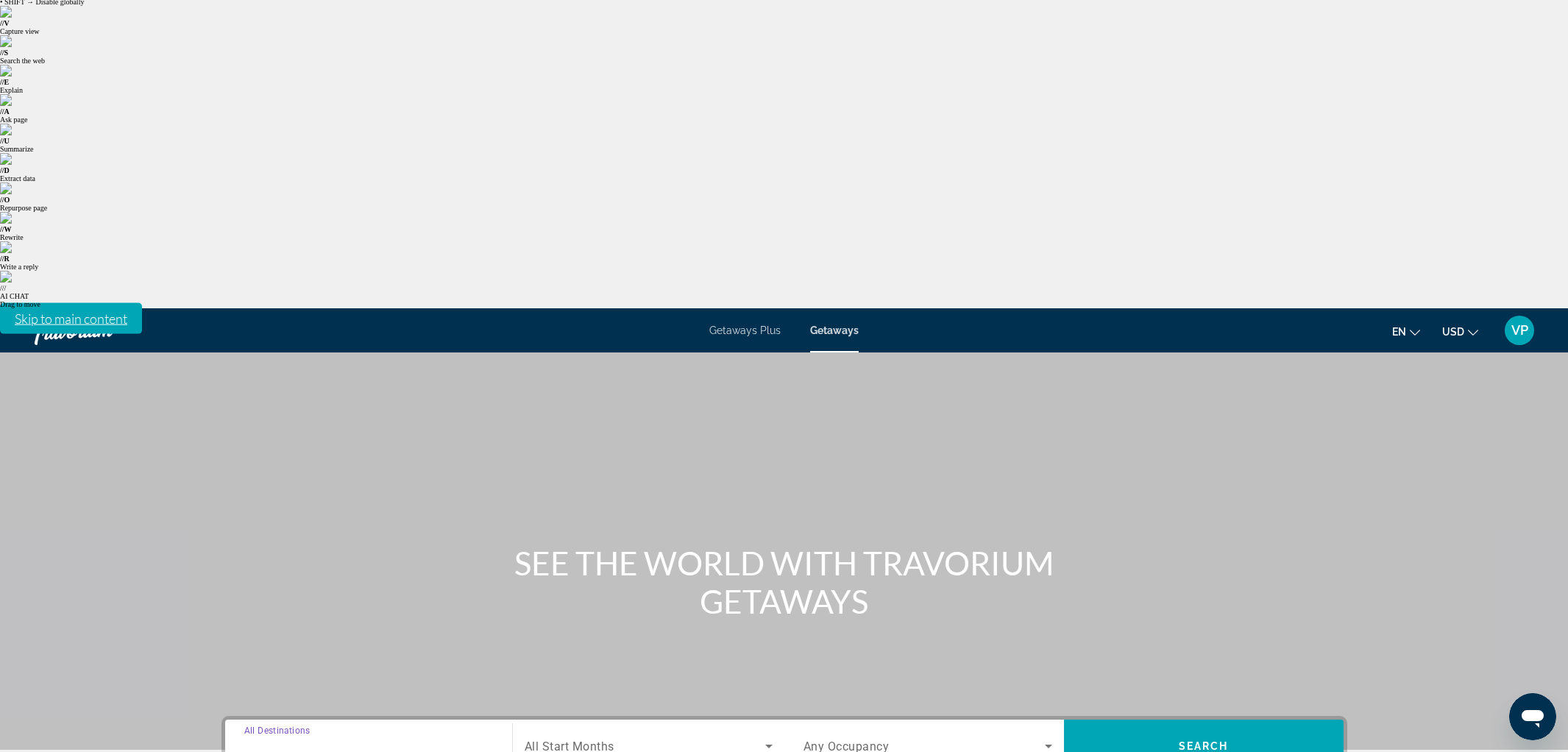
scroll to position [43, 0]
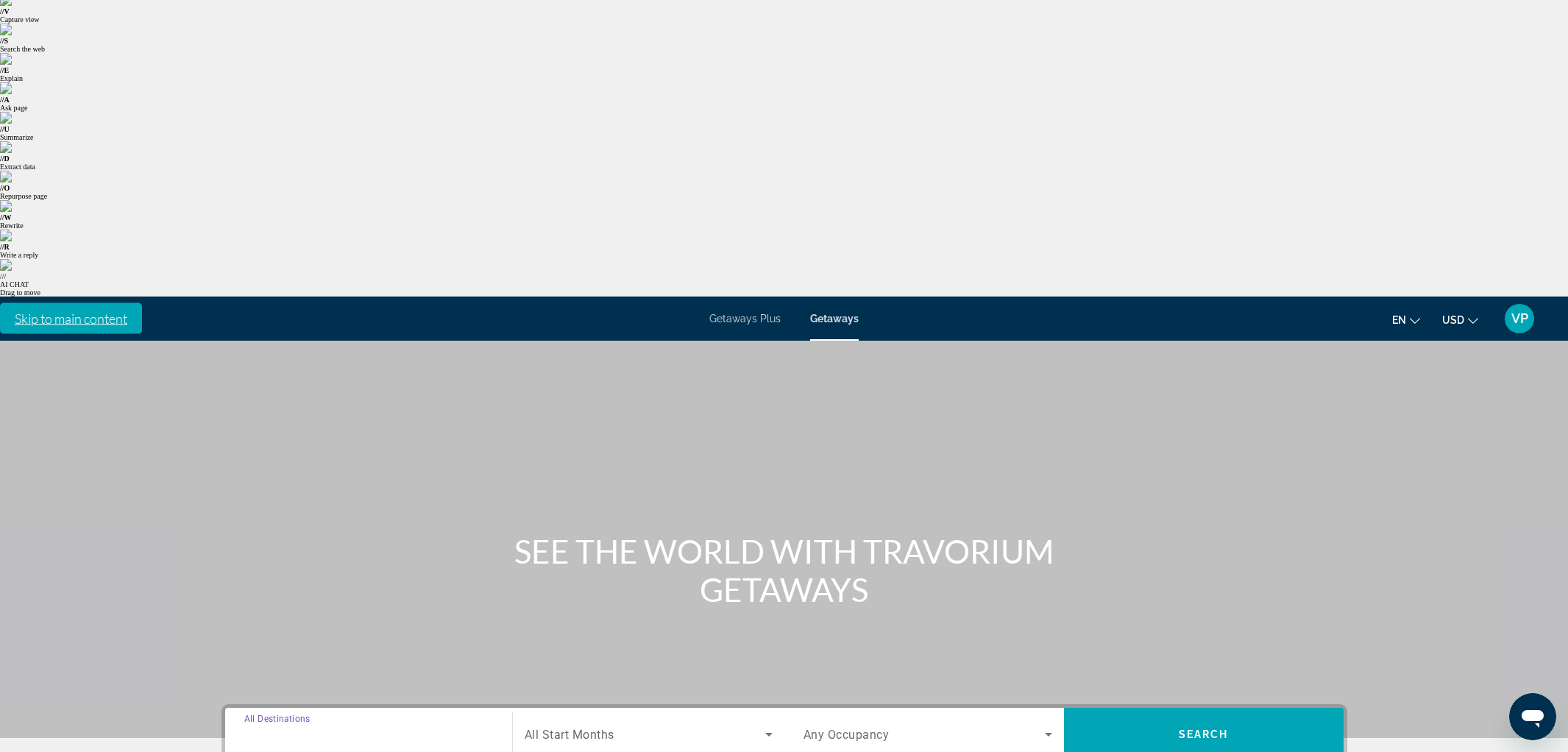
drag, startPoint x: 325, startPoint y: 476, endPoint x: 501, endPoint y: 409, distance: 188.3
type input "**********"
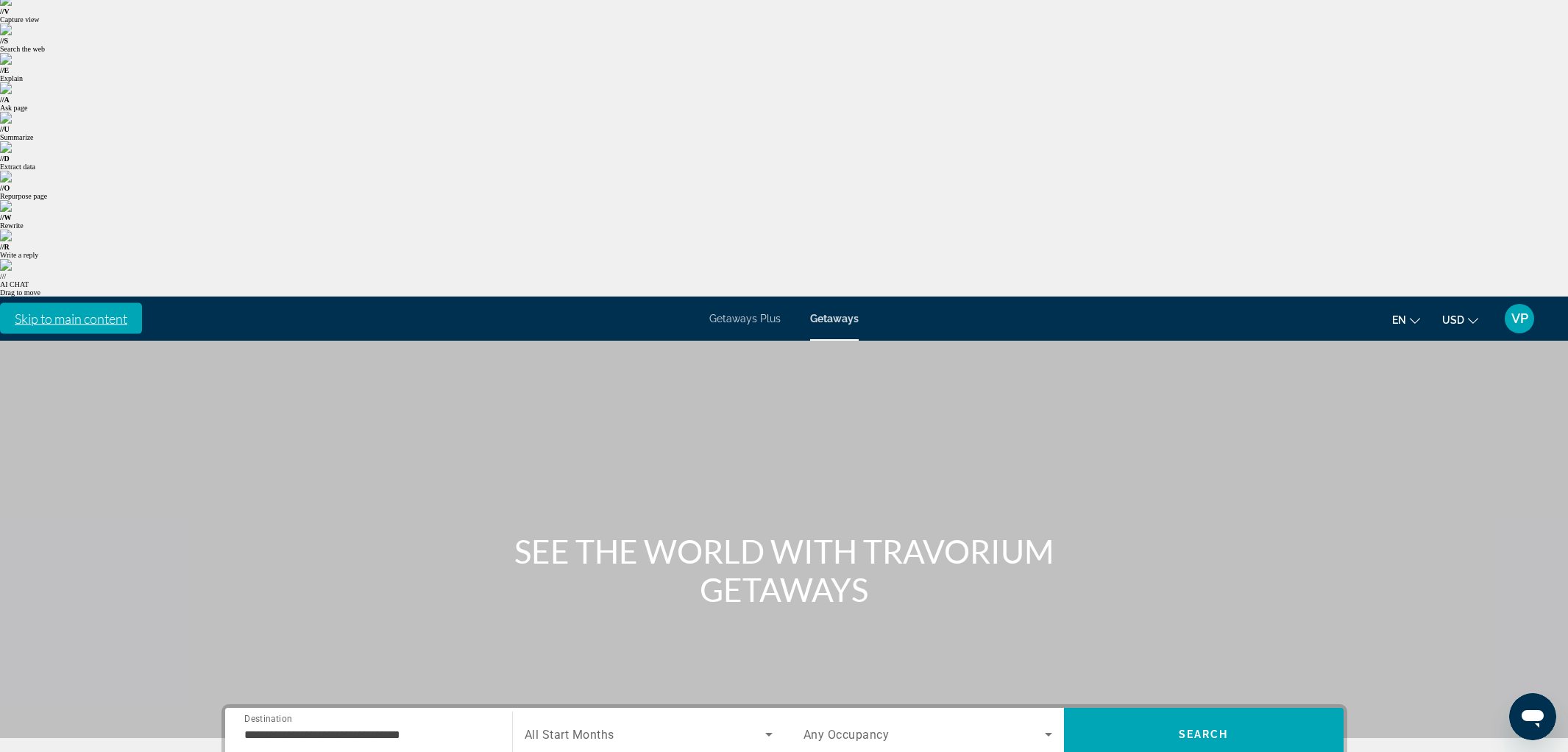
click at [549, 727] on span "All Start Months" at bounding box center [569, 734] width 90 height 14
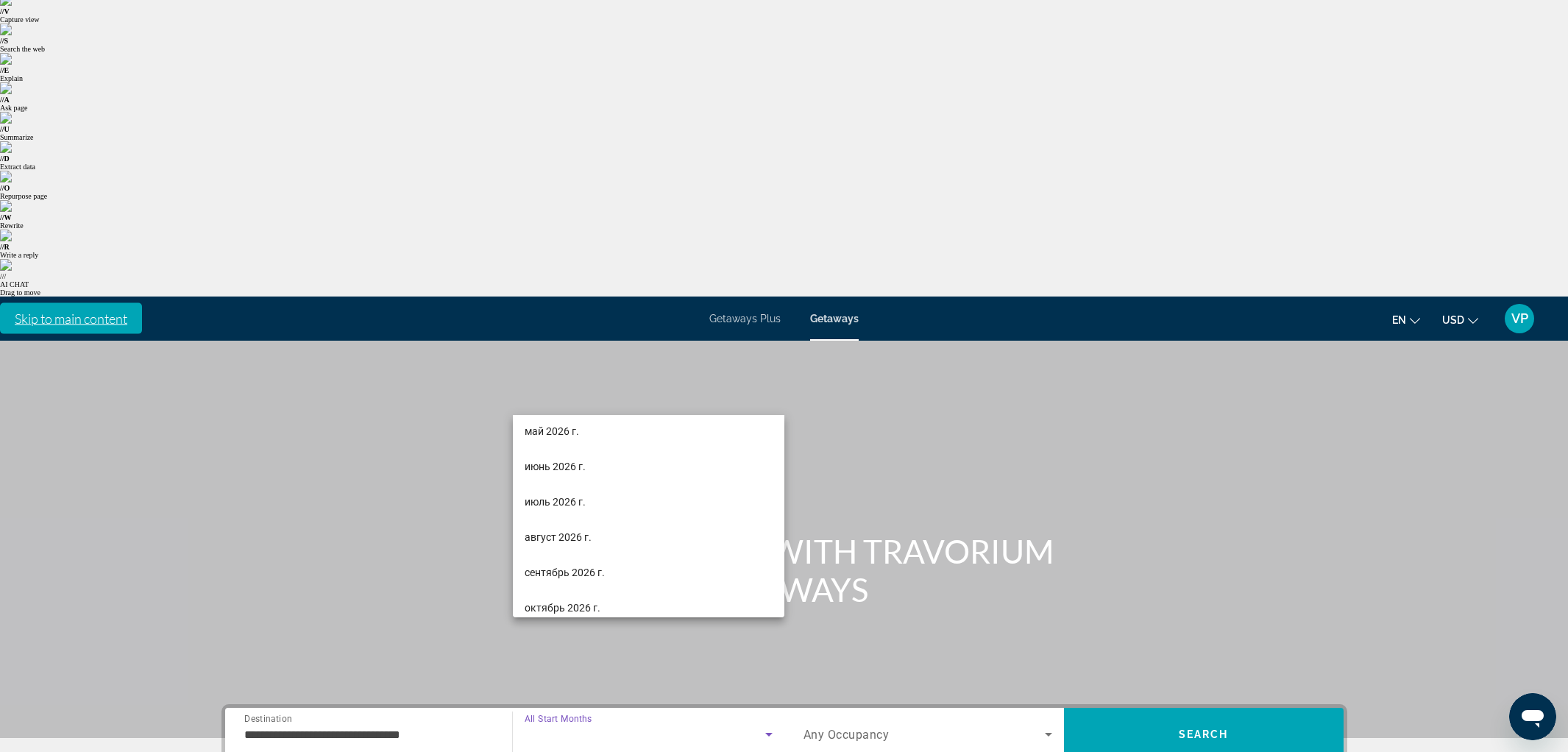
scroll to position [304, 0]
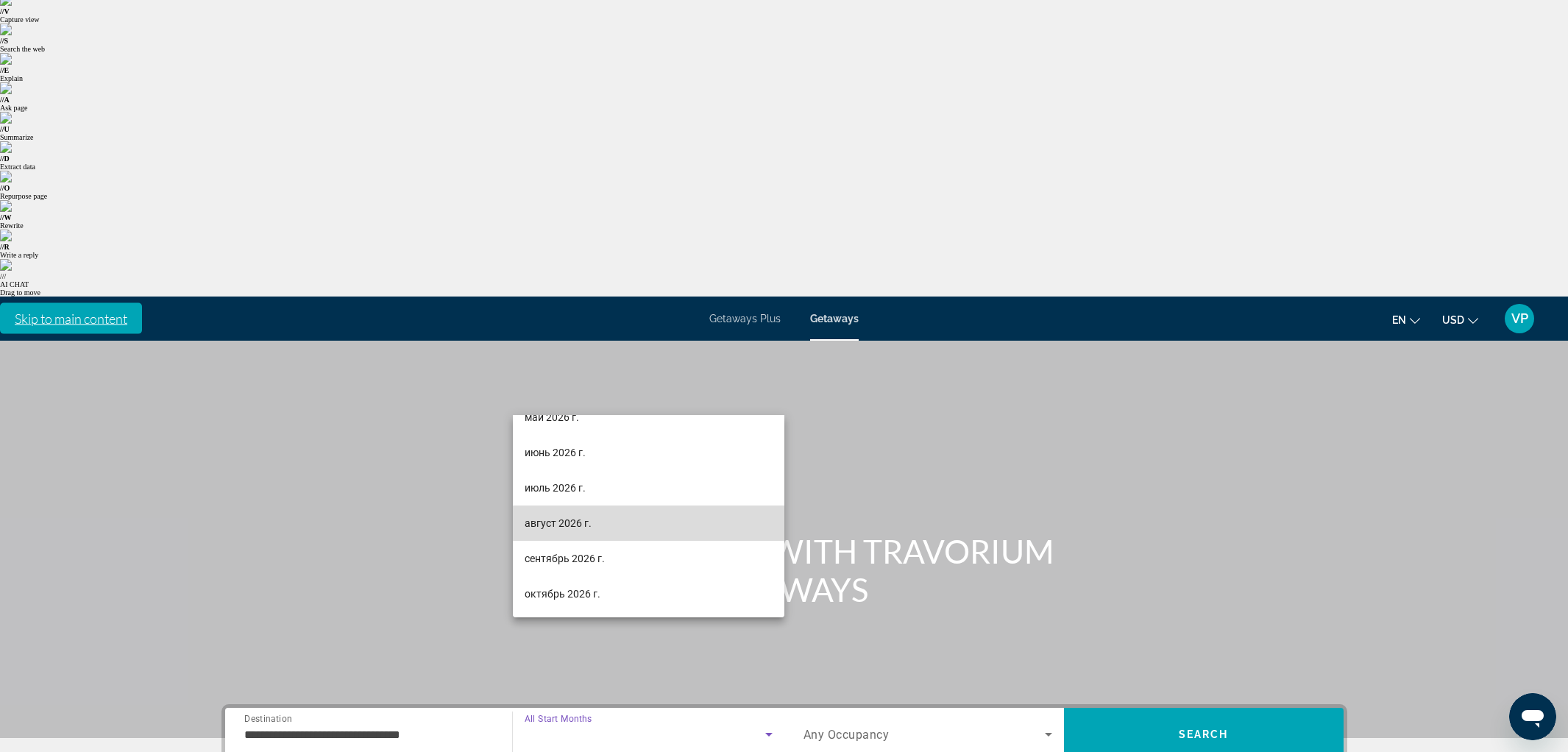
drag, startPoint x: 555, startPoint y: 520, endPoint x: 803, endPoint y: 389, distance: 280.5
click at [555, 519] on span "август 2026 г." at bounding box center [558, 523] width 67 height 18
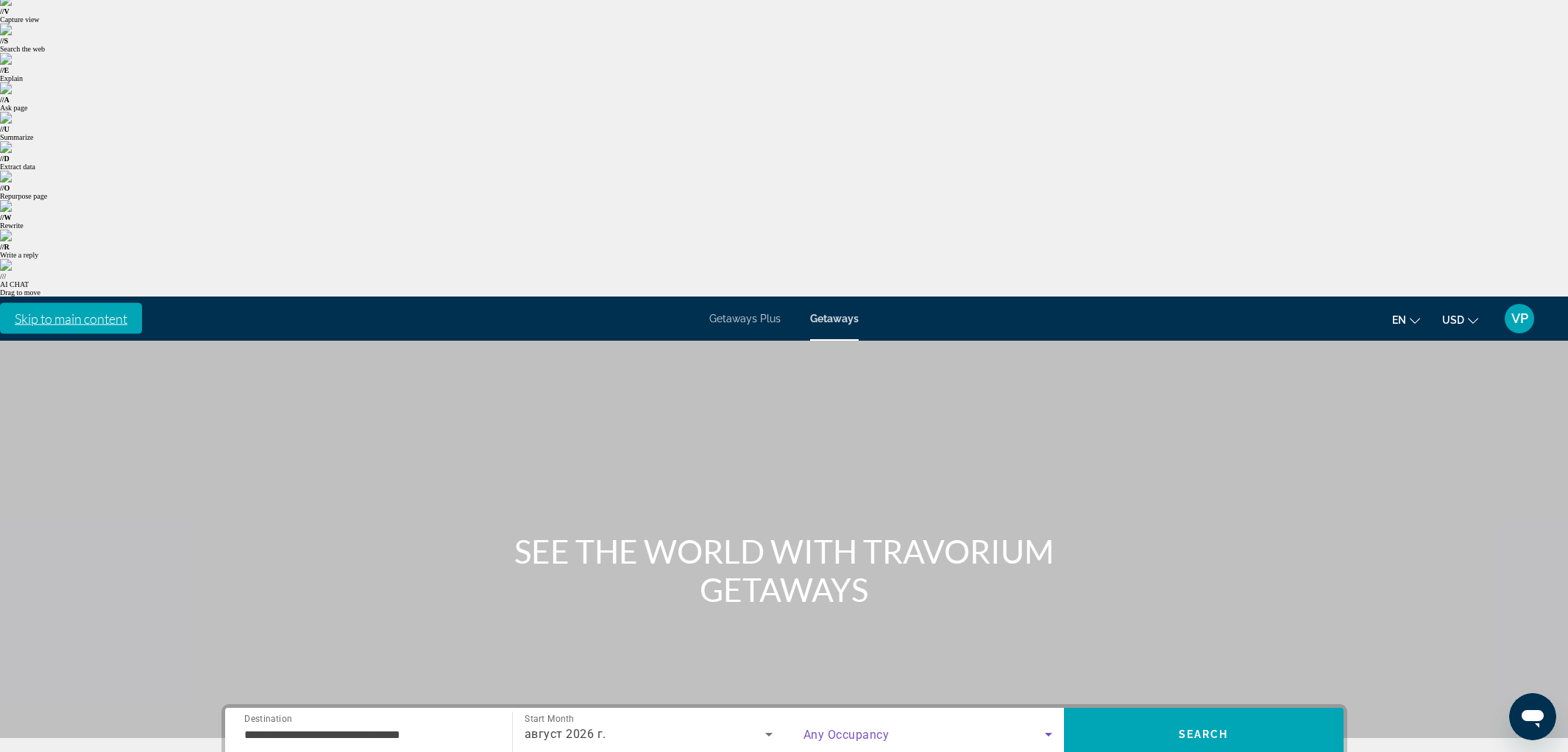
click at [821, 725] on span "Search widget" at bounding box center [924, 734] width 241 height 18
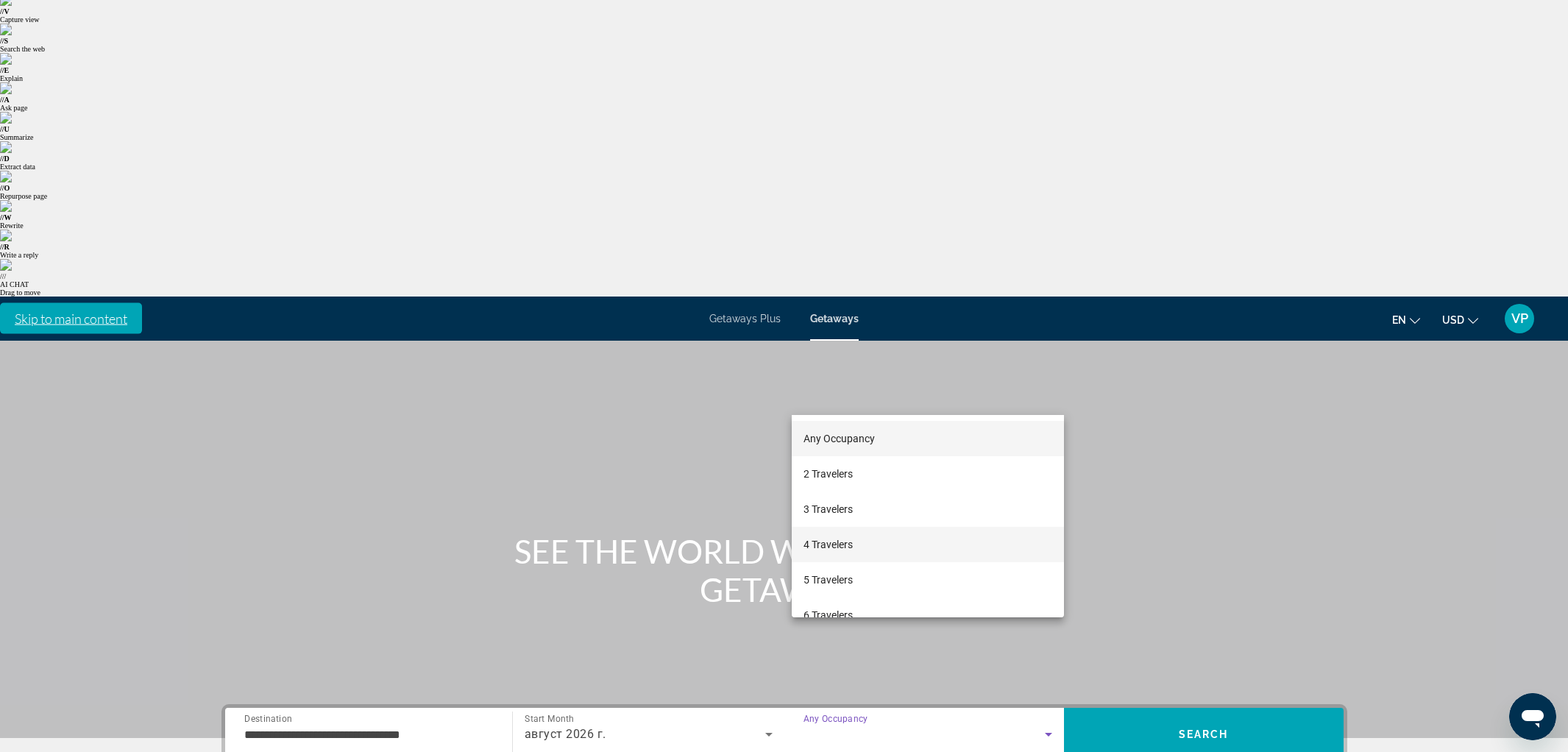
drag, startPoint x: 834, startPoint y: 573, endPoint x: 893, endPoint y: 543, distance: 66.2
click at [836, 571] on span "5 Travelers" at bounding box center [828, 580] width 49 height 18
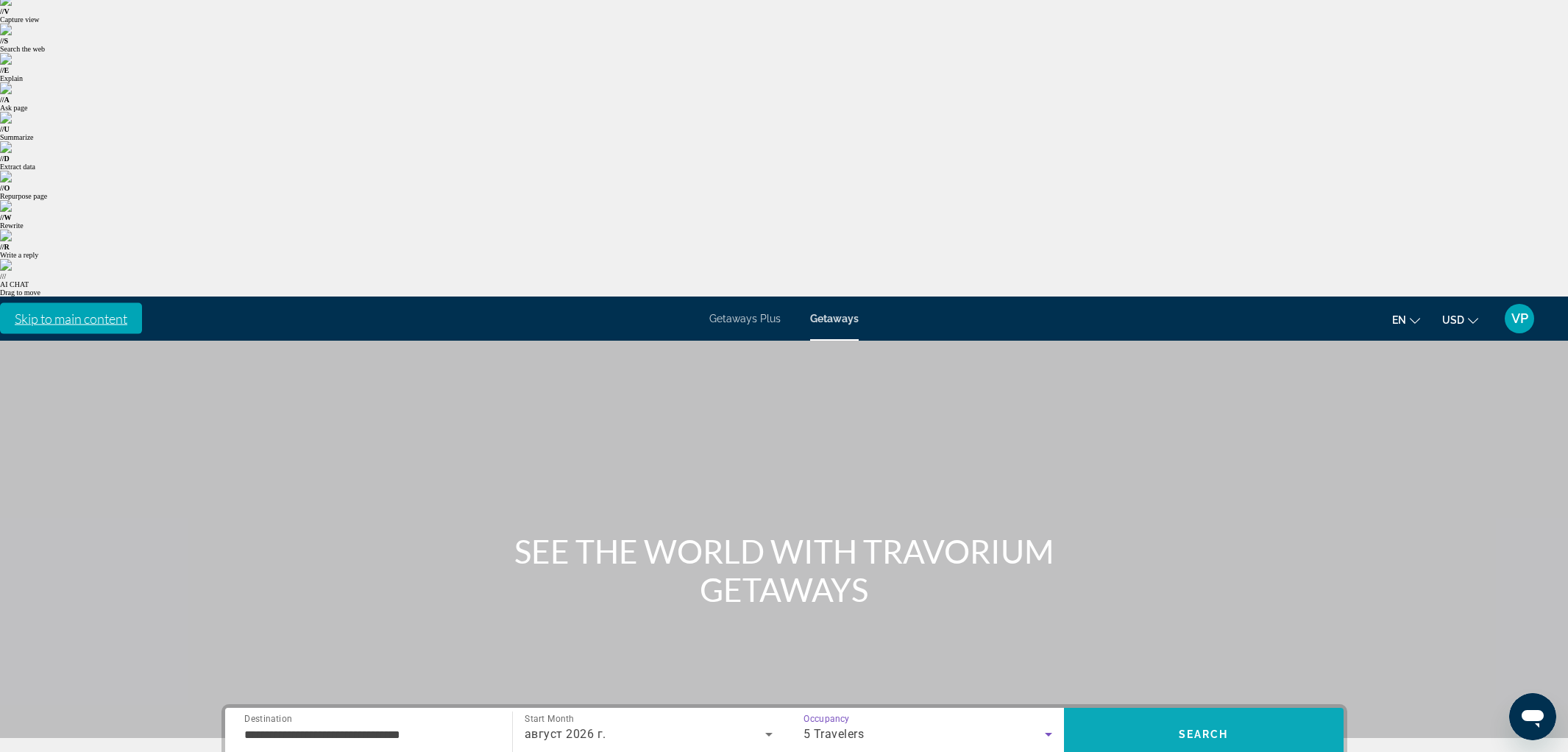
click at [1216, 728] on span "Search" at bounding box center [1203, 734] width 50 height 12
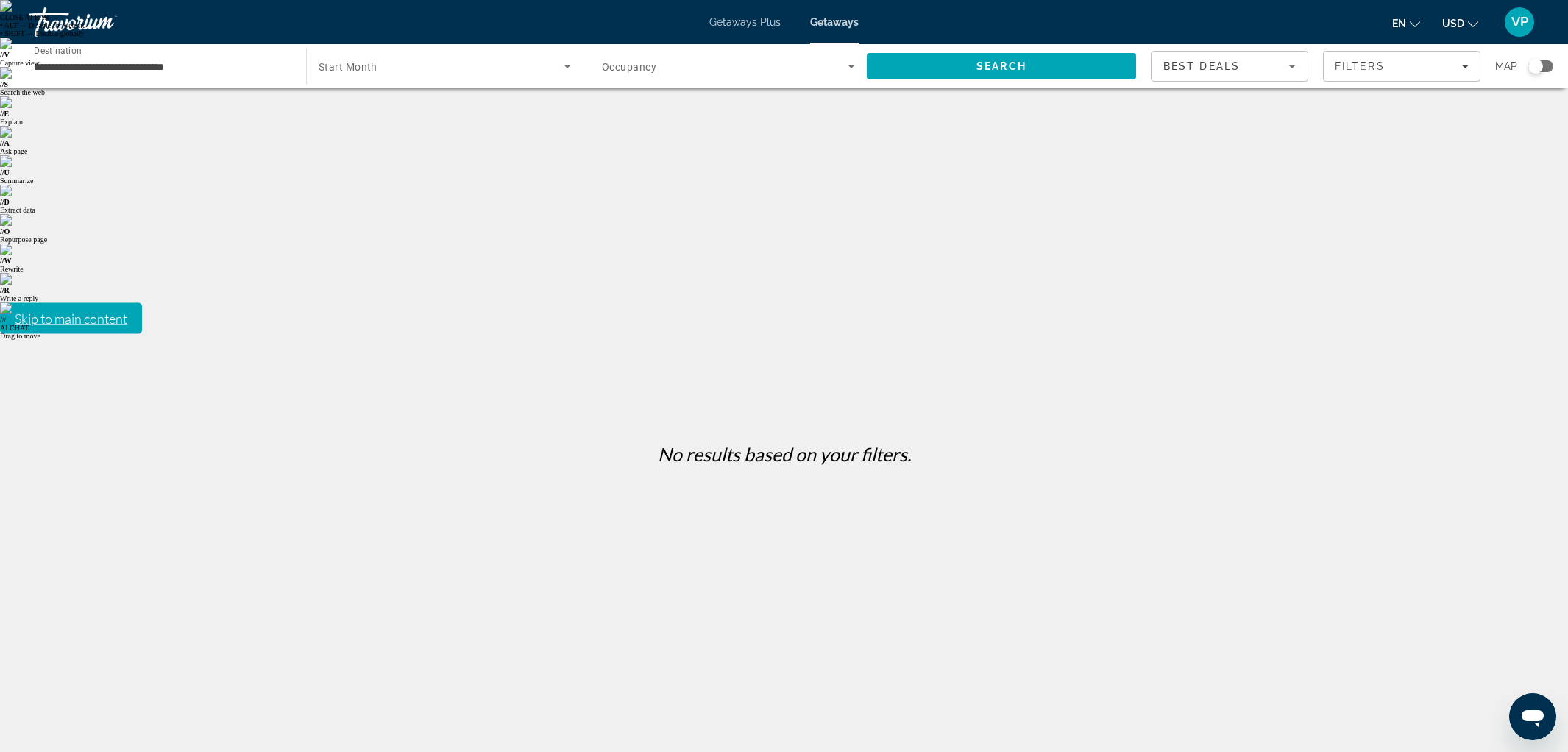
click at [163, 66] on input "**********" at bounding box center [160, 67] width 253 height 18
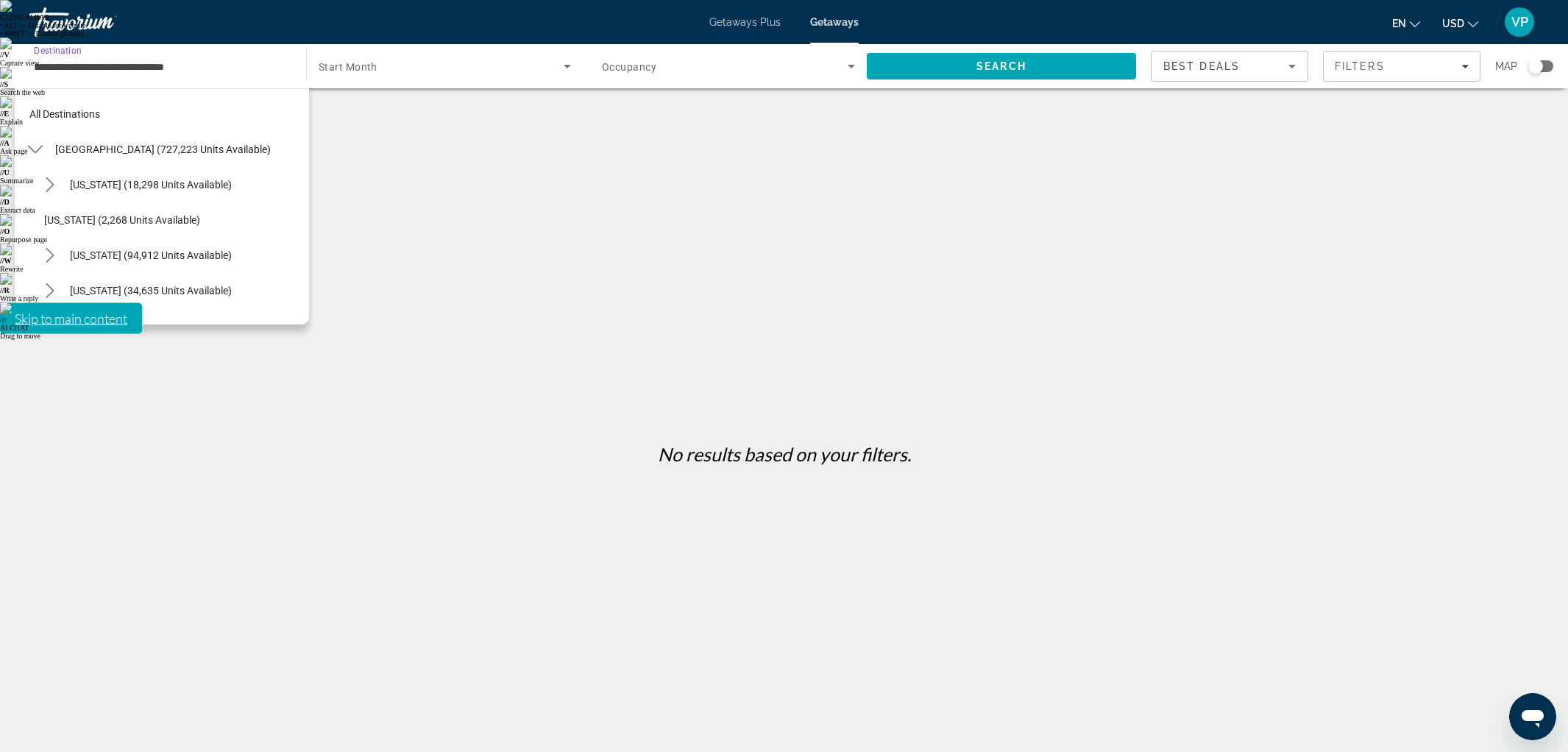
scroll to position [1394, 0]
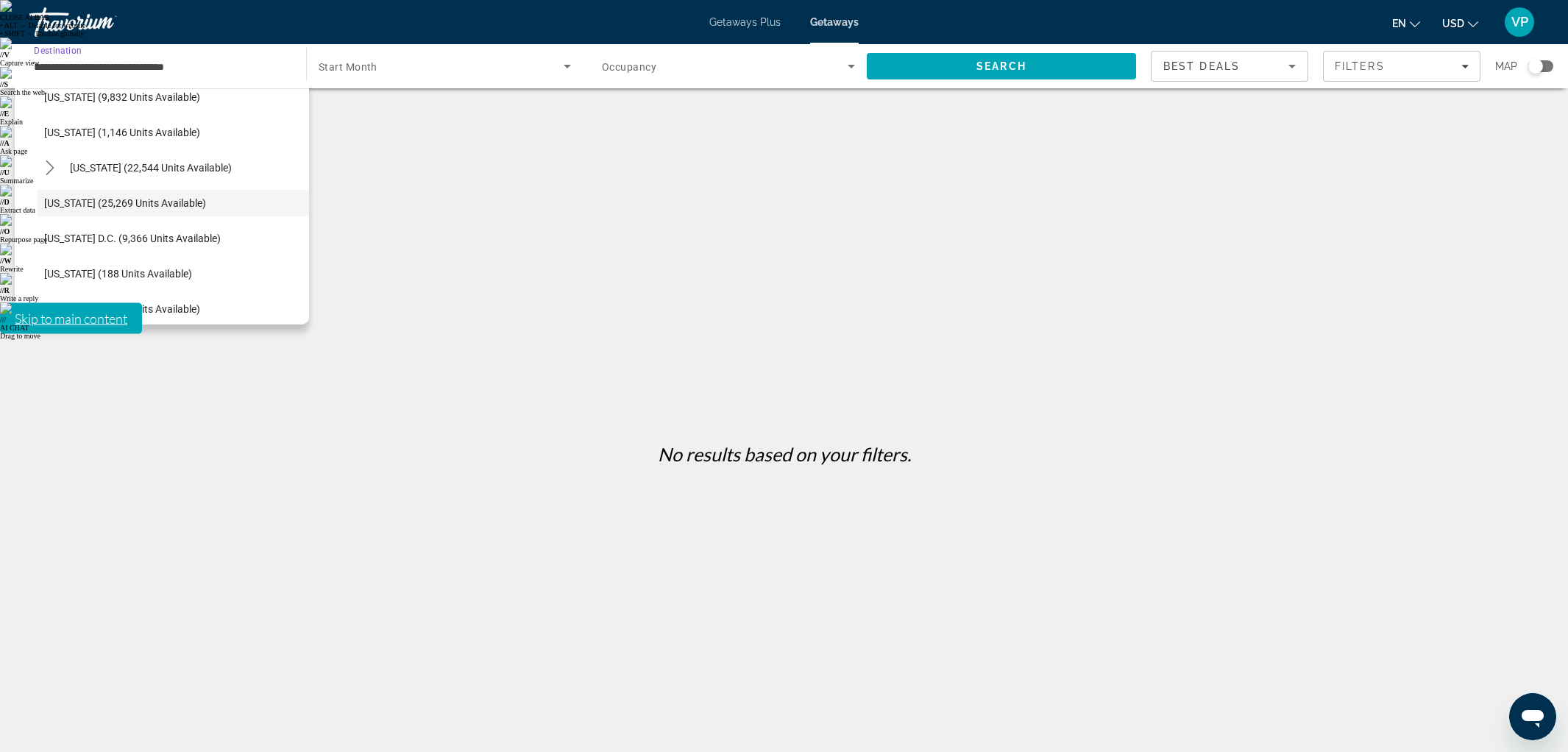
drag, startPoint x: 690, startPoint y: 22, endPoint x: 706, endPoint y: 25, distance: 16.3
click at [691, 22] on div "Getaways Plus Getaways en English Español Français Italiano Português русский U…" at bounding box center [784, 22] width 1568 height 38
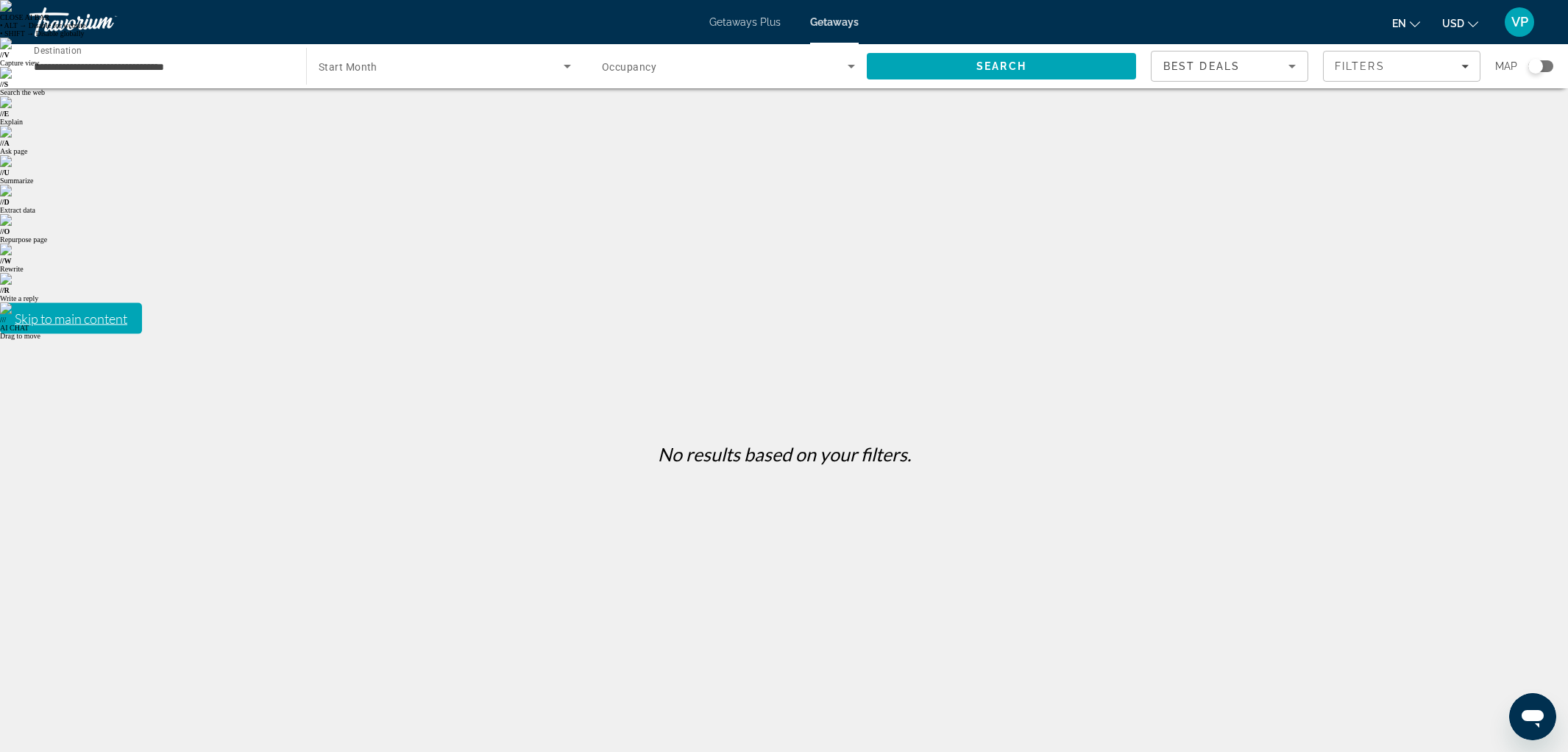
click at [713, 25] on span "Getaways Plus" at bounding box center [745, 22] width 72 height 12
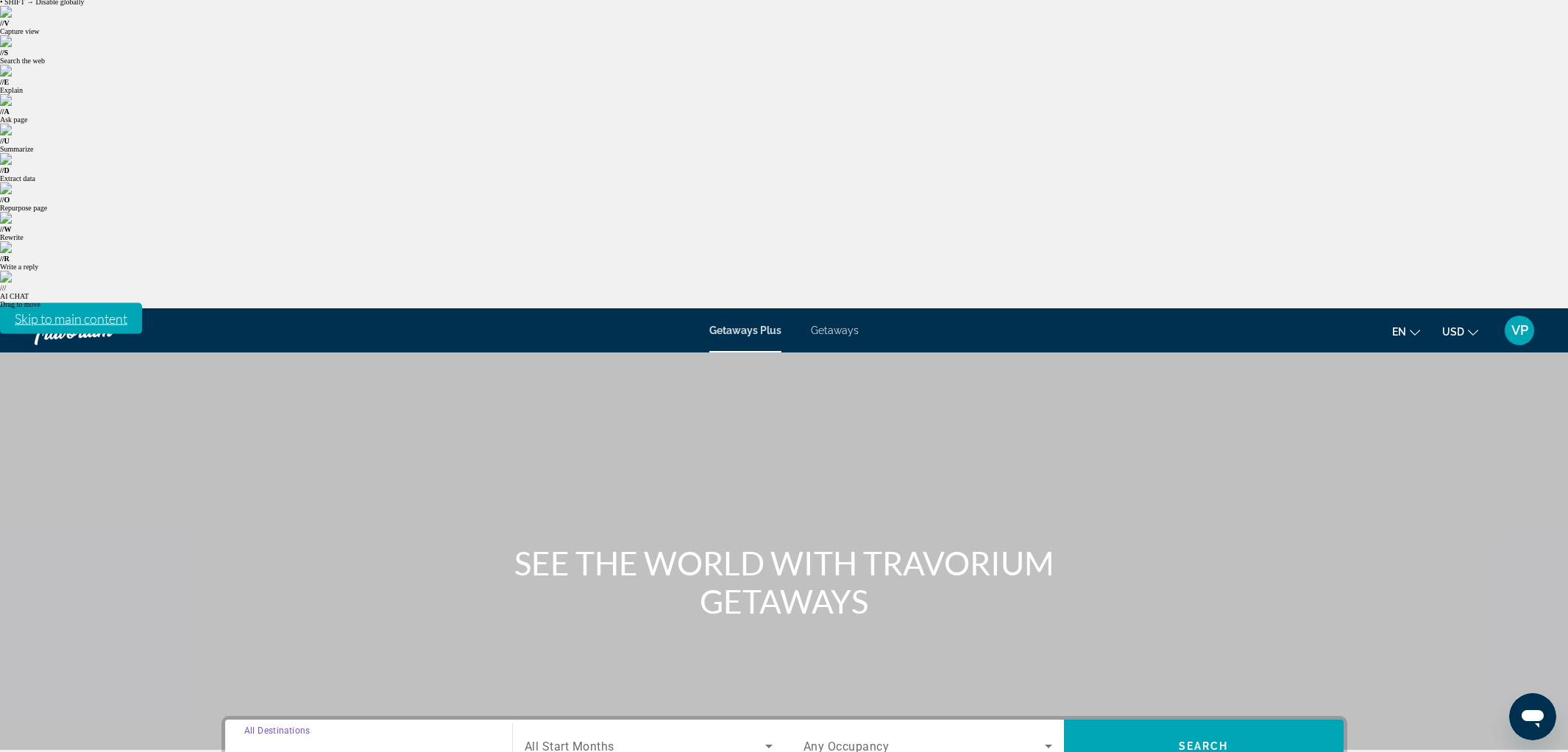
scroll to position [43, 0]
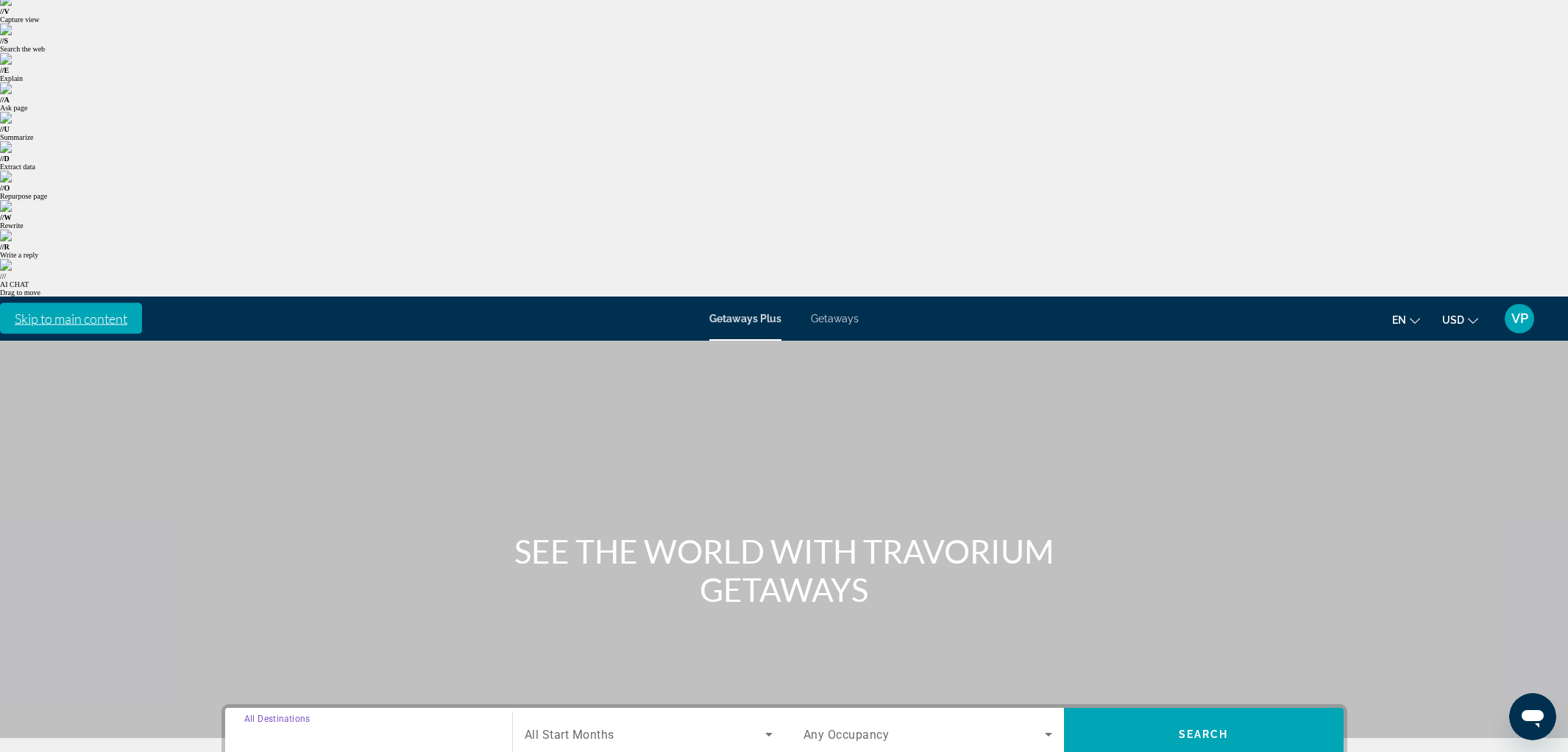
drag, startPoint x: 293, startPoint y: 612, endPoint x: 430, endPoint y: 546, distance: 152.1
type input "**********"
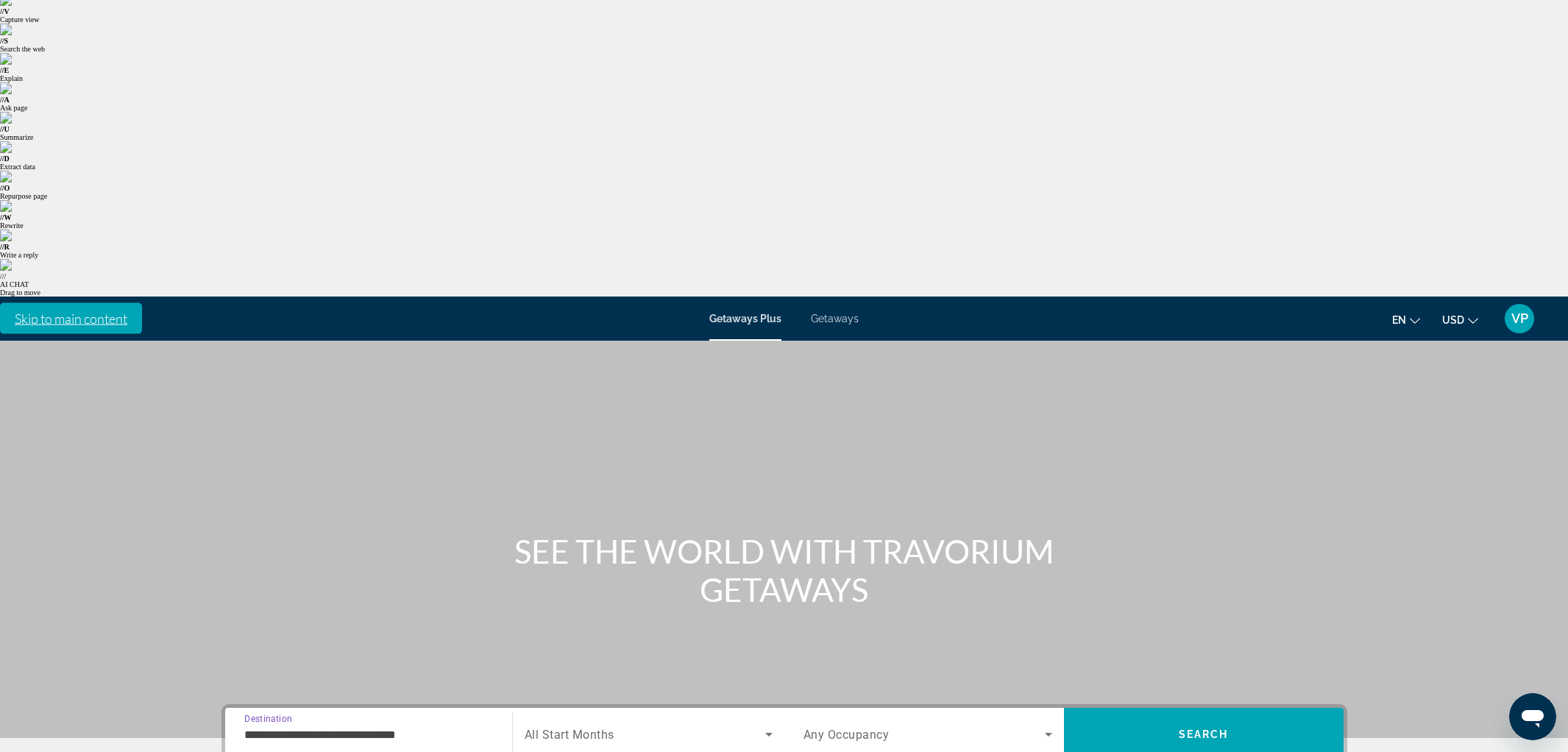
click at [579, 725] on span "Search widget" at bounding box center [645, 734] width 240 height 18
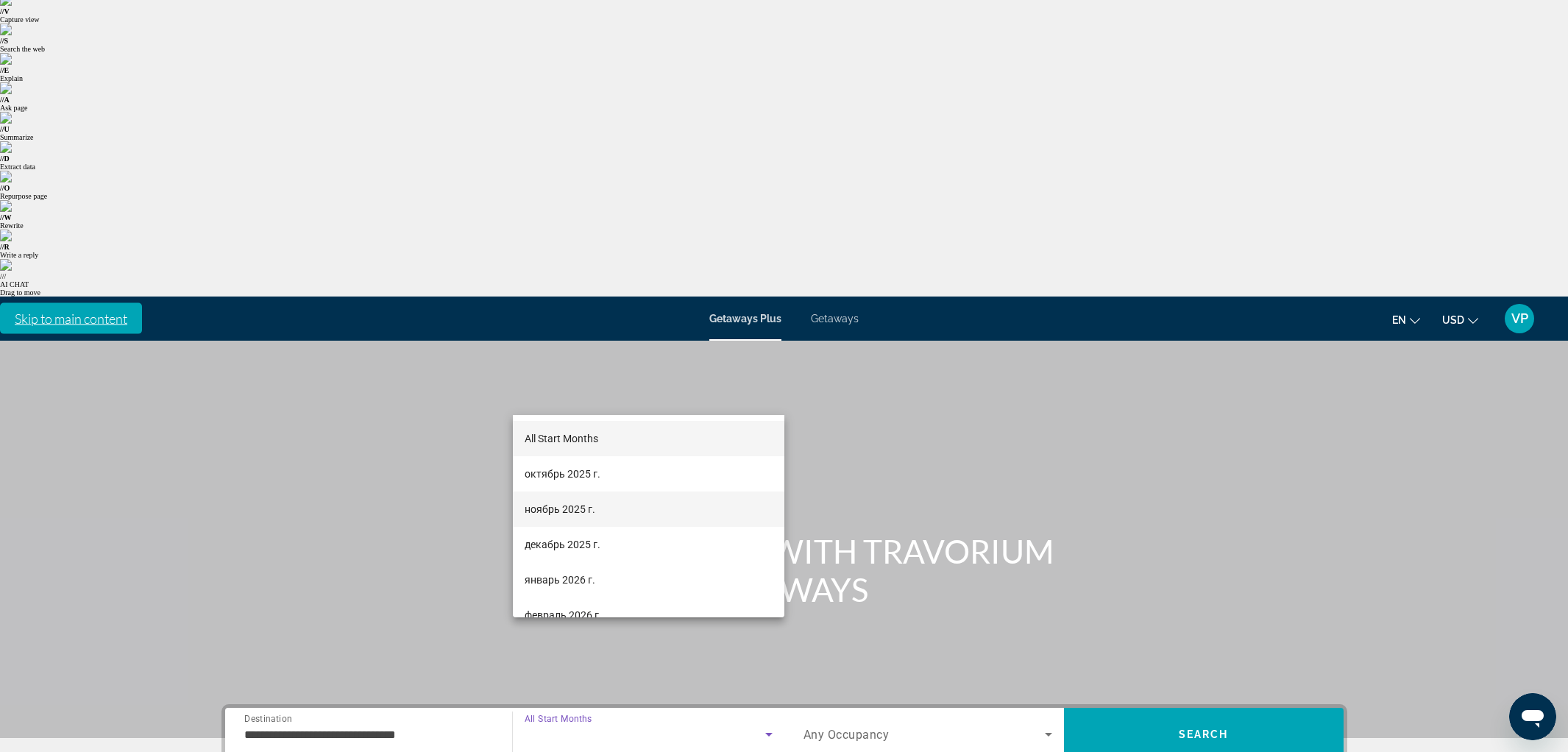
drag, startPoint x: 548, startPoint y: 545, endPoint x: 591, endPoint y: 522, distance: 48.8
click at [560, 537] on span "декабрь 2025 г." at bounding box center [563, 545] width 76 height 18
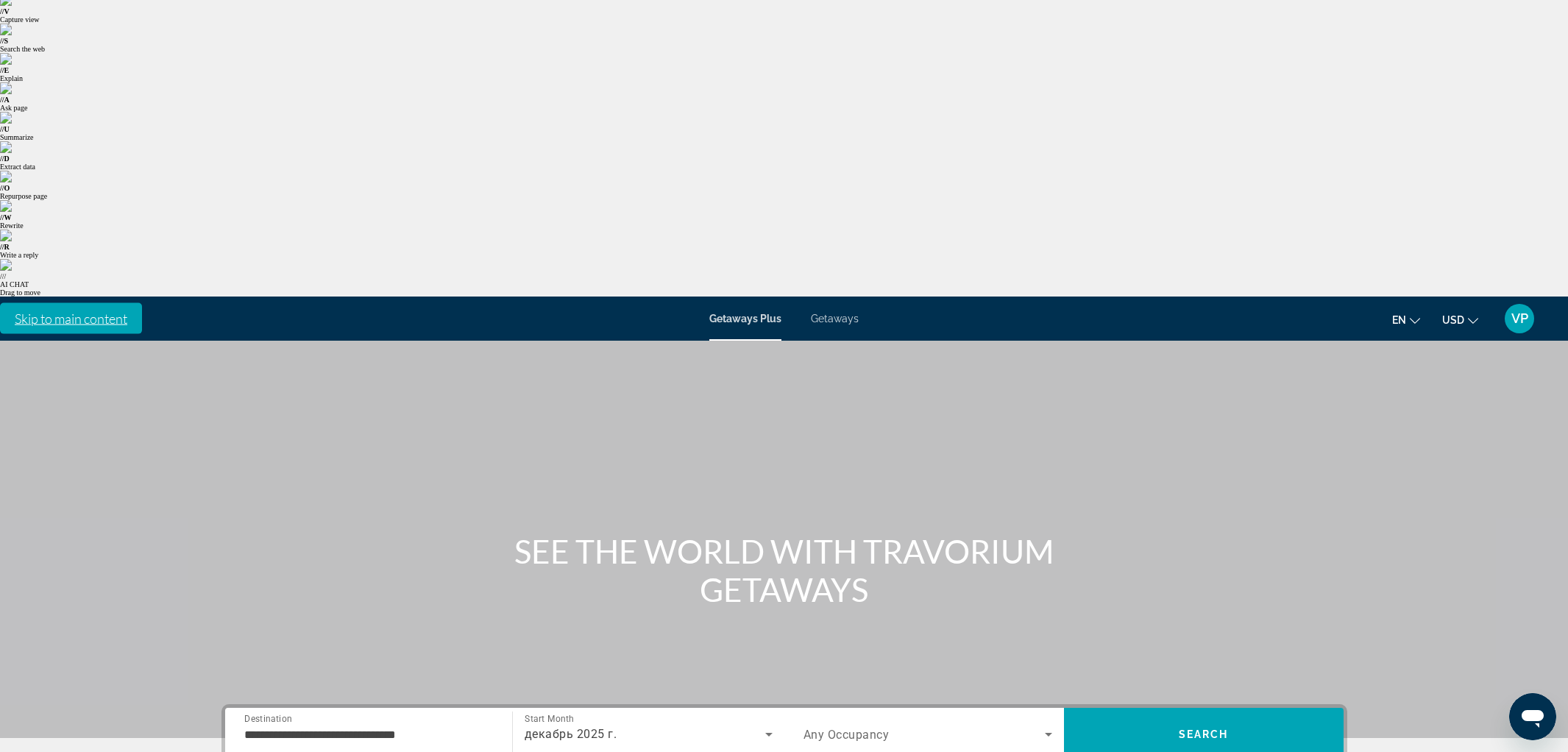
click at [836, 727] on span "Any Occupancy" at bounding box center [846, 734] width 86 height 14
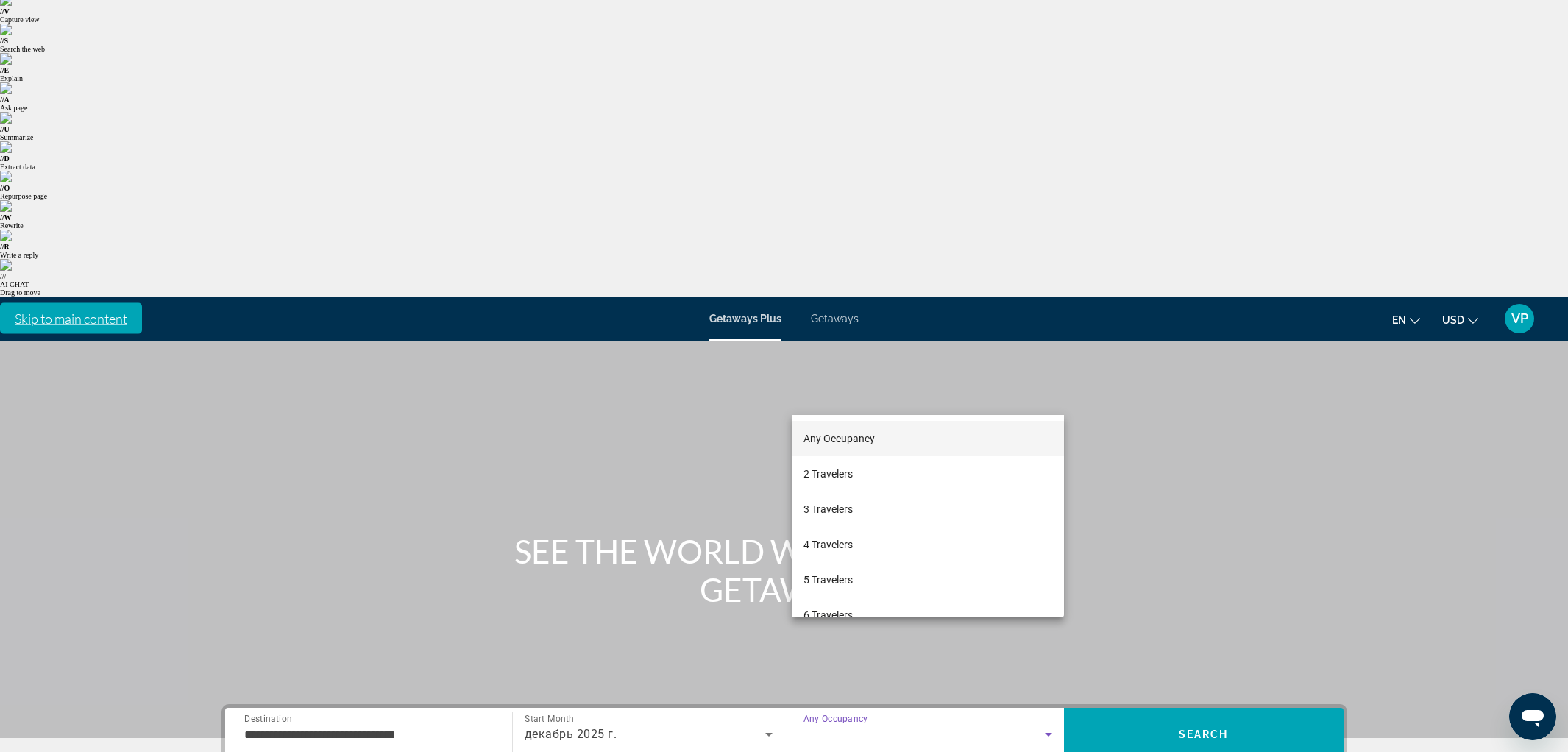
drag, startPoint x: 813, startPoint y: 571, endPoint x: 1160, endPoint y: 407, distance: 383.8
click at [846, 556] on div "Any Occupancy 2 Travelers 3 Travelers 4 Travelers 5 Travelers 6 Travelers 7 Tra…" at bounding box center [928, 516] width 272 height 202
click at [1190, 389] on div at bounding box center [784, 376] width 1568 height 752
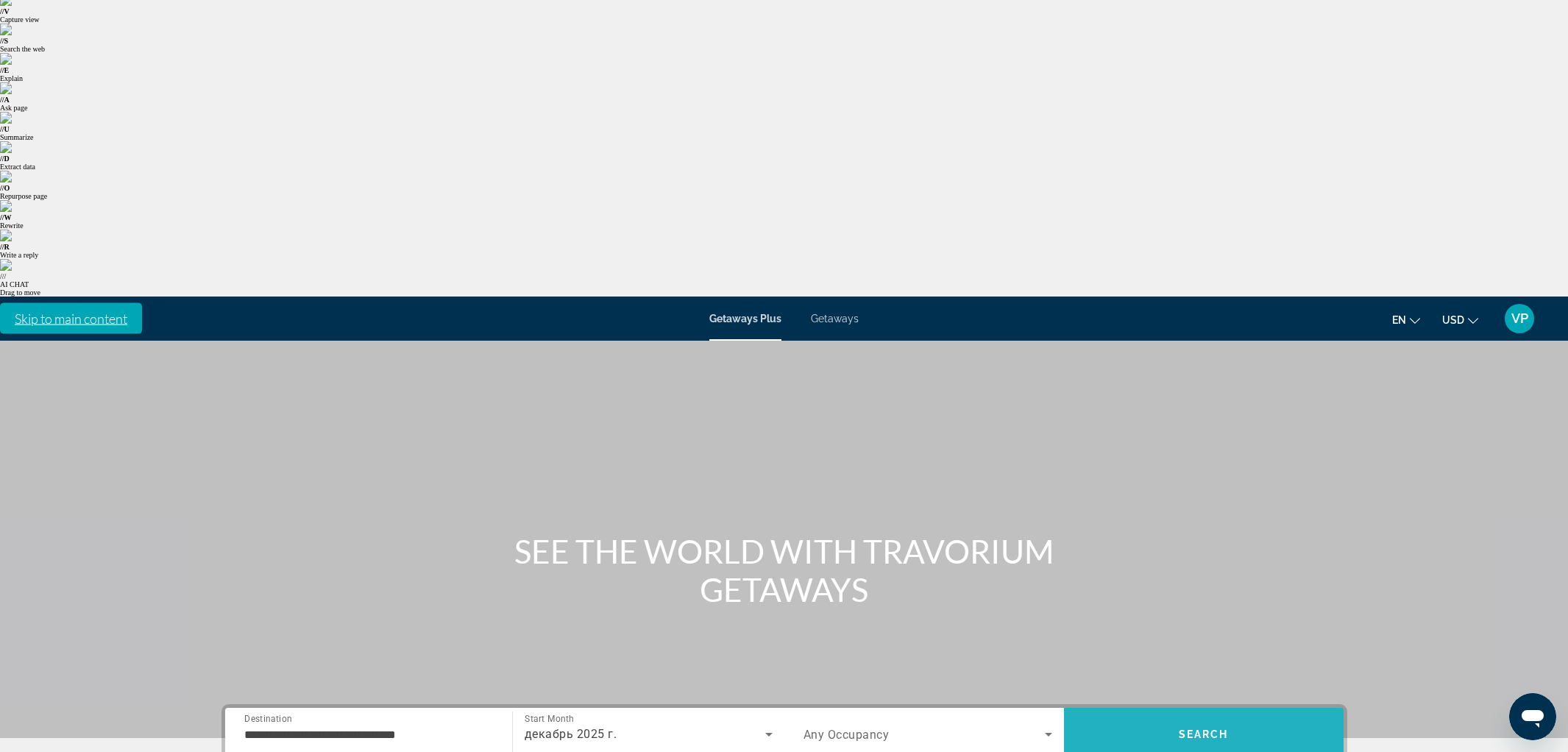
click at [1189, 728] on span "Search" at bounding box center [1203, 734] width 50 height 12
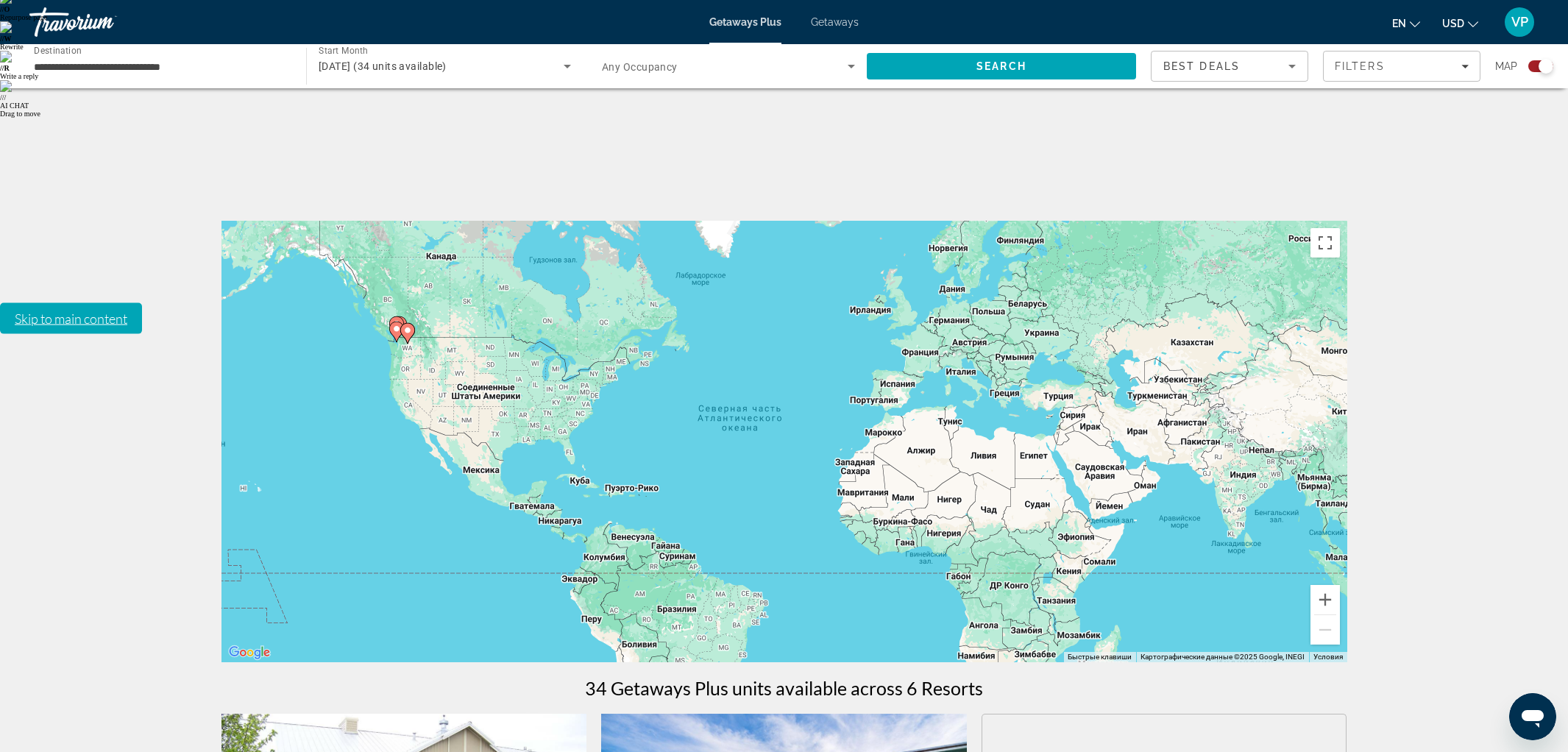
scroll to position [224, 0]
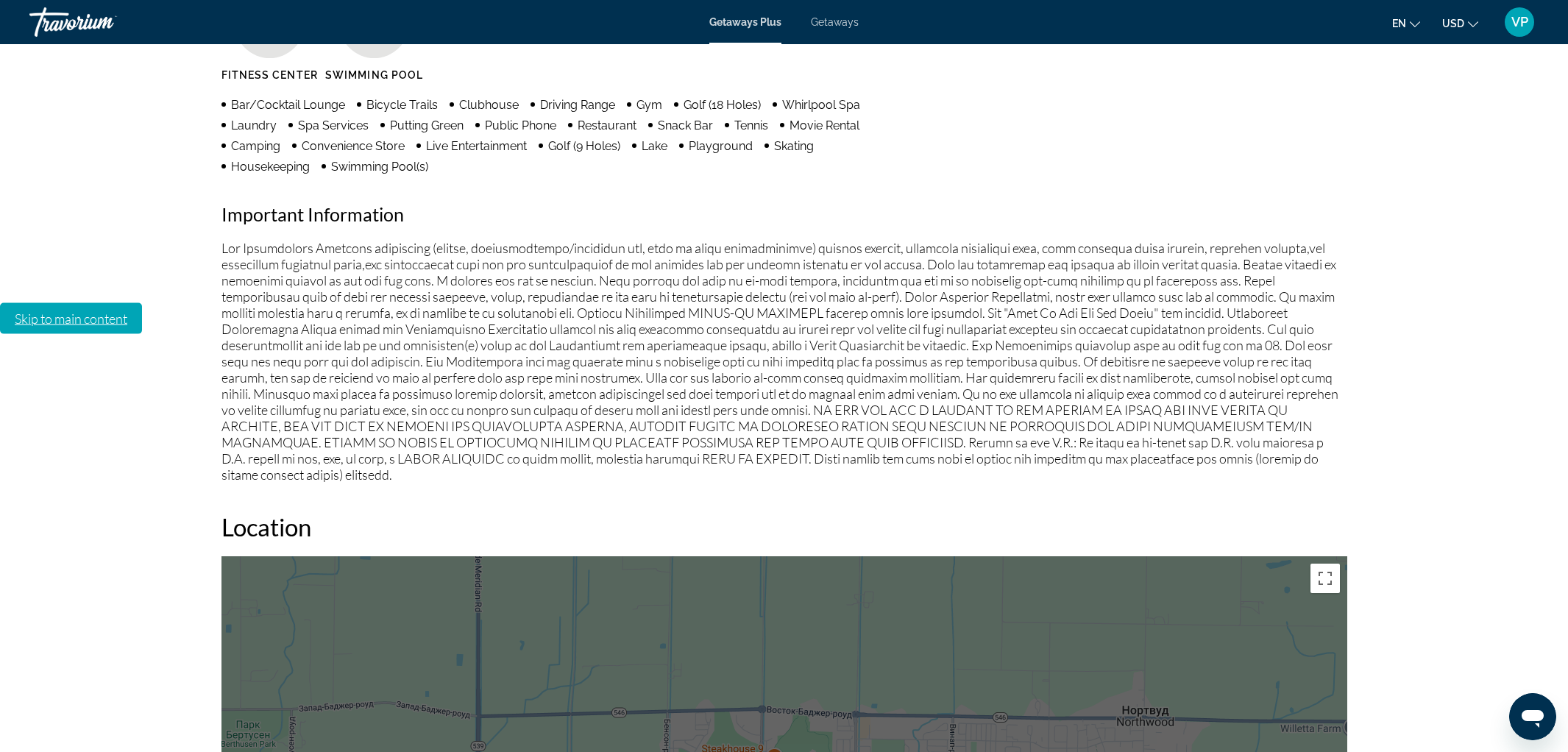
scroll to position [1594, 0]
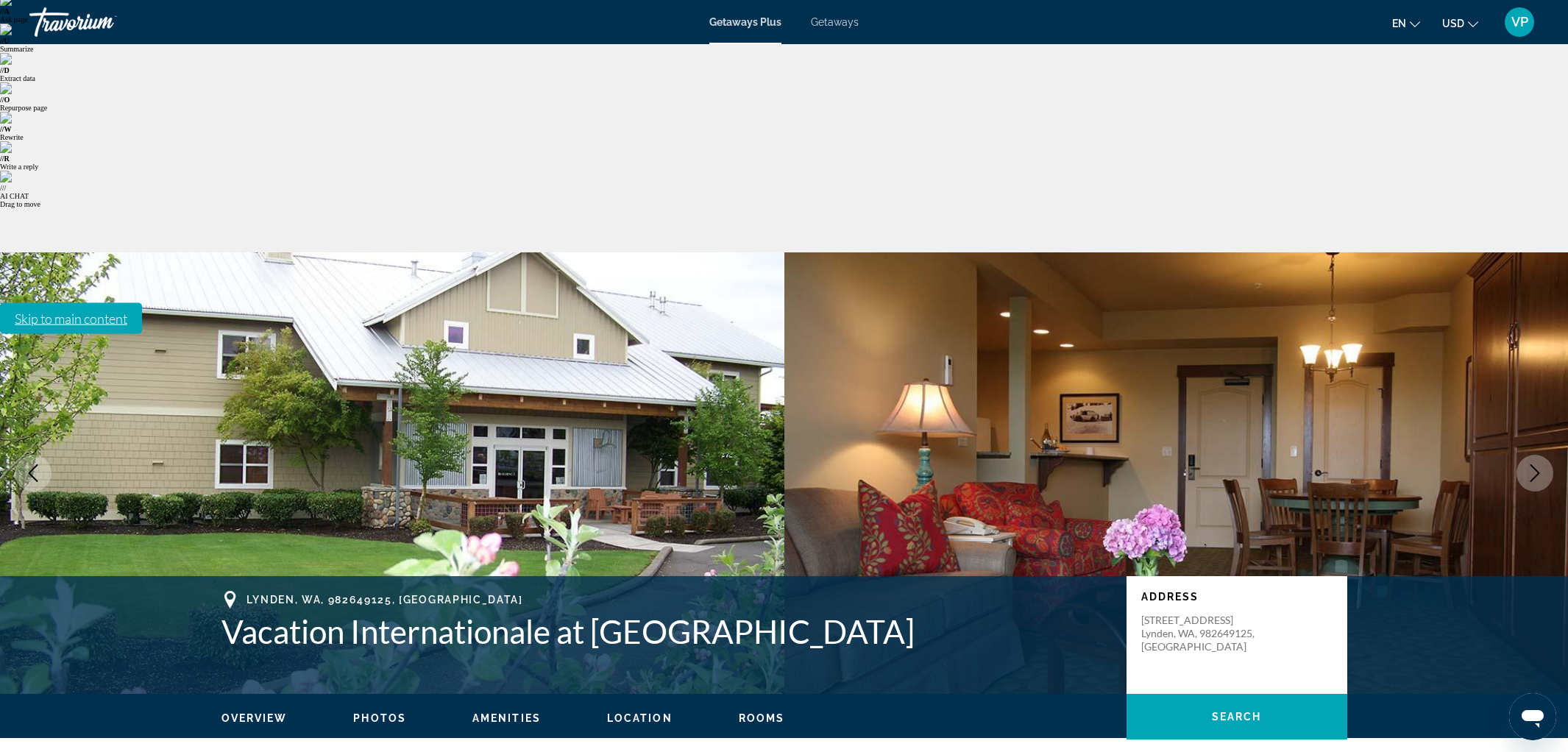
scroll to position [0, 0]
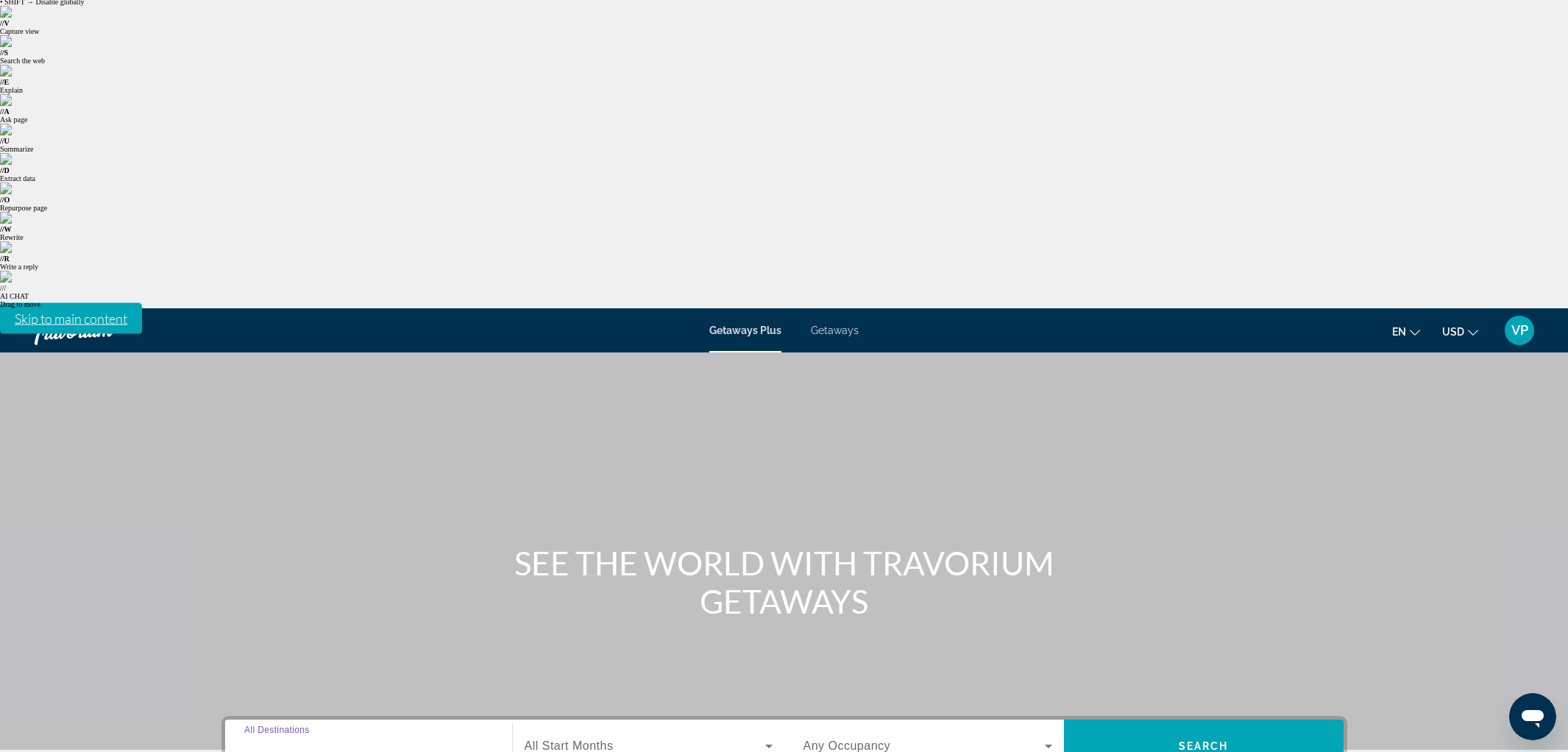
scroll to position [43, 0]
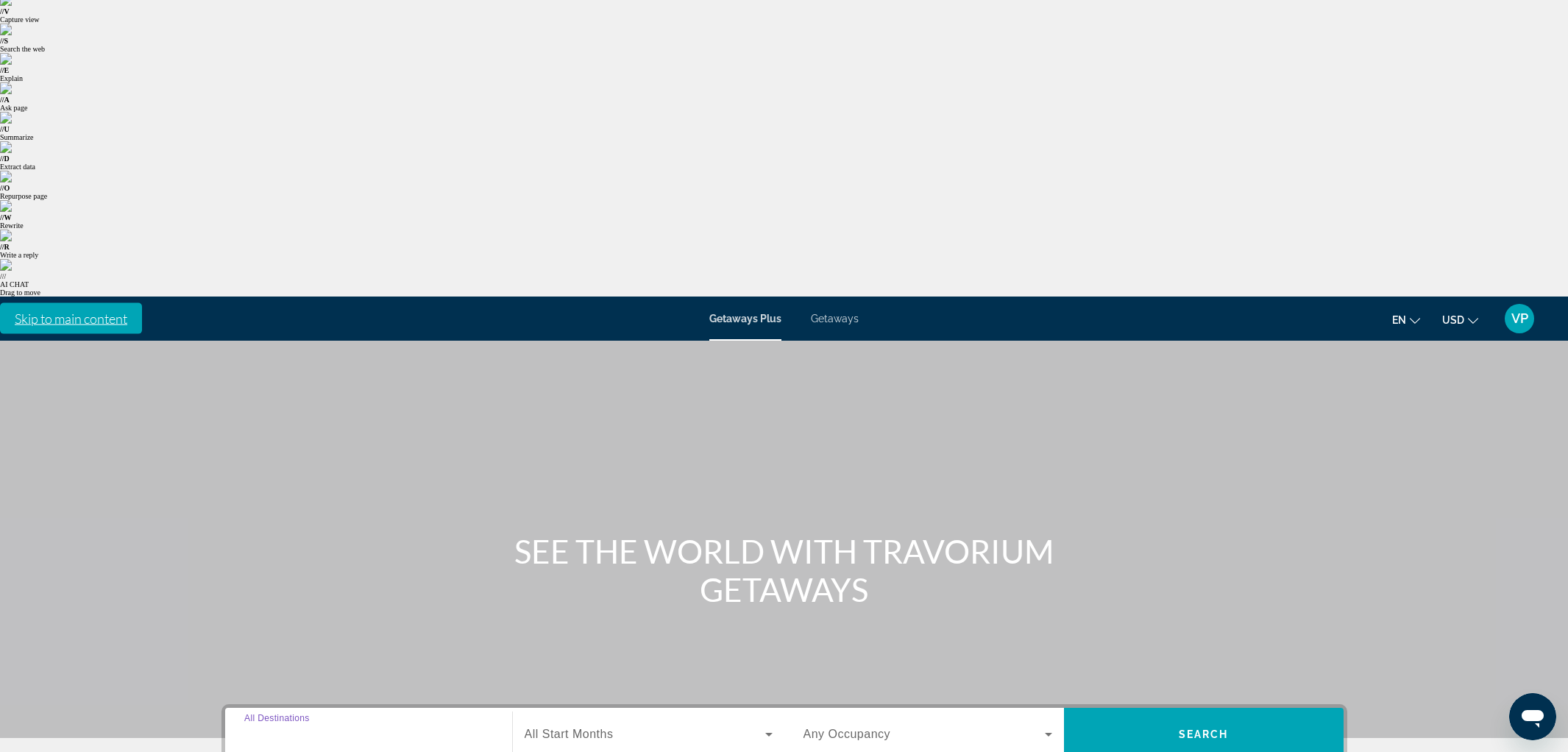
type input "**********"
click at [571, 727] on span "All Start Months" at bounding box center [569, 733] width 89 height 13
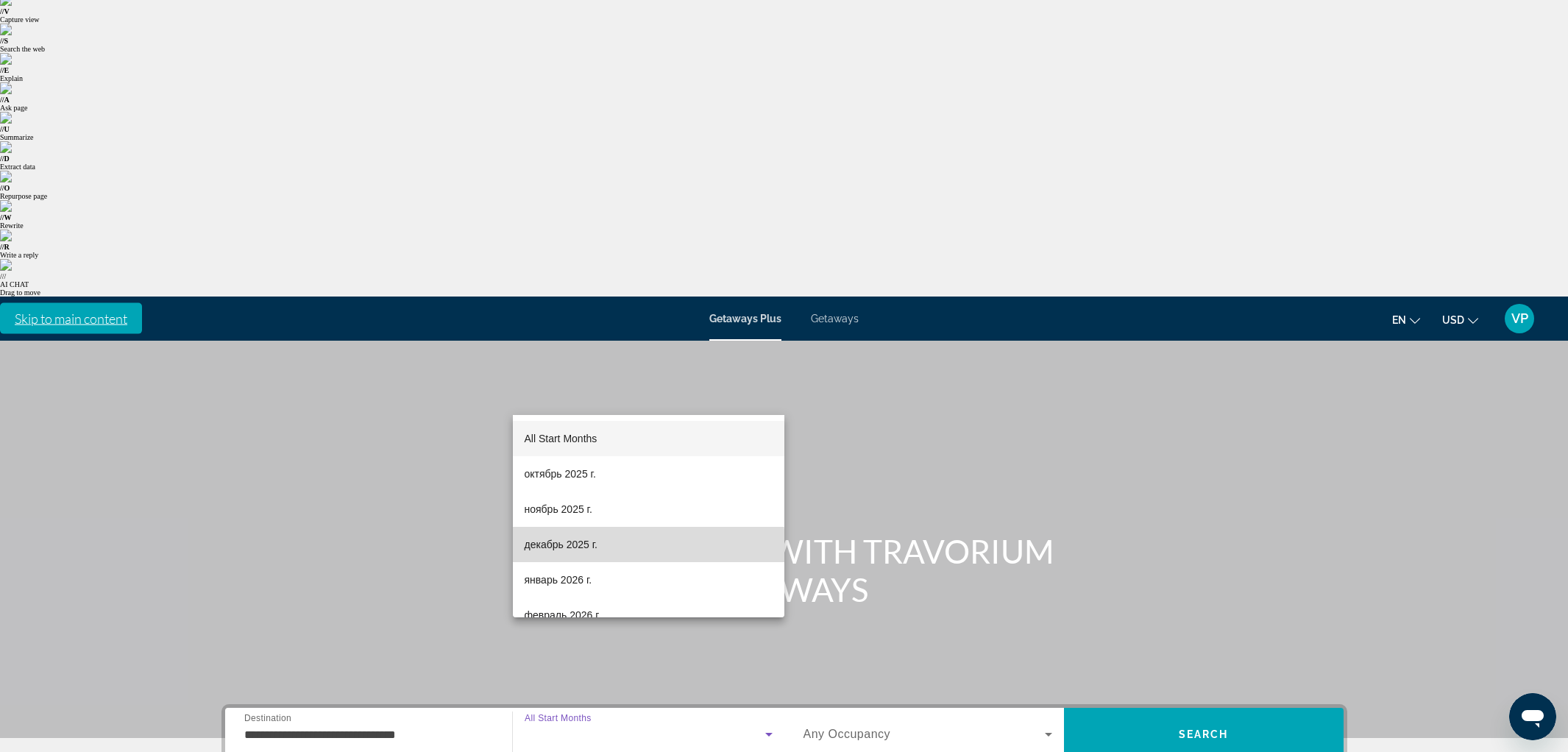
click at [594, 553] on mat-option "декабрь 2025 г." at bounding box center [649, 544] width 272 height 35
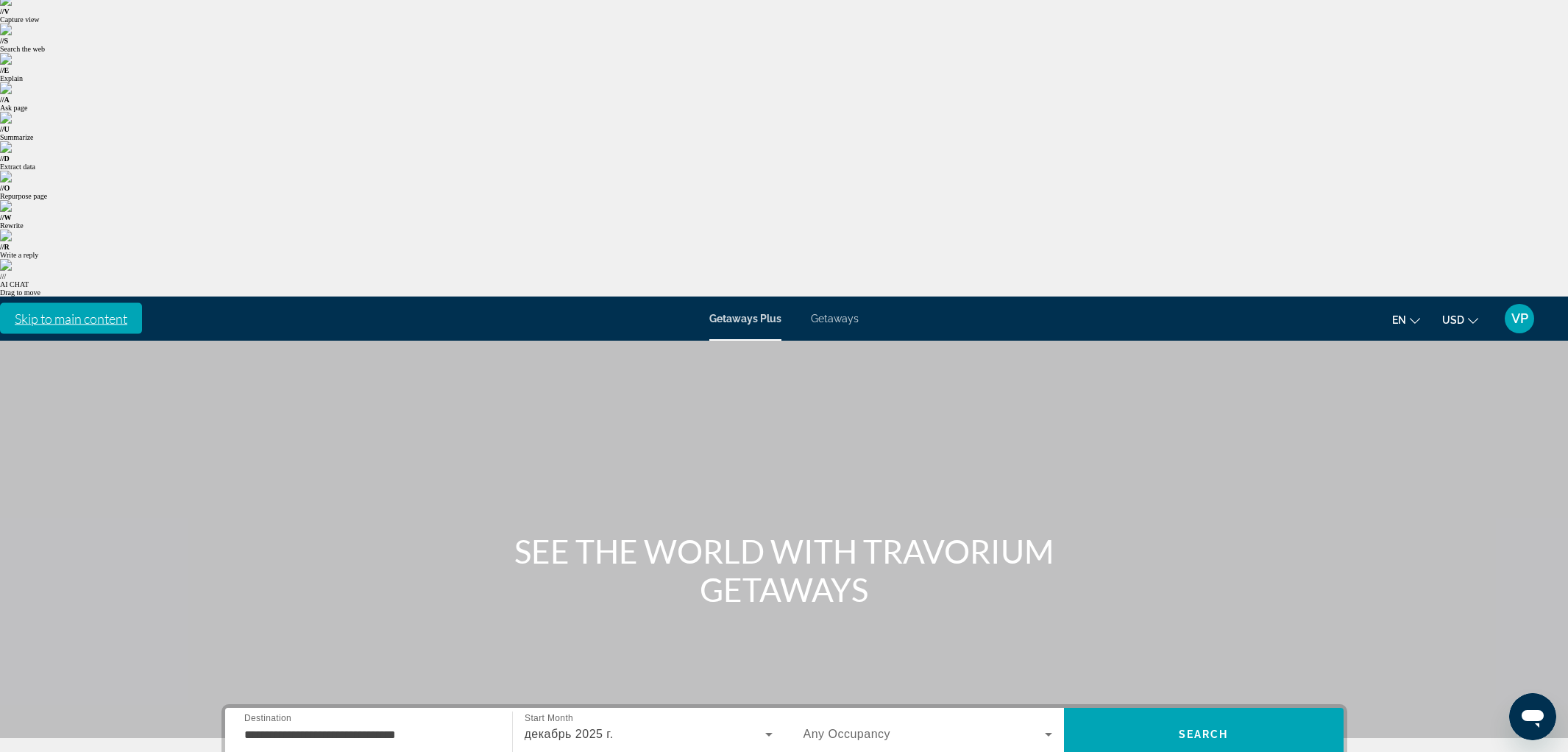
click at [840, 727] on span "Any Occupancy" at bounding box center [847, 733] width 87 height 13
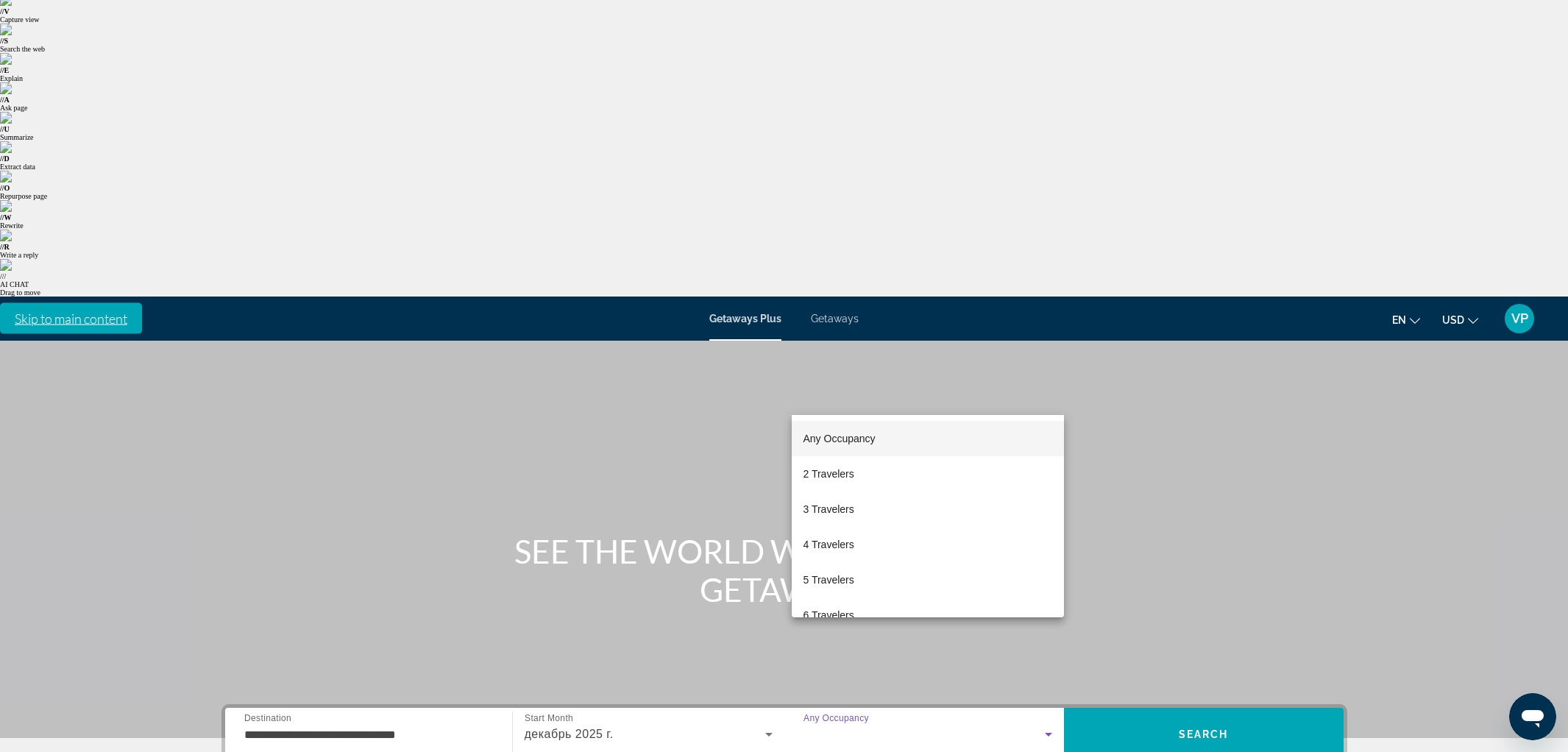
drag, startPoint x: 836, startPoint y: 470, endPoint x: 1255, endPoint y: 380, distance: 428.6
click at [840, 469] on span "2 Travelers" at bounding box center [829, 474] width 51 height 18
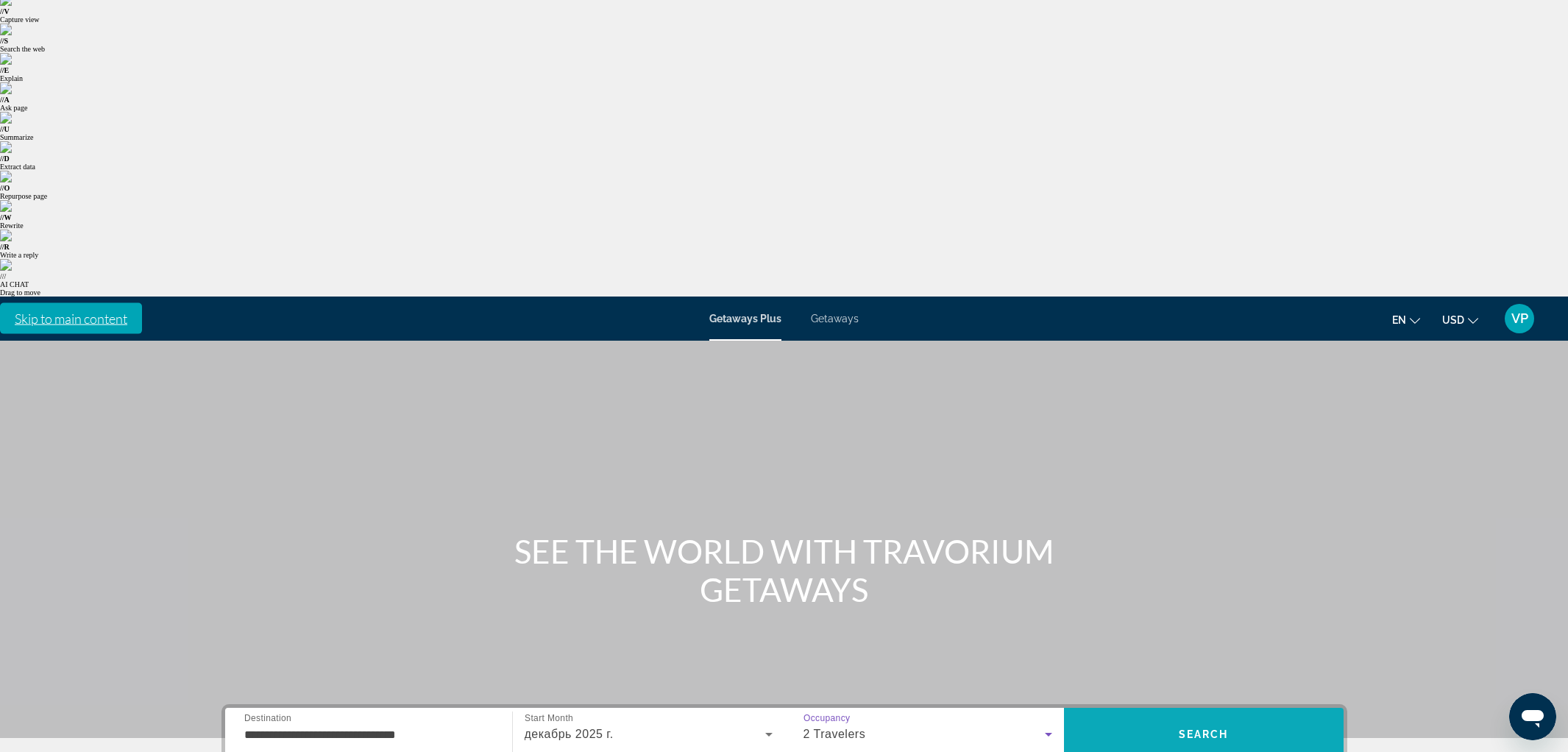
click at [1284, 707] on span "Search" at bounding box center [1204, 733] width 280 height 53
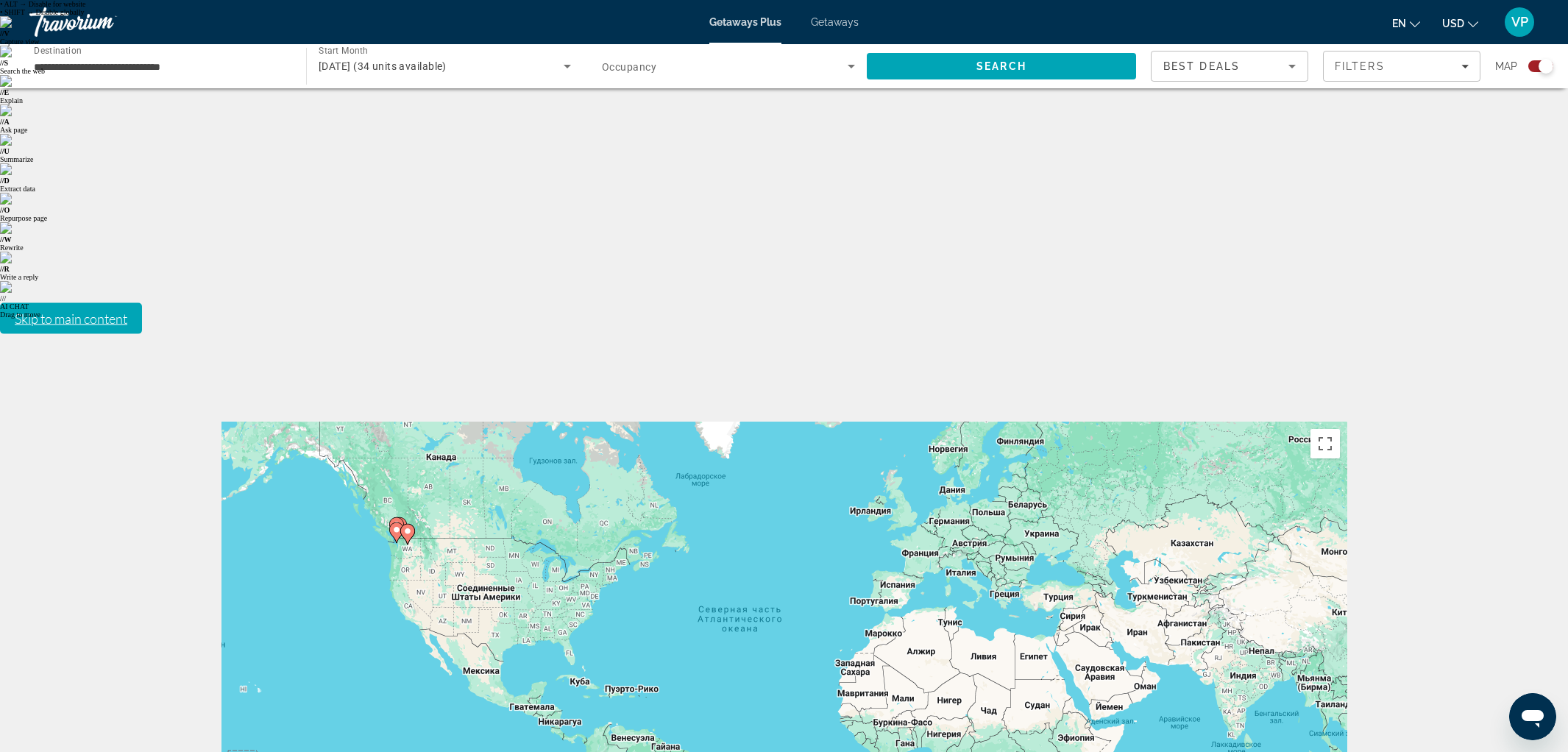
scroll to position [36, 0]
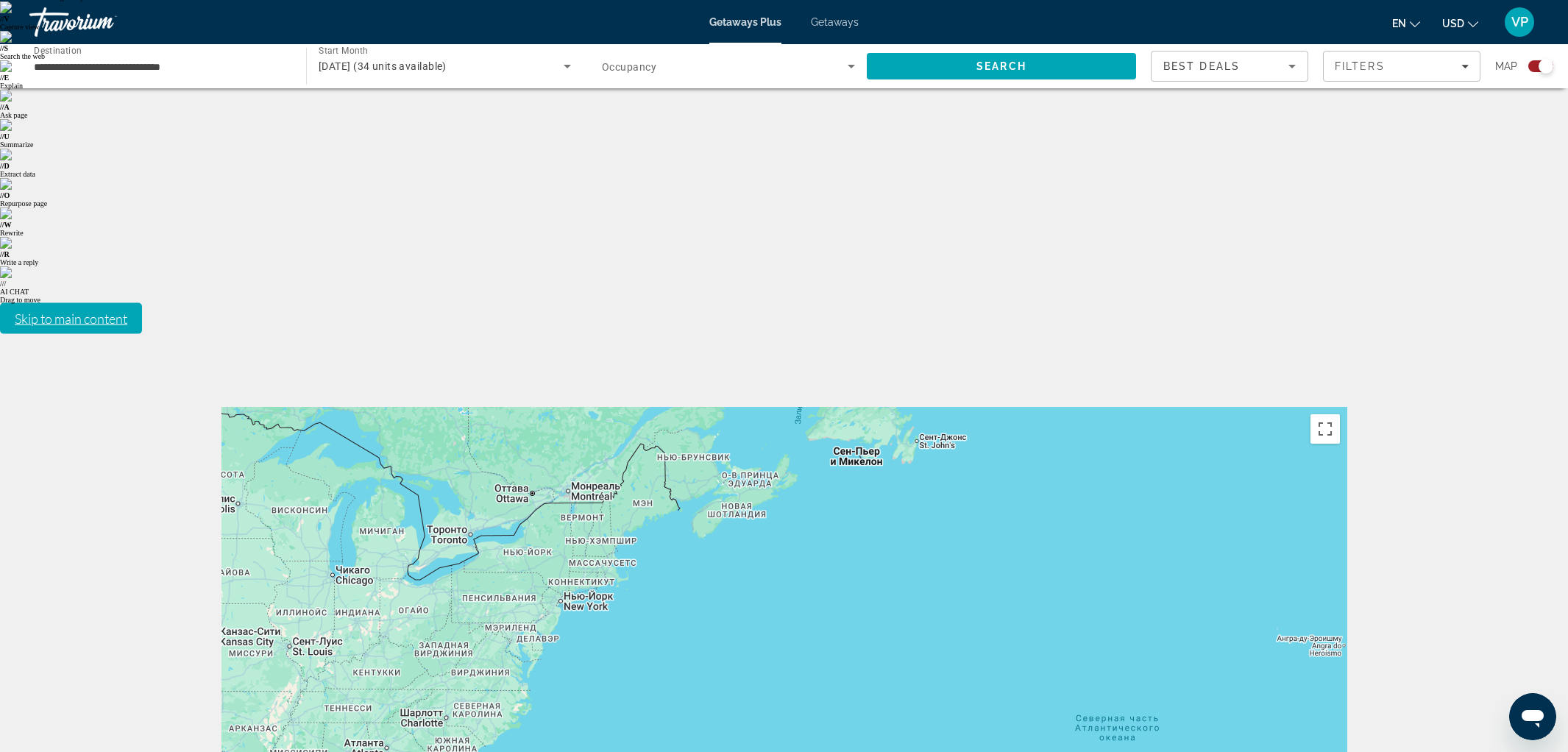
drag, startPoint x: 496, startPoint y: 234, endPoint x: 437, endPoint y: 305, distance: 92.3
click at [1017, 428] on div "Main content" at bounding box center [784, 627] width 1125 height 441
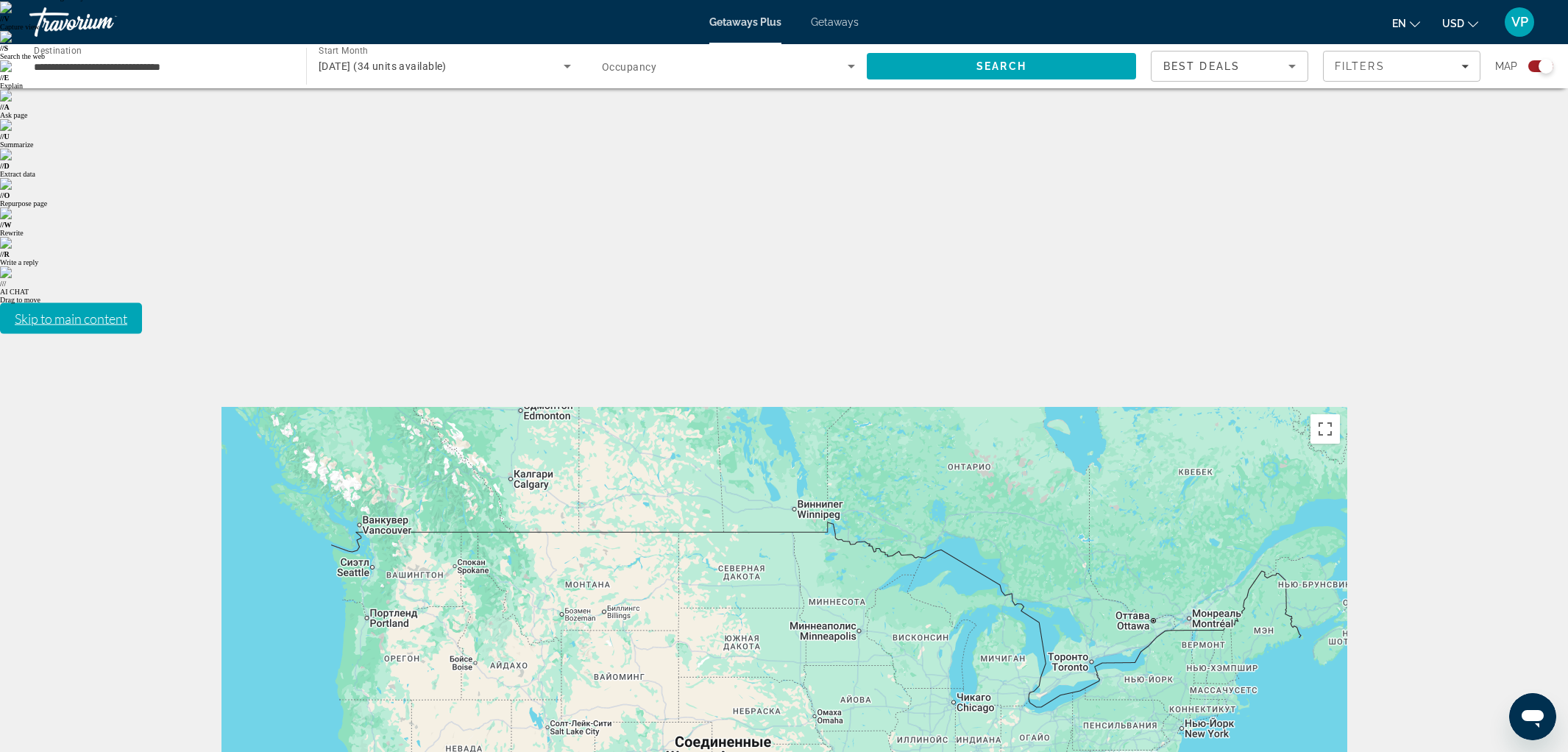
drag, startPoint x: 385, startPoint y: 276, endPoint x: 757, endPoint y: 350, distance: 379.3
click at [990, 407] on div "Main content" at bounding box center [784, 627] width 1125 height 441
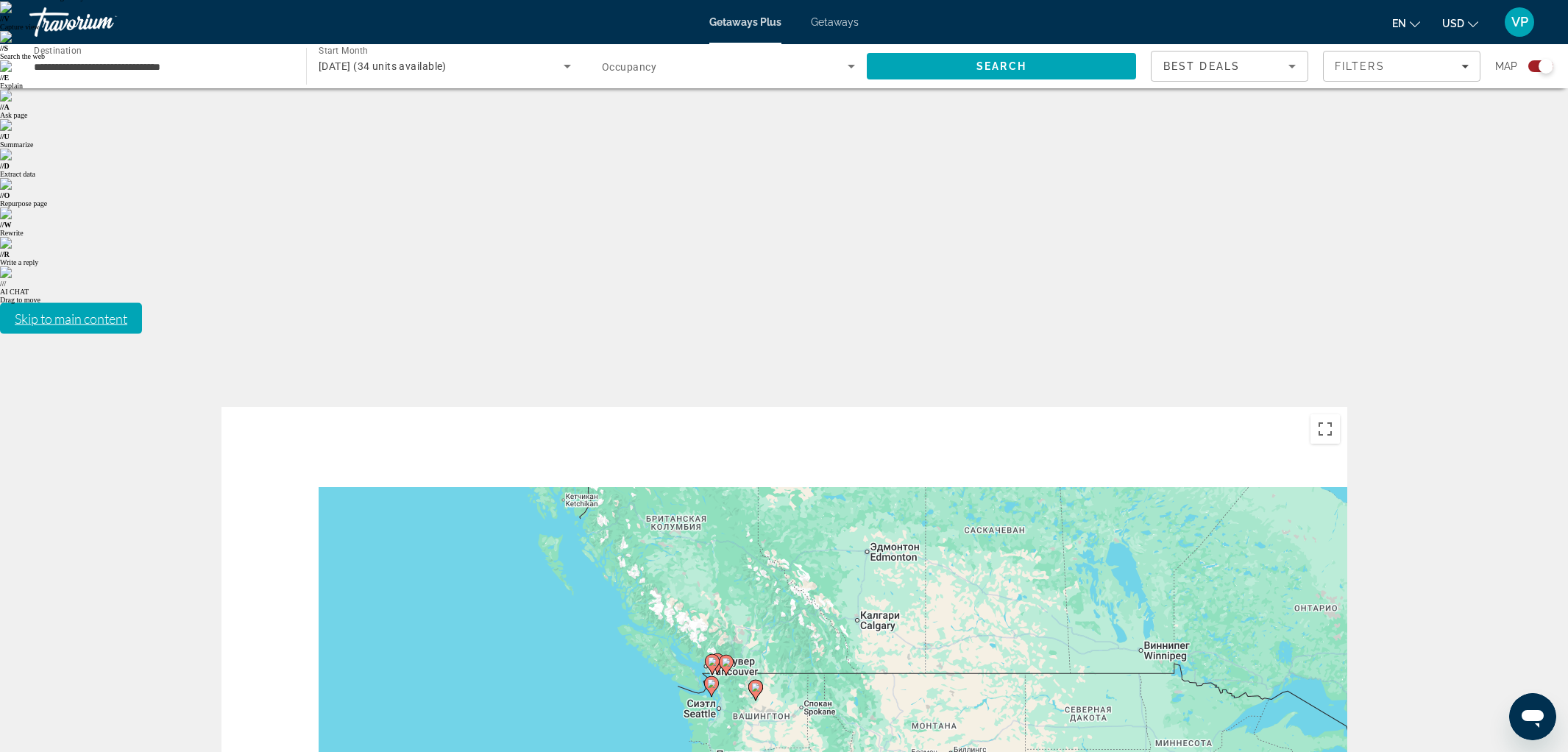
drag, startPoint x: 464, startPoint y: 251, endPoint x: 832, endPoint y: 401, distance: 397.4
click at [831, 407] on div "Чтобы активировать перетаскивание с помощью клавиатуры, нажмите Alt + Ввод. Пос…" at bounding box center [784, 627] width 1125 height 441
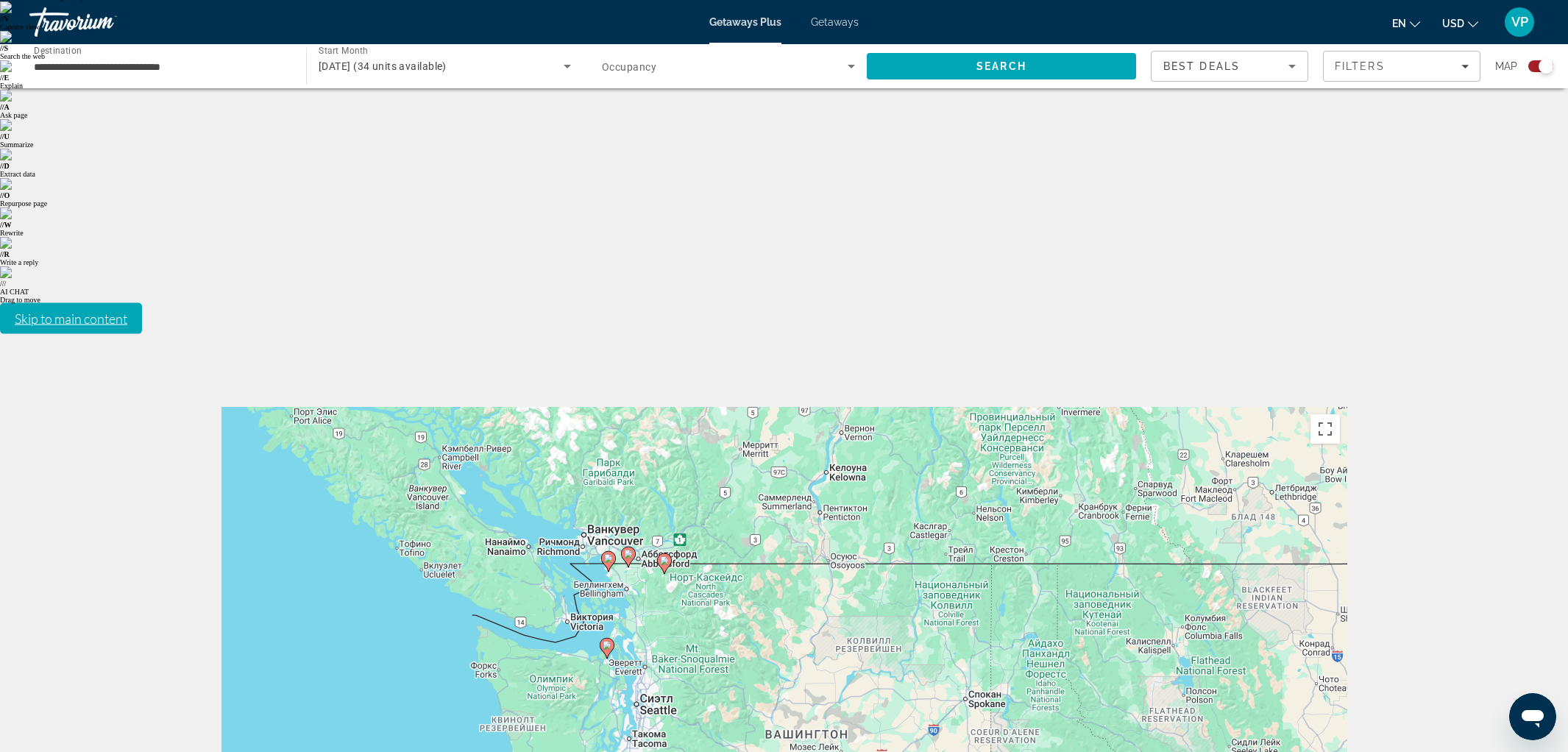
drag, startPoint x: 755, startPoint y: 383, endPoint x: 798, endPoint y: 104, distance: 282.3
click at [798, 407] on div "Чтобы активировать перетаскивание с помощью клавиатуры, нажмите Alt + Ввод. Пос…" at bounding box center [784, 627] width 1125 height 441
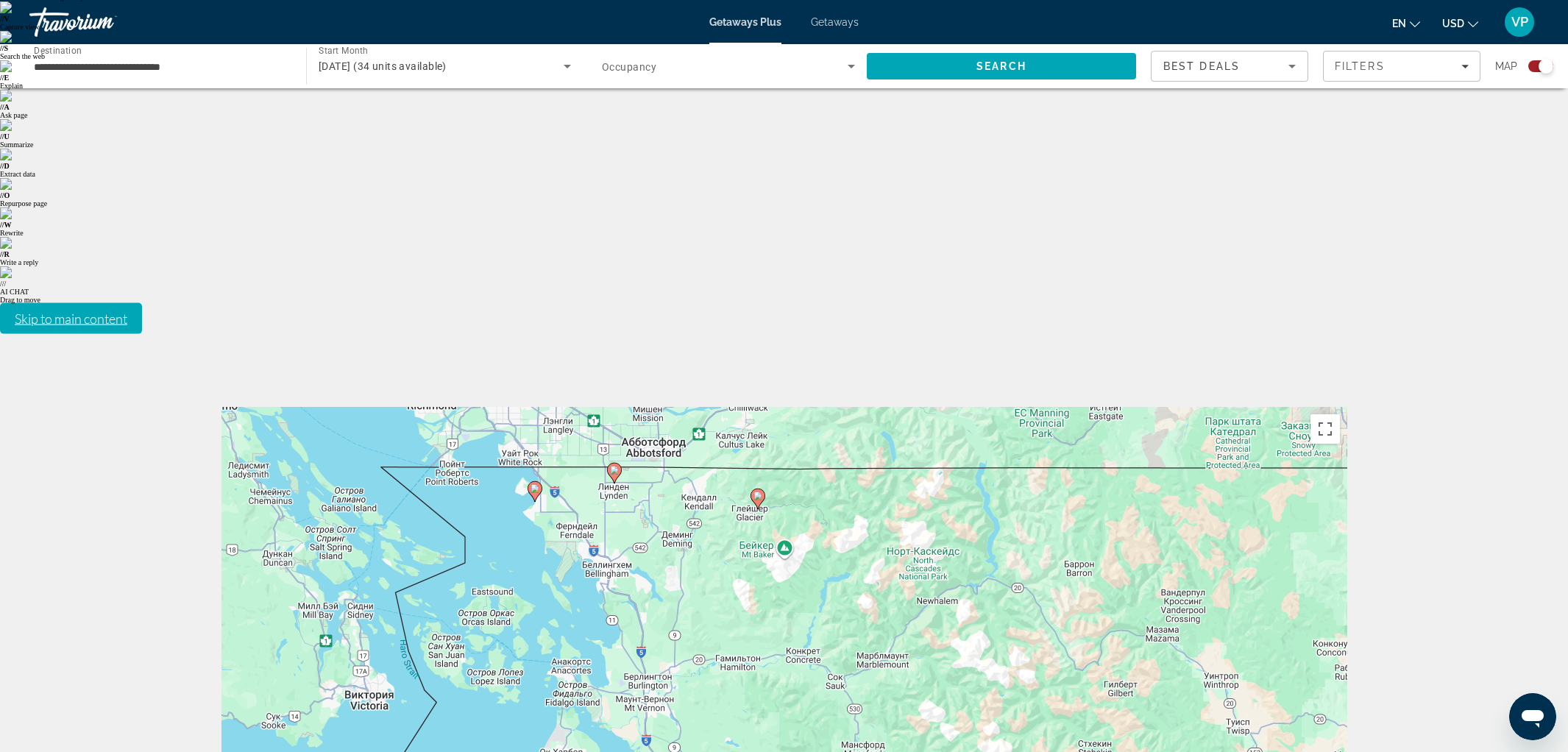
drag, startPoint x: 738, startPoint y: 286, endPoint x: 1194, endPoint y: 410, distance: 472.6
click at [1194, 410] on div "Чтобы активировать перетаскивание с помощью клавиатуры, нажмите Alt + Ввод. Пос…" at bounding box center [784, 627] width 1125 height 441
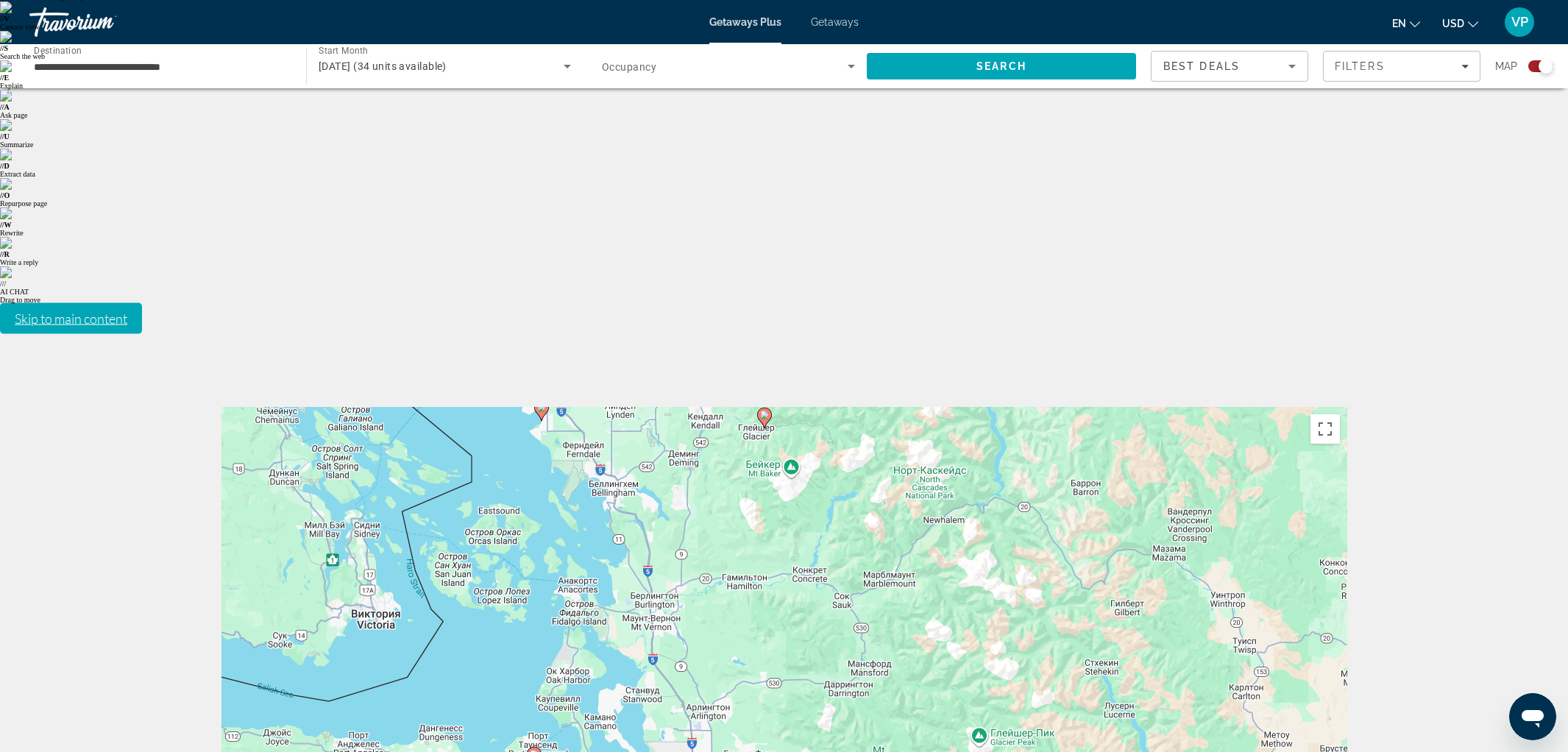
drag, startPoint x: 570, startPoint y: 462, endPoint x: 575, endPoint y: 377, distance: 85.1
click at [576, 407] on div "Чтобы активировать перетаскивание с помощью клавиатуры, нажмите Alt + Ввод. Пос…" at bounding box center [784, 627] width 1125 height 441
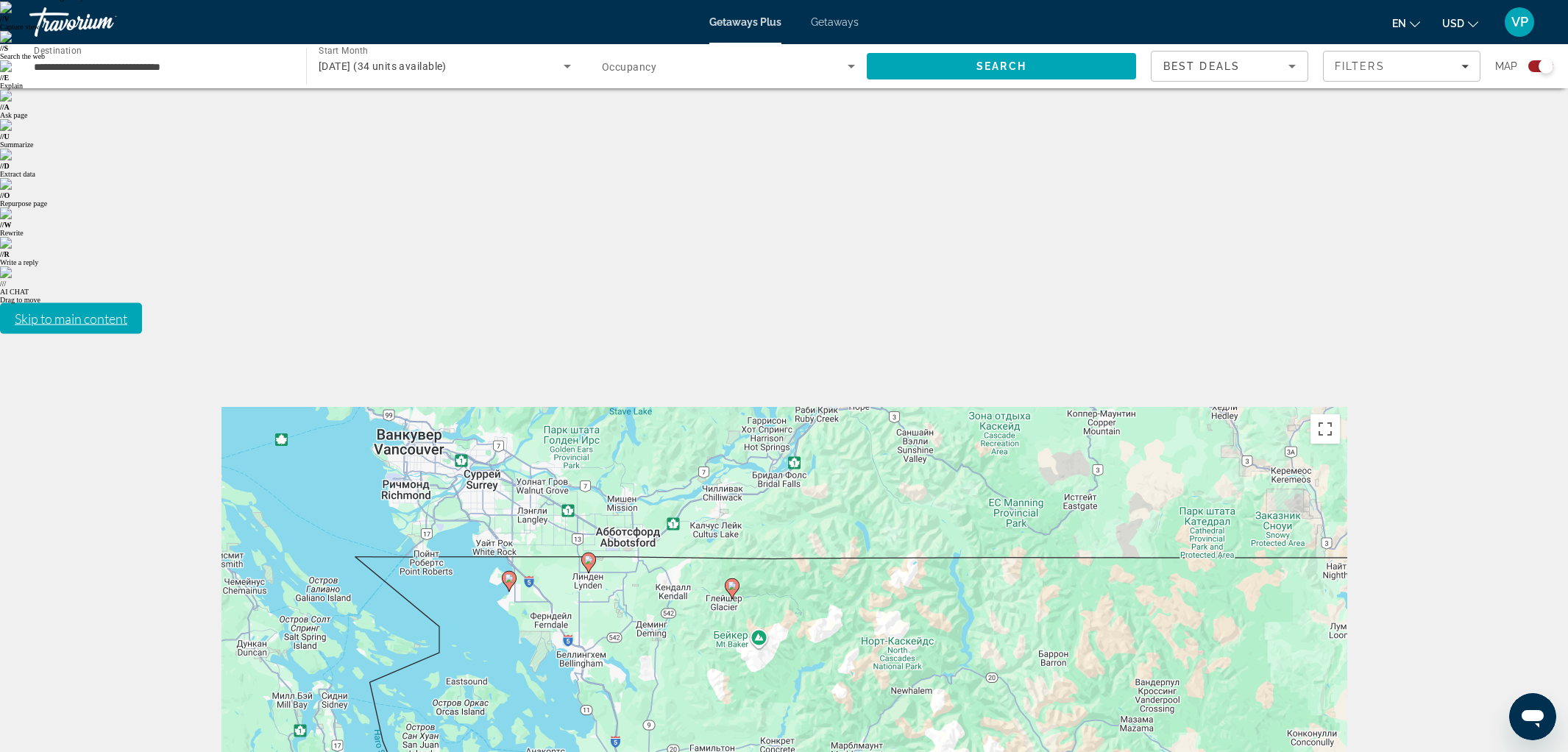
drag, startPoint x: 633, startPoint y: 239, endPoint x: 602, endPoint y: 407, distance: 170.8
click at [602, 407] on div "Чтобы активировать перетаскивание с помощью клавиатуры, нажмите Alt + Ввод. Пос…" at bounding box center [784, 627] width 1125 height 441
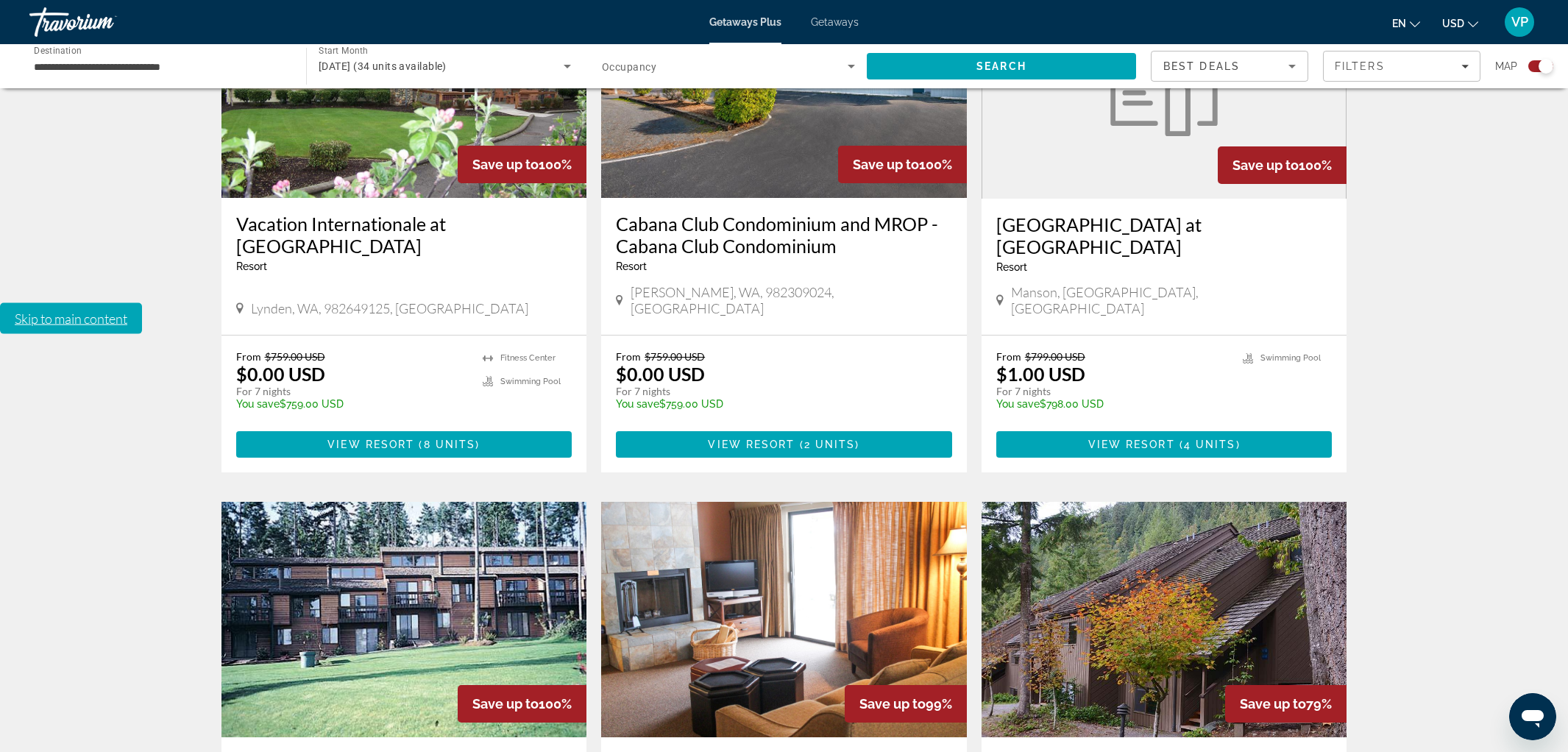
scroll to position [974, 0]
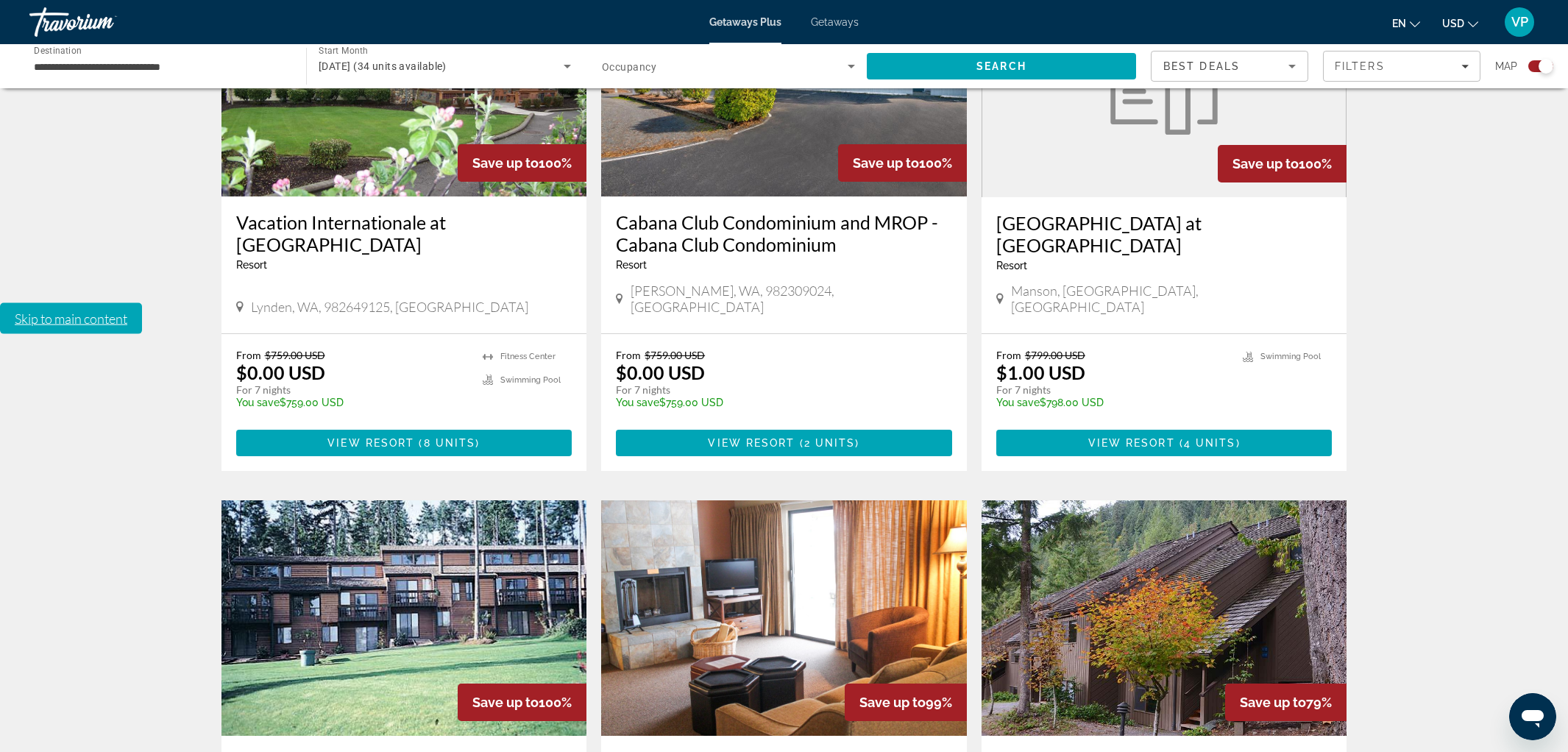
click at [416, 500] on img "Main content" at bounding box center [405, 617] width 366 height 235
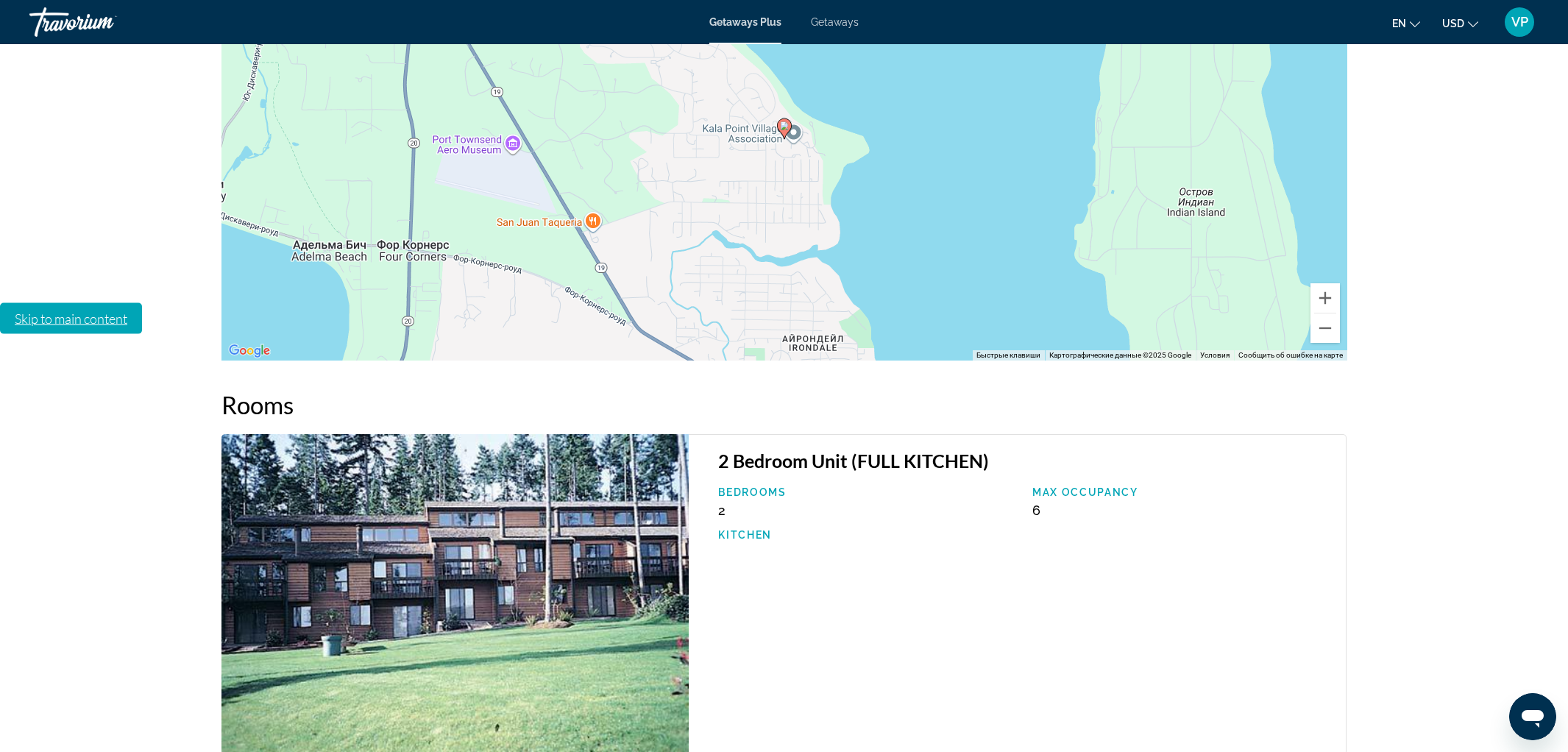
scroll to position [2105, 0]
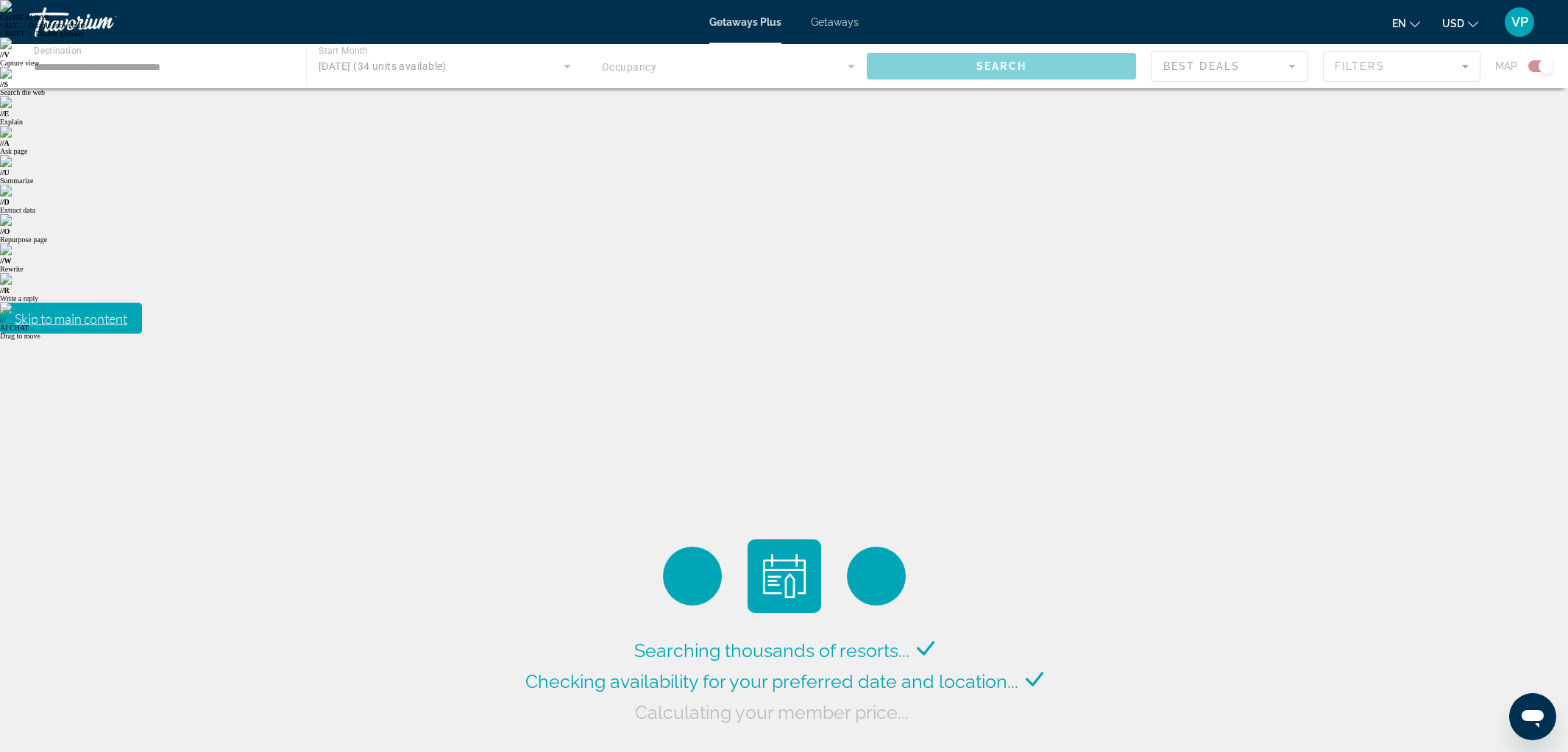
click at [390, 65] on div "Main content" at bounding box center [784, 66] width 1568 height 44
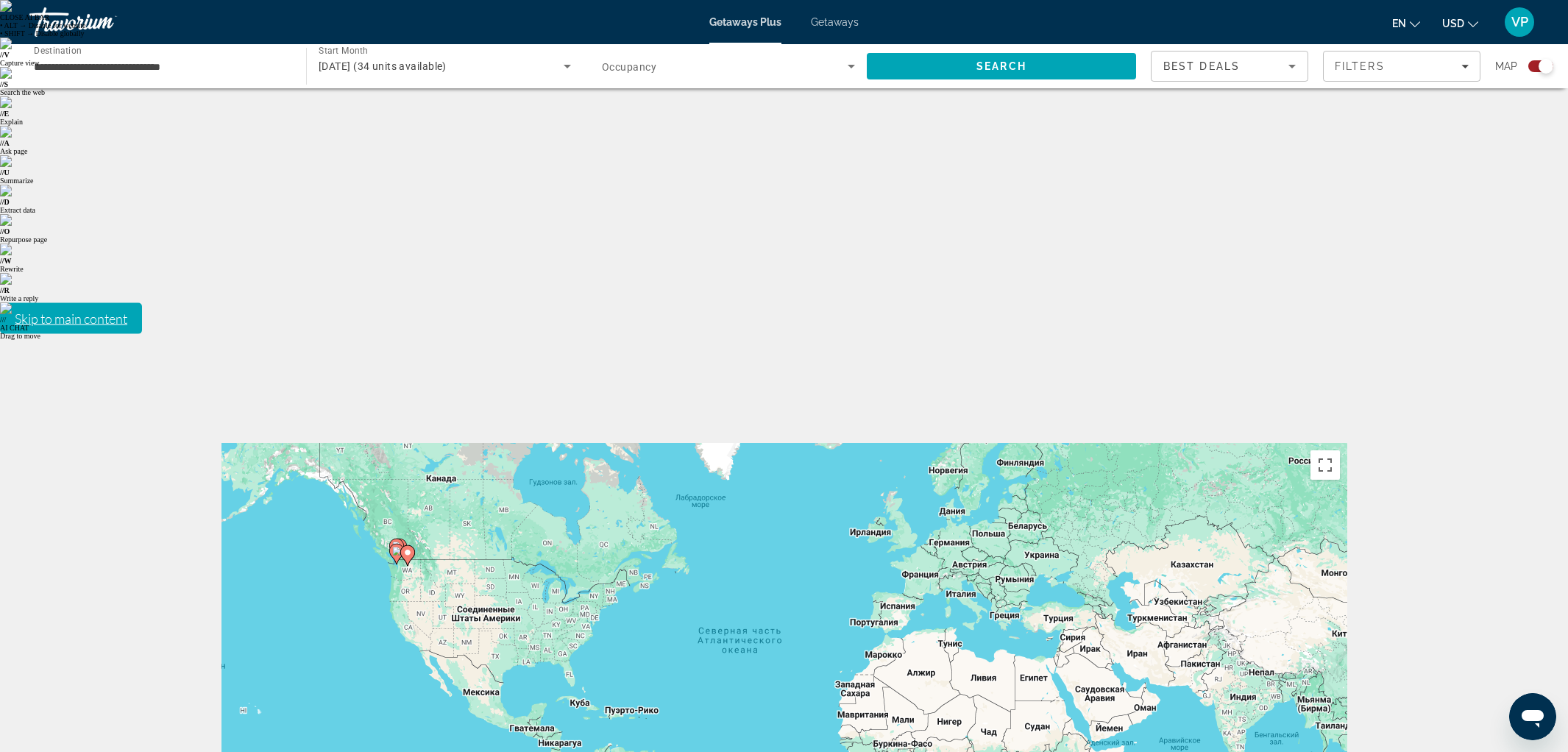
click at [390, 66] on span "[DATE] (34 units available)" at bounding box center [383, 66] width 128 height 12
click at [837, 27] on div at bounding box center [784, 376] width 1568 height 752
click at [837, 26] on span "Getaways" at bounding box center [834, 22] width 48 height 12
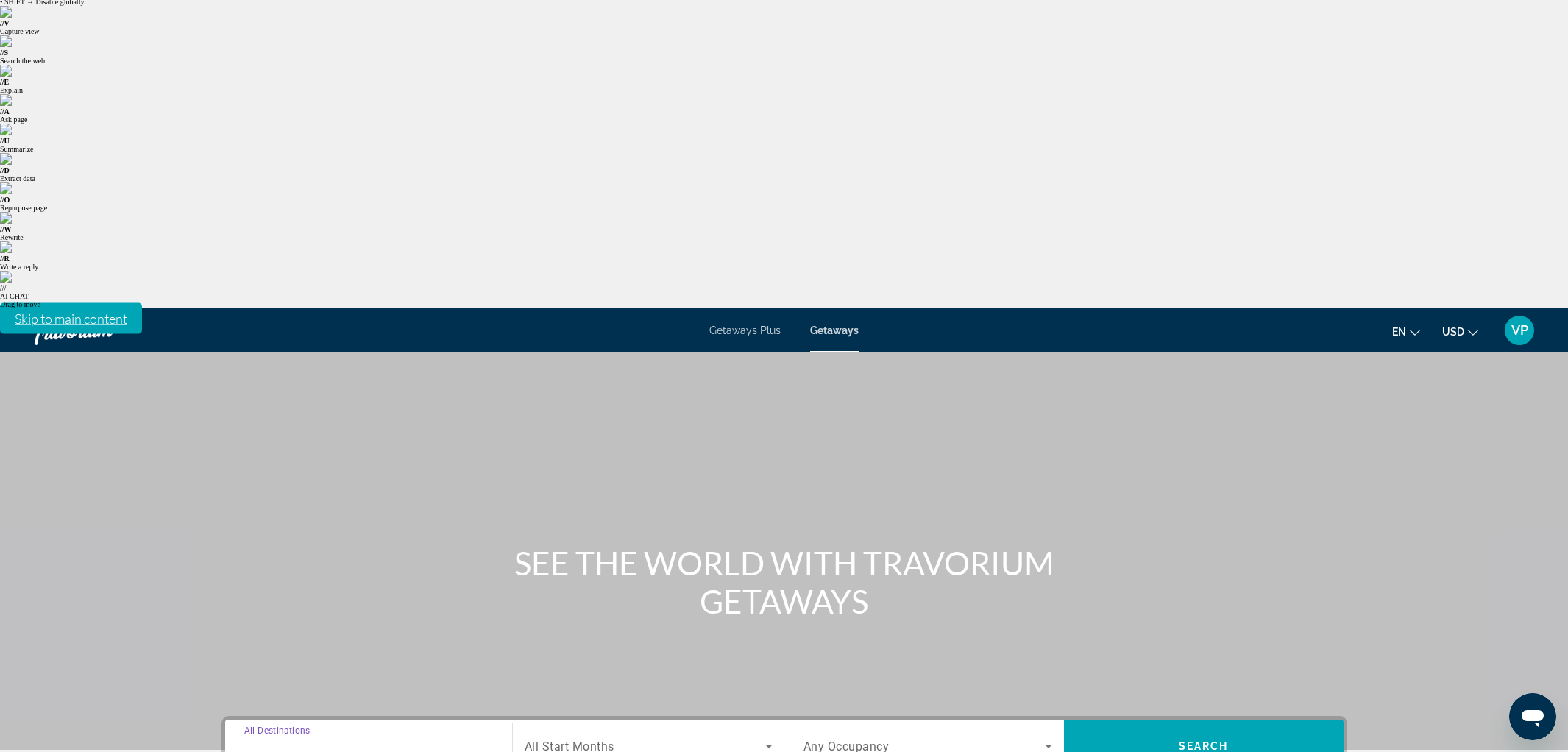
scroll to position [43, 0]
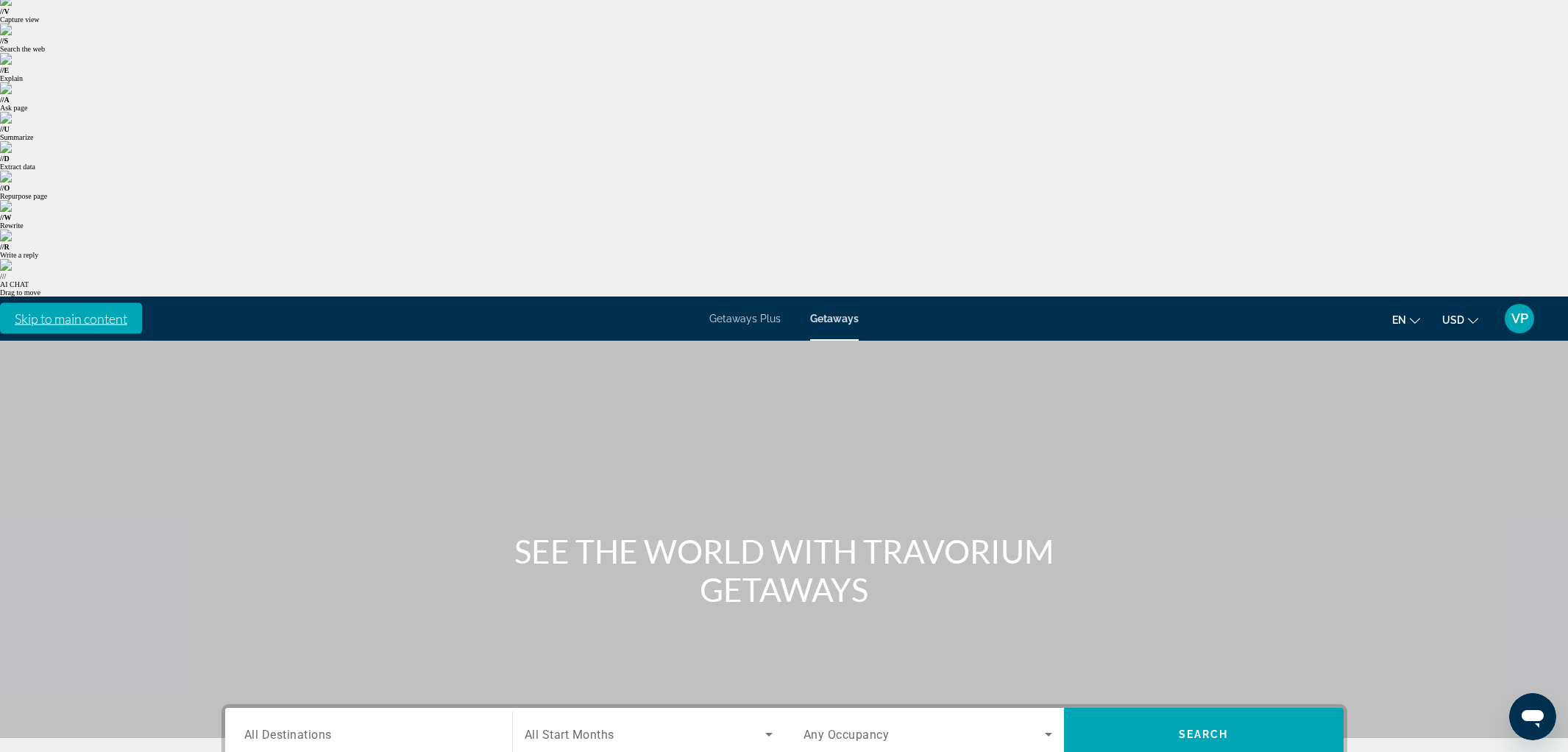
drag, startPoint x: 262, startPoint y: 498, endPoint x: 708, endPoint y: 395, distance: 457.7
type input "**********"
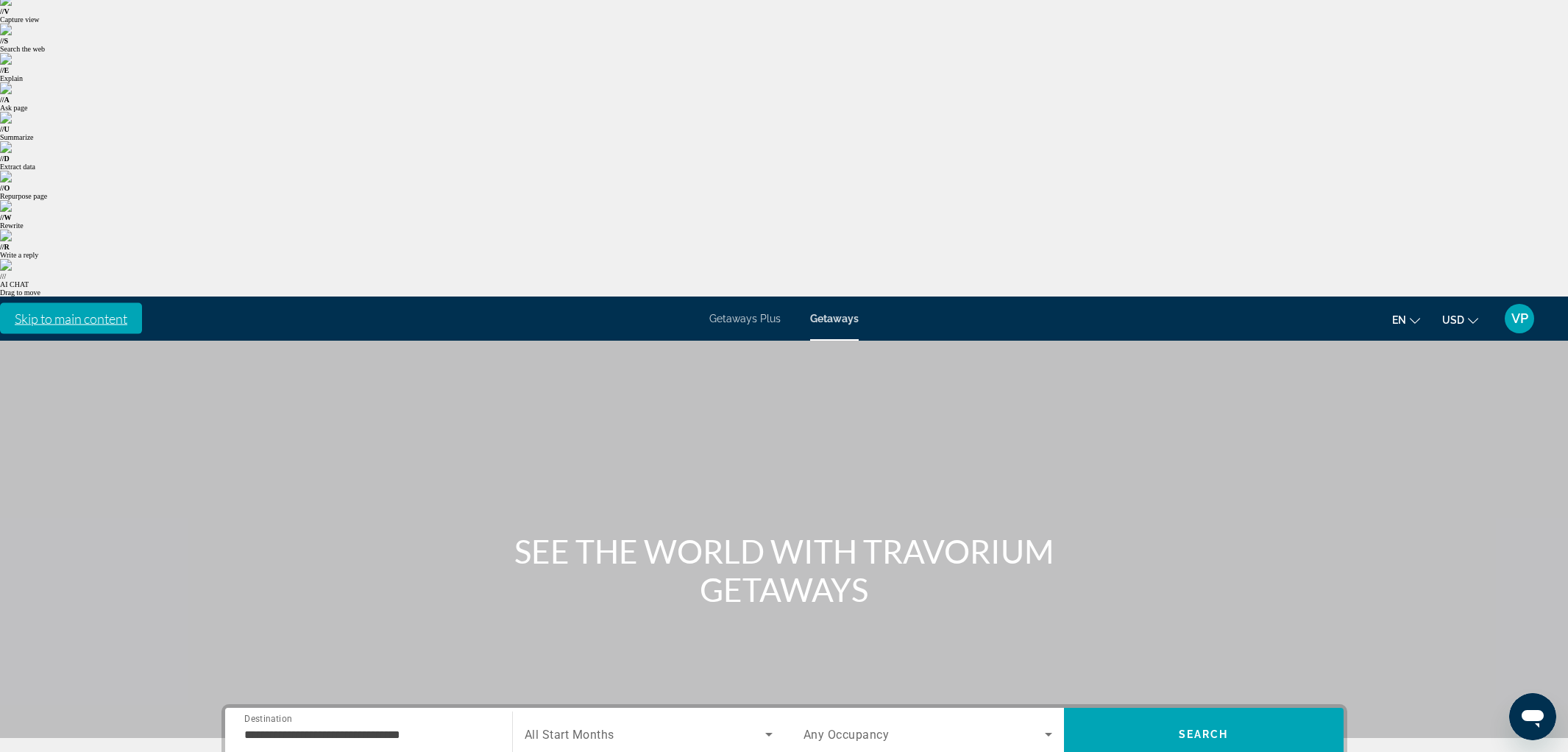
click at [549, 713] on div "Search widget" at bounding box center [649, 733] width 248 height 41
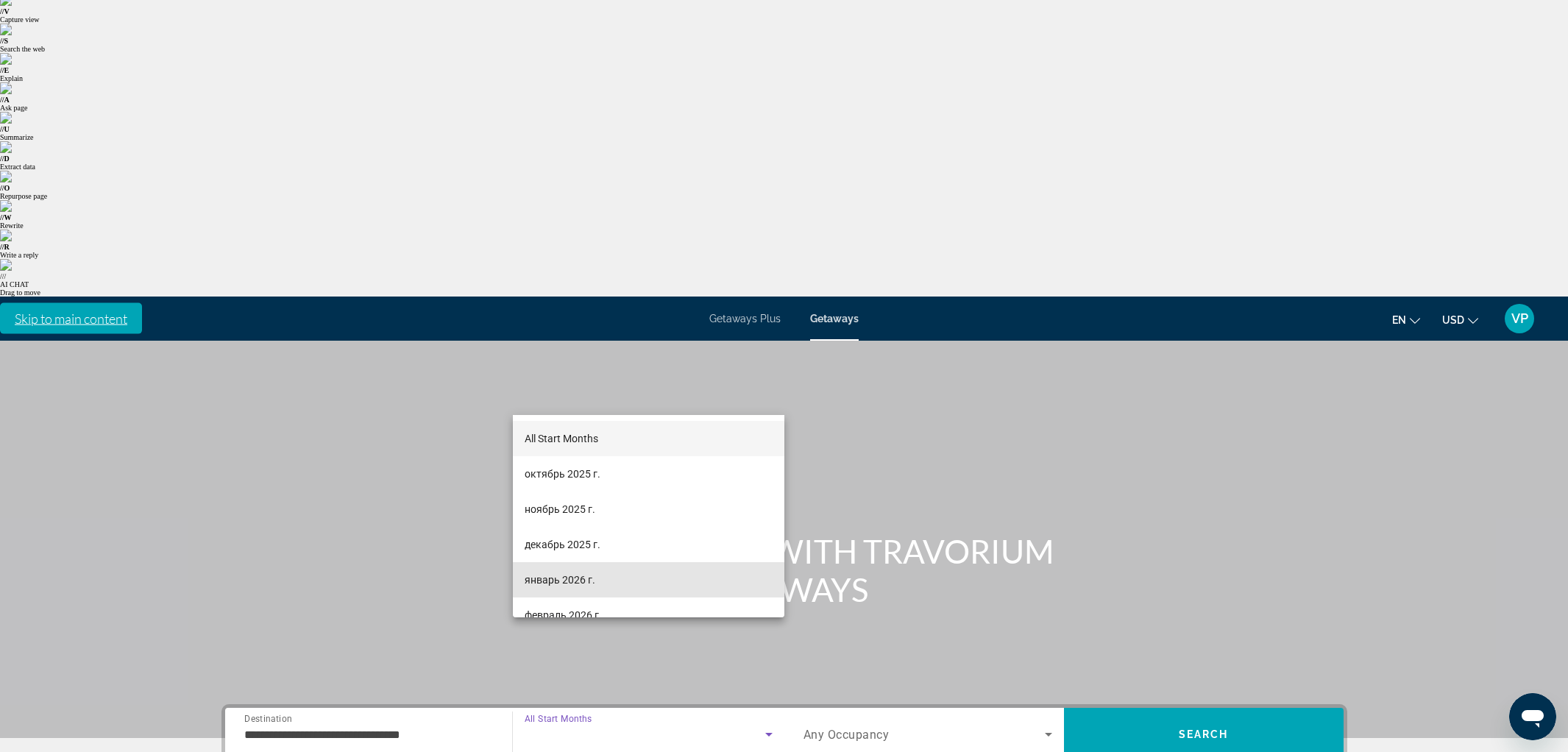
drag, startPoint x: 565, startPoint y: 580, endPoint x: 767, endPoint y: 472, distance: 229.1
click at [566, 579] on span "январь 2026 г." at bounding box center [560, 580] width 71 height 18
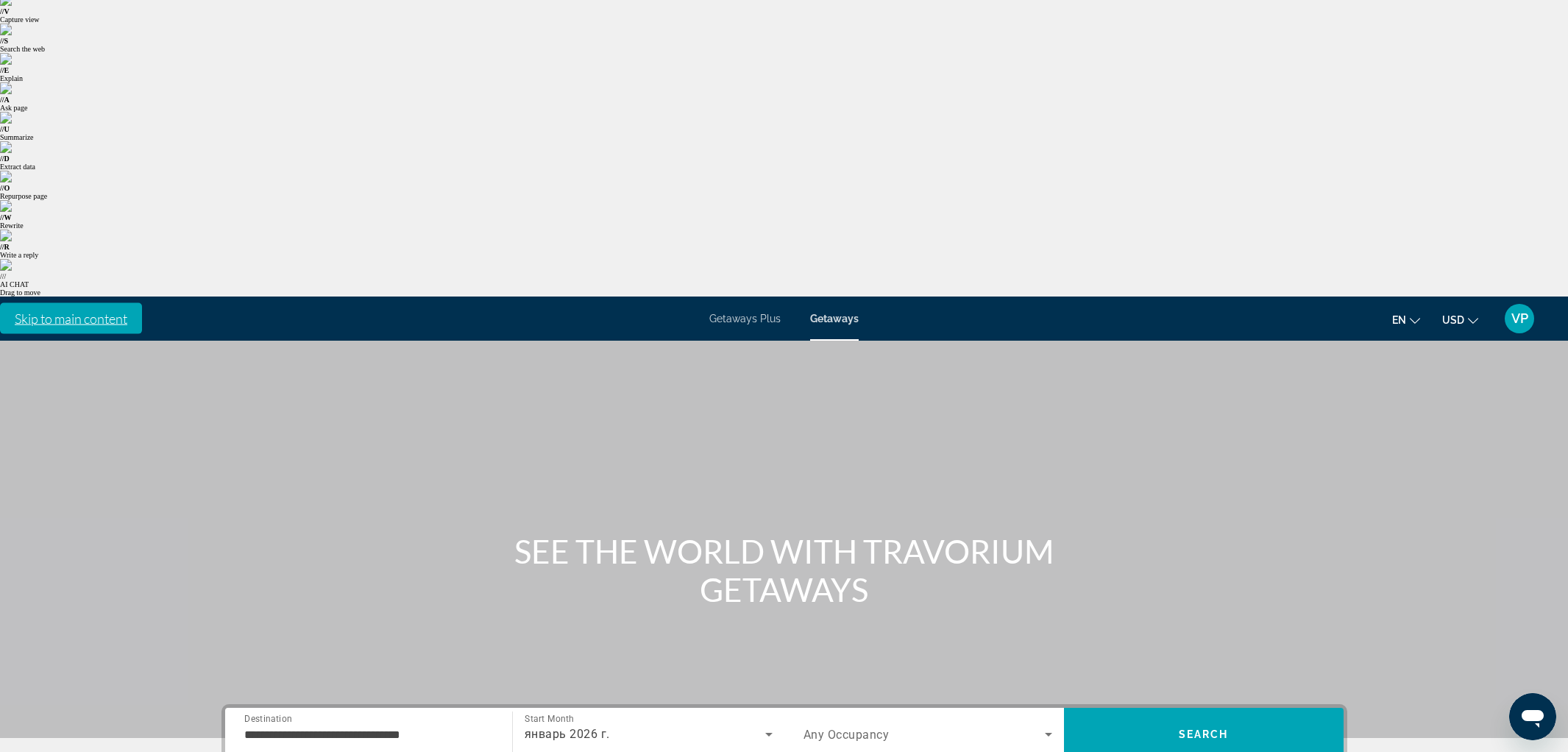
click at [847, 707] on div "Occupancy Any Occupancy" at bounding box center [928, 733] width 272 height 53
click at [836, 725] on span "Search widget" at bounding box center [924, 734] width 241 height 18
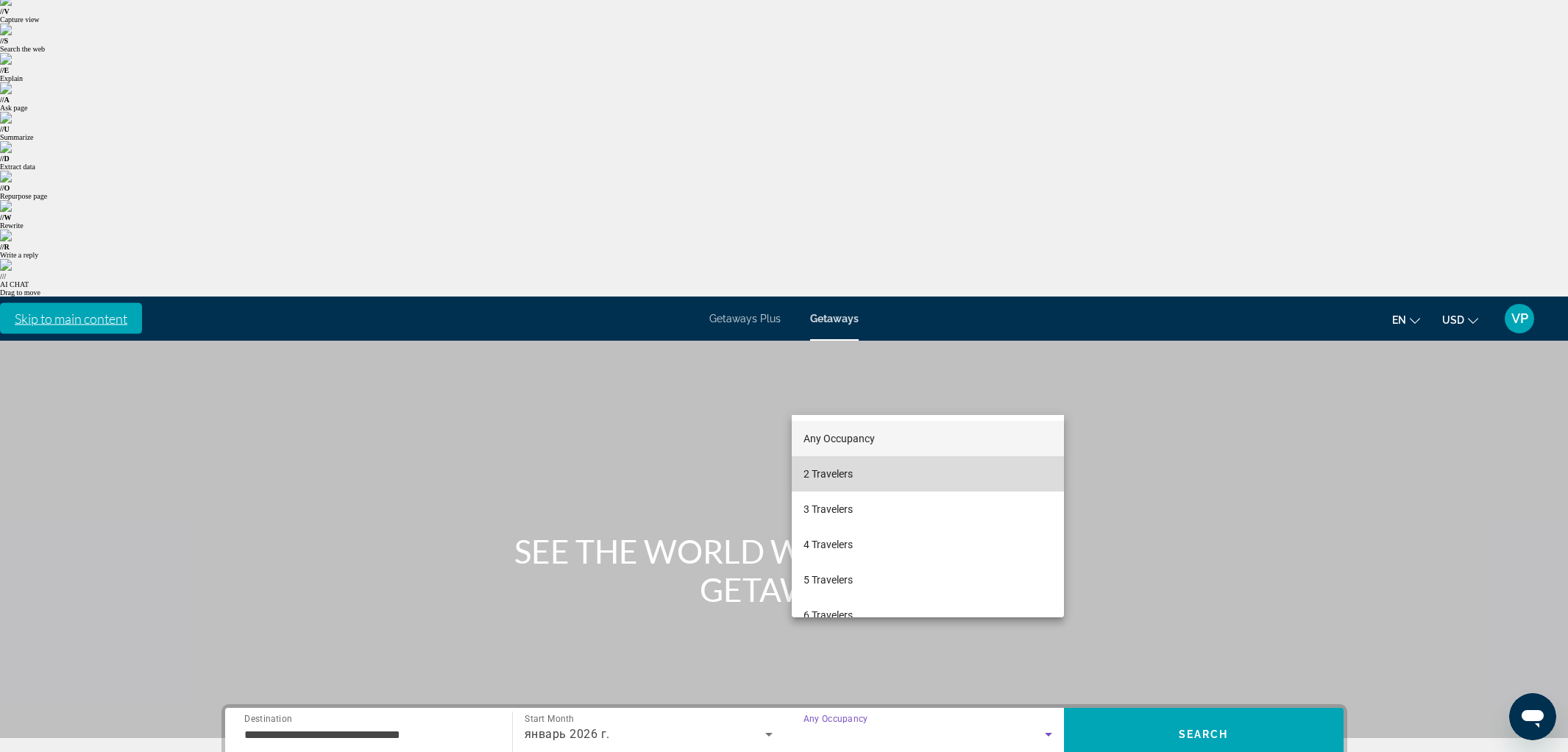
drag, startPoint x: 828, startPoint y: 471, endPoint x: 1106, endPoint y: 407, distance: 285.3
click at [840, 465] on span "2 Travelers" at bounding box center [828, 474] width 49 height 18
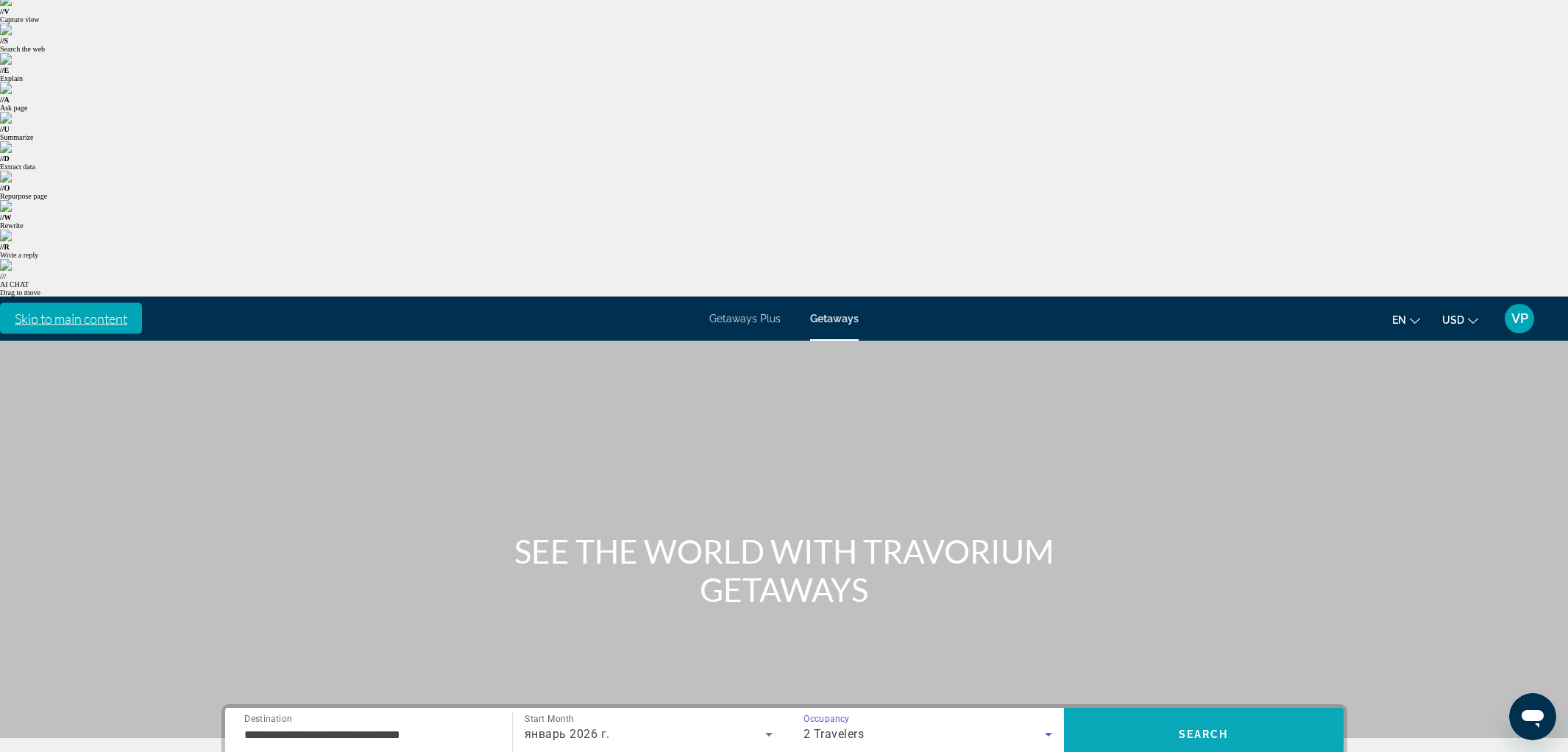
click at [1116, 716] on span "Search" at bounding box center [1204, 733] width 280 height 35
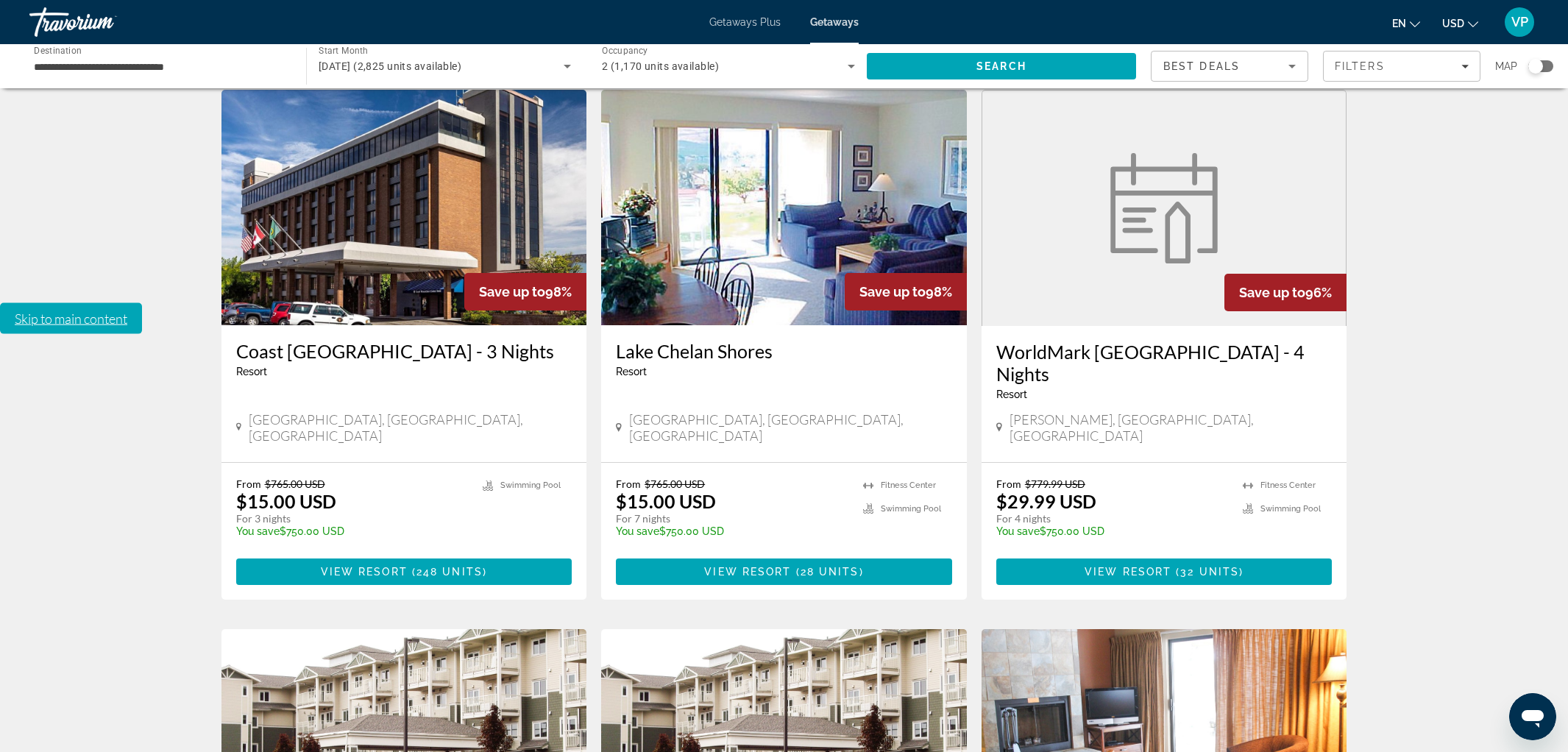
scroll to position [1630, 0]
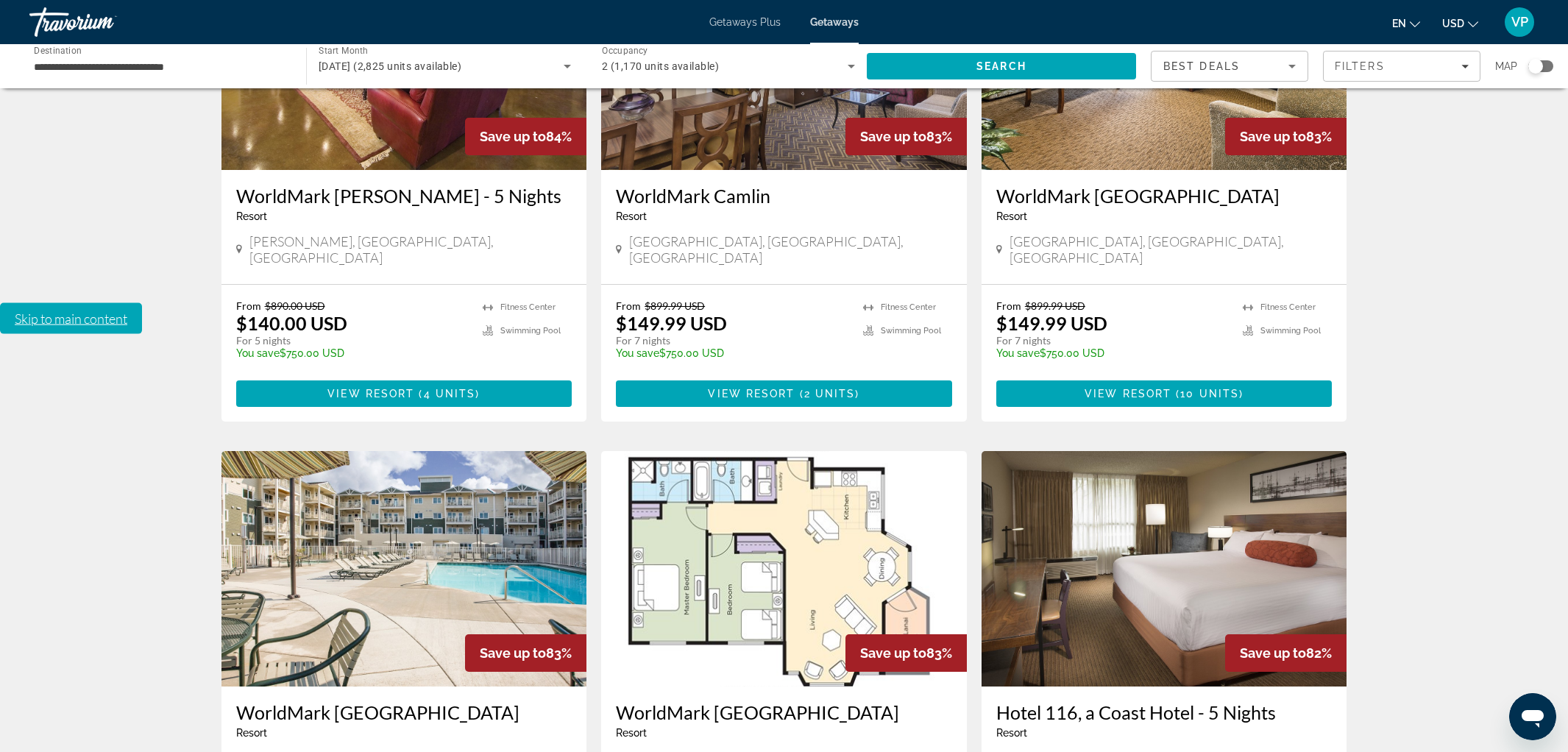
scroll to position [1629, 0]
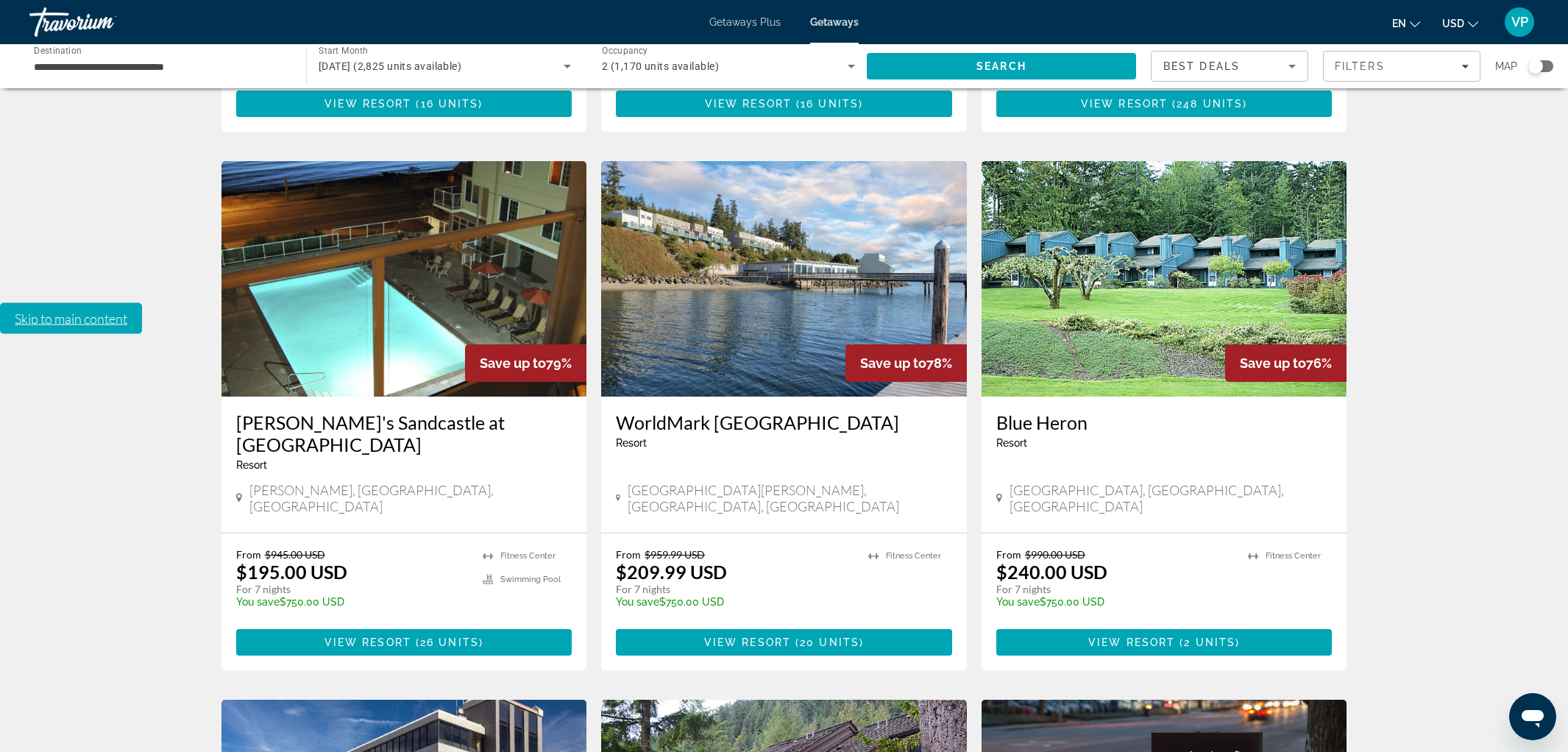
scroll to position [858, 0]
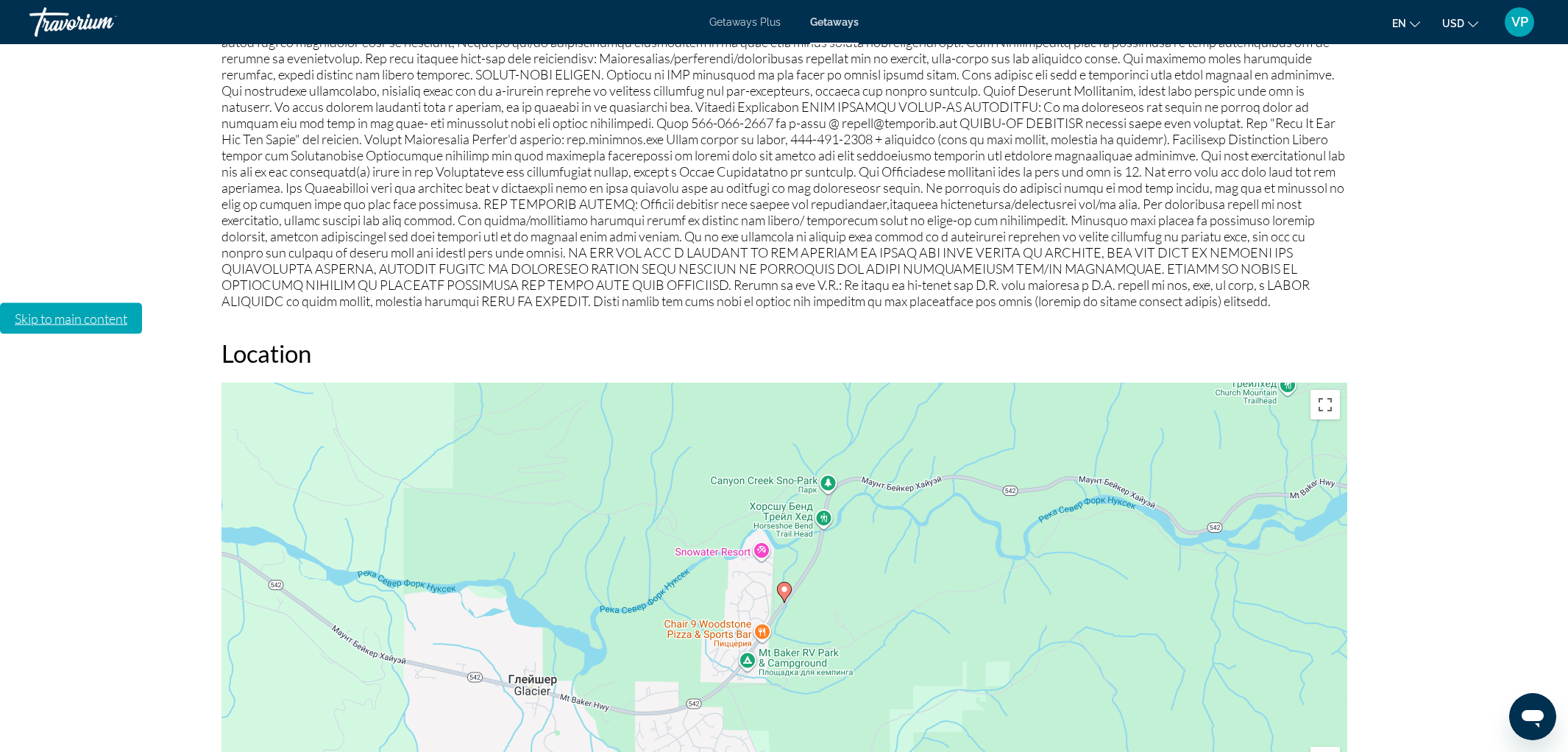
scroll to position [1900, 0]
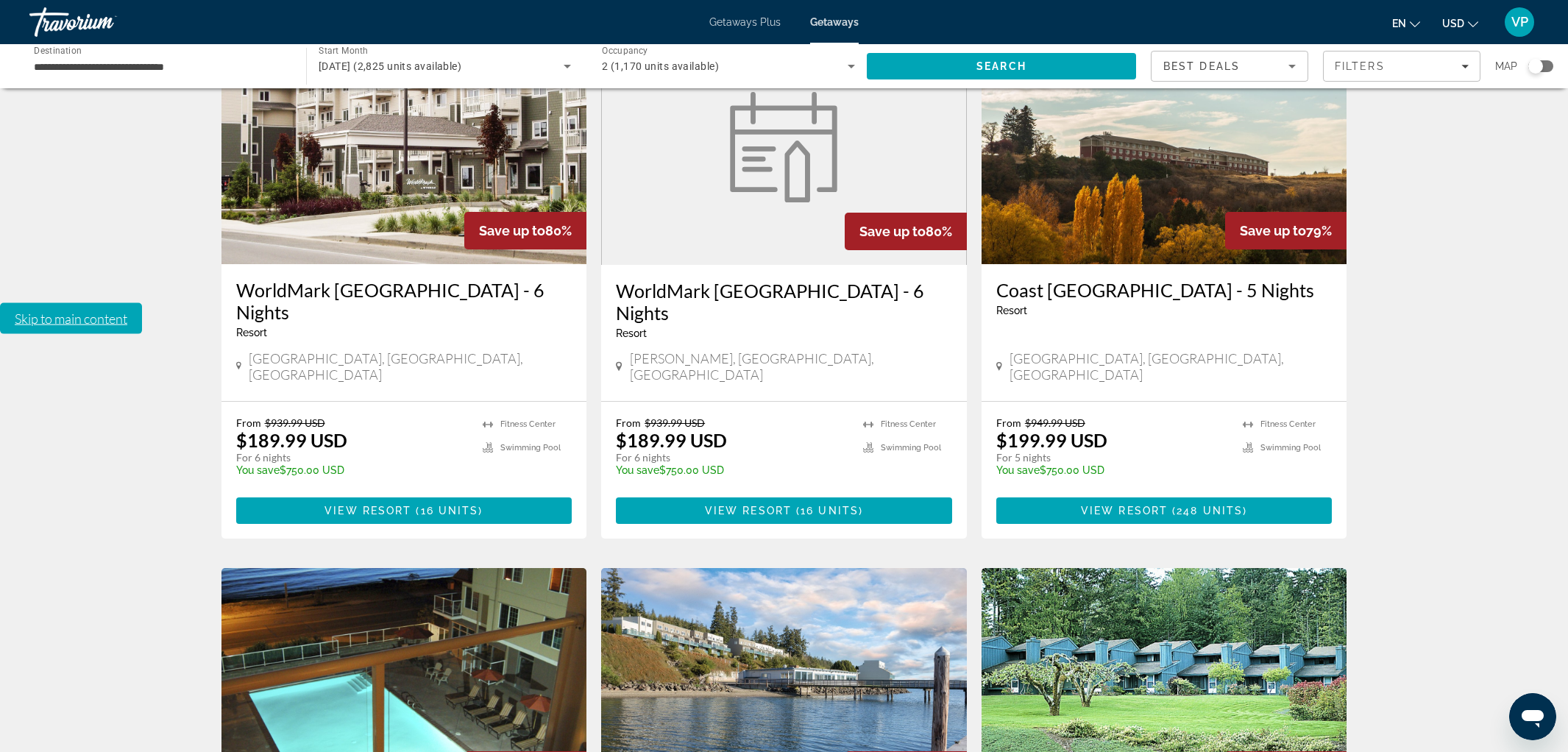
scroll to position [467, 0]
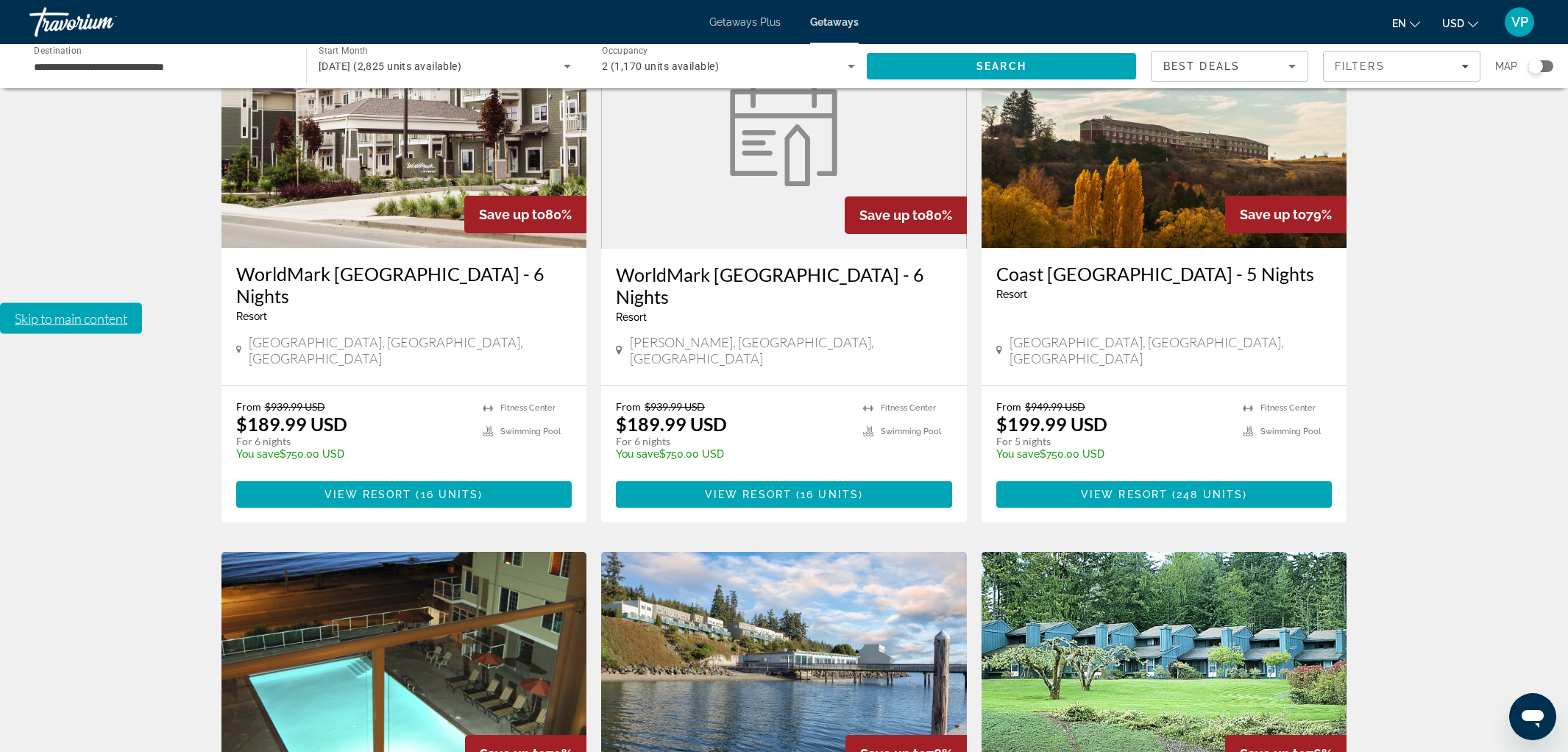
click at [769, 551] on img "Main content" at bounding box center [784, 668] width 366 height 235
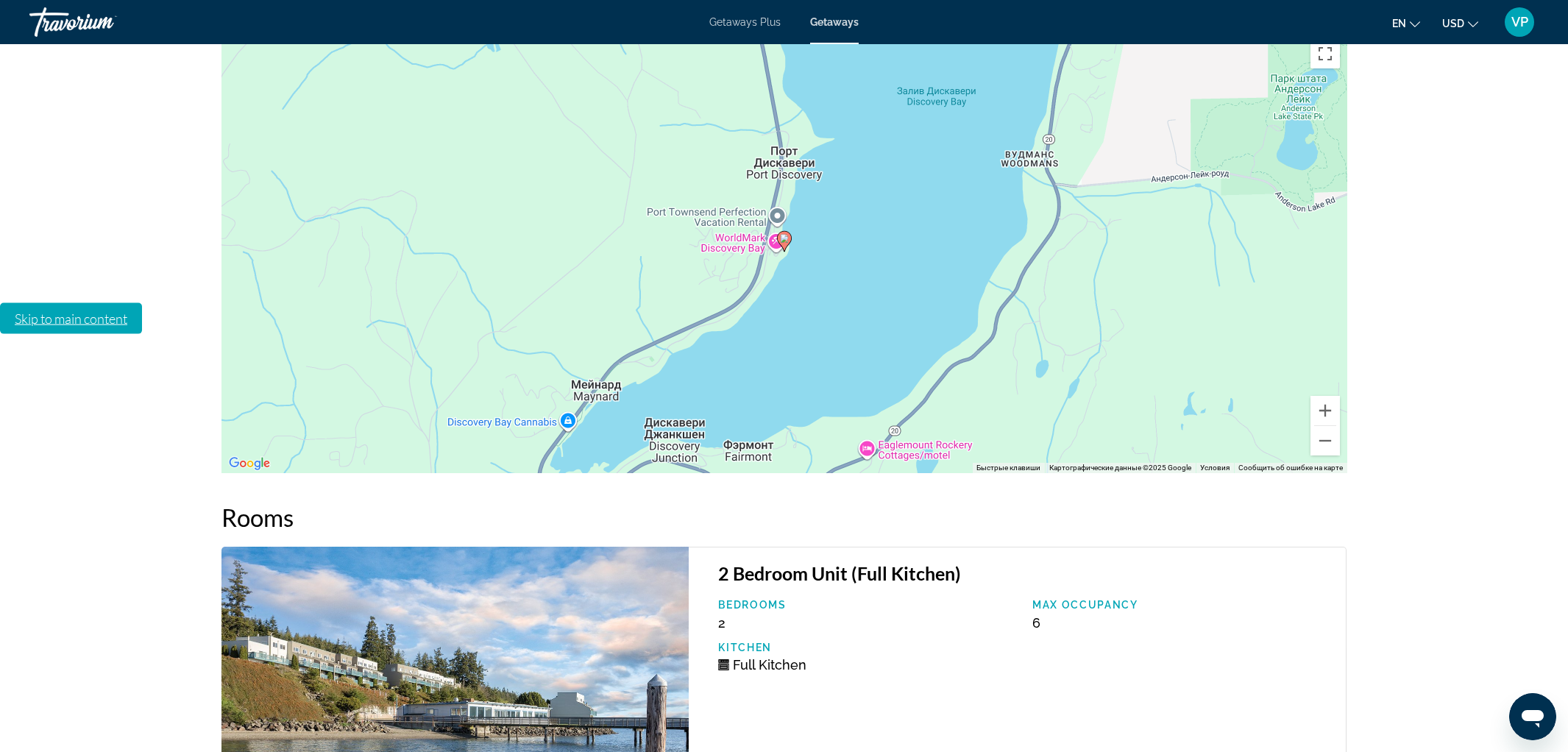
scroll to position [2530, 0]
